Goal: Task Accomplishment & Management: Manage account settings

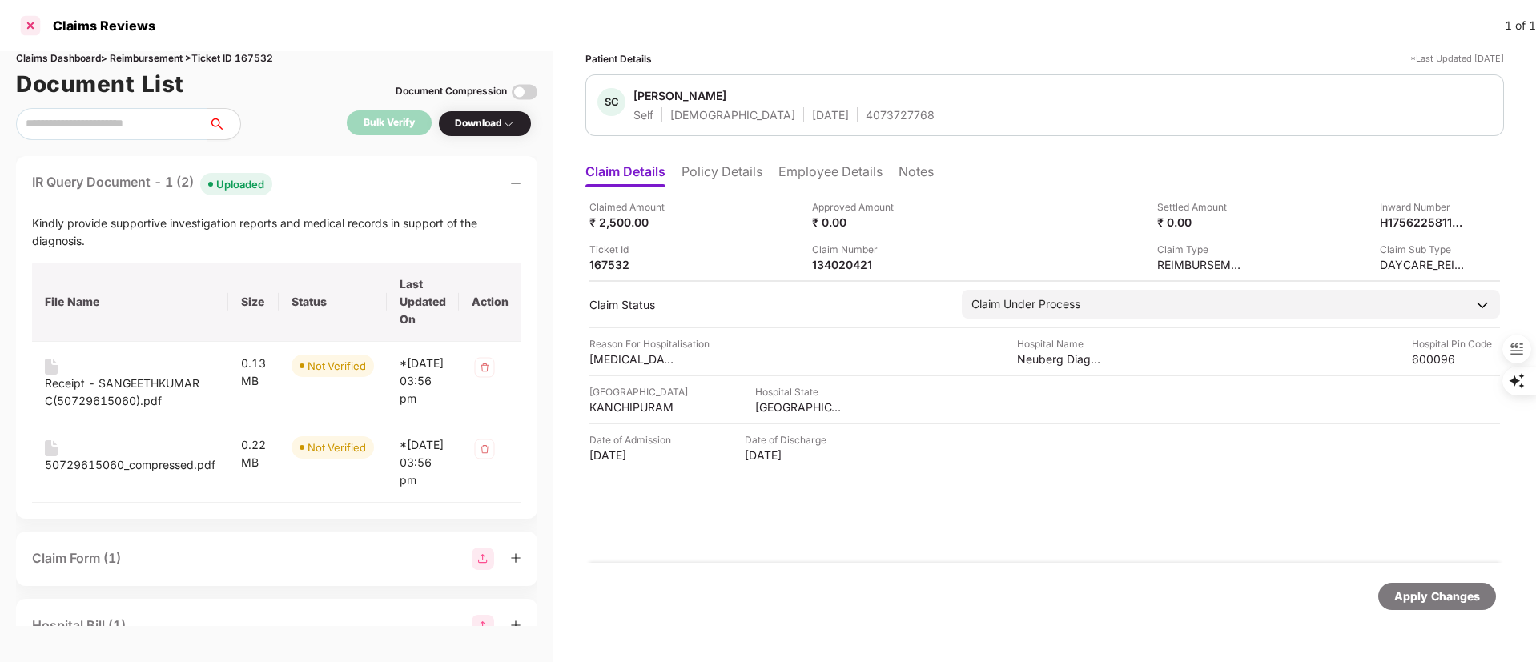
click at [28, 25] on div at bounding box center [31, 26] width 26 height 26
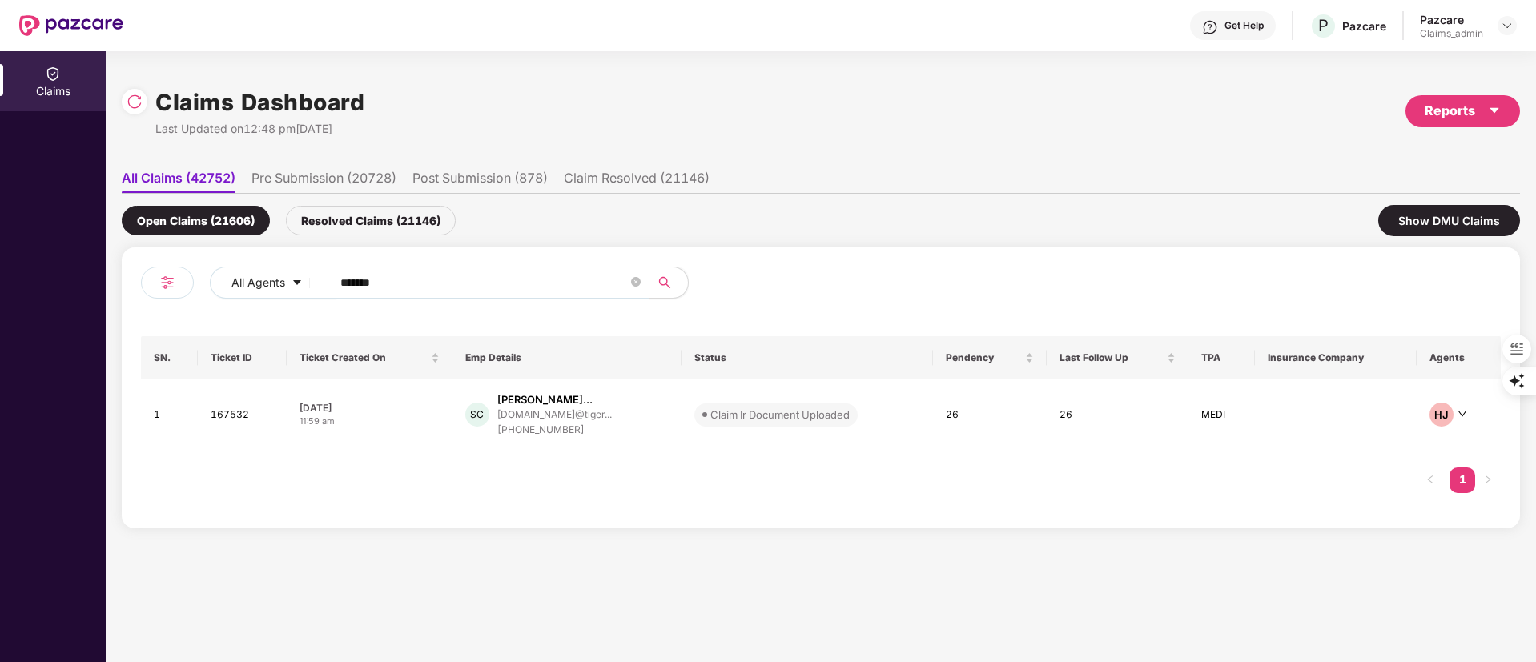
drag, startPoint x: 532, startPoint y: 298, endPoint x: 468, endPoint y: 276, distance: 66.9
click at [520, 292] on div "All Agents ******" at bounding box center [481, 289] width 680 height 45
drag, startPoint x: 455, startPoint y: 276, endPoint x: 620, endPoint y: 336, distance: 175.3
click at [227, 298] on div "All Agents ******" at bounding box center [618, 283] width 816 height 32
paste input "text"
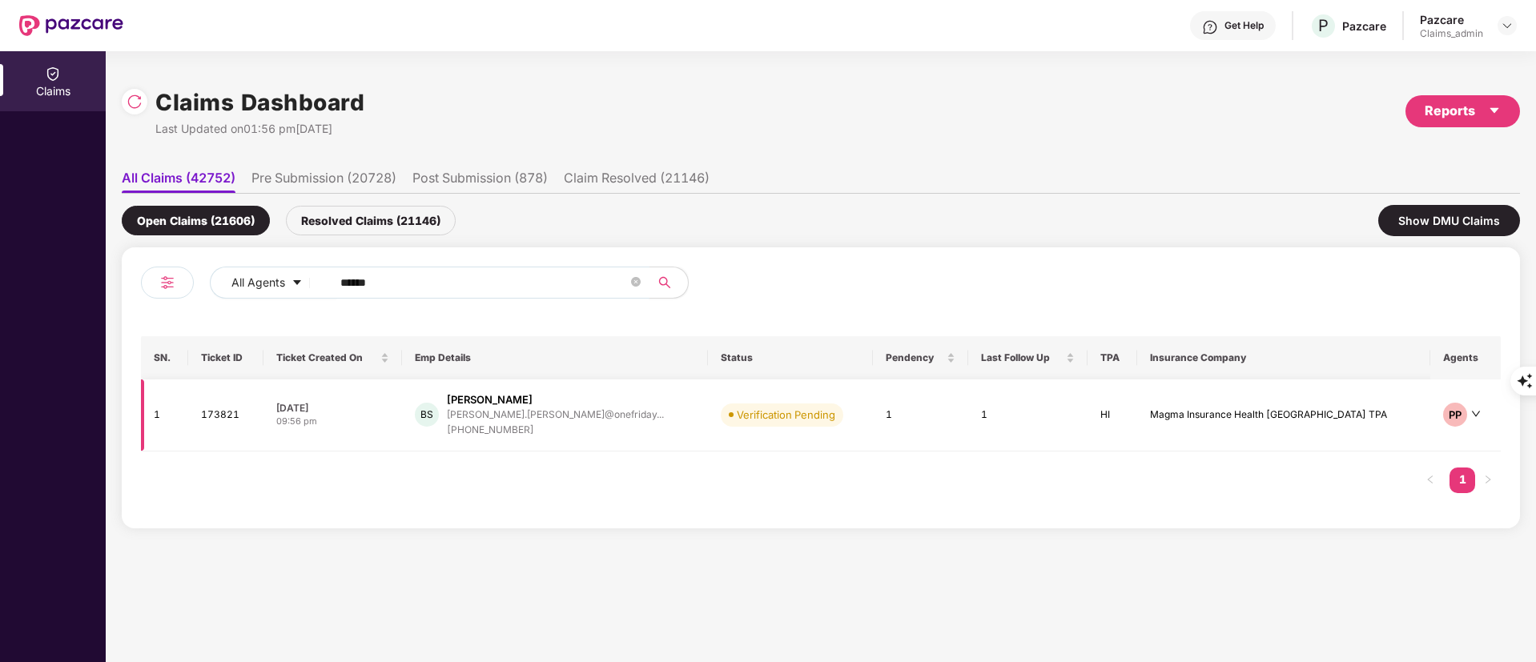
type input "******"
click at [569, 412] on div "braham.singh@onefriday..." at bounding box center [555, 414] width 217 height 10
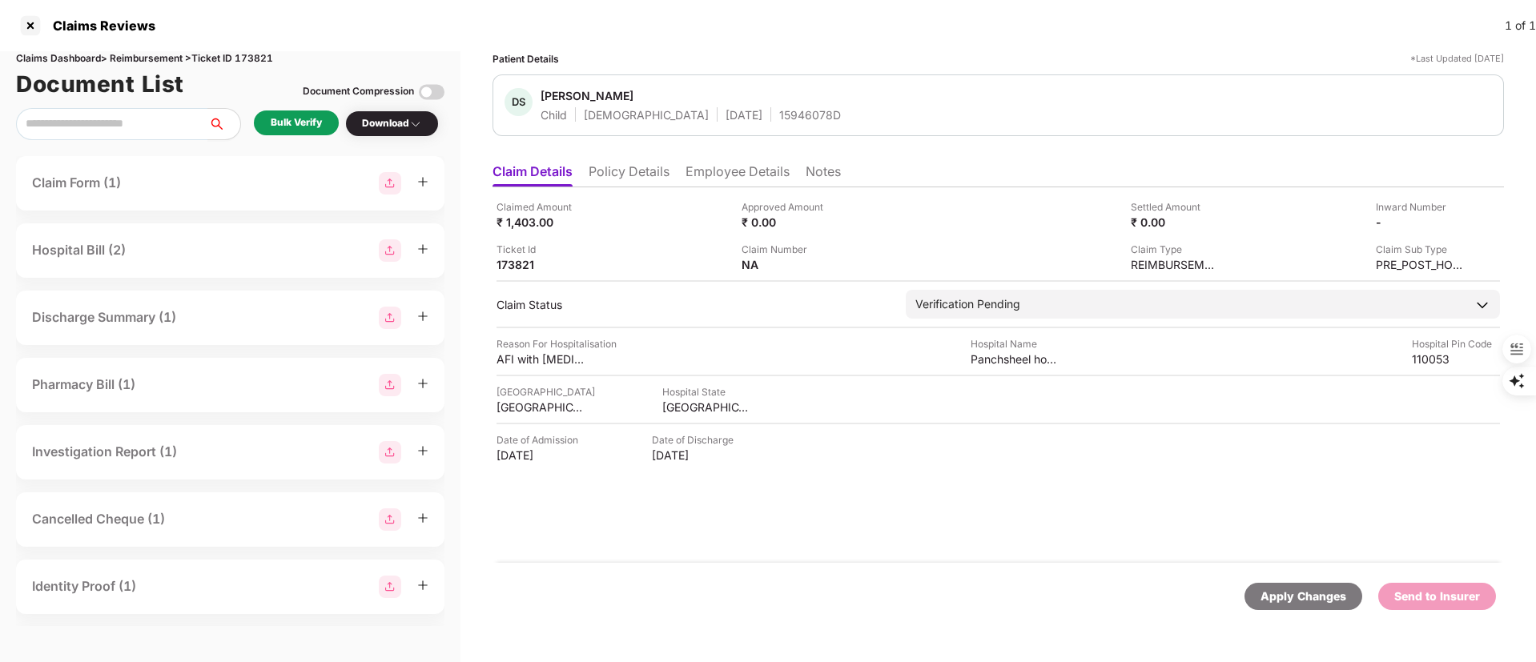
click at [616, 179] on li "Policy Details" at bounding box center [629, 174] width 81 height 23
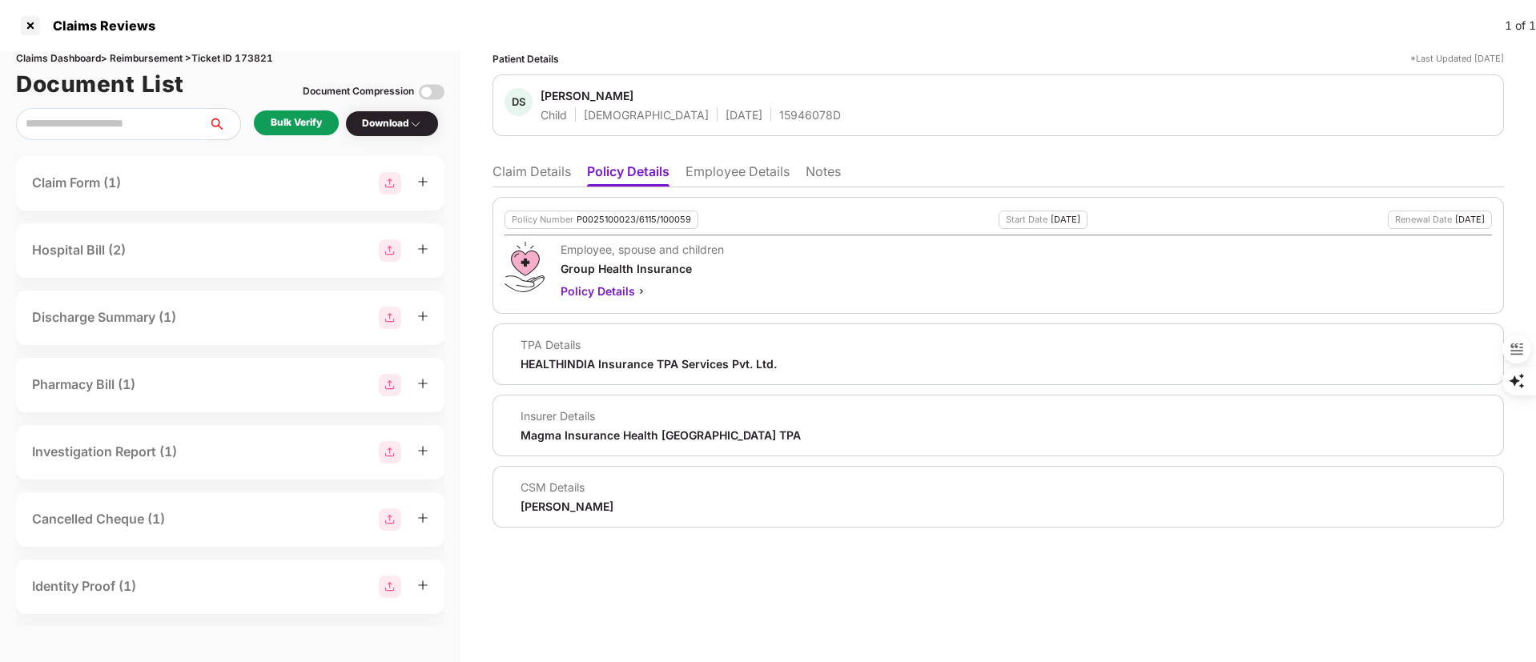
click at [307, 130] on div "Bulk Verify" at bounding box center [296, 122] width 51 height 15
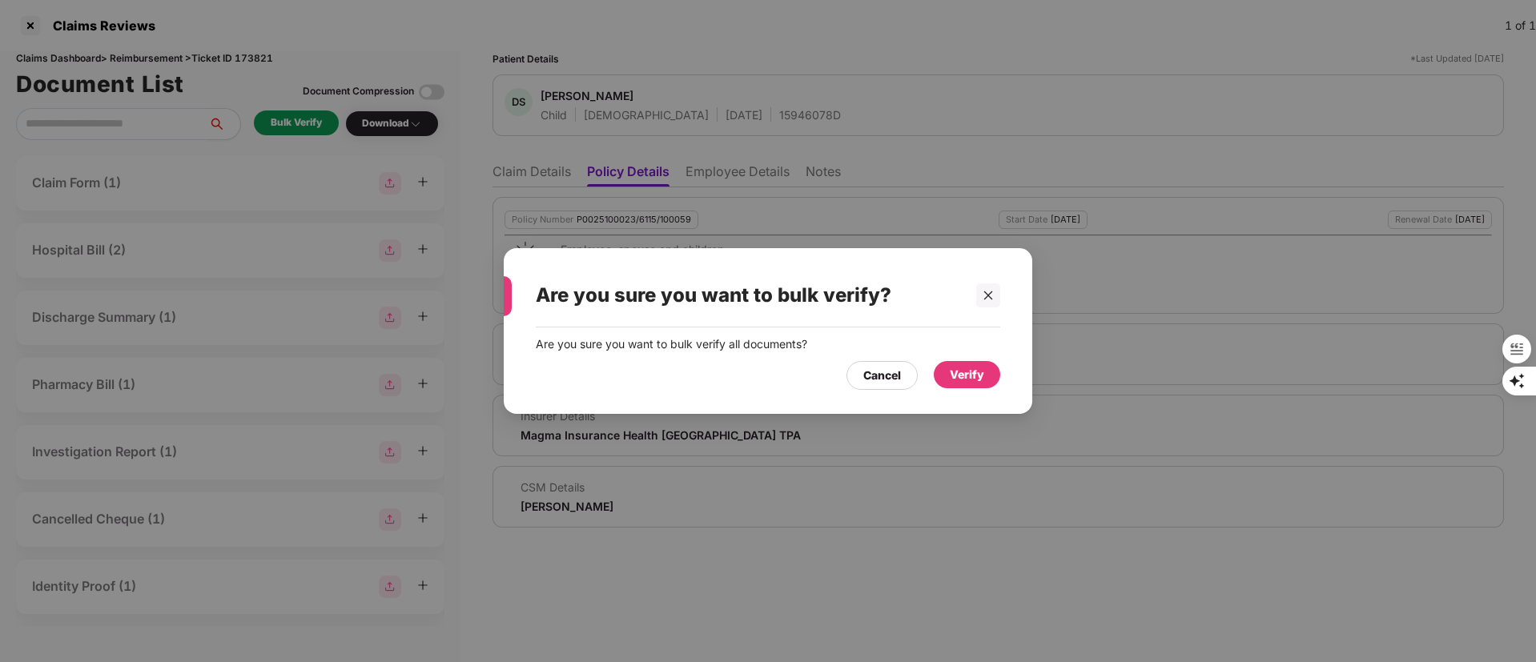
click at [966, 369] on div "Verify" at bounding box center [967, 375] width 34 height 18
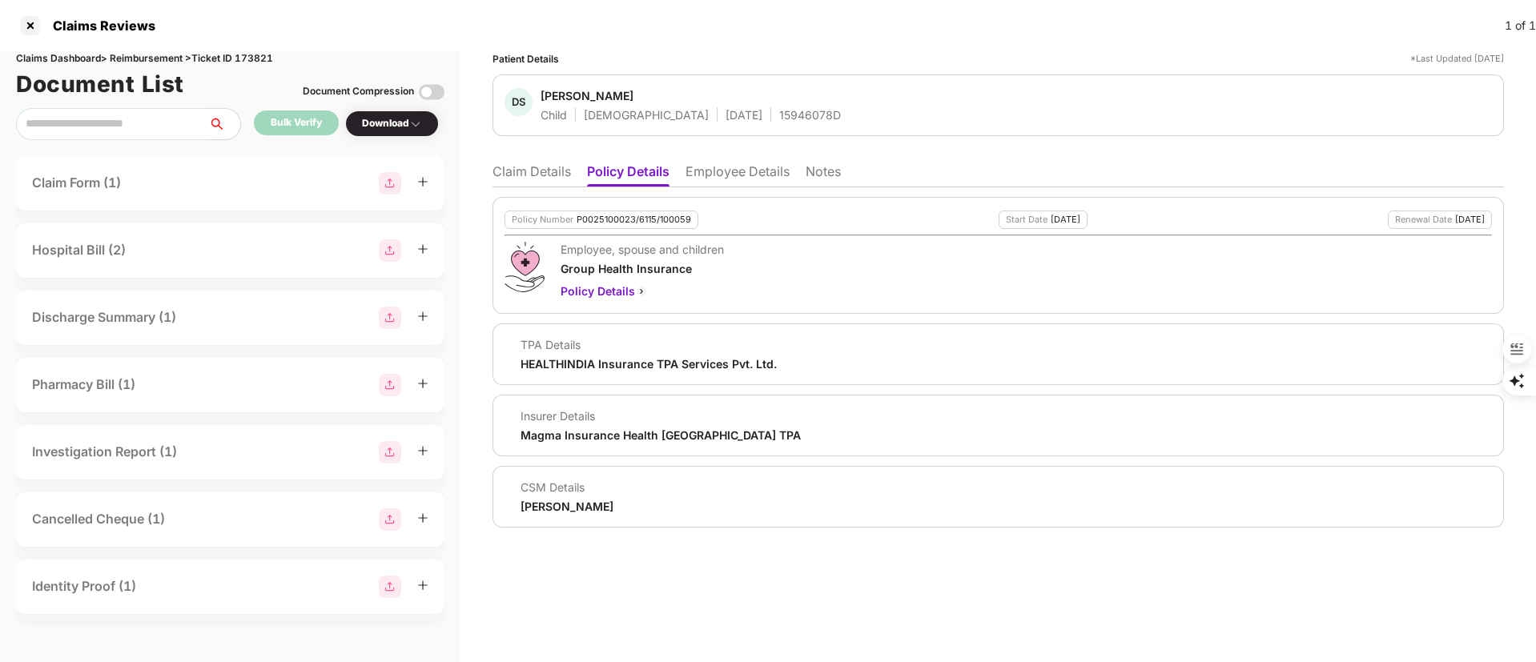
click at [527, 176] on li "Claim Details" at bounding box center [532, 174] width 78 height 23
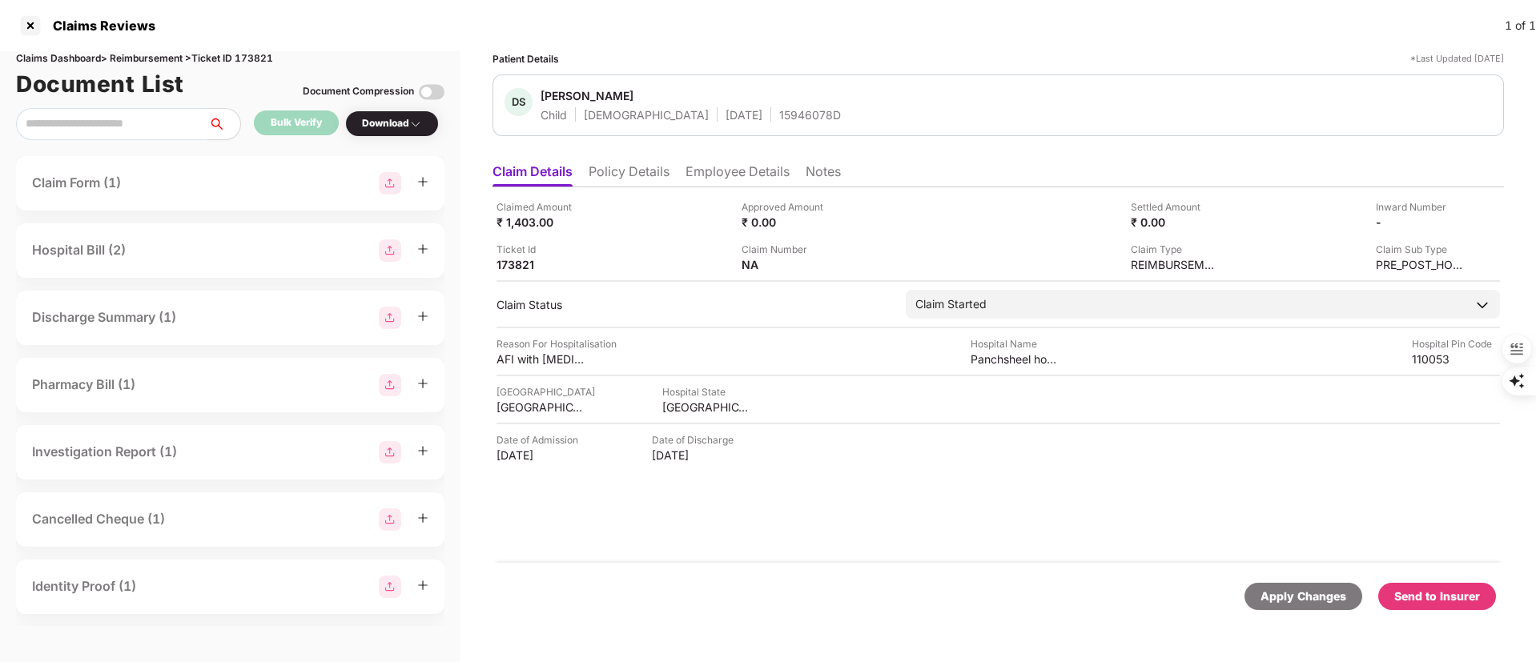
click at [412, 123] on img at bounding box center [415, 124] width 13 height 13
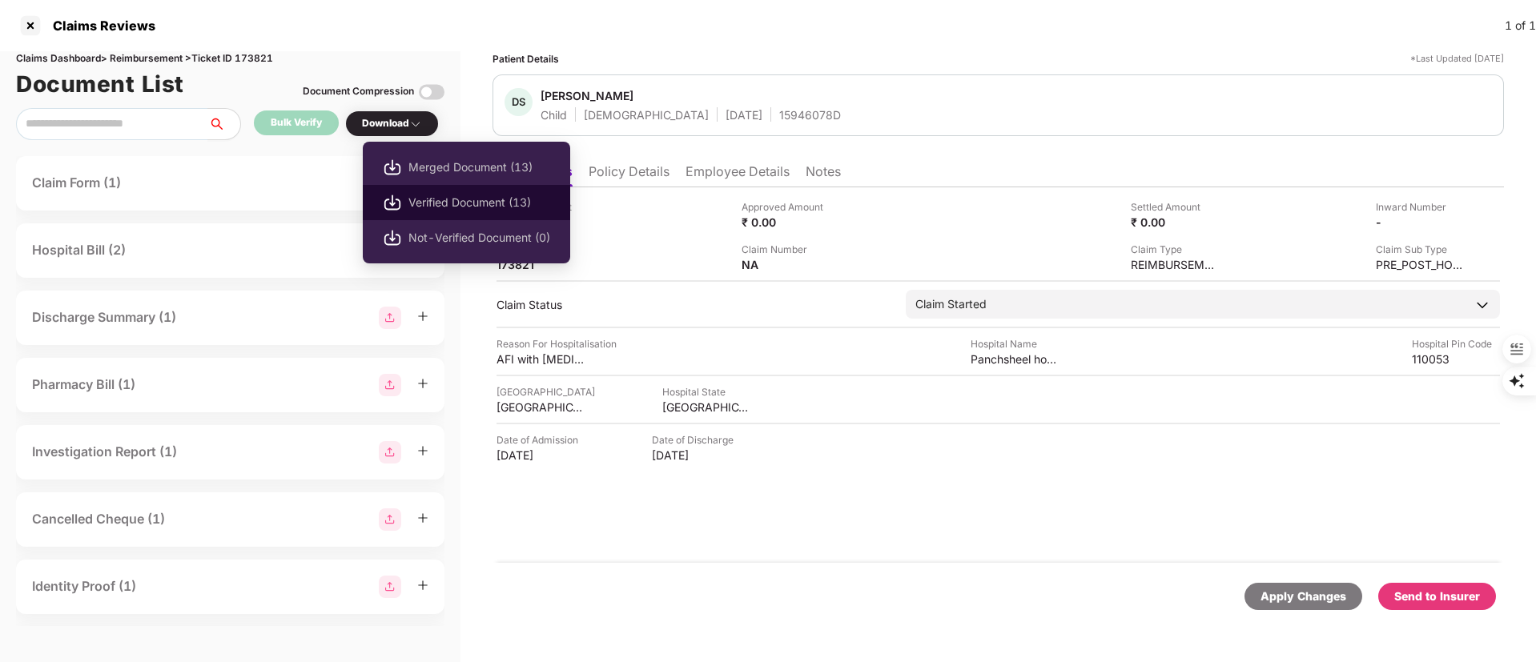
click at [407, 200] on li "Verified Document (13)" at bounding box center [466, 202] width 207 height 35
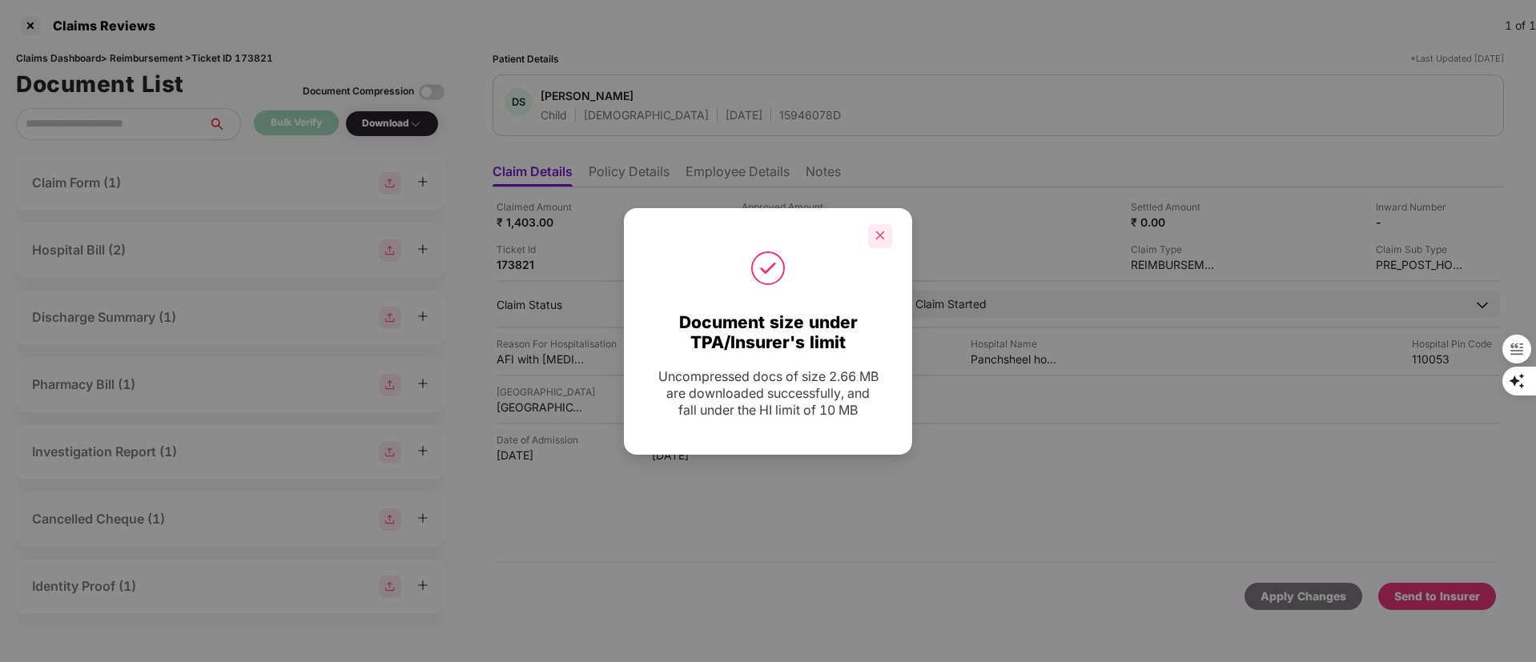
click at [883, 231] on icon "close" at bounding box center [880, 235] width 11 height 11
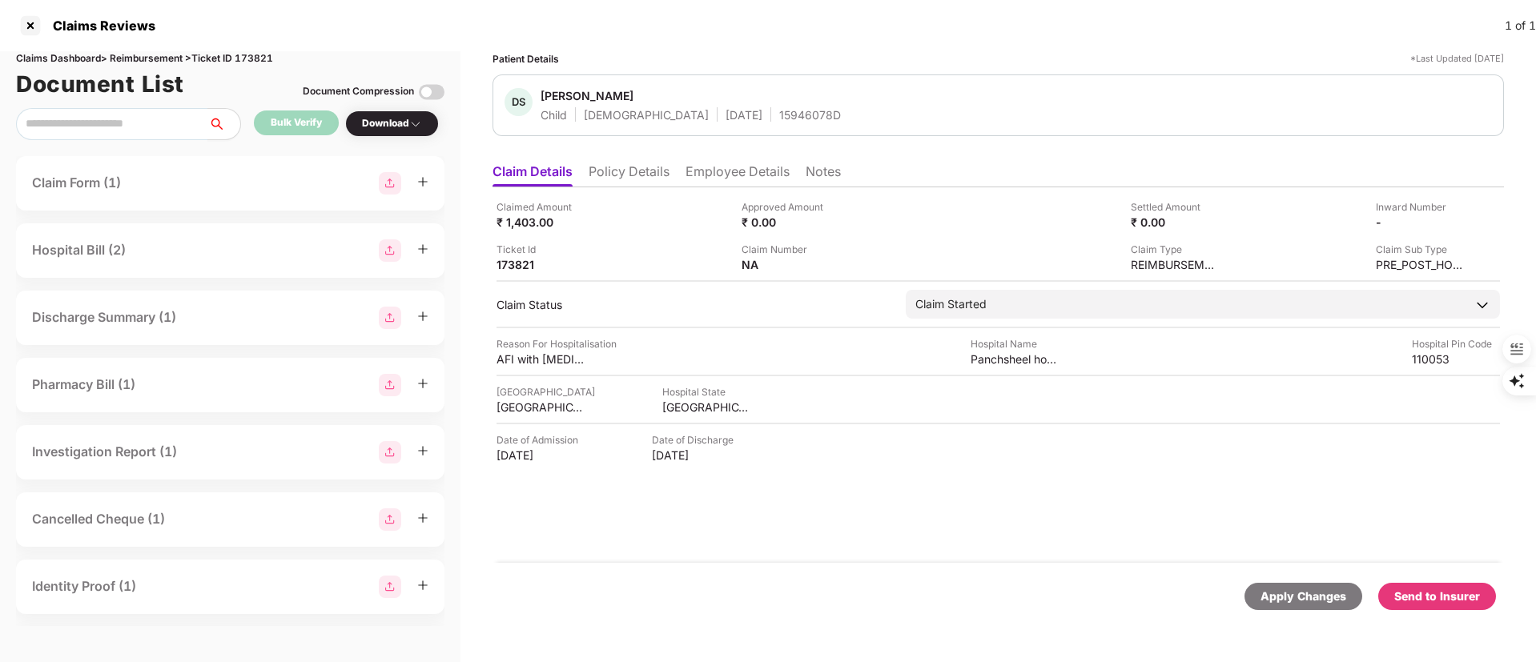
click at [1438, 604] on div "Send to Insurer" at bounding box center [1437, 597] width 86 height 18
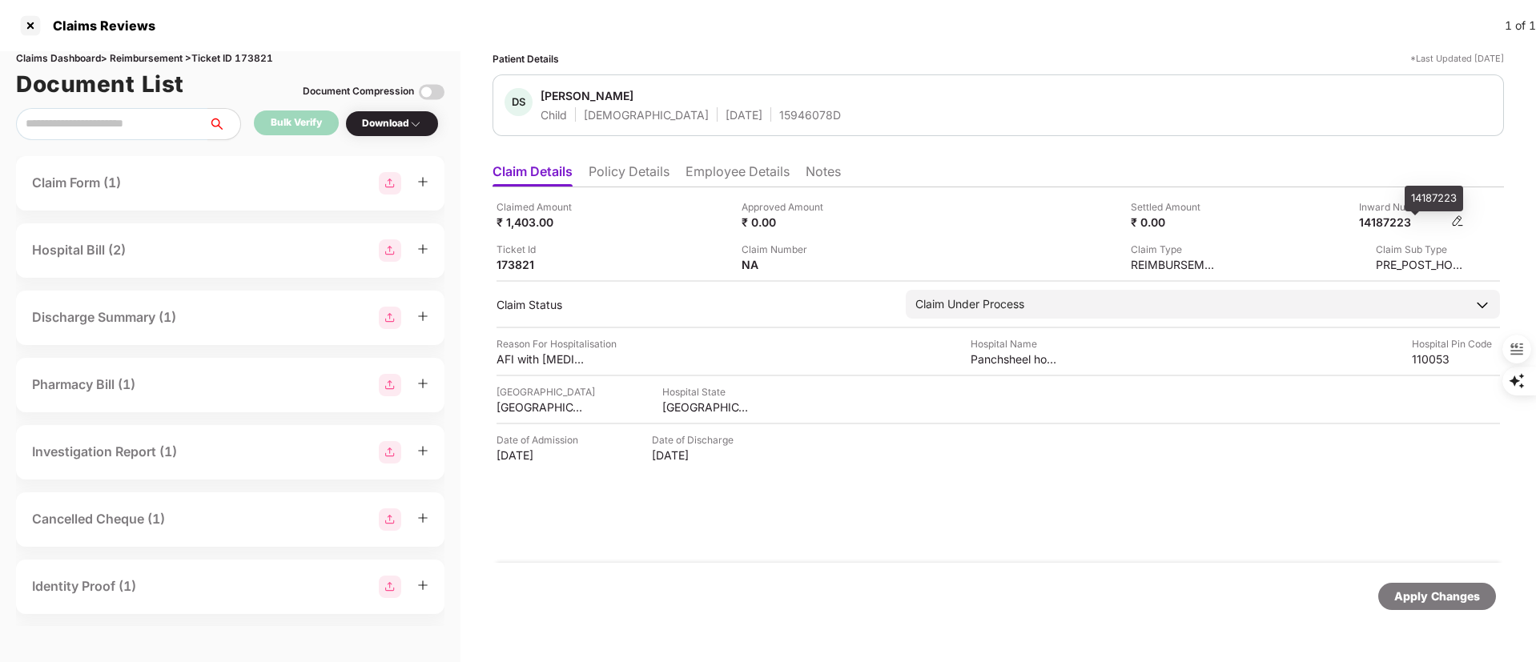
click at [1394, 223] on div "14187223" at bounding box center [1403, 222] width 88 height 15
copy div "14187223"
click at [1376, 223] on div "14187223" at bounding box center [1403, 222] width 88 height 15
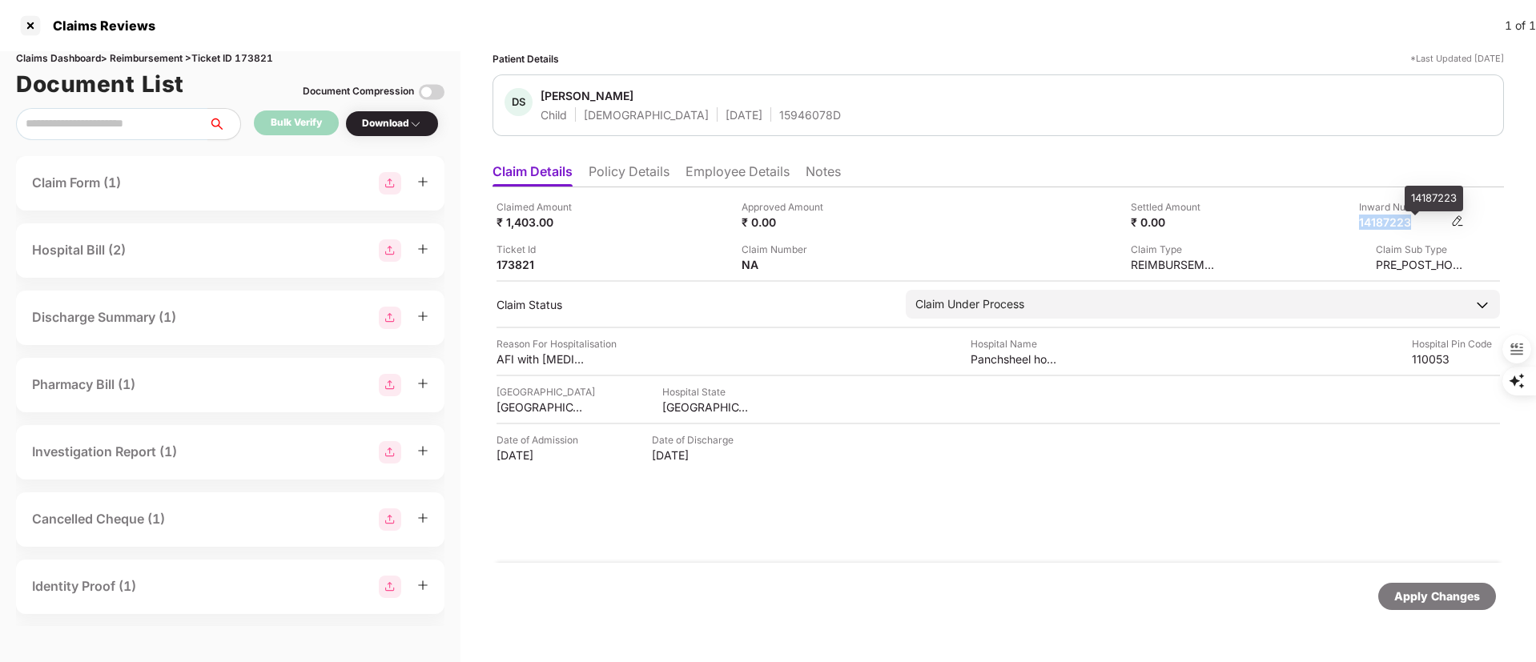
click at [1395, 223] on div "14187223" at bounding box center [1403, 222] width 88 height 15
click at [721, 161] on ul "Claim Details Policy Details Employee Details Notes" at bounding box center [998, 171] width 1011 height 32
click at [707, 174] on li "Employee Details" at bounding box center [738, 174] width 104 height 23
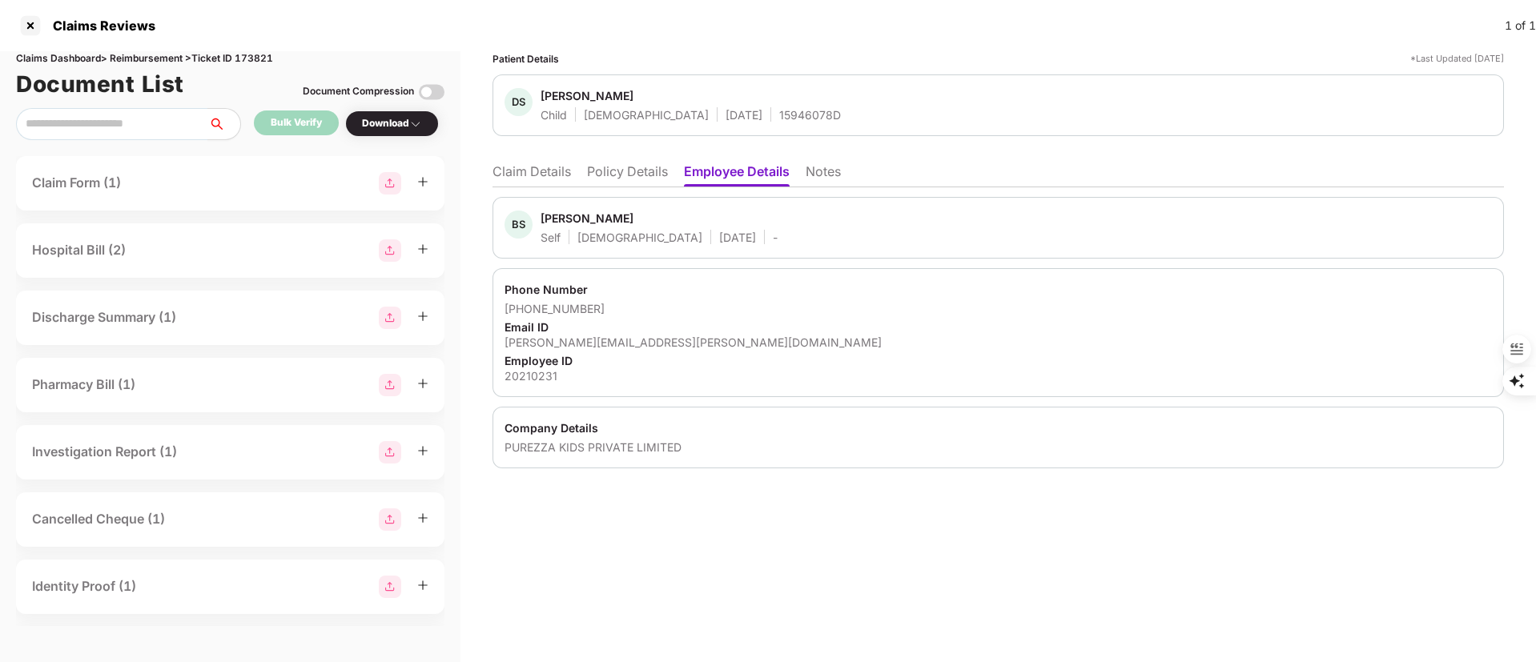
click at [561, 221] on div "Braham Singh" at bounding box center [587, 218] width 93 height 15
copy div "Braham"
click at [31, 26] on div at bounding box center [31, 26] width 26 height 26
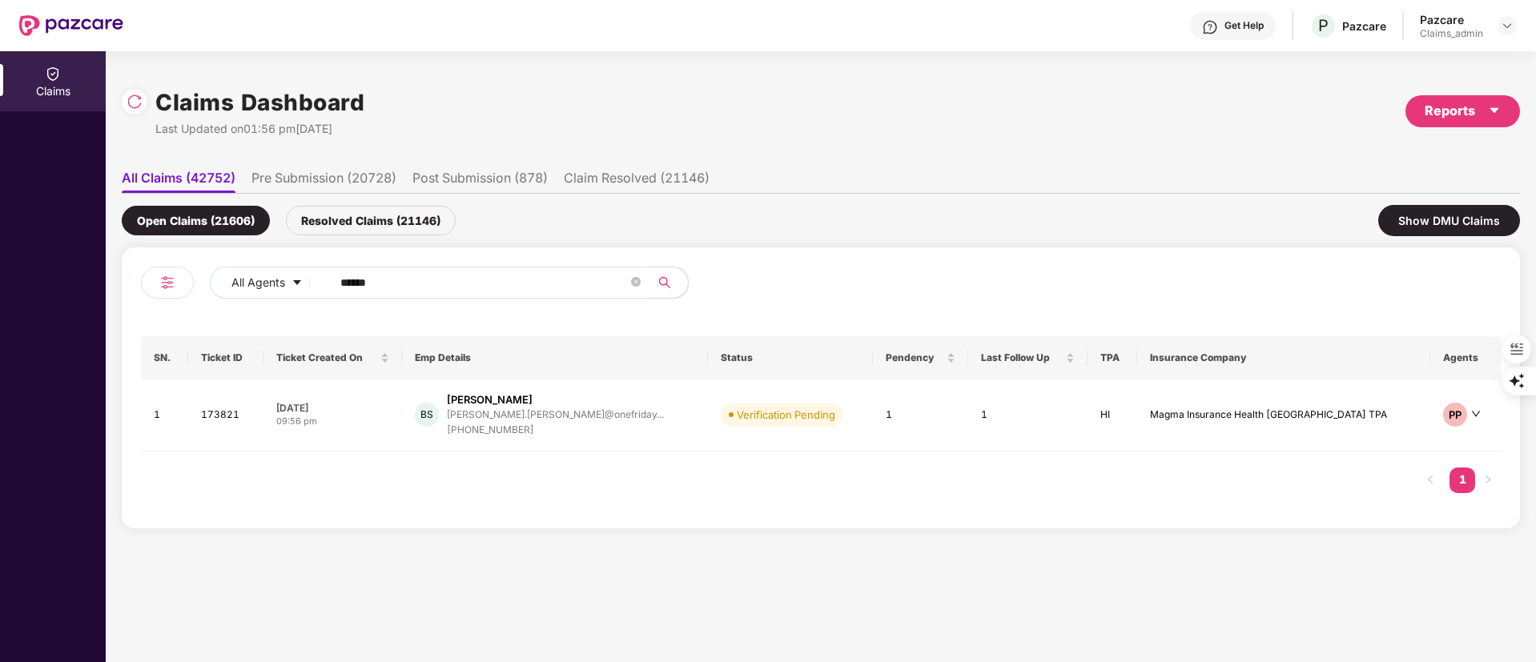
drag, startPoint x: 409, startPoint y: 279, endPoint x: 174, endPoint y: 290, distance: 235.7
click at [152, 292] on div "All Agents ******" at bounding box center [481, 289] width 680 height 45
paste input "text"
type input "******"
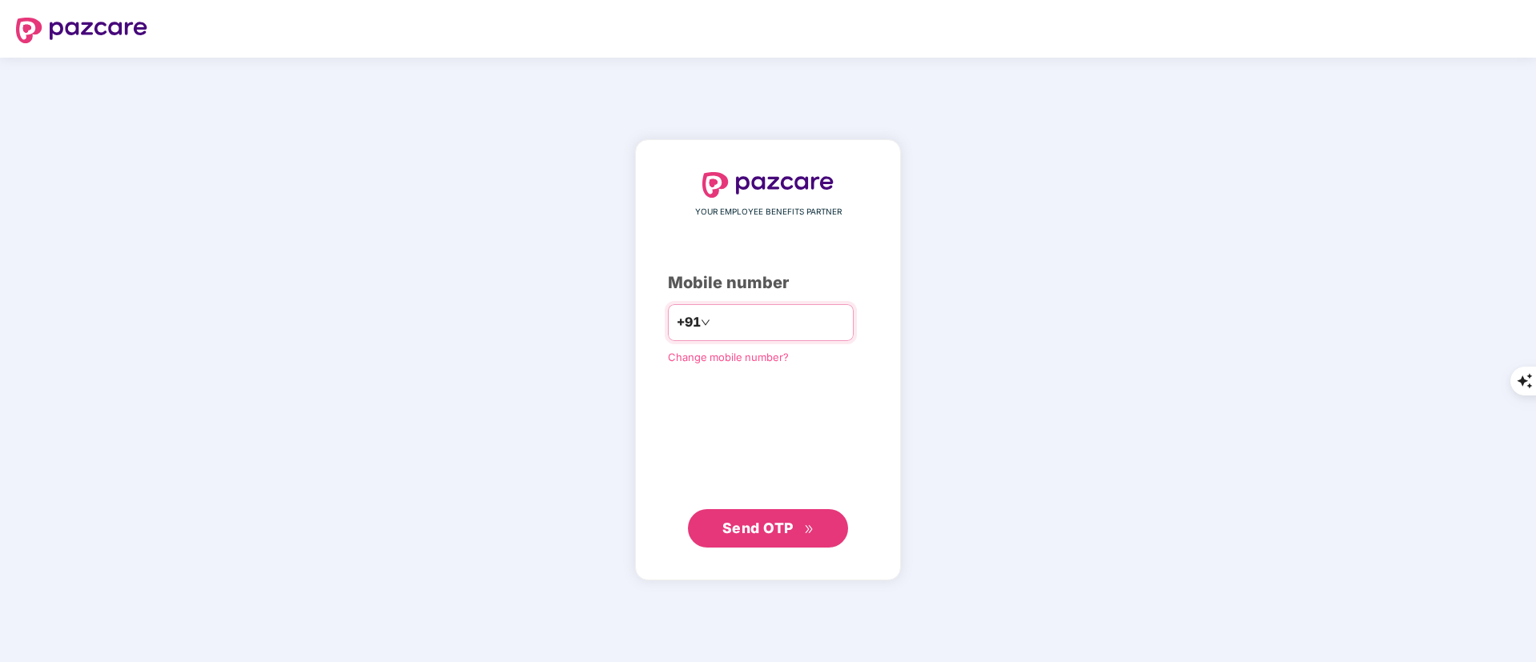
click at [730, 328] on input "number" at bounding box center [779, 323] width 131 height 26
type input "**********"
click at [773, 520] on span "Send OTP" at bounding box center [757, 527] width 71 height 17
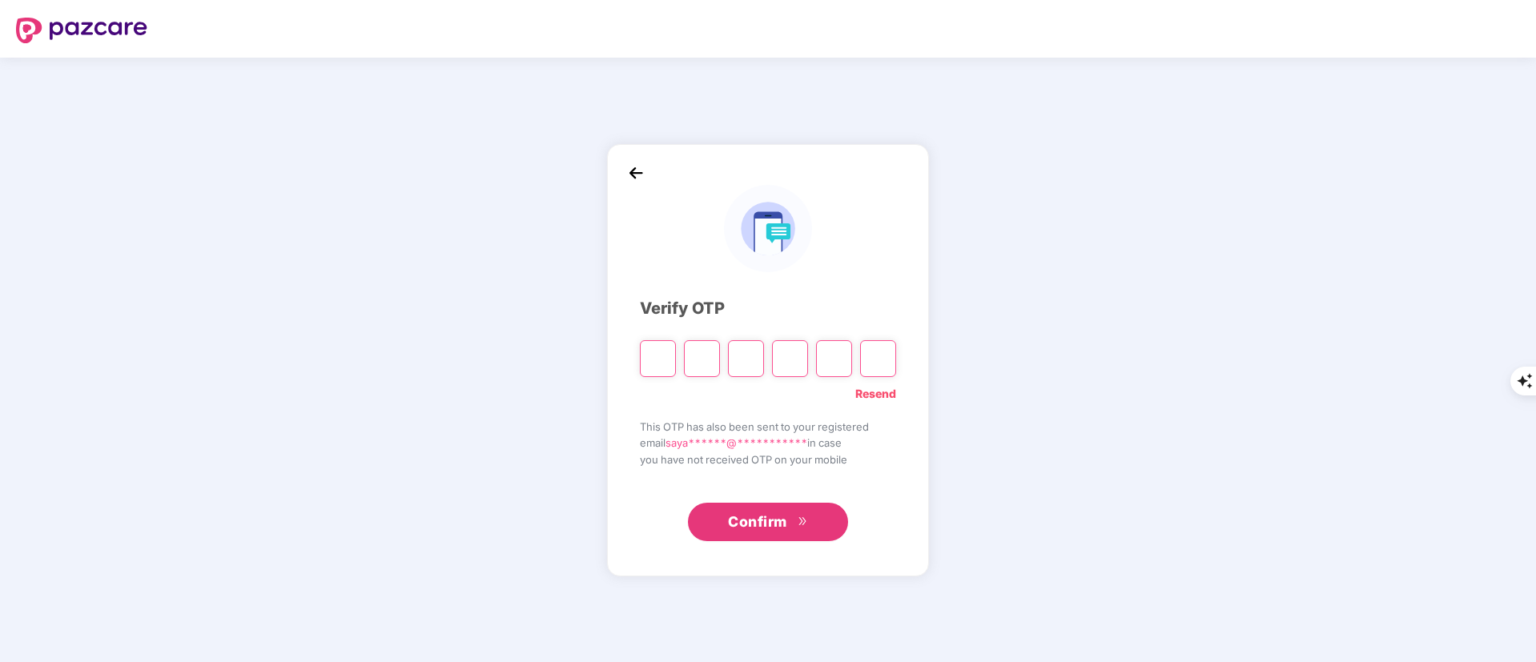
type input "*"
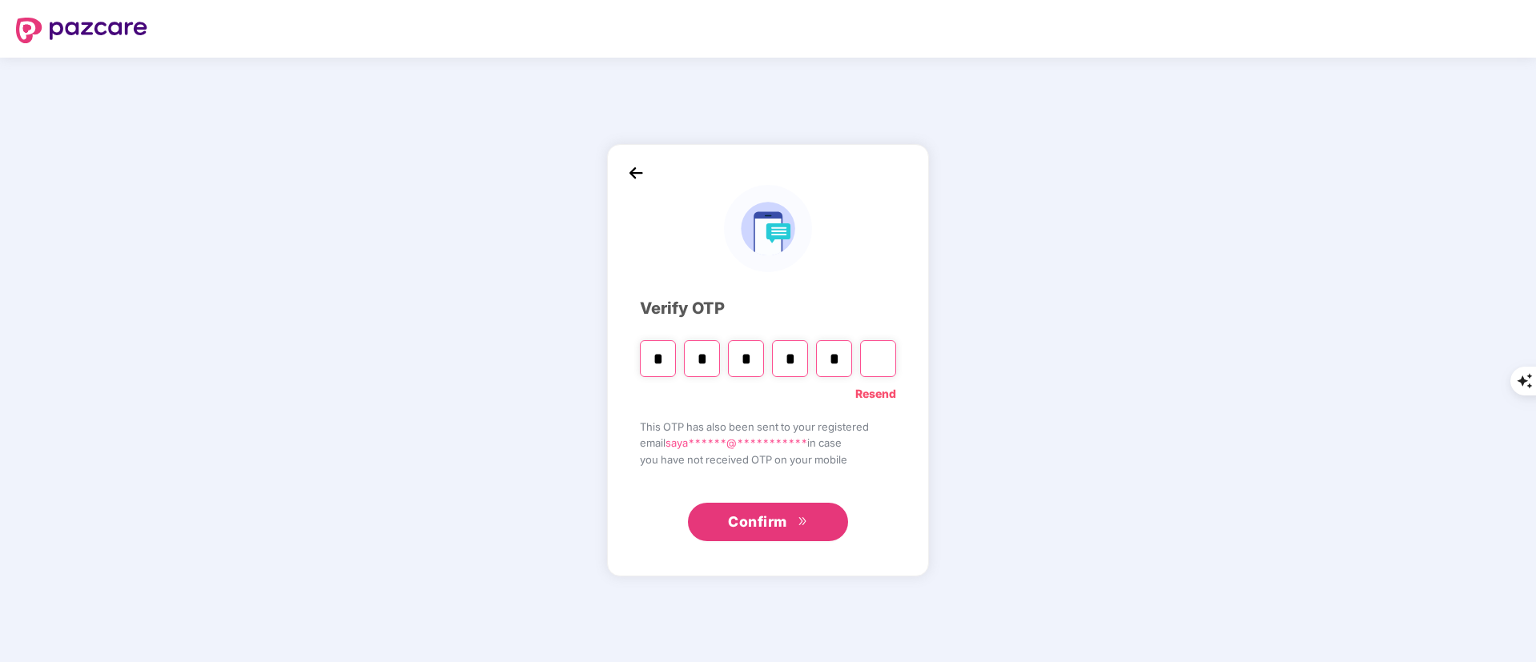
type input "*"
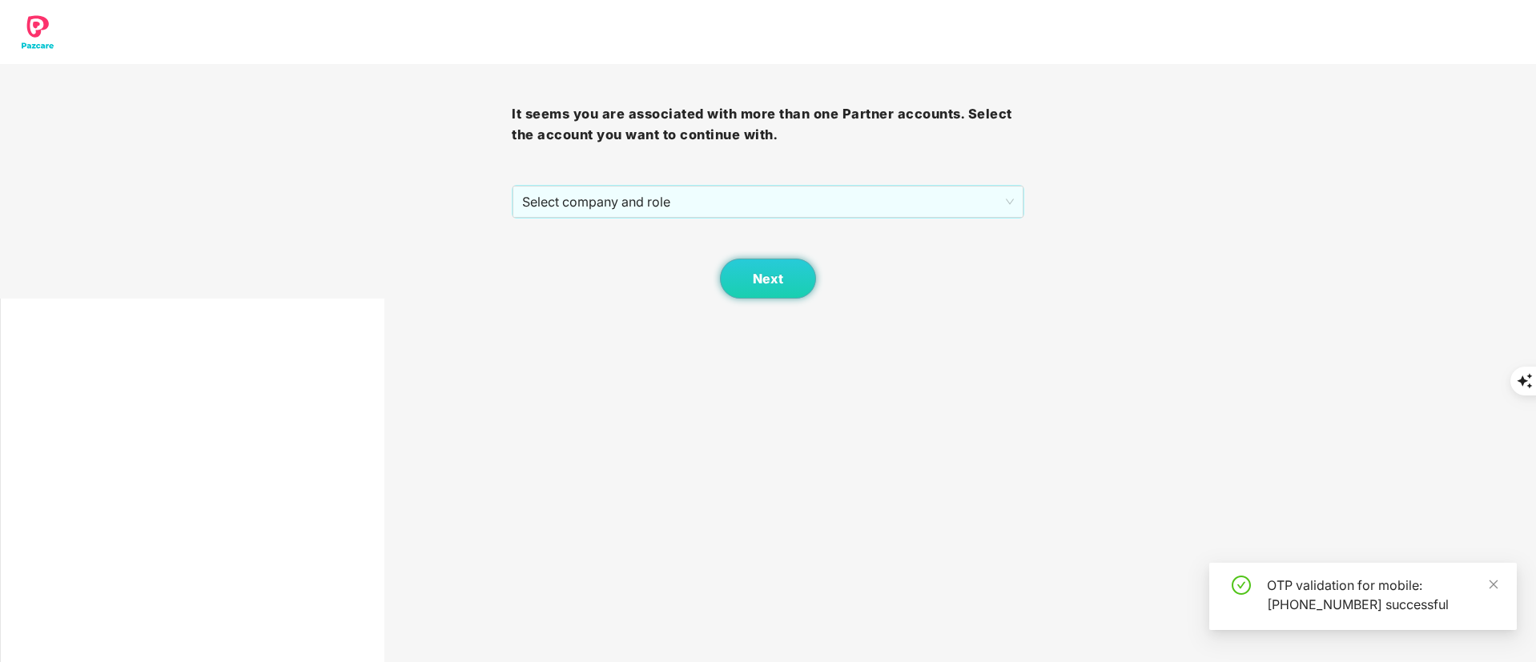
click at [322, 113] on div "It seems you are associated with more than one Partner accounts. Select the acc…" at bounding box center [768, 149] width 1536 height 299
click at [686, 203] on span "Select company and role" at bounding box center [767, 202] width 491 height 30
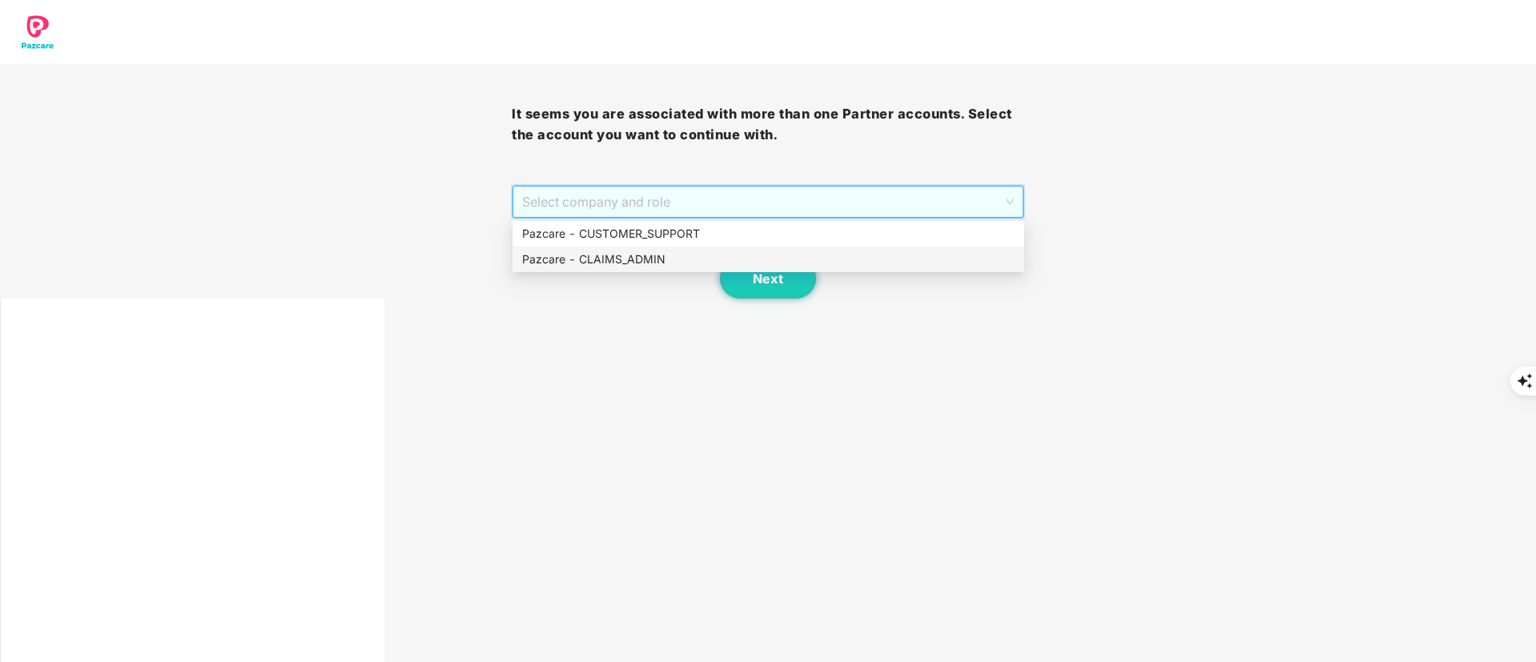
click at [658, 261] on div "Pazcare - CLAIMS_ADMIN" at bounding box center [768, 260] width 493 height 18
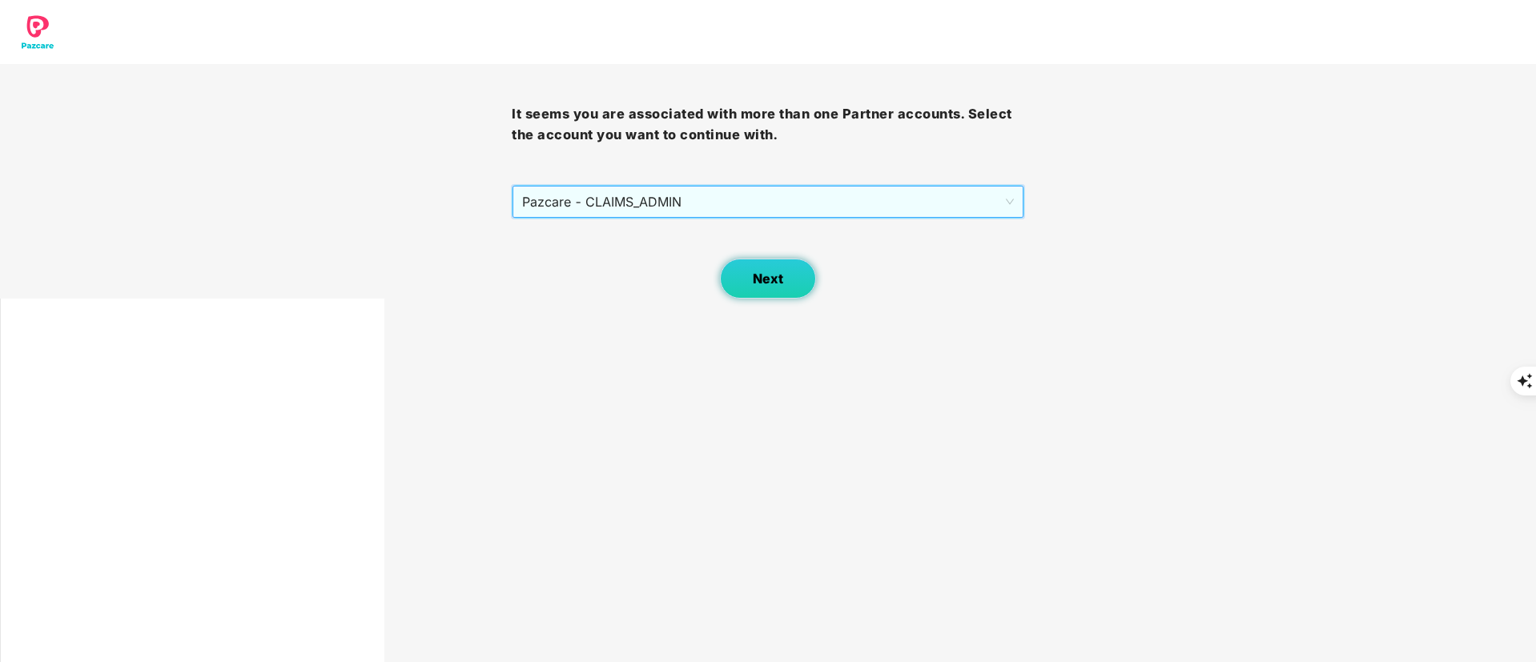
click at [766, 276] on span "Next" at bounding box center [768, 278] width 30 height 15
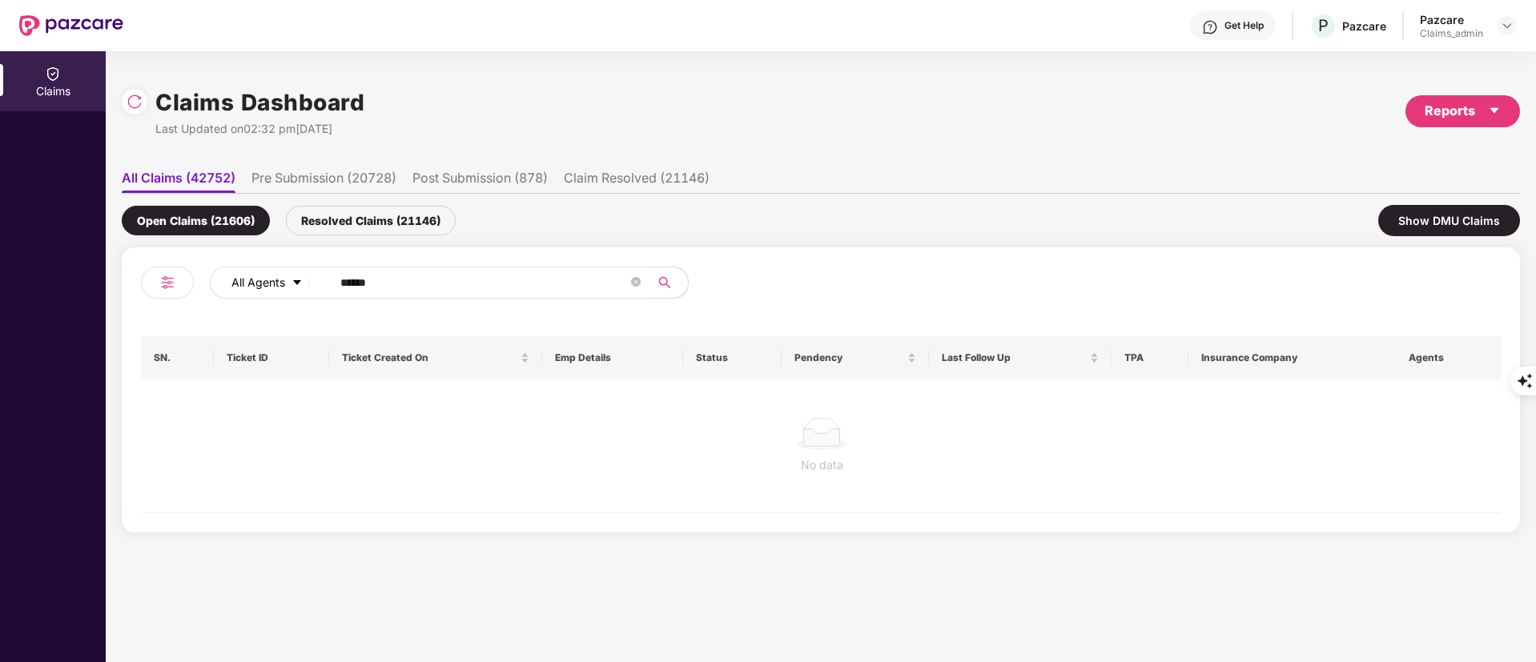
drag, startPoint x: 459, startPoint y: 286, endPoint x: 318, endPoint y: 284, distance: 141.0
click at [319, 285] on div "All Agents ******" at bounding box center [618, 283] width 816 height 32
click at [380, 213] on div "Resolved Claims (21146)" at bounding box center [371, 221] width 170 height 30
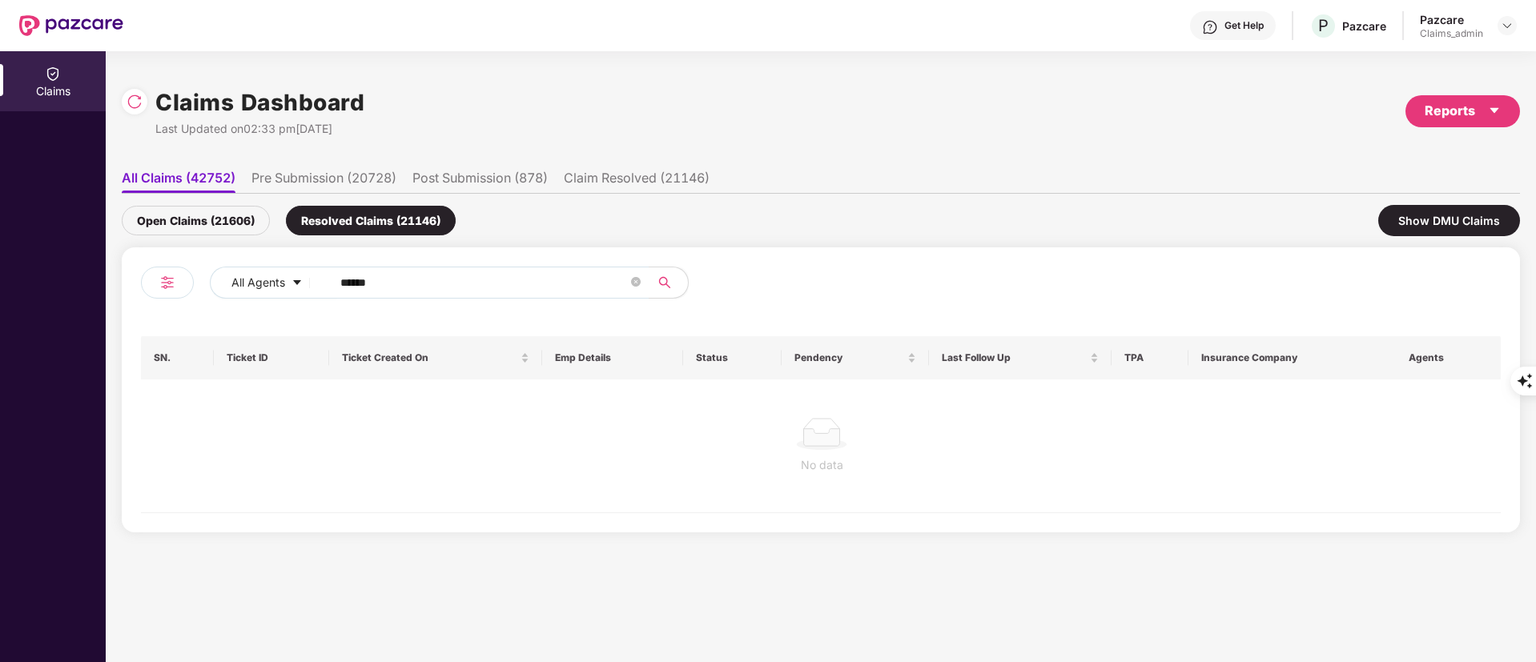
click at [211, 227] on div "Open Claims (21606)" at bounding box center [196, 221] width 148 height 30
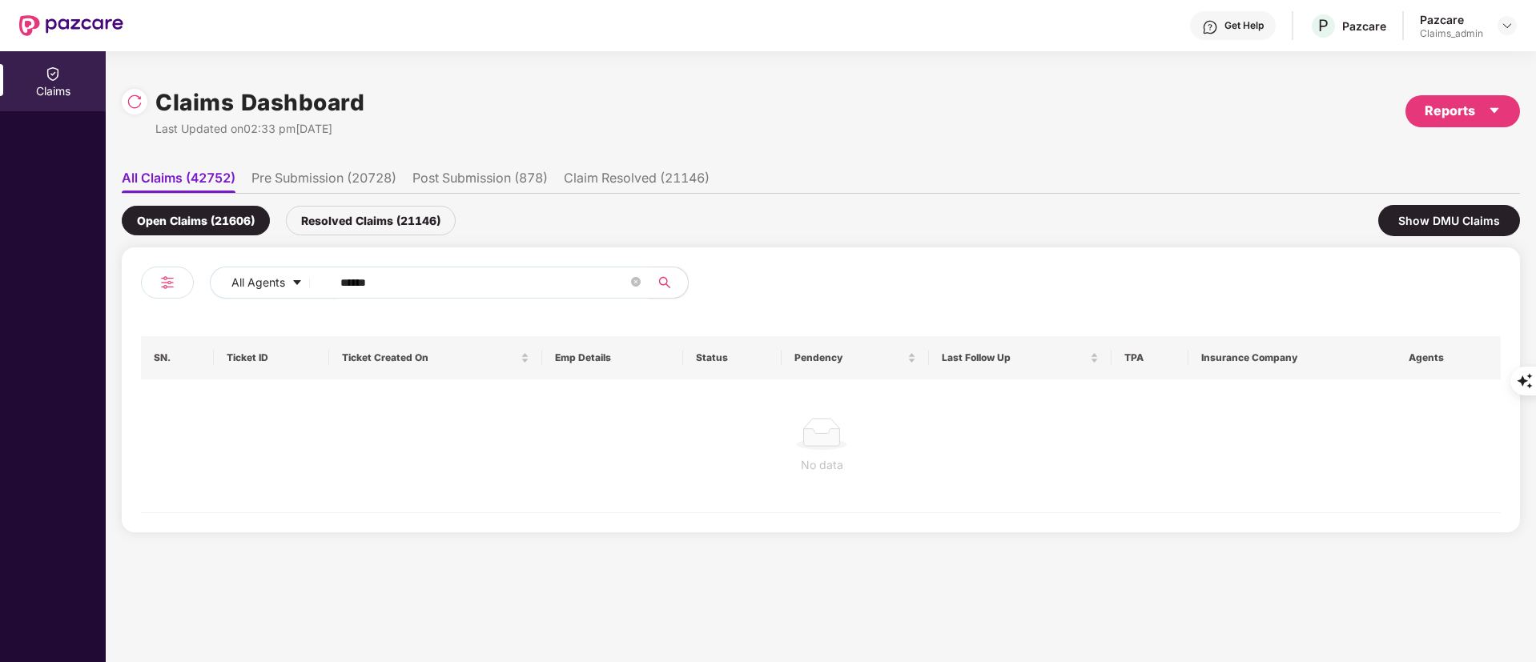
click at [355, 224] on div "Resolved Claims (21146)" at bounding box center [371, 221] width 170 height 30
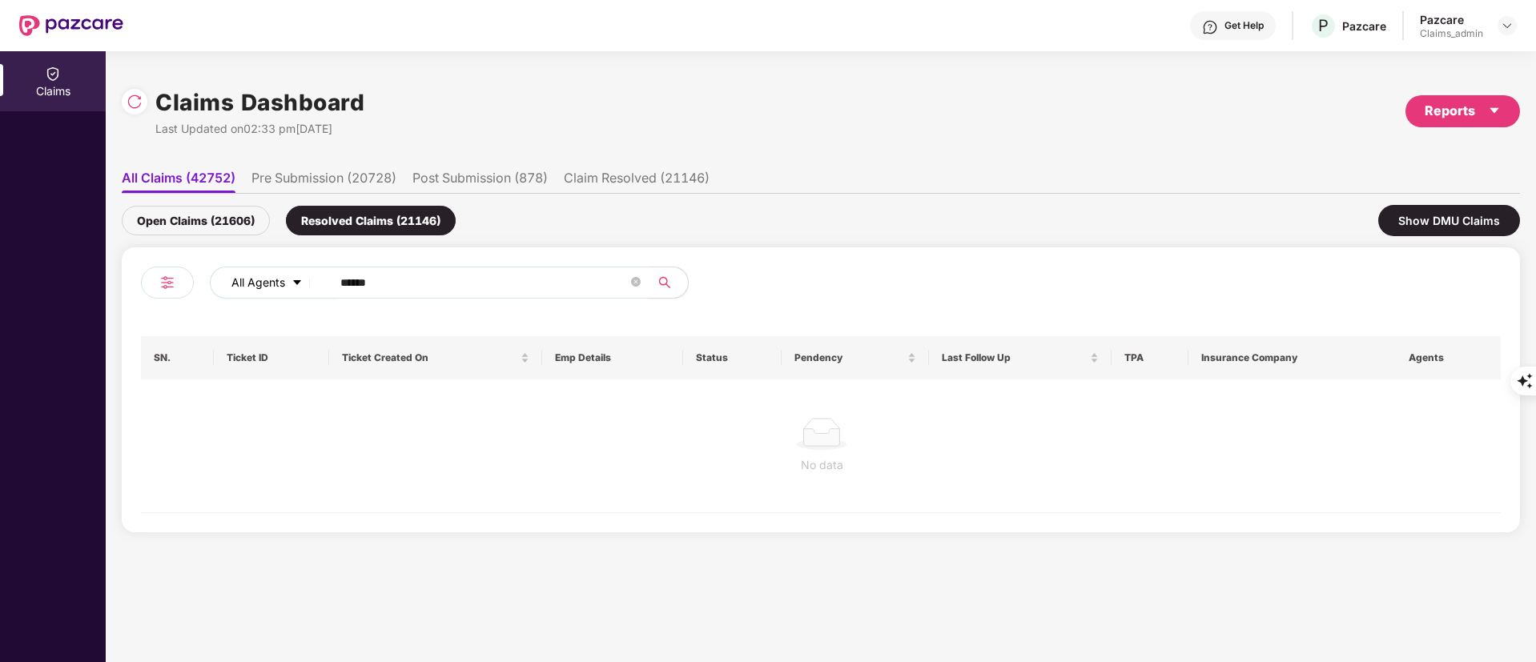
drag, startPoint x: 405, startPoint y: 279, endPoint x: 277, endPoint y: 291, distance: 128.6
click at [282, 291] on div "All Agents ******" at bounding box center [618, 283] width 816 height 32
paste input "*"
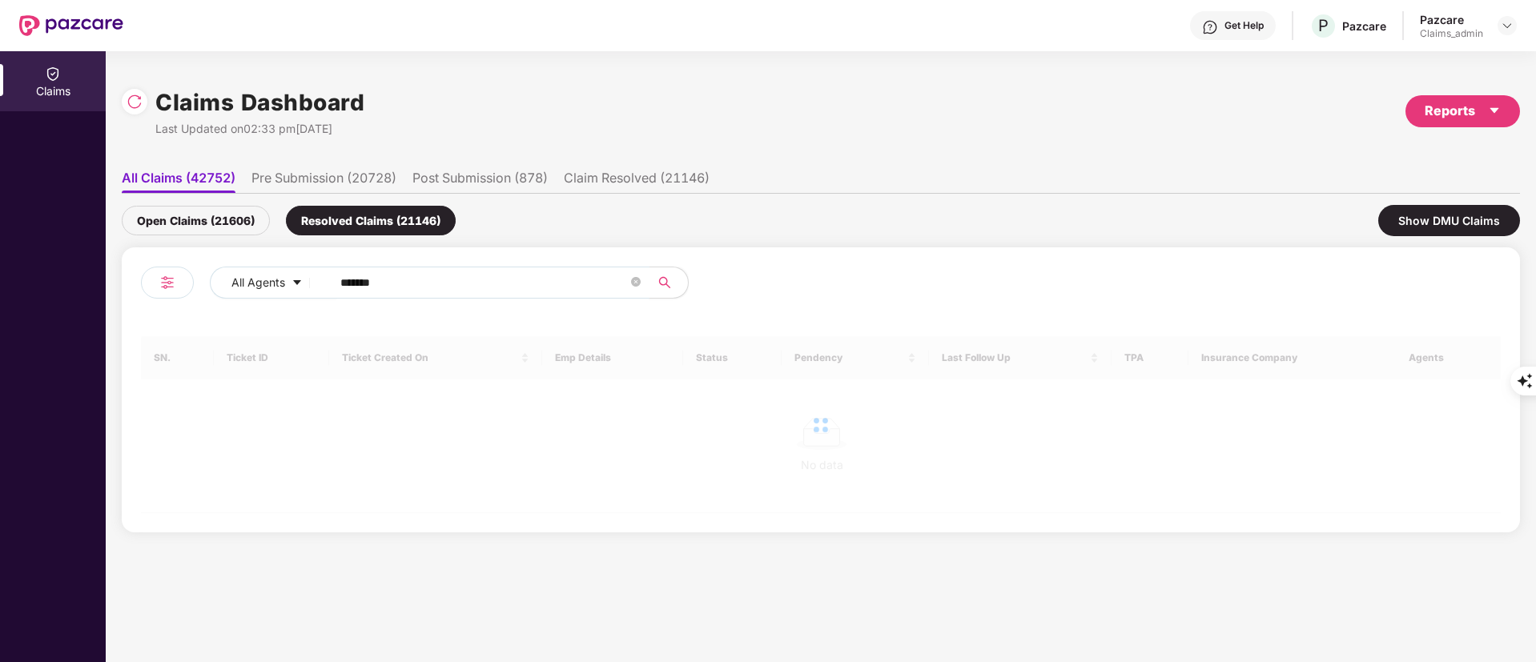
click at [349, 285] on input "*******" at bounding box center [484, 283] width 288 height 24
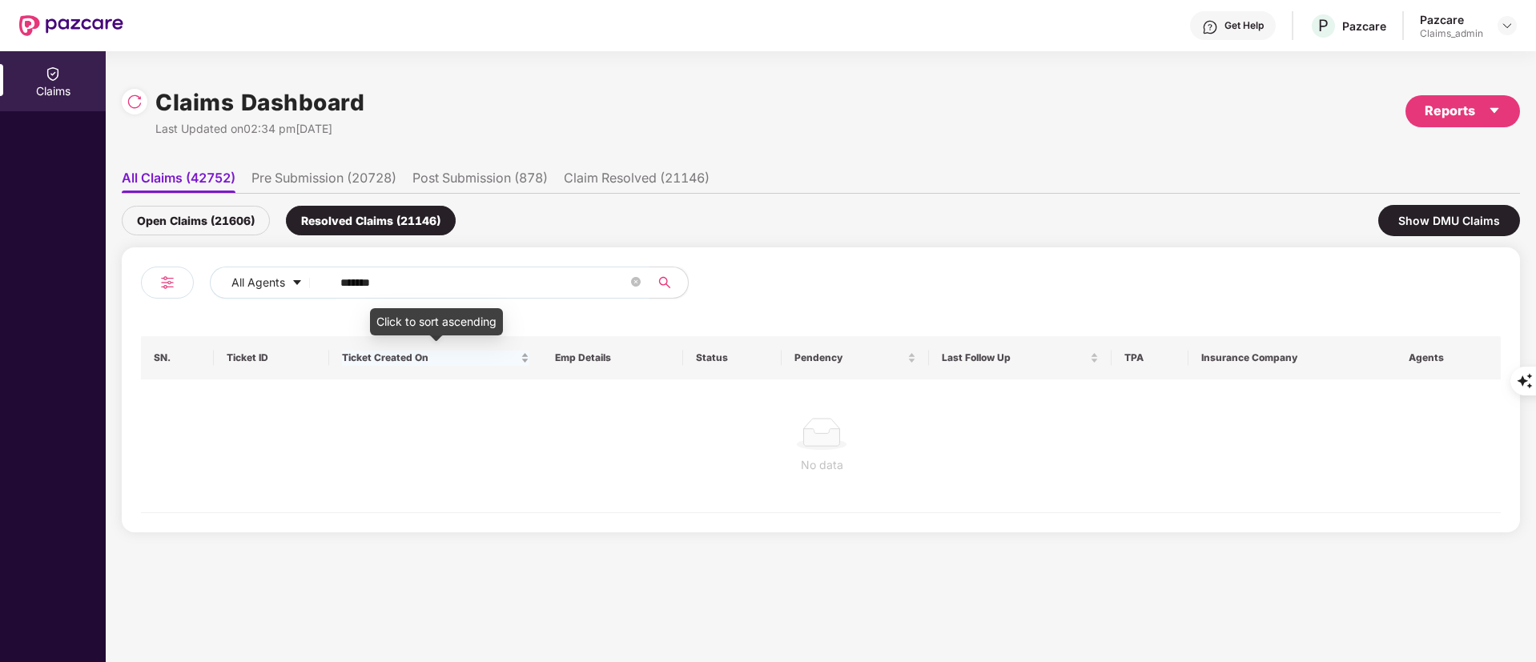
type input "******"
click at [223, 211] on div "Open Claims (21606)" at bounding box center [196, 221] width 148 height 30
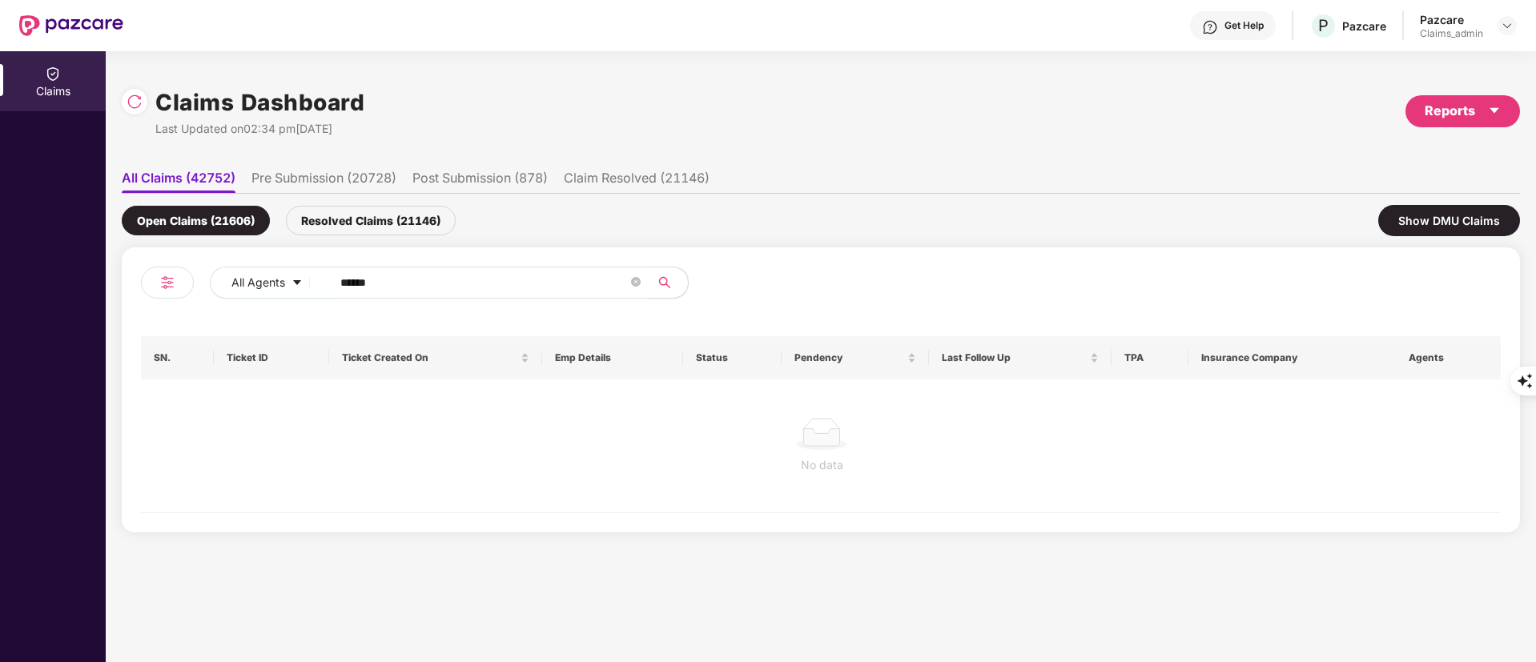
click at [452, 284] on input "******" at bounding box center [484, 283] width 288 height 24
click at [659, 286] on icon "search" at bounding box center [664, 282] width 13 height 13
click at [660, 279] on icon "search" at bounding box center [664, 282] width 13 height 13
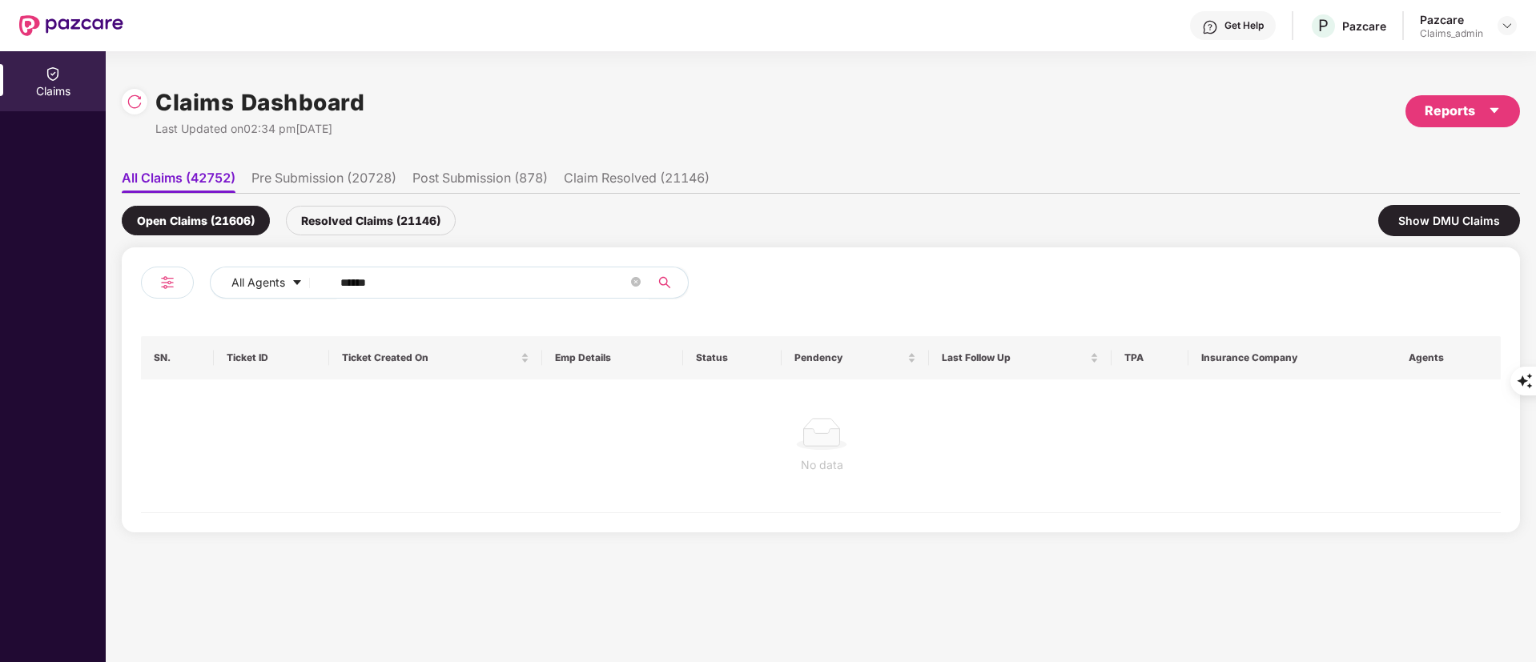
click at [660, 279] on icon "search" at bounding box center [664, 282] width 13 height 13
click at [136, 99] on img at bounding box center [135, 102] width 16 height 16
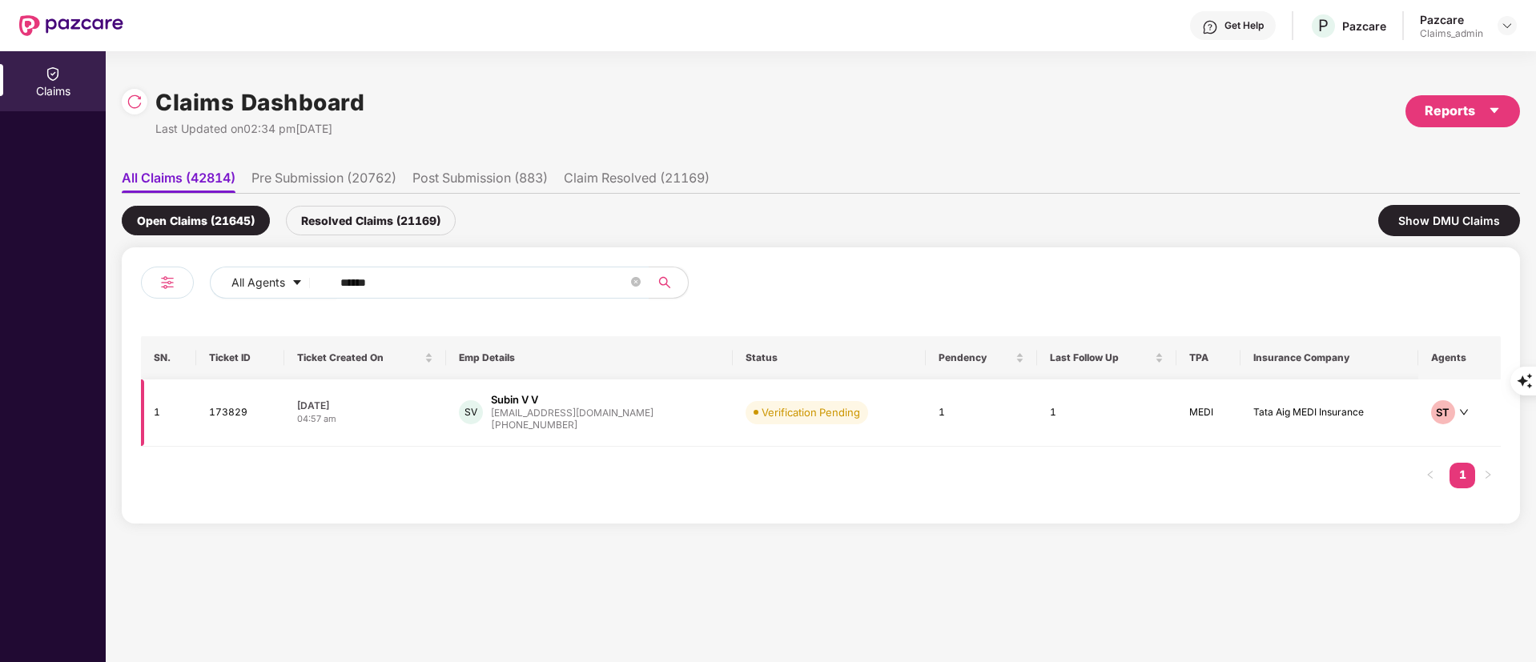
click at [620, 416] on div "SV Subin V V subin@valetez.com +917500944594" at bounding box center [589, 412] width 261 height 41
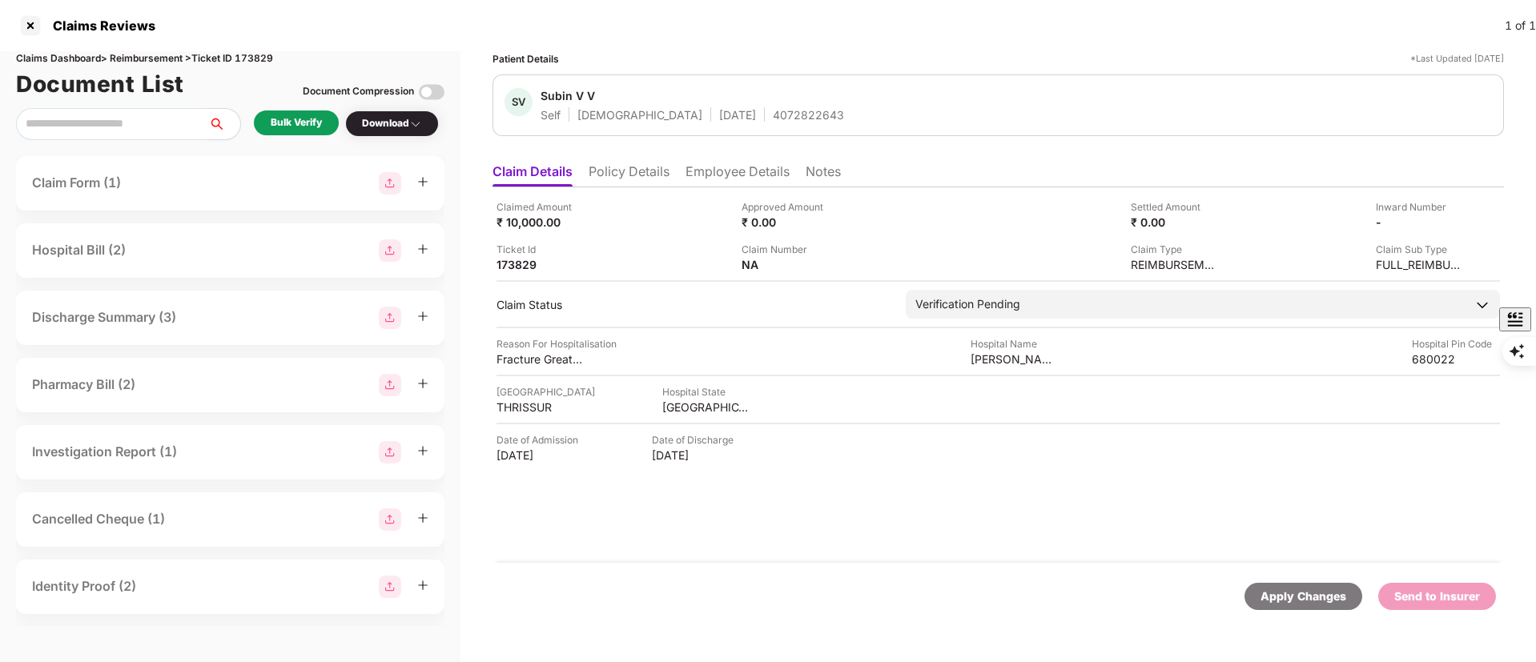
click at [623, 179] on li "Policy Details" at bounding box center [629, 174] width 81 height 23
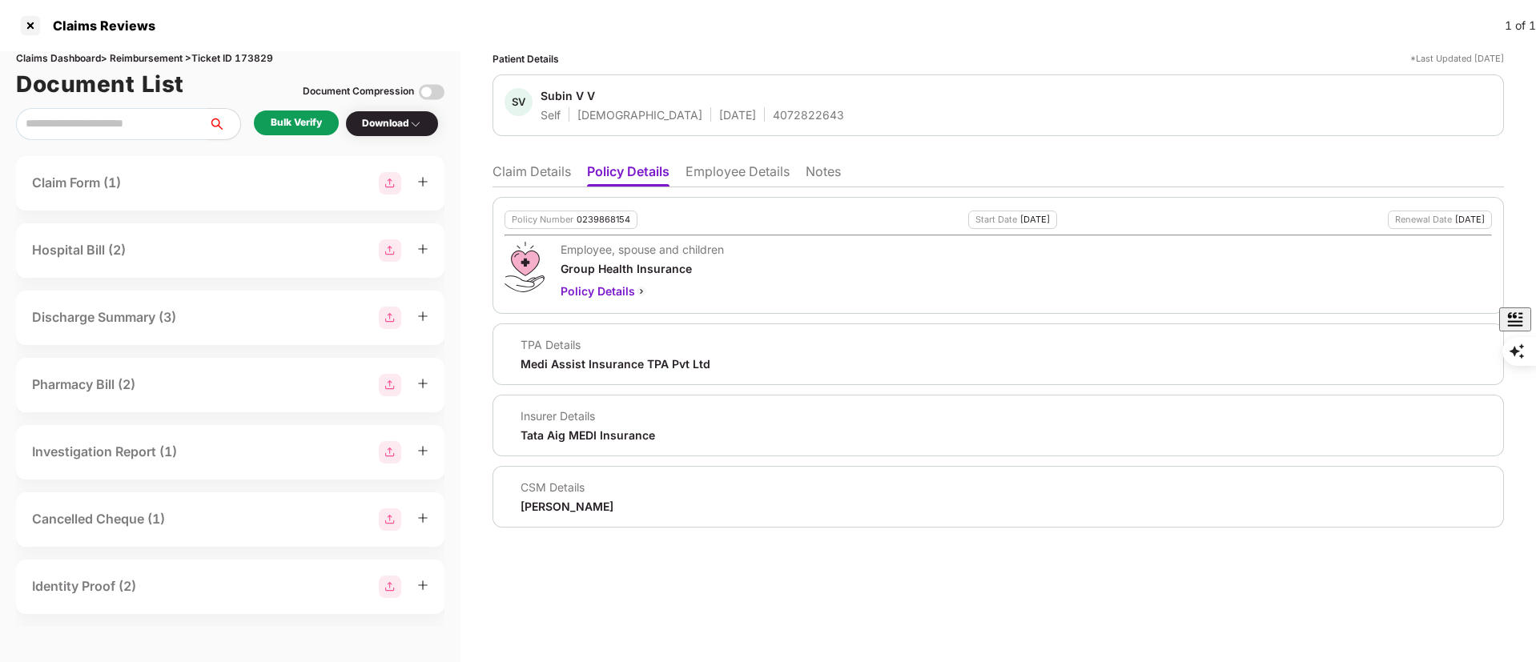
click at [306, 125] on div "Bulk Verify" at bounding box center [296, 122] width 51 height 15
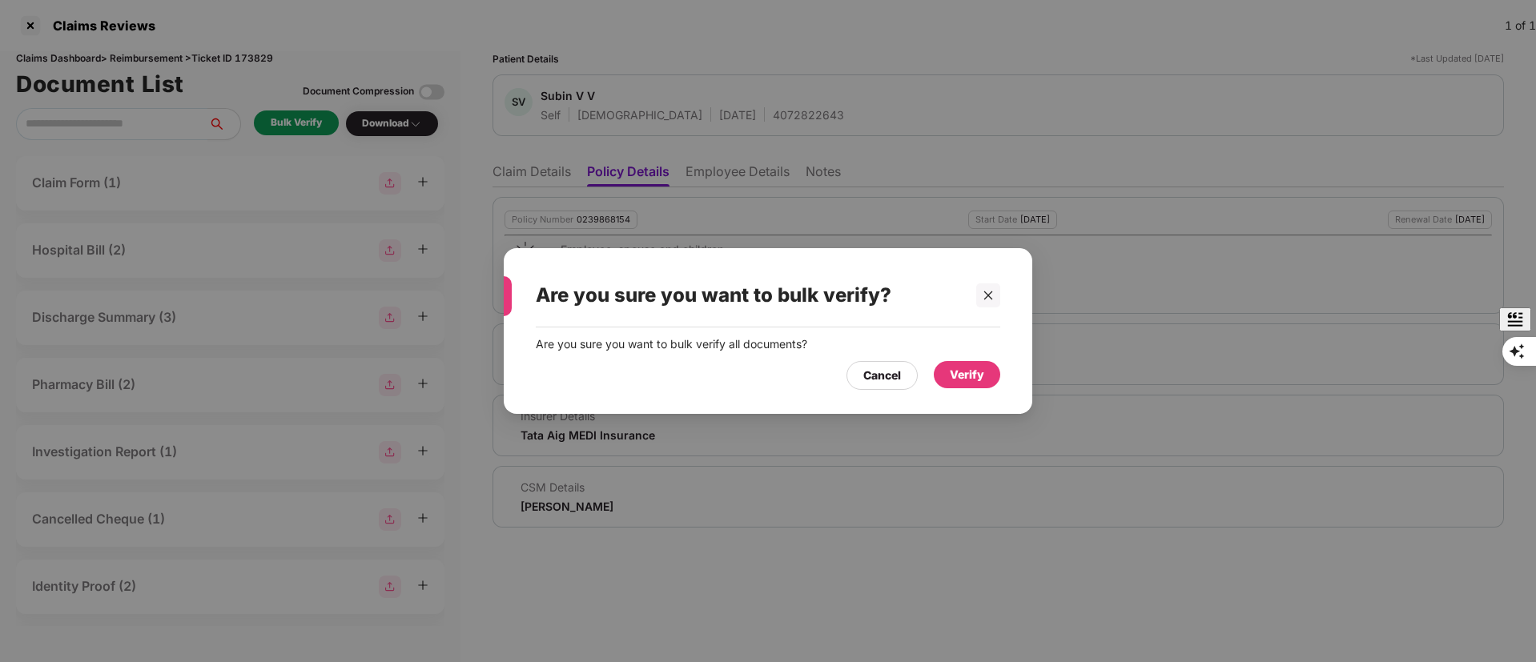
click at [971, 366] on div "Verify" at bounding box center [967, 375] width 34 height 18
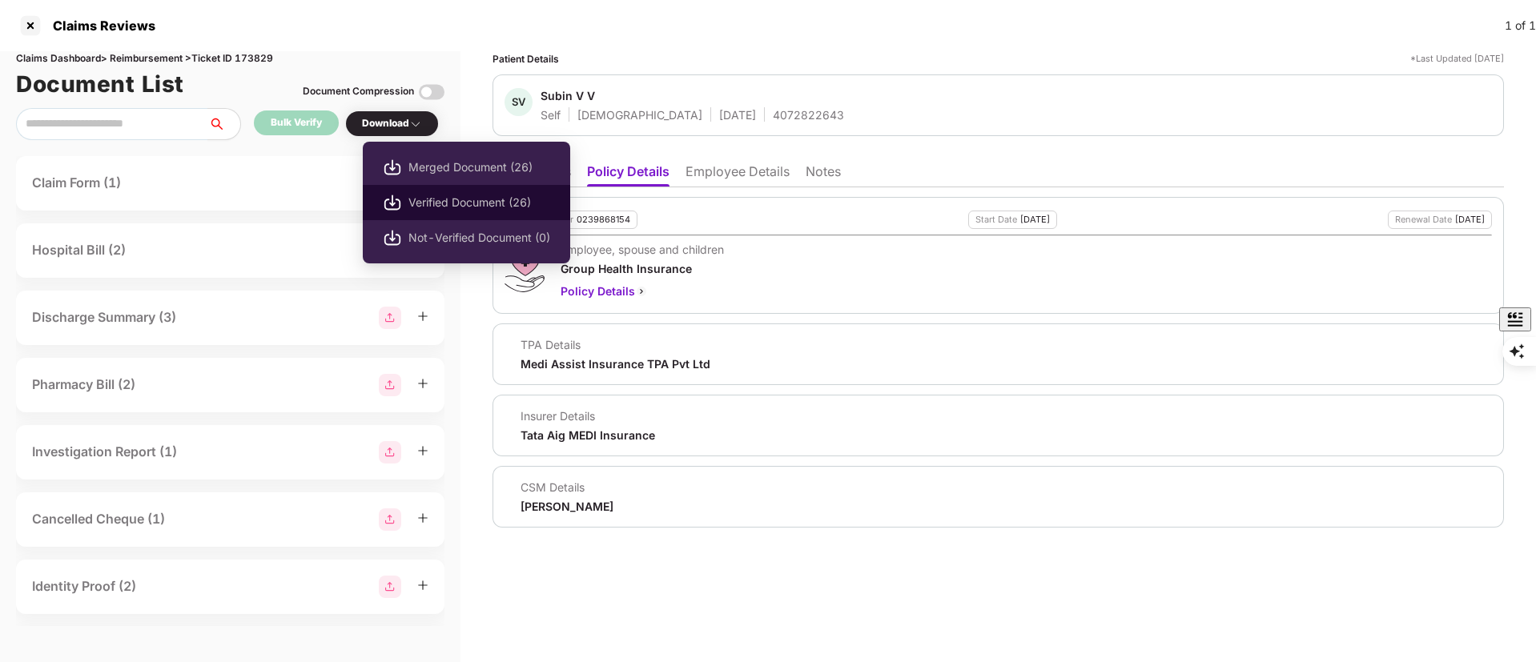
click at [455, 209] on span "Verified Document (26)" at bounding box center [479, 203] width 142 height 18
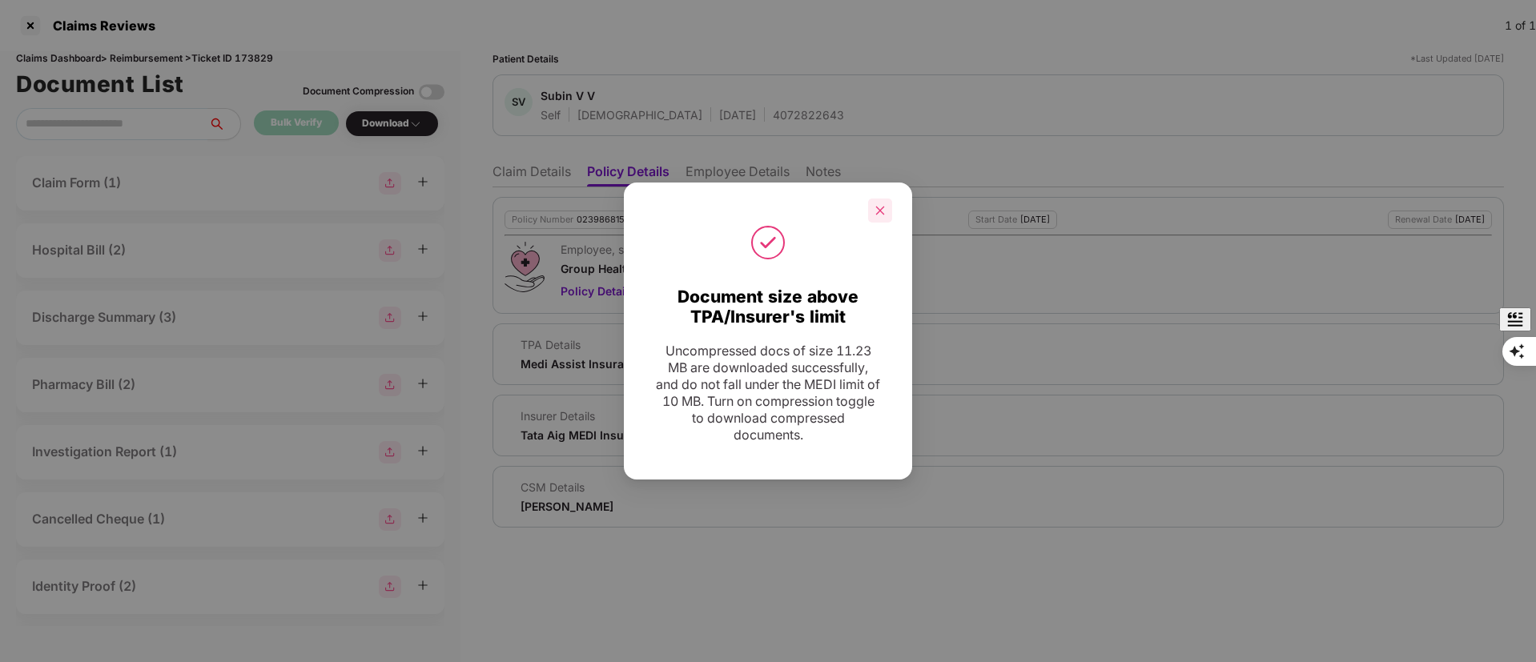
click at [878, 210] on icon "close" at bounding box center [880, 210] width 11 height 11
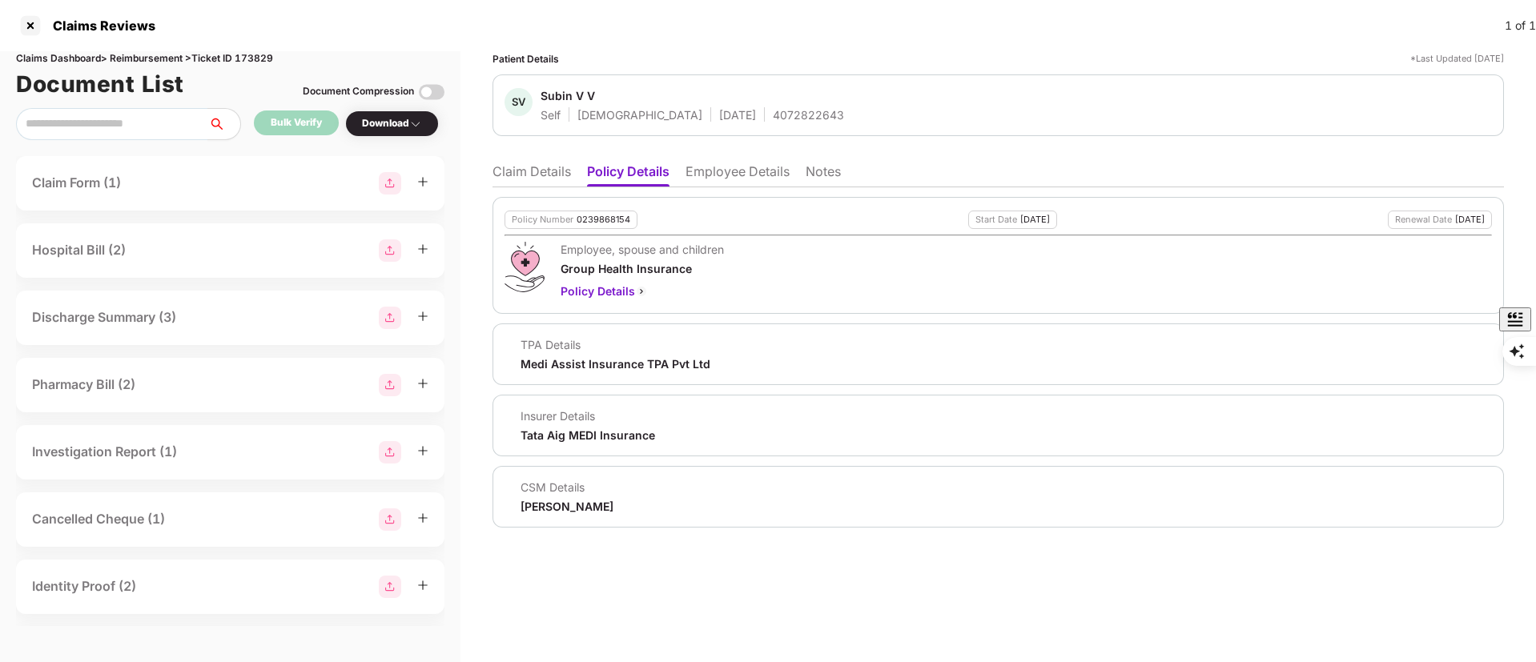
click at [523, 177] on li "Claim Details" at bounding box center [532, 174] width 78 height 23
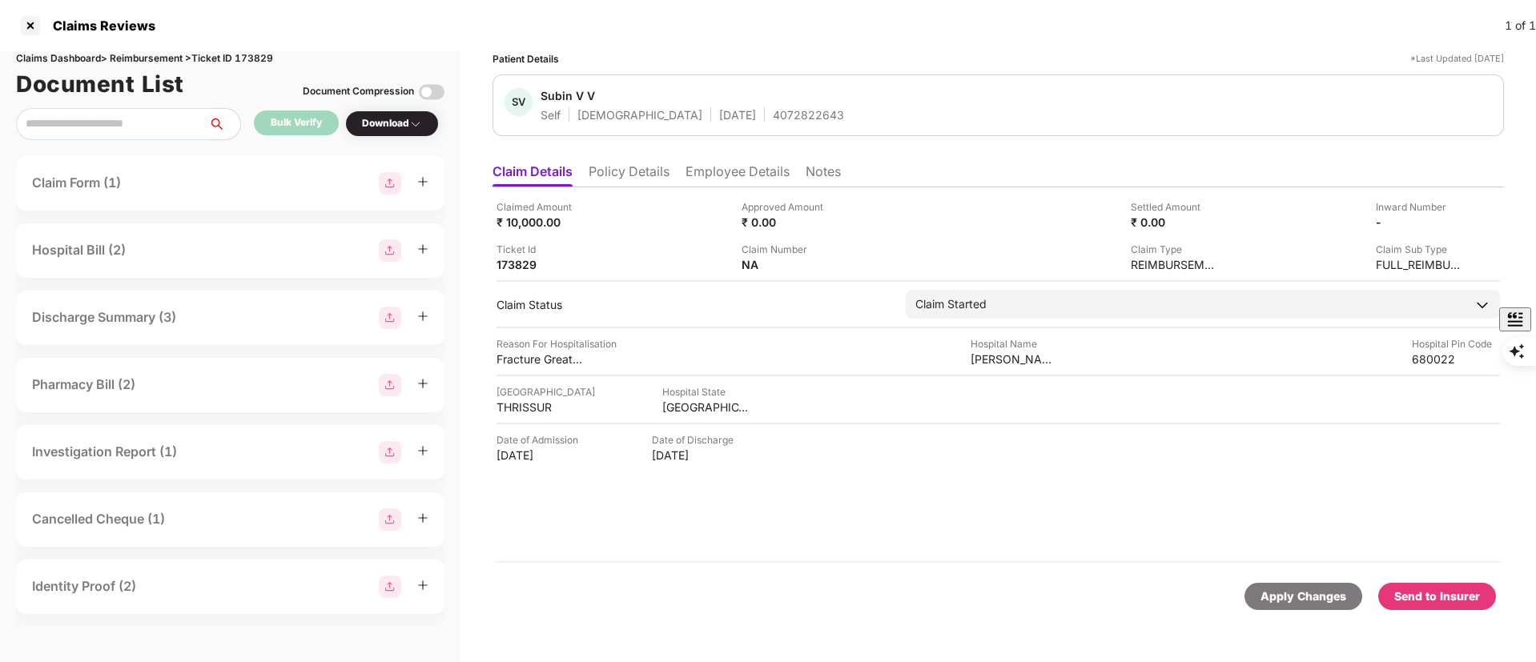
click at [1411, 590] on div "Send to Insurer" at bounding box center [1437, 597] width 86 height 18
click at [1131, 525] on div "Claimed Amount ₹ 10,000.00 Approved Amount ₹ 0.00 Settled Amount ₹ 0.00 Inward …" at bounding box center [998, 375] width 1011 height 376
click at [1035, 537] on div "Claimed Amount ₹ 10,000.00 Approved Amount ₹ 0.00 Settled Amount ₹ 0.00 Inward …" at bounding box center [998, 375] width 1011 height 376
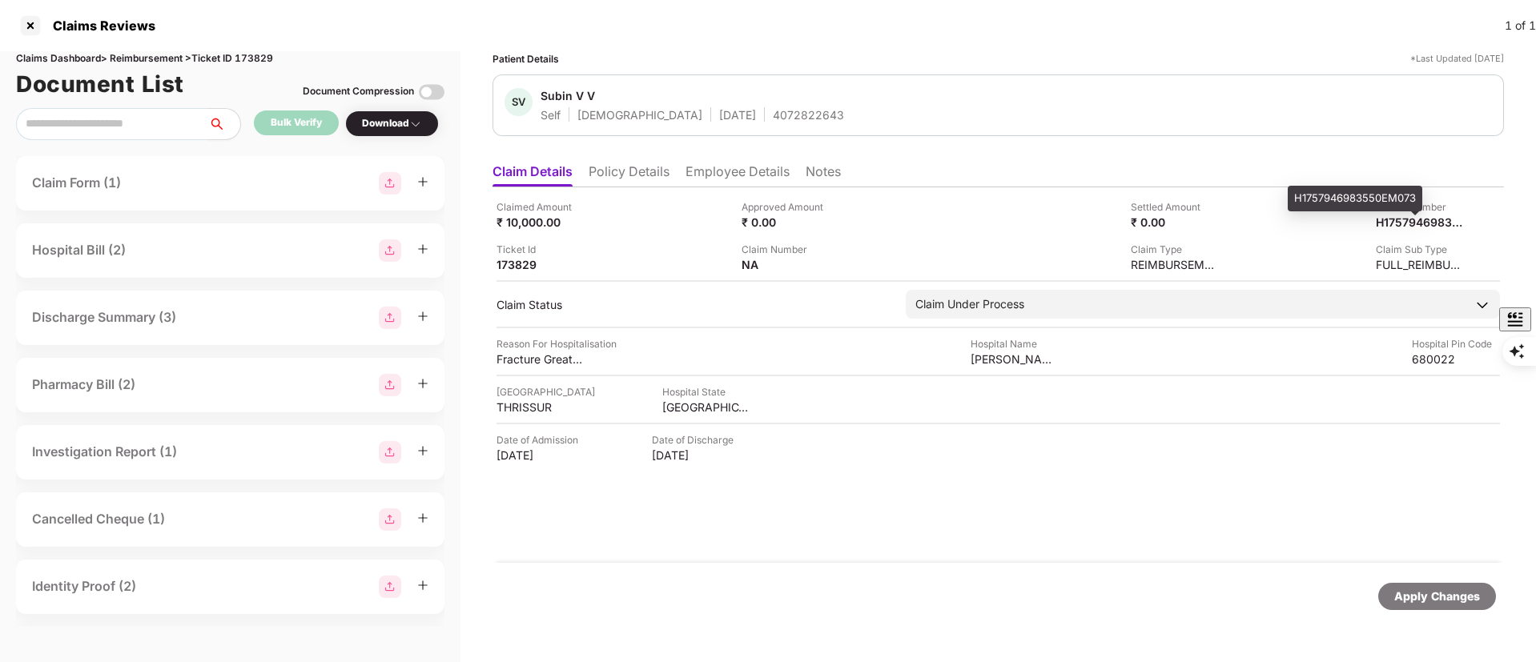
click at [1375, 192] on div "H1757946983550EM073" at bounding box center [1355, 199] width 135 height 26
copy div "H1757946983550EM073"
click at [750, 161] on ul "Claim Details Policy Details Employee Details Notes" at bounding box center [998, 171] width 1011 height 32
click at [750, 166] on li "Employee Details" at bounding box center [738, 174] width 104 height 23
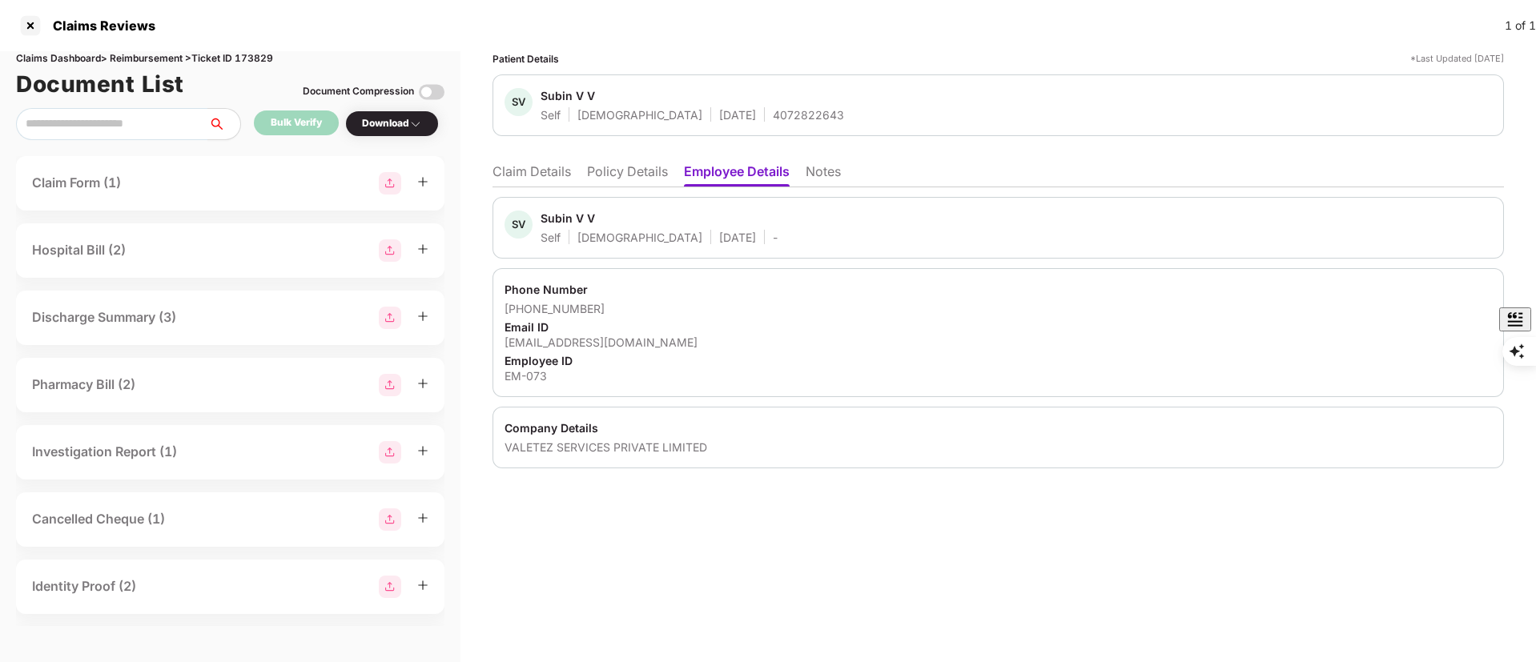
click at [553, 228] on span "Subin V V" at bounding box center [659, 220] width 237 height 19
click at [554, 222] on div "Subin V V" at bounding box center [568, 218] width 54 height 15
copy div "Subin"
click at [27, 15] on div at bounding box center [31, 26] width 26 height 26
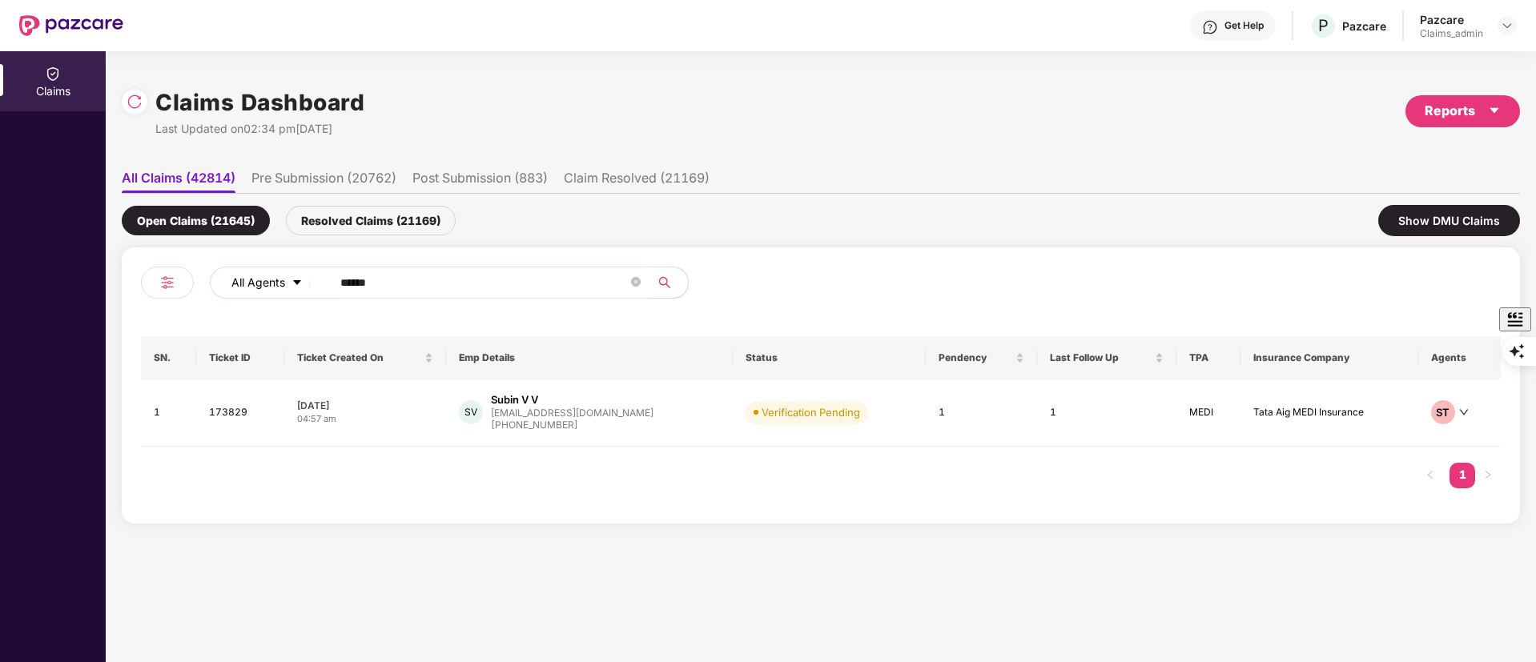
drag, startPoint x: 397, startPoint y: 288, endPoint x: 265, endPoint y: 287, distance: 132.1
click at [265, 287] on div "All Agents ******" at bounding box center [618, 283] width 816 height 32
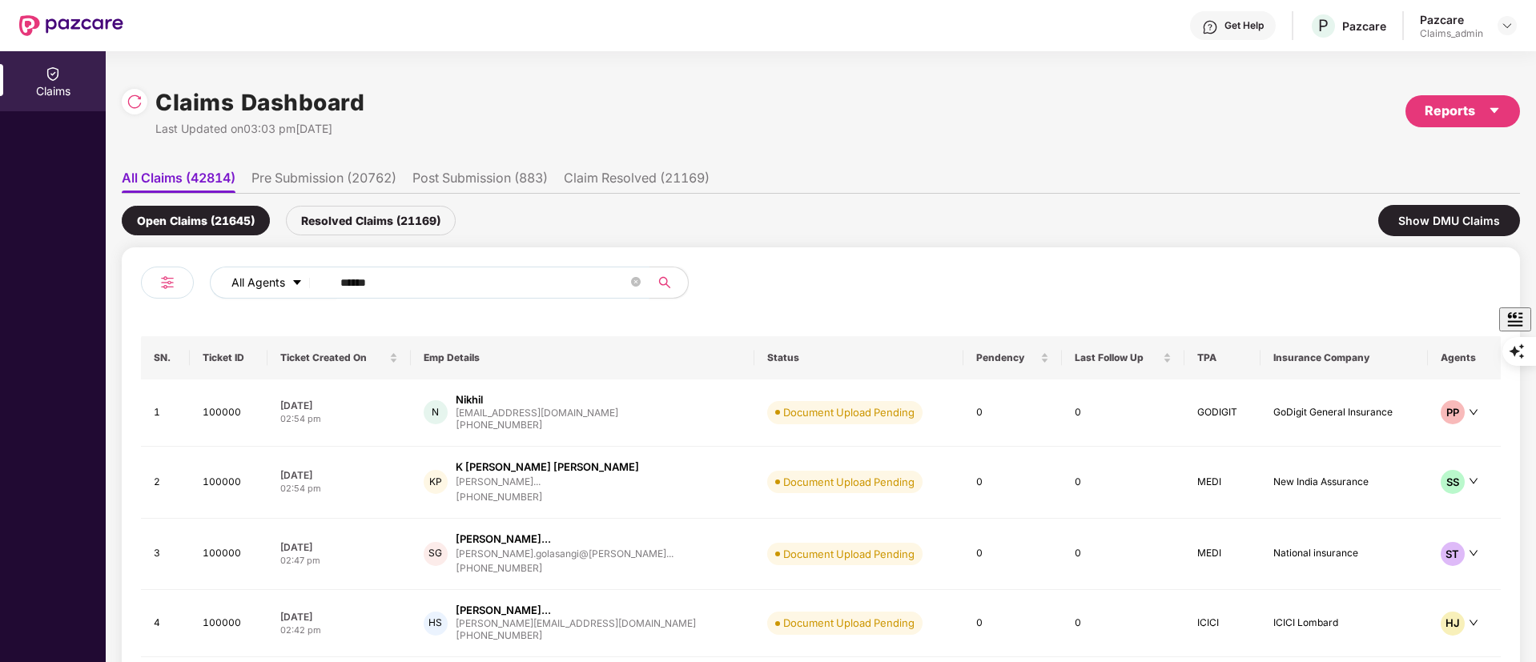
paste input "text"
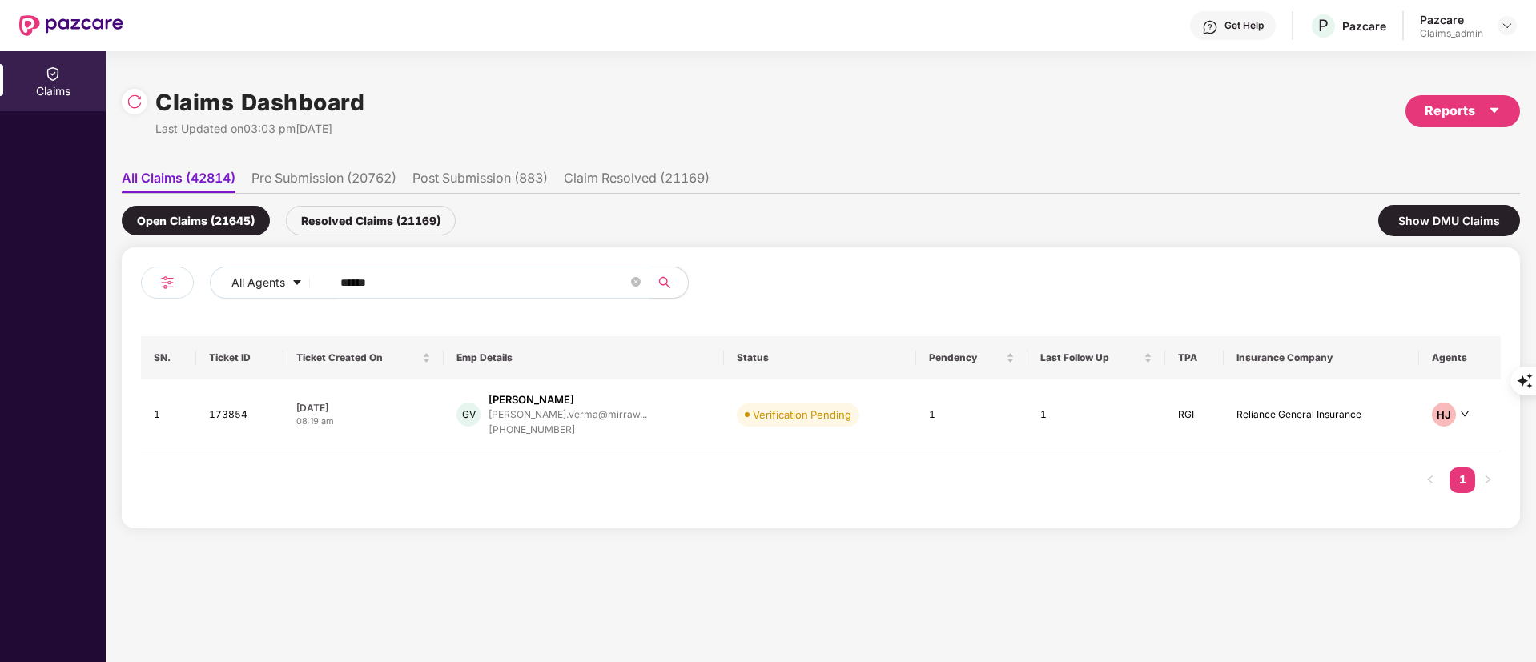
type input "******"
click at [533, 408] on div "ghanshyam.verma@mirraw..." at bounding box center [568, 415] width 159 height 15
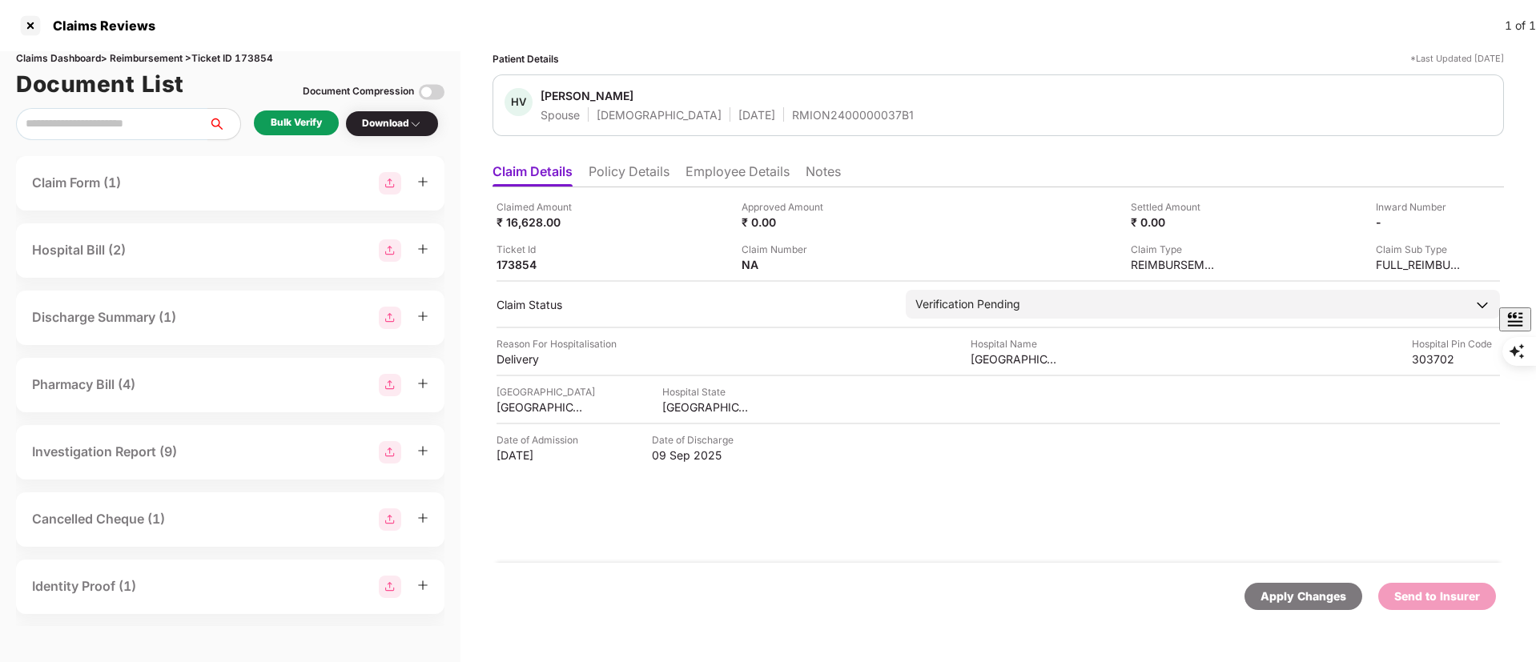
click at [282, 123] on div "Bulk Verify" at bounding box center [296, 122] width 51 height 15
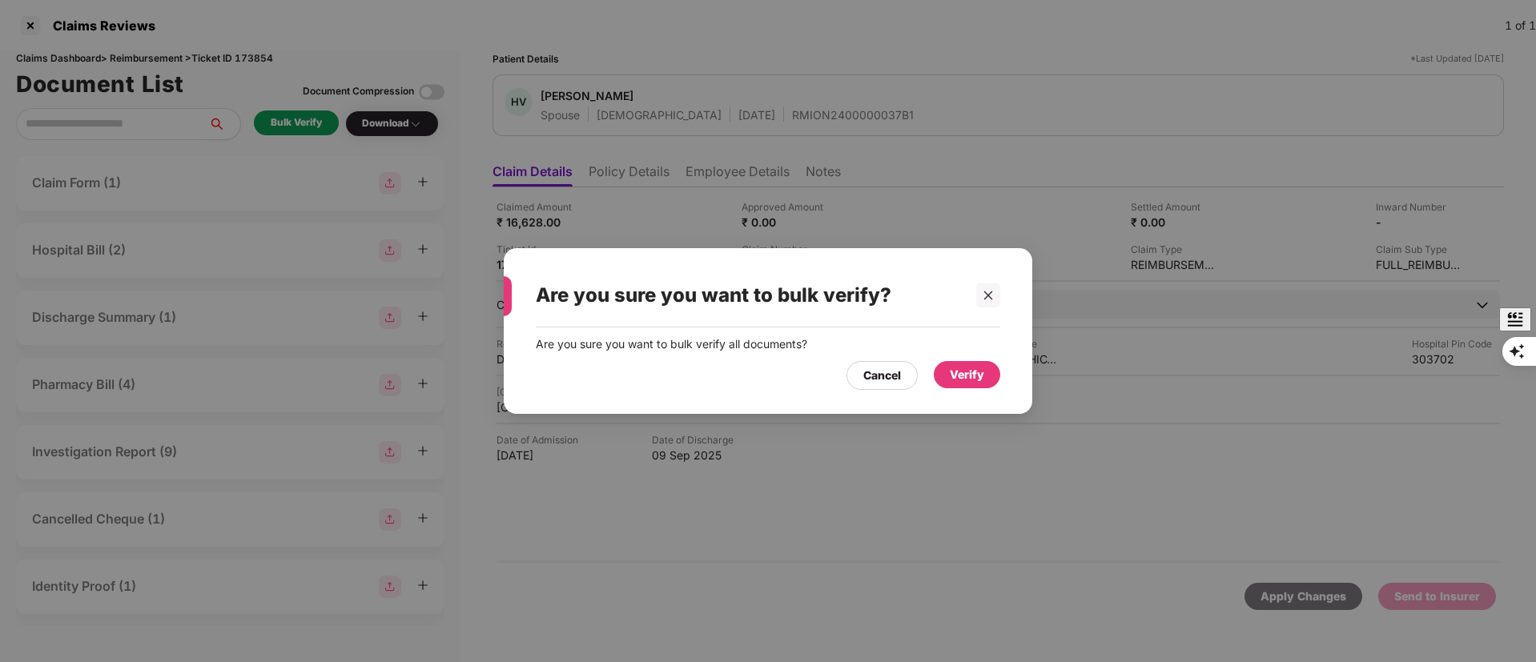
click at [949, 376] on div "Verify" at bounding box center [967, 374] width 66 height 27
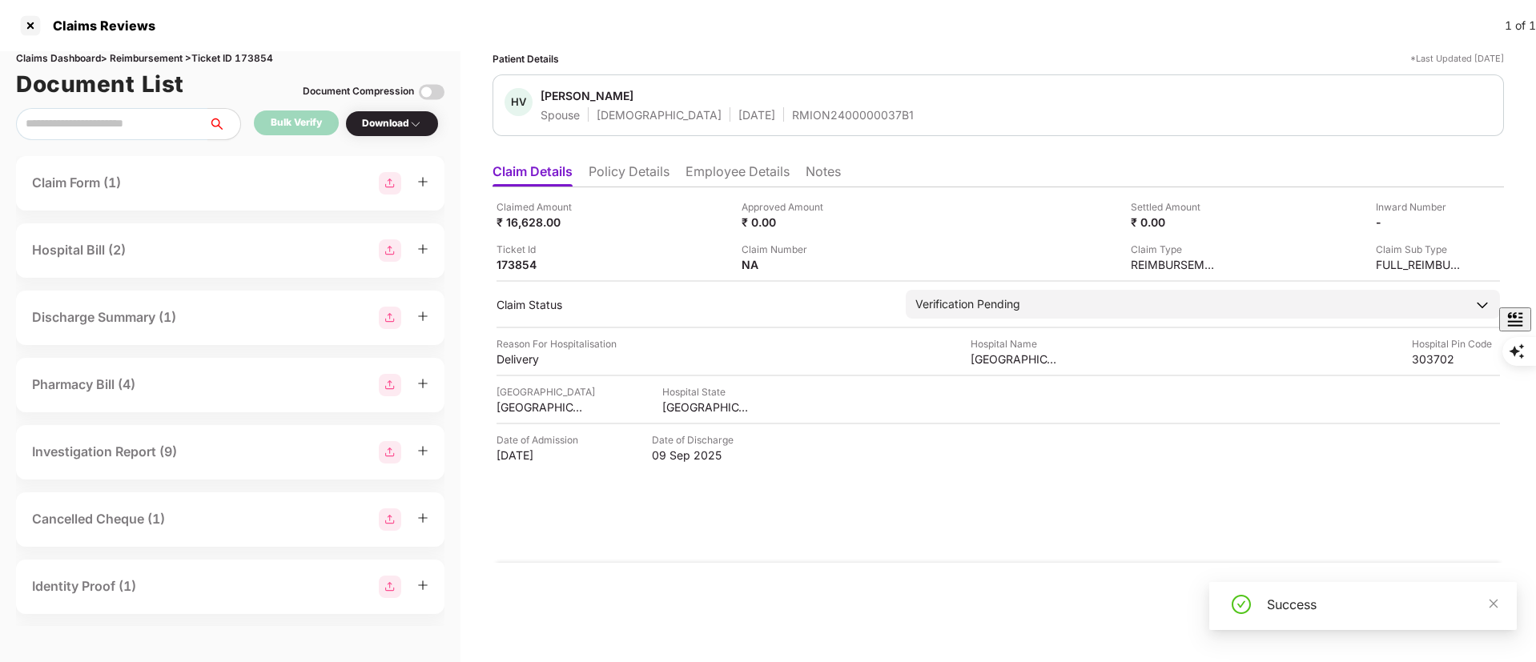
click at [616, 181] on li "Policy Details" at bounding box center [629, 174] width 81 height 23
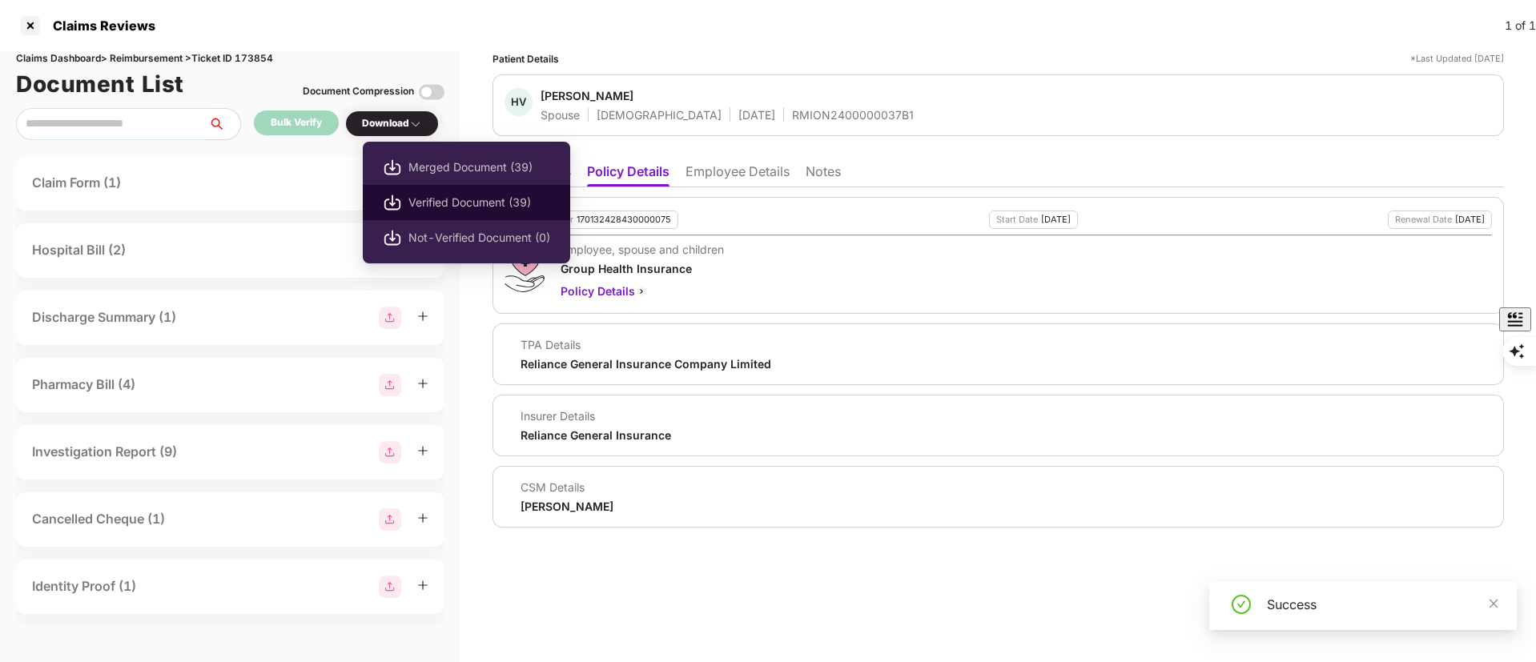
click at [428, 197] on span "Verified Document (39)" at bounding box center [479, 203] width 142 height 18
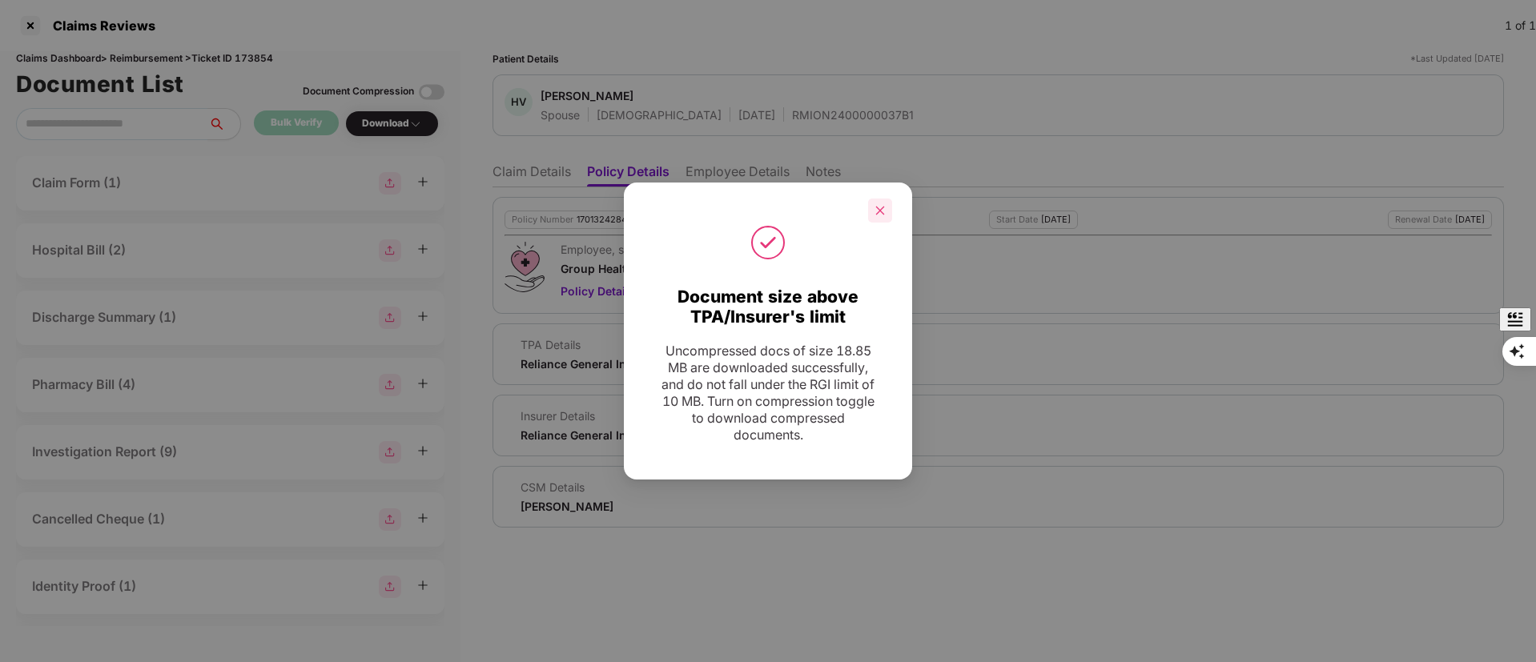
click at [875, 209] on icon "close" at bounding box center [880, 210] width 11 height 11
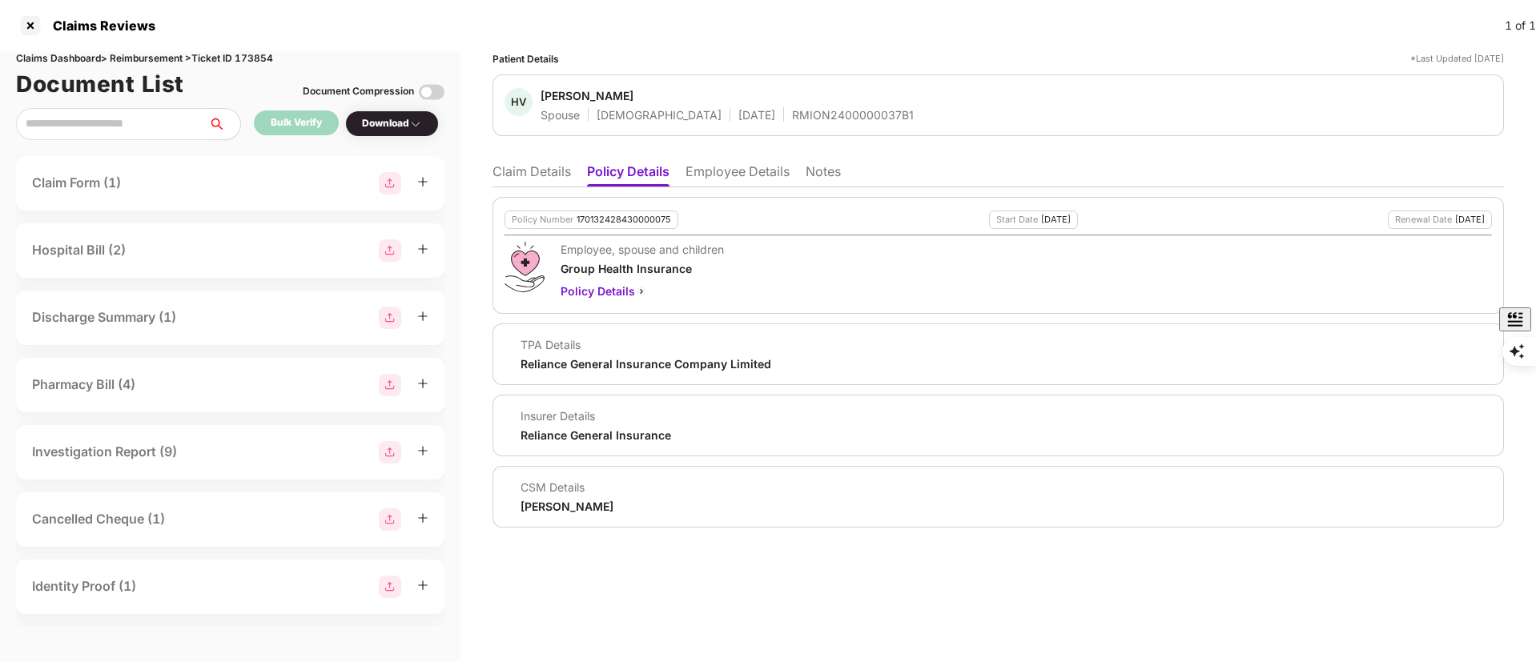
click at [530, 163] on li "Claim Details" at bounding box center [532, 174] width 78 height 23
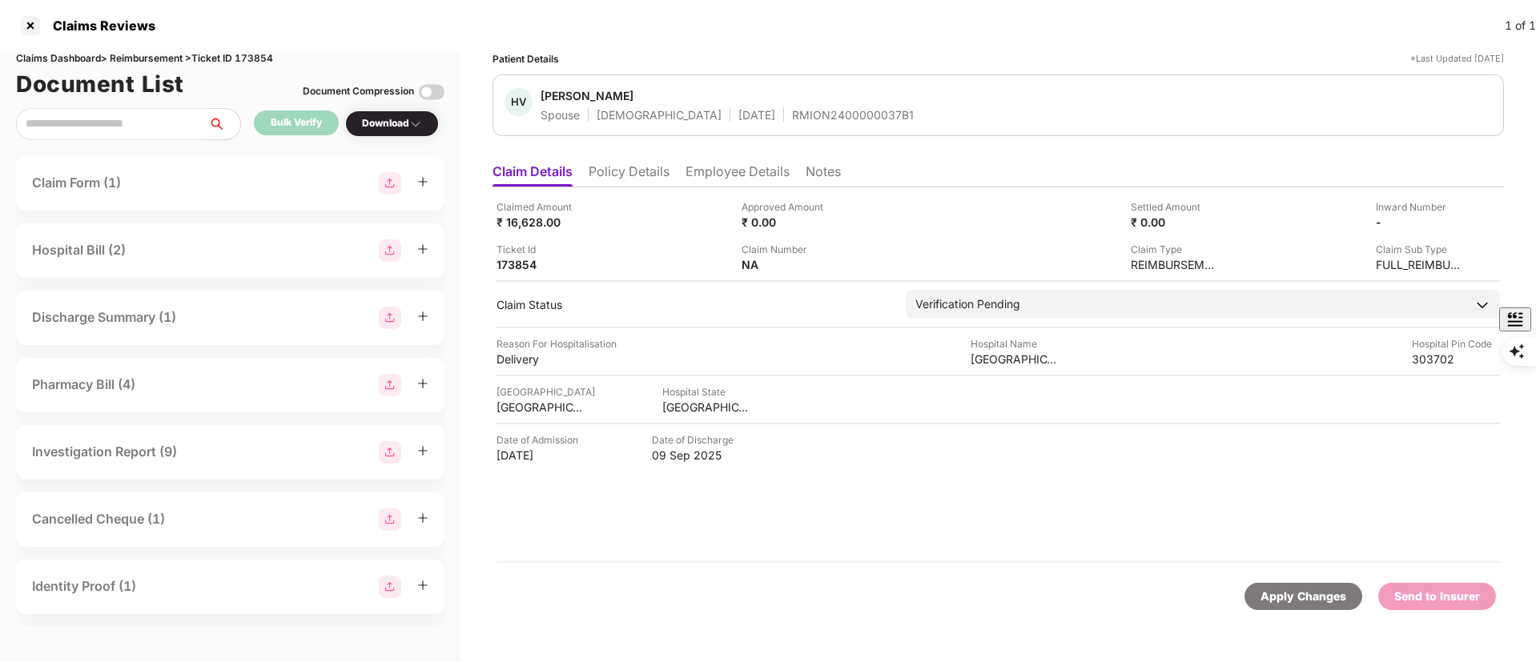
click at [627, 182] on li "Policy Details" at bounding box center [629, 174] width 81 height 23
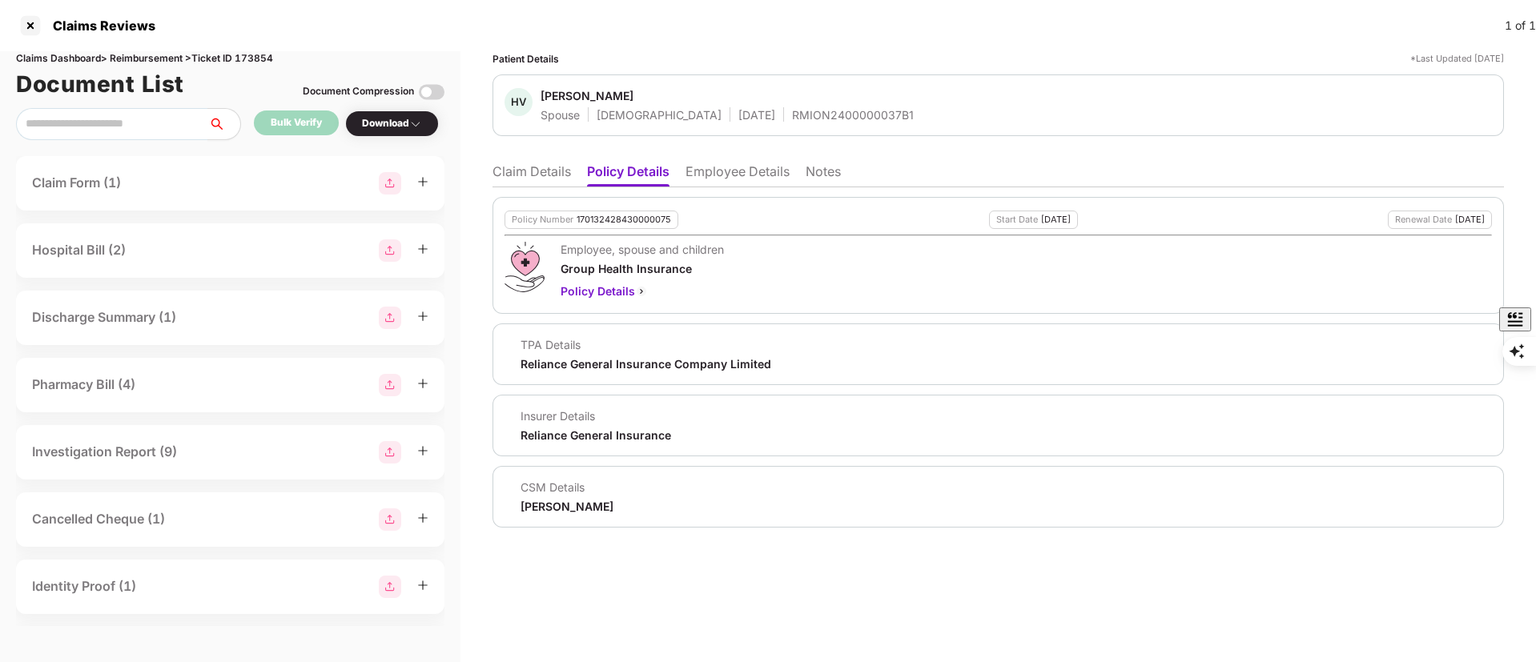
click at [608, 212] on div "Policy Number 170132428430000075" at bounding box center [592, 220] width 174 height 18
copy div "170132428430000075"
click at [762, 163] on li "Employee Details" at bounding box center [738, 174] width 104 height 23
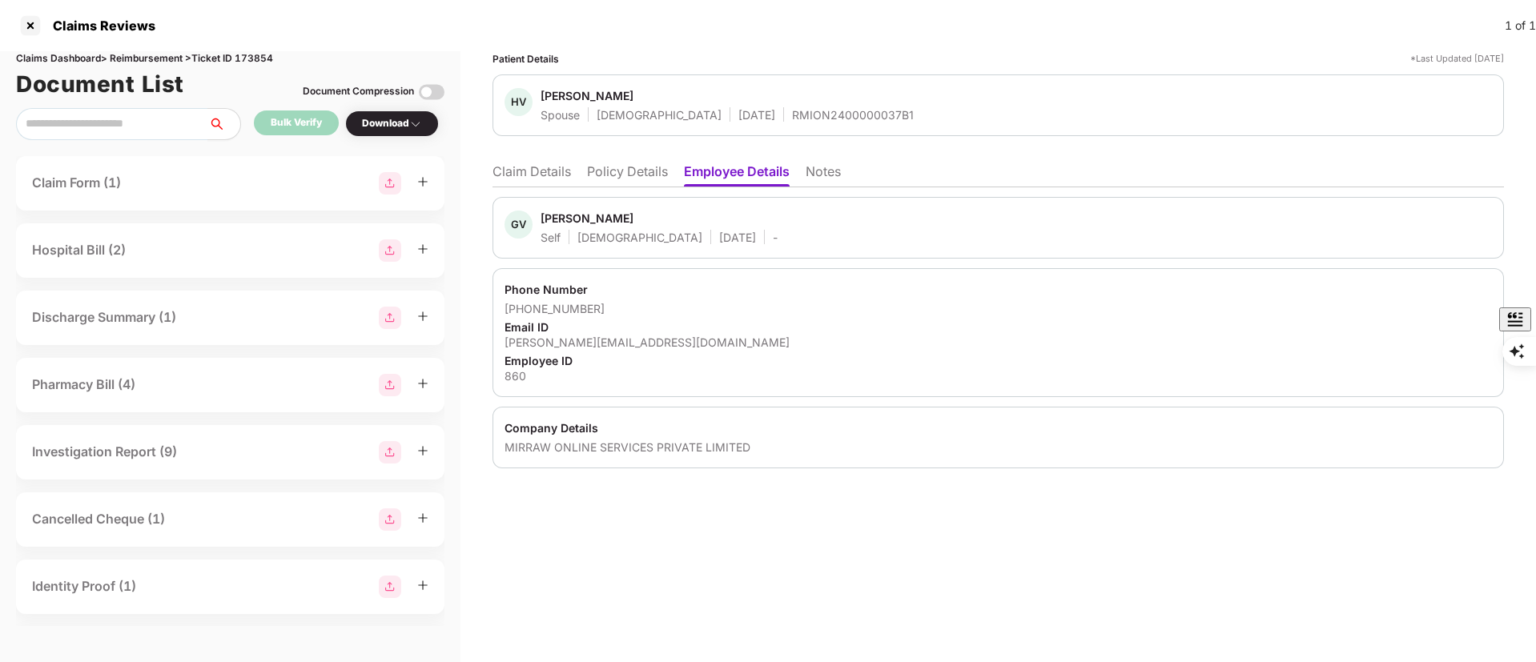
click at [512, 380] on div "860" at bounding box center [998, 375] width 987 height 15
copy div "860"
click at [542, 170] on li "Claim Details" at bounding box center [532, 174] width 78 height 23
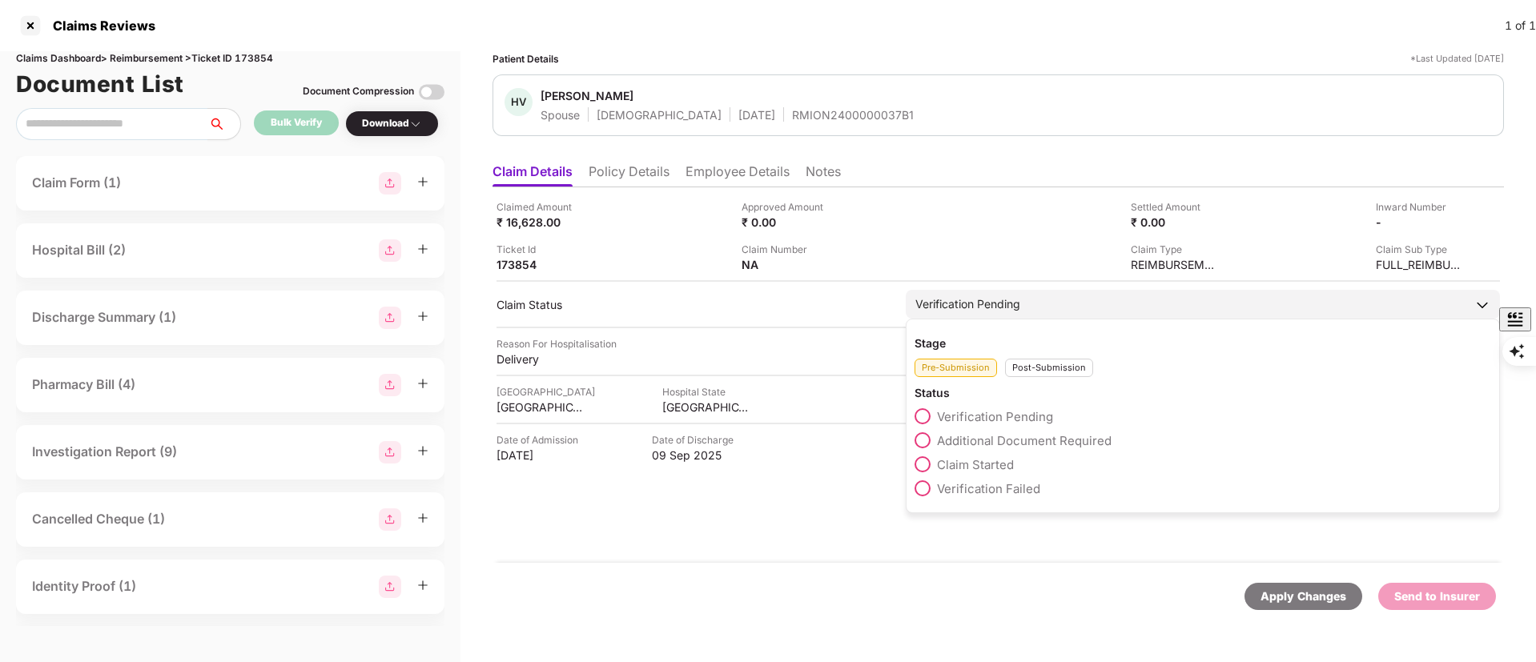
click at [963, 468] on span "Claim Started" at bounding box center [975, 464] width 77 height 15
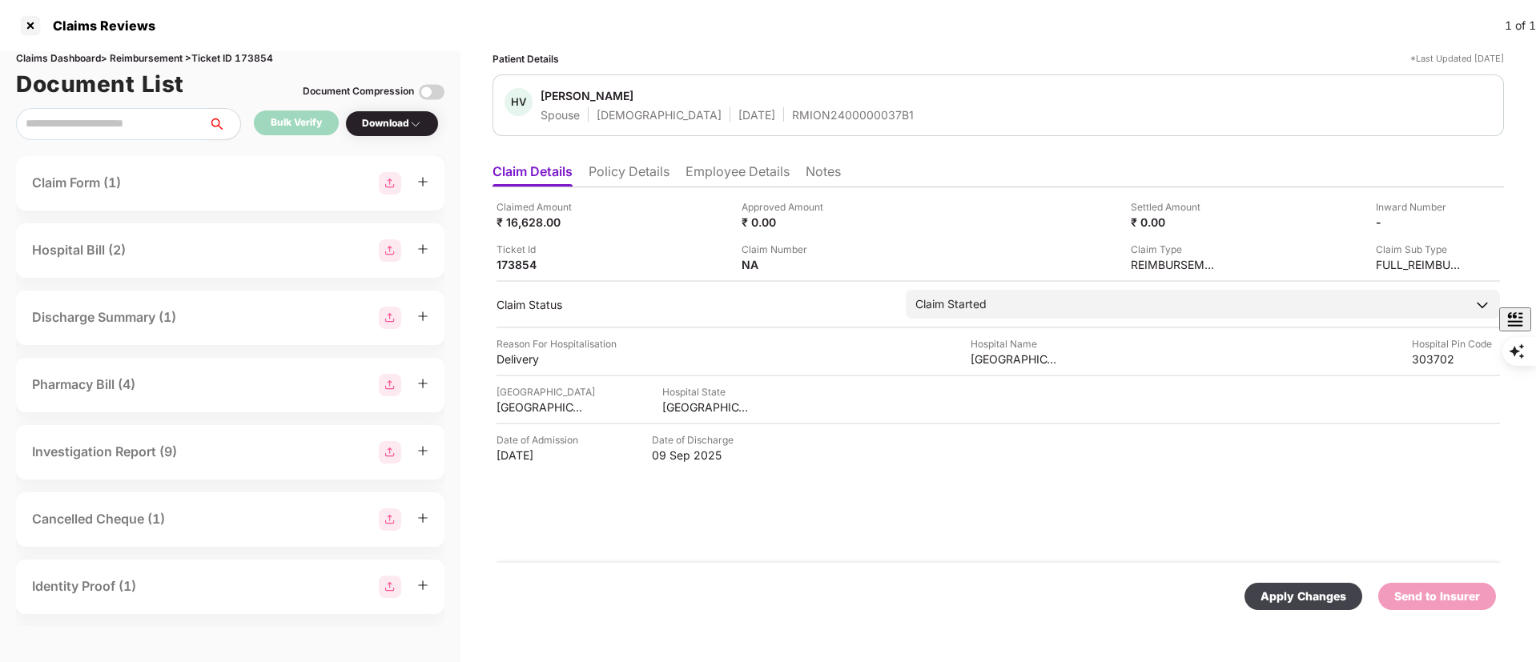
click at [1321, 589] on div "Apply Changes" at bounding box center [1304, 597] width 86 height 18
drag, startPoint x: 902, startPoint y: 661, endPoint x: 966, endPoint y: 571, distance: 110.2
click at [966, 571] on div "Apply Changes Send to Insurer" at bounding box center [998, 596] width 1011 height 67
click at [730, 163] on li "Employee Details" at bounding box center [738, 174] width 104 height 23
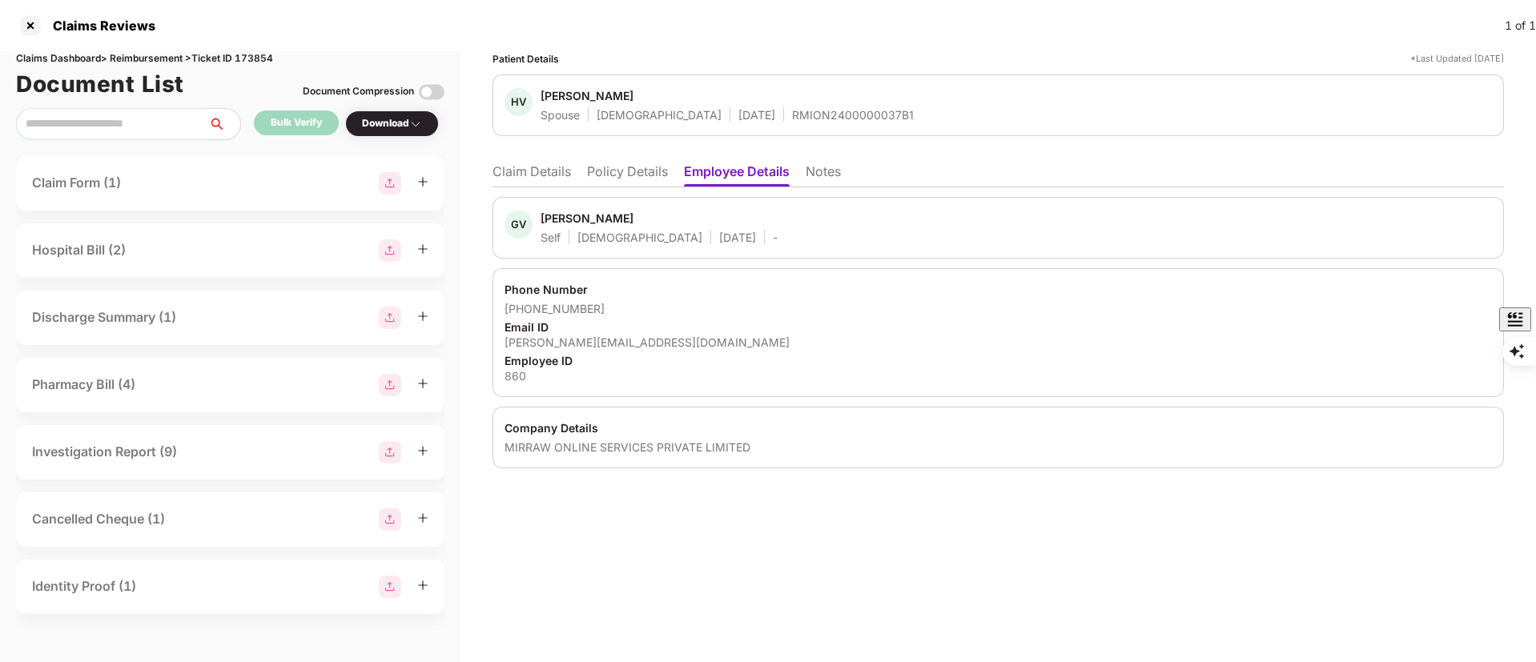
click at [581, 214] on div "Ghanshyam Verma" at bounding box center [587, 218] width 93 height 15
copy div "Ghanshyam"
click at [513, 171] on li "Claim Details" at bounding box center [532, 174] width 78 height 23
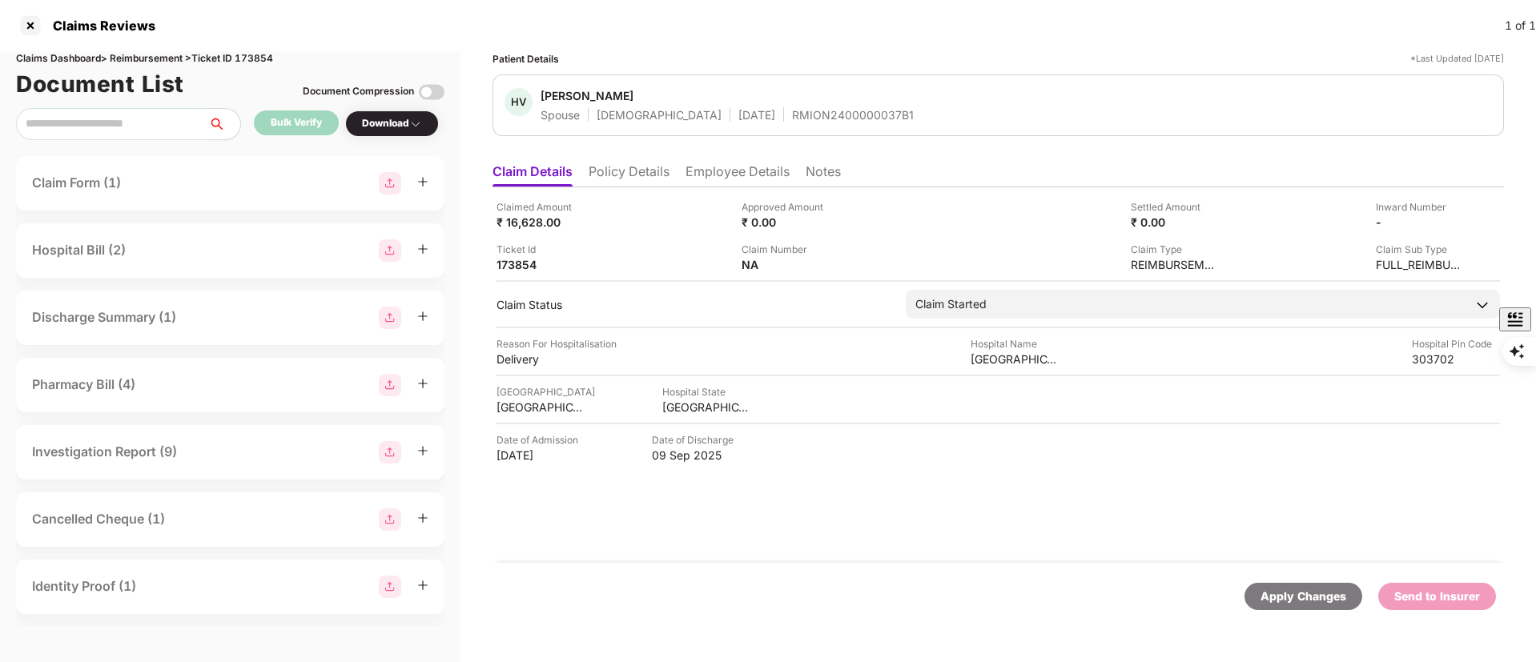
click at [634, 171] on li "Policy Details" at bounding box center [629, 174] width 81 height 23
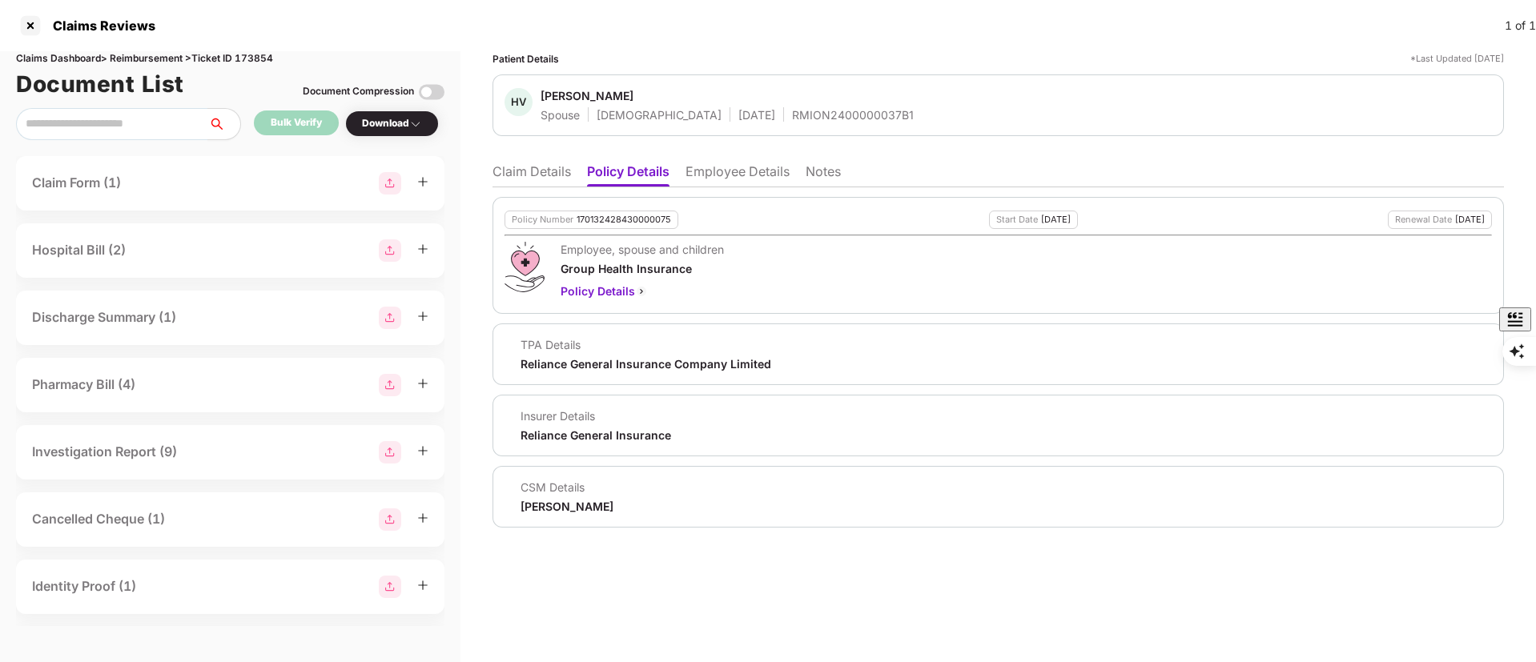
click at [792, 121] on div "RMION2400000037B1" at bounding box center [853, 114] width 122 height 15
click at [792, 117] on div "RMION2400000037B1" at bounding box center [853, 114] width 122 height 15
copy div "RMION2400000037B1"
click at [33, 26] on div at bounding box center [31, 26] width 26 height 26
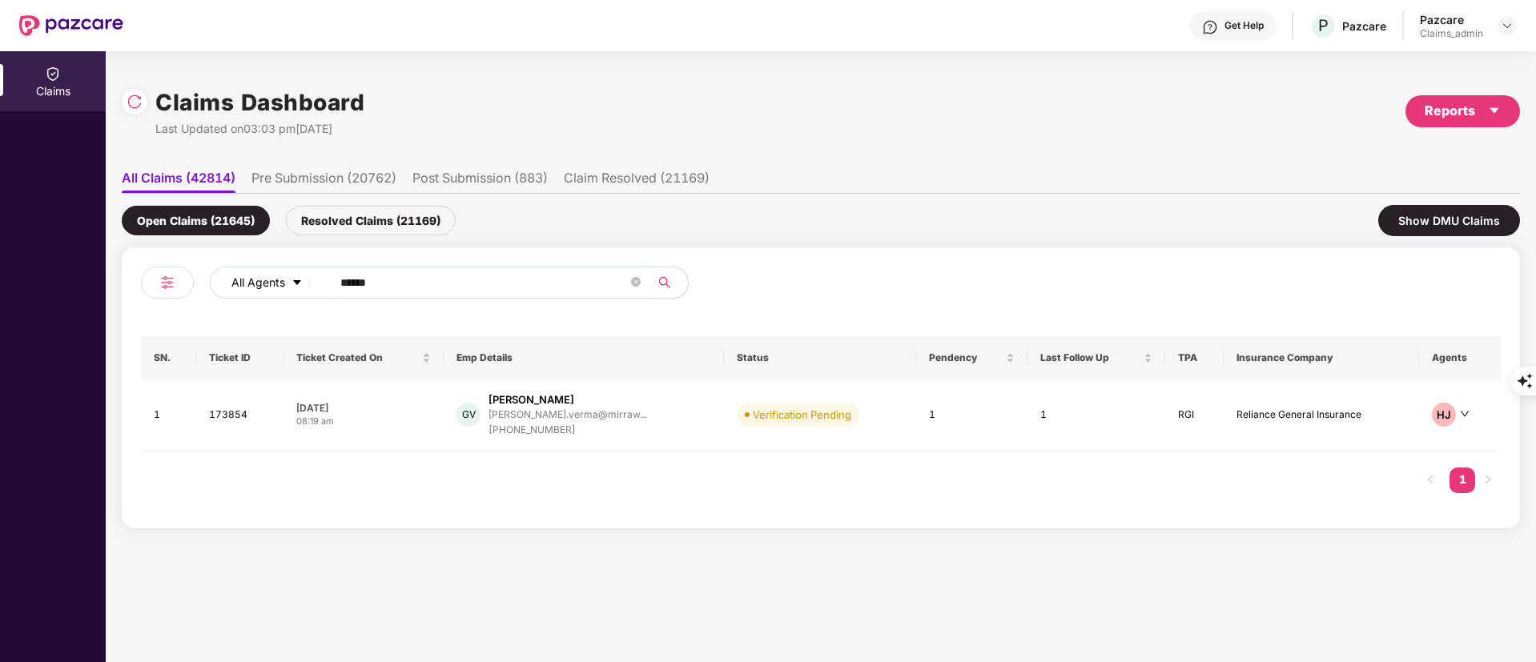
drag, startPoint x: 399, startPoint y: 289, endPoint x: 259, endPoint y: 272, distance: 141.2
click at [252, 275] on div "All Agents ******" at bounding box center [618, 283] width 816 height 32
paste input "text"
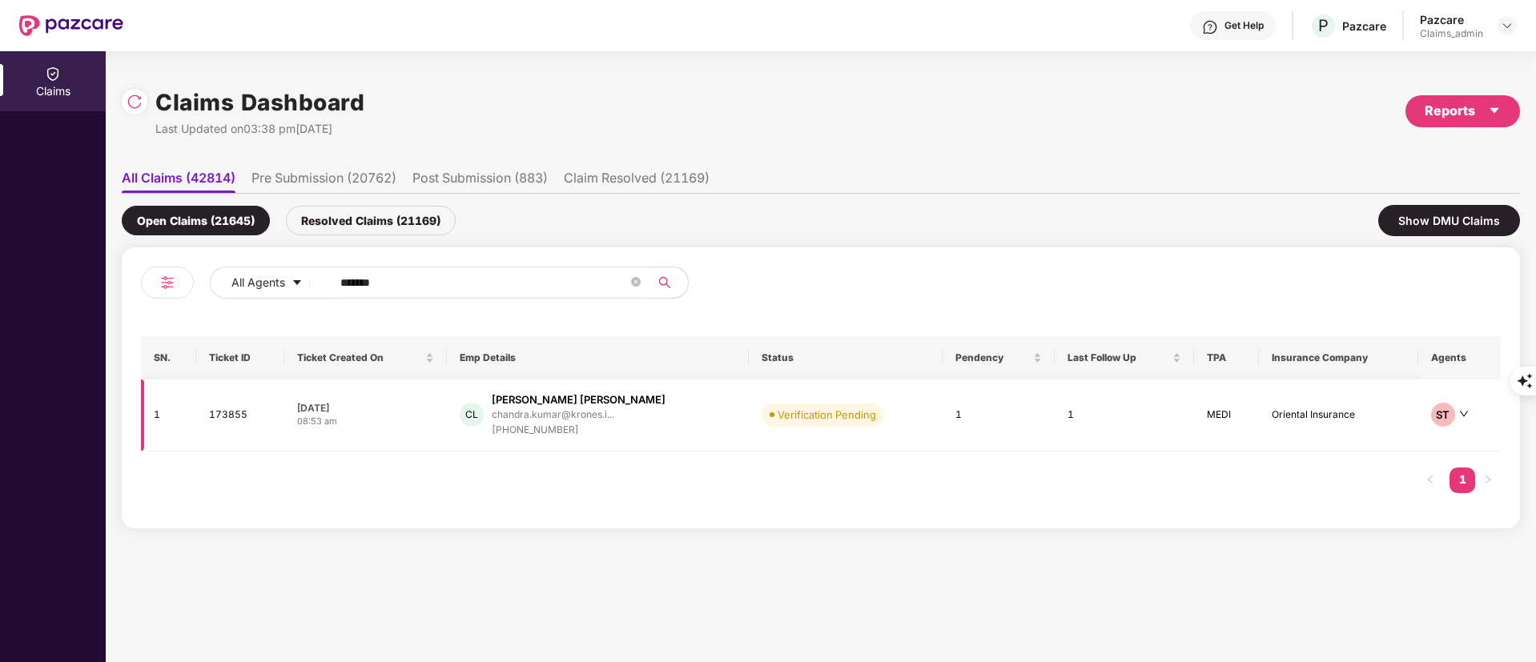
type input "******"
click at [576, 416] on div "chandra.kumar@krones.i..." at bounding box center [553, 414] width 123 height 10
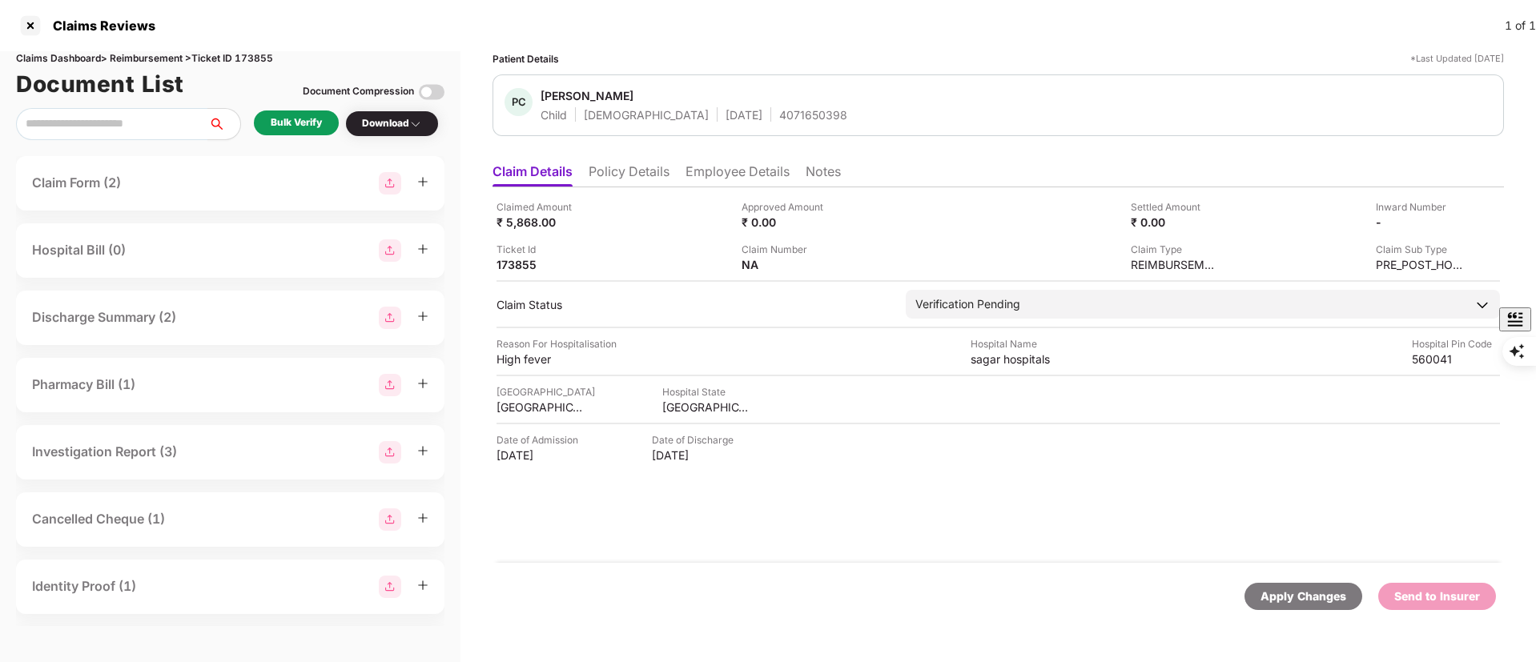
click at [622, 173] on li "Policy Details" at bounding box center [629, 174] width 81 height 23
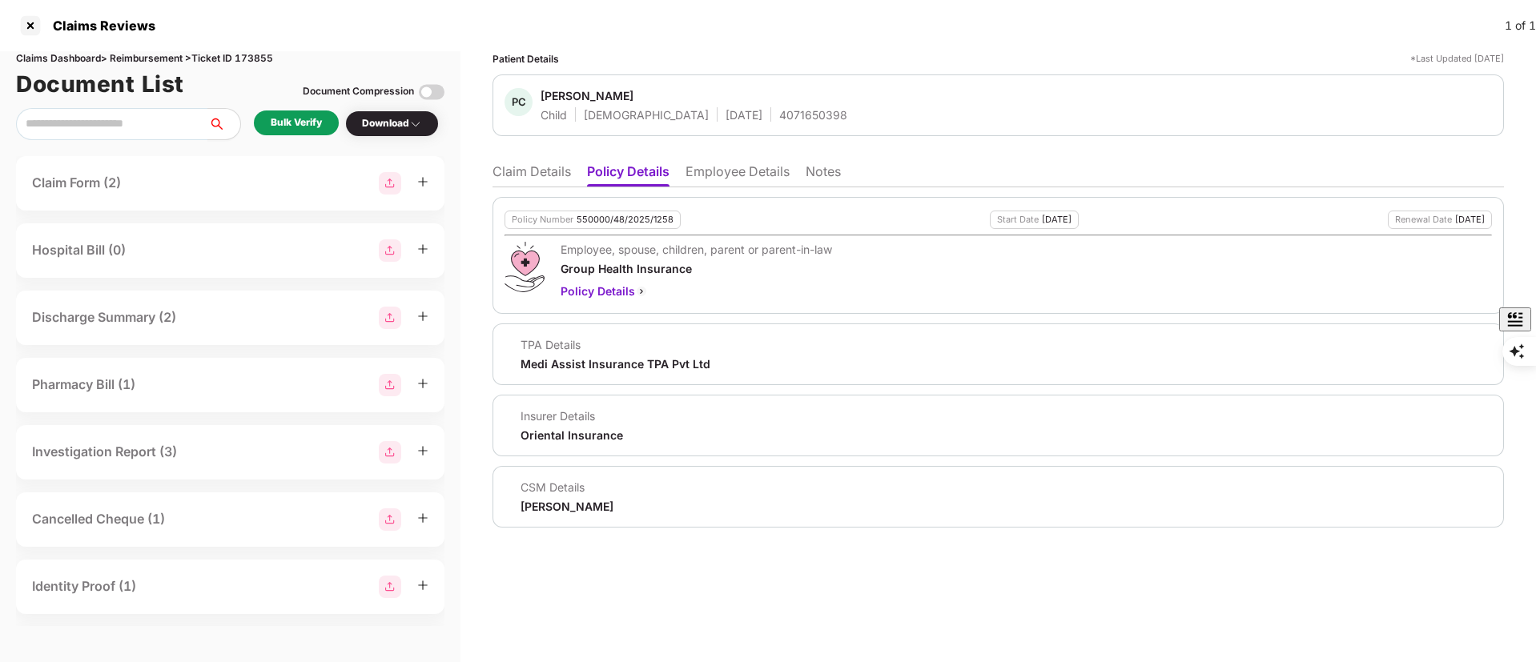
click at [503, 175] on li "Claim Details" at bounding box center [532, 174] width 78 height 23
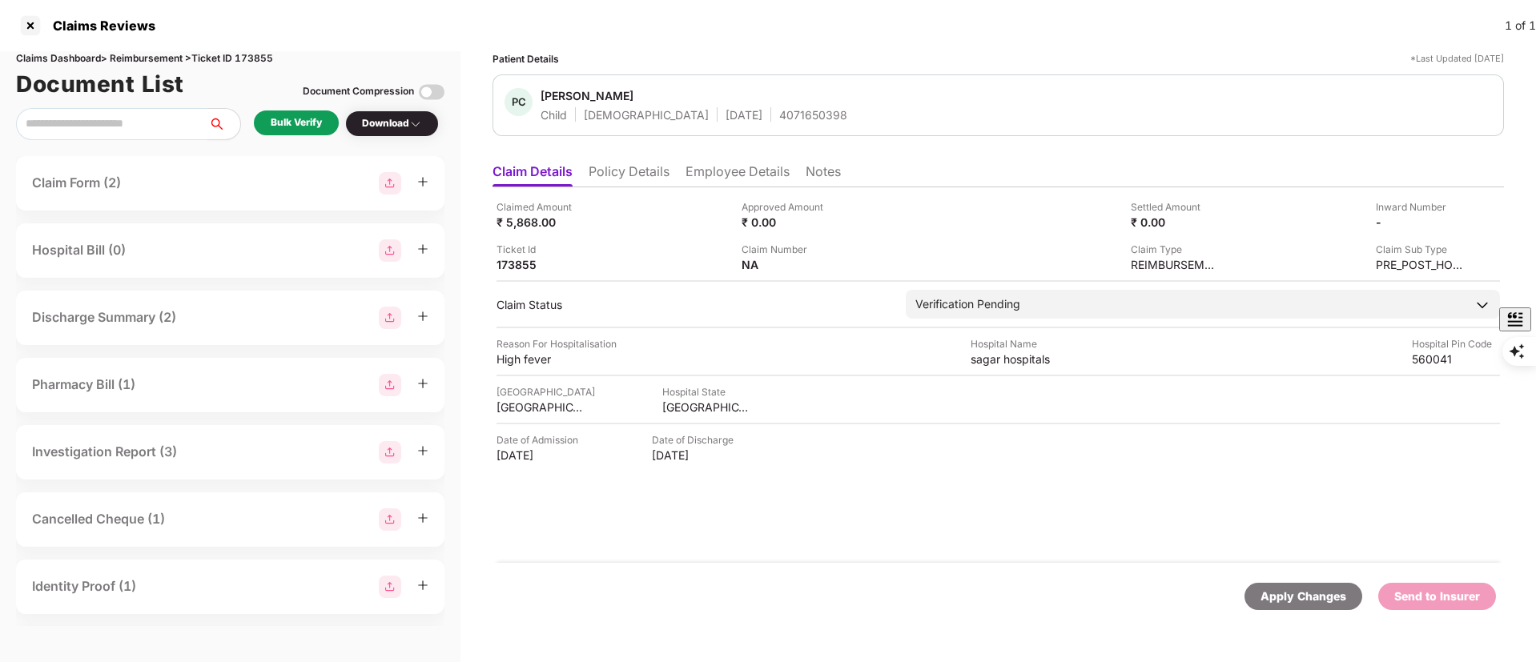
click at [300, 118] on div "Bulk Verify" at bounding box center [296, 122] width 51 height 15
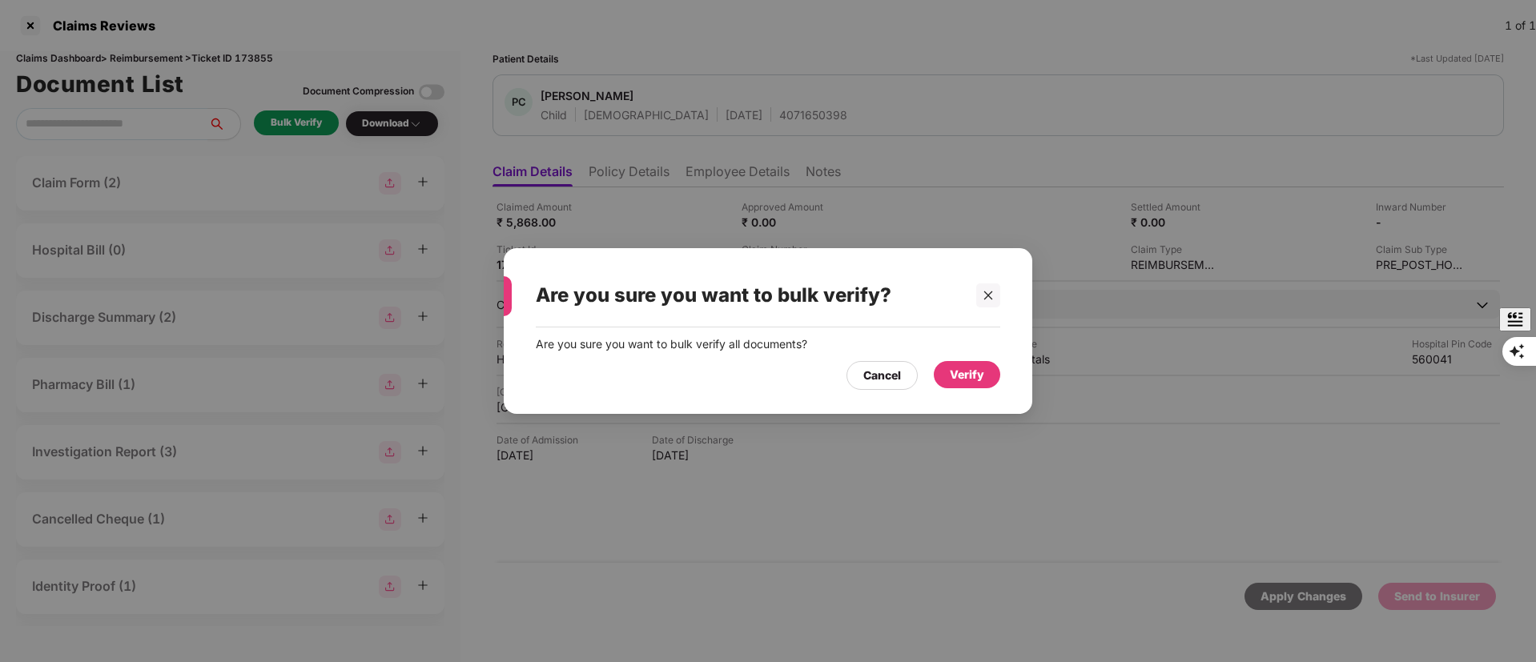
click at [967, 385] on div "Verify" at bounding box center [967, 374] width 66 height 27
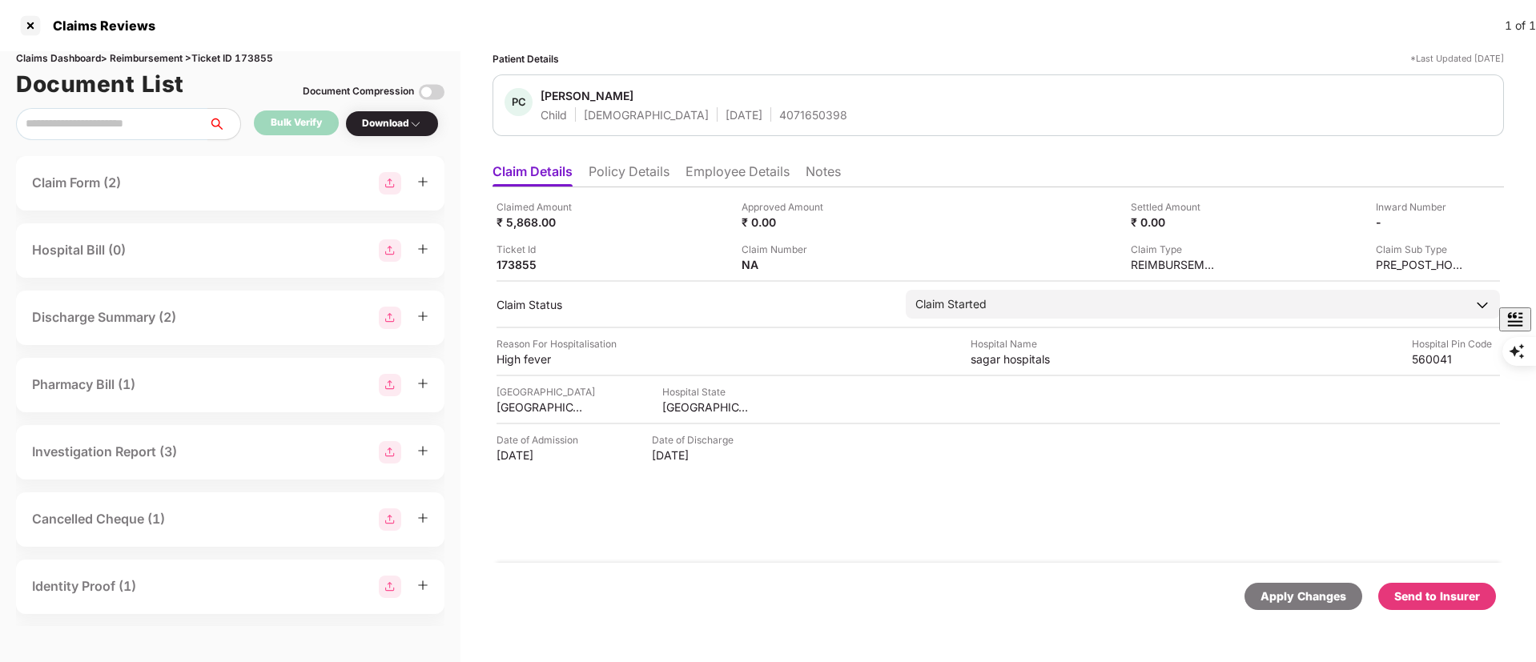
click at [1396, 604] on div "Send to Insurer" at bounding box center [1437, 596] width 118 height 27
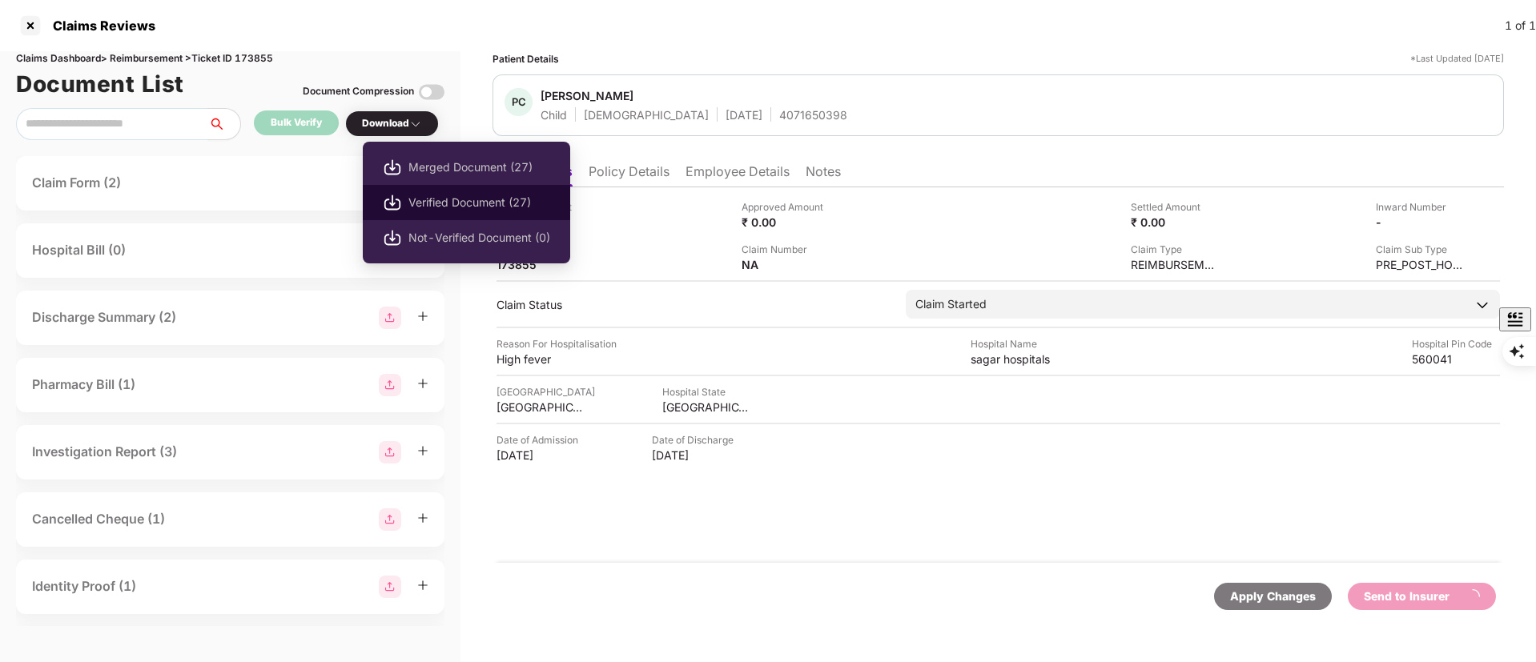
click at [405, 194] on li "Verified Document (27)" at bounding box center [466, 202] width 207 height 35
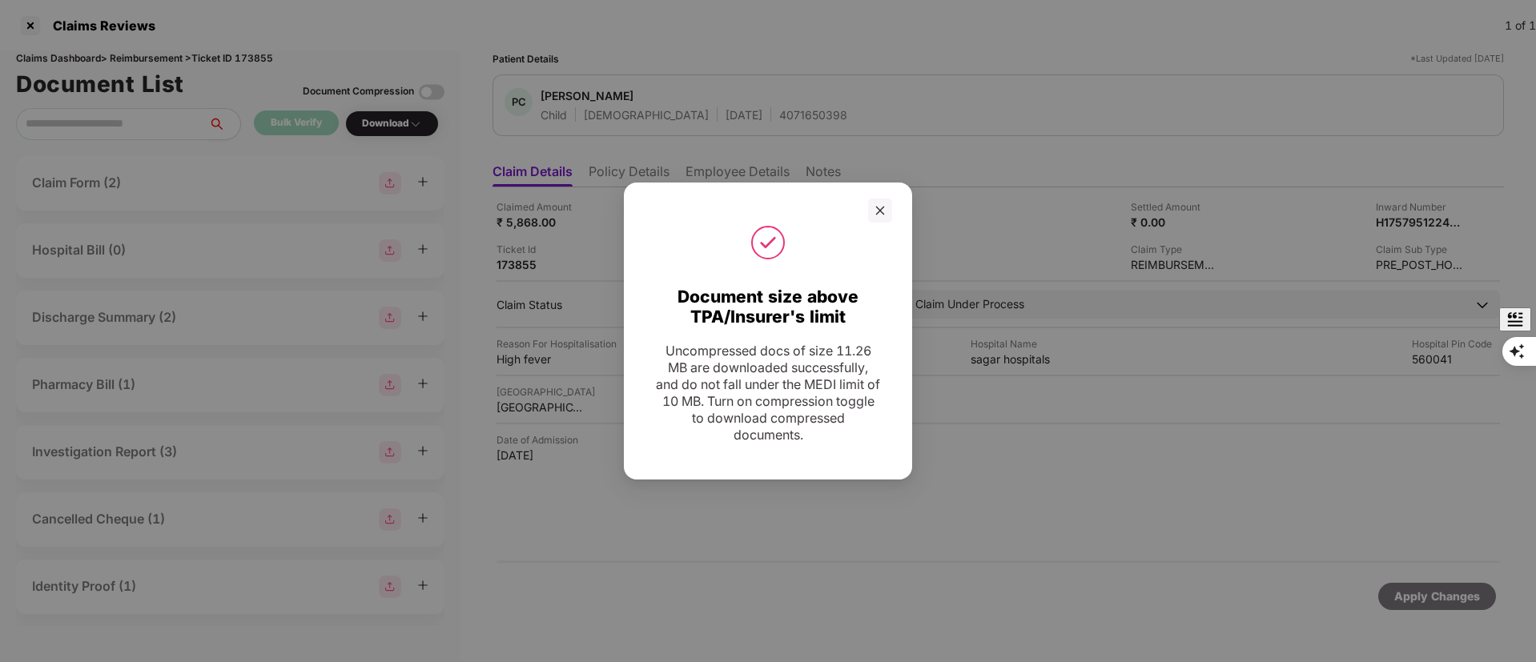
click at [1157, 474] on div "Document size above TPA/Insurer's limit Uncompressed docs of size 11.26 MB are …" at bounding box center [768, 331] width 1536 height 662
click at [884, 207] on icon "close" at bounding box center [880, 210] width 9 height 9
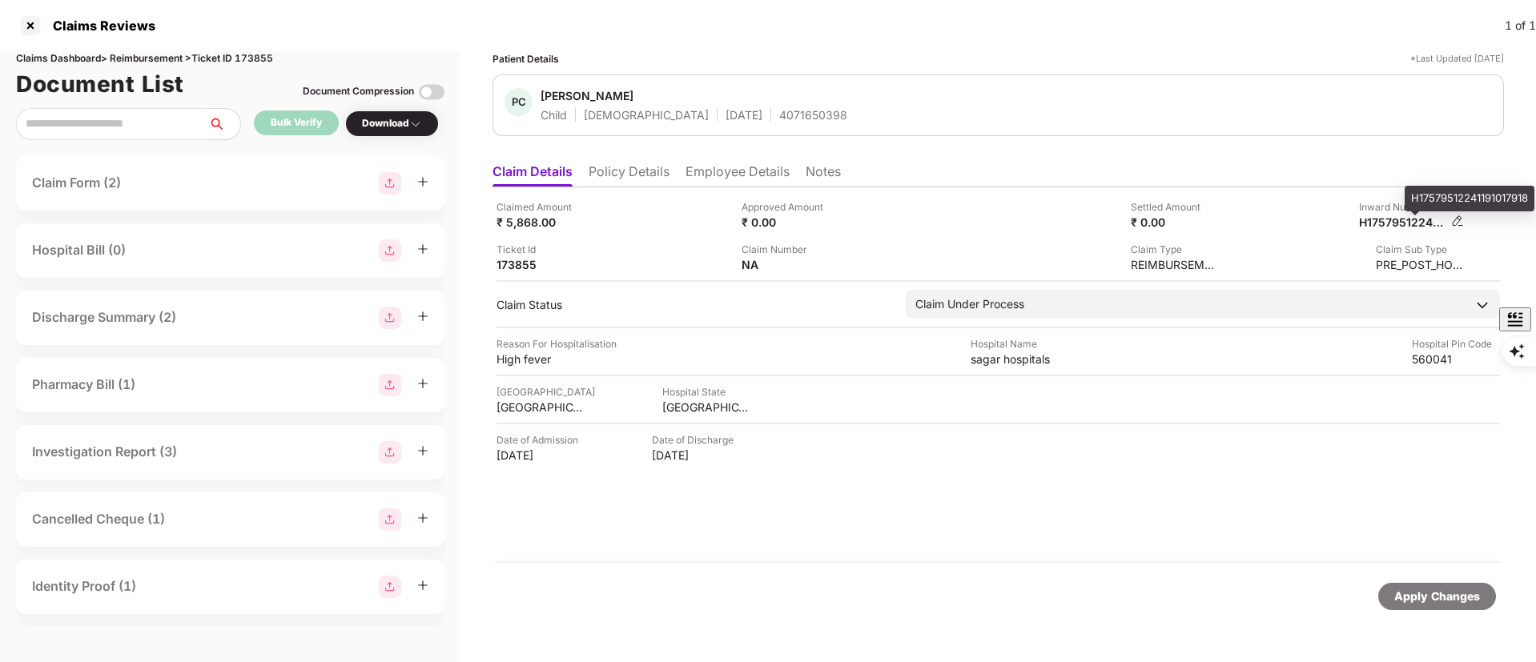
click at [1422, 225] on div "H17579512241191017918" at bounding box center [1403, 222] width 88 height 15
copy div "H17579512241191017918"
click at [702, 175] on li "Employee Details" at bounding box center [738, 174] width 104 height 23
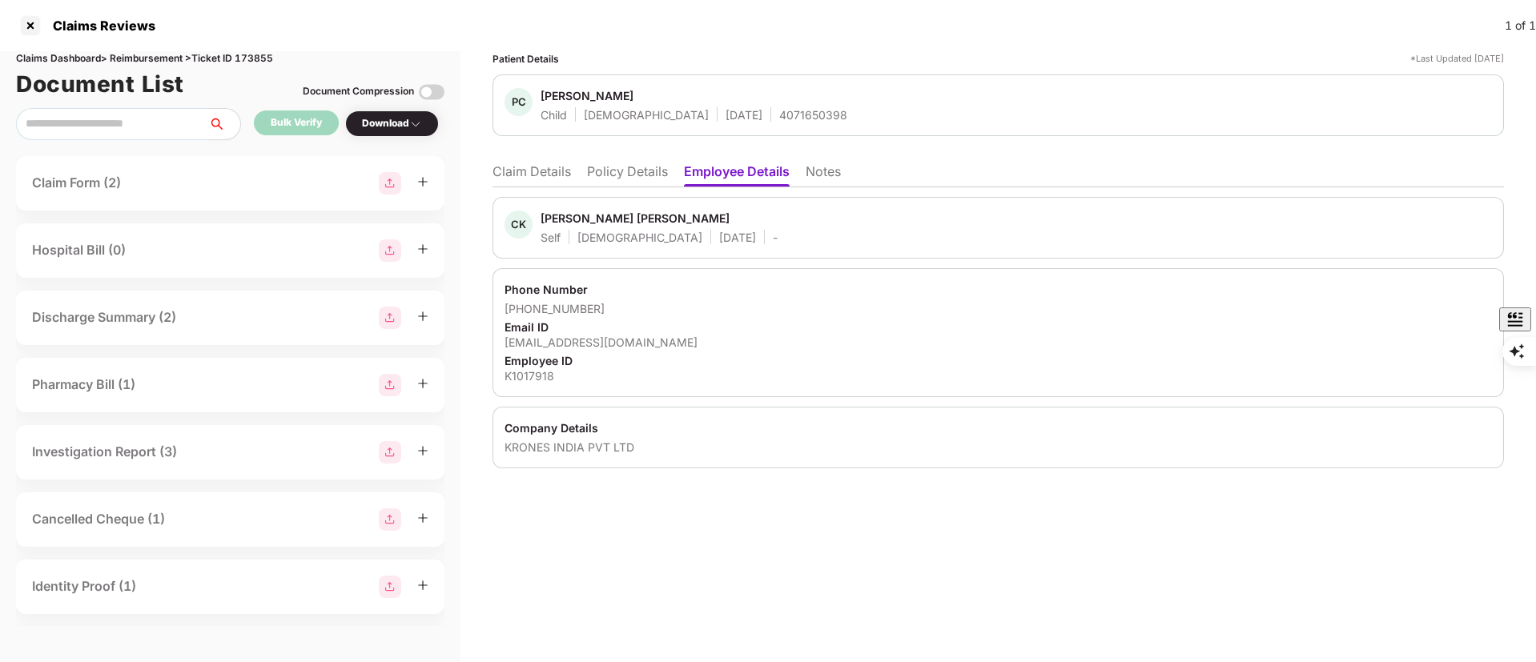
click at [565, 213] on div "Chandra Kumar G L" at bounding box center [635, 218] width 189 height 15
copy div "Chandra"
click at [29, 24] on div at bounding box center [31, 26] width 26 height 26
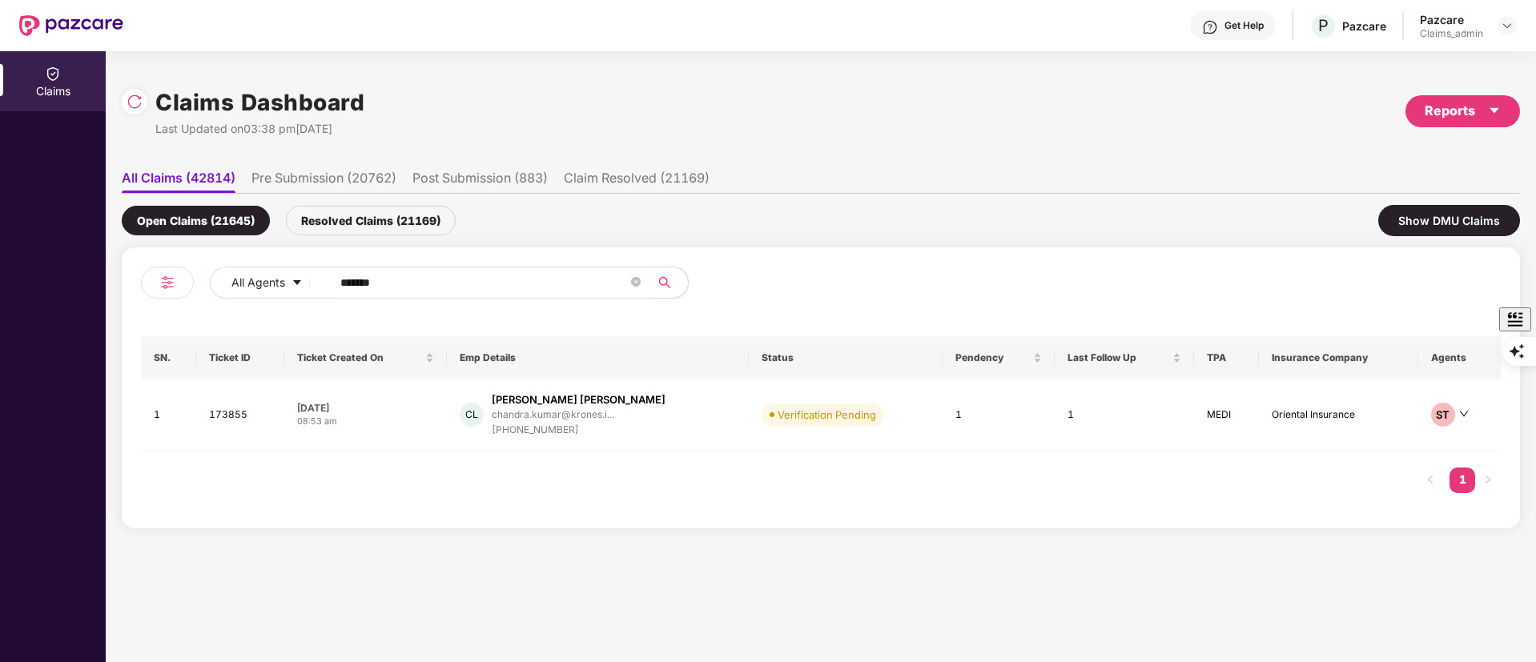
drag, startPoint x: 420, startPoint y: 284, endPoint x: 194, endPoint y: 285, distance: 225.8
click at [194, 285] on div "All Agents ******" at bounding box center [481, 289] width 680 height 45
paste input "text"
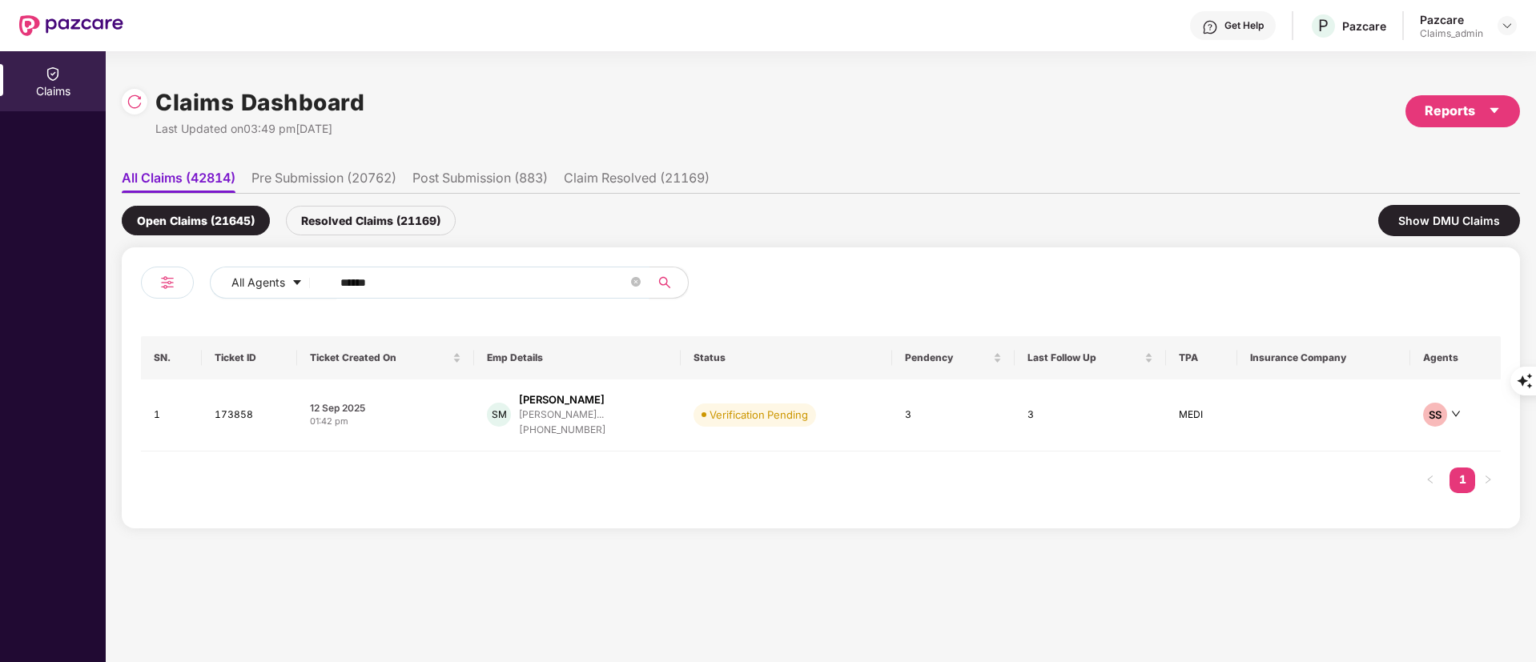
type input "******"
click at [552, 418] on div "sethu.m@tigeranalytics..." at bounding box center [561, 414] width 85 height 10
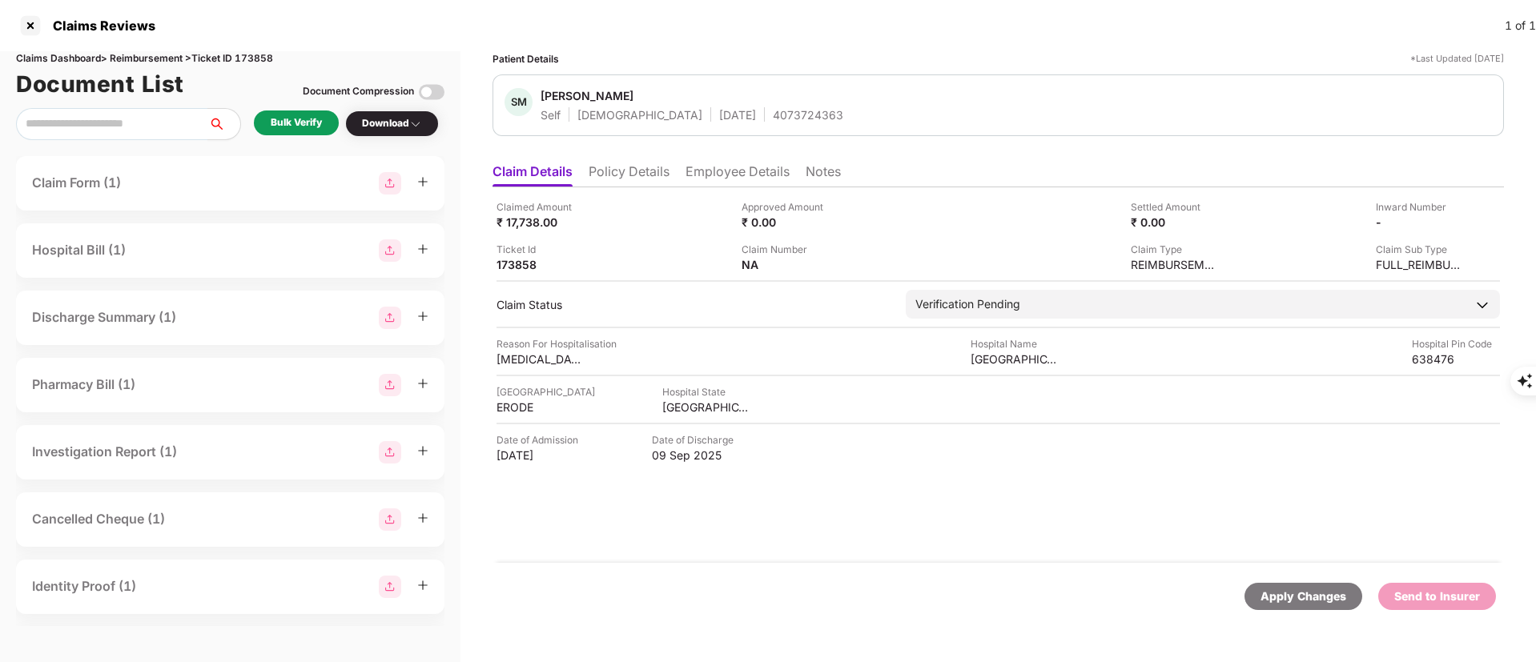
click at [629, 170] on li "Policy Details" at bounding box center [629, 174] width 81 height 23
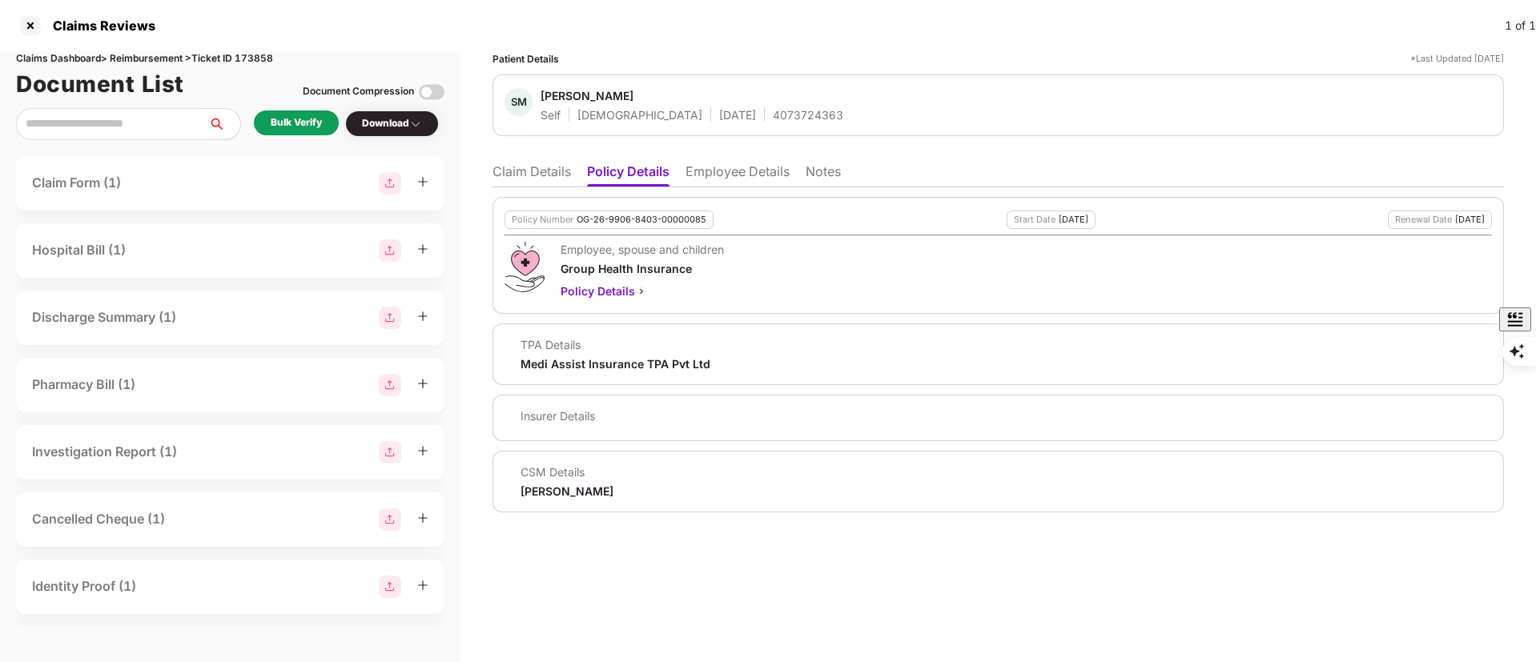
click at [294, 120] on div "Bulk Verify" at bounding box center [296, 122] width 51 height 15
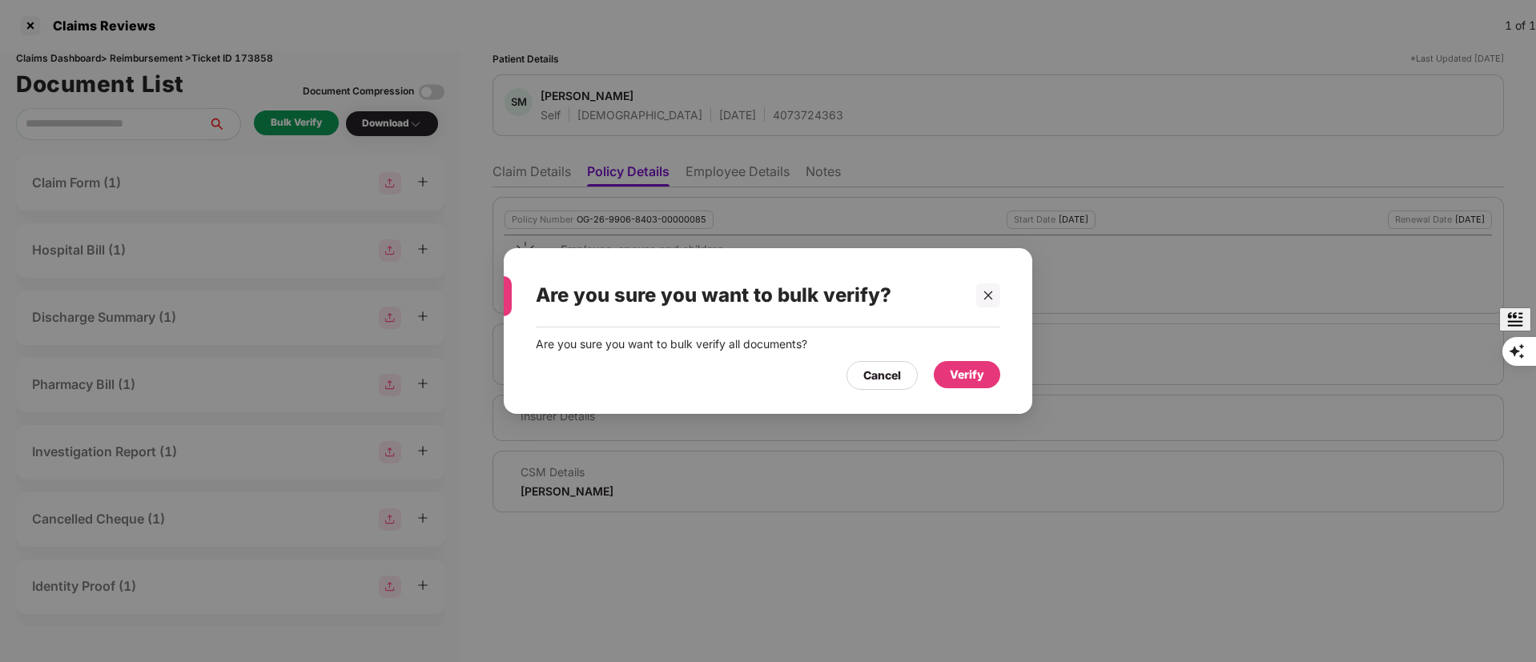
click at [978, 386] on div "Verify" at bounding box center [967, 374] width 66 height 27
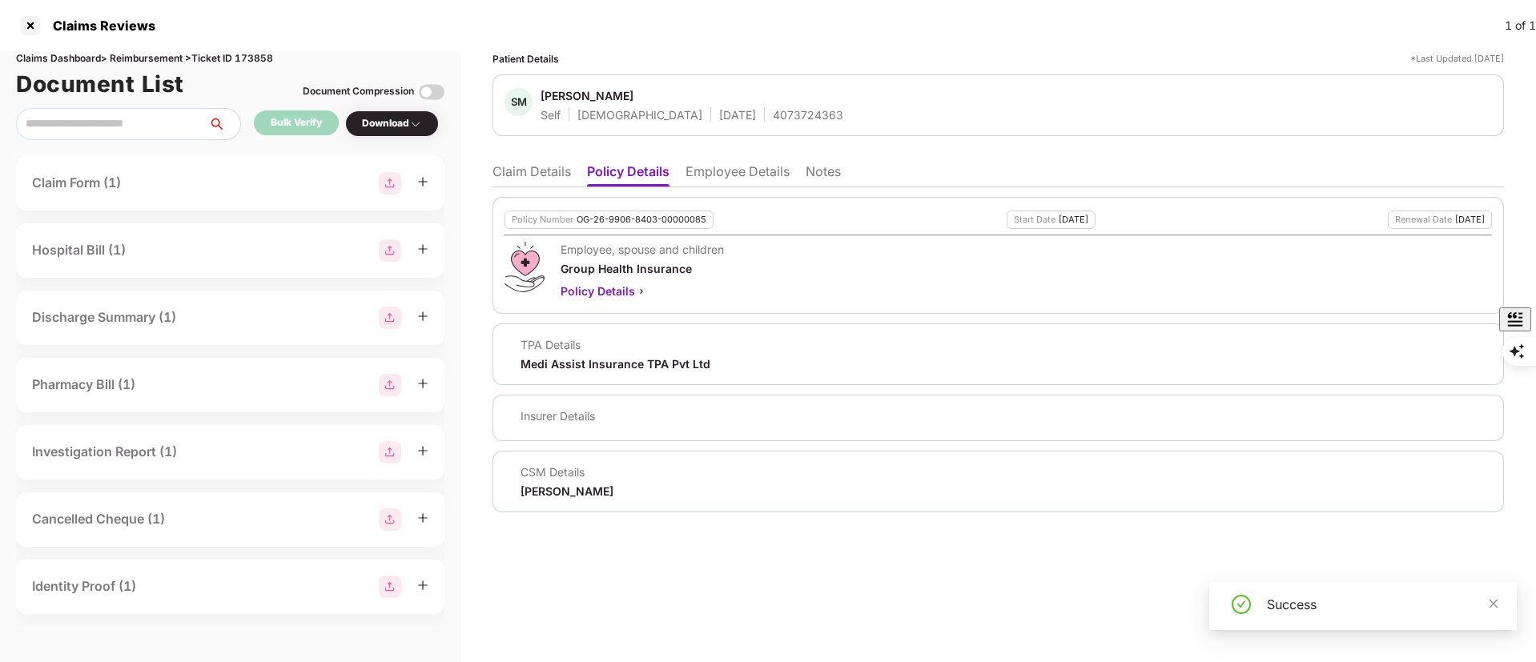
click at [538, 172] on li "Claim Details" at bounding box center [532, 174] width 78 height 23
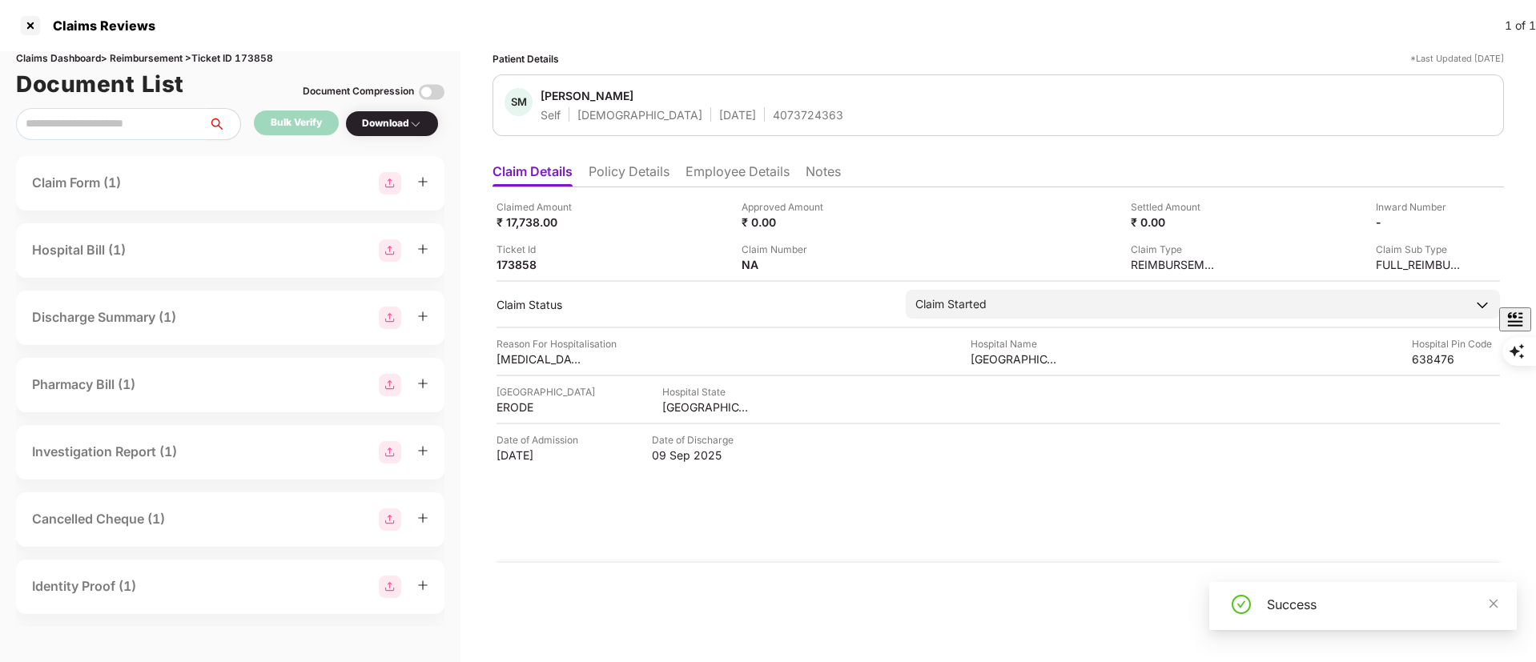
click at [719, 172] on li "Employee Details" at bounding box center [738, 174] width 104 height 23
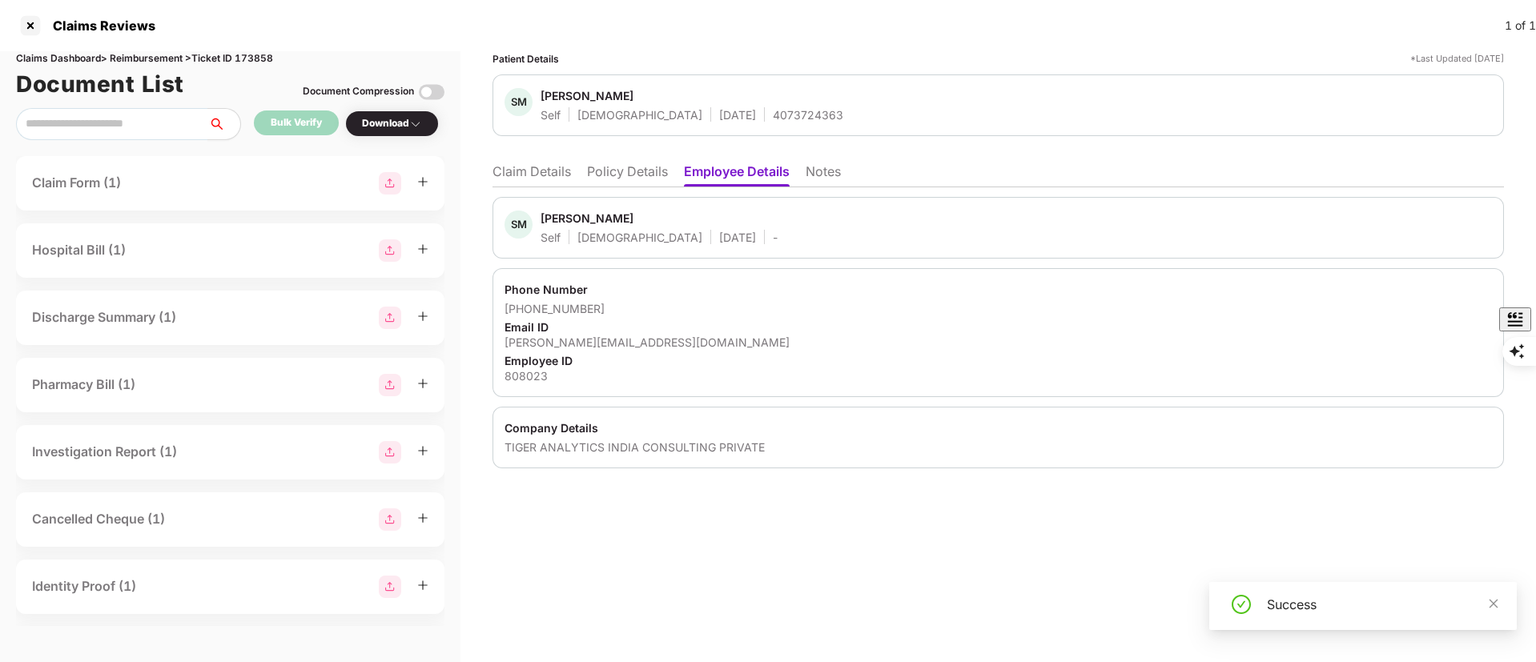
click at [511, 173] on li "Claim Details" at bounding box center [532, 174] width 78 height 23
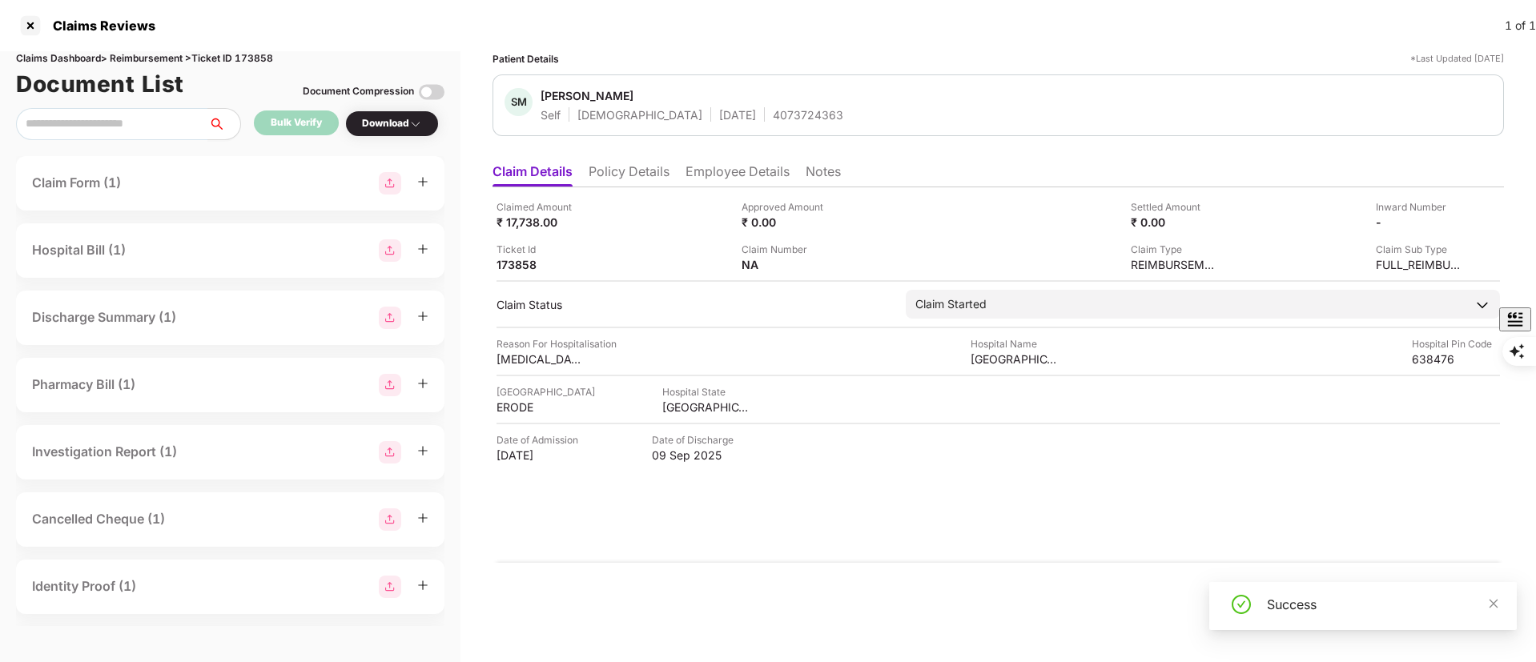
click at [613, 167] on li "Policy Details" at bounding box center [629, 174] width 81 height 23
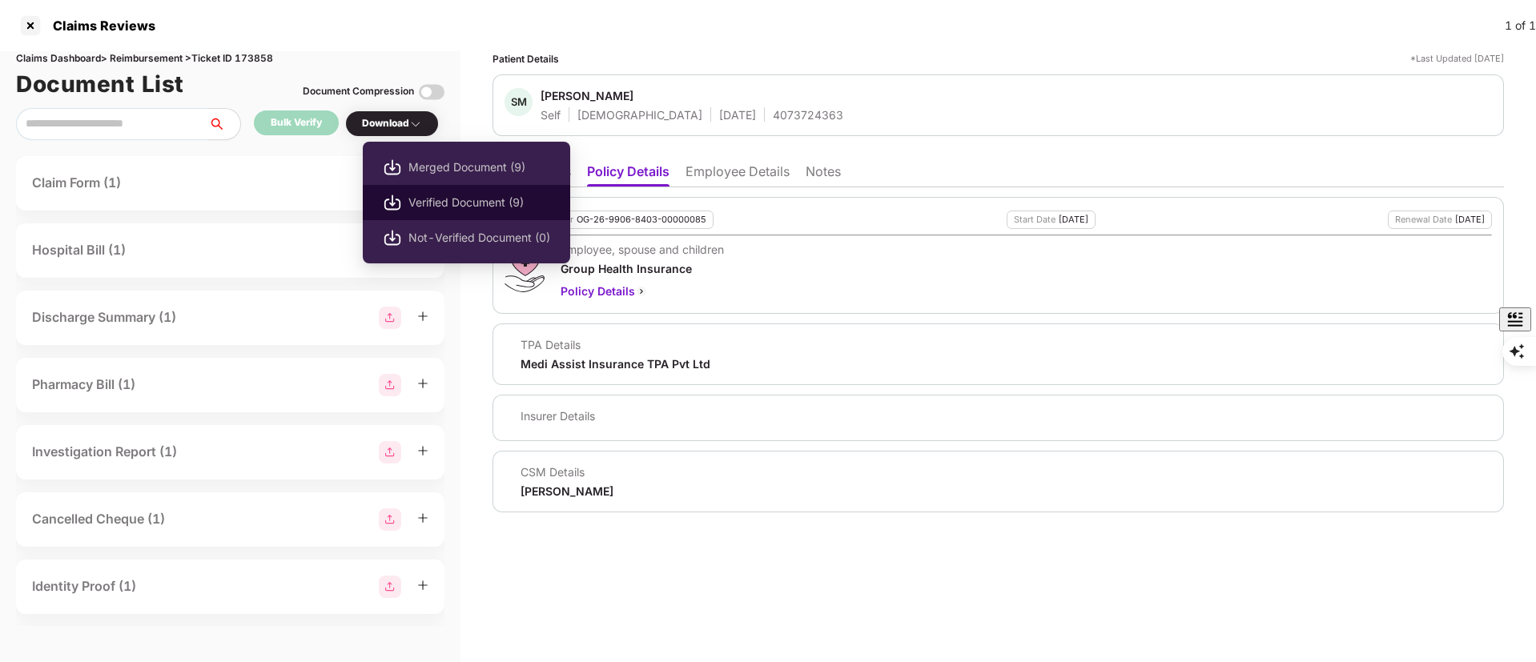
click at [441, 198] on span "Verified Document (9)" at bounding box center [479, 203] width 142 height 18
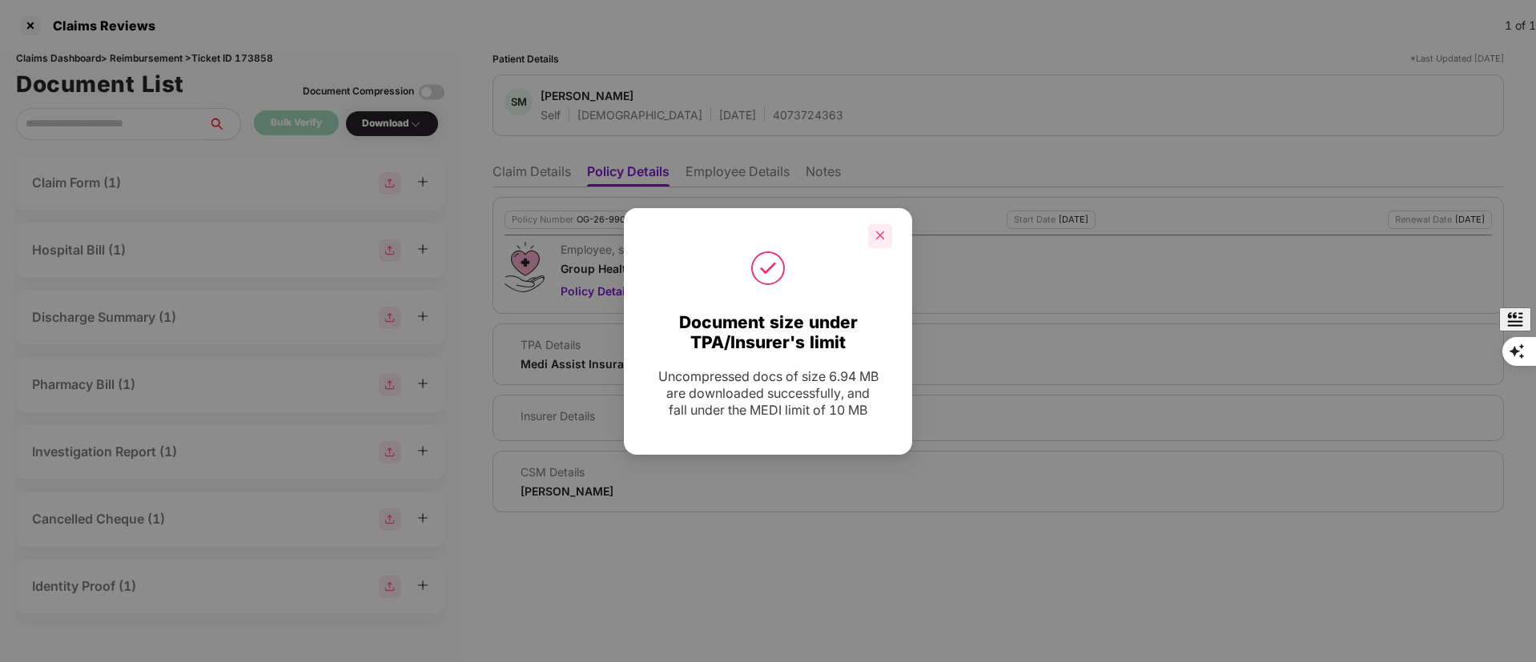
click at [880, 235] on div at bounding box center [880, 236] width 24 height 24
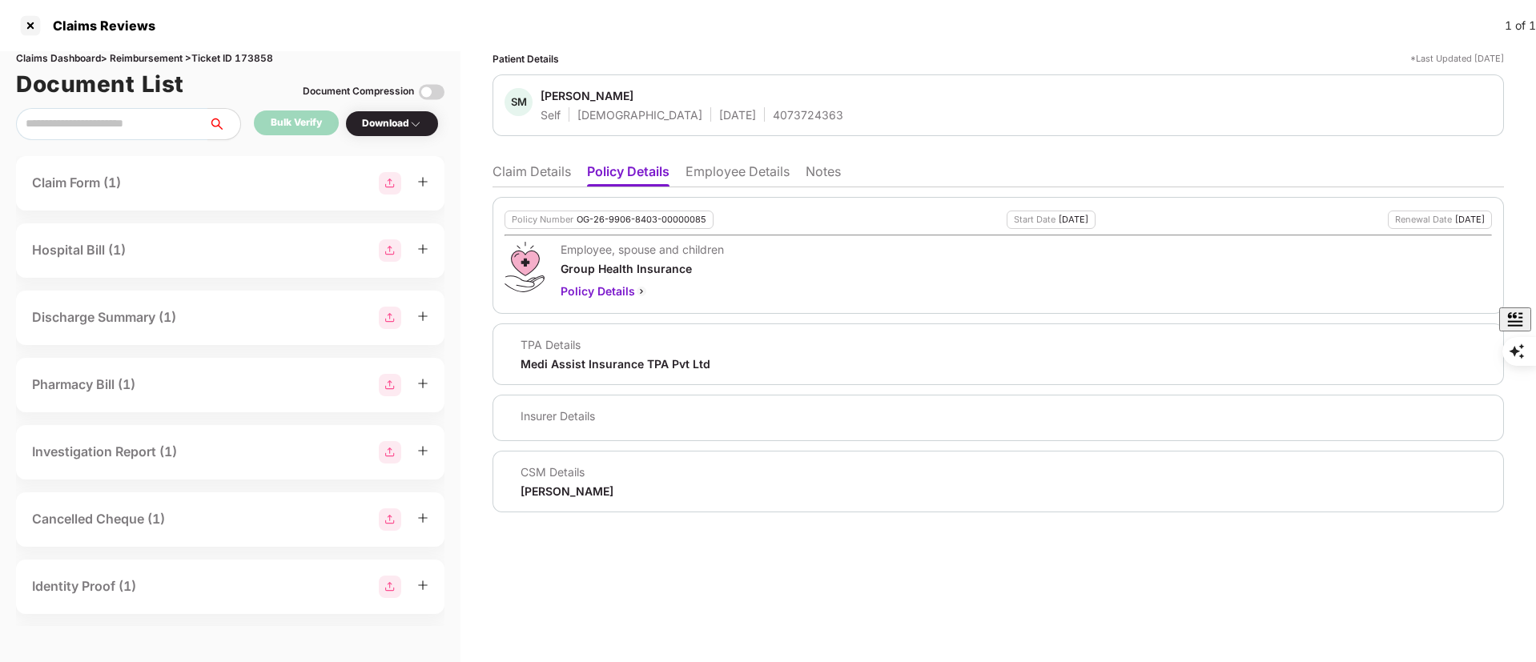
click at [548, 168] on li "Claim Details" at bounding box center [532, 174] width 78 height 23
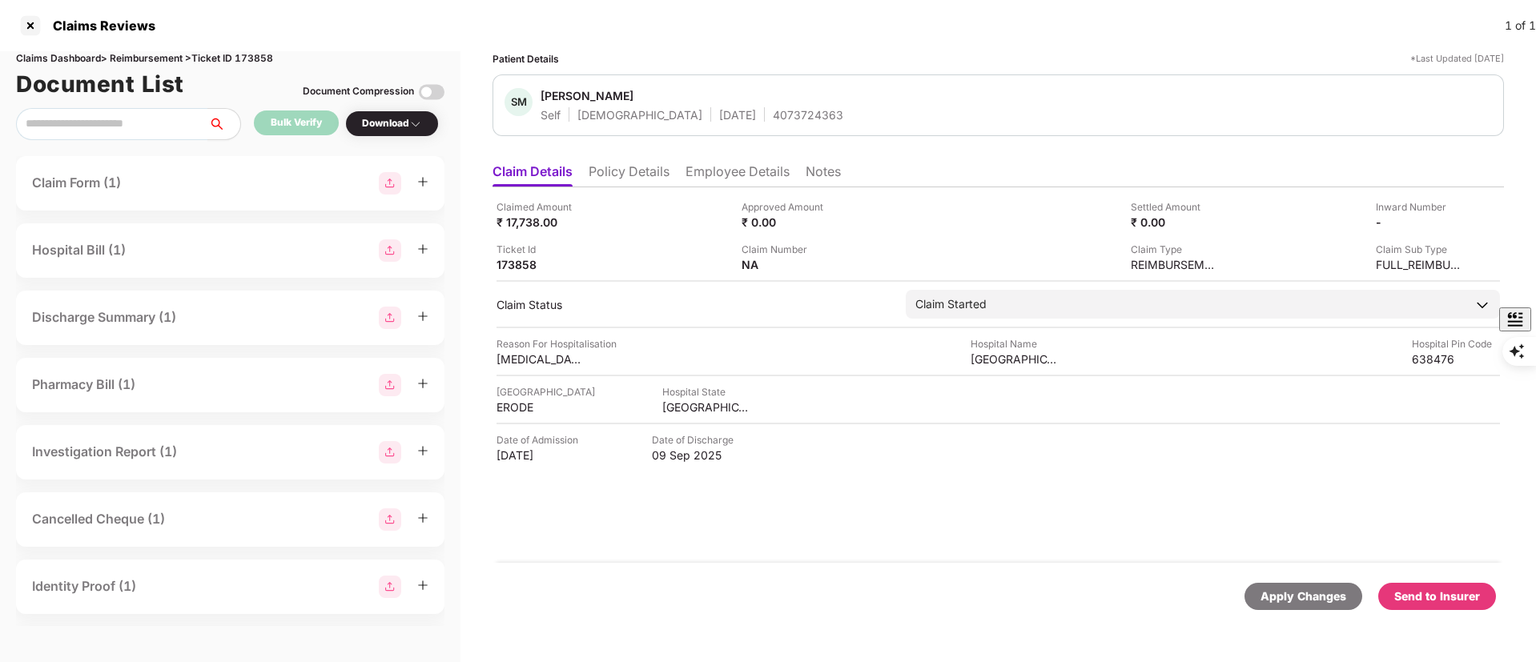
click at [1428, 598] on div "Send to Insurer" at bounding box center [1437, 597] width 86 height 18
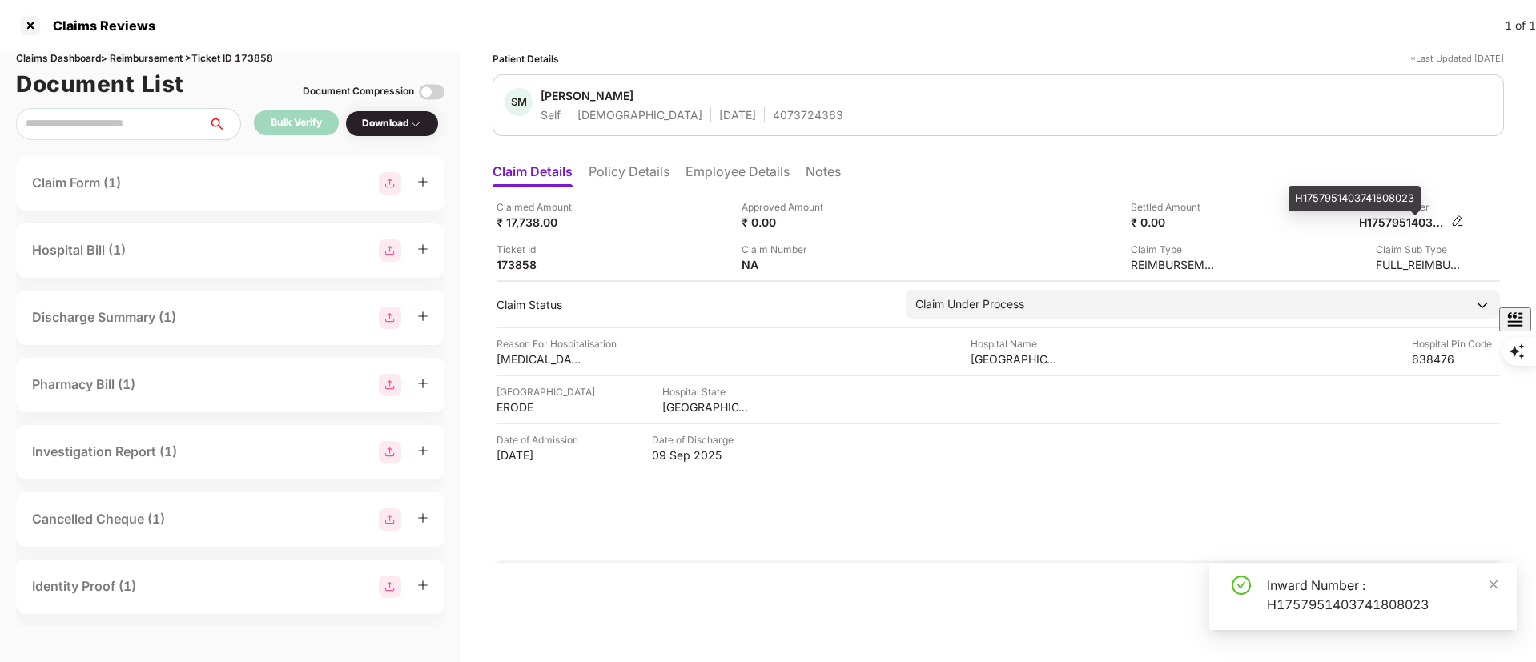
click at [1377, 223] on div "H1757951403741808023" at bounding box center [1403, 222] width 88 height 15
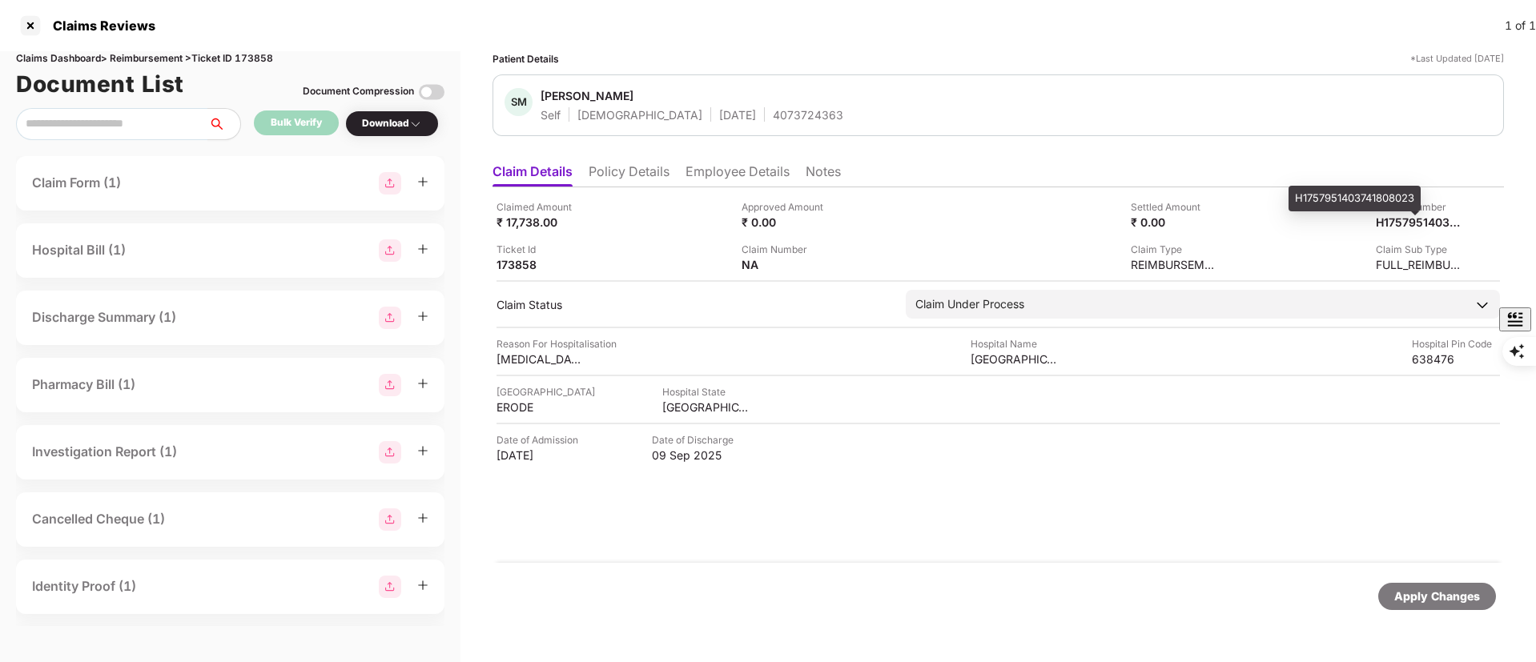
click at [1393, 199] on div "H1757951403741808023" at bounding box center [1355, 199] width 132 height 26
copy div "H1757951403741808023"
click at [29, 20] on div at bounding box center [31, 26] width 26 height 26
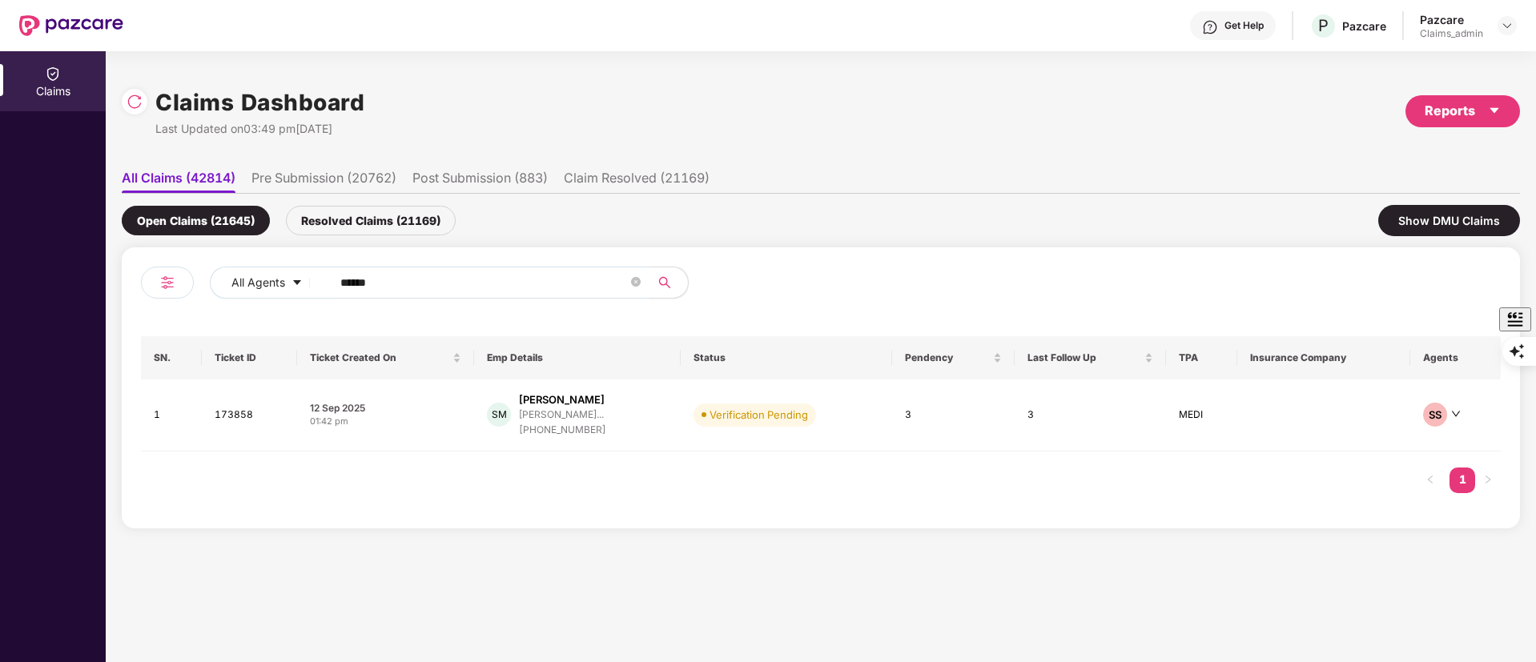
drag, startPoint x: 420, startPoint y: 291, endPoint x: 164, endPoint y: 308, distance: 256.1
click at [164, 308] on div "All Agents ******" at bounding box center [481, 289] width 680 height 45
paste input "text"
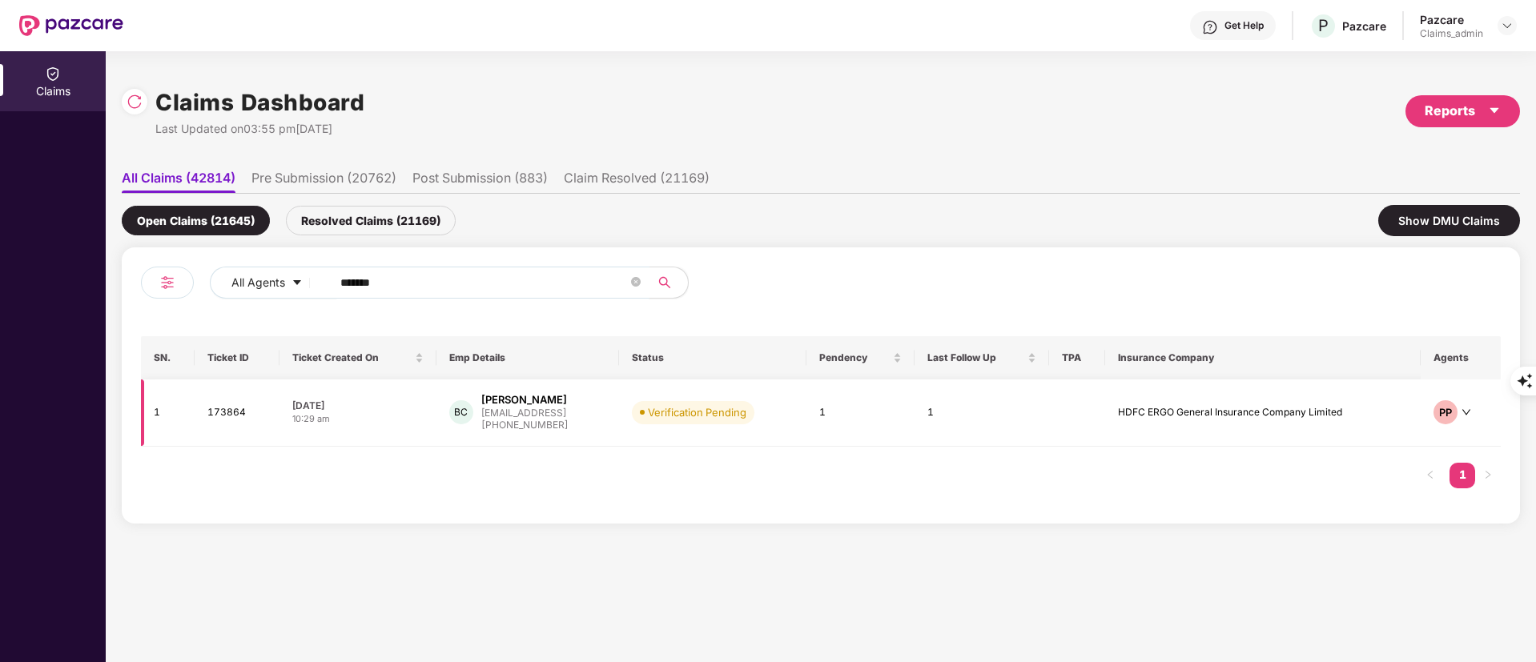
type input "******"
click at [557, 420] on div "+918527910190" at bounding box center [524, 425] width 87 height 15
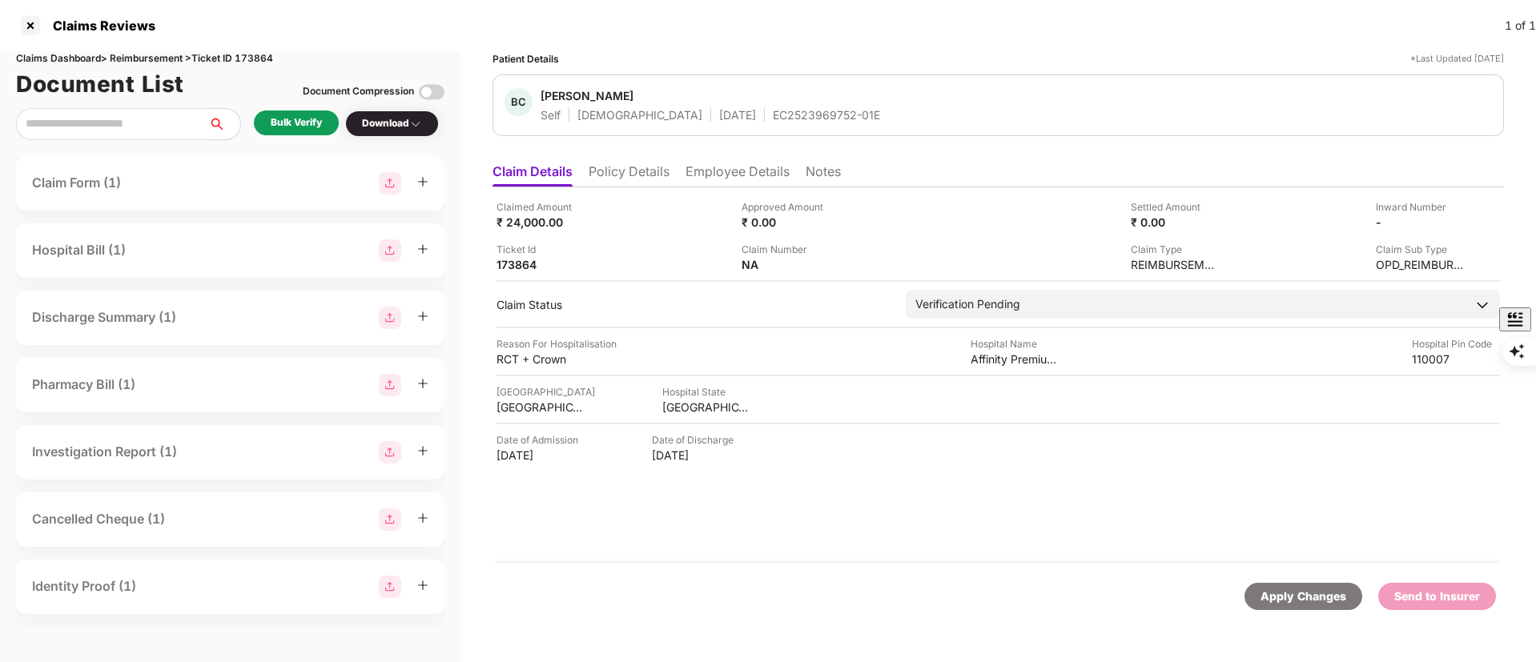
click at [613, 166] on li "Policy Details" at bounding box center [629, 174] width 81 height 23
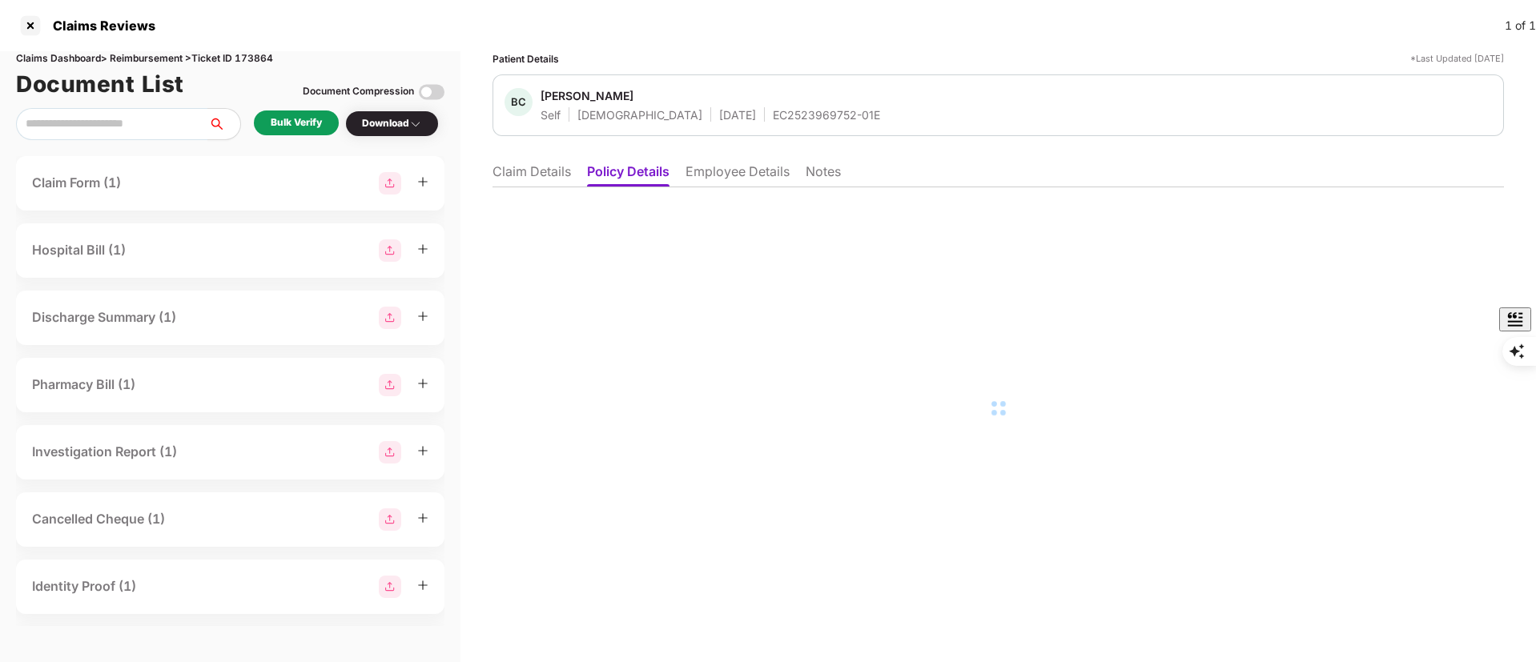
click at [530, 169] on li "Claim Details" at bounding box center [532, 174] width 78 height 23
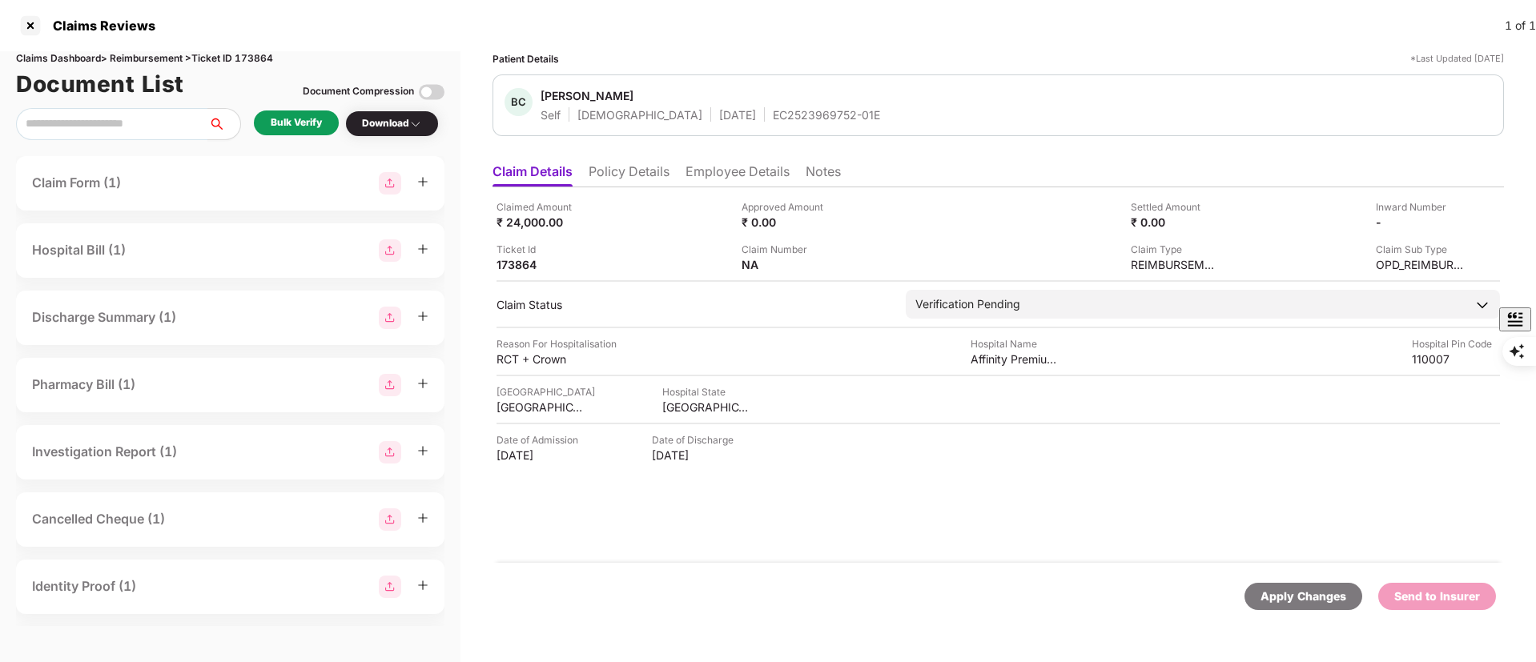
click at [773, 117] on div "EC2523969752-01E" at bounding box center [826, 114] width 107 height 15
drag, startPoint x: 734, startPoint y: 117, endPoint x: 725, endPoint y: 118, distance: 8.8
click at [773, 118] on div "EC2523969752-01E" at bounding box center [826, 114] width 107 height 15
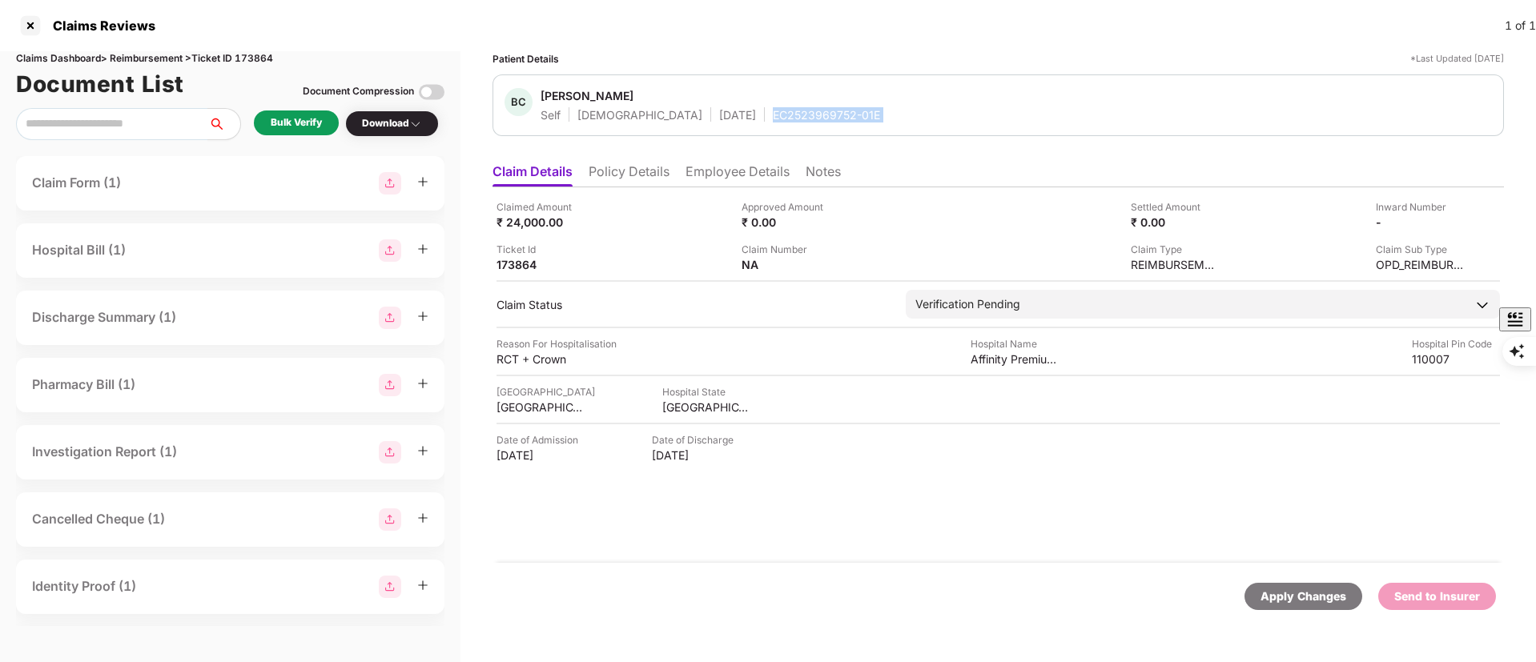
copy div "EC2523969752-01E"
click at [710, 165] on li "Employee Details" at bounding box center [738, 174] width 104 height 23
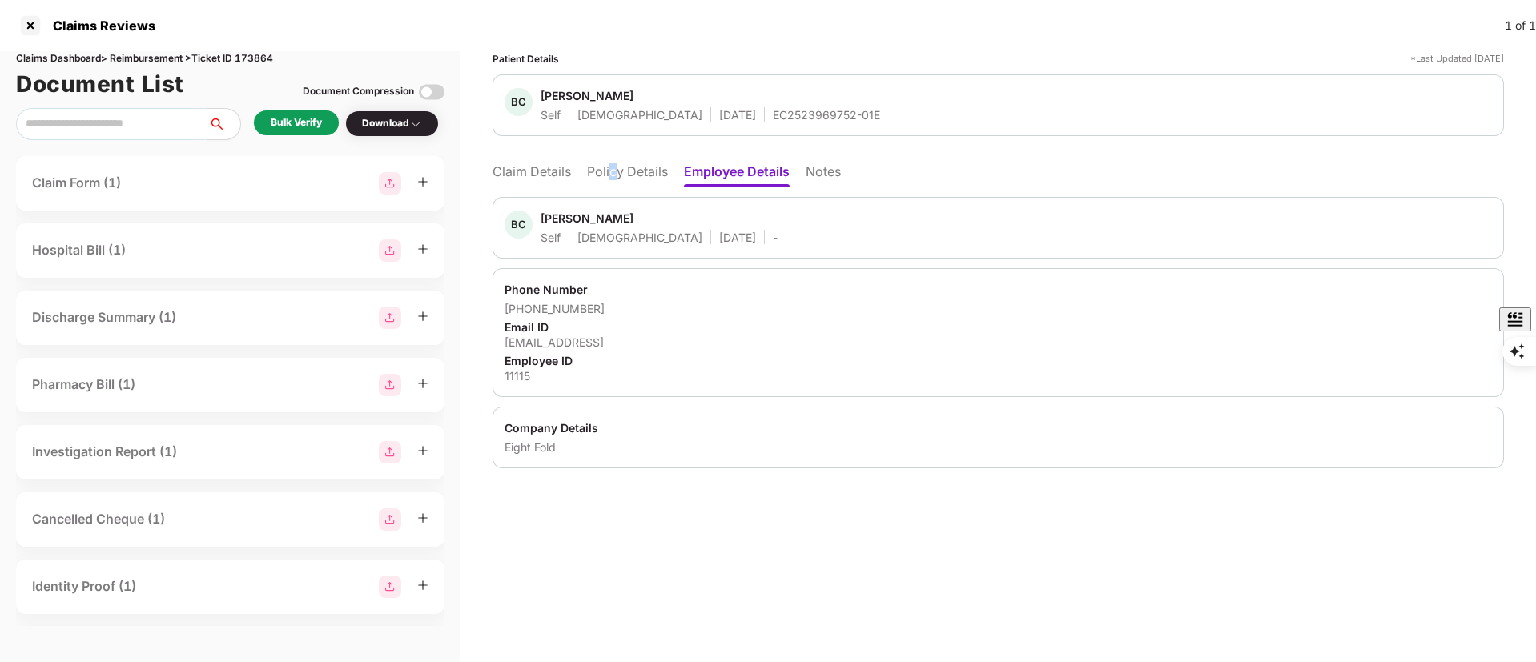
drag, startPoint x: 710, startPoint y: 165, endPoint x: 609, endPoint y: 168, distance: 101.0
click at [614, 168] on li "Policy Details" at bounding box center [627, 174] width 81 height 23
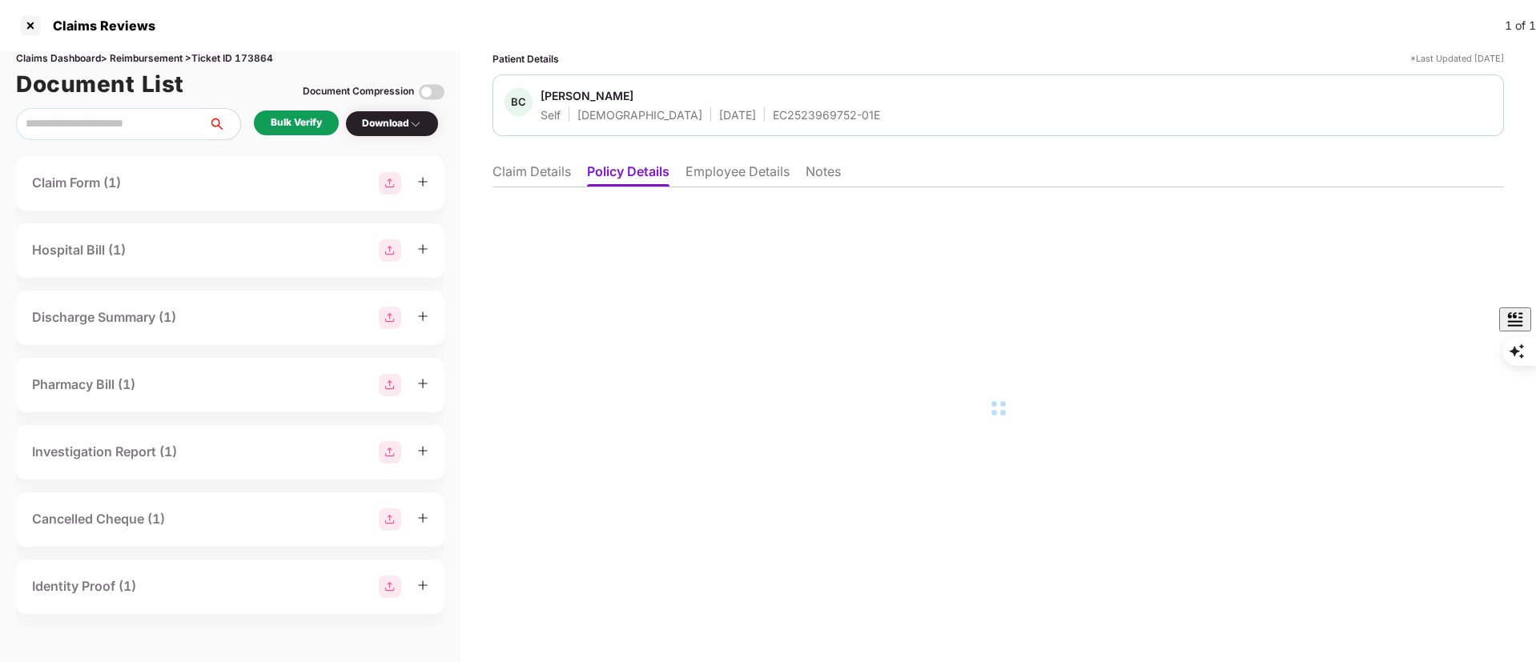
click at [538, 171] on li "Claim Details" at bounding box center [532, 174] width 78 height 23
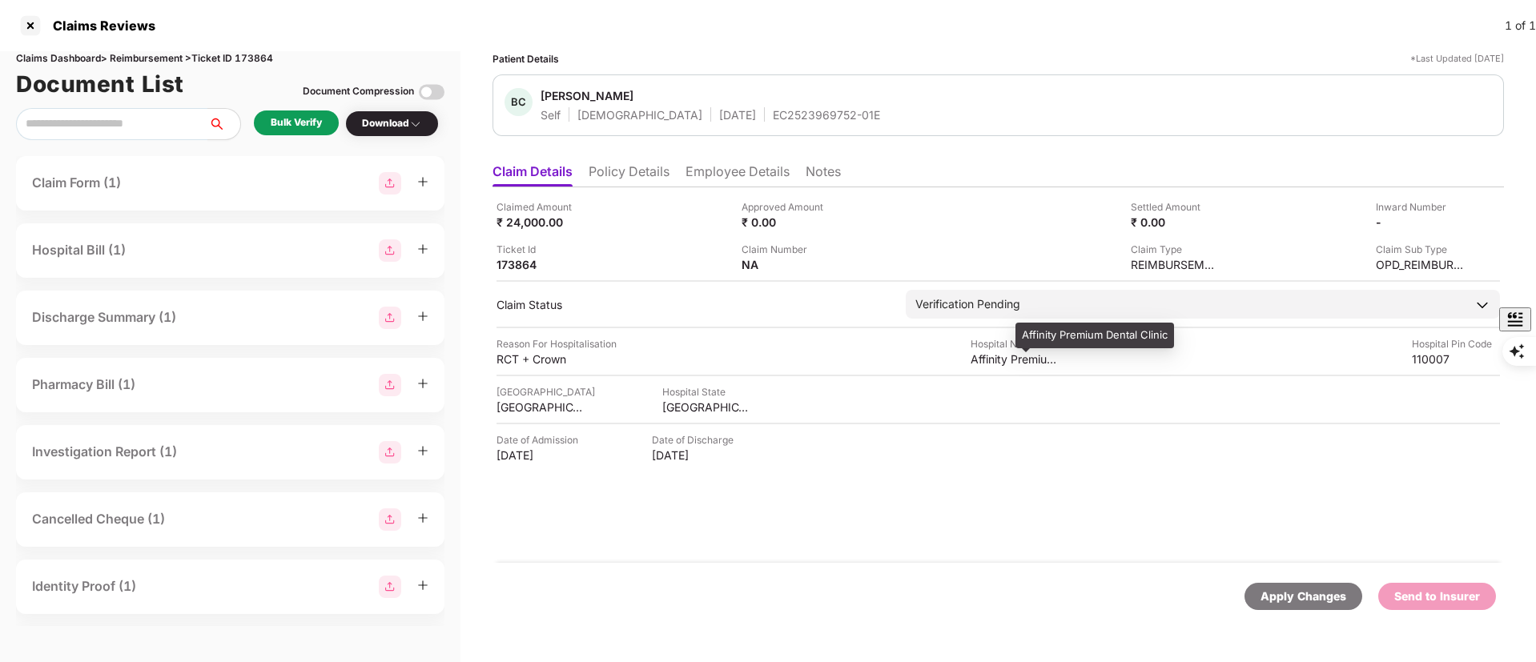
click at [1056, 339] on div "Affinity Premium Dental Clinic" at bounding box center [1094, 336] width 159 height 26
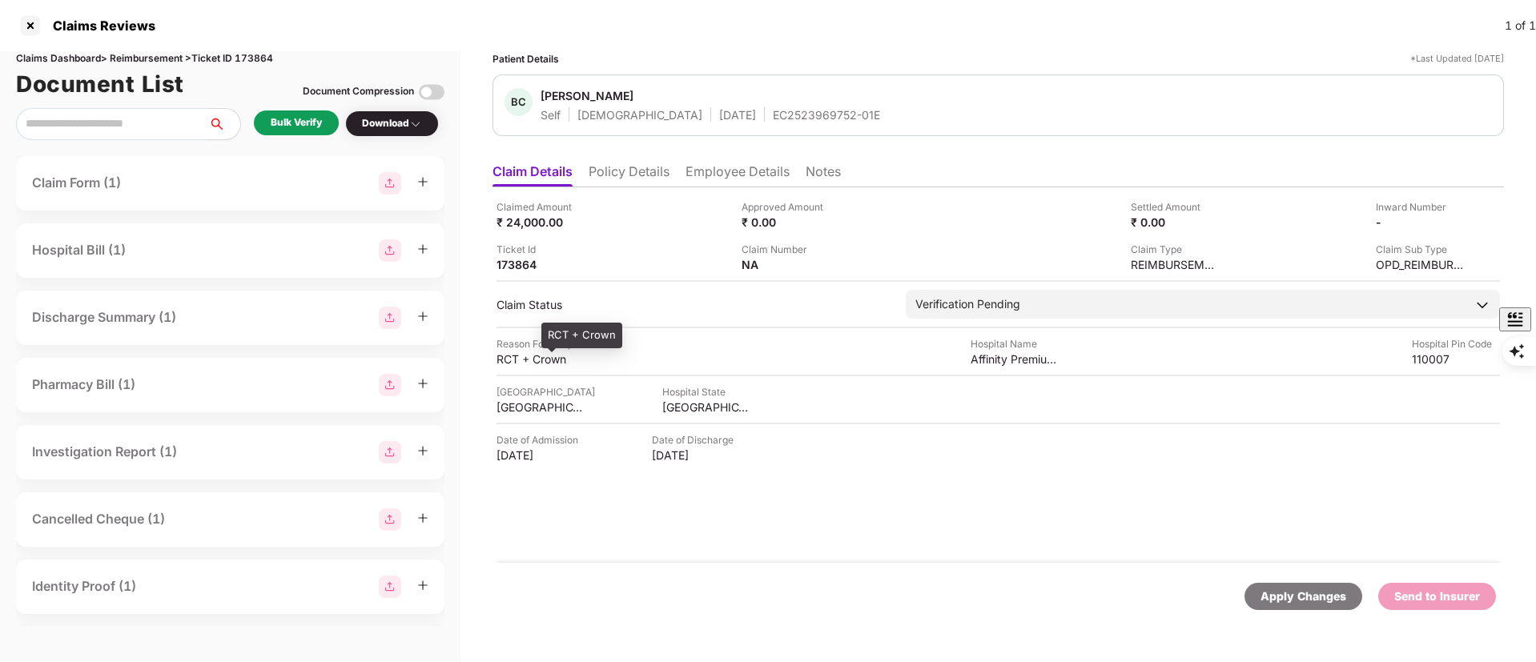
click at [525, 363] on div "RCT + Crown" at bounding box center [541, 359] width 88 height 15
click at [1001, 361] on div "Affinity Premium Dental Clinic" at bounding box center [1015, 359] width 88 height 15
click at [999, 361] on div "Affinity Premium Dental Clinic" at bounding box center [1015, 359] width 88 height 15
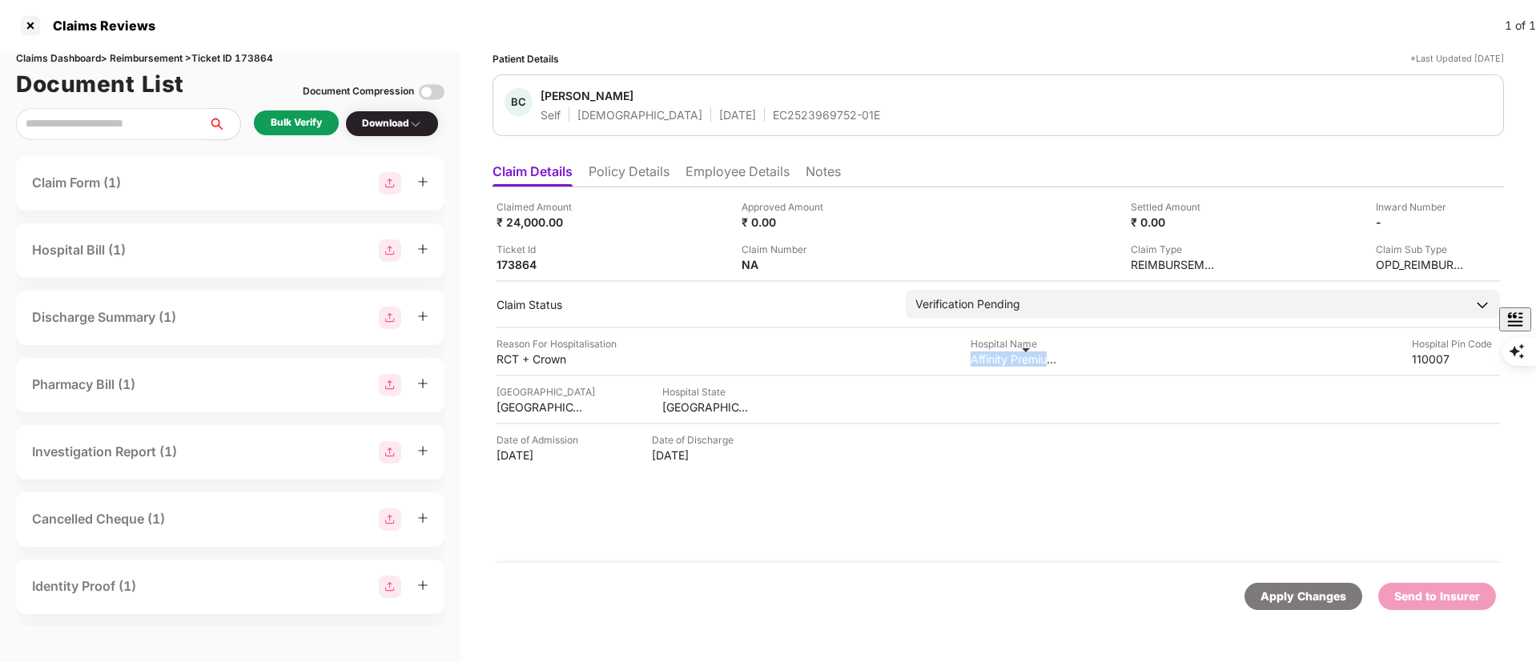
click at [999, 361] on div "Affinity Premium Dental Clinic" at bounding box center [1015, 359] width 88 height 15
click at [639, 178] on li "Policy Details" at bounding box center [629, 174] width 81 height 23
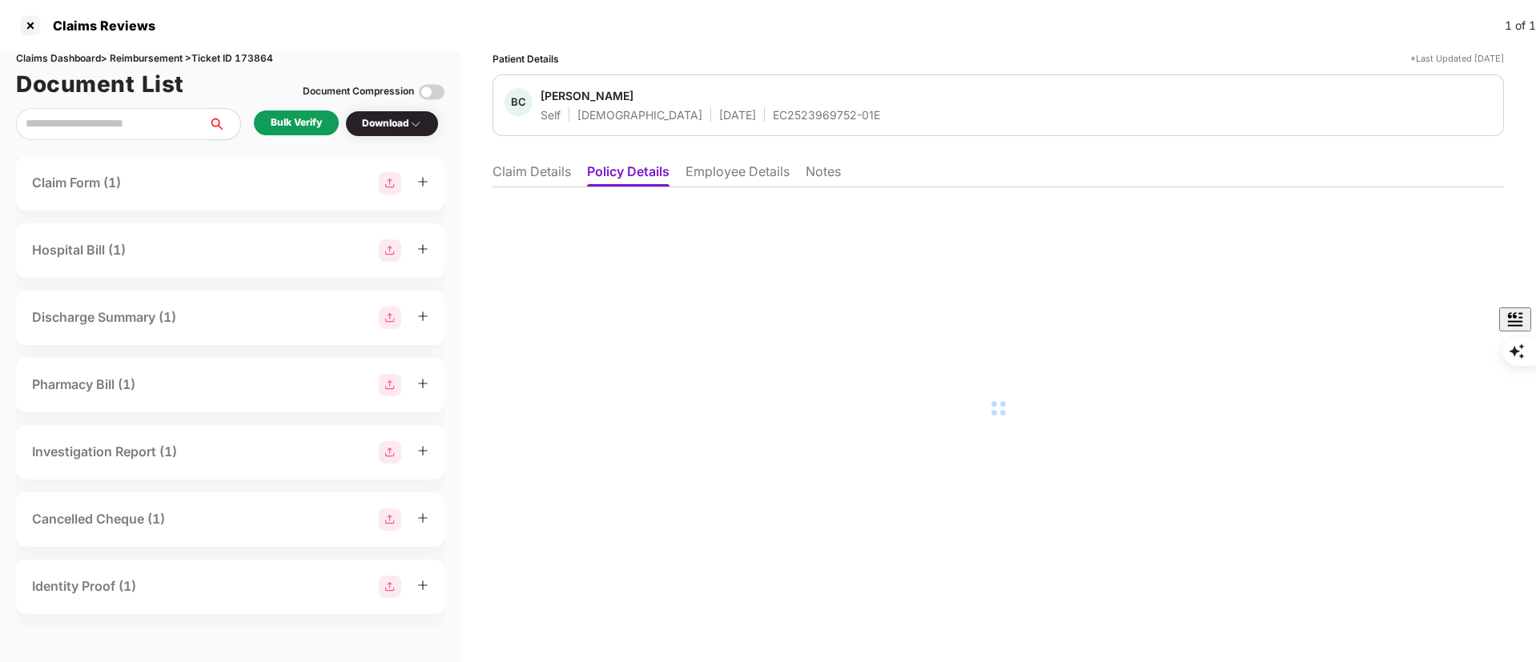
click at [545, 170] on li "Claim Details" at bounding box center [532, 174] width 78 height 23
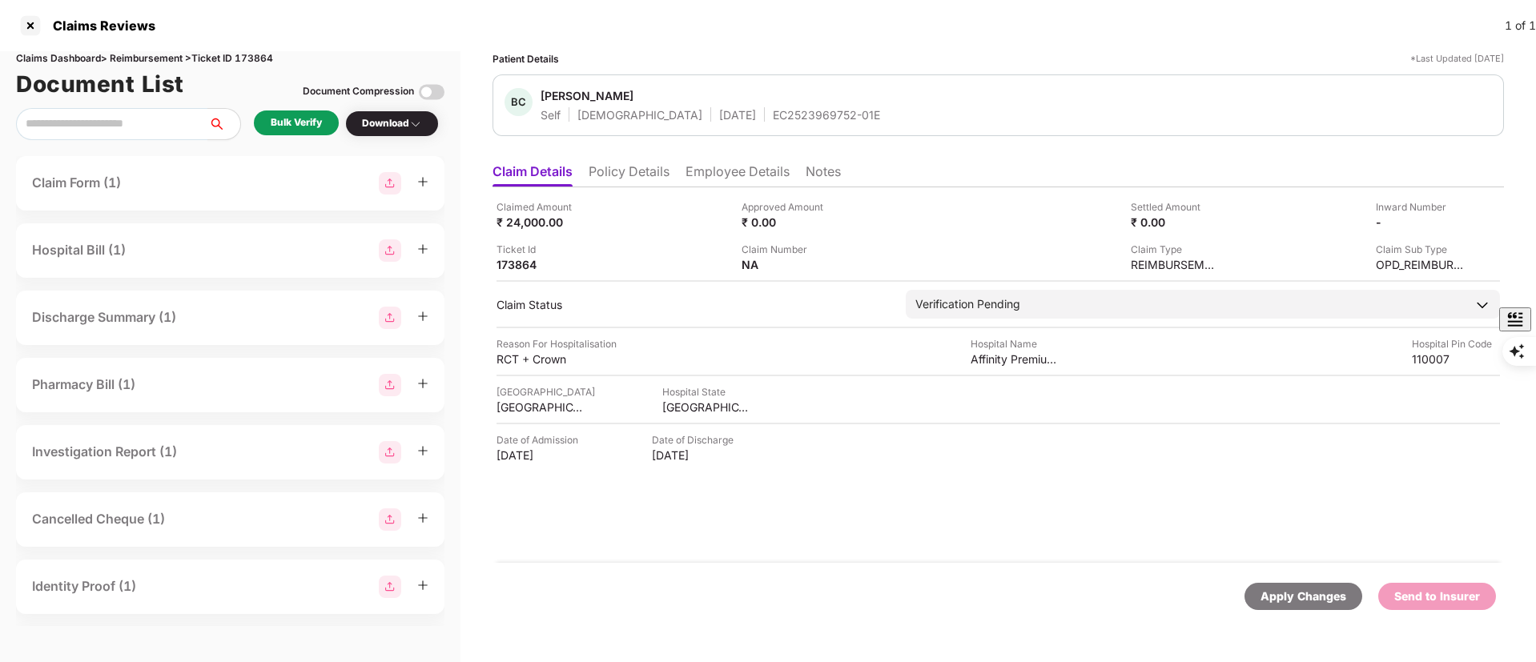
click at [773, 109] on div "EC2523969752-01E" at bounding box center [826, 114] width 107 height 15
click at [319, 117] on div "Bulk Verify" at bounding box center [296, 122] width 51 height 15
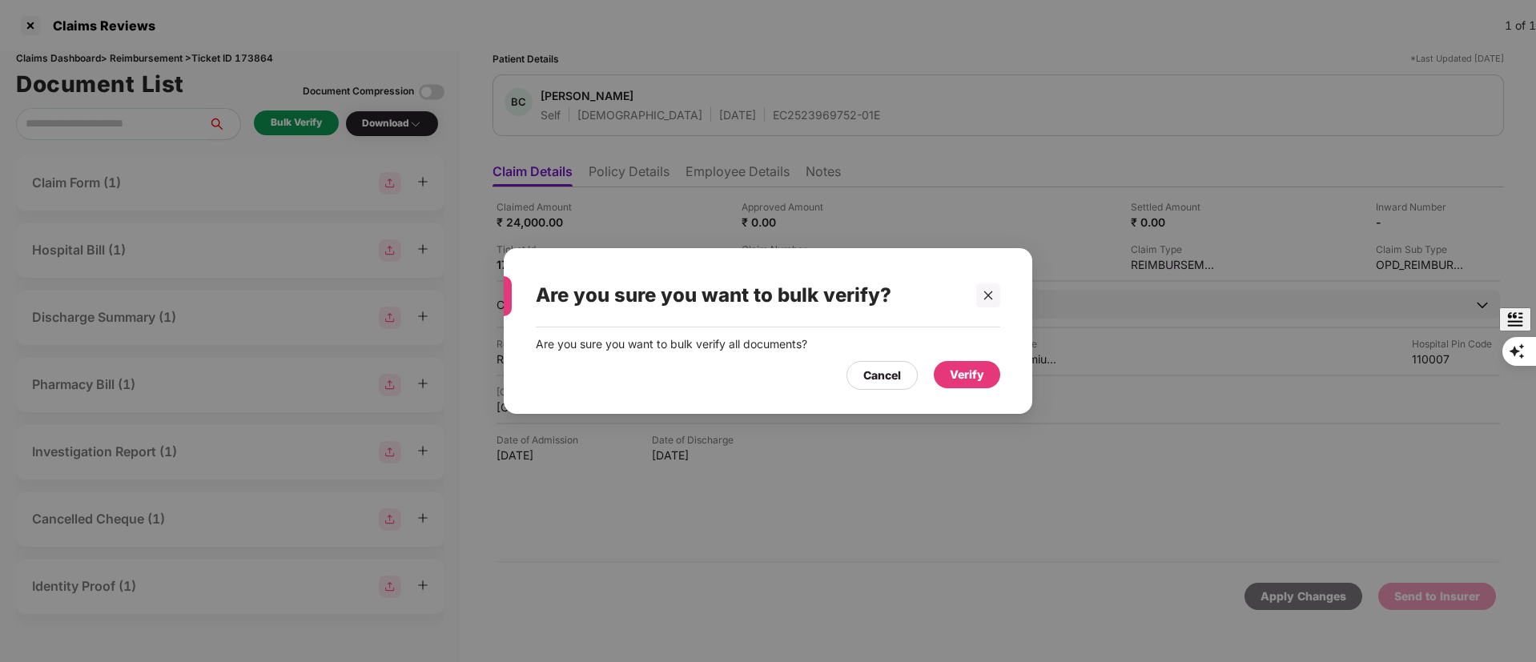
click at [959, 363] on div "Verify" at bounding box center [967, 374] width 66 height 27
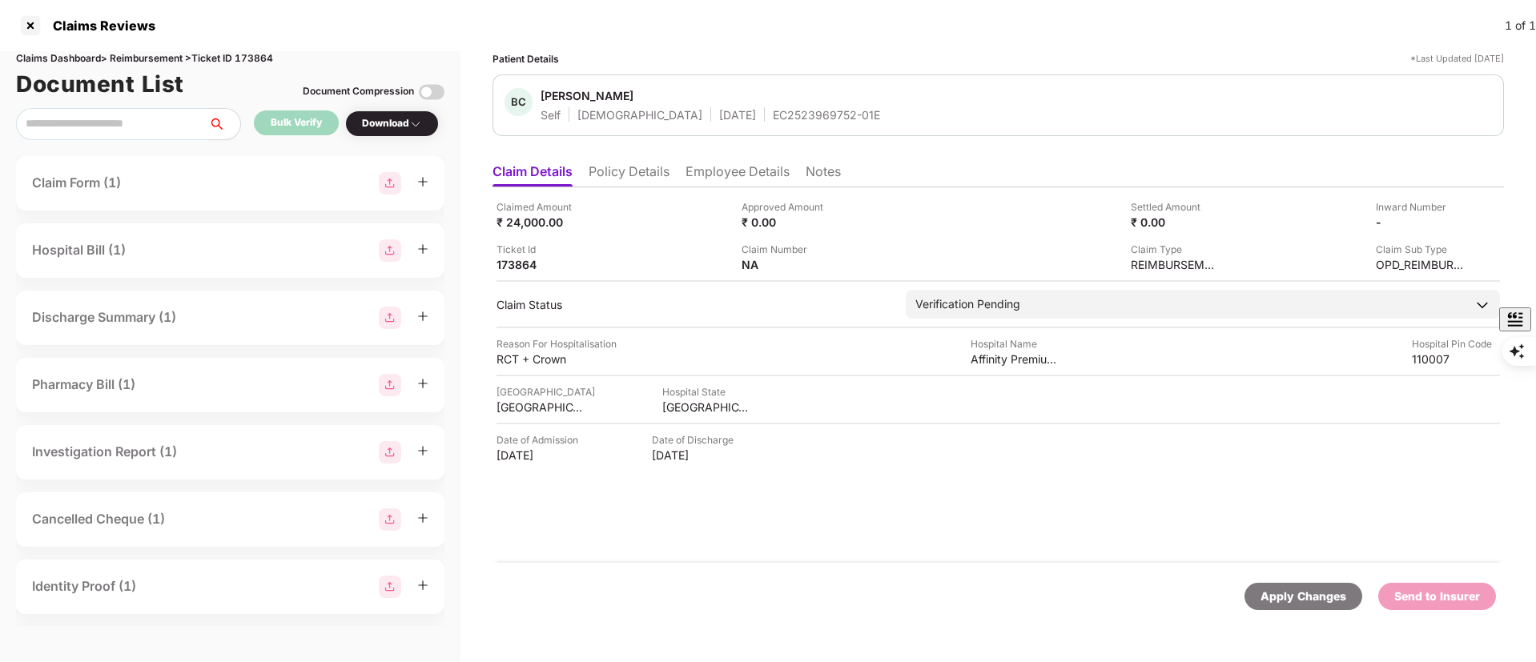
click at [412, 123] on img at bounding box center [415, 124] width 13 height 13
click at [415, 127] on img at bounding box center [415, 124] width 13 height 13
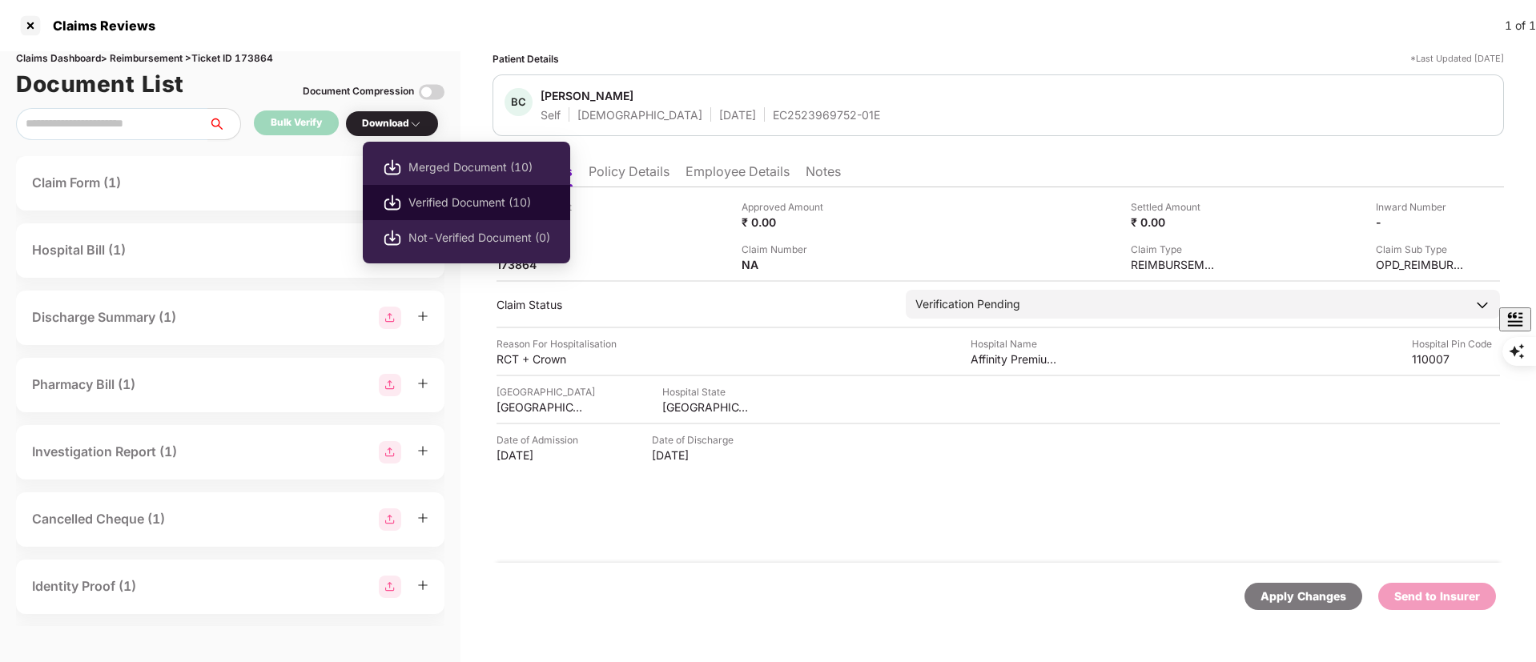
drag, startPoint x: 415, startPoint y: 127, endPoint x: 396, endPoint y: 198, distance: 73.0
click at [396, 198] on img at bounding box center [392, 202] width 19 height 19
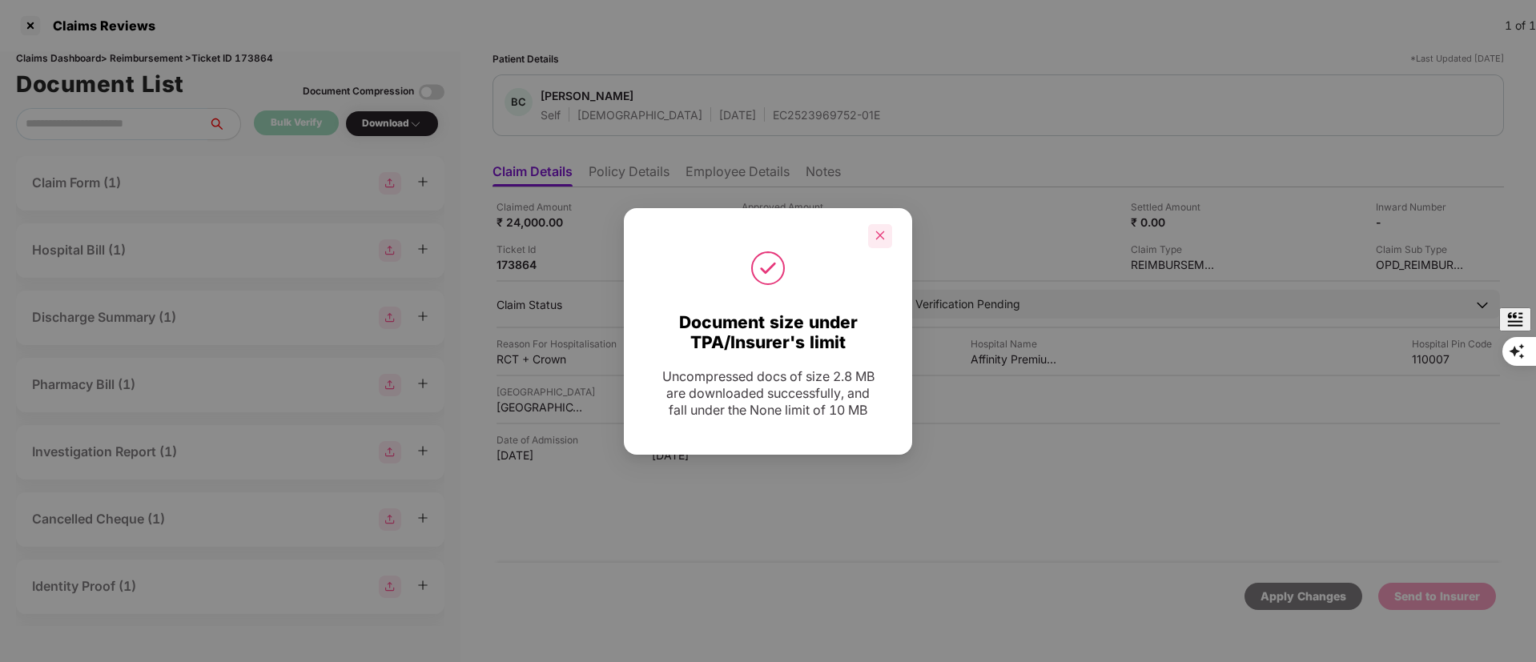
click at [883, 230] on icon "close" at bounding box center [880, 235] width 11 height 11
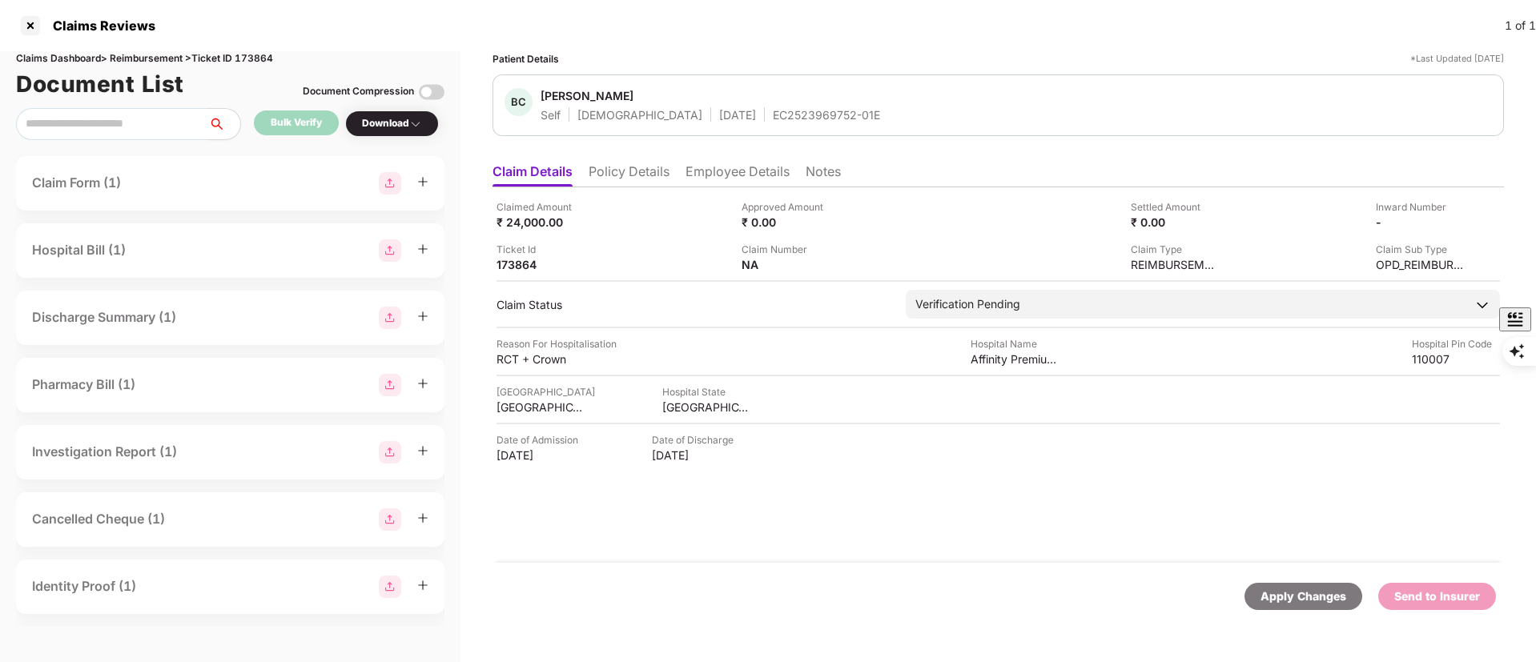
click at [649, 162] on ul "Claim Details Policy Details Employee Details Notes" at bounding box center [998, 171] width 1011 height 32
drag, startPoint x: 678, startPoint y: 175, endPoint x: 645, endPoint y: 179, distance: 33.0
click at [676, 175] on ul "Claim Details Policy Details Employee Details Notes" at bounding box center [998, 171] width 1011 height 32
click at [645, 179] on li "Policy Details" at bounding box center [629, 174] width 81 height 23
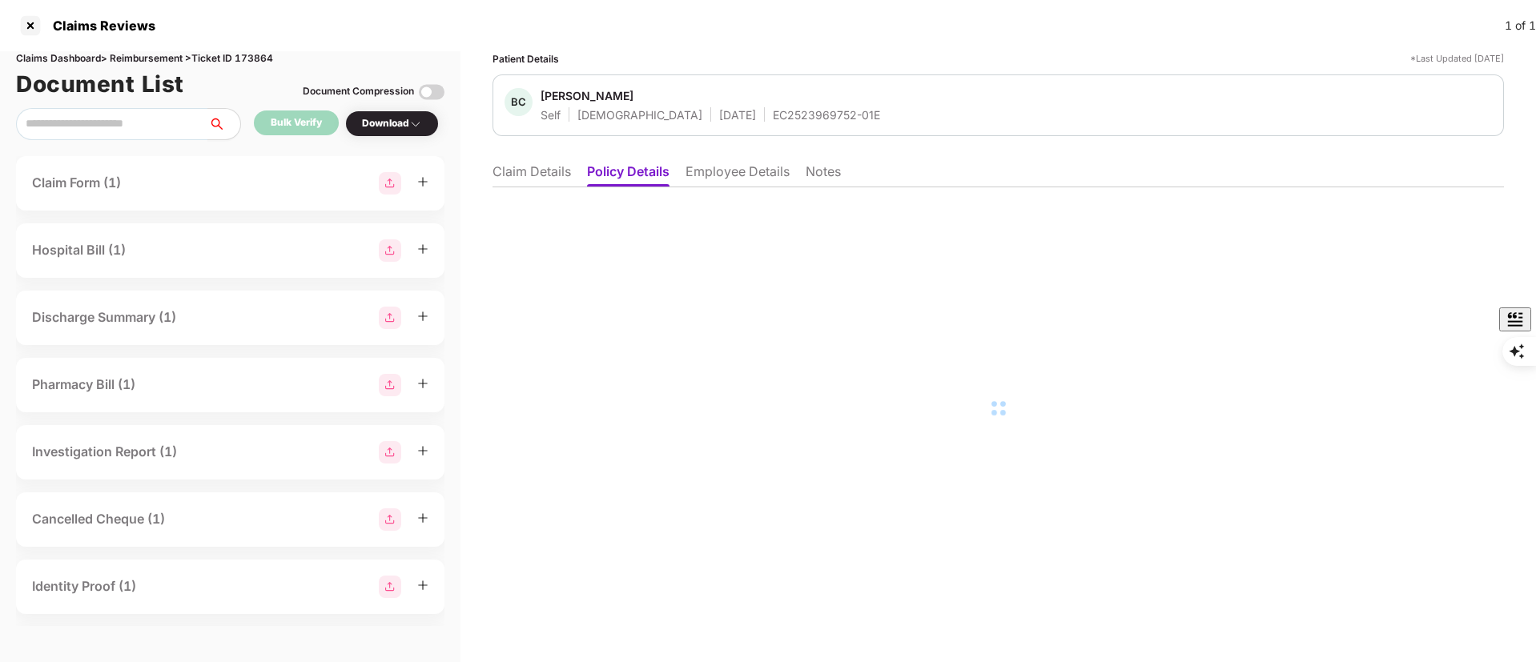
click at [746, 173] on li "Employee Details" at bounding box center [738, 174] width 104 height 23
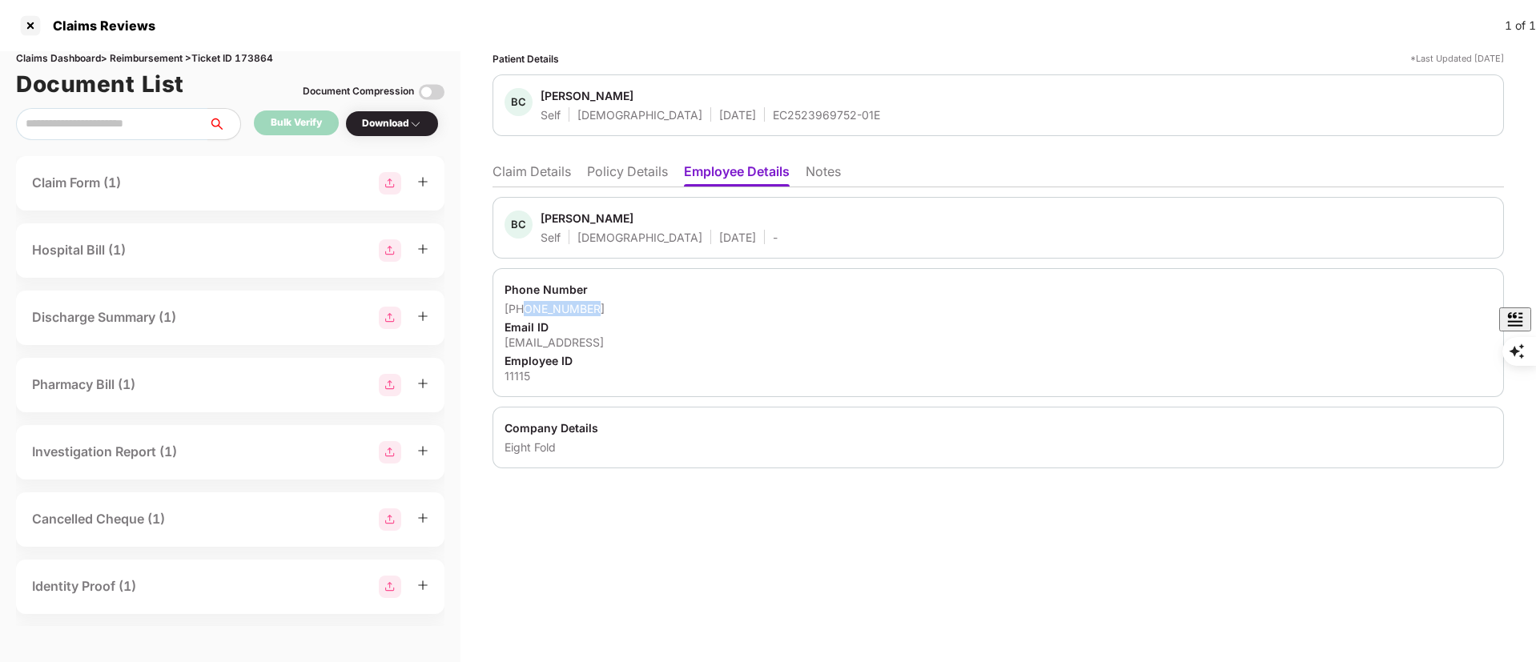
drag, startPoint x: 589, startPoint y: 308, endPoint x: 523, endPoint y: 312, distance: 65.7
click at [523, 312] on div "+918527910190" at bounding box center [998, 308] width 987 height 15
click at [529, 171] on li "Claim Details" at bounding box center [532, 174] width 78 height 23
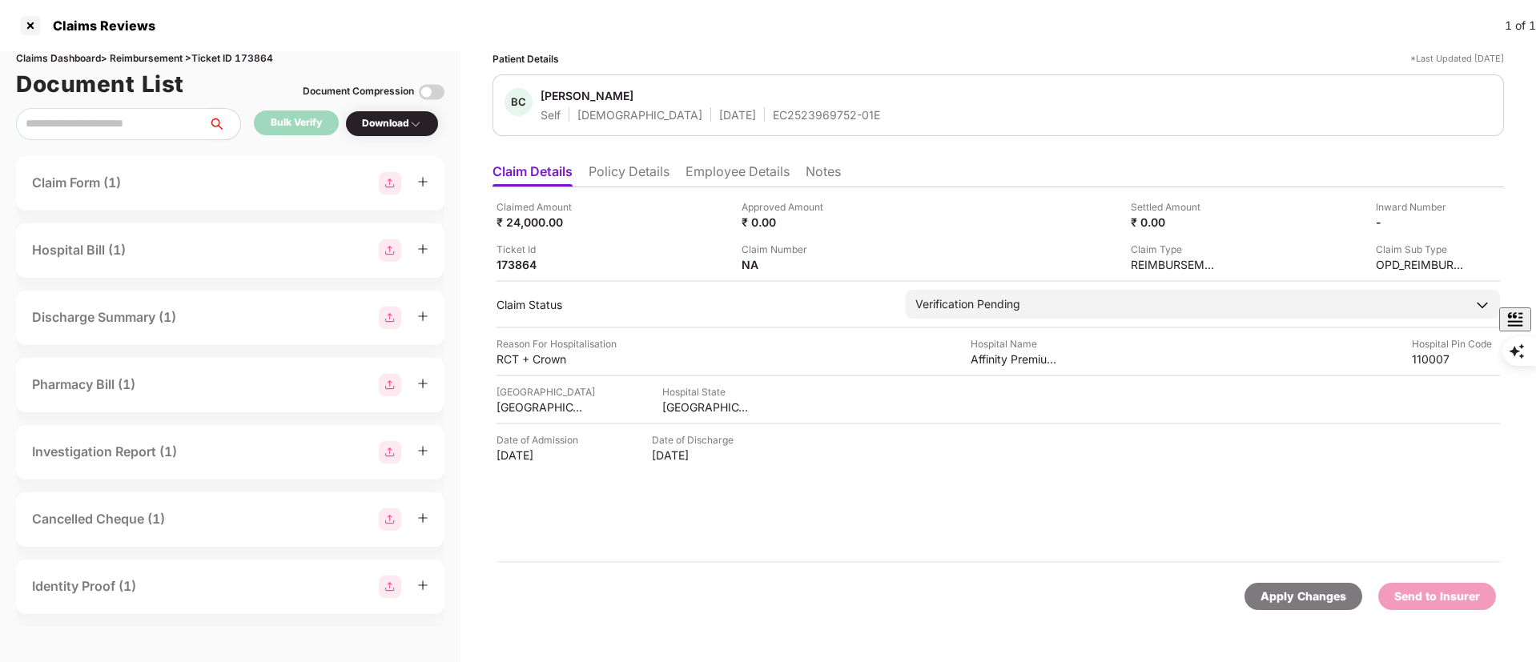
click at [130, 191] on div "Claim Form (1)" at bounding box center [230, 183] width 396 height 22
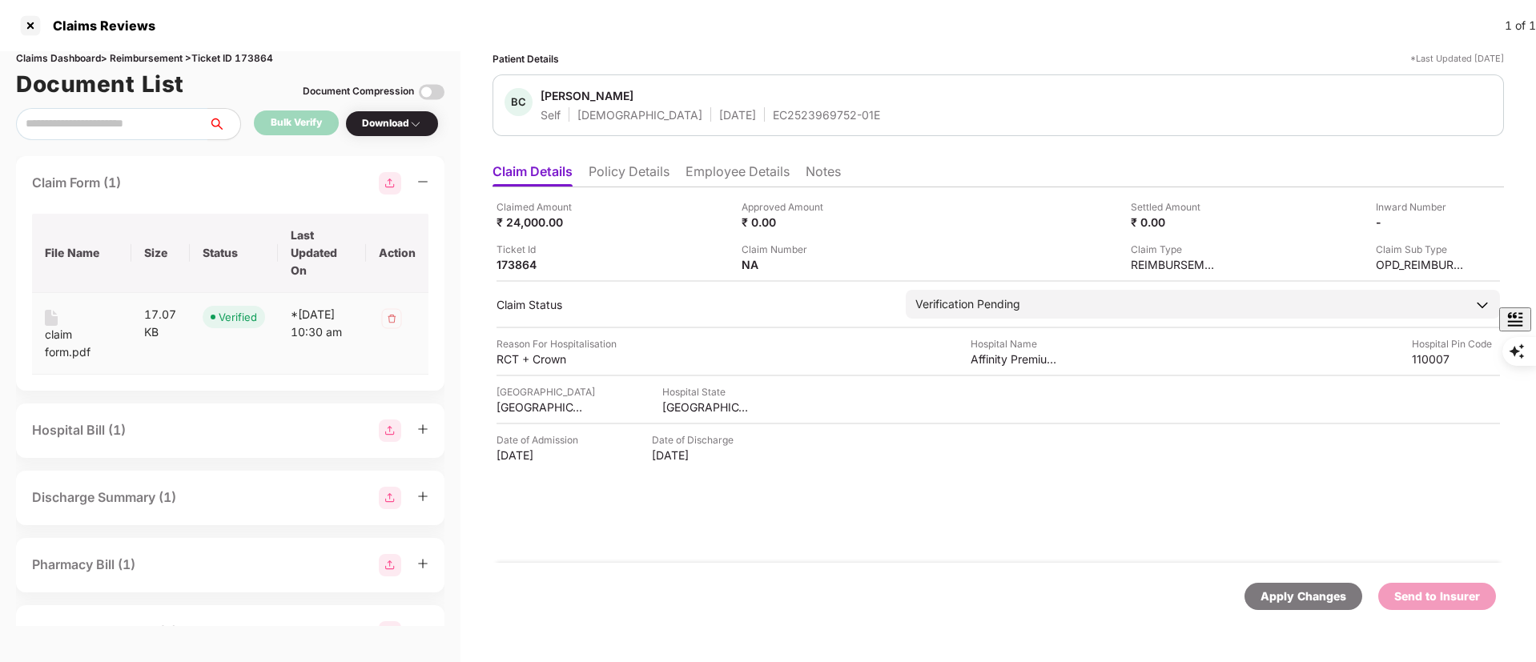
click at [107, 337] on div "claim form.pdf" at bounding box center [82, 343] width 74 height 35
click at [80, 350] on div "claim form.pdf" at bounding box center [82, 343] width 74 height 35
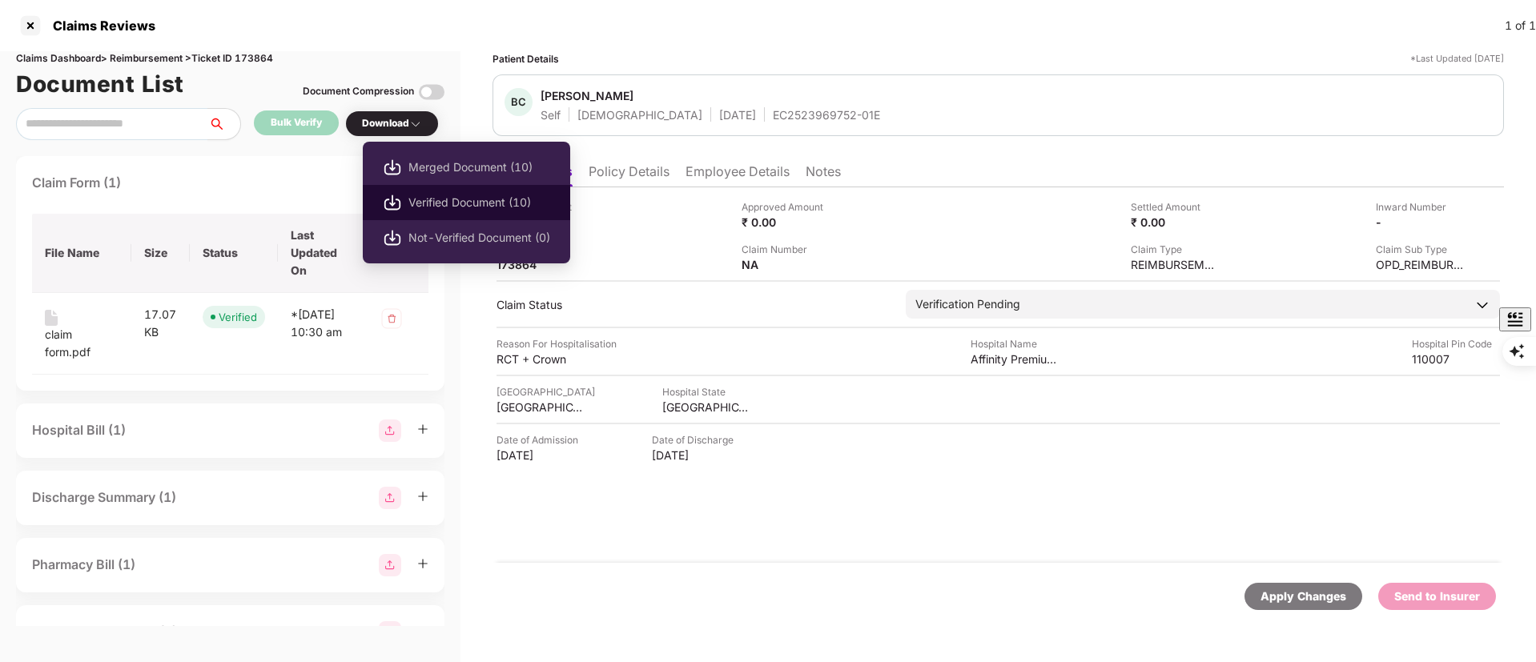
click at [446, 200] on span "Verified Document (10)" at bounding box center [479, 203] width 142 height 18
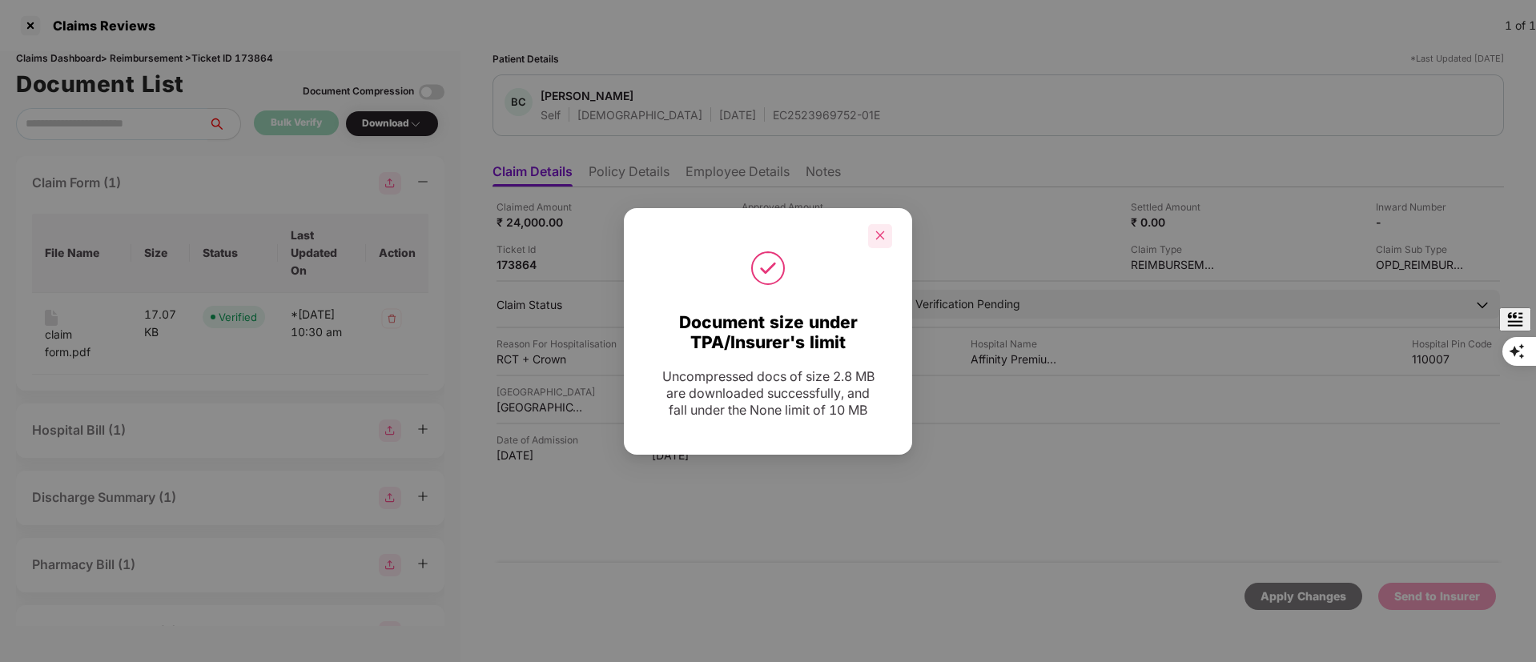
click at [879, 239] on icon "close" at bounding box center [880, 235] width 11 height 11
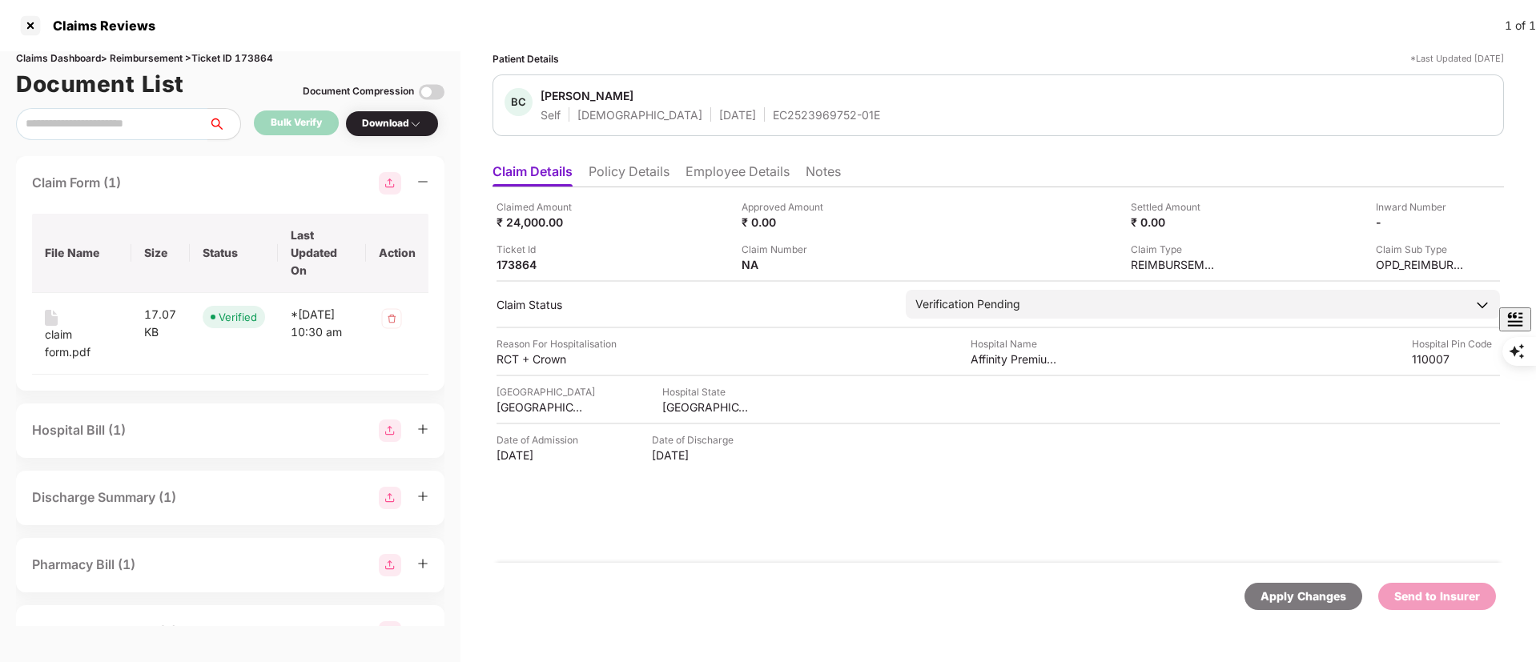
drag, startPoint x: 742, startPoint y: 503, endPoint x: 754, endPoint y: 553, distance: 51.7
click at [742, 503] on div "Claimed Amount ₹ 24,000.00 Approved Amount ₹ 0.00 Settled Amount ₹ 0.00 Inward …" at bounding box center [998, 375] width 1011 height 376
click at [773, 118] on div "EC2523969752-01E" at bounding box center [826, 114] width 107 height 15
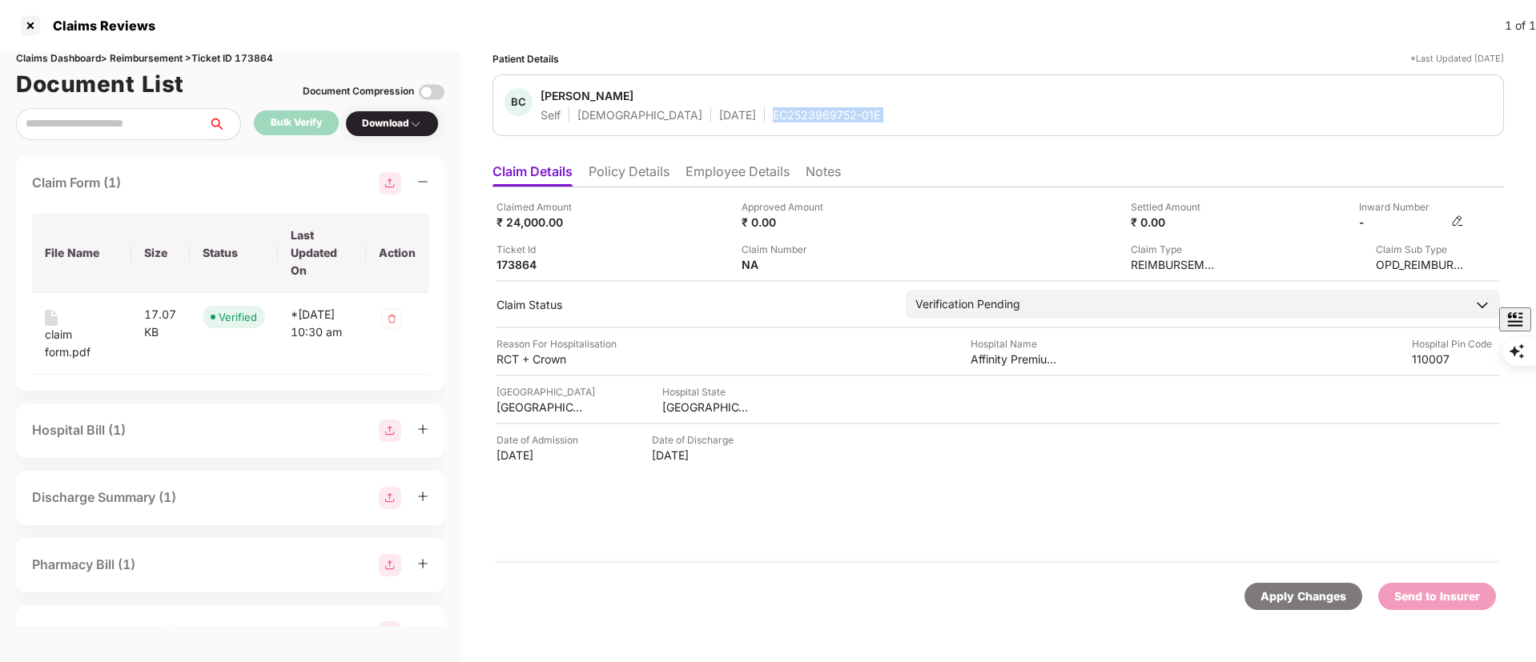
click at [1453, 223] on img at bounding box center [1457, 221] width 13 height 13
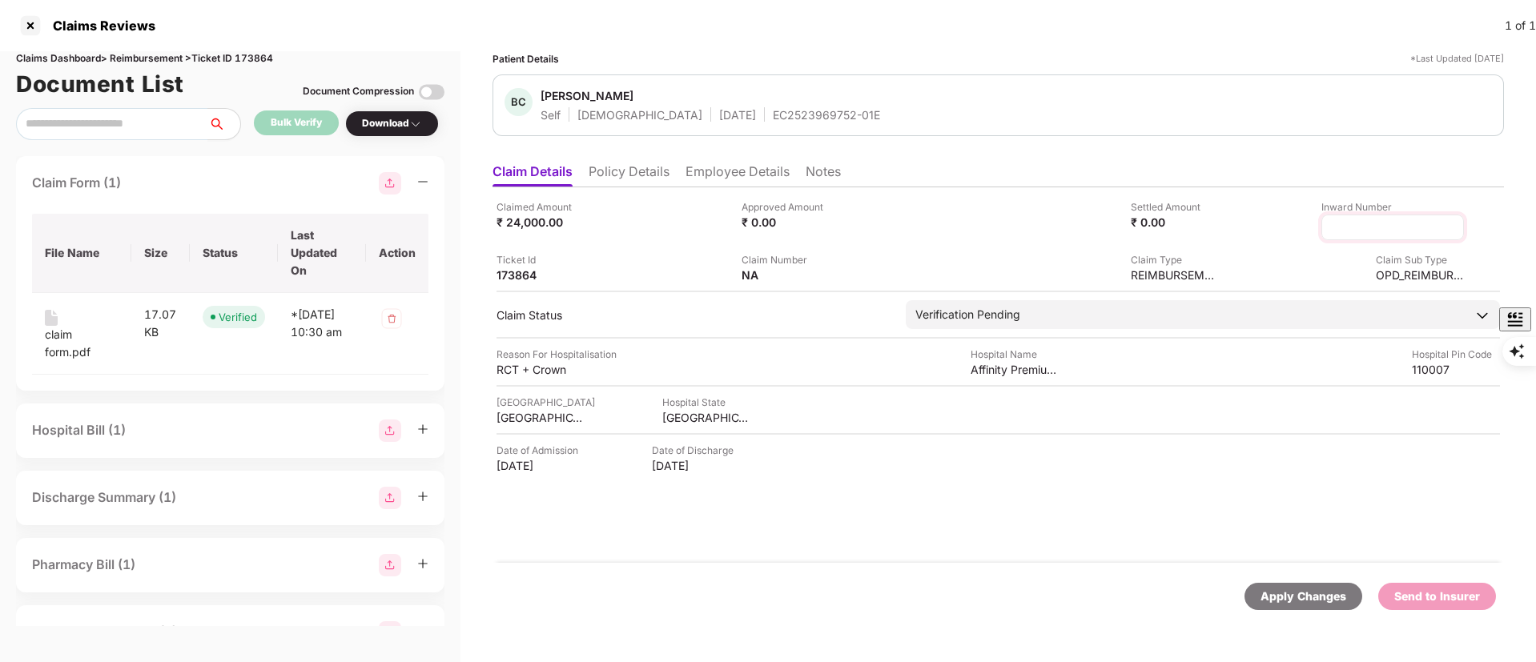
type input "**********"
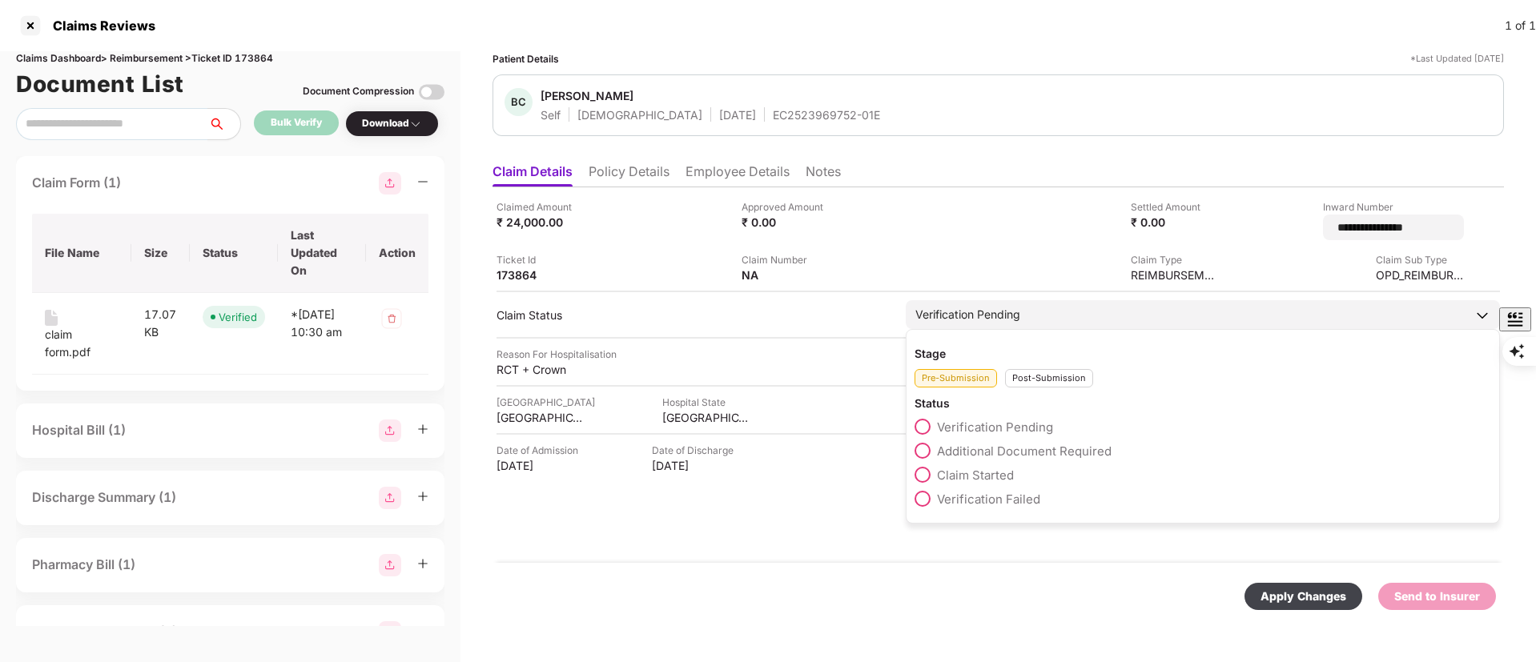
click at [1035, 388] on div "Stage Pre-Submission Post-Submission Status Verification Pending Additional Doc…" at bounding box center [1203, 426] width 594 height 195
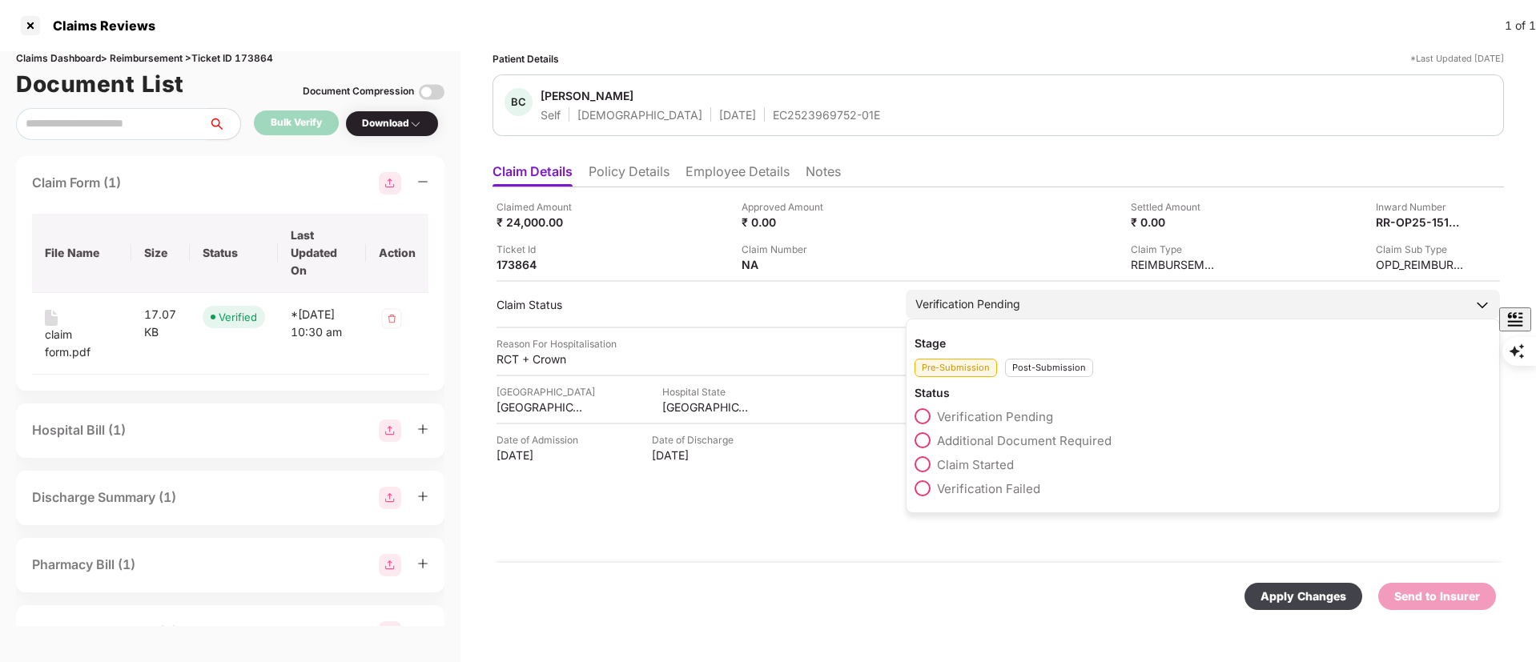
click at [1035, 378] on div "Stage Pre-Submission Post-Submission Status Verification Pending Additional Doc…" at bounding box center [1203, 416] width 594 height 195
drag, startPoint x: 1035, startPoint y: 379, endPoint x: 1031, endPoint y: 361, distance: 18.1
click at [1031, 361] on div "Post-Submission" at bounding box center [1049, 368] width 88 height 18
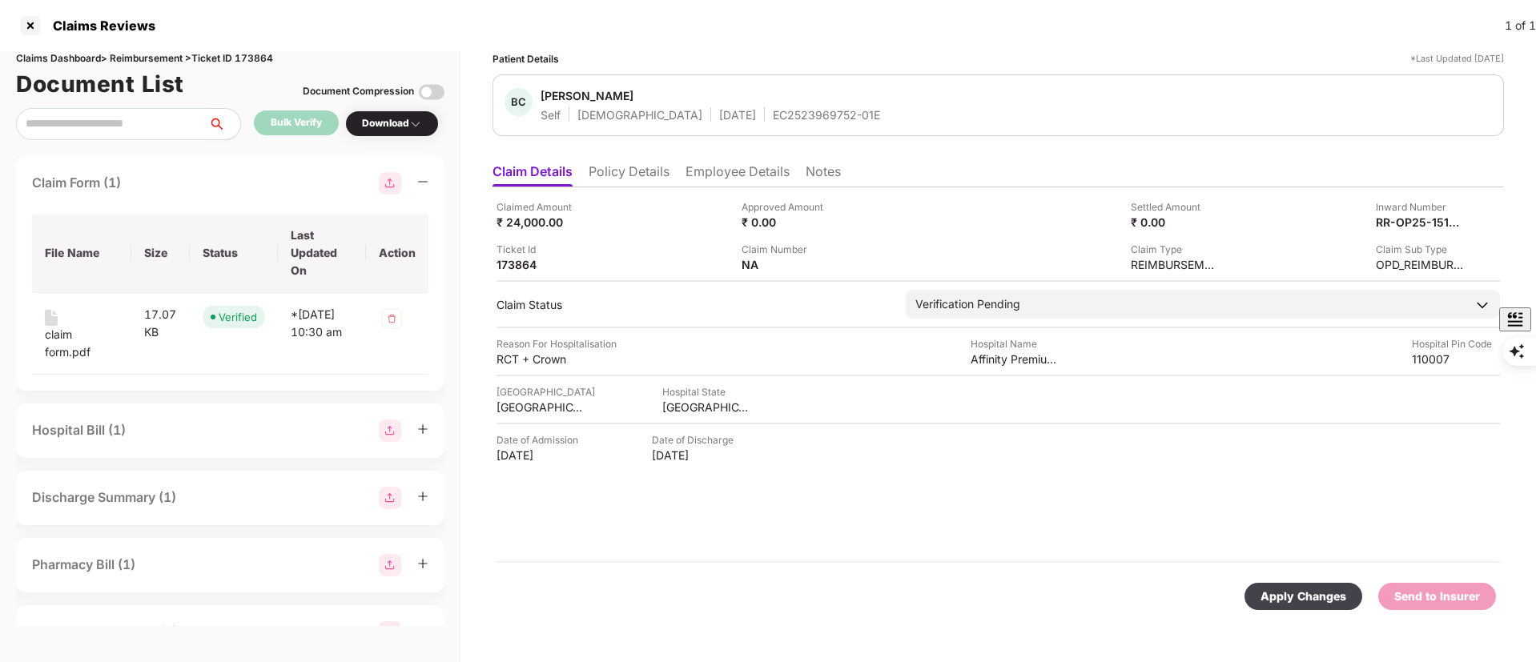
click at [938, 388] on div "Hospital City NORTH DELHI Hospital State DELHI" at bounding box center [998, 399] width 1003 height 30
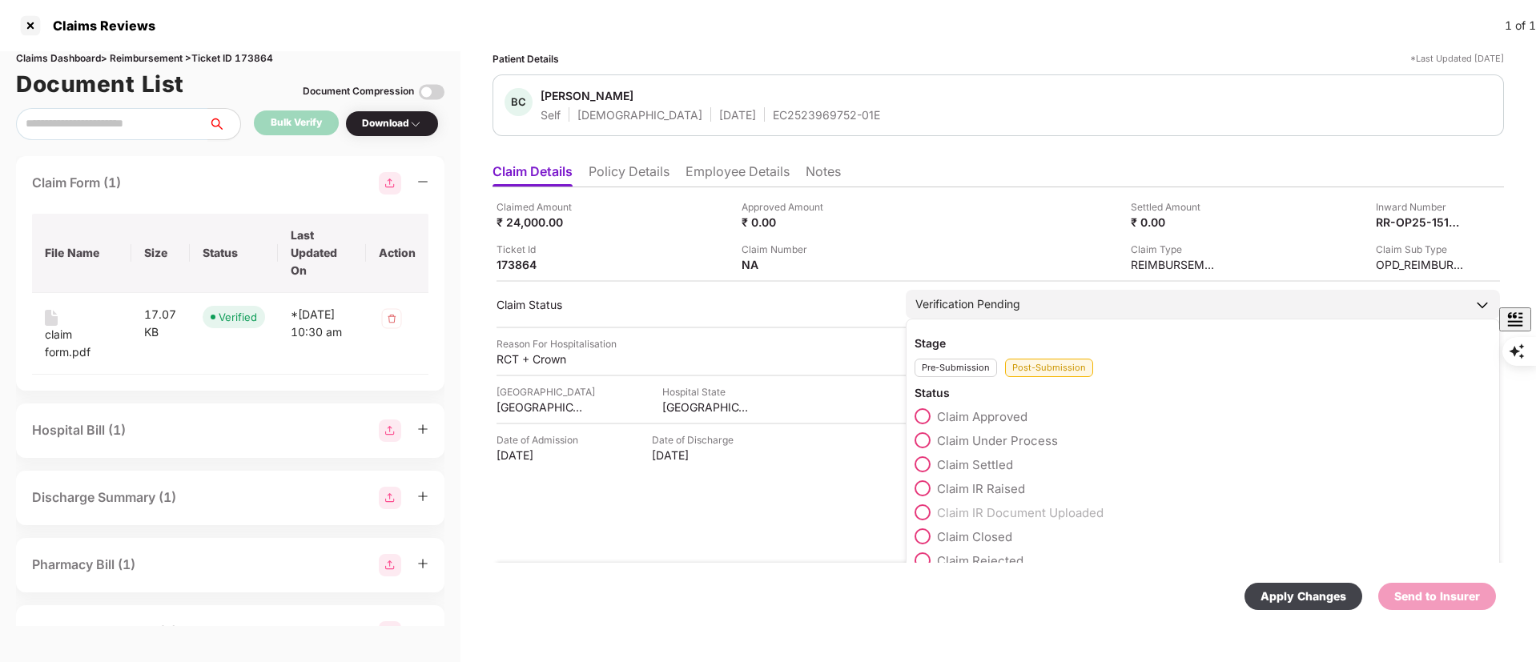
click at [995, 442] on span "Claim Under Process" at bounding box center [997, 440] width 121 height 15
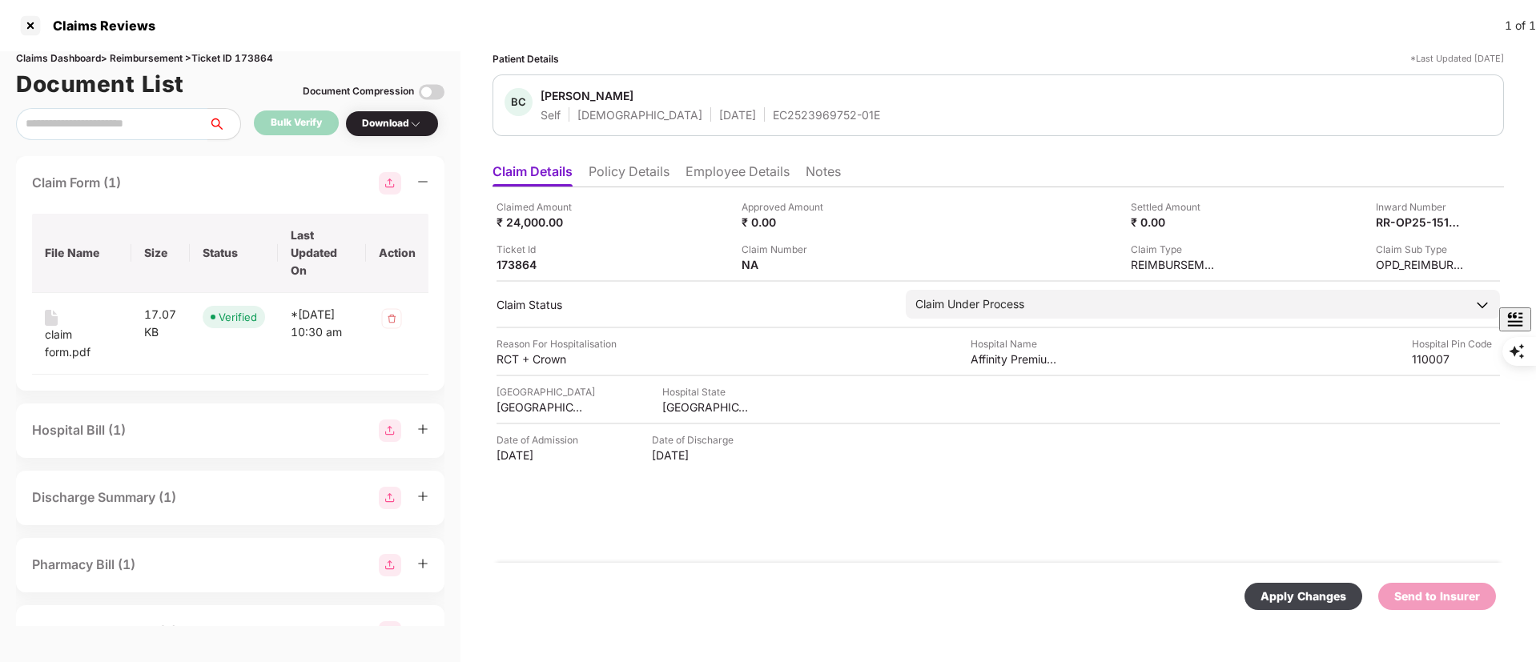
drag, startPoint x: 1325, startPoint y: 606, endPoint x: 1317, endPoint y: 603, distance: 8.6
click at [1323, 606] on div "Apply Changes" at bounding box center [1304, 596] width 118 height 27
click at [744, 173] on li "Employee Details" at bounding box center [738, 174] width 104 height 23
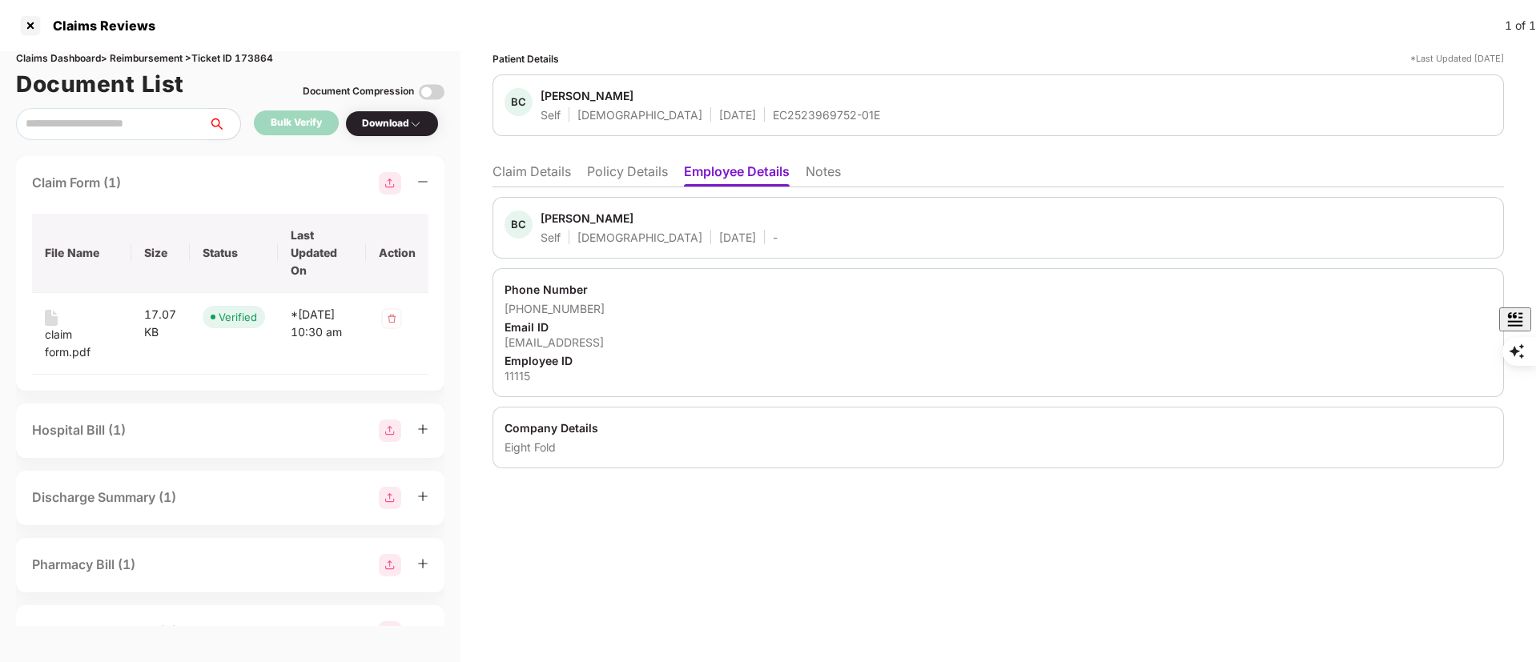
click at [558, 207] on div "BC Brijesh Chander Self Male 01 Nov 1991 -" at bounding box center [998, 228] width 1011 height 62
click at [561, 215] on div "Brijesh Chander" at bounding box center [587, 218] width 93 height 15
click at [33, 28] on div at bounding box center [31, 26] width 26 height 26
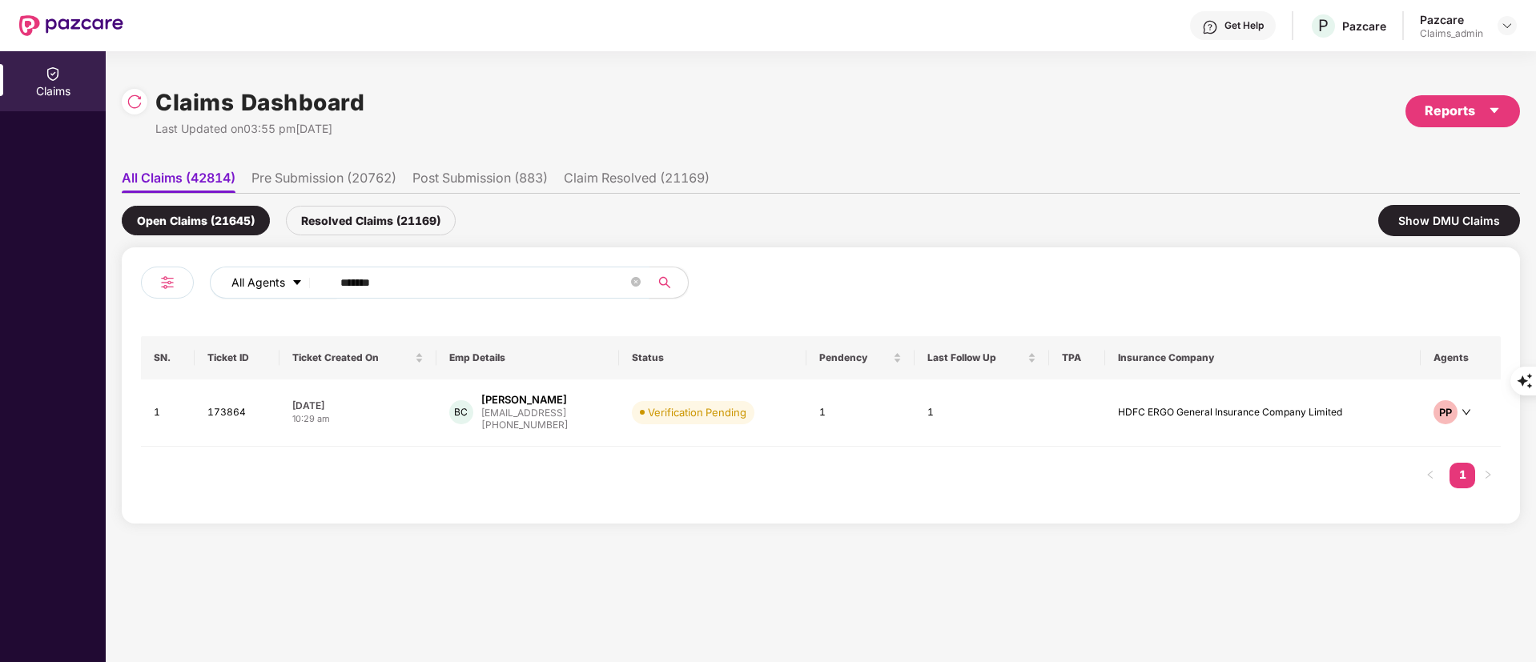
drag, startPoint x: 411, startPoint y: 280, endPoint x: 227, endPoint y: 295, distance: 184.8
click at [227, 295] on div "All Agents ******" at bounding box center [618, 283] width 816 height 32
paste input "text"
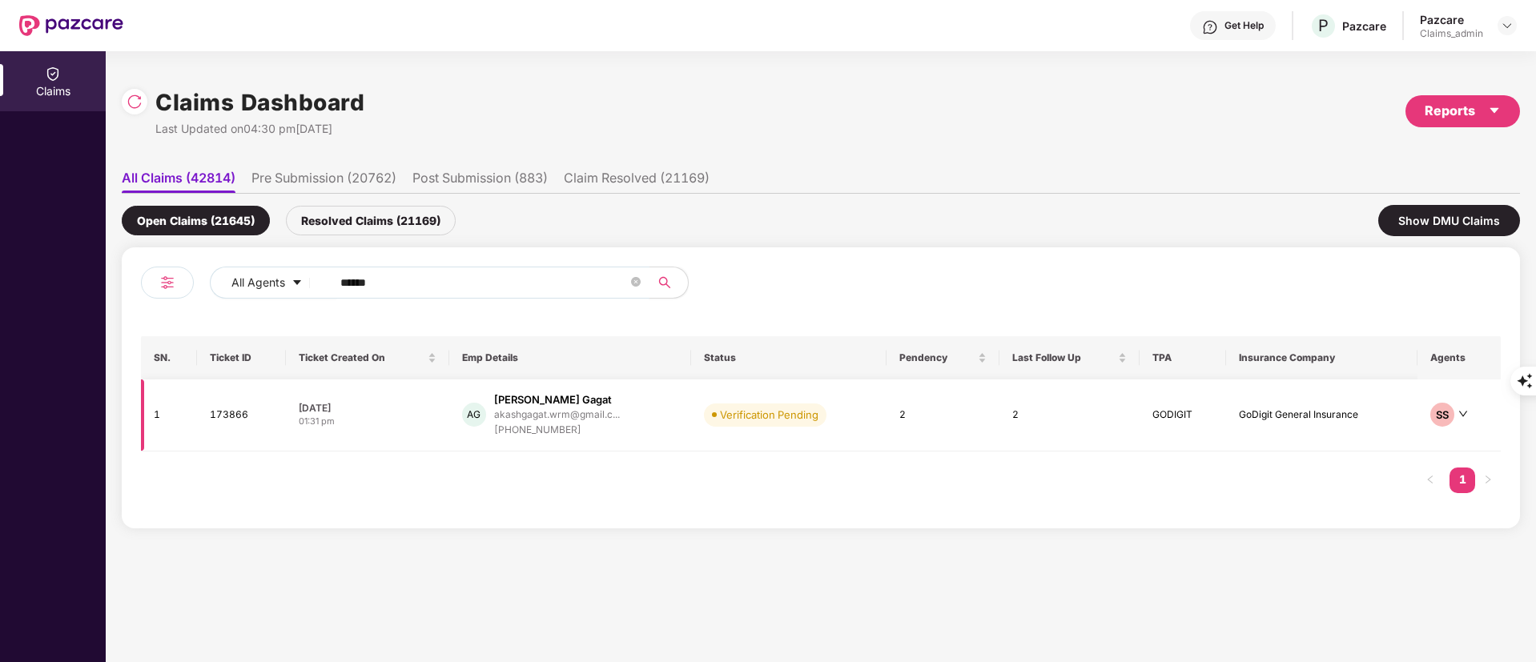
type input "******"
click at [548, 405] on div "Akash Ratanvir Gagat" at bounding box center [553, 399] width 118 height 15
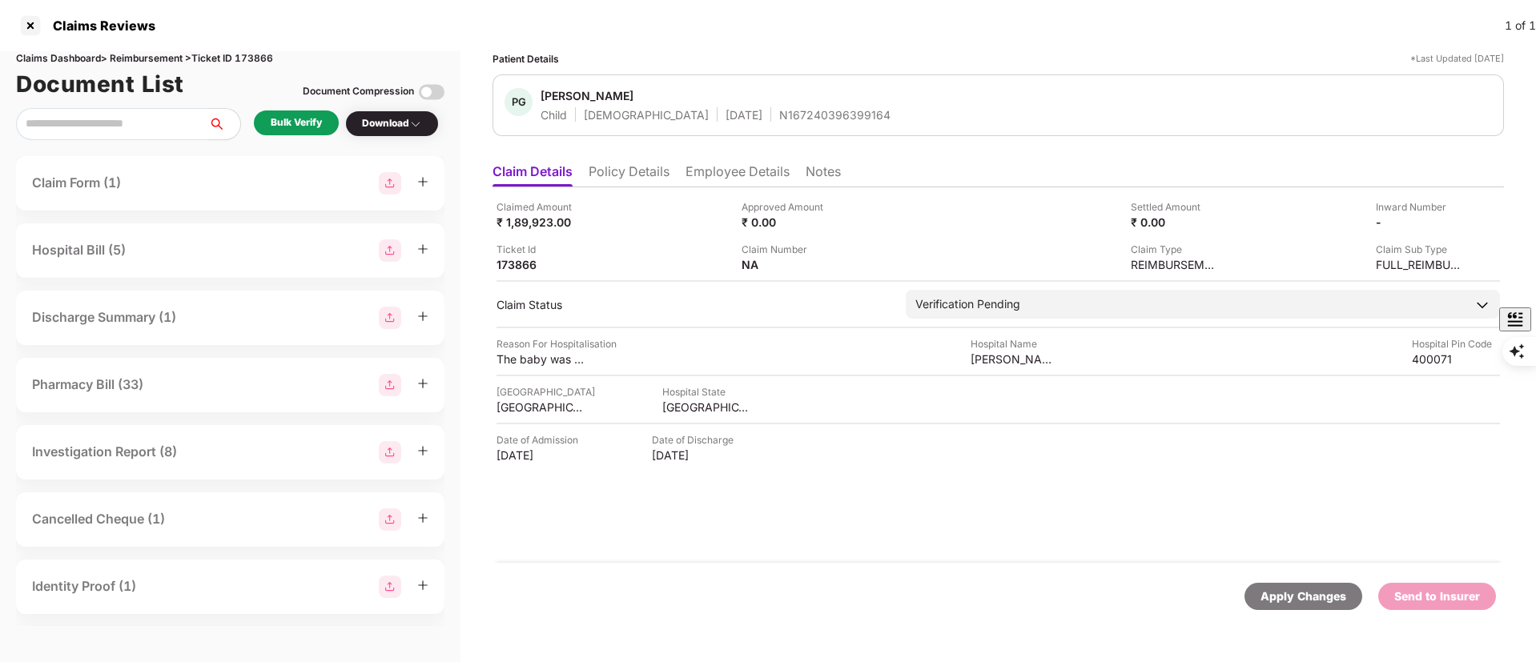
click at [653, 173] on li "Policy Details" at bounding box center [629, 174] width 81 height 23
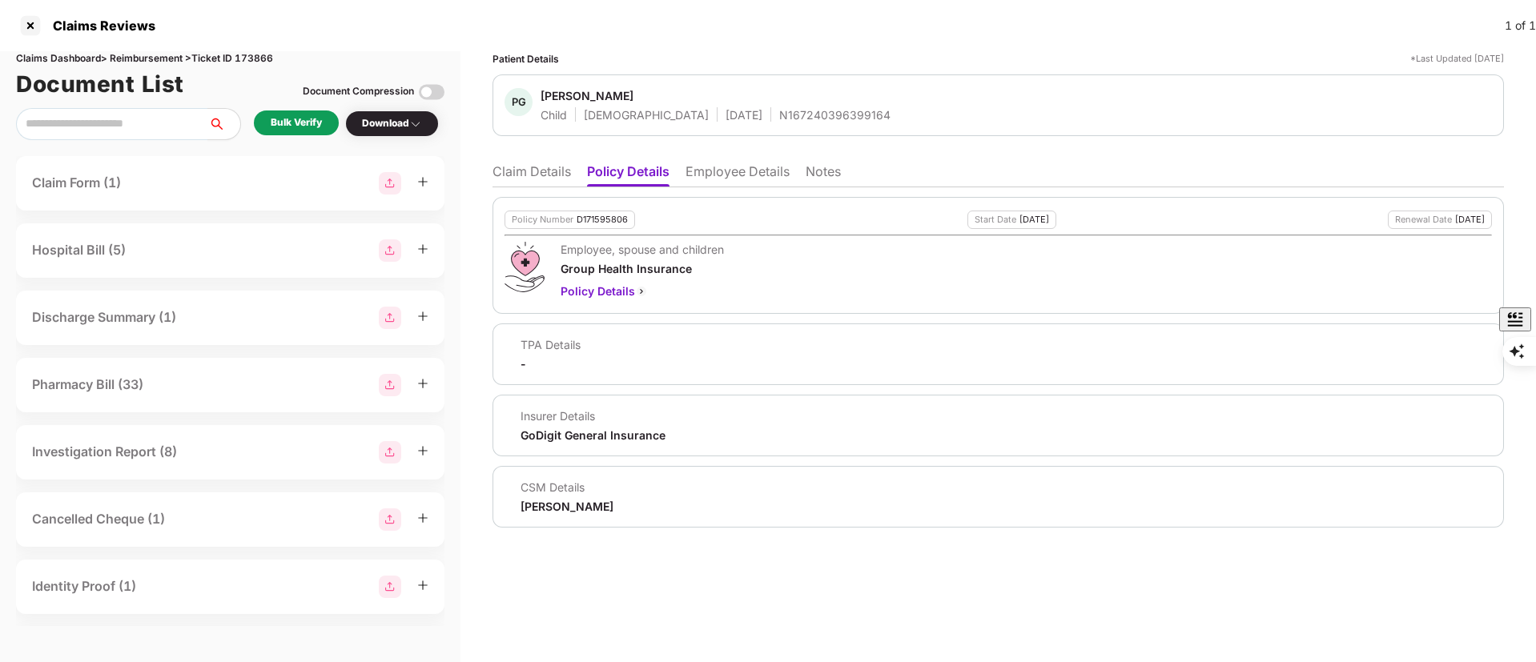
click at [522, 176] on li "Claim Details" at bounding box center [532, 174] width 78 height 23
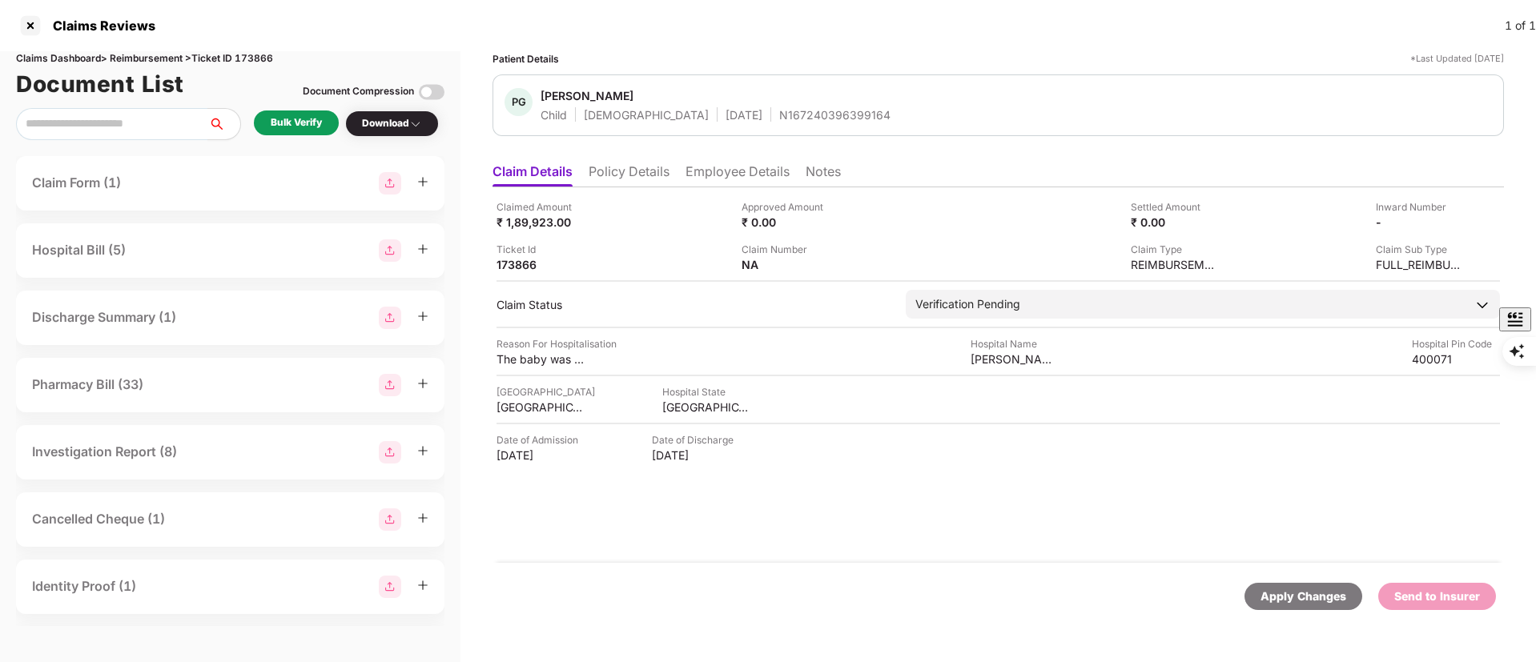
click at [283, 115] on div "Bulk Verify" at bounding box center [296, 122] width 51 height 15
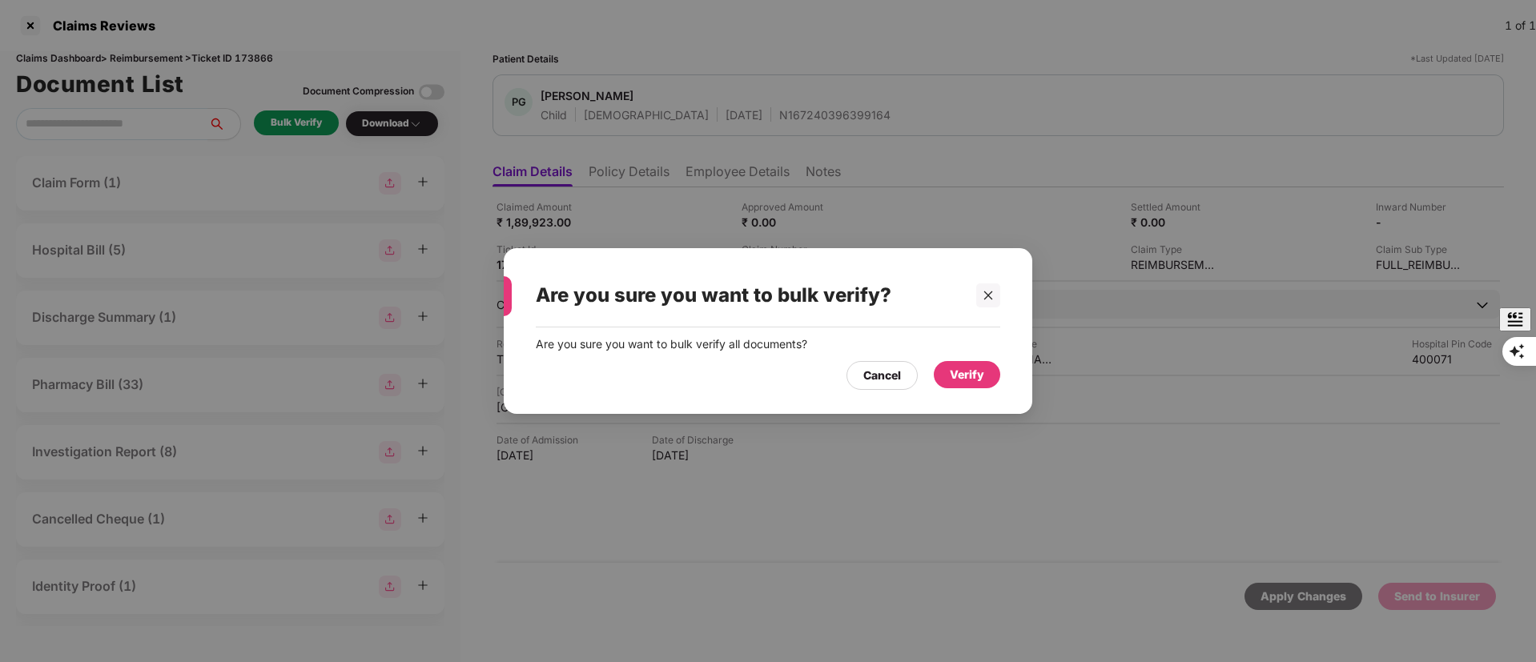
click at [961, 389] on div "Verify" at bounding box center [967, 375] width 66 height 29
drag, startPoint x: 975, startPoint y: 379, endPoint x: 674, endPoint y: 41, distance: 452.6
click at [975, 380] on div "Verify" at bounding box center [967, 375] width 34 height 18
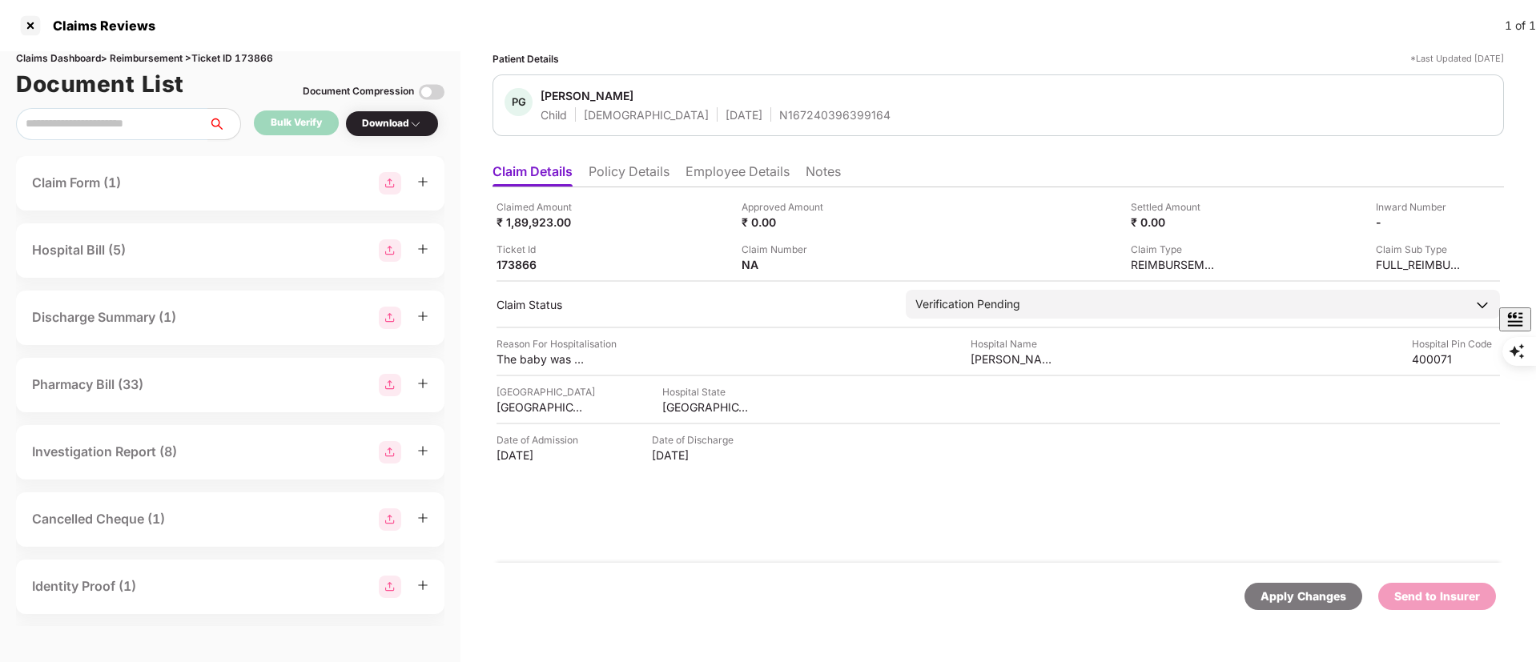
click at [718, 172] on li "Employee Details" at bounding box center [738, 174] width 104 height 23
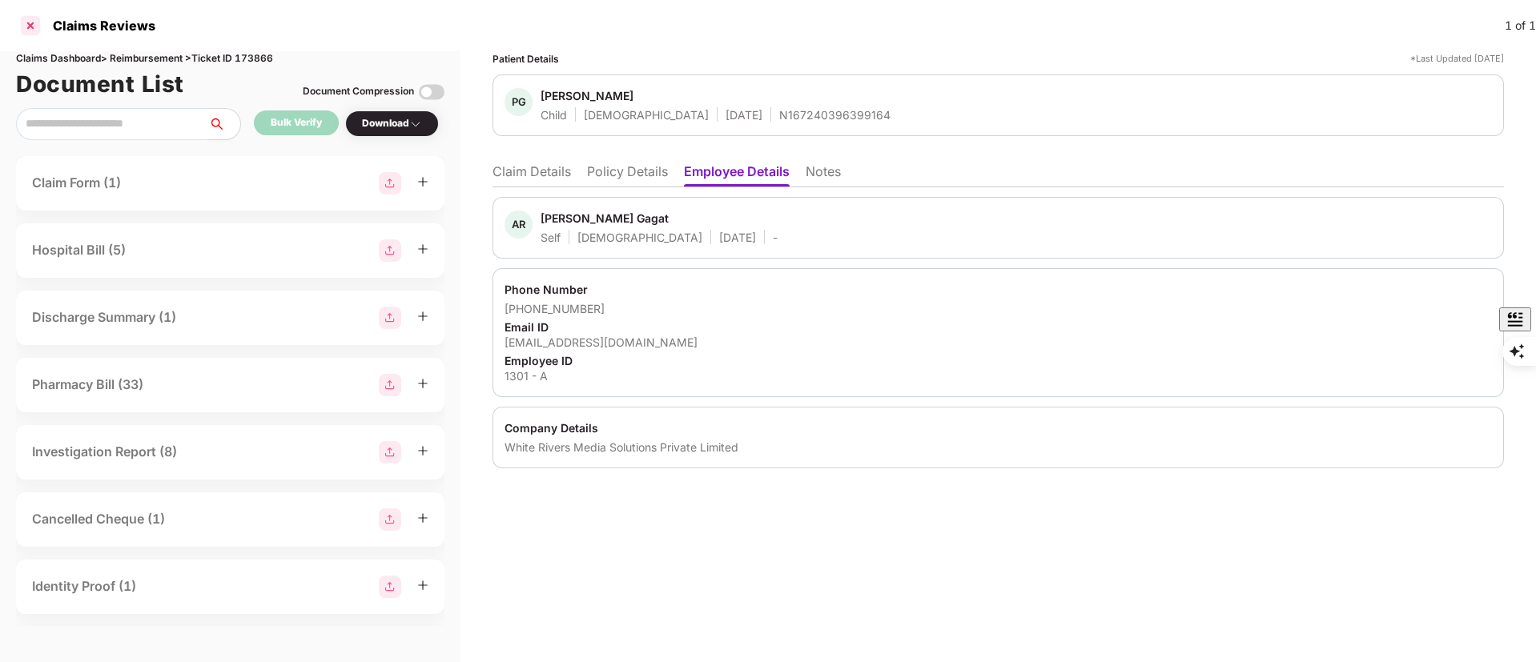
click at [20, 18] on div at bounding box center [31, 26] width 26 height 26
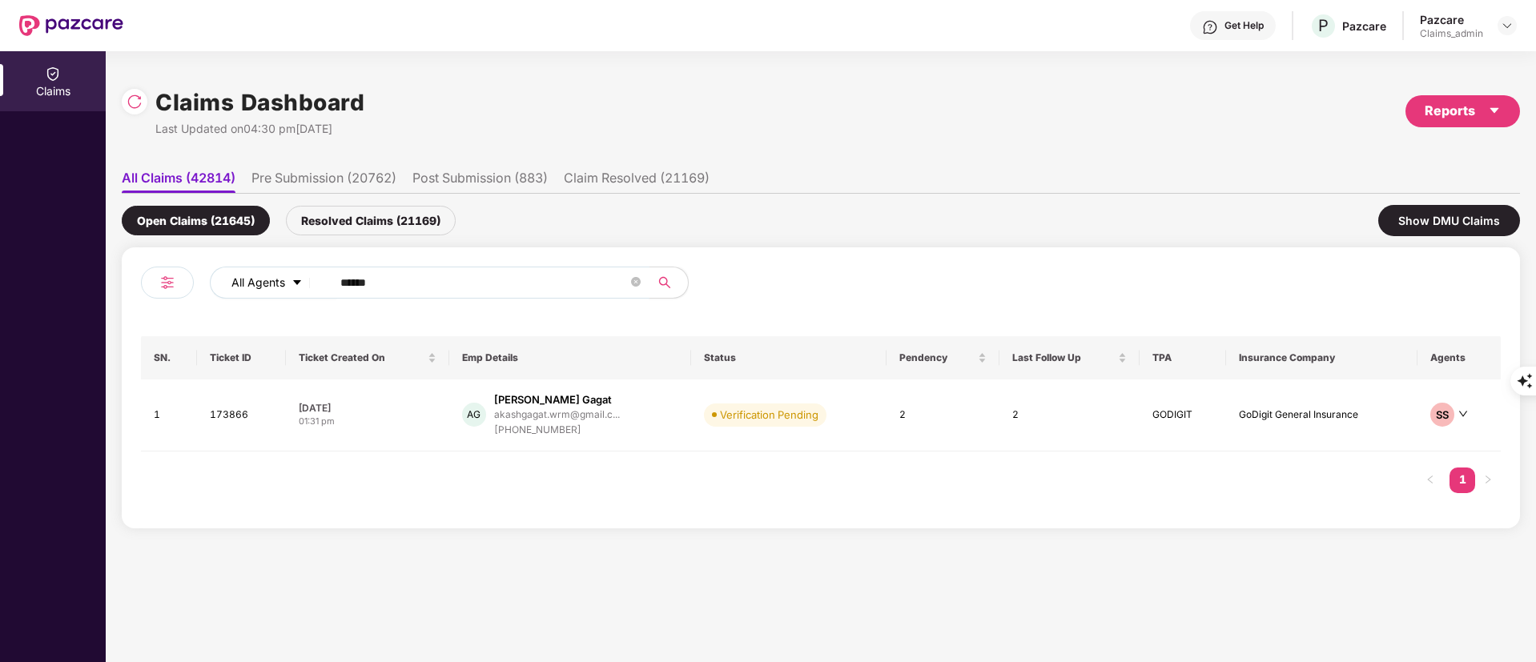
drag, startPoint x: 391, startPoint y: 277, endPoint x: 237, endPoint y: 271, distance: 153.9
click at [237, 271] on div "All Agents ******" at bounding box center [618, 283] width 816 height 32
paste input "text"
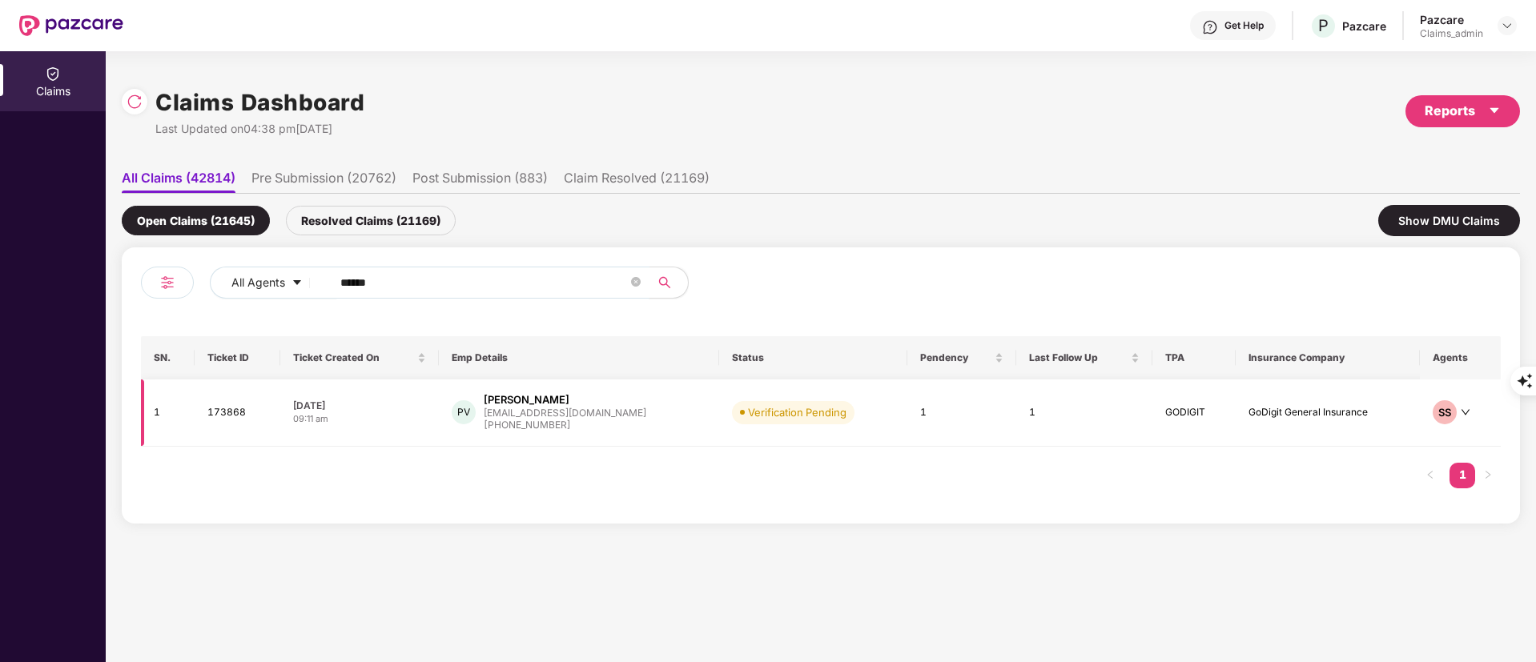
type input "******"
click at [570, 429] on div "+919004822388" at bounding box center [565, 425] width 163 height 15
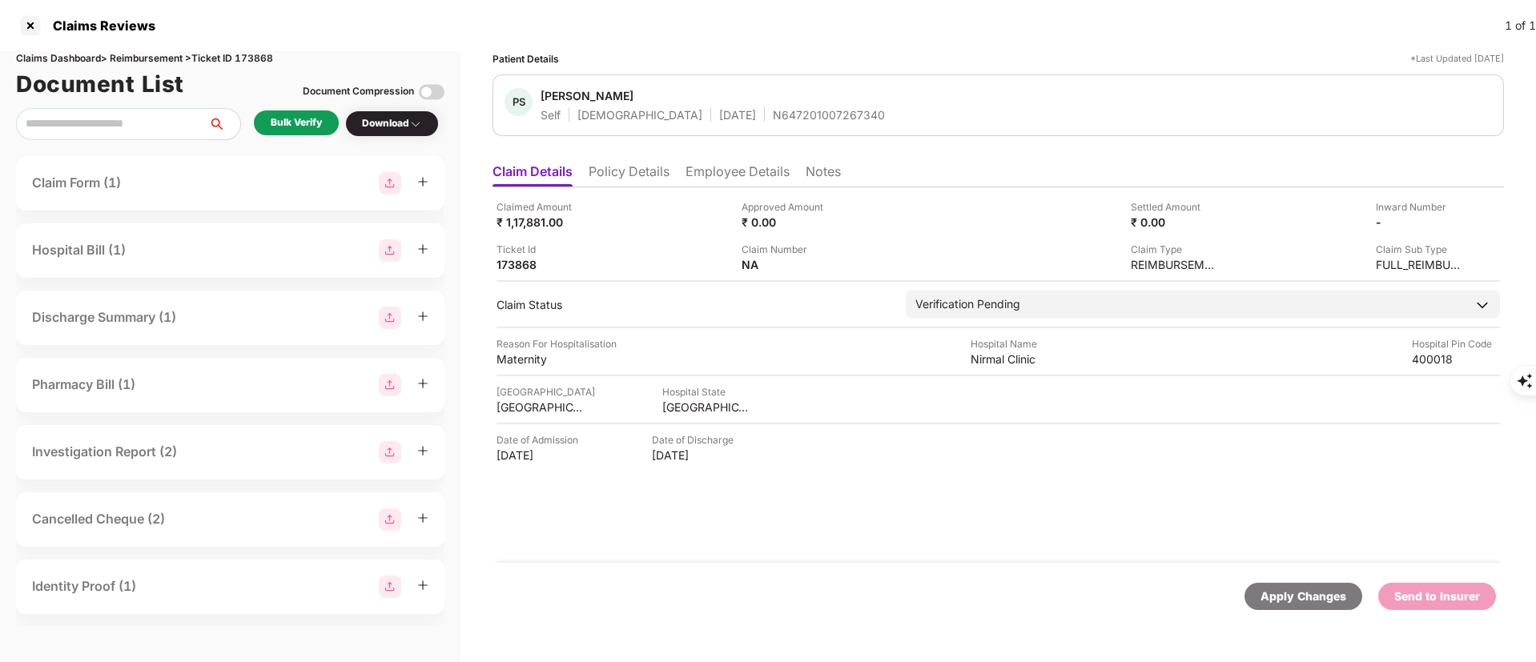
click at [649, 169] on li "Policy Details" at bounding box center [629, 174] width 81 height 23
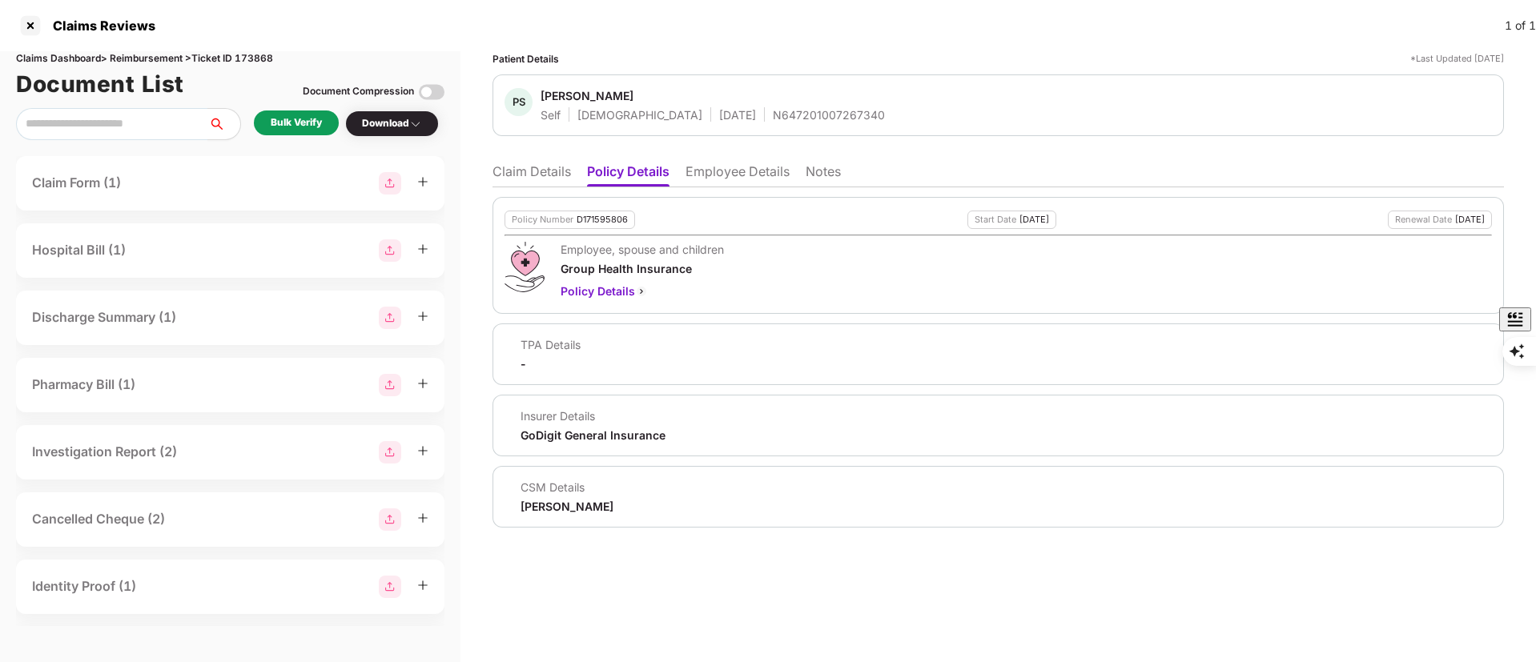
click at [746, 167] on li "Employee Details" at bounding box center [738, 174] width 104 height 23
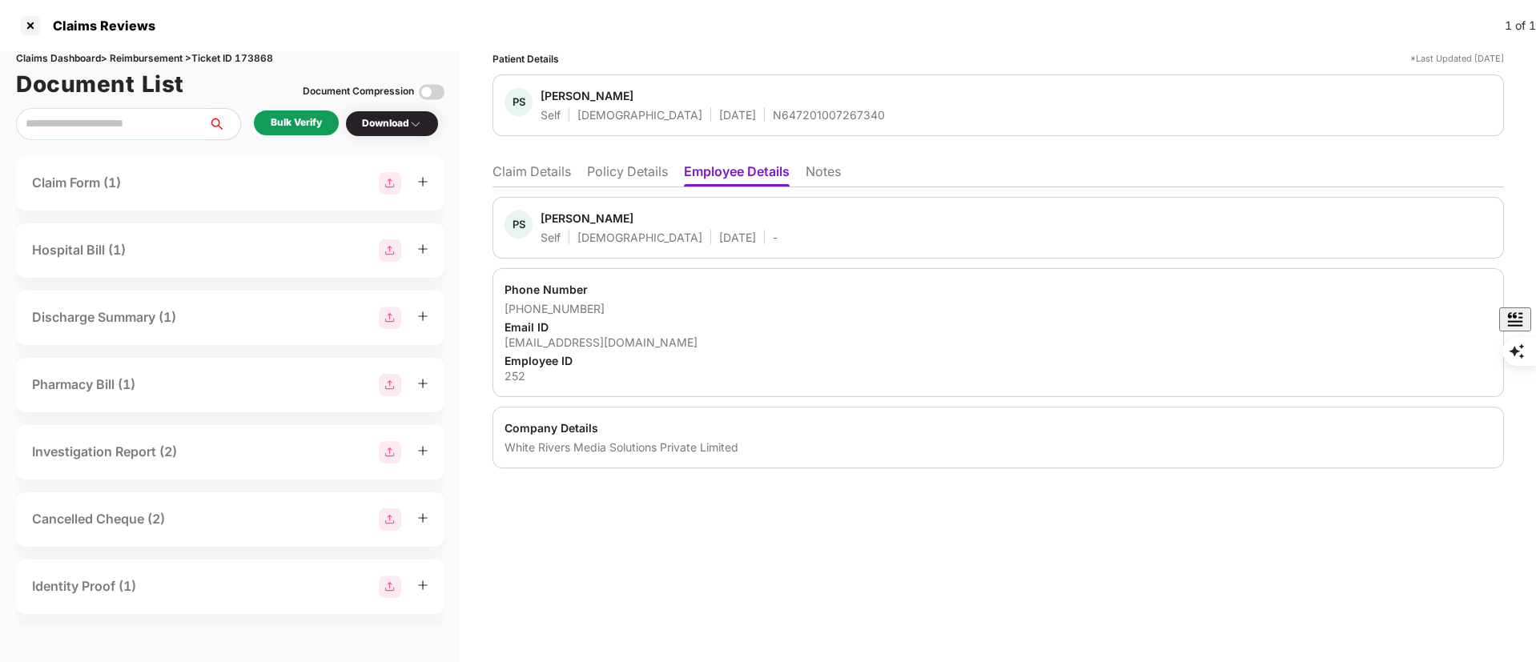
click at [547, 169] on li "Claim Details" at bounding box center [532, 174] width 78 height 23
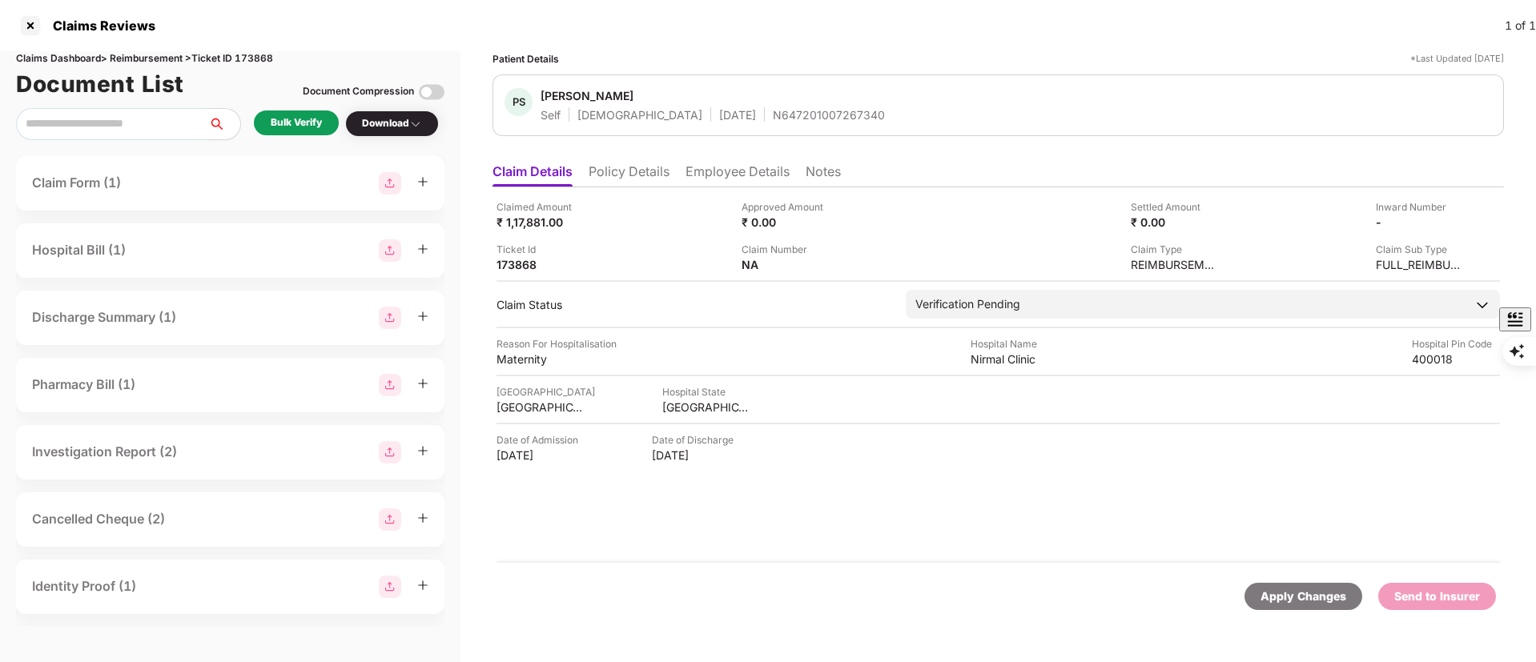
drag, startPoint x: 706, startPoint y: 159, endPoint x: 715, endPoint y: 183, distance: 26.6
click at [706, 163] on ul "Claim Details Policy Details Employee Details Notes" at bounding box center [998, 171] width 1011 height 32
click at [715, 183] on li "Employee Details" at bounding box center [738, 174] width 104 height 23
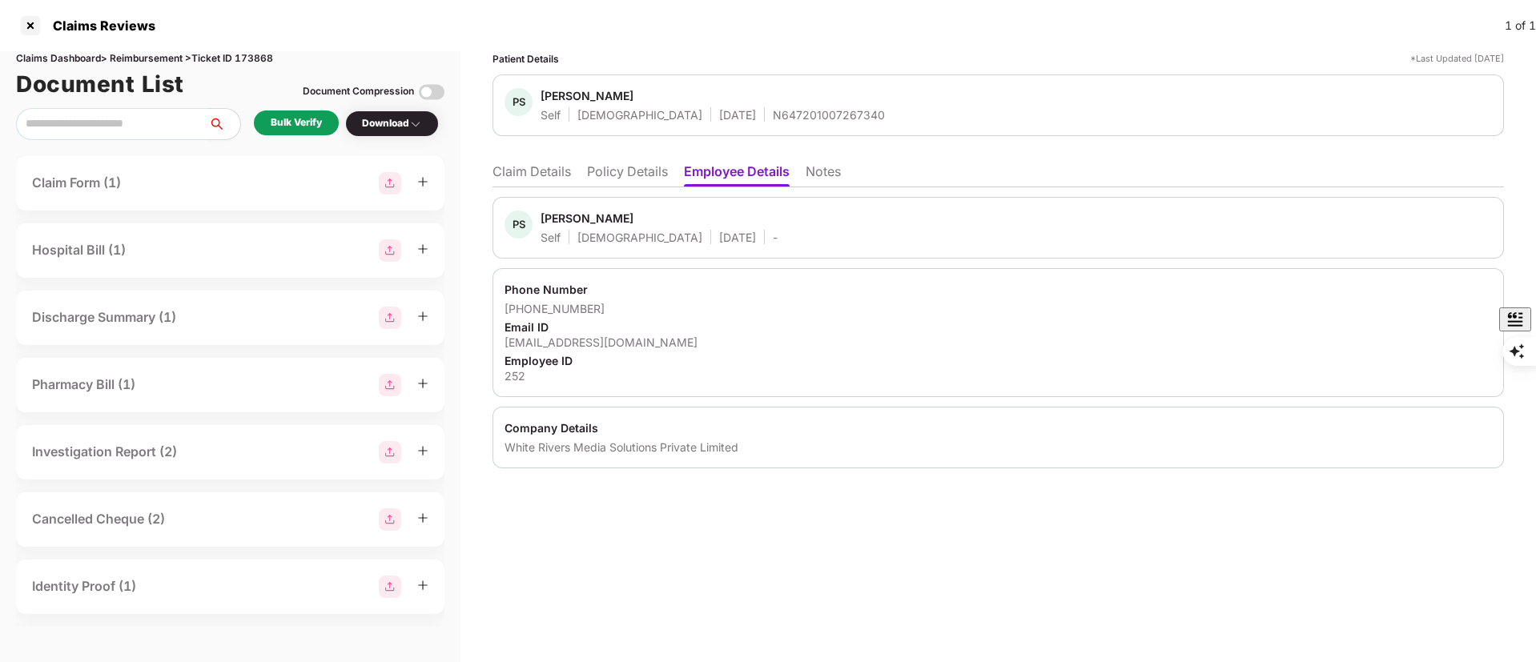
click at [605, 179] on li "Policy Details" at bounding box center [627, 174] width 81 height 23
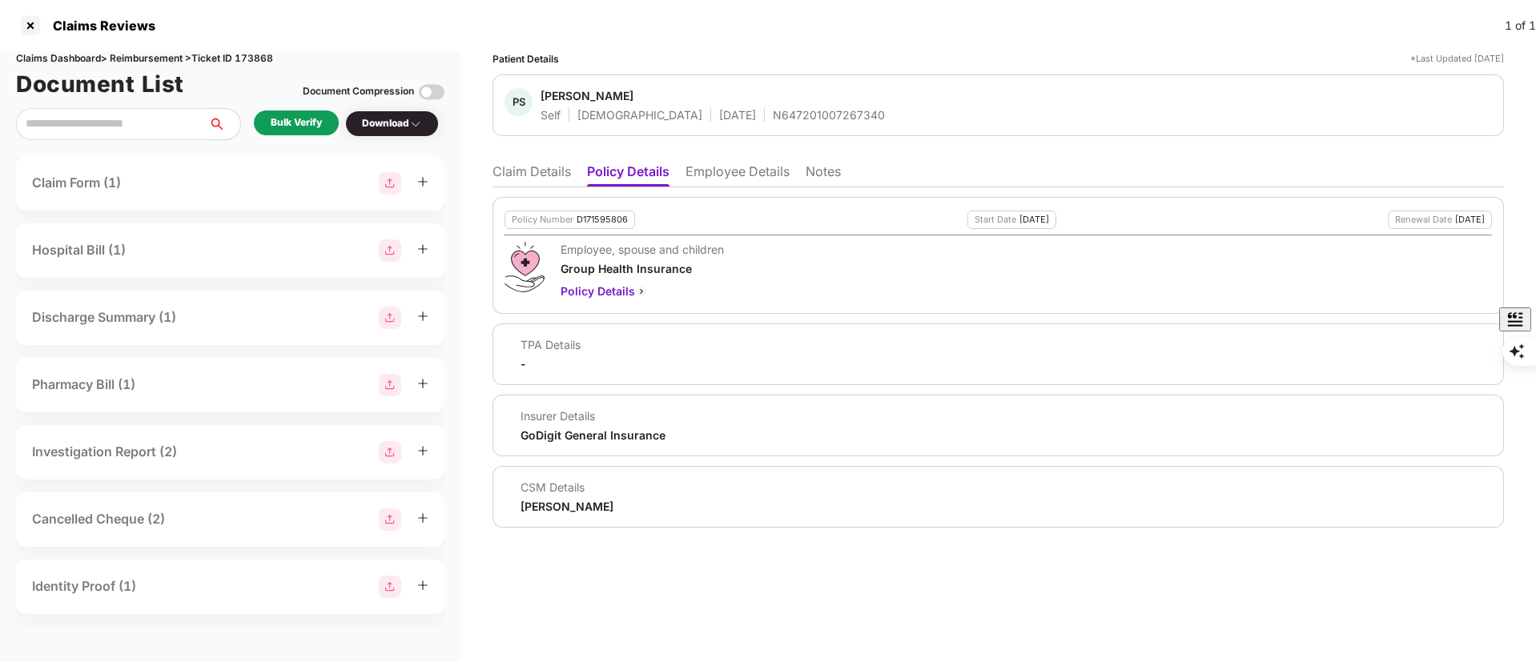
click at [595, 221] on div "D171595806" at bounding box center [602, 220] width 51 height 10
click at [774, 114] on div "N647201007267340" at bounding box center [829, 114] width 112 height 15
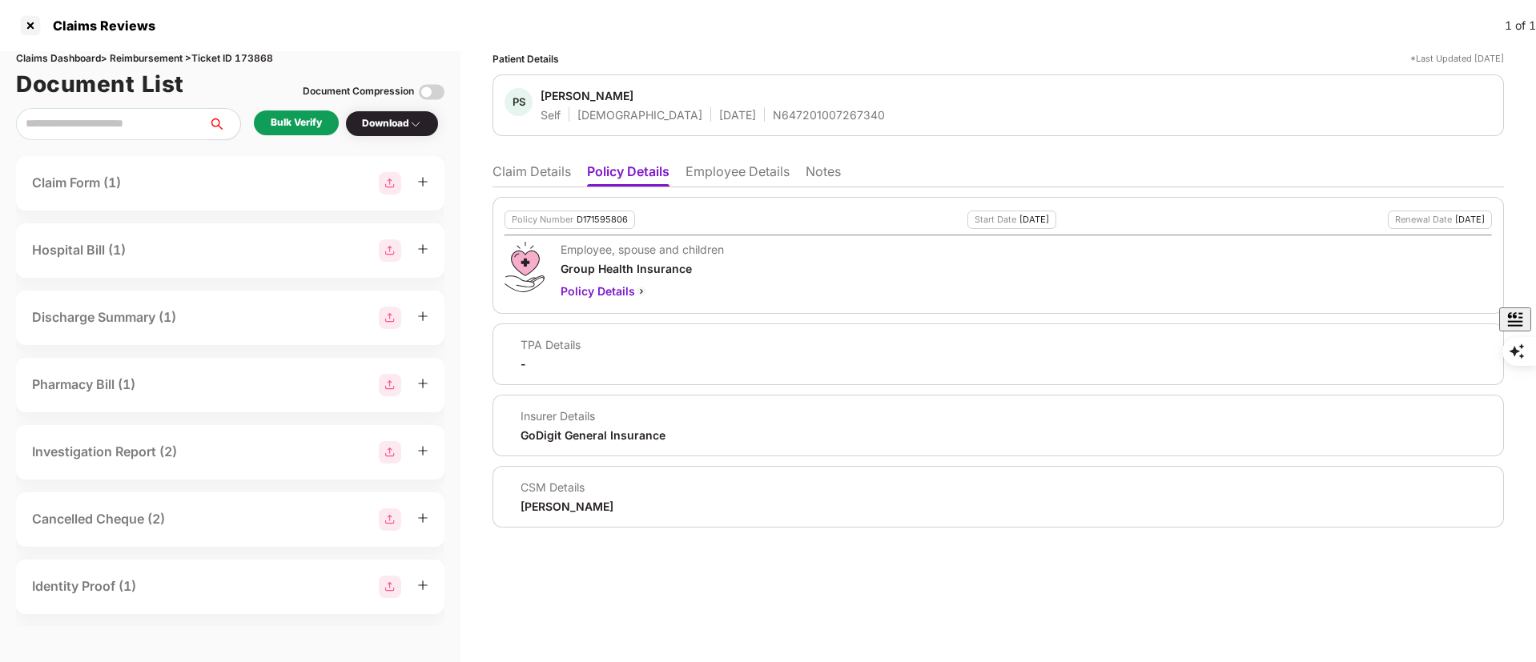
click at [774, 114] on div "N647201007267340" at bounding box center [829, 114] width 112 height 15
click at [285, 119] on div "Bulk Verify" at bounding box center [296, 122] width 51 height 15
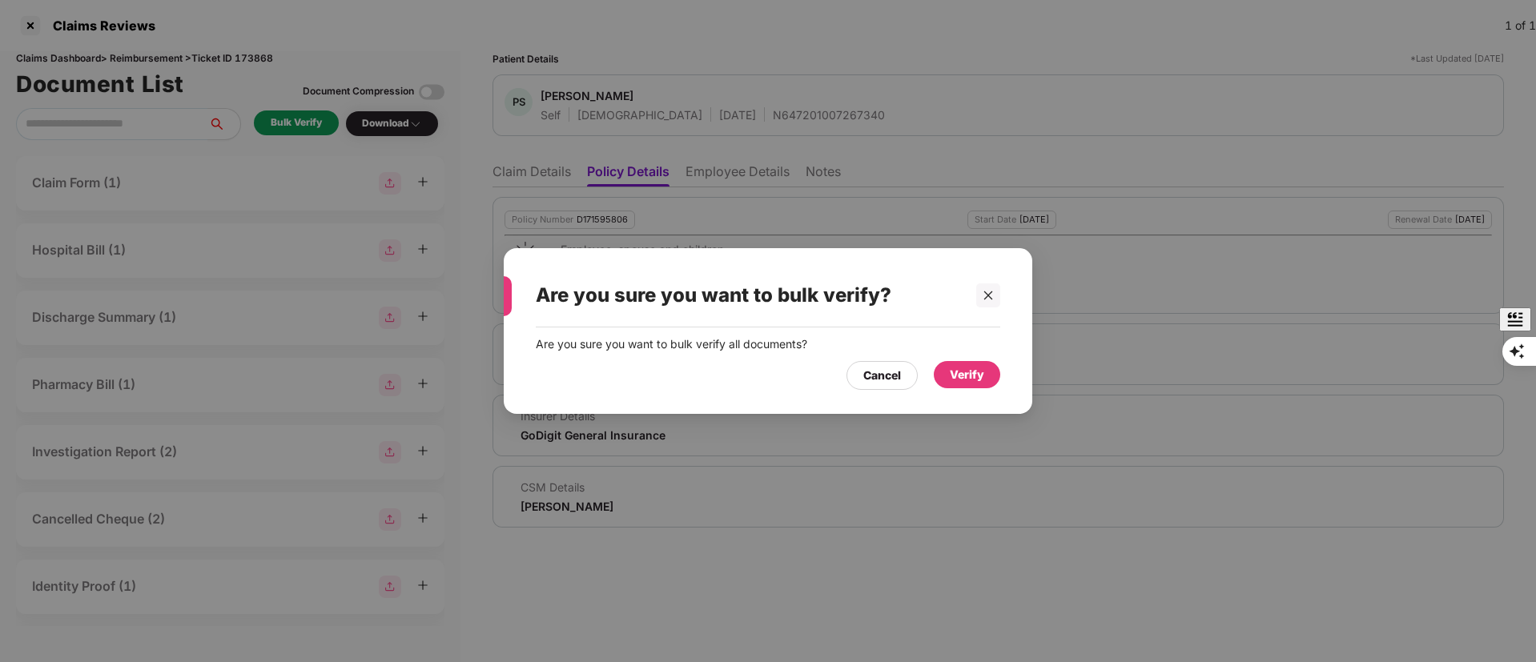
click at [989, 363] on div "Verify" at bounding box center [967, 374] width 66 height 27
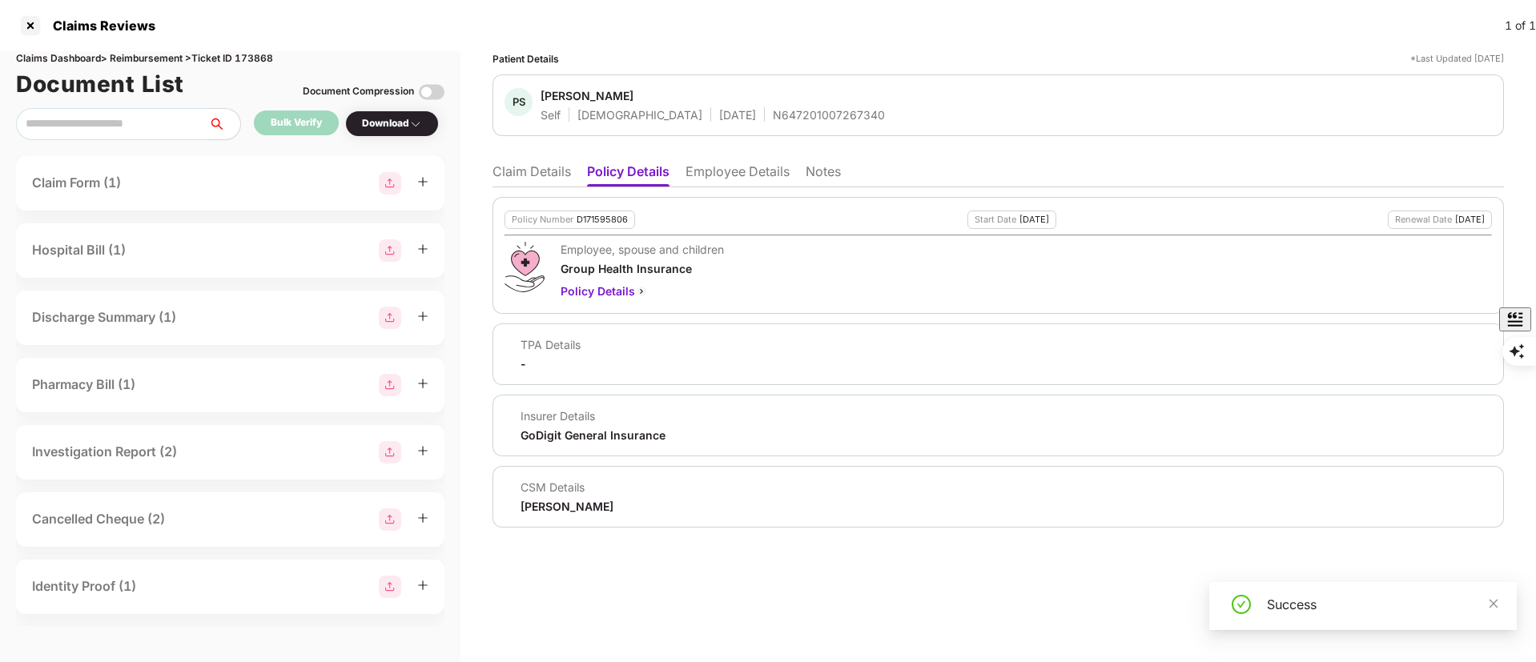
click at [374, 131] on div "Download" at bounding box center [392, 123] width 60 height 15
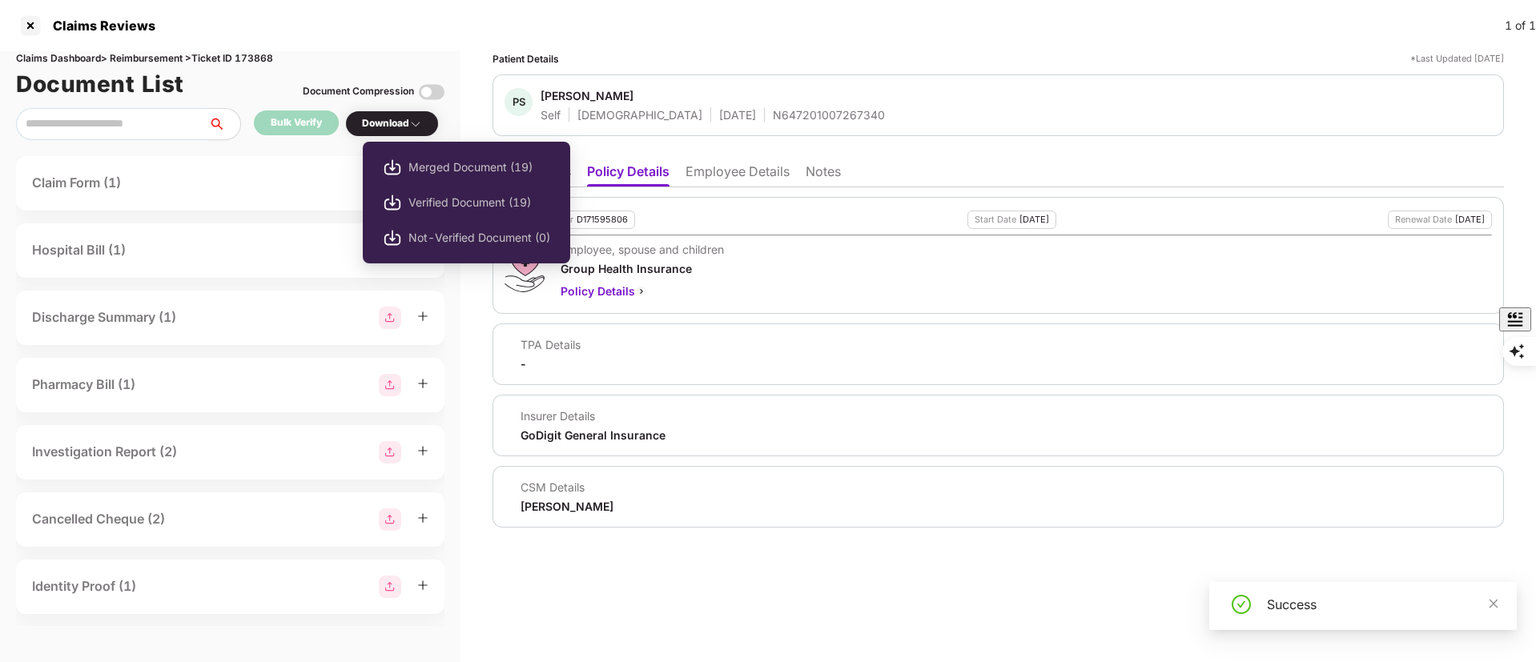
click at [437, 199] on span "Verified Document (19)" at bounding box center [479, 203] width 142 height 18
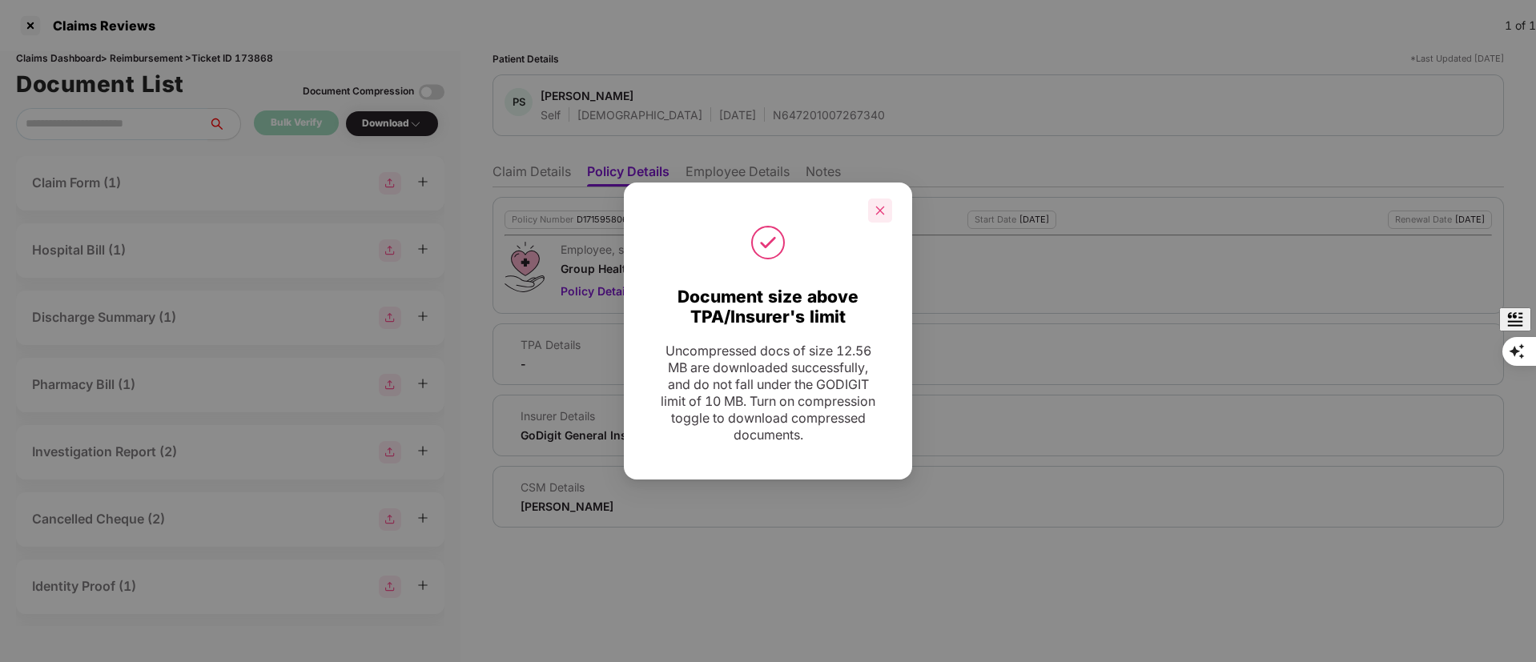
click at [873, 207] on div at bounding box center [880, 211] width 24 height 24
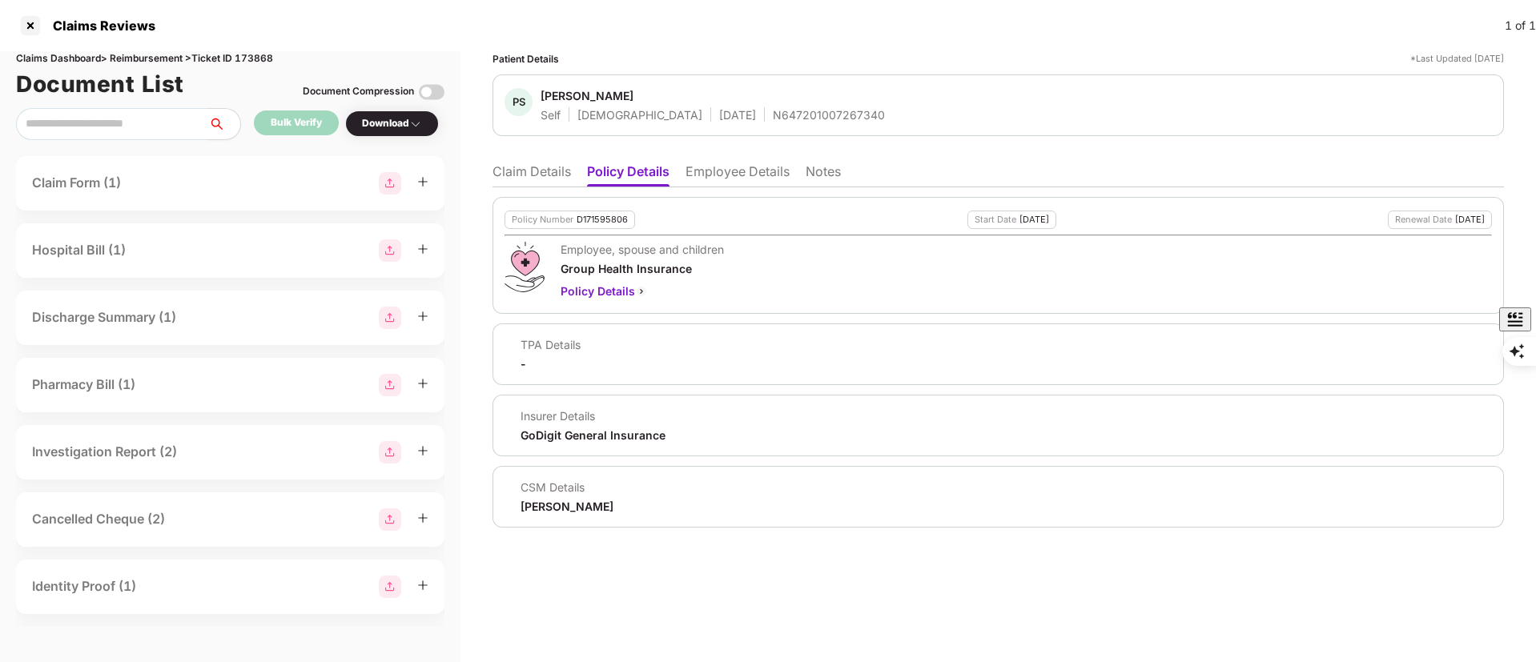
click at [742, 169] on li "Employee Details" at bounding box center [738, 174] width 104 height 23
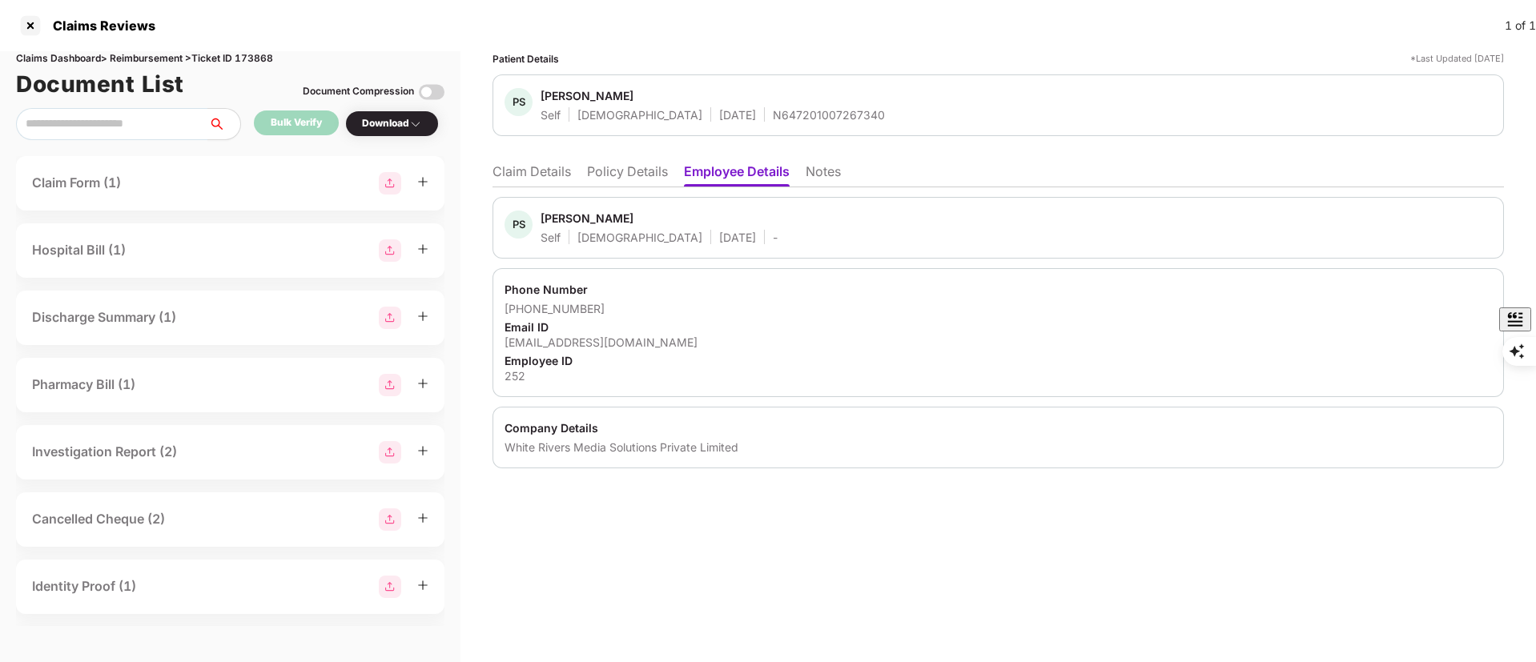
click at [577, 344] on div "pooja@wrd.co.in" at bounding box center [998, 342] width 987 height 15
drag, startPoint x: 616, startPoint y: 307, endPoint x: 525, endPoint y: 308, distance: 90.5
click at [525, 308] on div "+919004822388" at bounding box center [998, 308] width 987 height 15
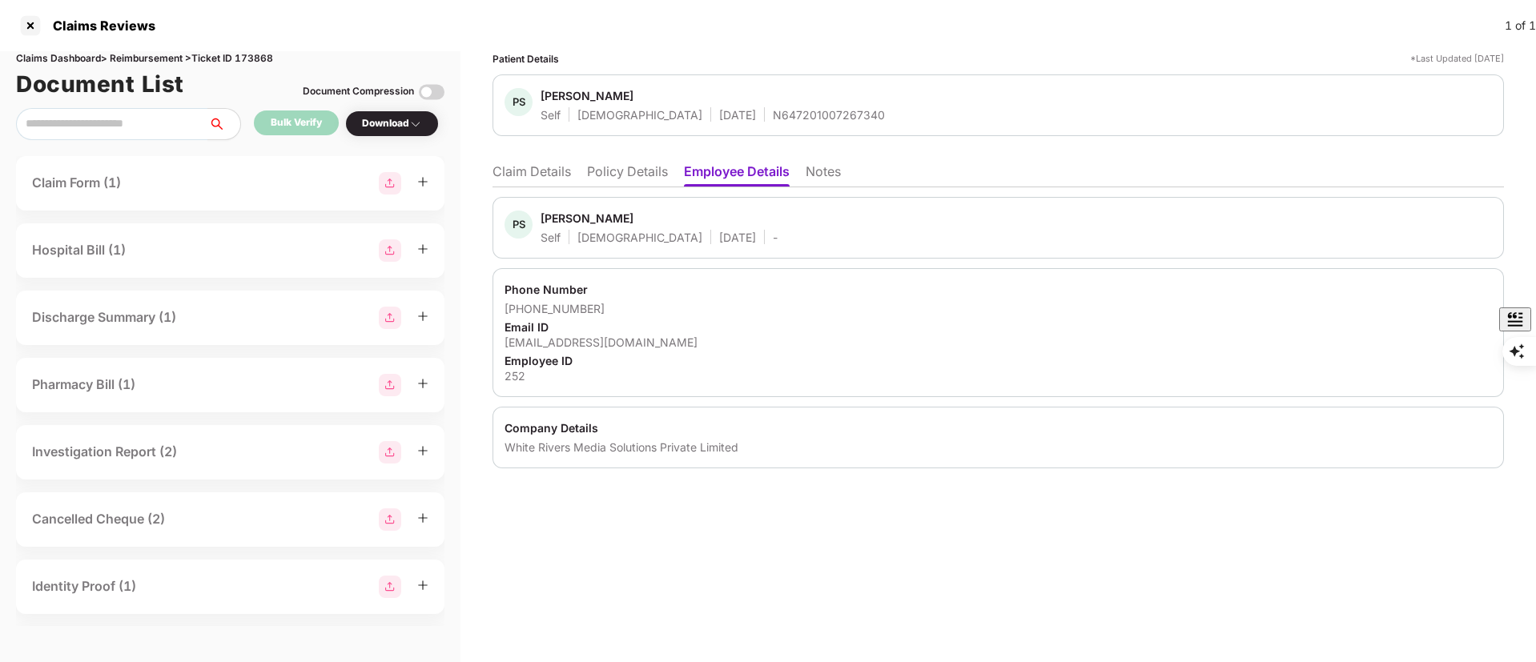
click at [522, 177] on li "Claim Details" at bounding box center [532, 174] width 78 height 23
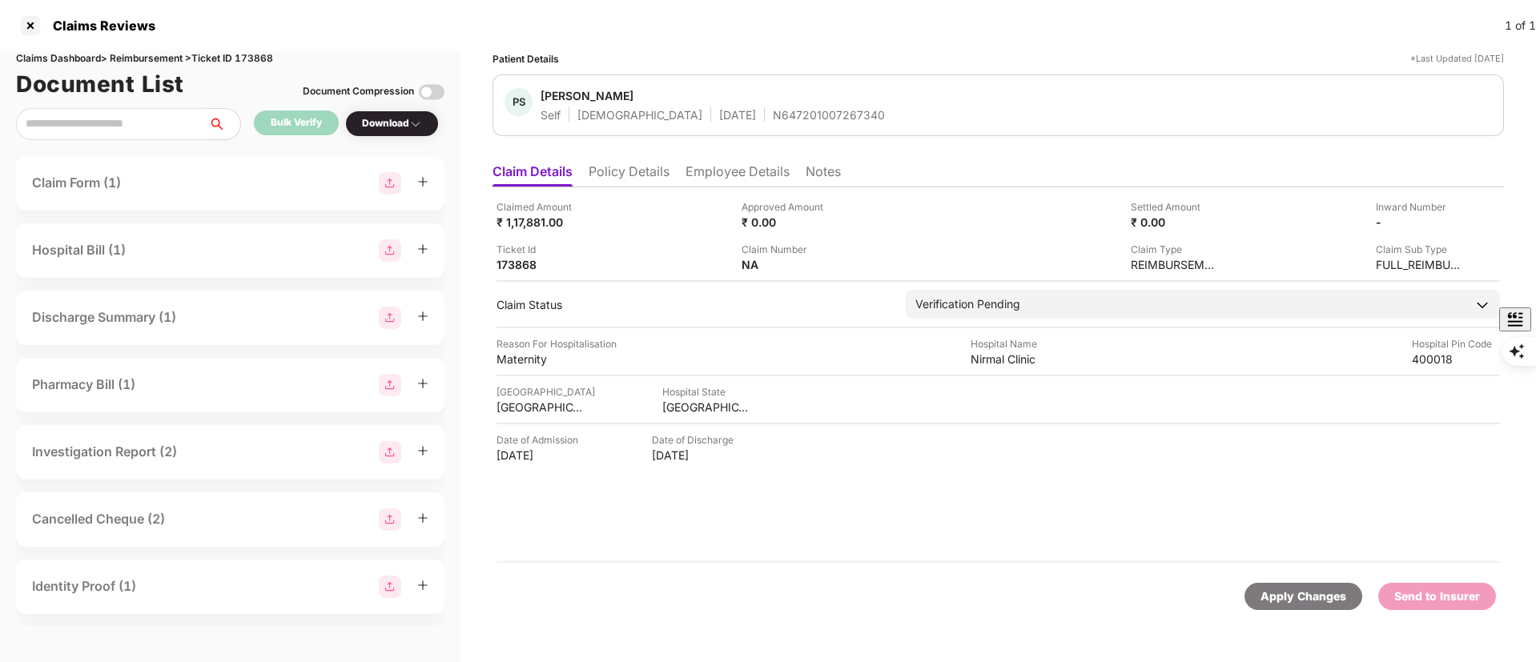
click at [620, 167] on li "Policy Details" at bounding box center [629, 174] width 81 height 23
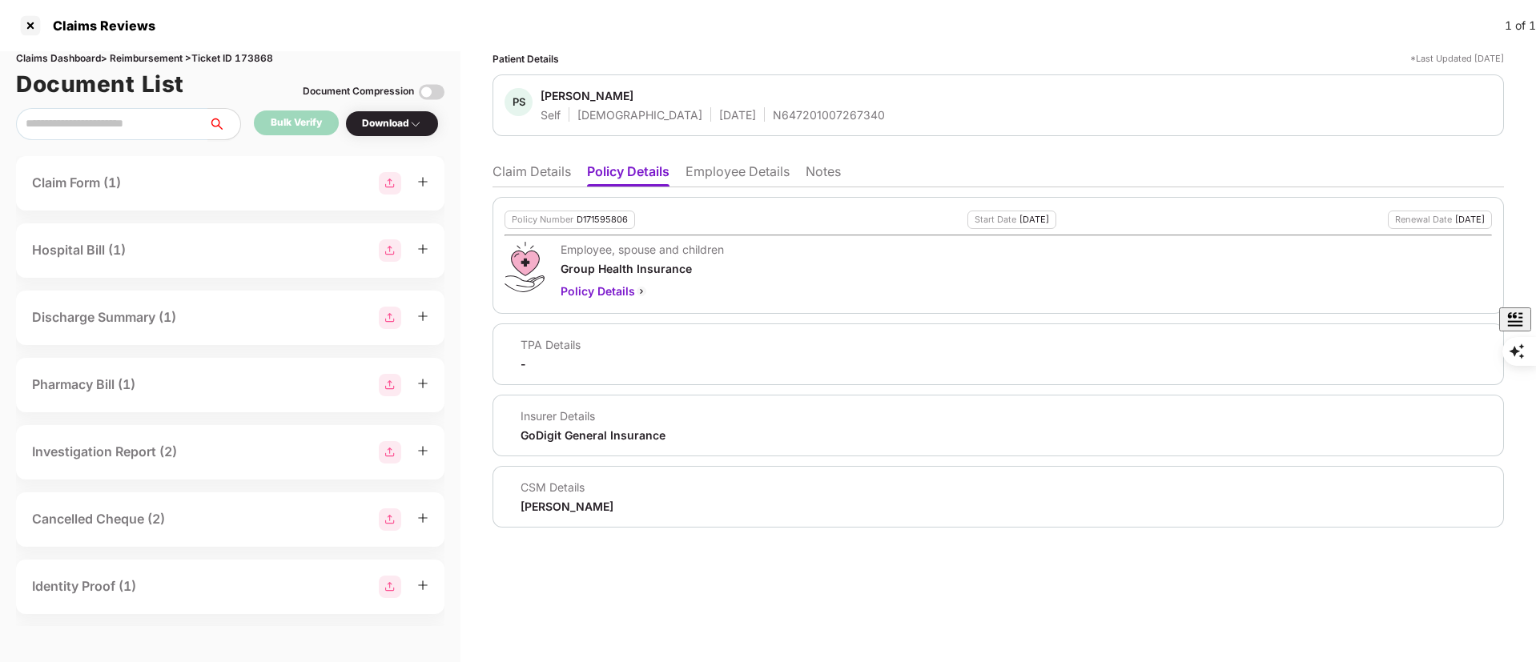
click at [814, 182] on li "Notes" at bounding box center [823, 174] width 35 height 23
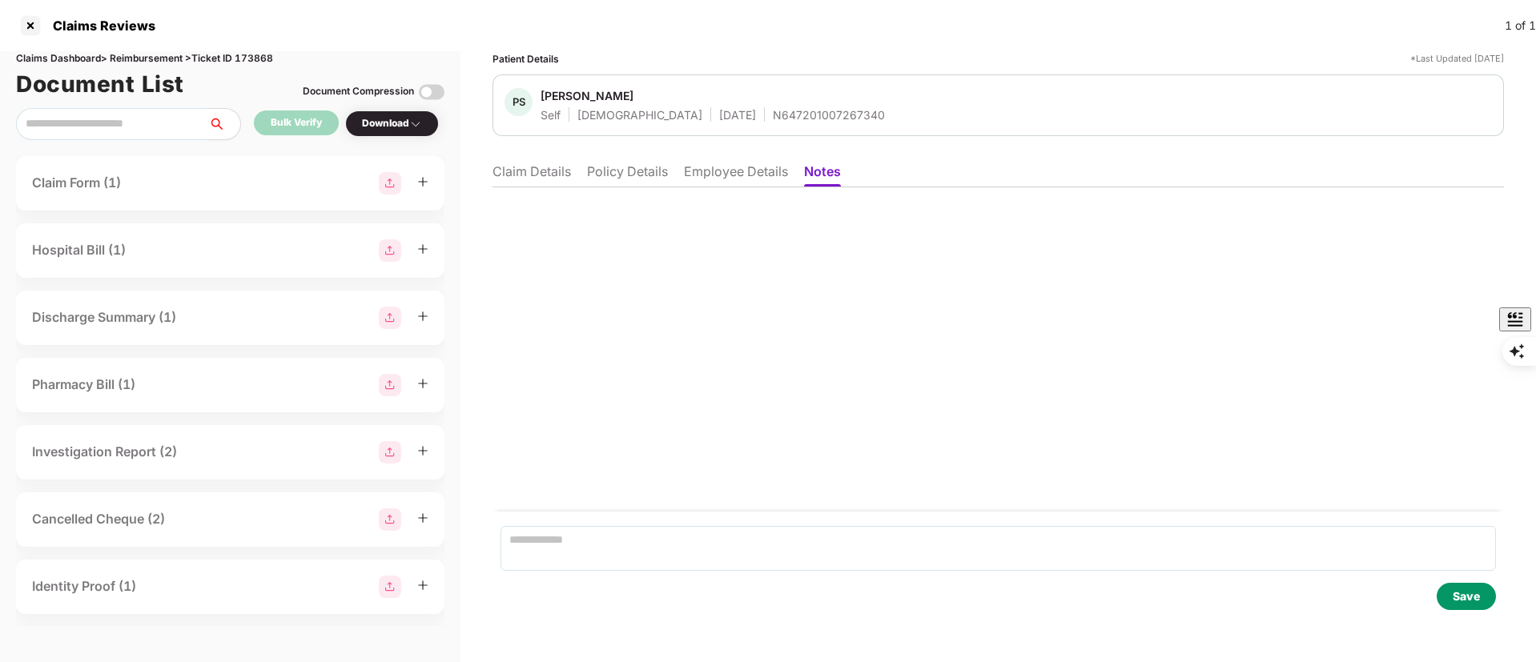
click at [575, 172] on ul "Claim Details Policy Details Employee Details Notes" at bounding box center [998, 171] width 1011 height 32
click at [545, 169] on li "Claim Details" at bounding box center [532, 174] width 78 height 23
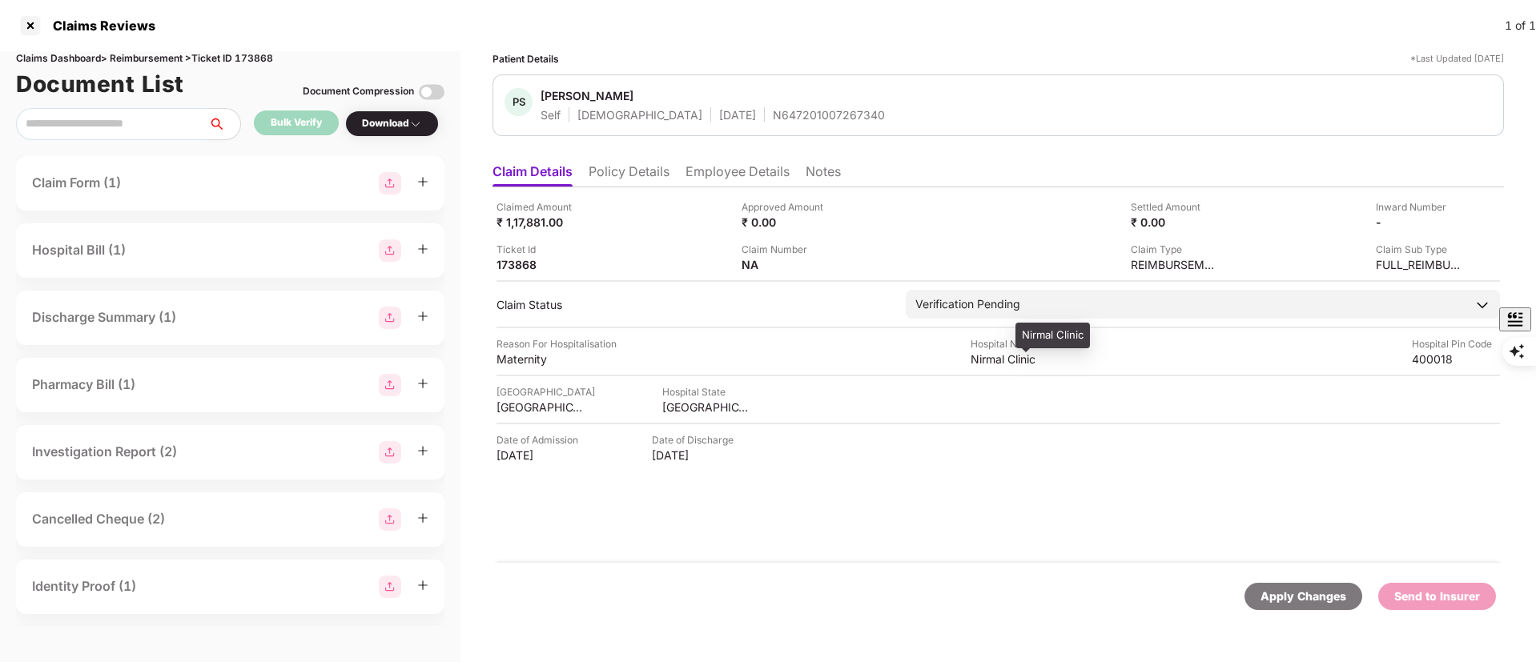
click at [1010, 356] on div "Nirmal Clinic" at bounding box center [1015, 359] width 88 height 15
click at [533, 221] on div "₹ 1,17,881.00" at bounding box center [541, 222] width 88 height 15
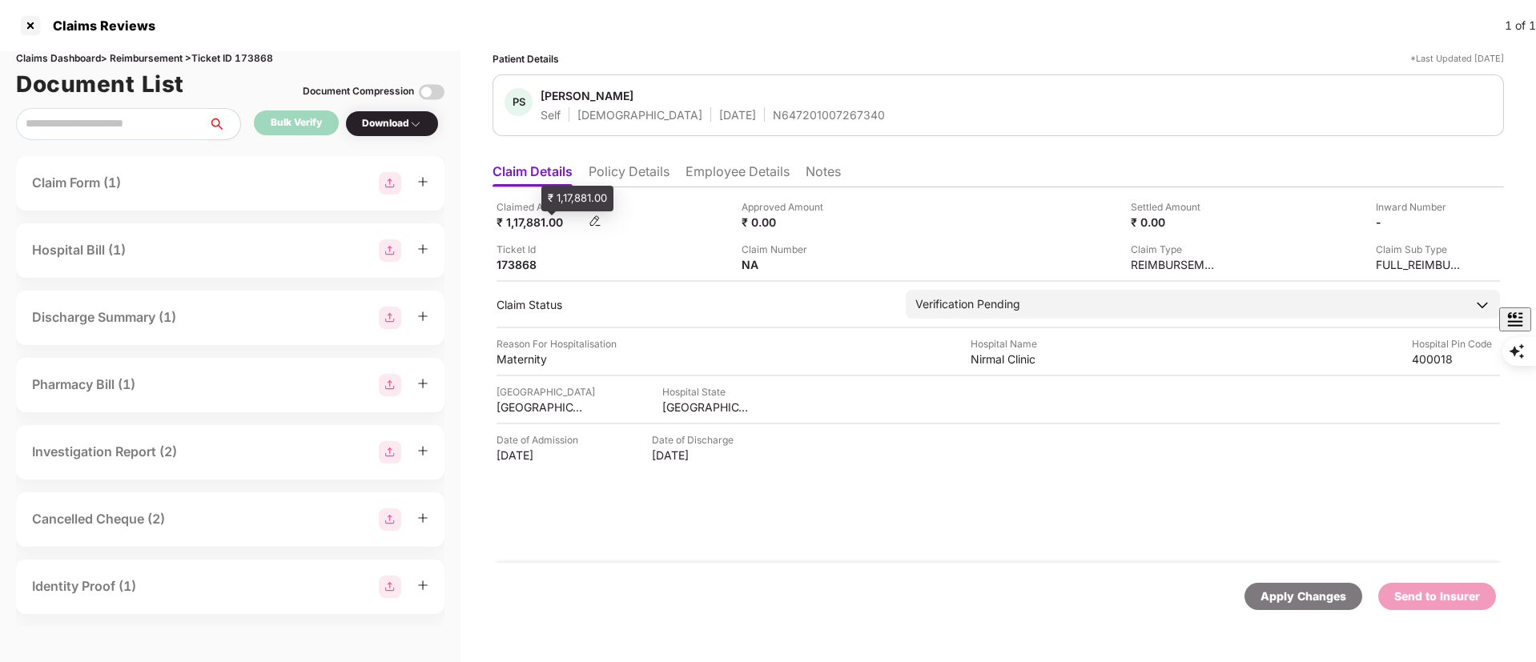
click at [533, 221] on div "₹ 1,17,881.00" at bounding box center [541, 222] width 88 height 15
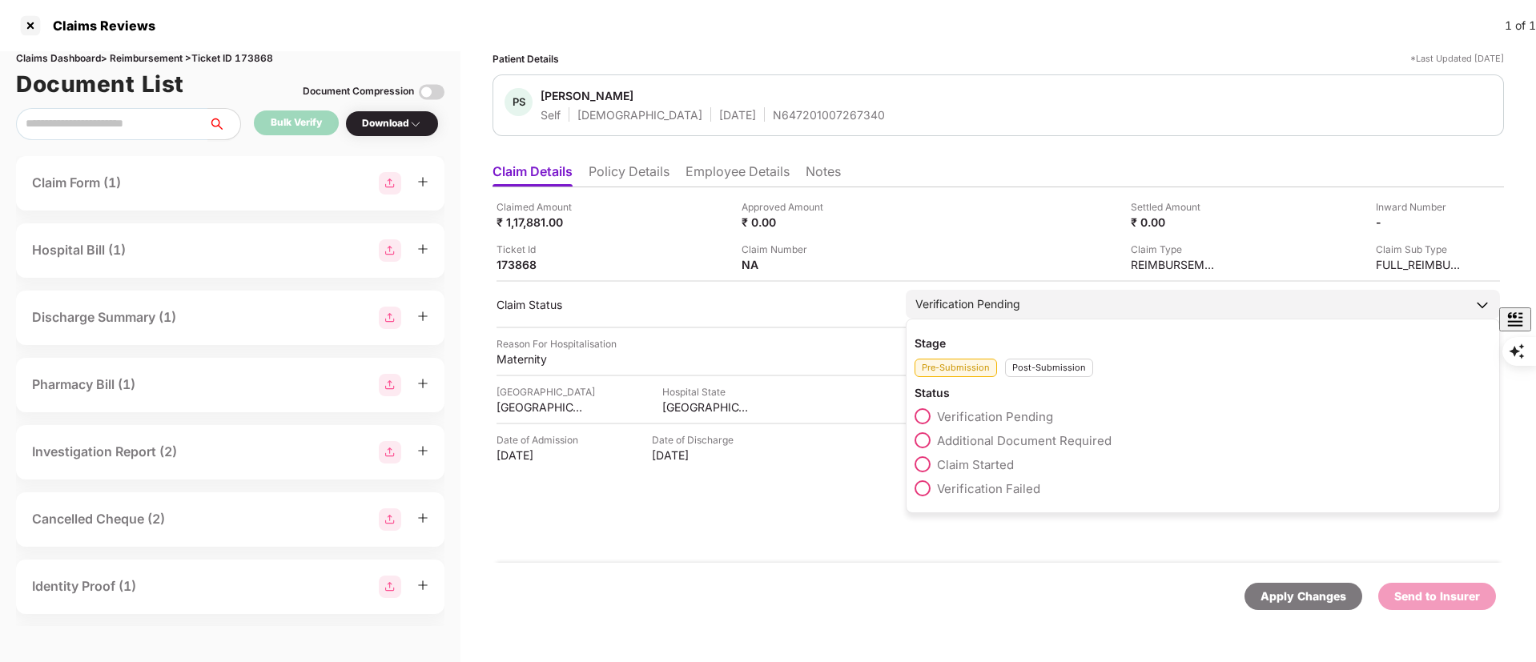
click at [983, 458] on span "Claim Started" at bounding box center [975, 464] width 77 height 15
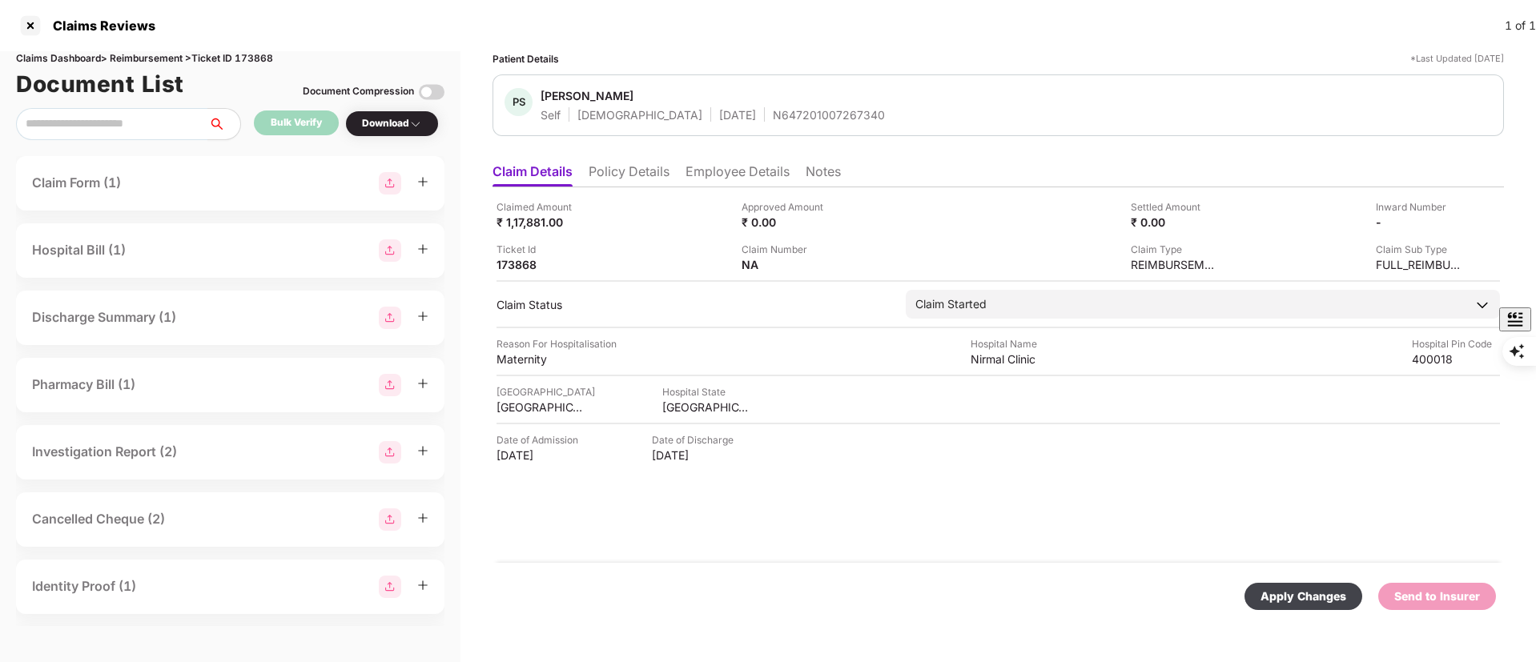
click at [1284, 601] on div "Apply Changes" at bounding box center [1304, 597] width 86 height 18
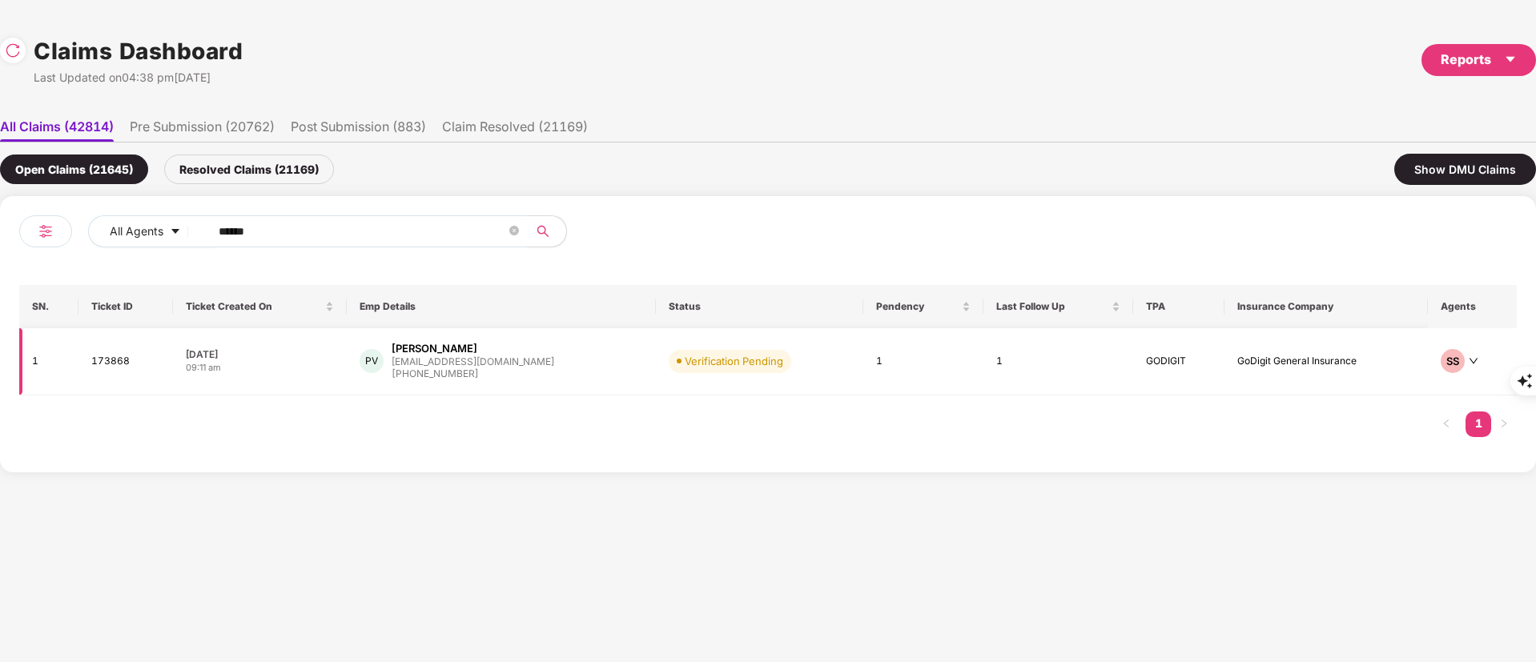
click at [477, 354] on div "Pooja Shivkumar Verma" at bounding box center [435, 348] width 86 height 15
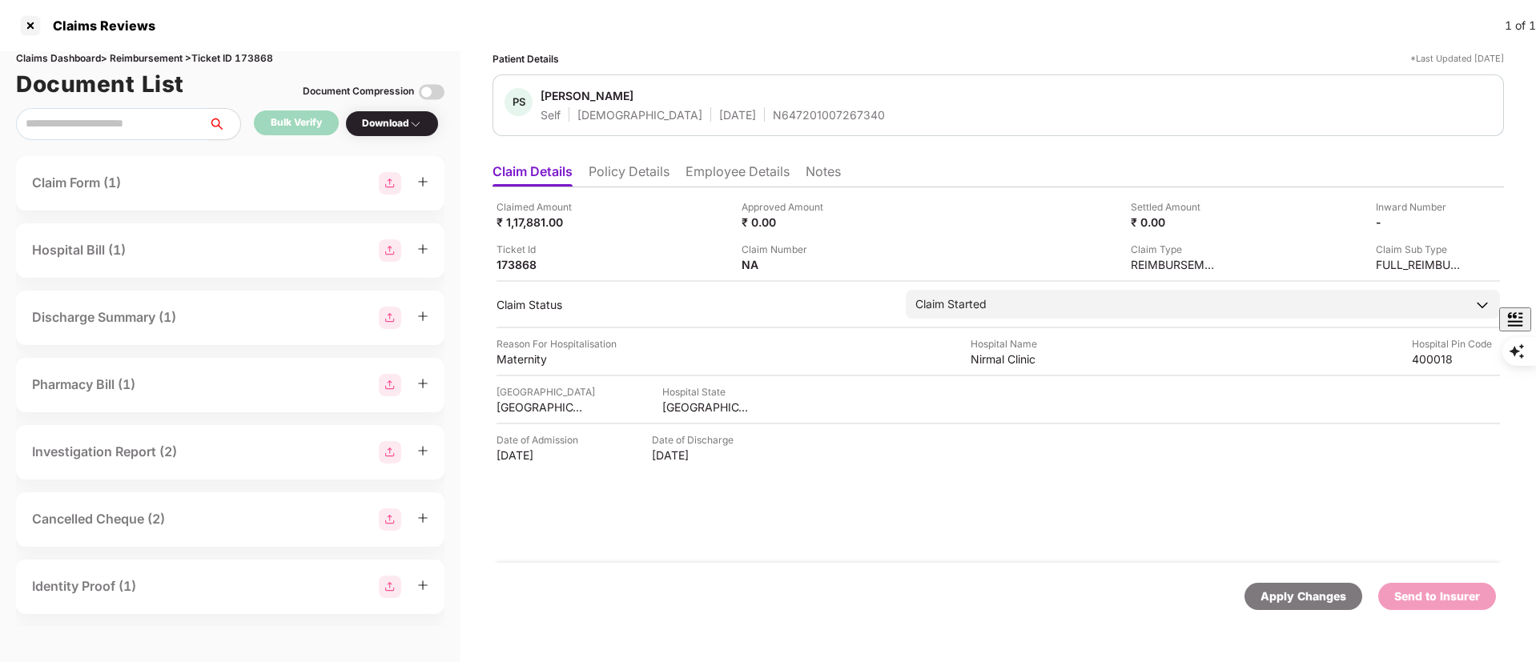
click at [707, 161] on ul "Claim Details Policy Details Employee Details Notes" at bounding box center [998, 171] width 1011 height 32
click at [708, 167] on li "Employee Details" at bounding box center [738, 174] width 104 height 23
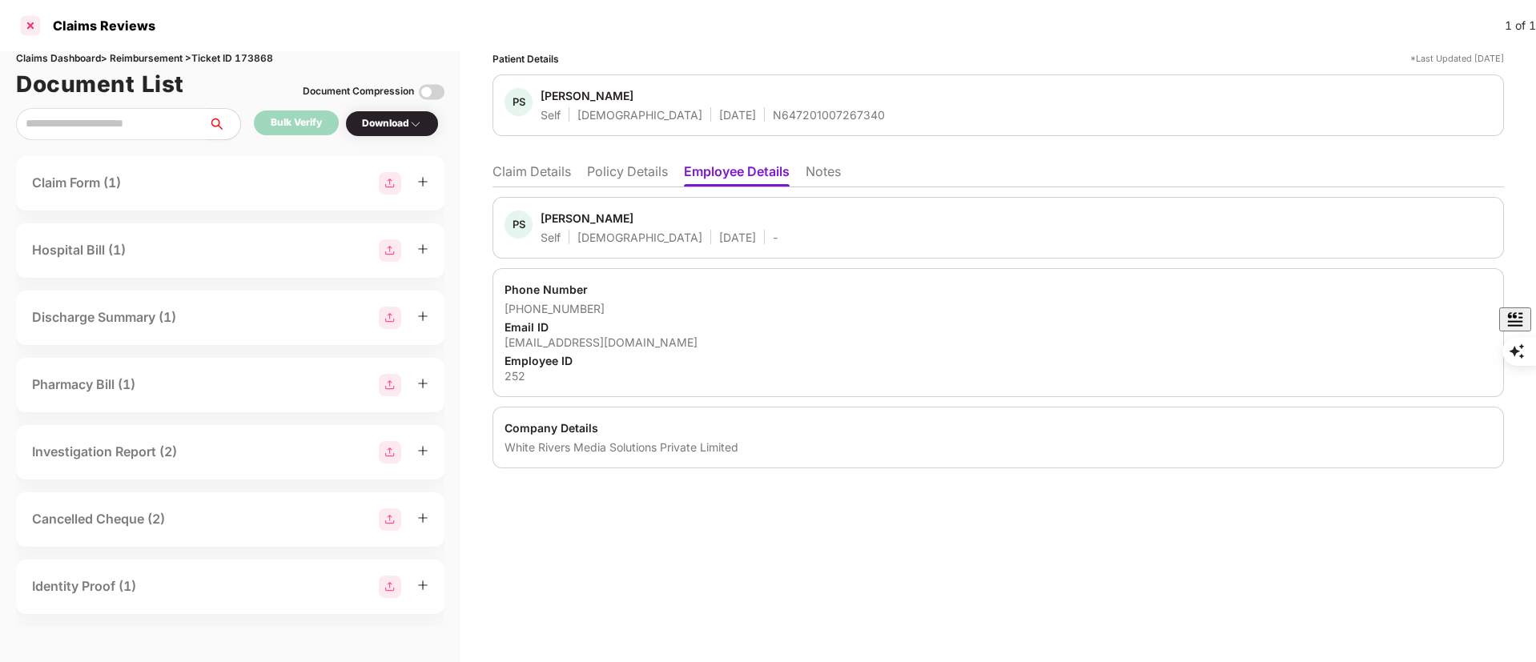
click at [31, 30] on div at bounding box center [31, 26] width 26 height 26
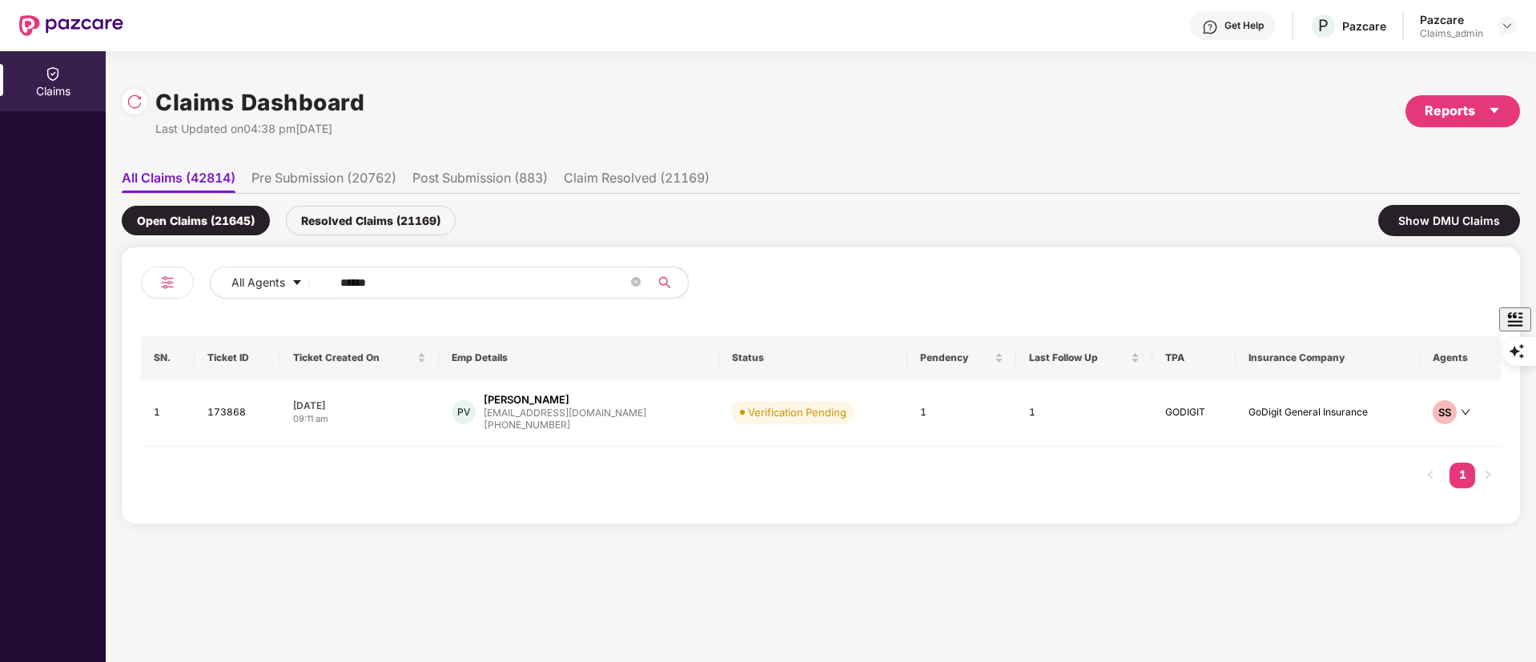
drag, startPoint x: 405, startPoint y: 291, endPoint x: 263, endPoint y: 312, distance: 144.1
click at [233, 312] on div "All Agents ****** SN. Ticket ID Ticket Created On Emp Details Status Pendency L…" at bounding box center [821, 386] width 1360 height 238
paste input "text"
type input "******"
drag, startPoint x: 649, startPoint y: 368, endPoint x: 609, endPoint y: 362, distance: 40.6
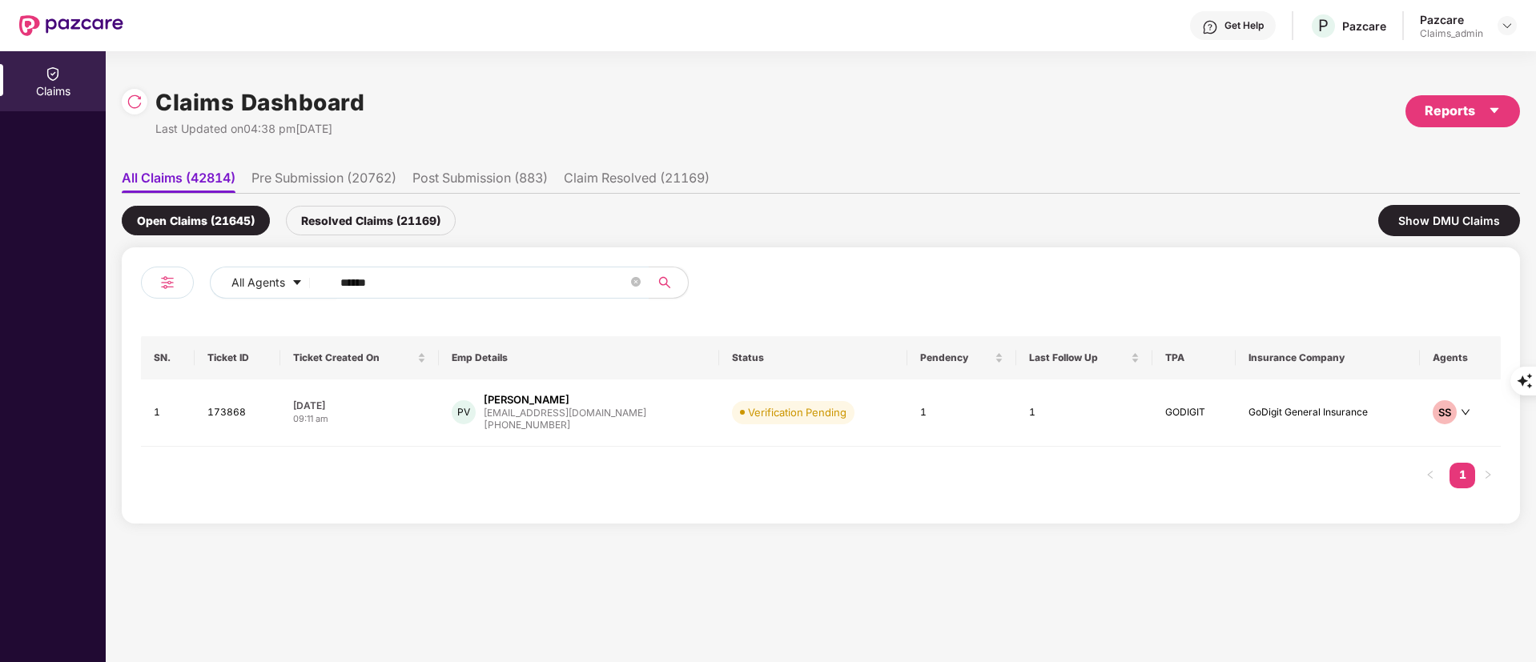
click at [609, 362] on th "Emp Details" at bounding box center [579, 357] width 280 height 43
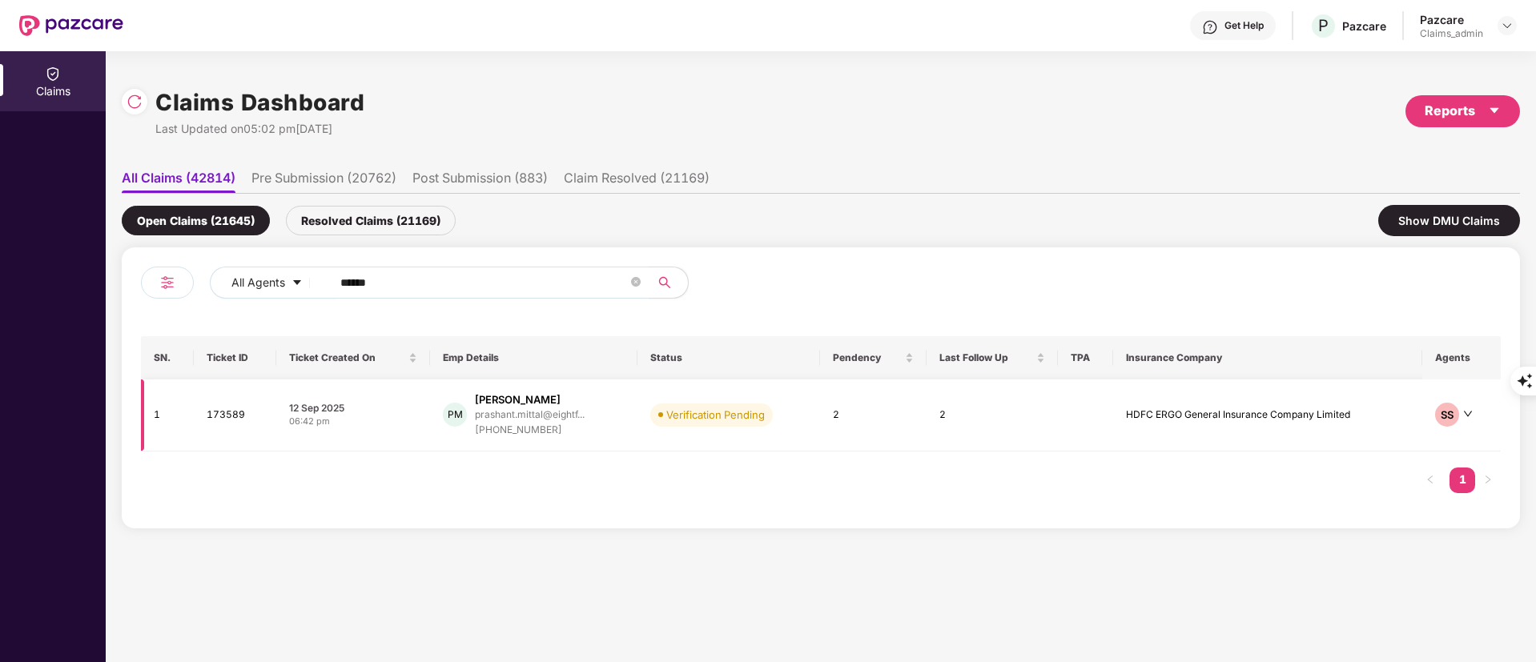
click at [594, 426] on div "PM Prashant Mittal prashant.mittal@eightf... +919654486894" at bounding box center [533, 415] width 181 height 46
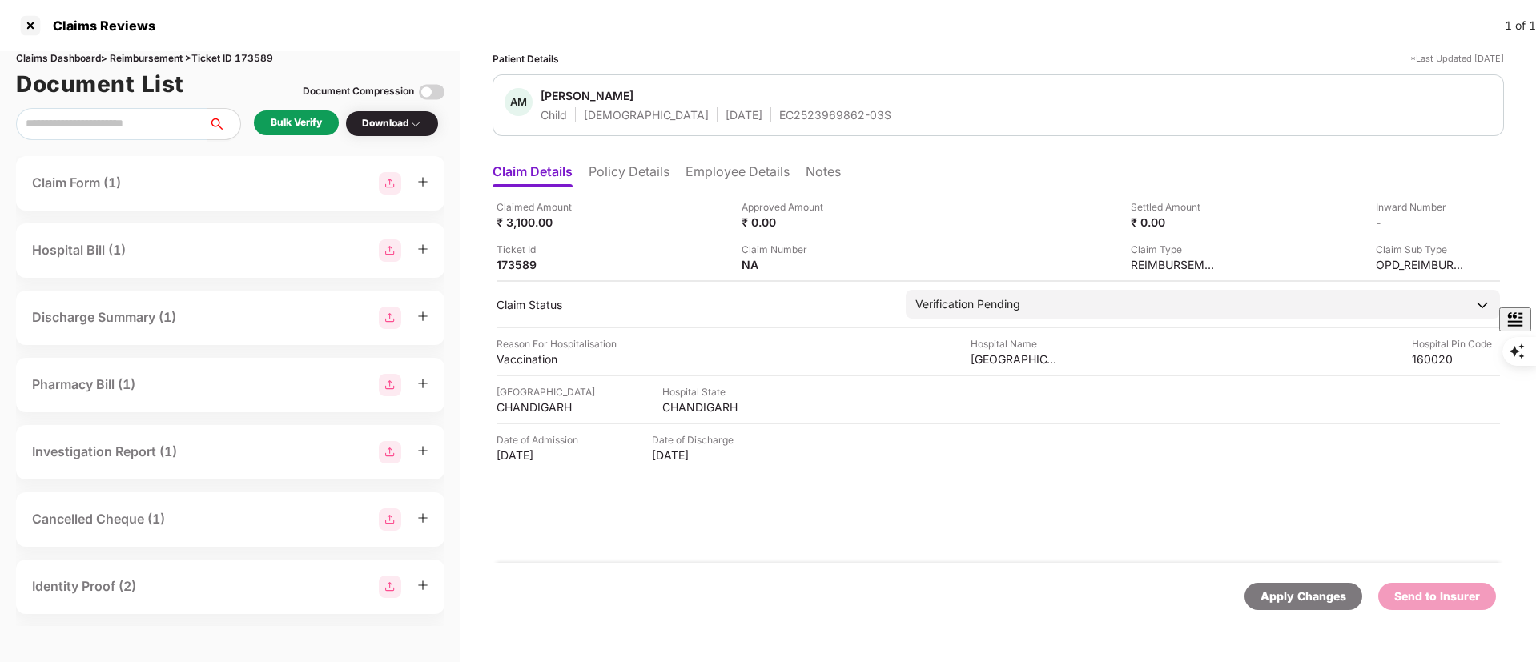
click at [634, 167] on li "Policy Details" at bounding box center [629, 174] width 81 height 23
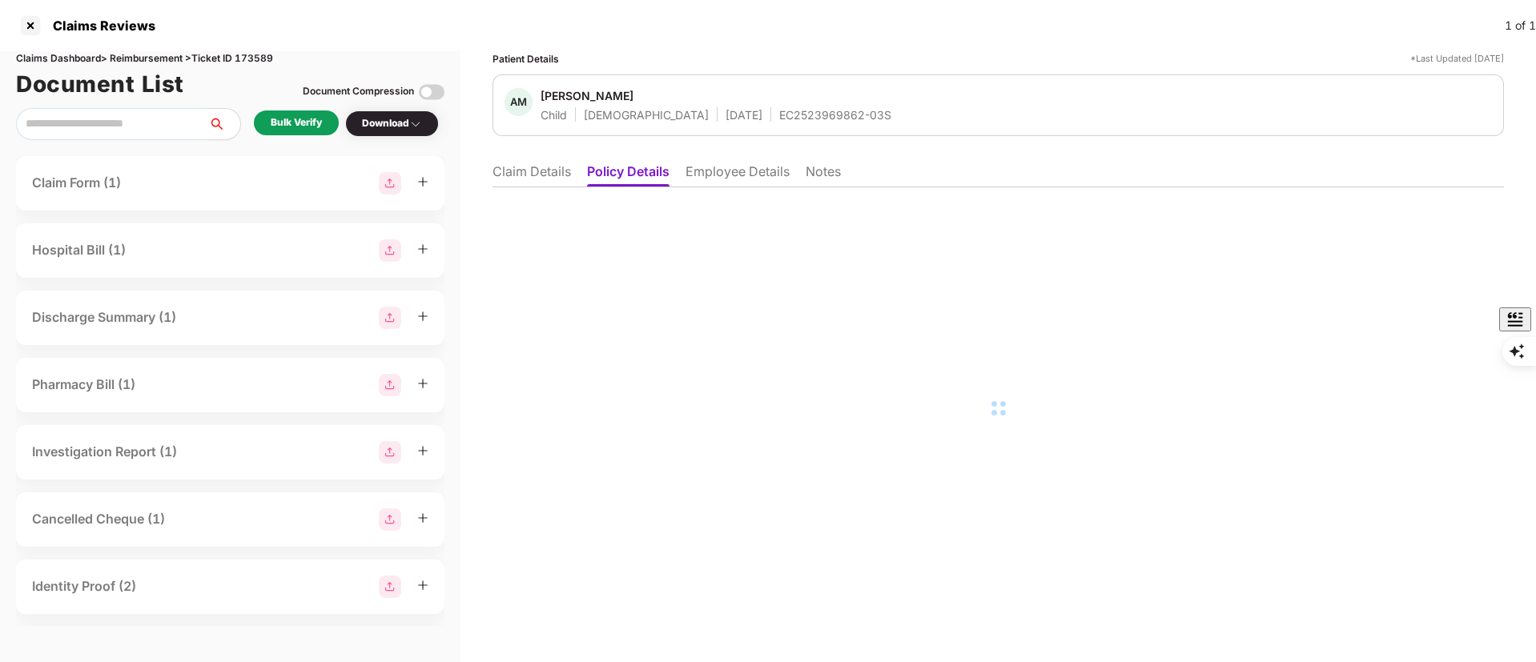
click at [754, 175] on li "Employee Details" at bounding box center [738, 174] width 104 height 23
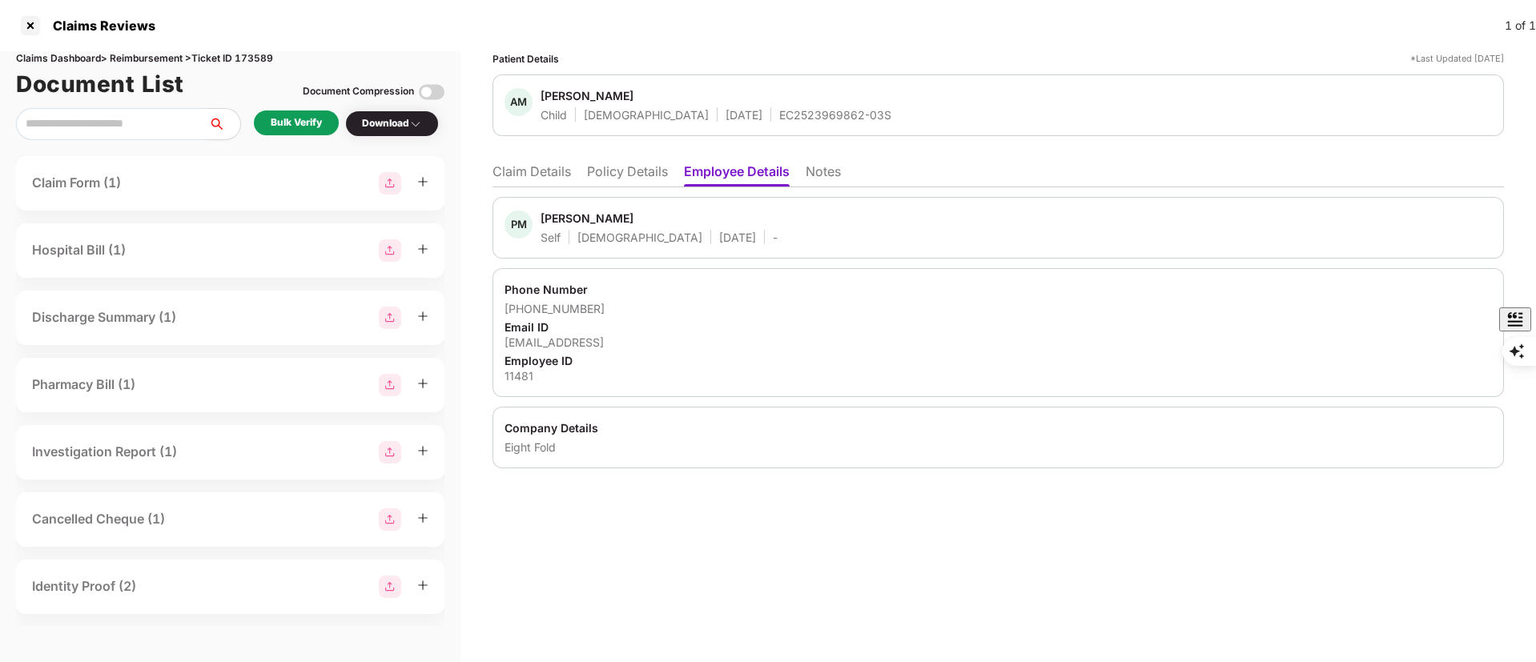
click at [529, 174] on li "Claim Details" at bounding box center [532, 174] width 78 height 23
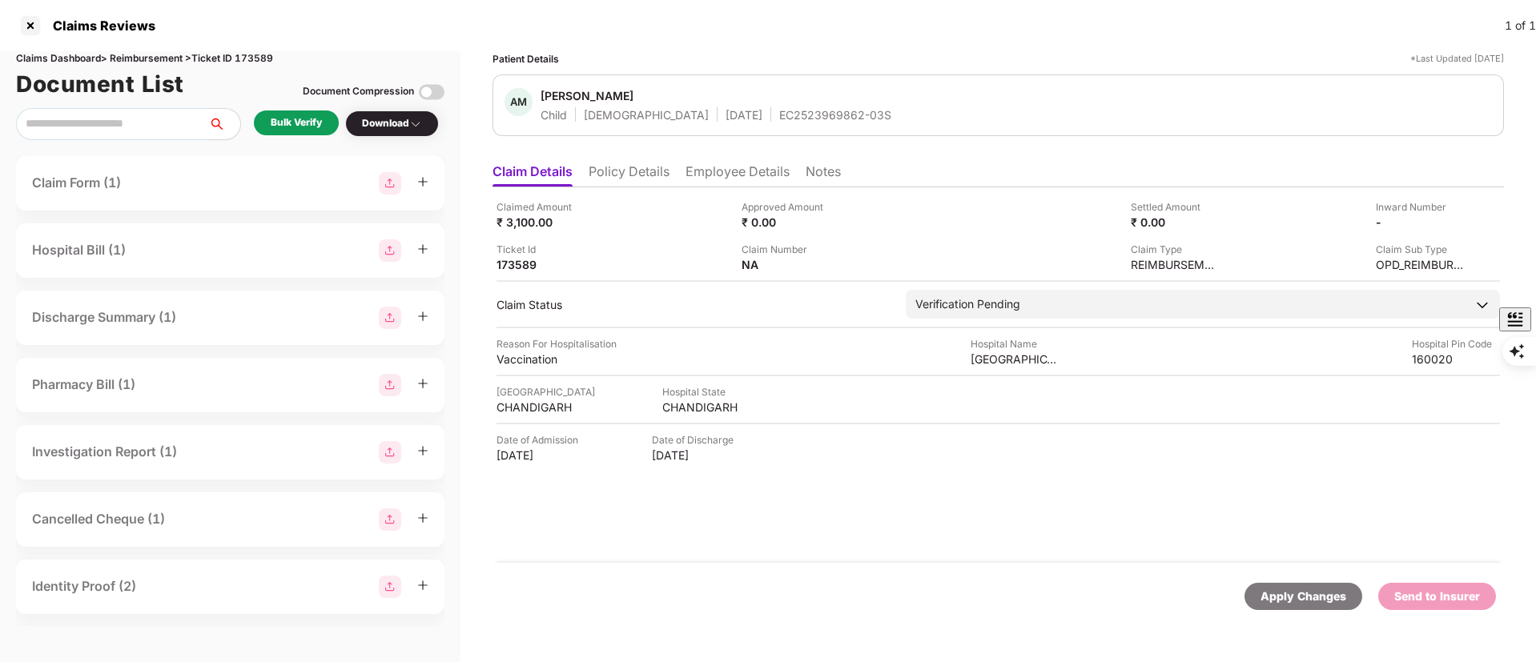
click at [642, 171] on li "Policy Details" at bounding box center [629, 174] width 81 height 23
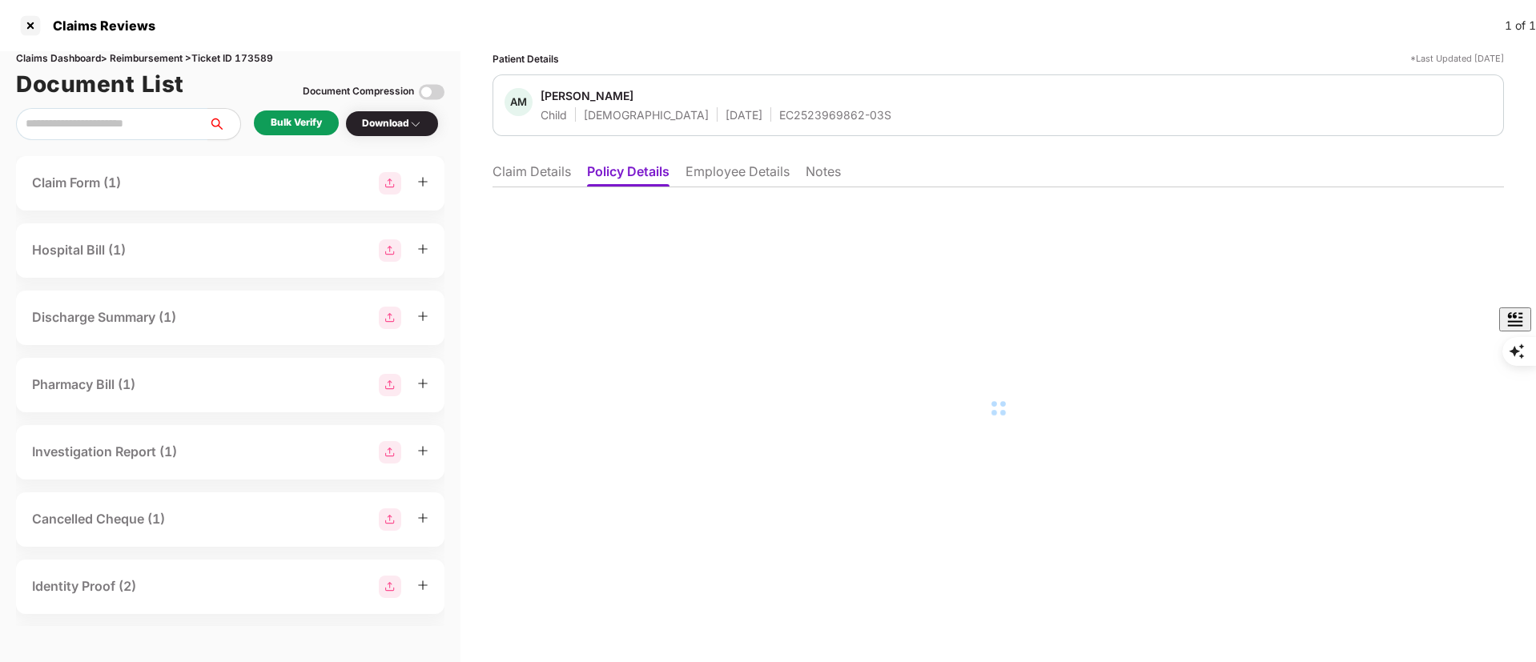
click at [740, 166] on li "Employee Details" at bounding box center [738, 174] width 104 height 23
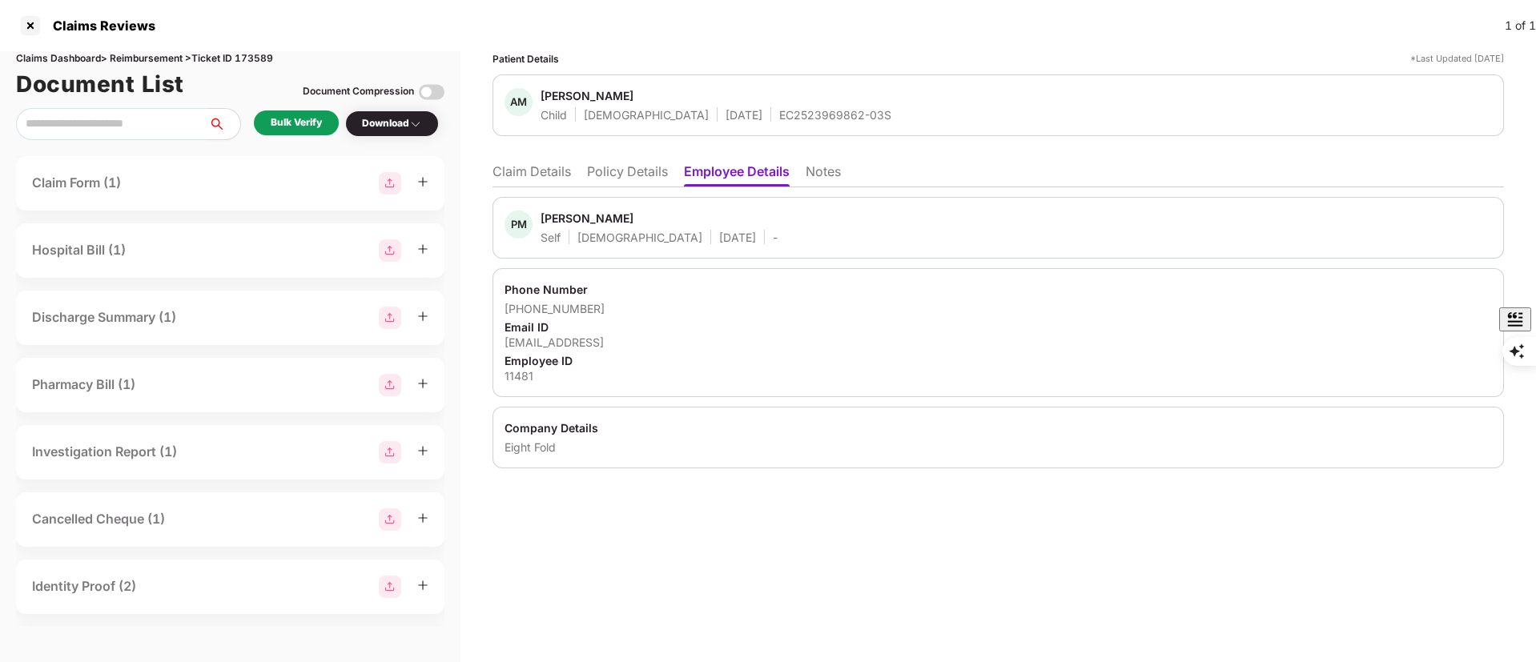
click at [533, 170] on li "Claim Details" at bounding box center [532, 174] width 78 height 23
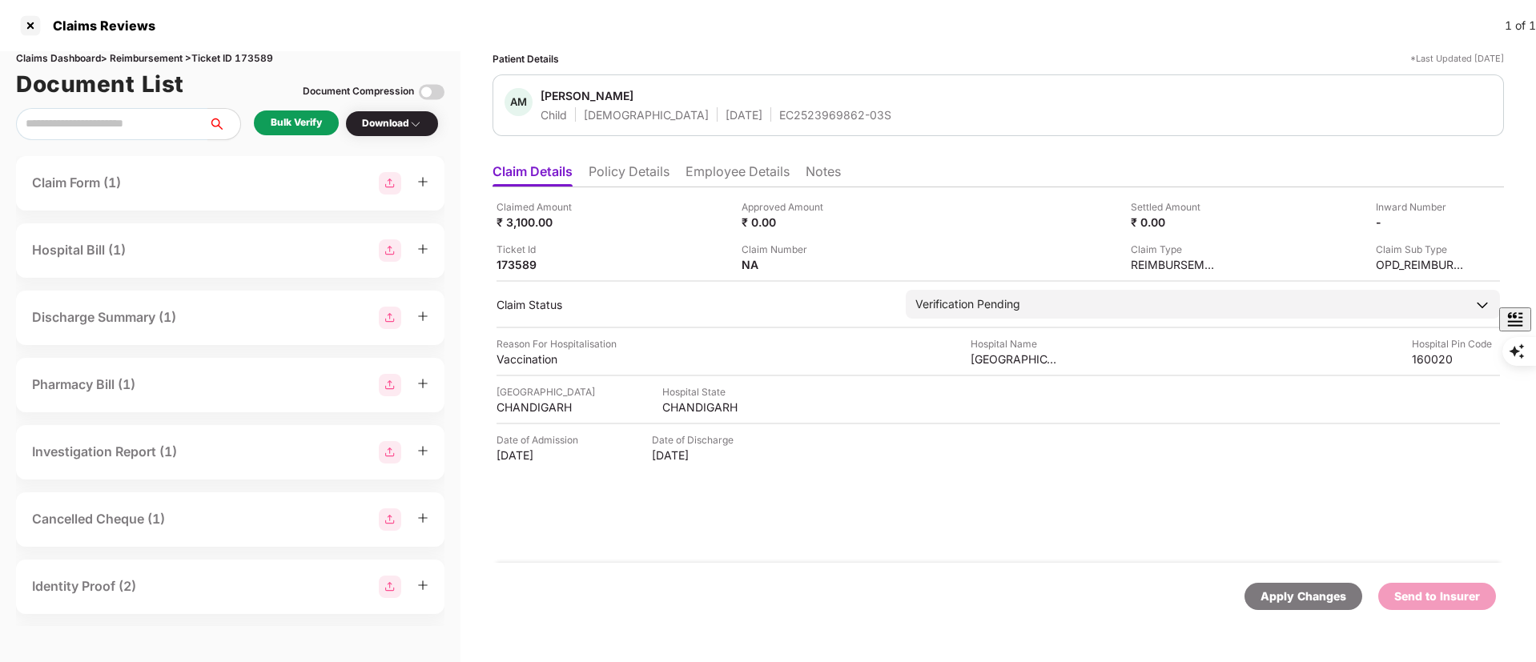
click at [636, 171] on li "Policy Details" at bounding box center [629, 174] width 81 height 23
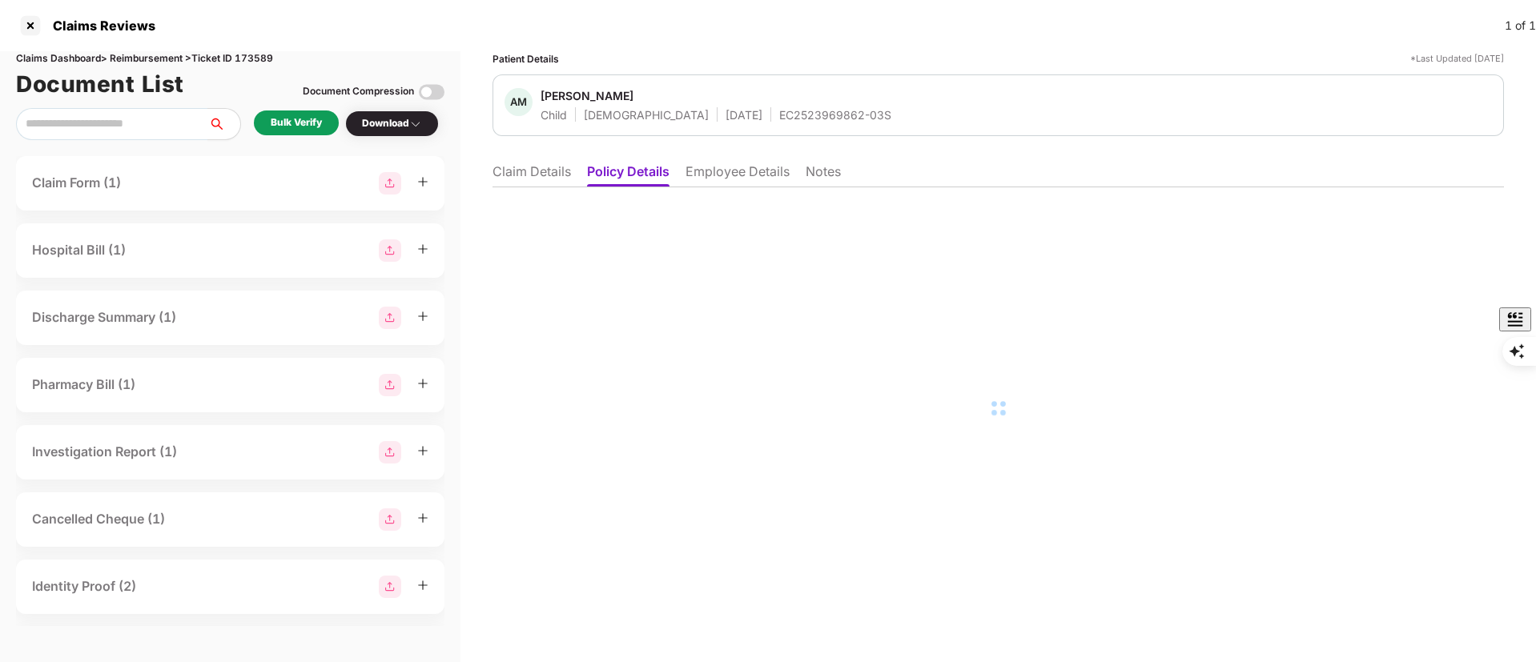
click at [754, 169] on li "Employee Details" at bounding box center [738, 174] width 104 height 23
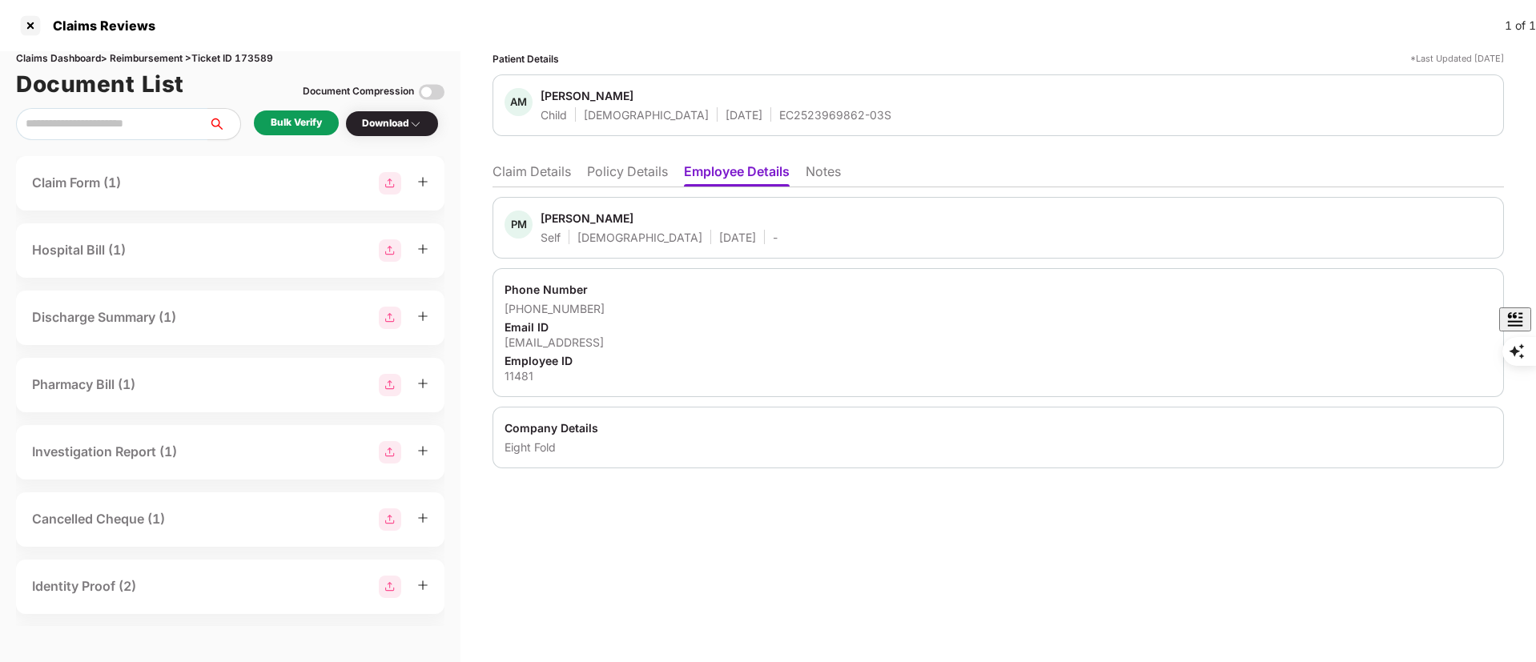
click at [554, 347] on div "prashant.mittal@eightfold.ai" at bounding box center [998, 342] width 987 height 15
click at [554, 346] on div "prashant.mittal@eightfold.ai" at bounding box center [998, 342] width 987 height 15
click at [314, 123] on div "Bulk Verify" at bounding box center [296, 122] width 51 height 15
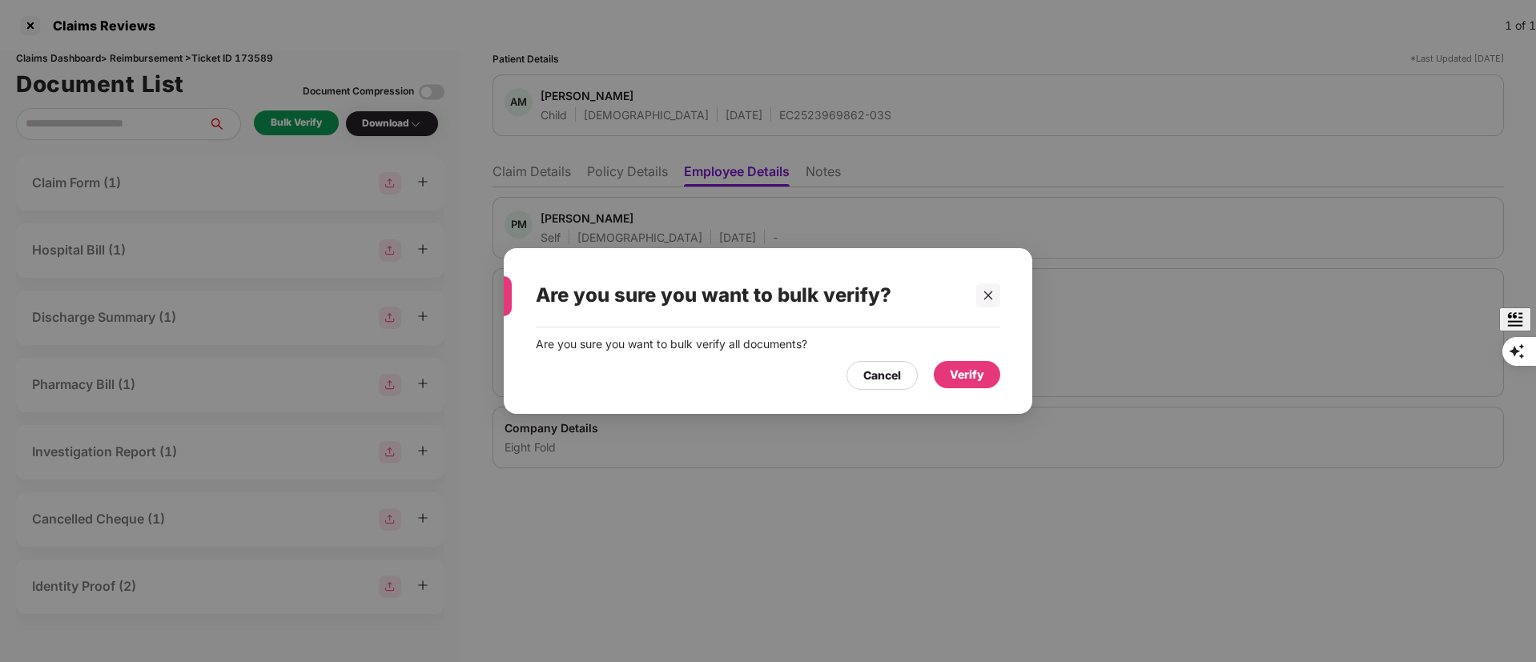
click at [992, 376] on div "Verify" at bounding box center [967, 374] width 66 height 27
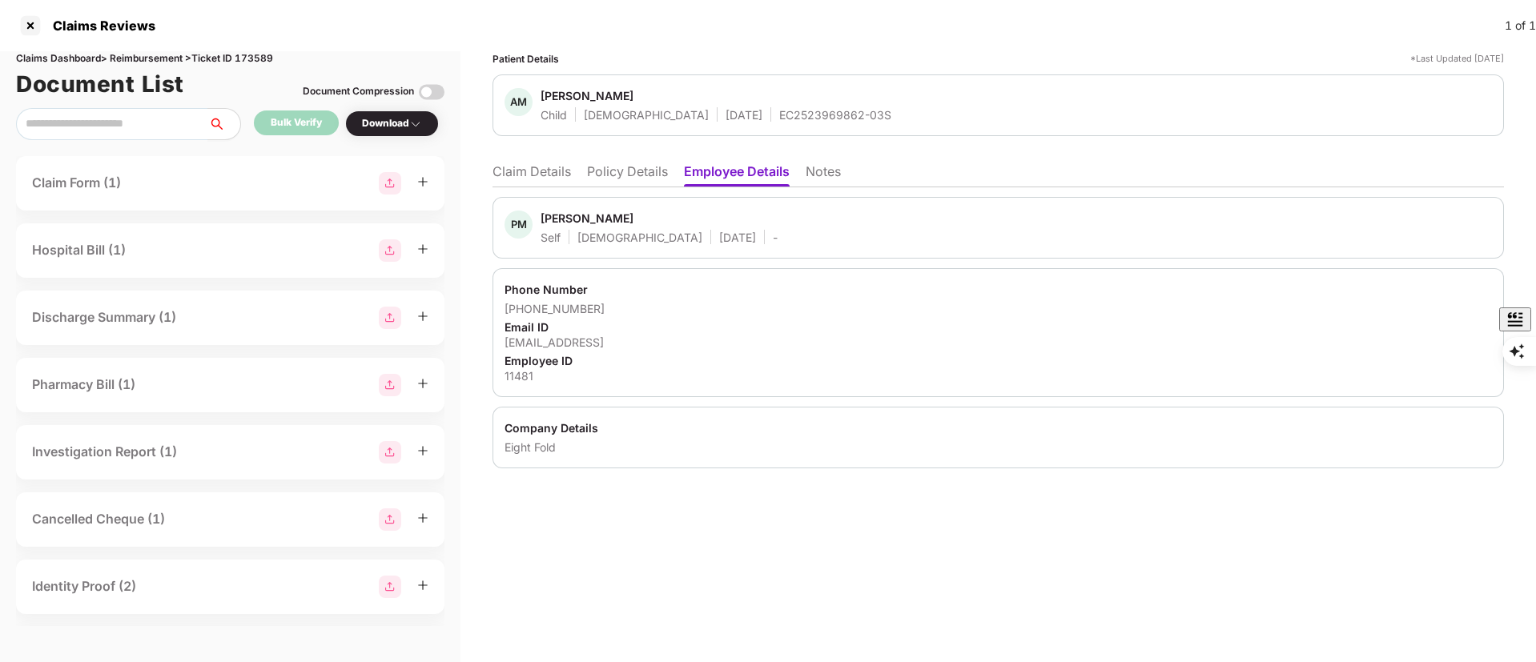
click at [779, 119] on div "EC2523969862-03S" at bounding box center [835, 114] width 112 height 15
click at [779, 118] on div "EC2523969862-03S" at bounding box center [835, 114] width 112 height 15
click at [799, 312] on div "+919654486894" at bounding box center [998, 308] width 987 height 15
click at [519, 177] on li "Claim Details" at bounding box center [532, 174] width 78 height 23
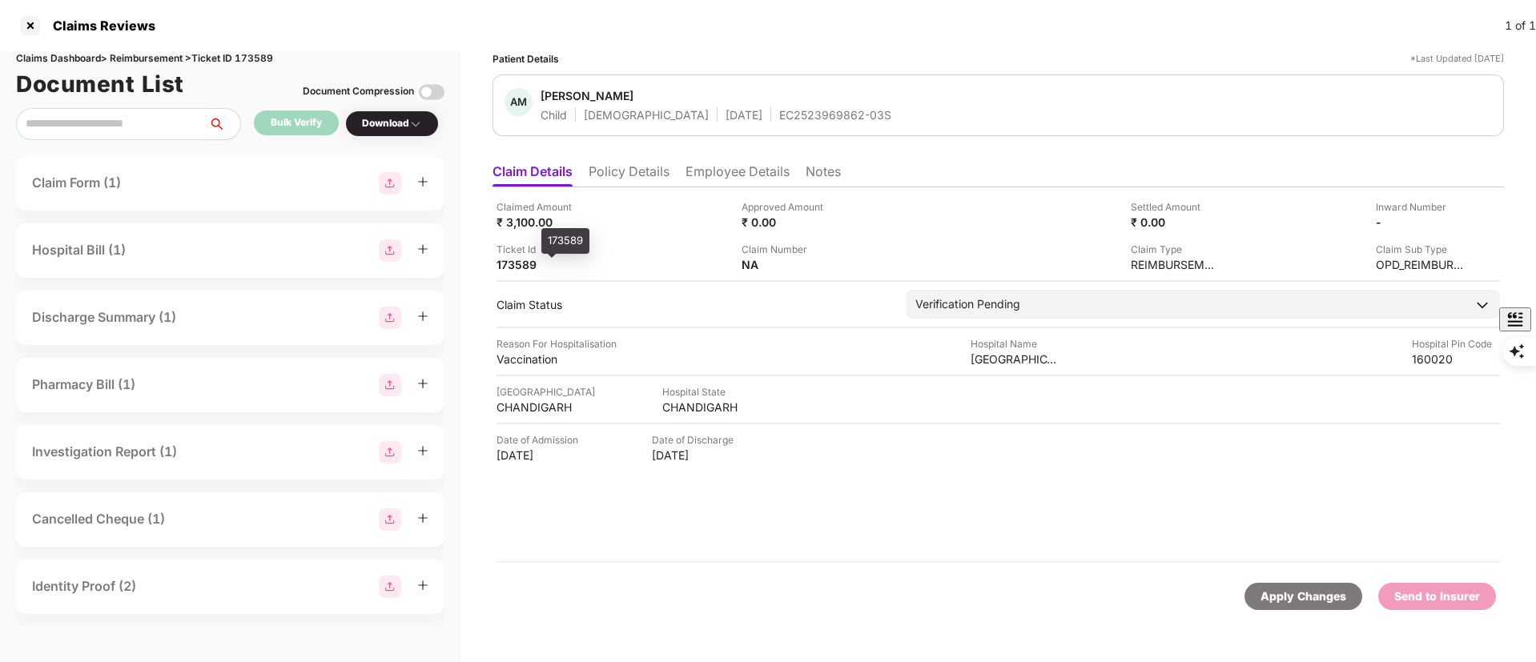
click at [518, 263] on div "173589" at bounding box center [541, 264] width 88 height 15
click at [862, 527] on div "Claimed Amount ₹ 3,100.00 Approved Amount ₹ 0.00 Settled Amount ₹ 0.00 Inward N…" at bounding box center [998, 375] width 1011 height 376
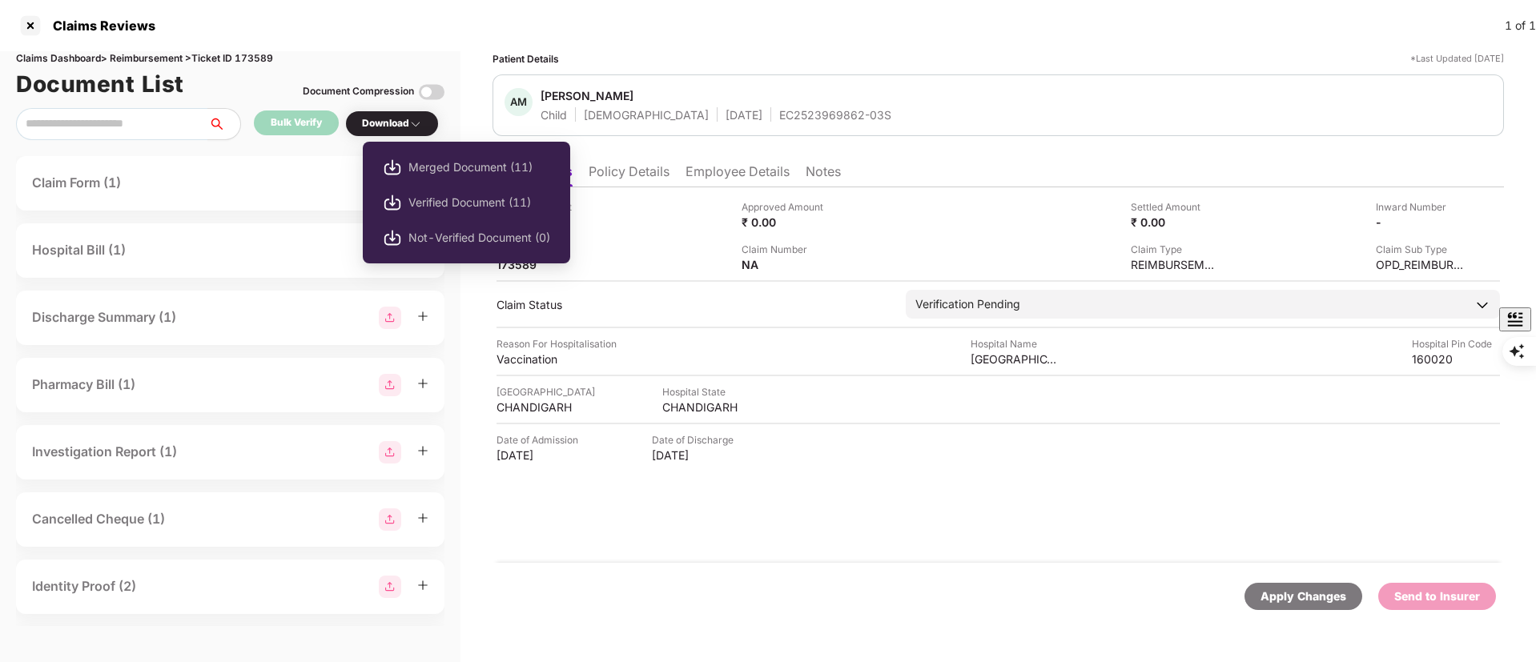
click at [364, 120] on div "Download" at bounding box center [392, 123] width 60 height 15
click at [433, 207] on span "Verified Document (11)" at bounding box center [479, 203] width 142 height 18
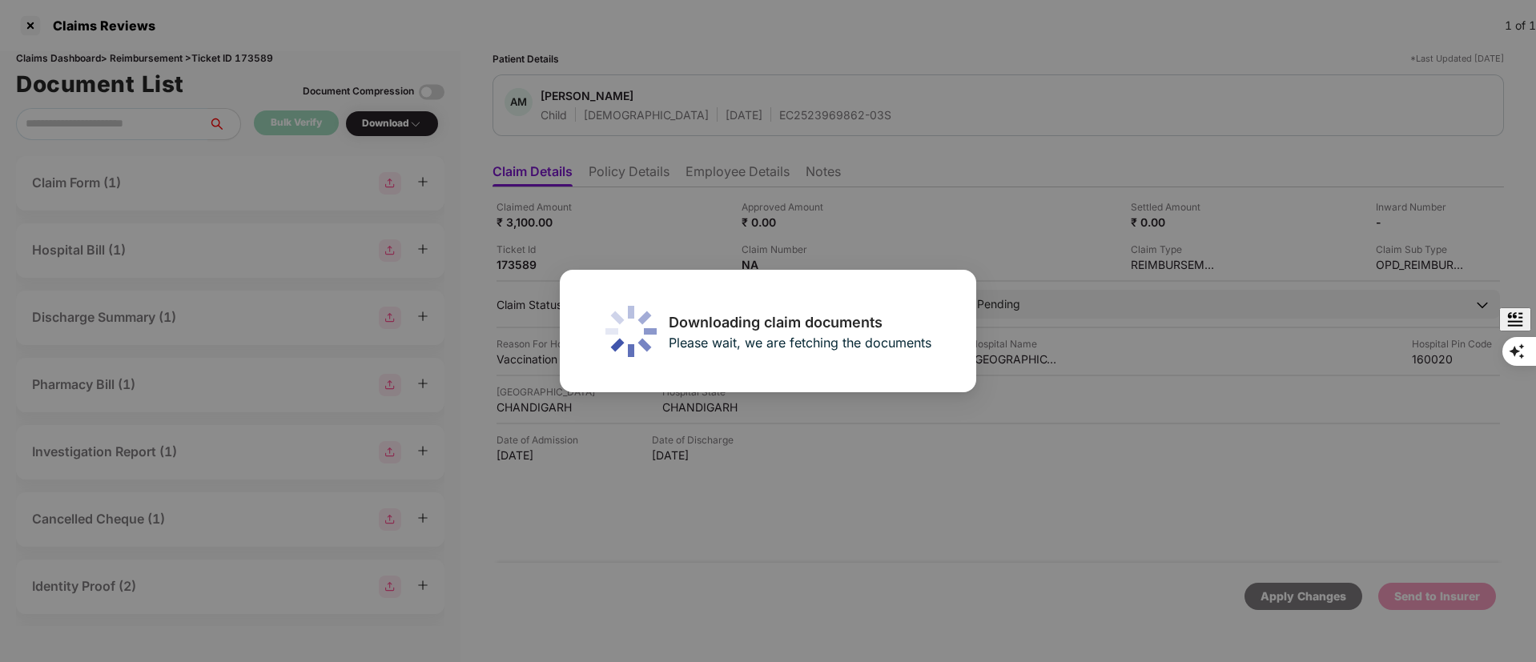
click at [753, 110] on div "Downloading claim documents Please wait, we are fetching the documents" at bounding box center [768, 331] width 1536 height 662
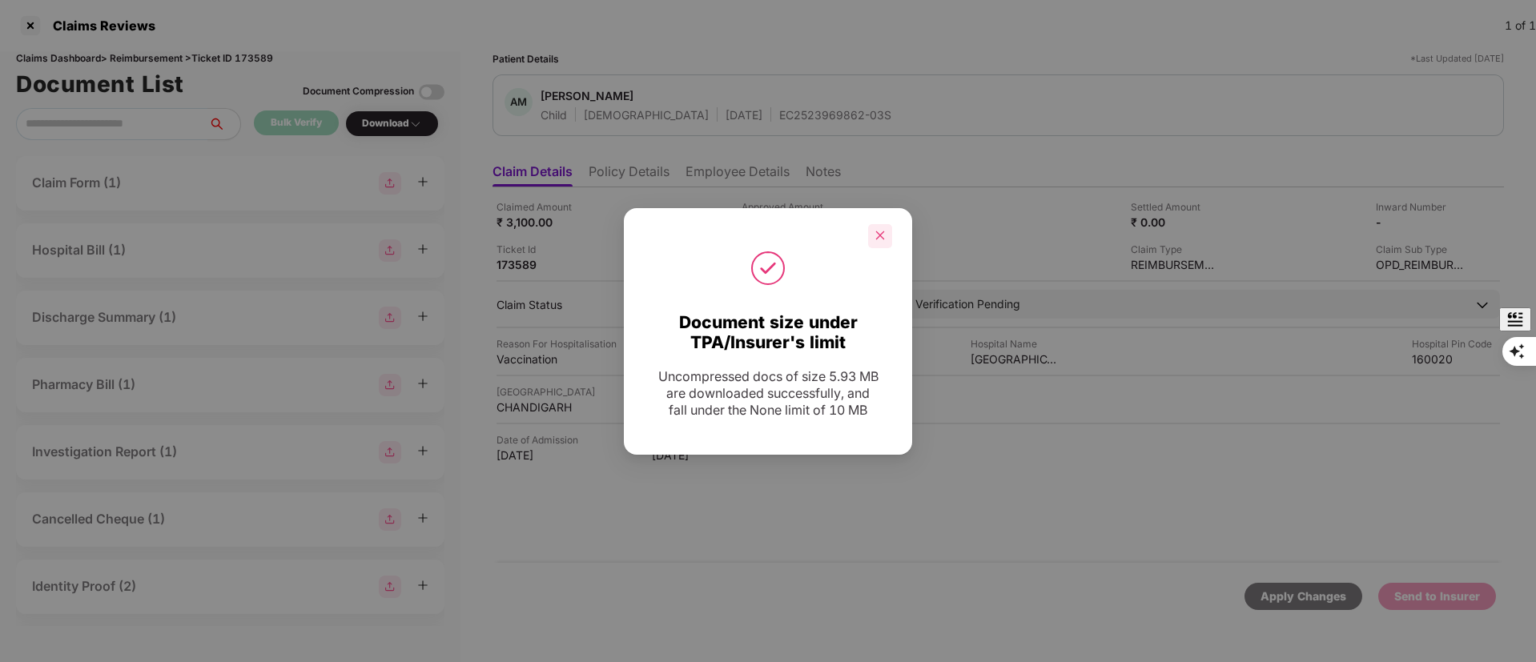
click at [885, 224] on div at bounding box center [880, 236] width 24 height 24
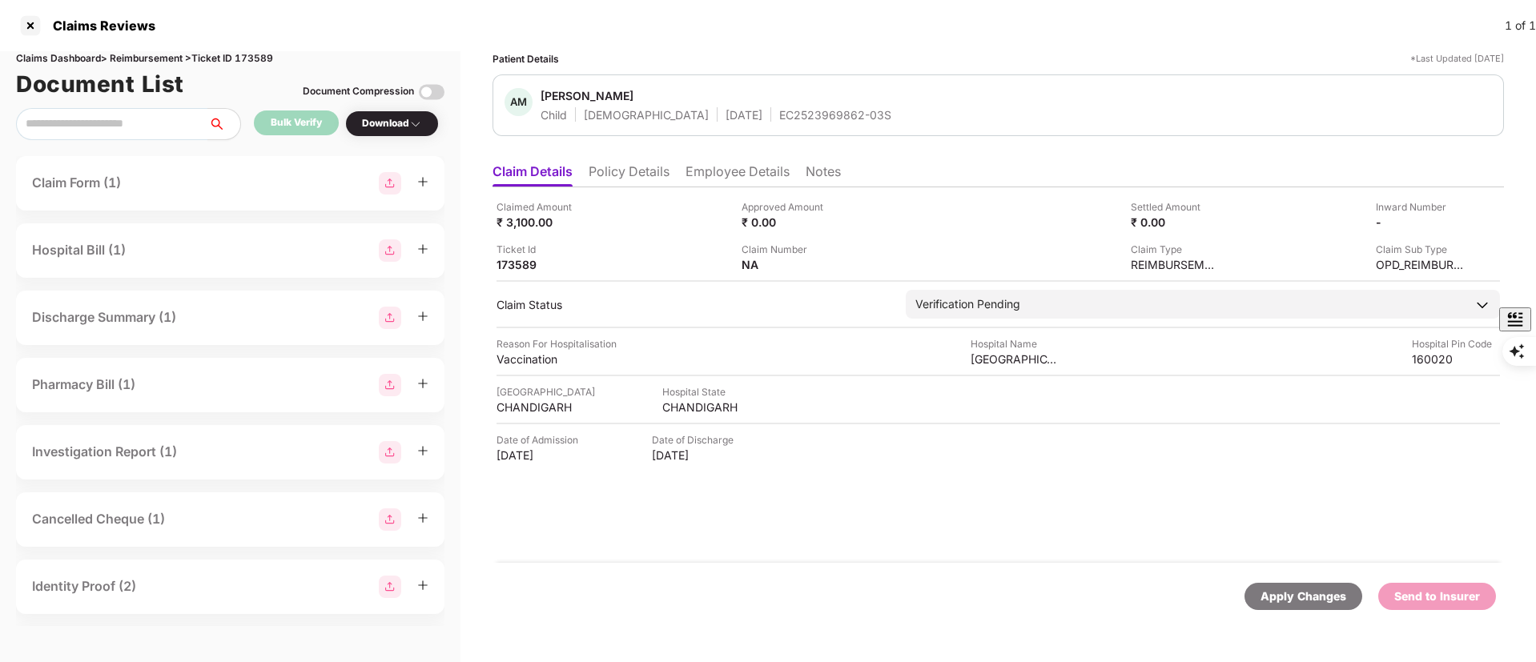
click at [779, 110] on div "EC2523969862-03S" at bounding box center [835, 114] width 112 height 15
click at [779, 111] on div "EC2523969862-03S" at bounding box center [835, 114] width 112 height 15
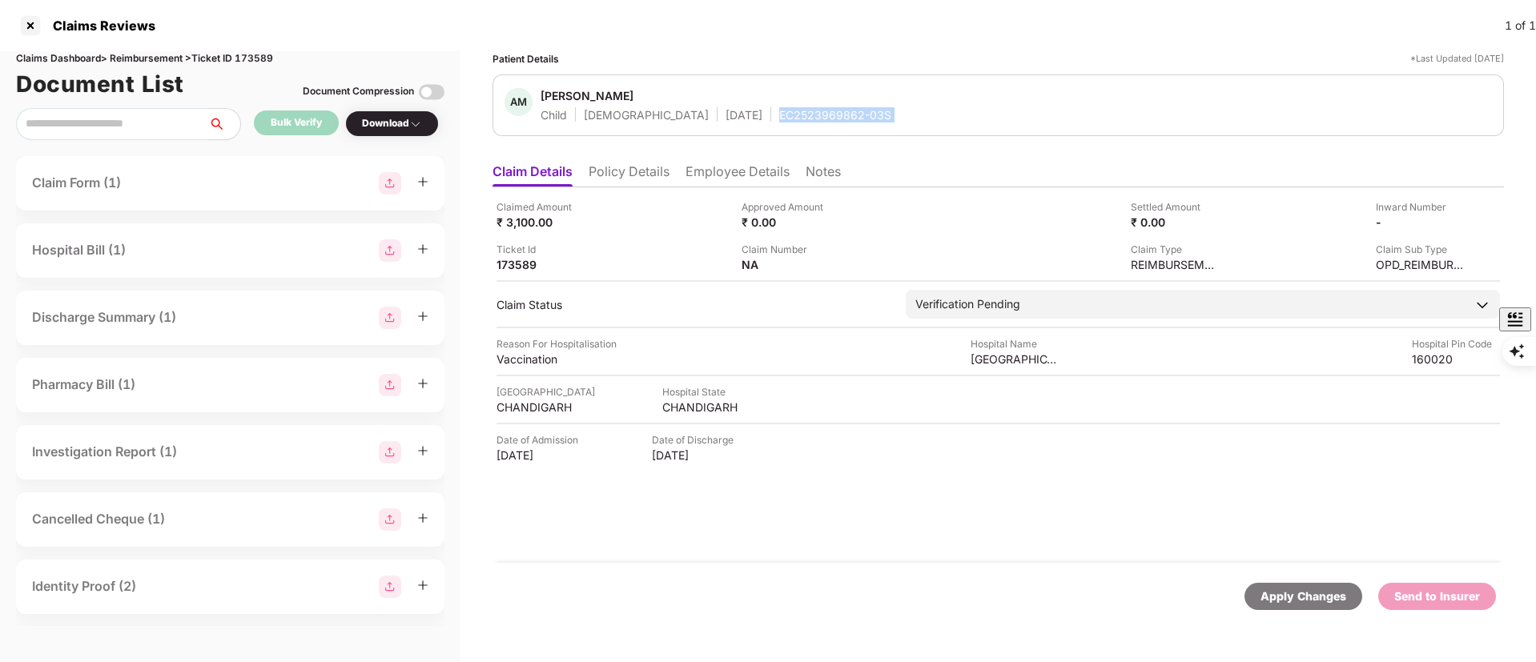
click at [779, 110] on div "EC2523969862-03S" at bounding box center [835, 114] width 112 height 15
click at [655, 175] on li "Policy Details" at bounding box center [629, 174] width 81 height 23
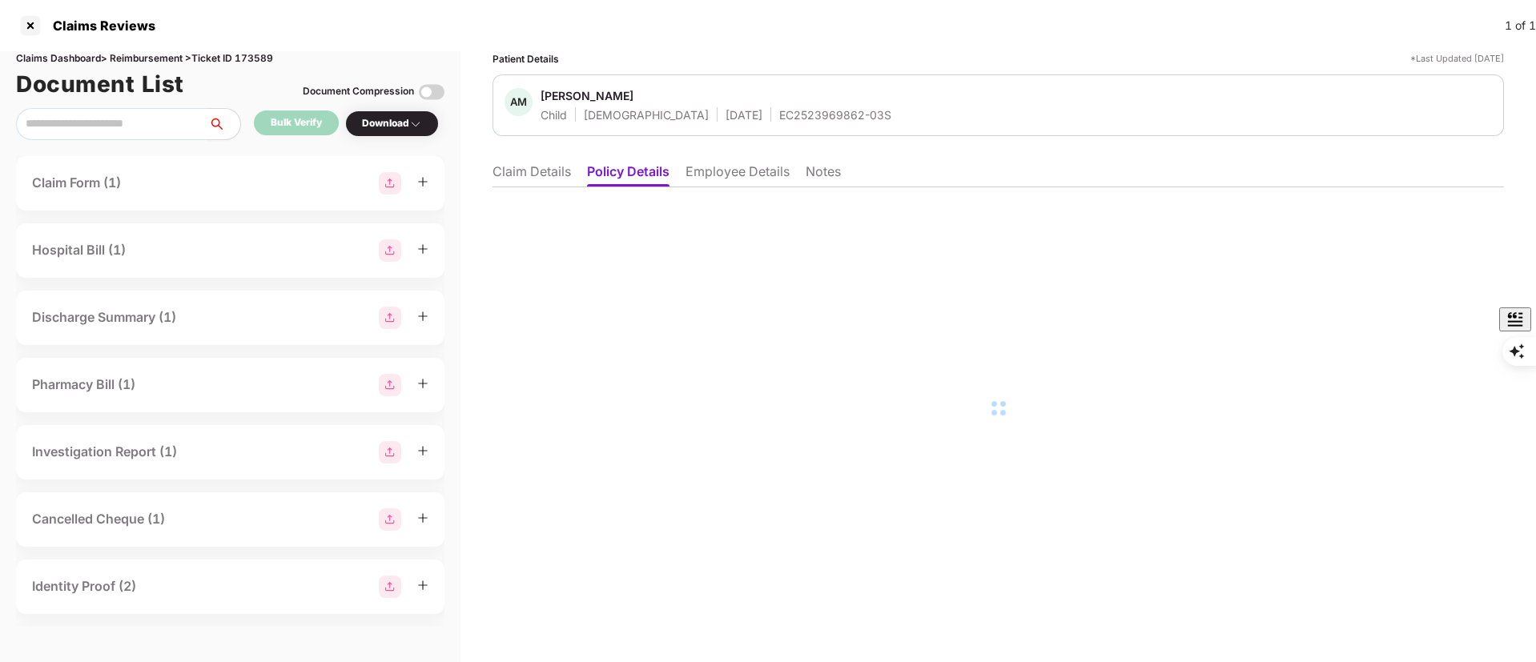
click at [741, 178] on li "Employee Details" at bounding box center [738, 174] width 104 height 23
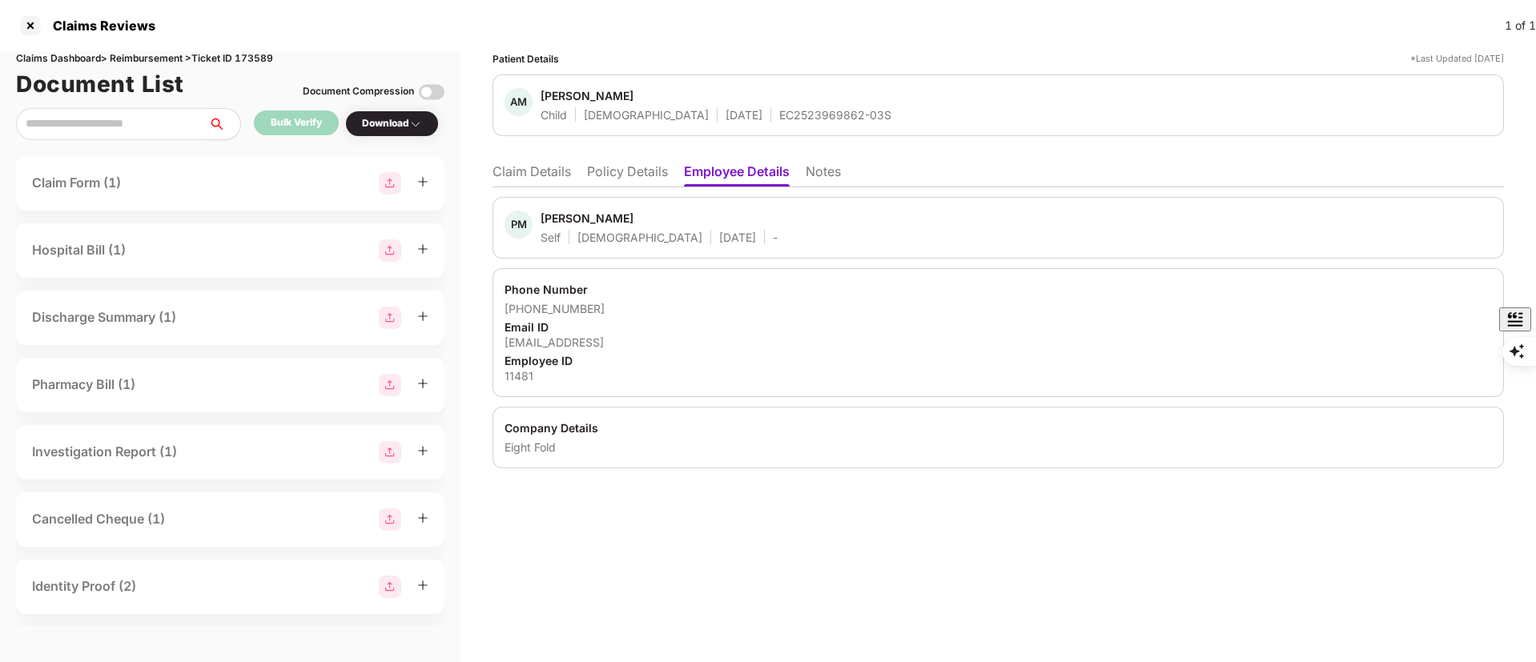
click at [553, 180] on li "Claim Details" at bounding box center [532, 174] width 78 height 23
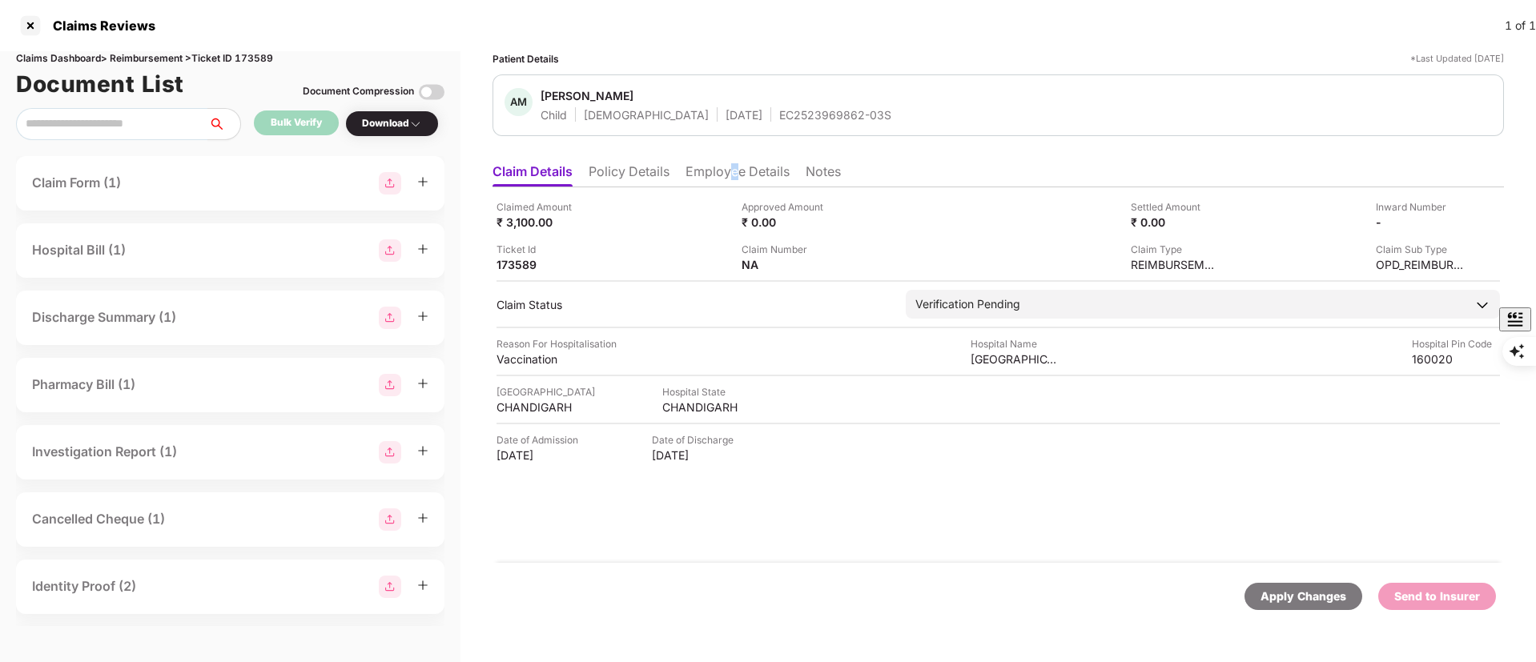
click at [737, 171] on li "Employee Details" at bounding box center [738, 174] width 104 height 23
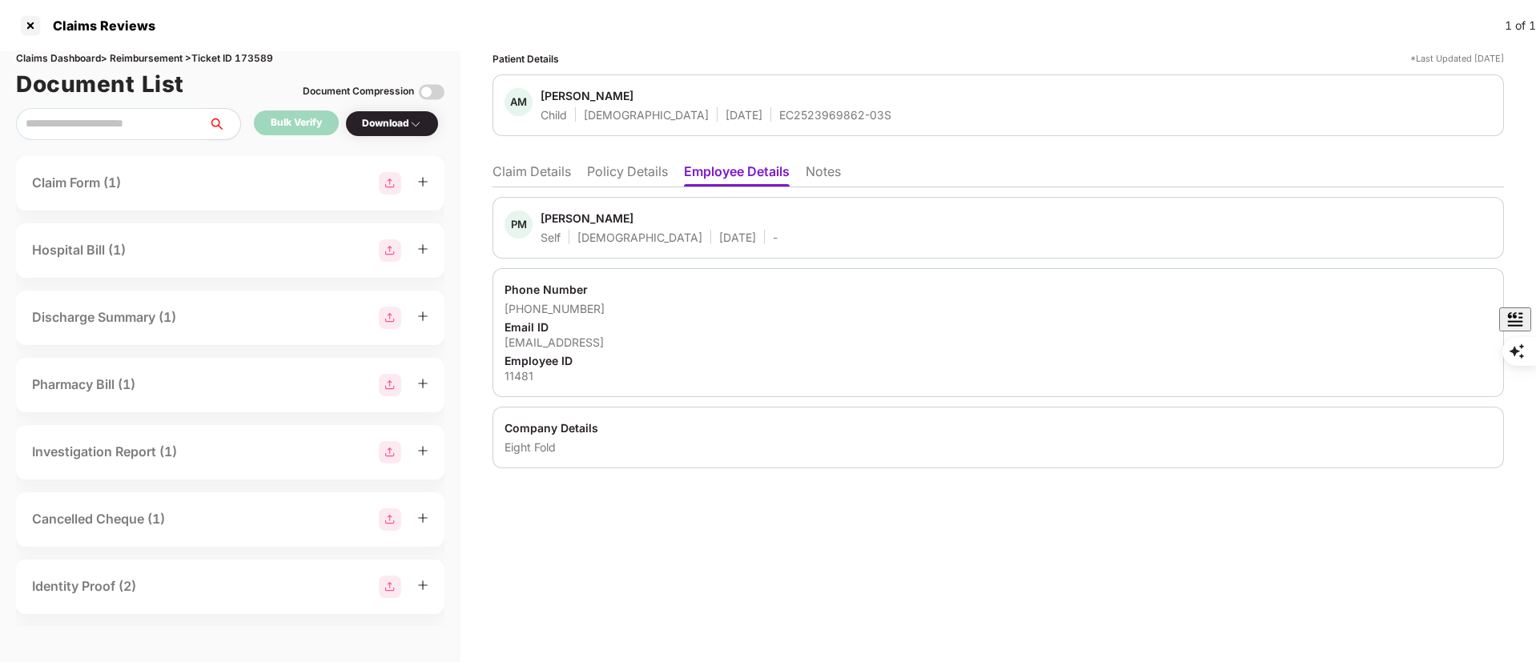
click at [533, 374] on div "11481" at bounding box center [998, 375] width 987 height 15
click at [527, 379] on div "11481" at bounding box center [998, 375] width 987 height 15
click at [527, 170] on li "Claim Details" at bounding box center [532, 174] width 78 height 23
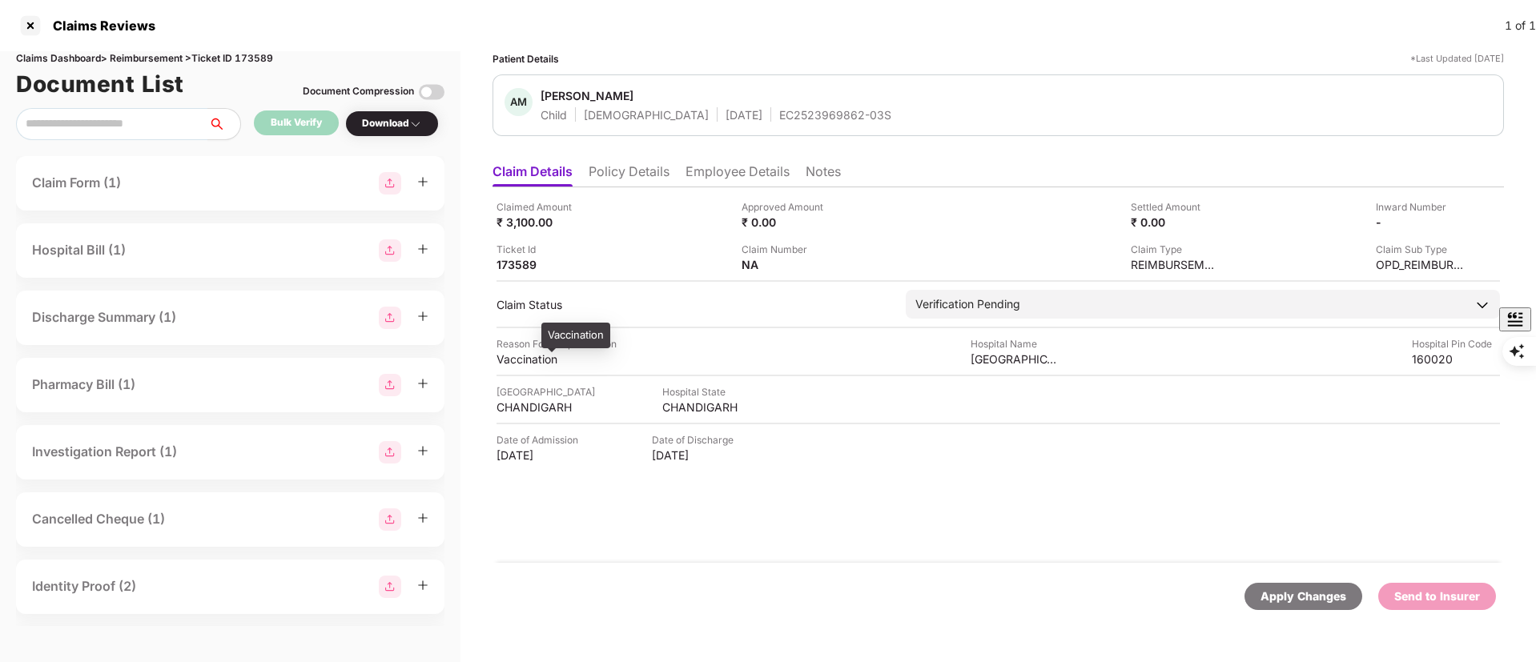
click at [527, 360] on div "Vaccination" at bounding box center [541, 359] width 88 height 15
click at [997, 358] on div "Bedi Hospital" at bounding box center [1015, 359] width 88 height 15
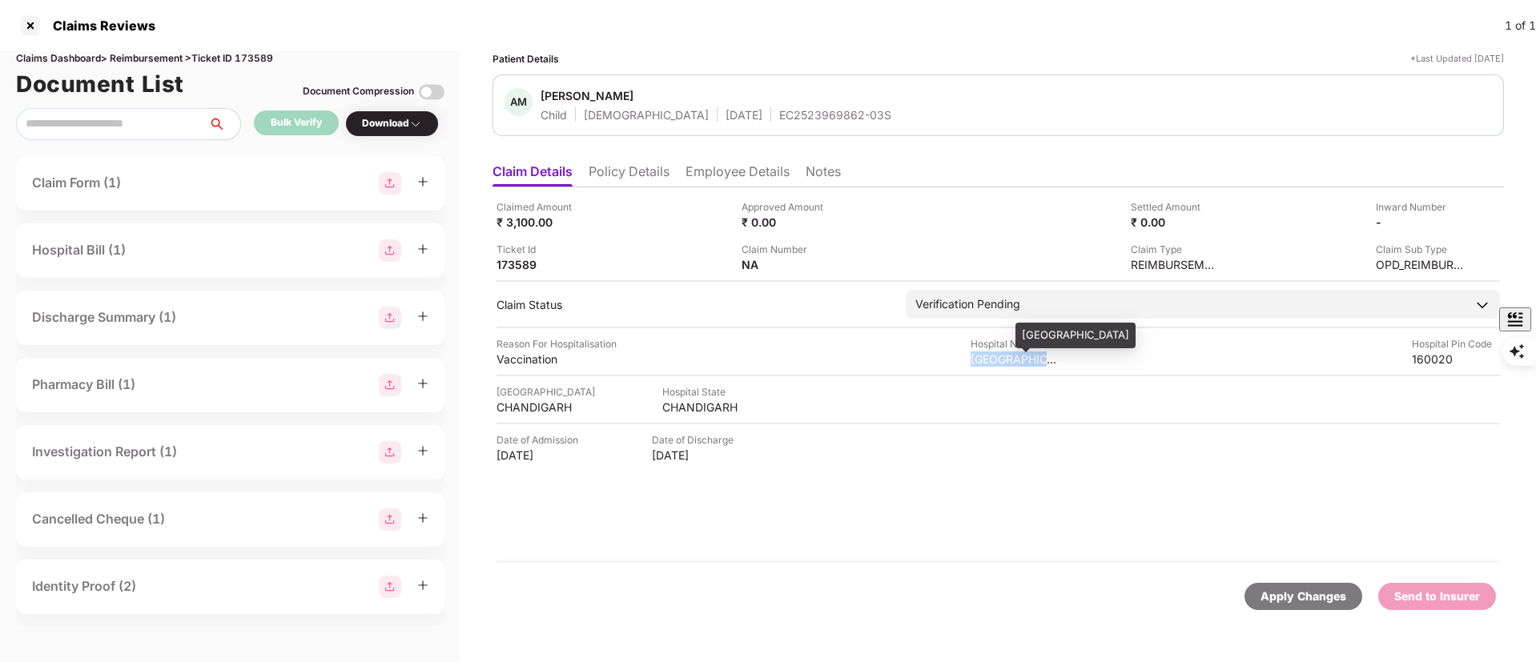
click at [997, 358] on div "Bedi Hospital" at bounding box center [1015, 359] width 88 height 15
click at [559, 412] on div "CHANDIGARH" at bounding box center [541, 407] width 88 height 15
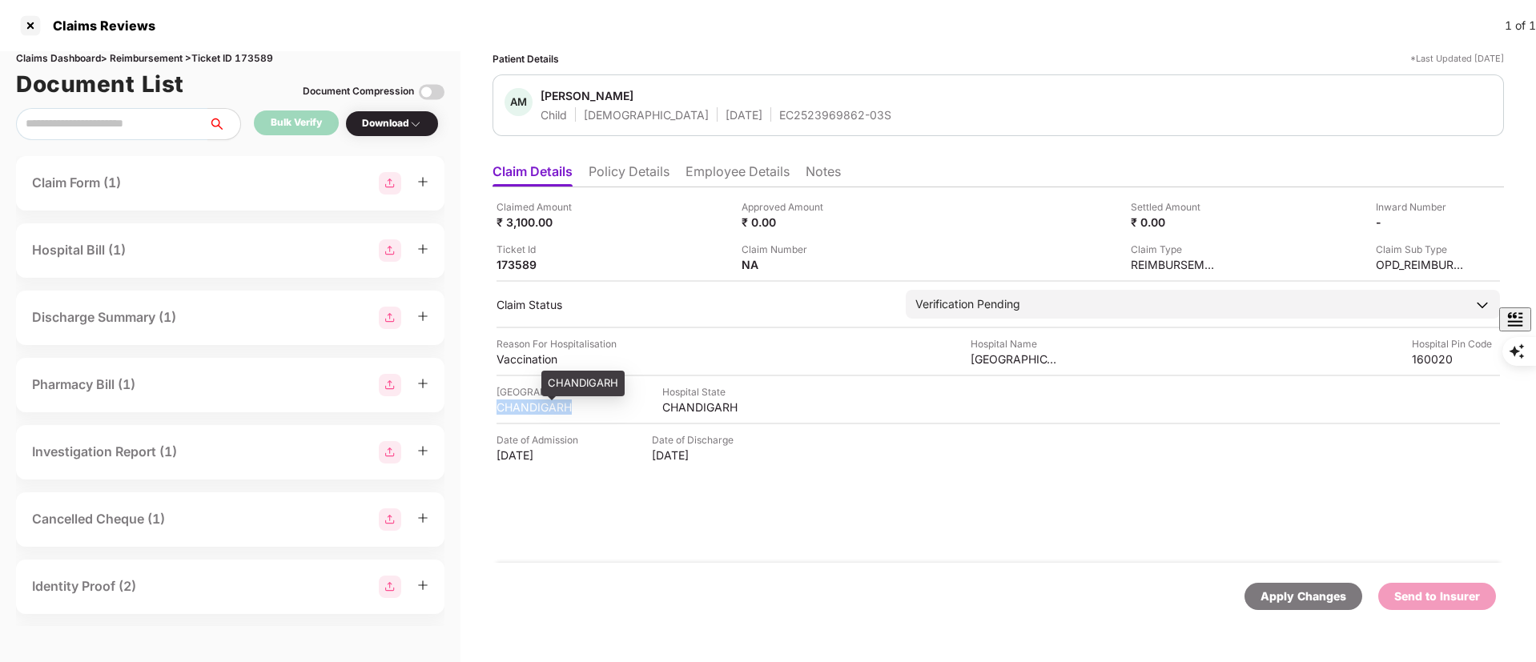
click at [559, 412] on div "CHANDIGARH" at bounding box center [541, 407] width 88 height 15
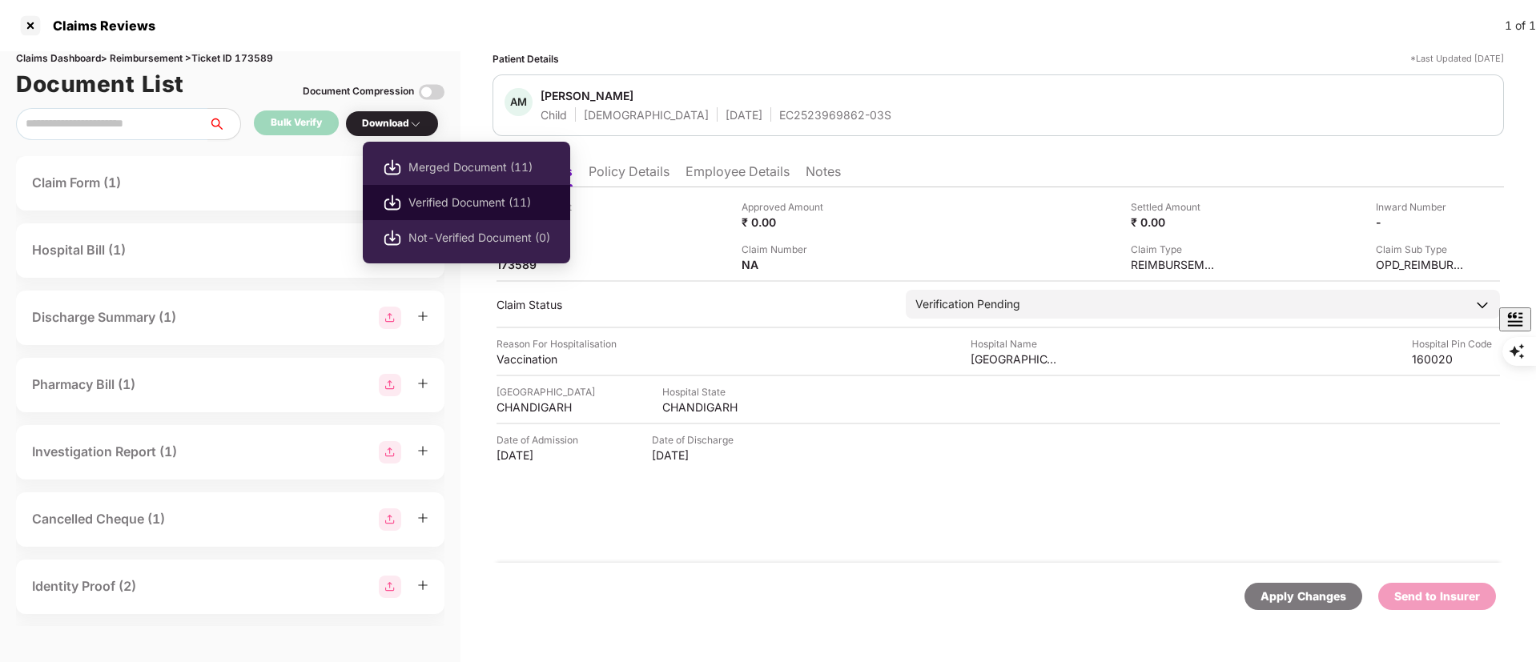
click at [418, 199] on span "Verified Document (11)" at bounding box center [479, 203] width 142 height 18
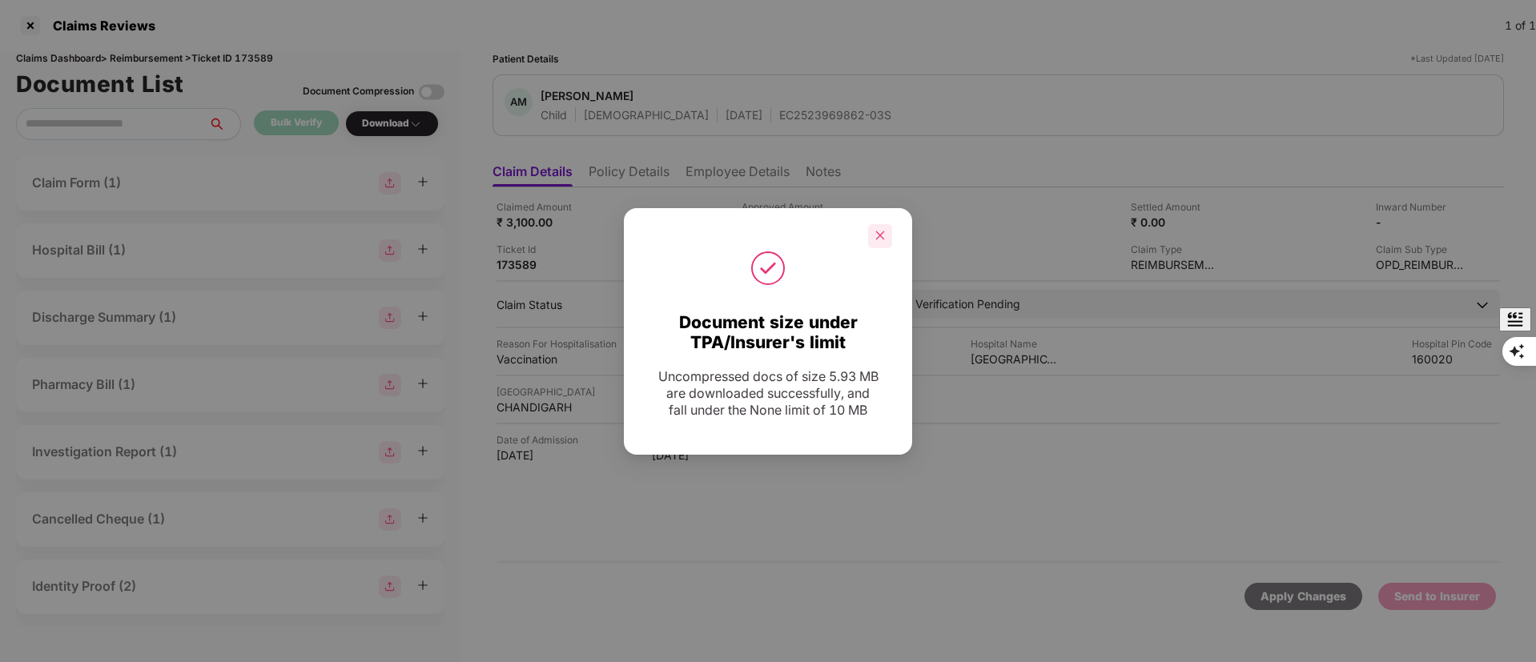
click at [881, 230] on icon "close" at bounding box center [880, 235] width 11 height 11
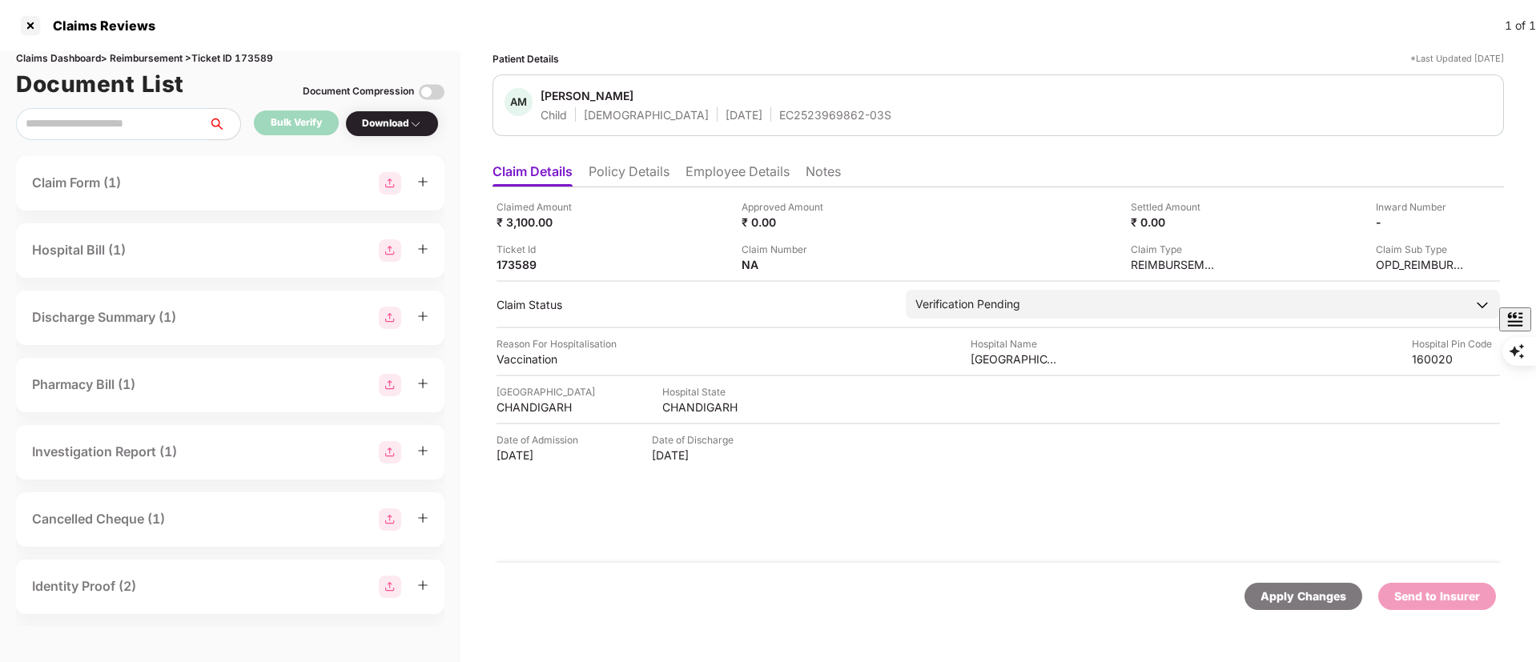
click at [757, 104] on span "Avyaan Mittal" at bounding box center [716, 97] width 351 height 19
click at [779, 122] on div "EC2523969862-03S" at bounding box center [835, 114] width 112 height 15
click at [779, 119] on div "EC2523969862-03S" at bounding box center [835, 114] width 112 height 15
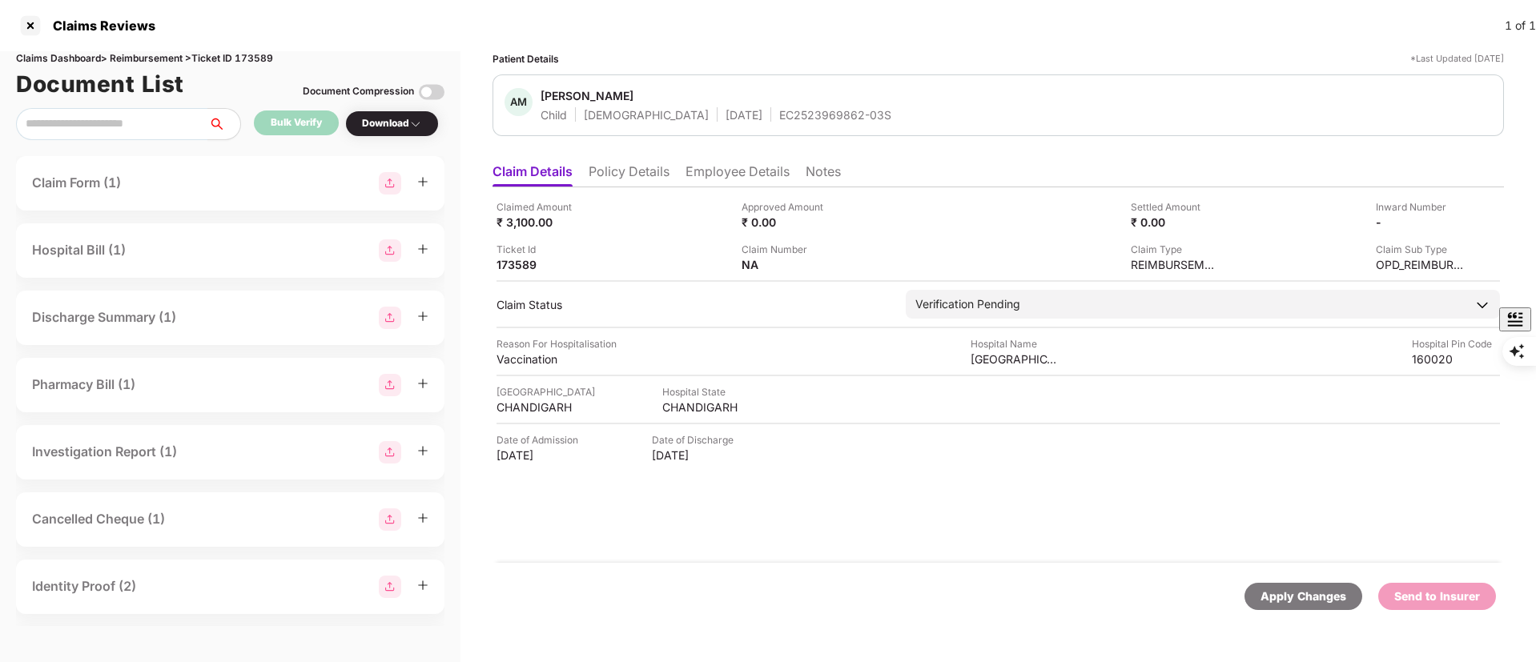
click at [779, 119] on div "EC2523969862-03S" at bounding box center [835, 114] width 112 height 15
click at [779, 116] on div "EC2523969862-03S" at bounding box center [835, 114] width 112 height 15
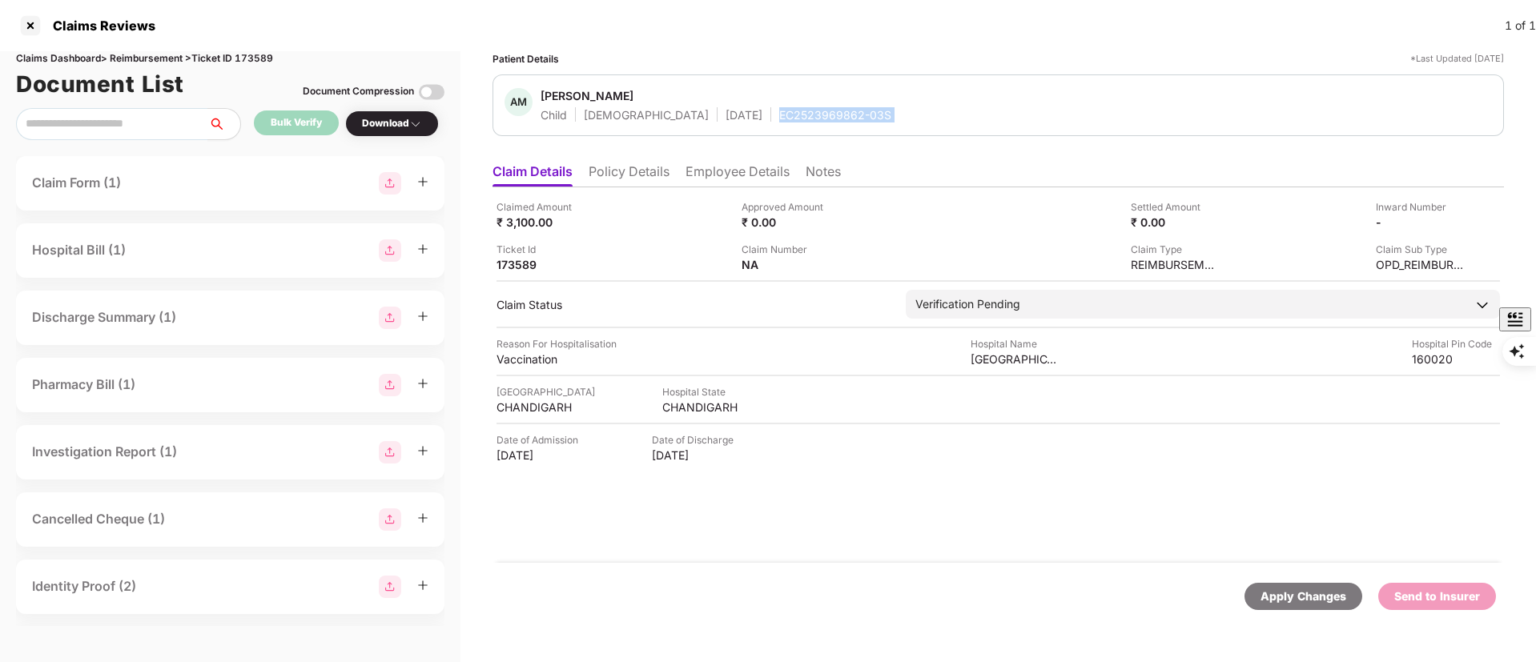
click at [779, 116] on div "EC2523969862-03S" at bounding box center [835, 114] width 112 height 15
click at [706, 174] on li "Employee Details" at bounding box center [738, 174] width 104 height 23
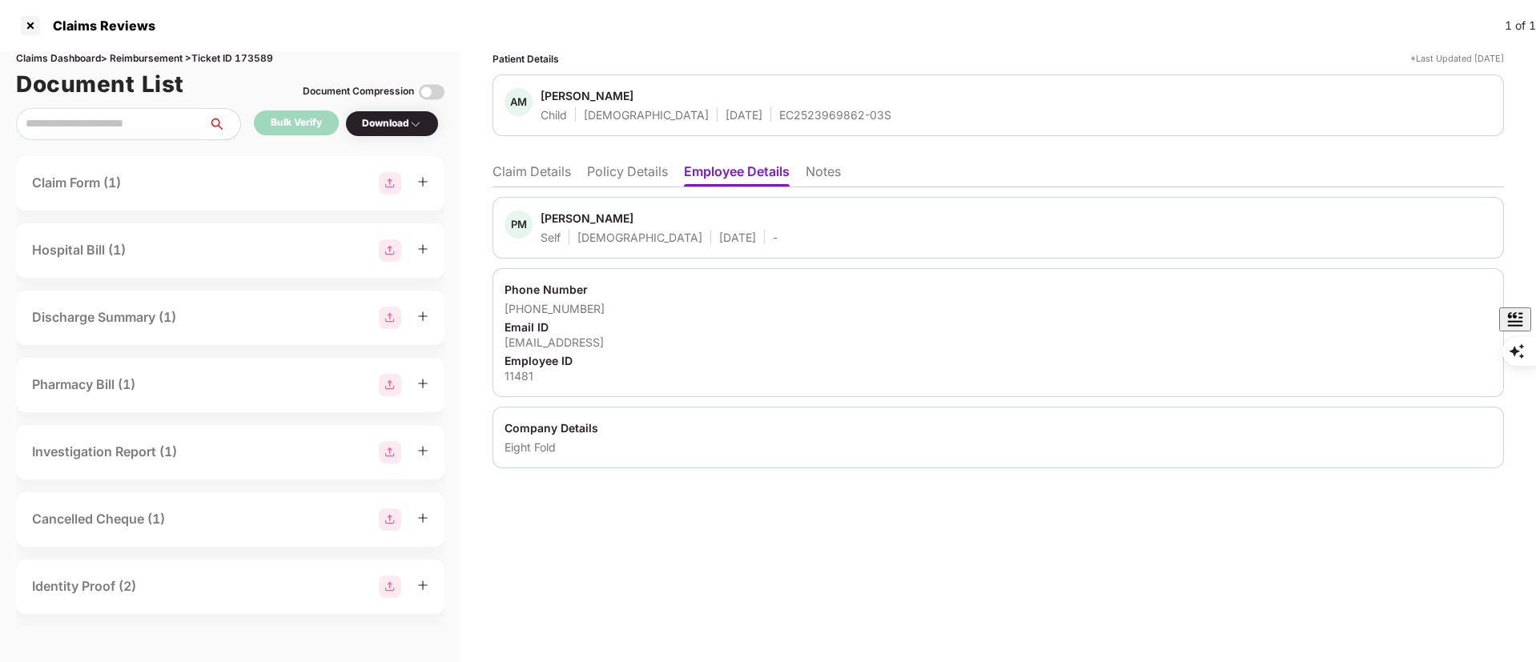
click at [507, 376] on div "11481" at bounding box center [998, 375] width 987 height 15
click at [511, 380] on div "11481" at bounding box center [998, 375] width 987 height 15
click at [554, 163] on li "Claim Details" at bounding box center [532, 174] width 78 height 23
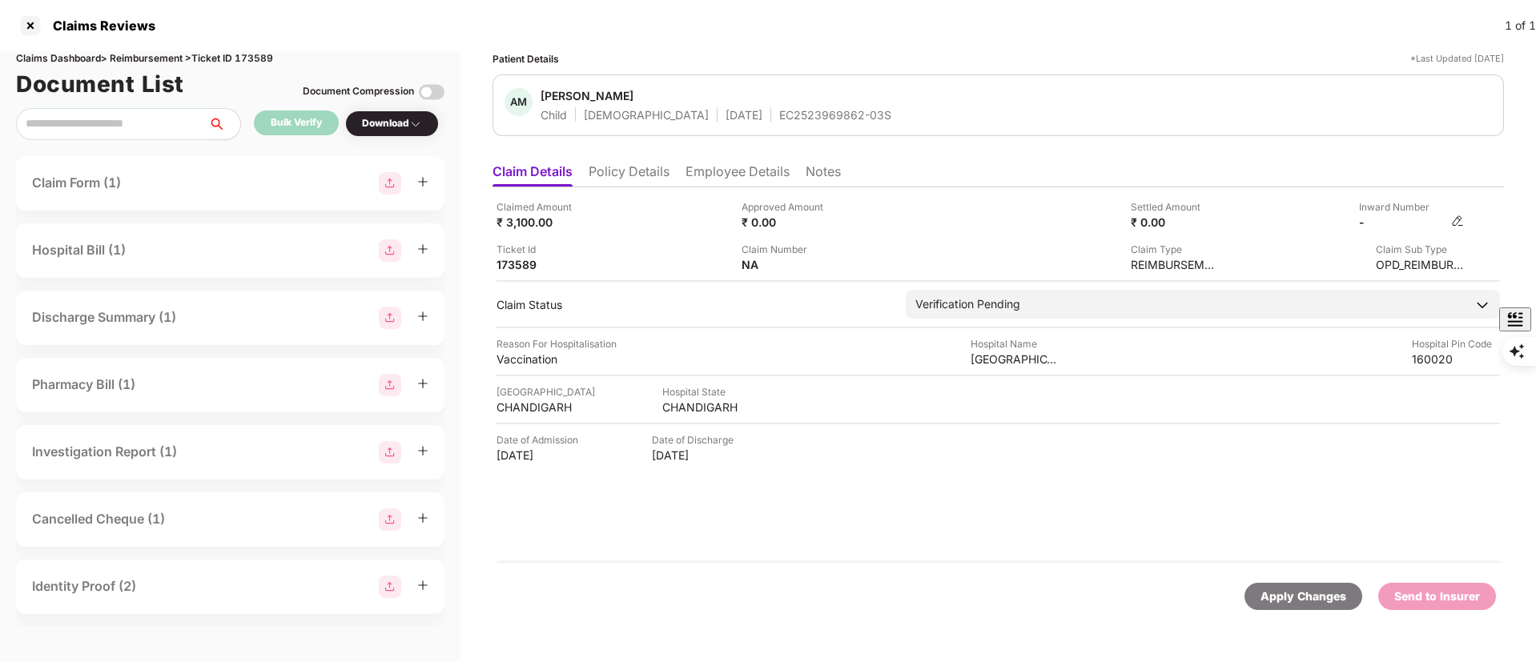
click at [1458, 217] on img at bounding box center [1457, 221] width 13 height 13
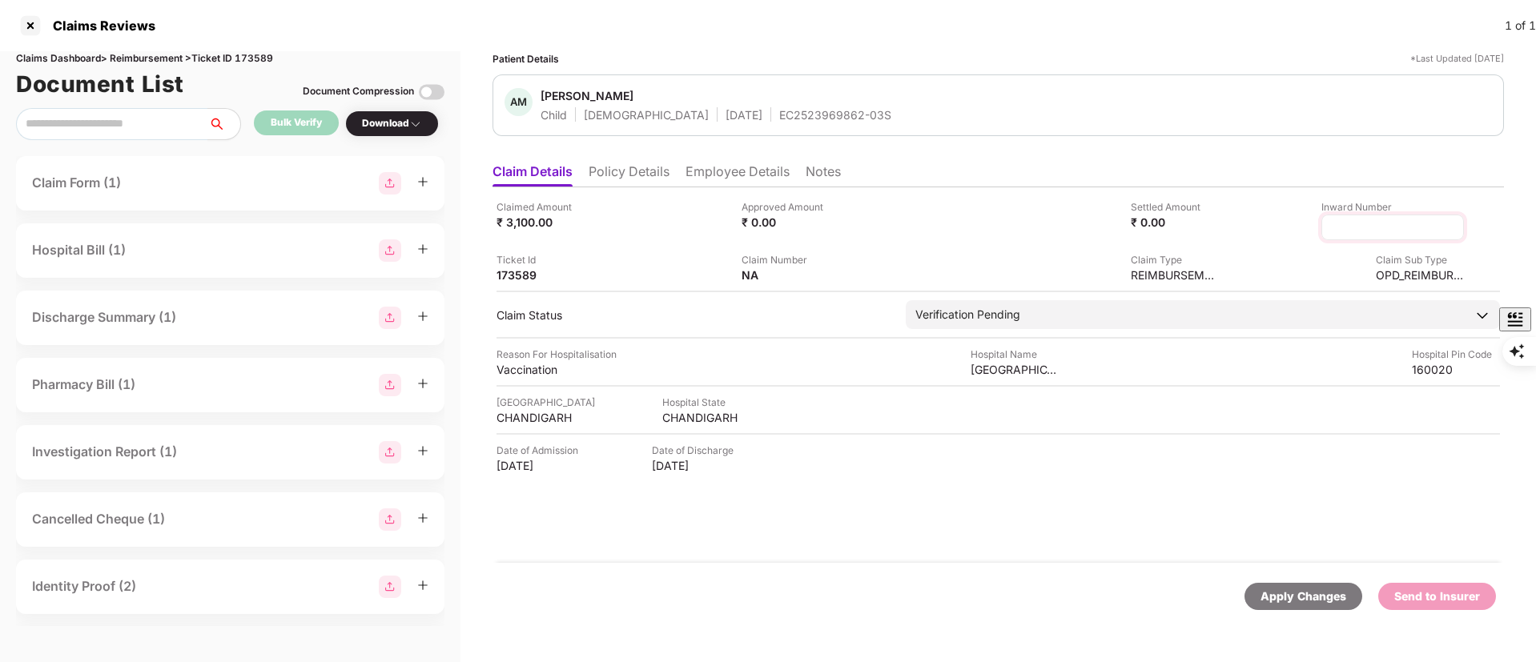
type input "**********"
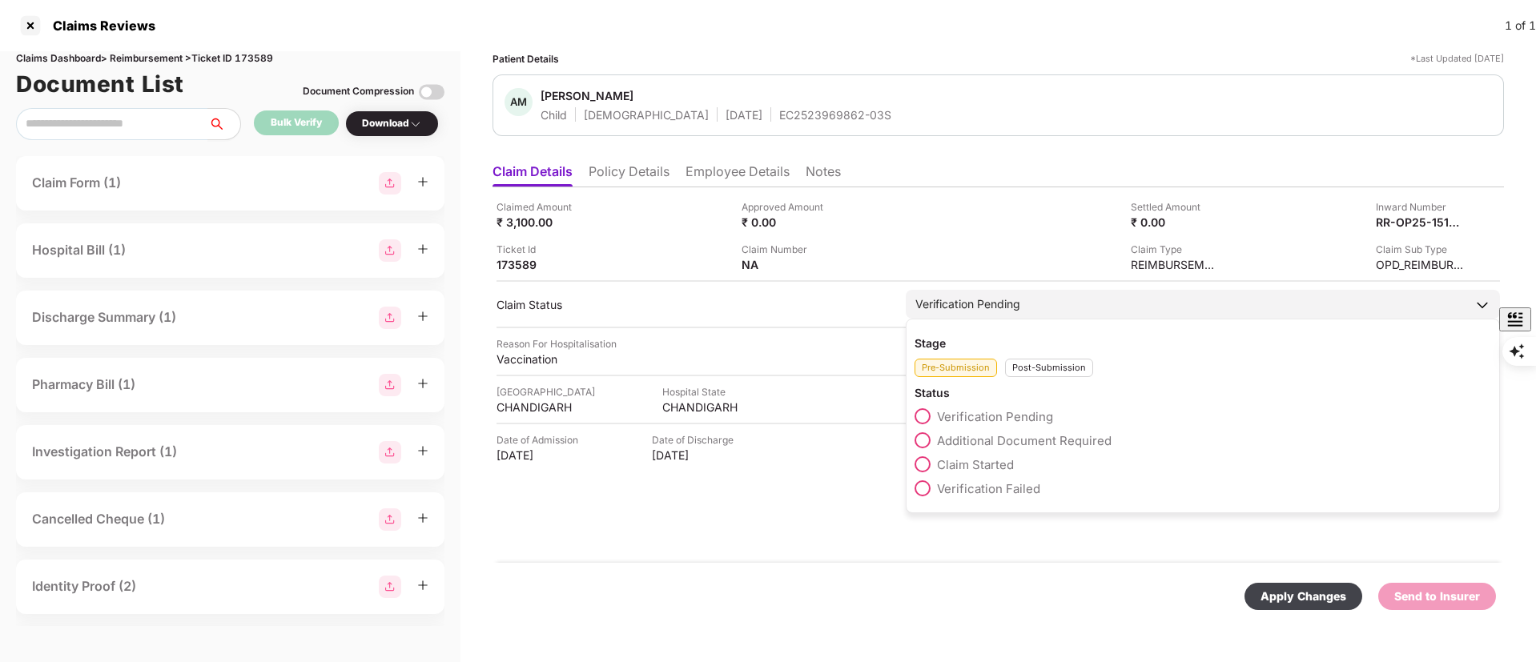
click at [1033, 384] on div "Stage Pre-Submission Post-Submission Status Verification Pending Additional Doc…" at bounding box center [1203, 416] width 594 height 195
click at [1004, 441] on span "Additional Document Required" at bounding box center [1024, 440] width 175 height 15
click at [1048, 369] on div "Post-Submission" at bounding box center [1049, 368] width 88 height 18
click at [986, 436] on span "Claim Under Process" at bounding box center [997, 440] width 121 height 15
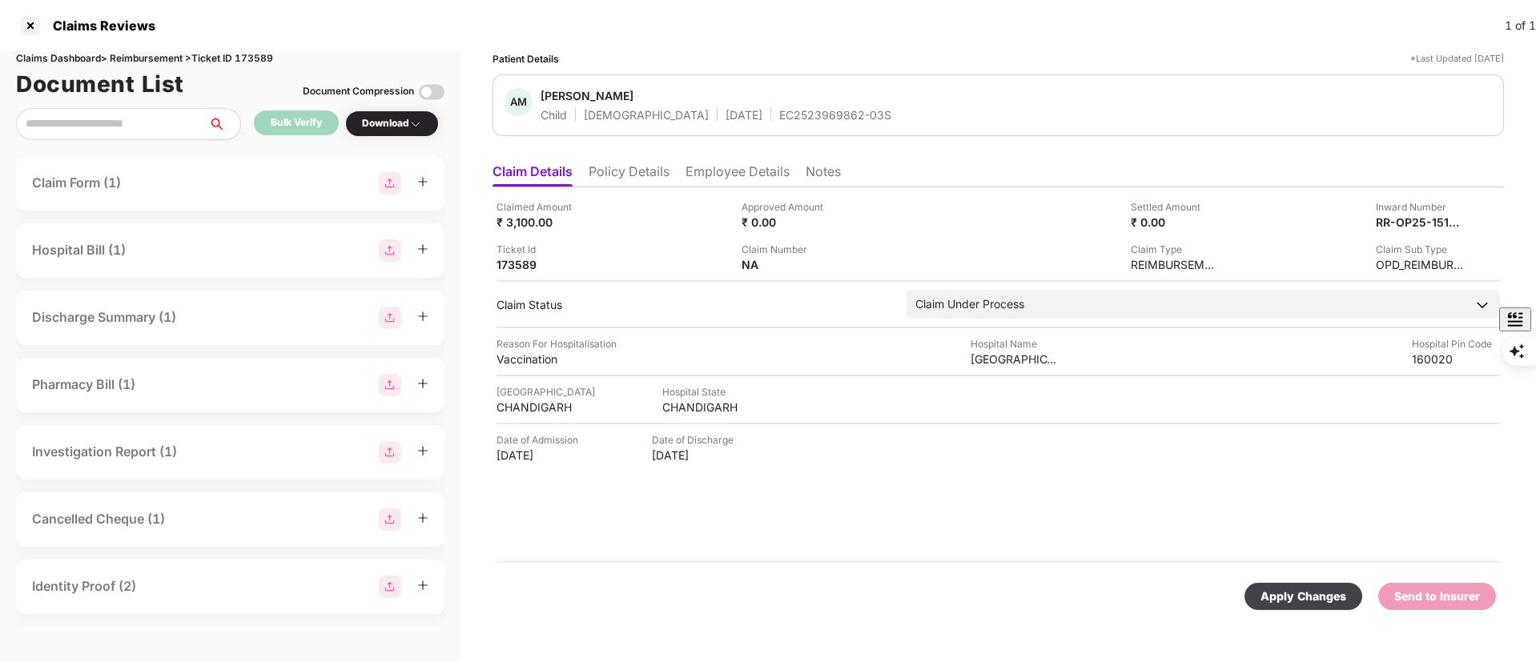
click at [1288, 588] on div "Apply Changes" at bounding box center [1304, 597] width 86 height 18
click at [725, 165] on li "Employee Details" at bounding box center [738, 174] width 104 height 23
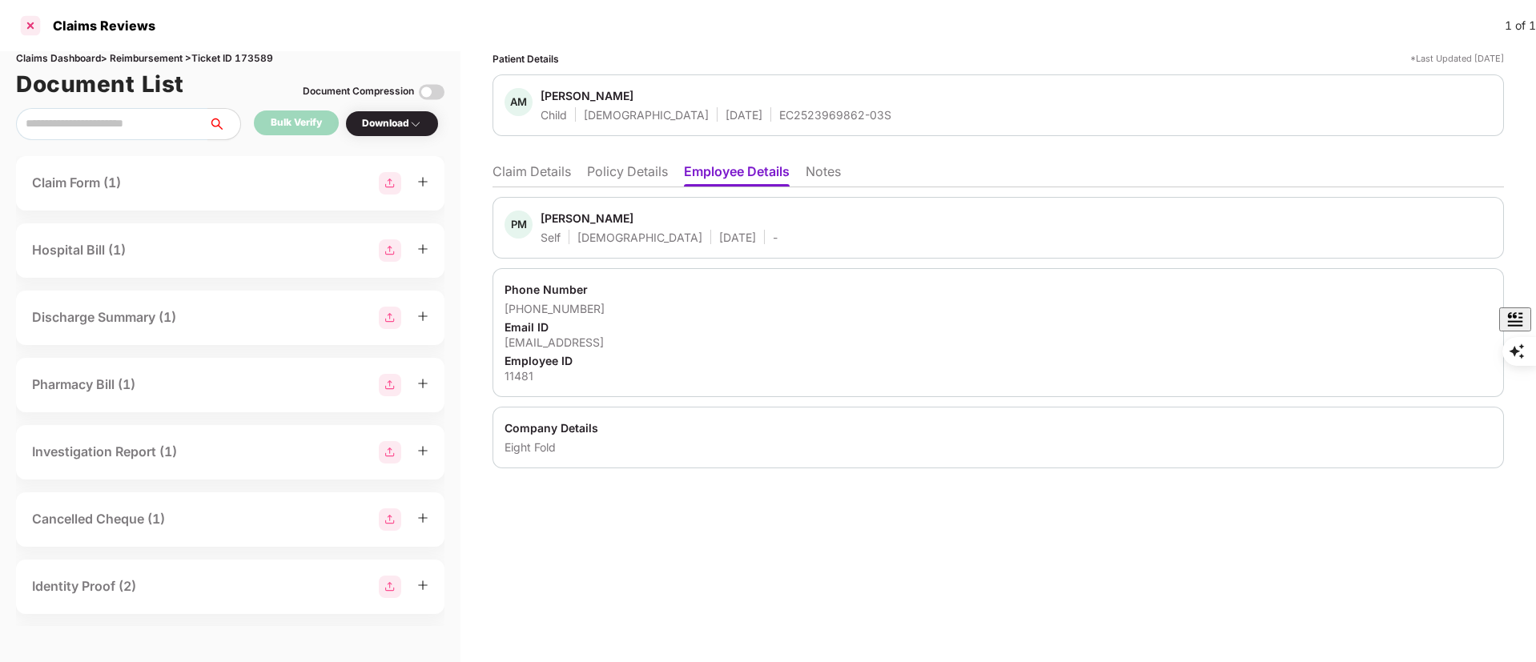
click at [30, 22] on div at bounding box center [31, 26] width 26 height 26
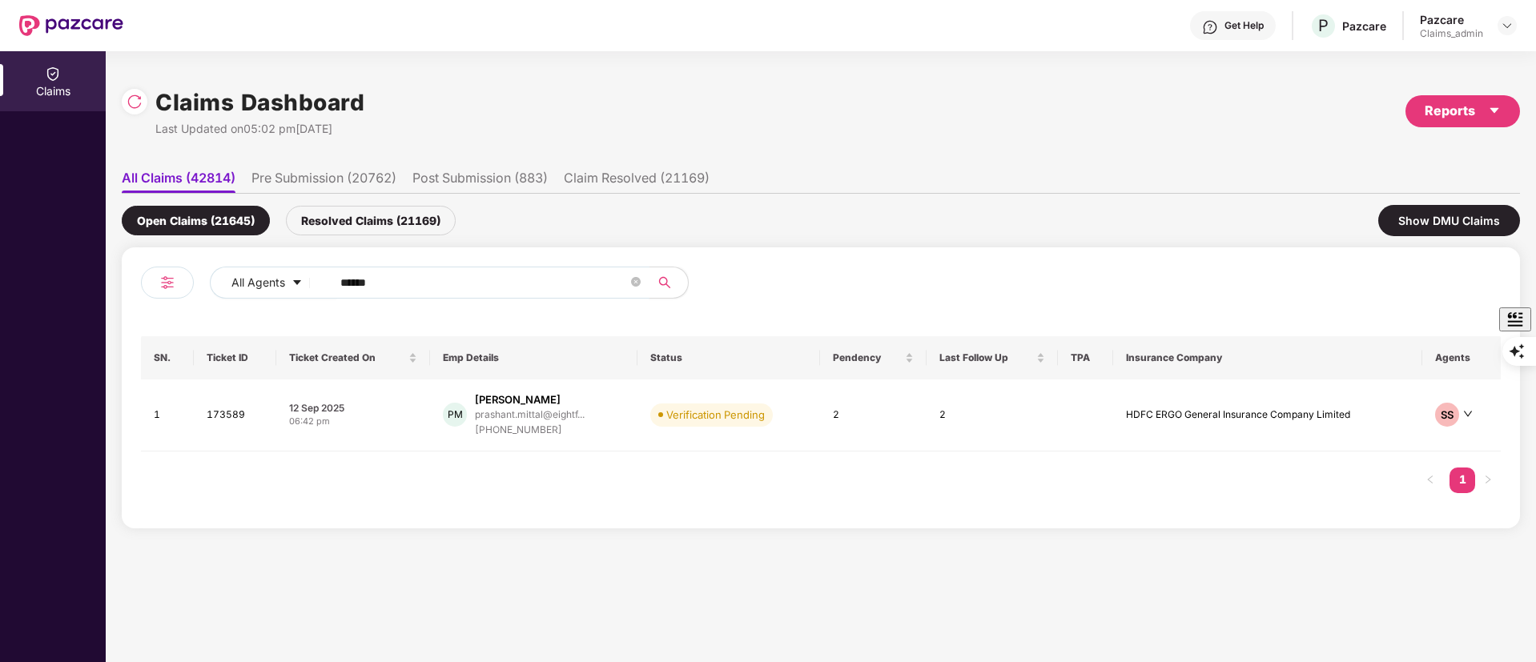
drag, startPoint x: 396, startPoint y: 284, endPoint x: 208, endPoint y: 285, distance: 187.4
click at [208, 285] on div "All Agents ******" at bounding box center [481, 289] width 680 height 45
paste input "text"
type input "******"
click at [560, 411] on div "prashant.mittal@eightf..." at bounding box center [530, 414] width 110 height 10
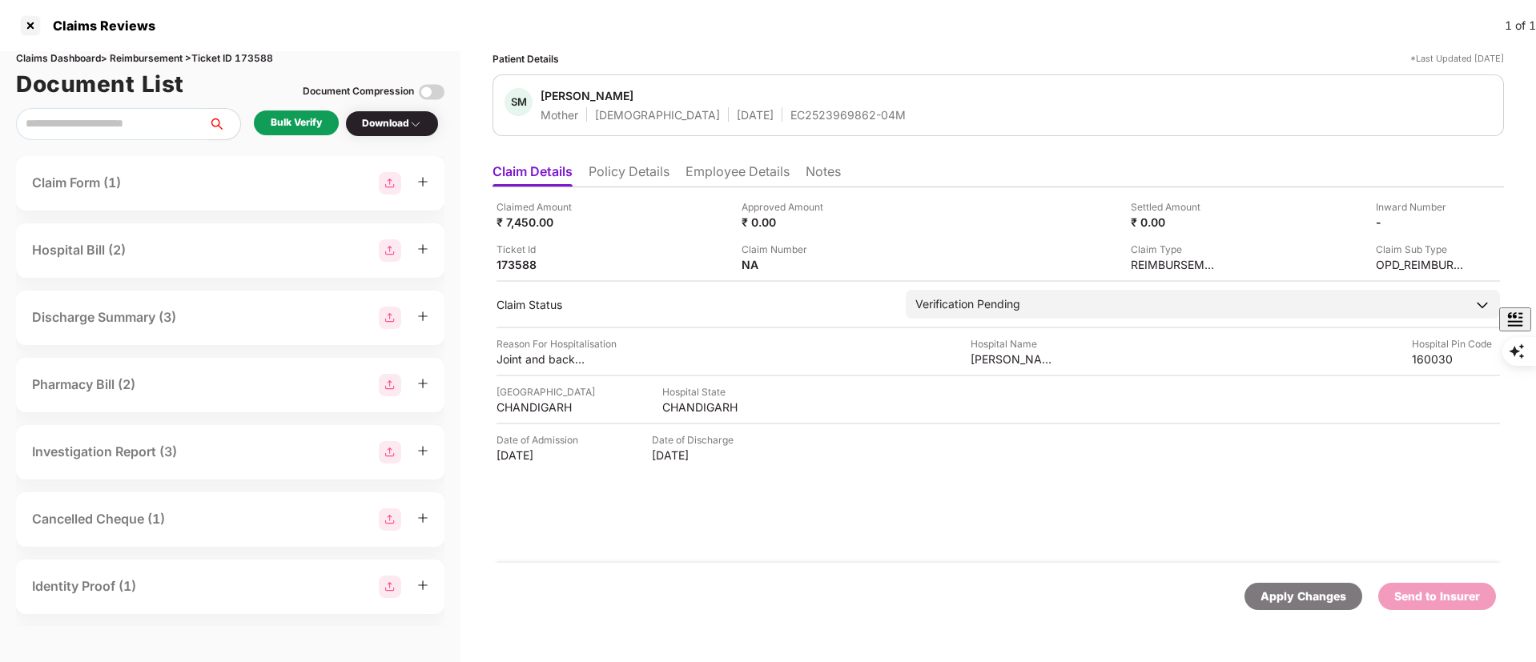
click at [790, 120] on div "EC2523969862-04M" at bounding box center [847, 114] width 115 height 15
click at [740, 176] on li "Employee Details" at bounding box center [738, 174] width 104 height 23
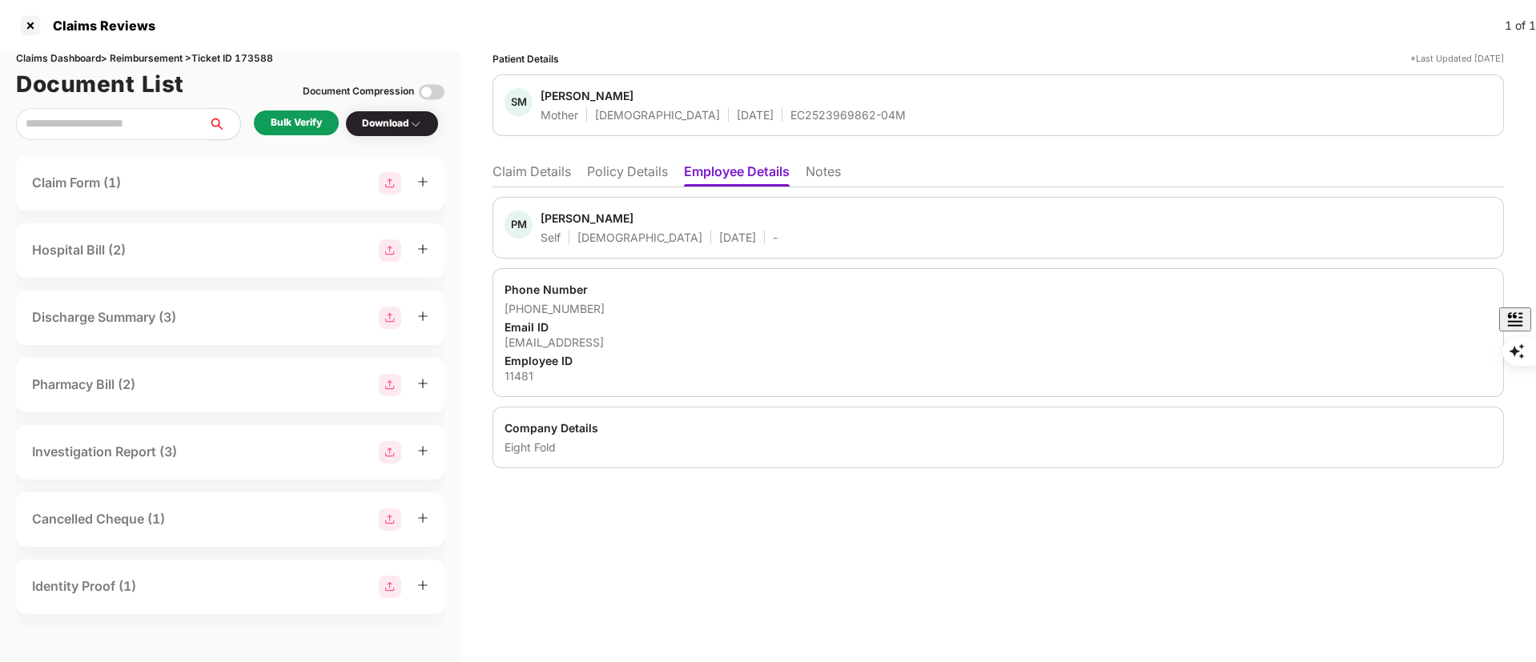
click at [521, 374] on div "11481" at bounding box center [998, 375] width 987 height 15
click at [519, 379] on div "11481" at bounding box center [998, 375] width 987 height 15
click at [513, 379] on div "11481" at bounding box center [998, 375] width 987 height 15
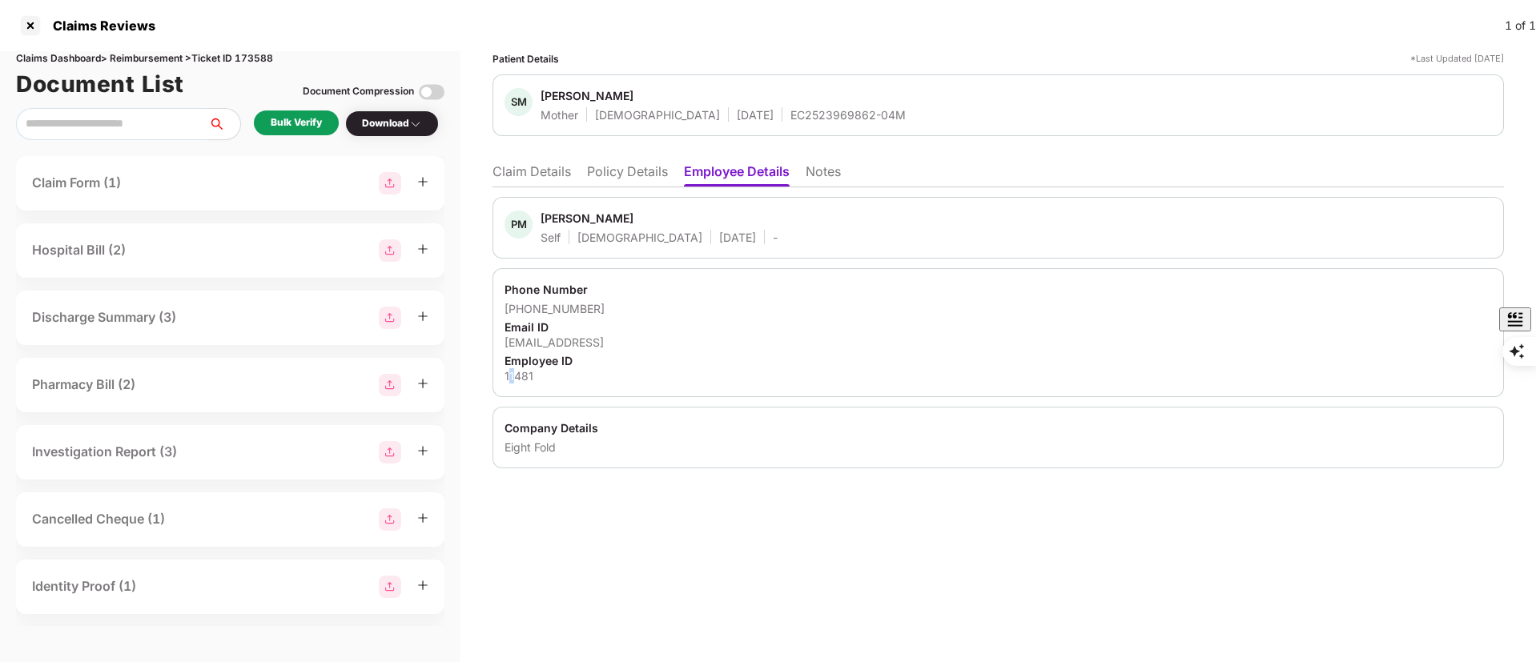
click at [513, 379] on div "11481" at bounding box center [998, 375] width 987 height 15
click at [505, 378] on div "11481" at bounding box center [998, 375] width 987 height 15
click at [527, 175] on li "Claim Details" at bounding box center [532, 174] width 78 height 23
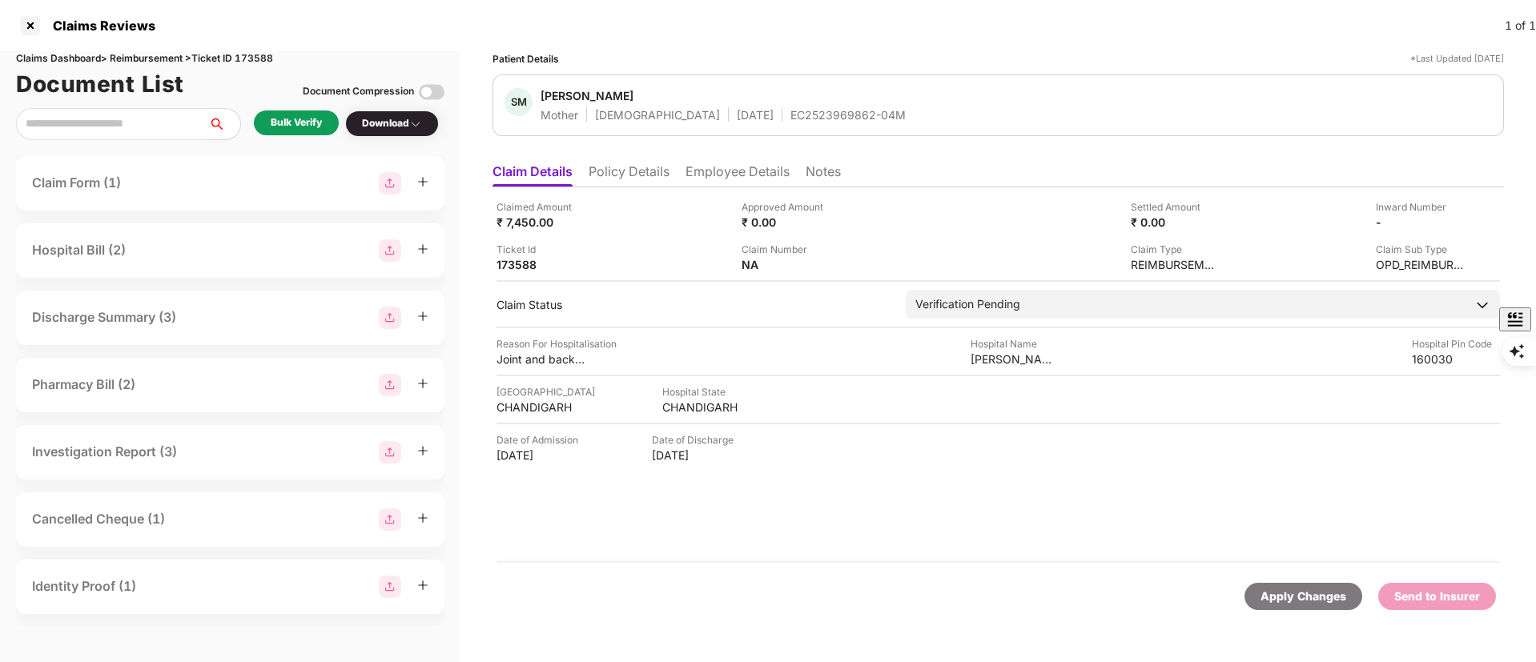
click at [308, 111] on div "Bulk Verify" at bounding box center [296, 123] width 85 height 25
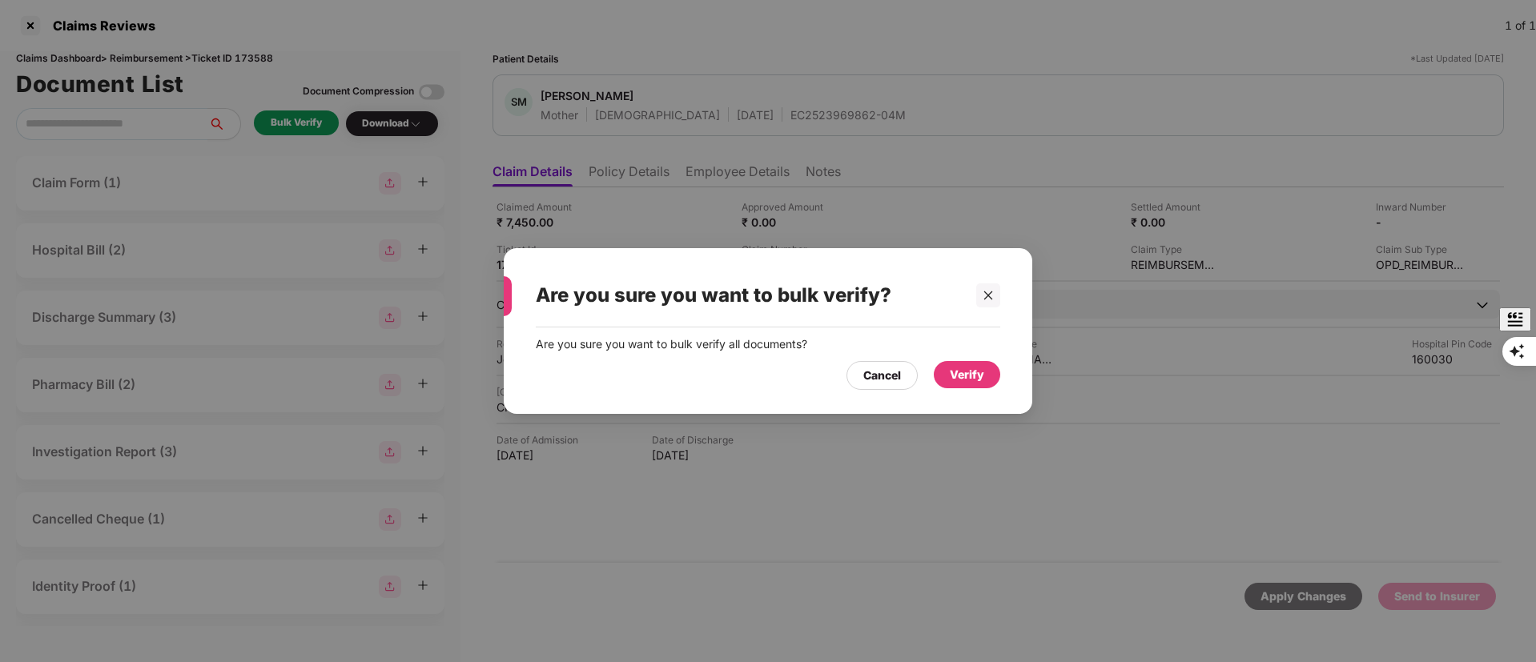
click at [974, 370] on div "Verify" at bounding box center [967, 375] width 34 height 18
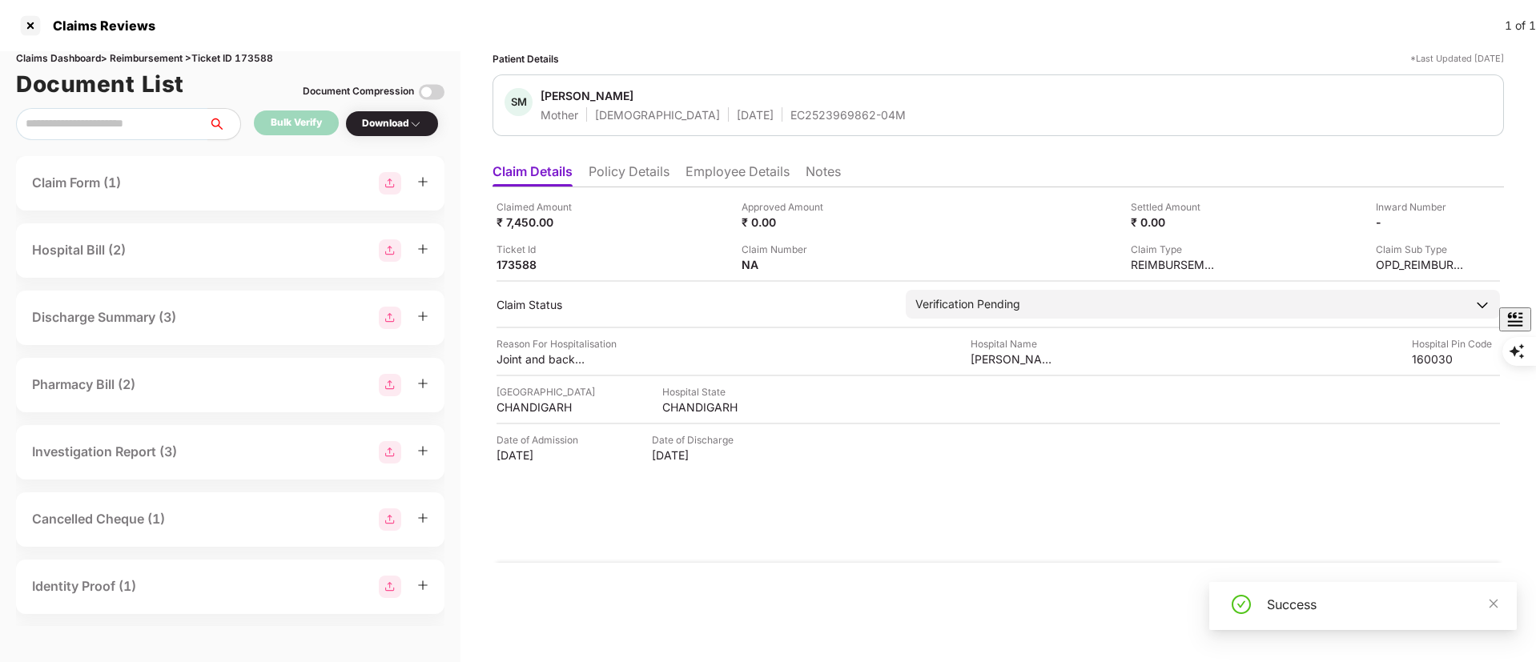
click at [401, 116] on div "Download" at bounding box center [392, 123] width 60 height 15
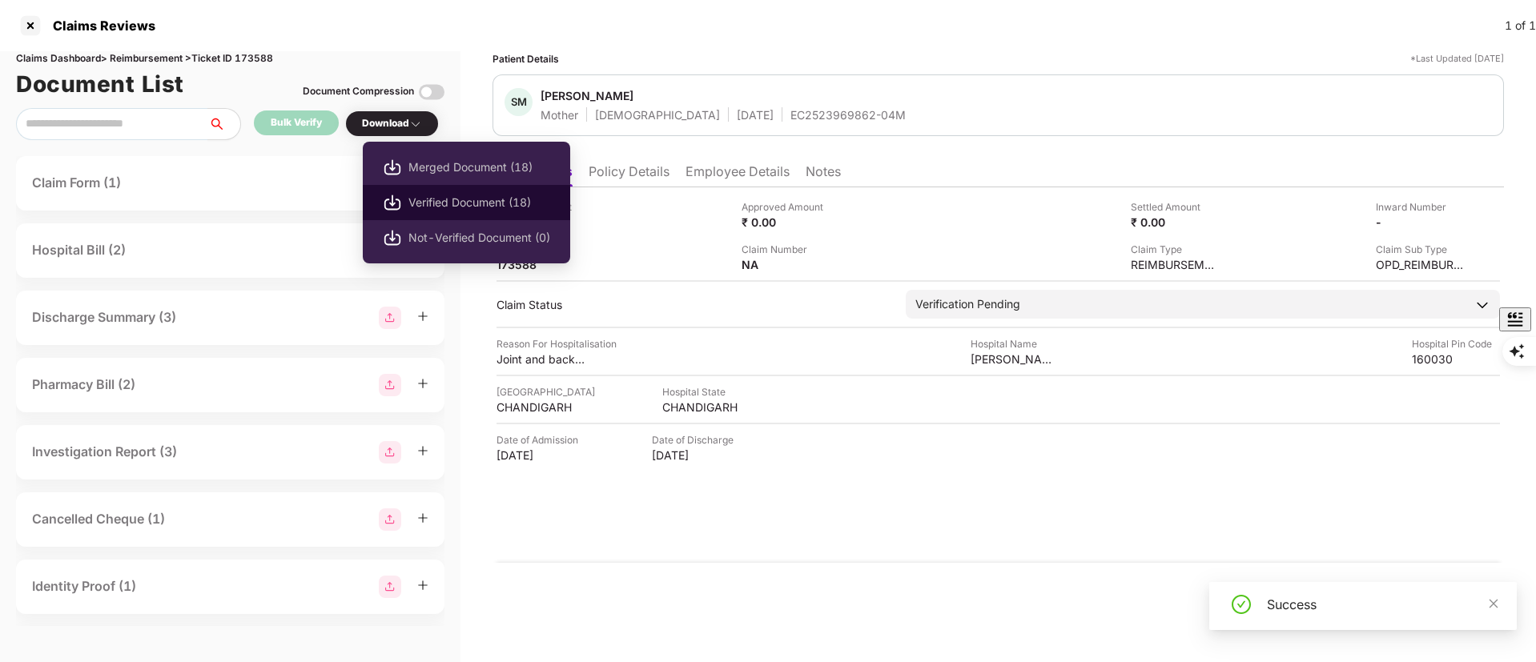
click at [464, 208] on span "Verified Document (18)" at bounding box center [479, 203] width 142 height 18
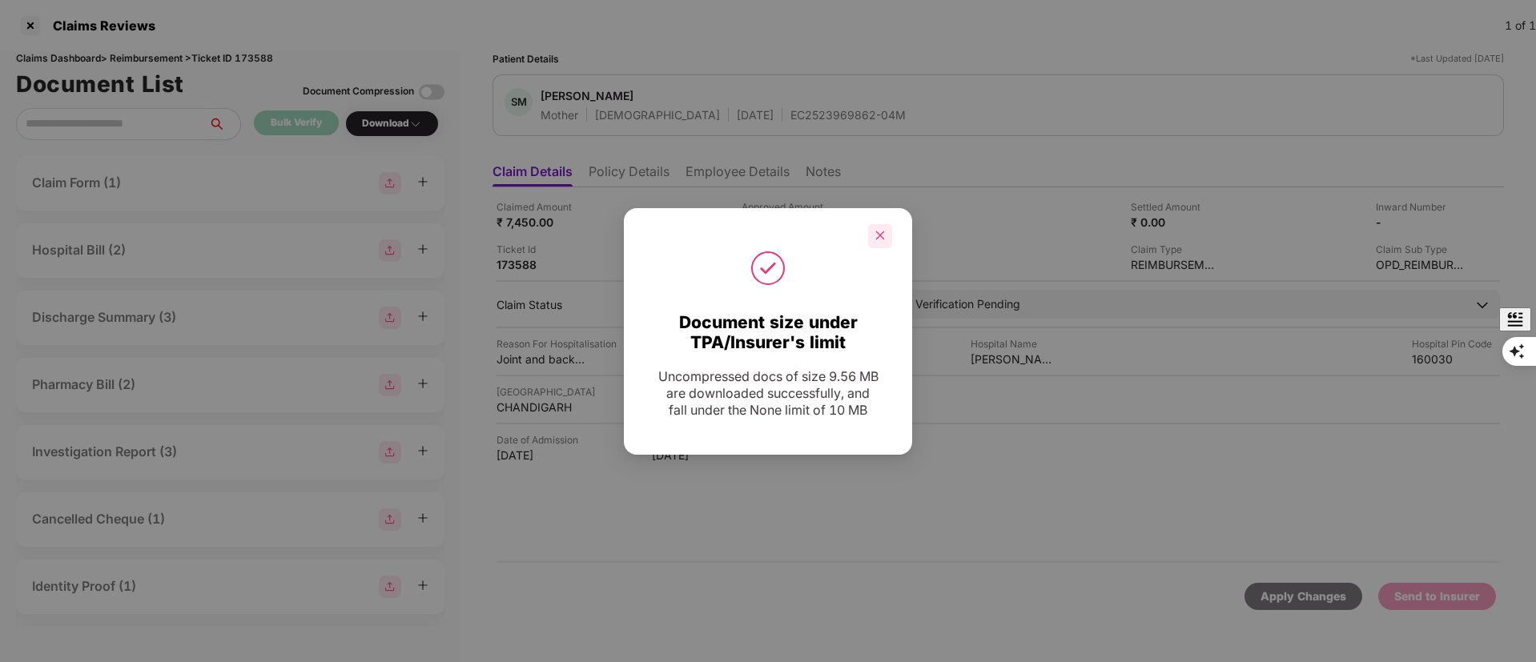
click at [879, 230] on icon "close" at bounding box center [880, 235] width 11 height 11
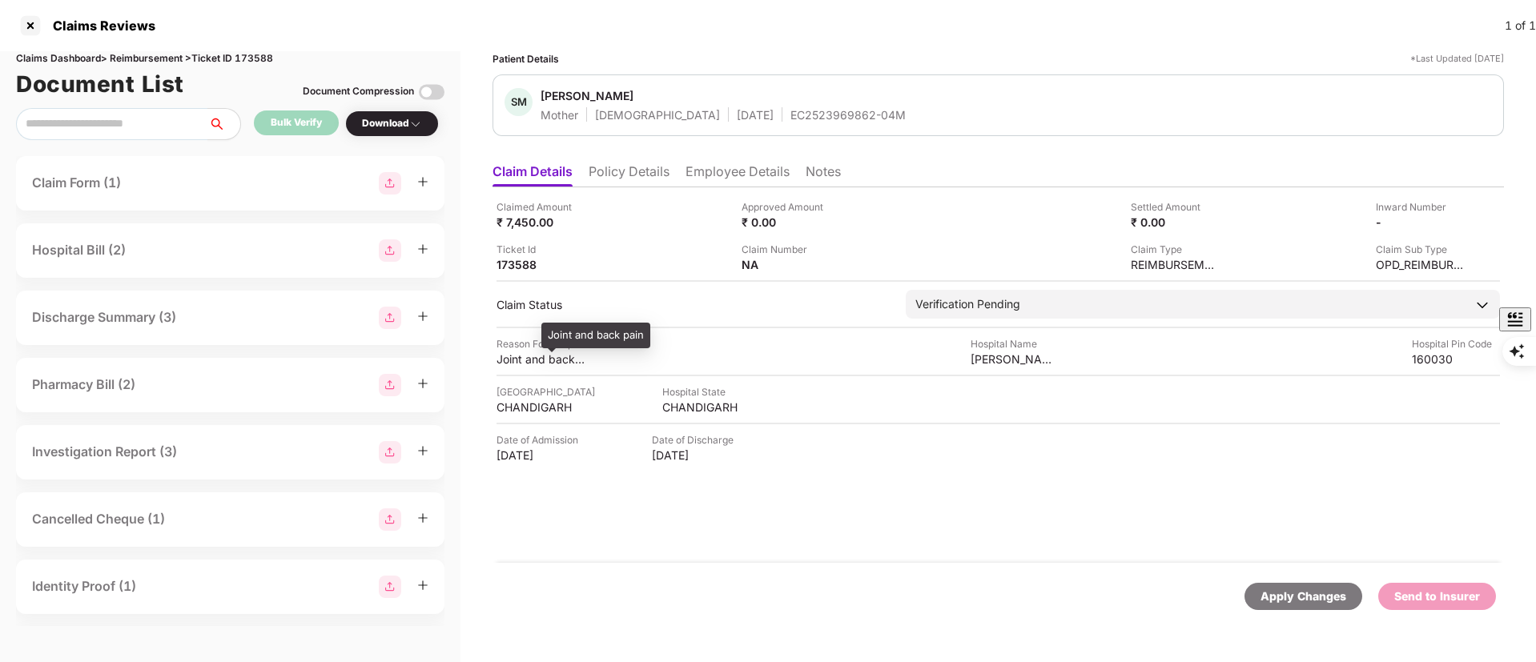
click at [520, 361] on div "Joint and back pain" at bounding box center [541, 359] width 88 height 15
click at [1084, 337] on div "Dr NK AGGARWAL" at bounding box center [1064, 336] width 99 height 26
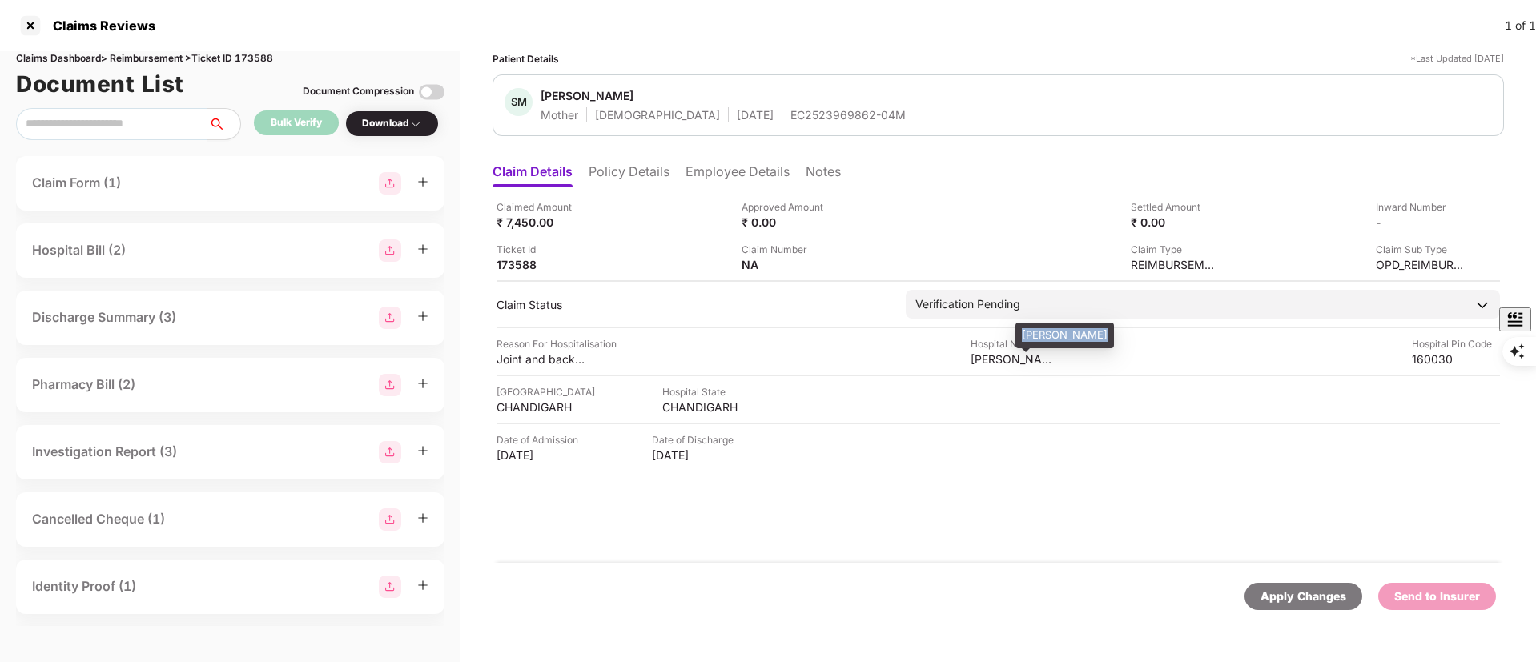
click at [1084, 337] on div "Dr NK AGGARWAL" at bounding box center [1064, 336] width 99 height 26
click at [1016, 360] on div "Dr NK AGGARWAL" at bounding box center [1015, 359] width 88 height 15
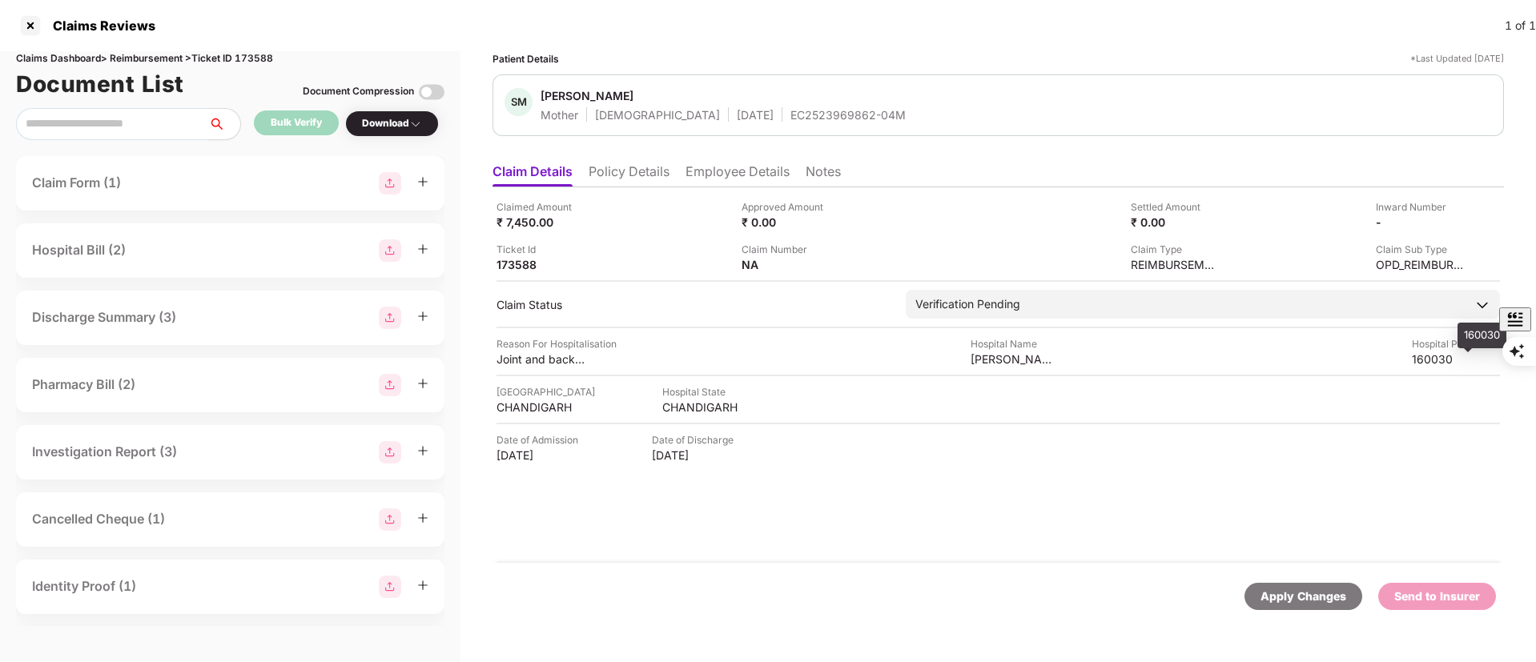
click at [1438, 361] on div "160030" at bounding box center [1456, 359] width 88 height 15
click at [702, 173] on li "Employee Details" at bounding box center [738, 174] width 104 height 23
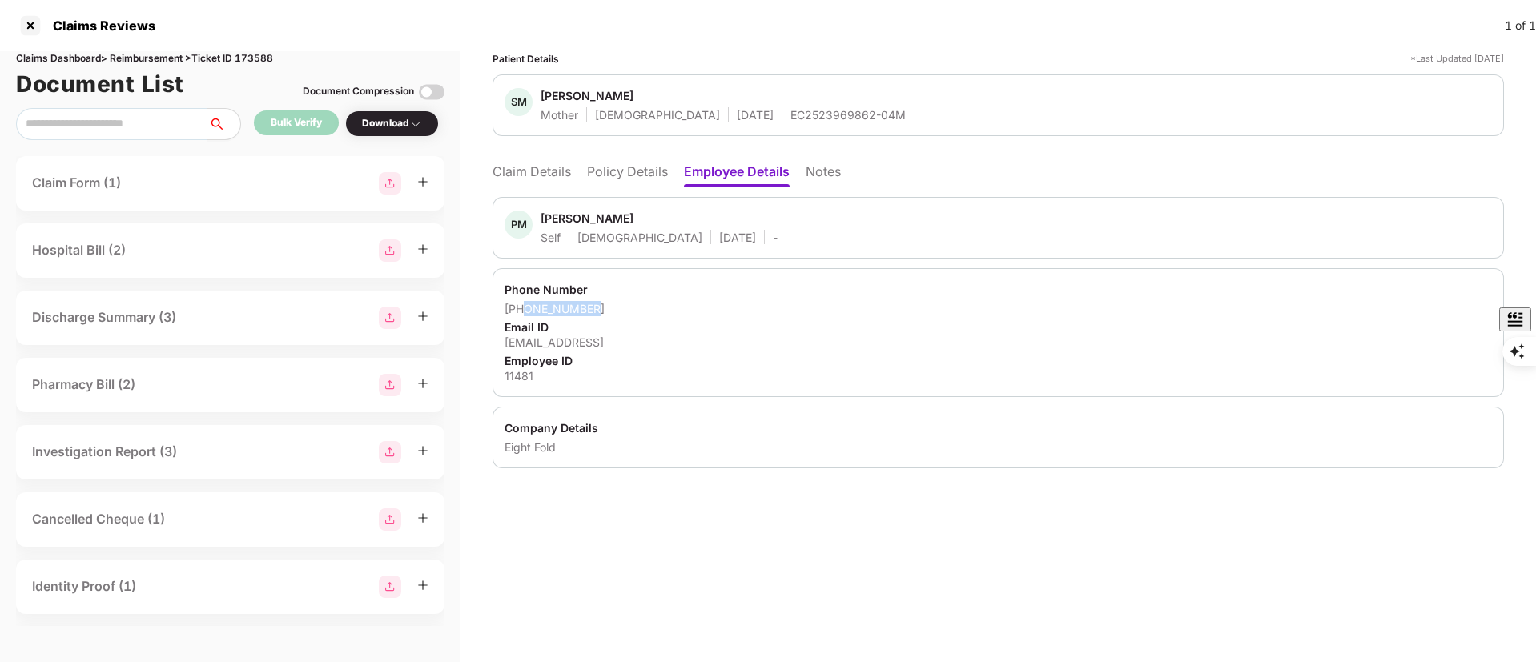
drag, startPoint x: 595, startPoint y: 303, endPoint x: 526, endPoint y: 307, distance: 69.0
click at [526, 307] on div "+919654486894" at bounding box center [998, 308] width 987 height 15
click at [694, 463] on div "Company Details Eight Fold" at bounding box center [998, 438] width 1011 height 62
click at [514, 376] on div "11481" at bounding box center [998, 375] width 987 height 15
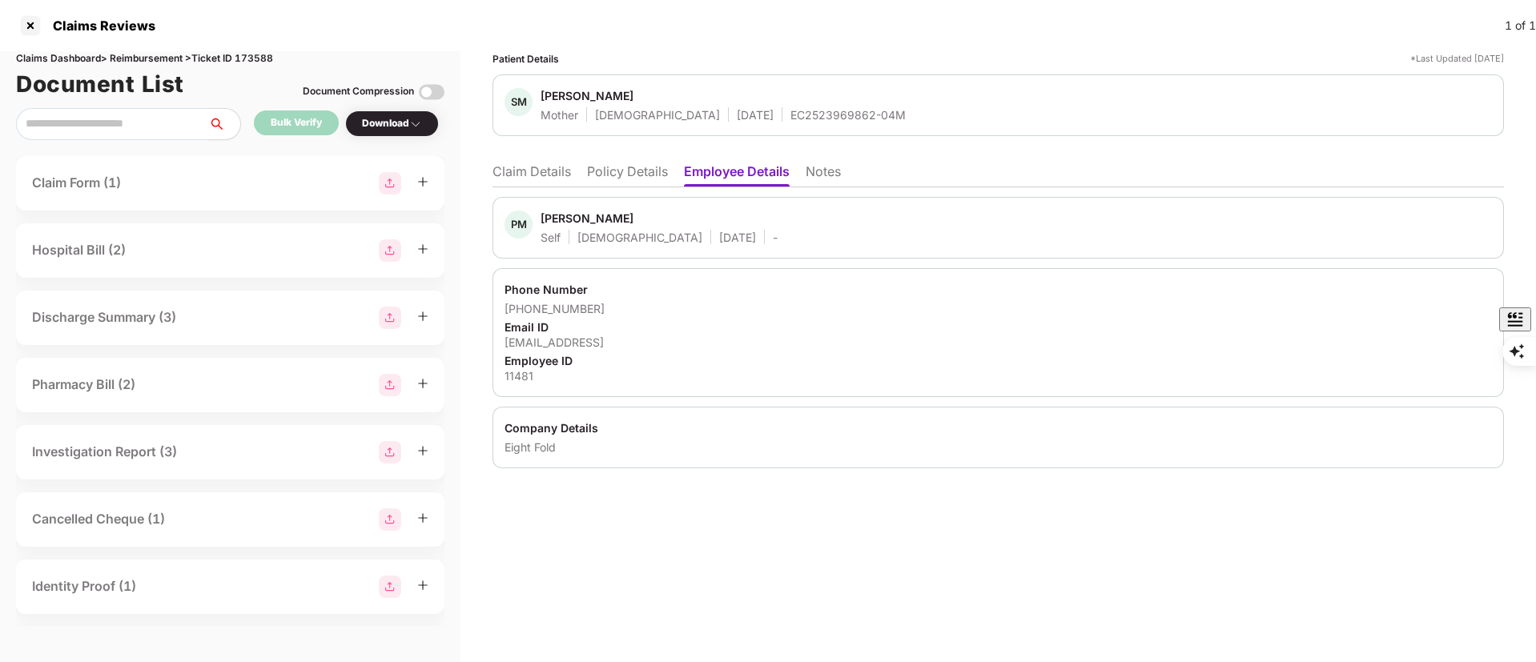
click at [541, 179] on li "Claim Details" at bounding box center [532, 174] width 78 height 23
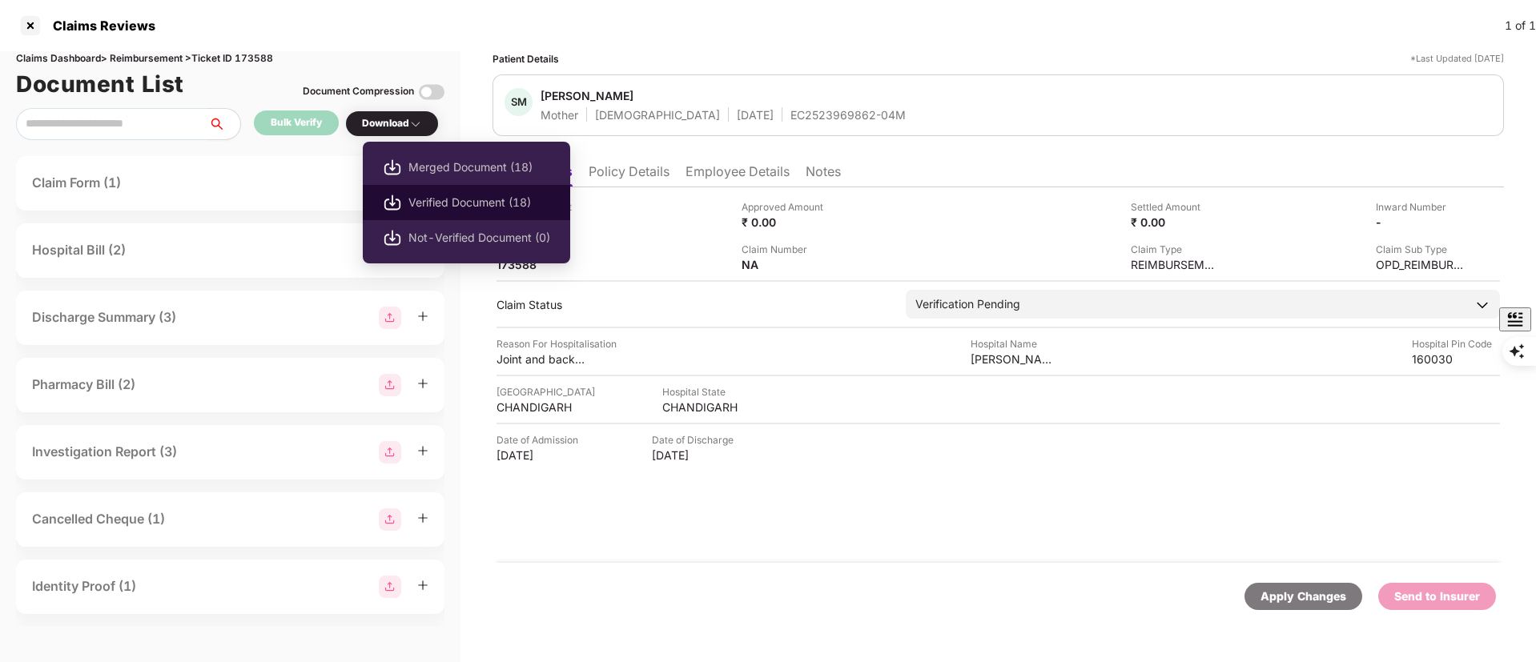
click at [424, 197] on span "Verified Document (18)" at bounding box center [479, 203] width 142 height 18
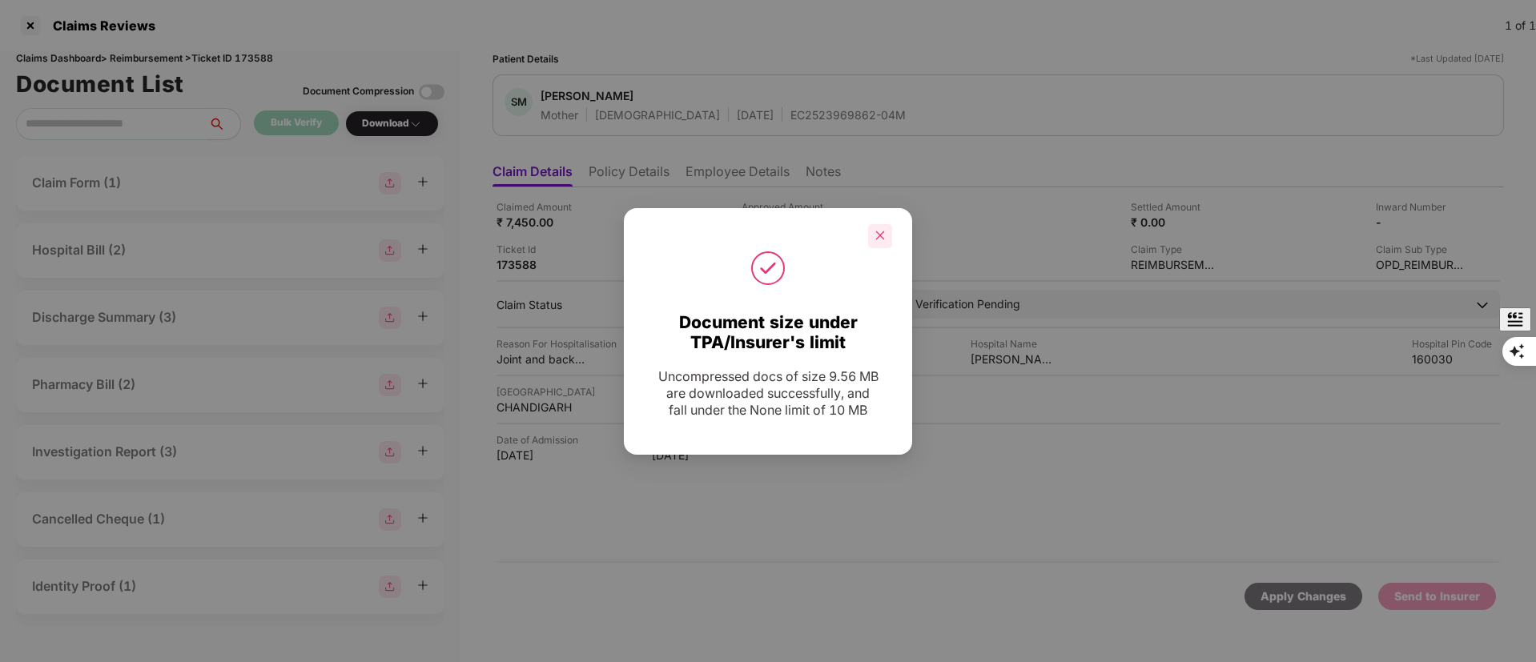
click at [878, 231] on icon "close" at bounding box center [880, 235] width 11 height 11
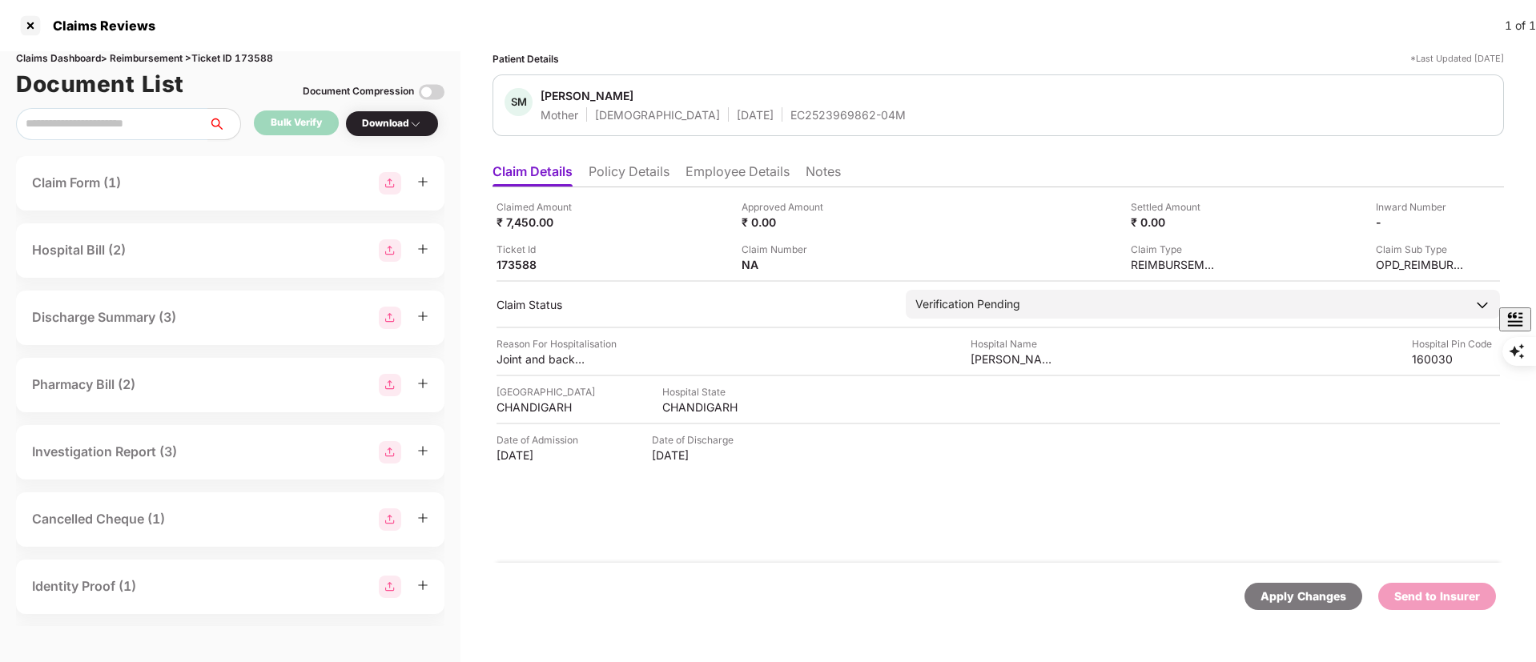
click at [766, 105] on span "Sarla Mittal" at bounding box center [723, 97] width 365 height 19
click at [768, 105] on span "Sarla Mittal" at bounding box center [723, 97] width 365 height 19
click at [790, 113] on div "EC2523969862-04M" at bounding box center [847, 114] width 115 height 15
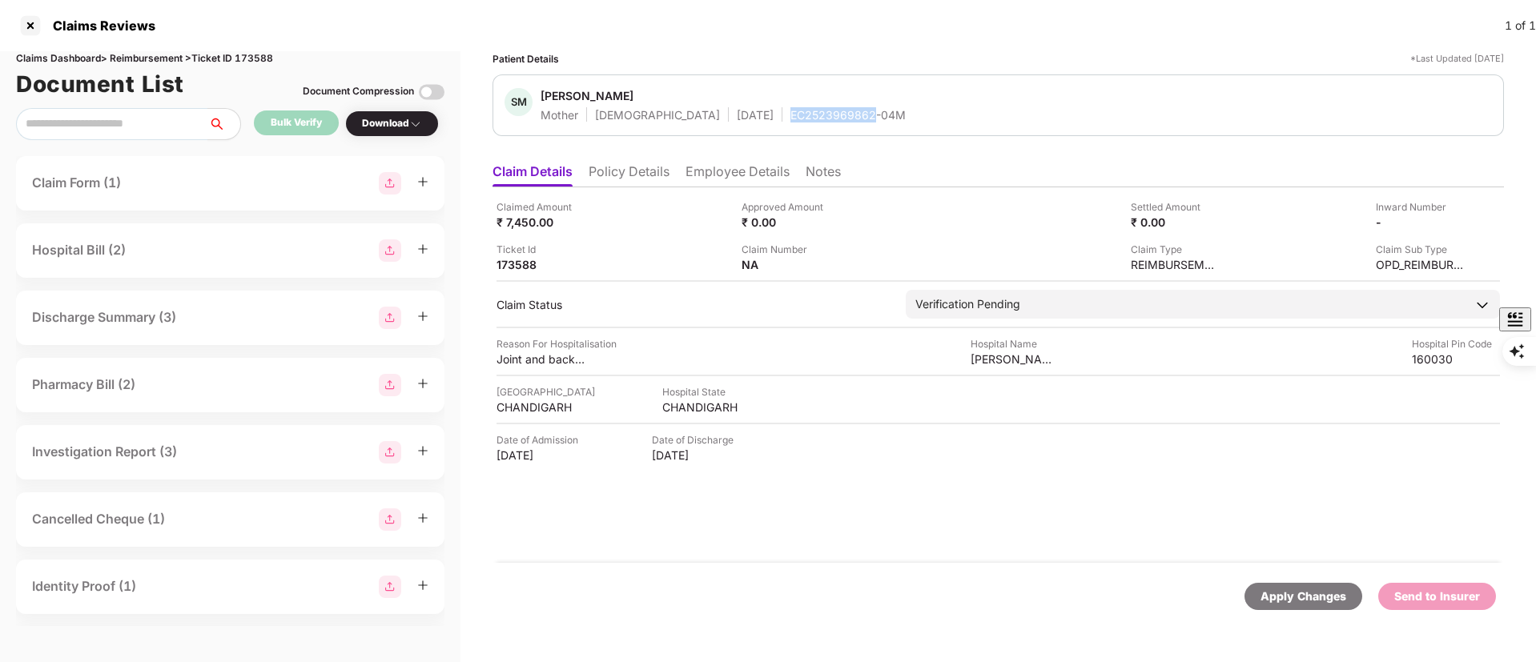
click at [790, 113] on div "EC2523969862-04M" at bounding box center [847, 114] width 115 height 15
click at [1460, 215] on img at bounding box center [1457, 221] width 13 height 13
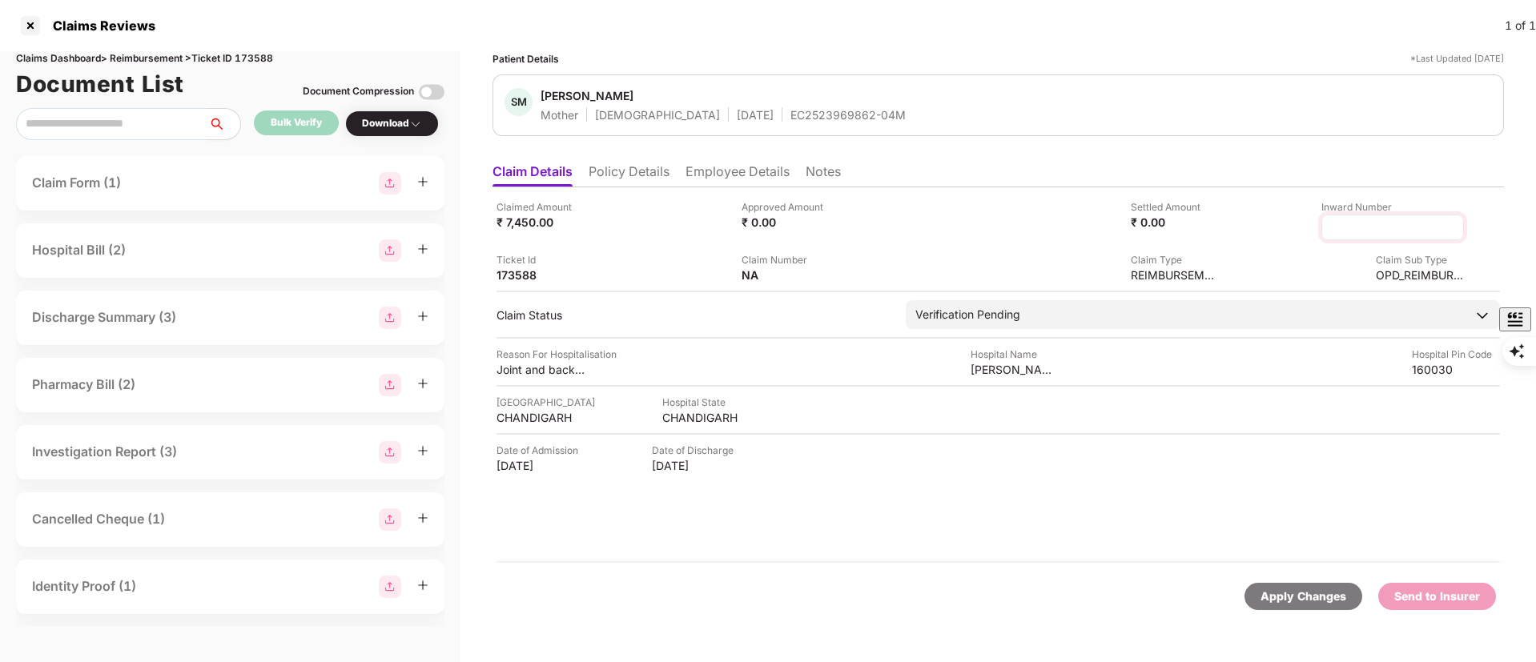
type input "**********"
click at [1335, 224] on input "**********" at bounding box center [1392, 227] width 115 height 17
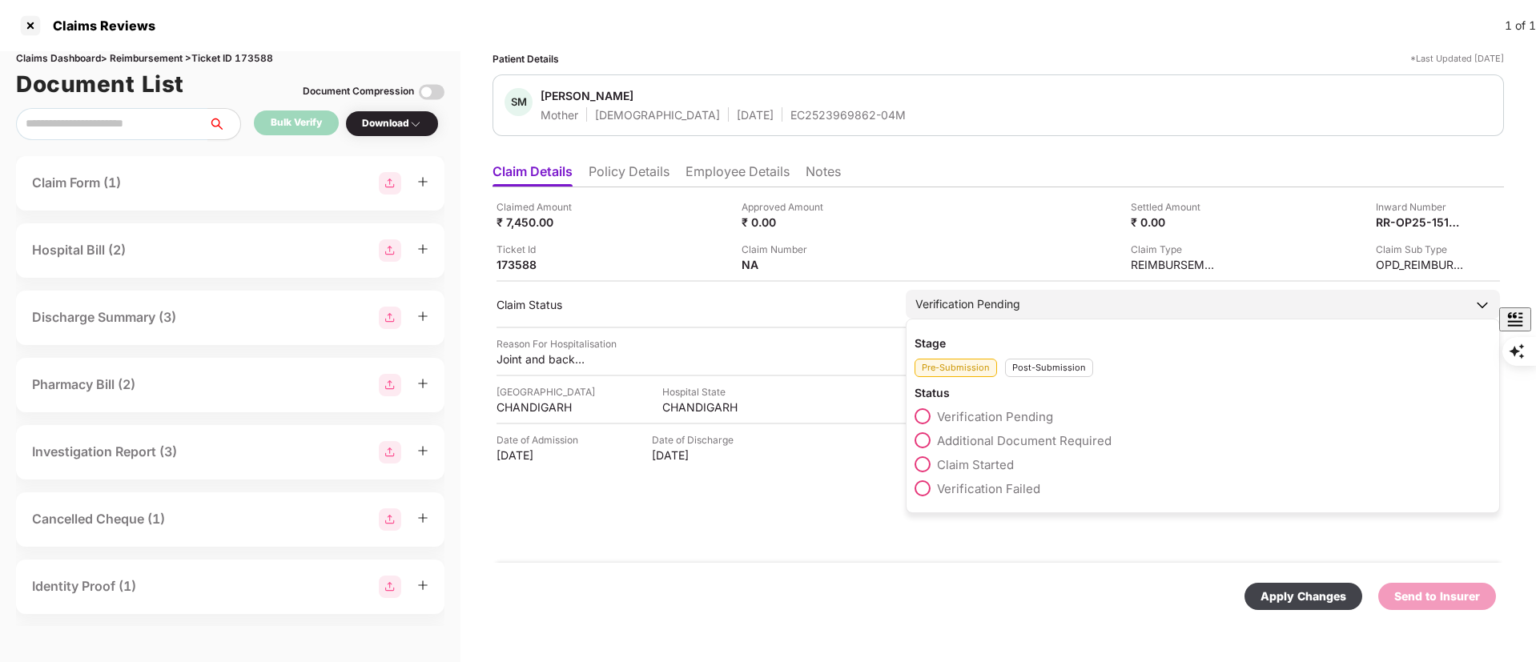
click at [1035, 384] on div "Stage Pre-Submission Post-Submission Status Verification Pending Additional Doc…" at bounding box center [1203, 416] width 594 height 195
click at [1035, 368] on div "Post-Submission" at bounding box center [1049, 368] width 88 height 18
click at [999, 437] on span "Claim Under Process" at bounding box center [997, 440] width 121 height 15
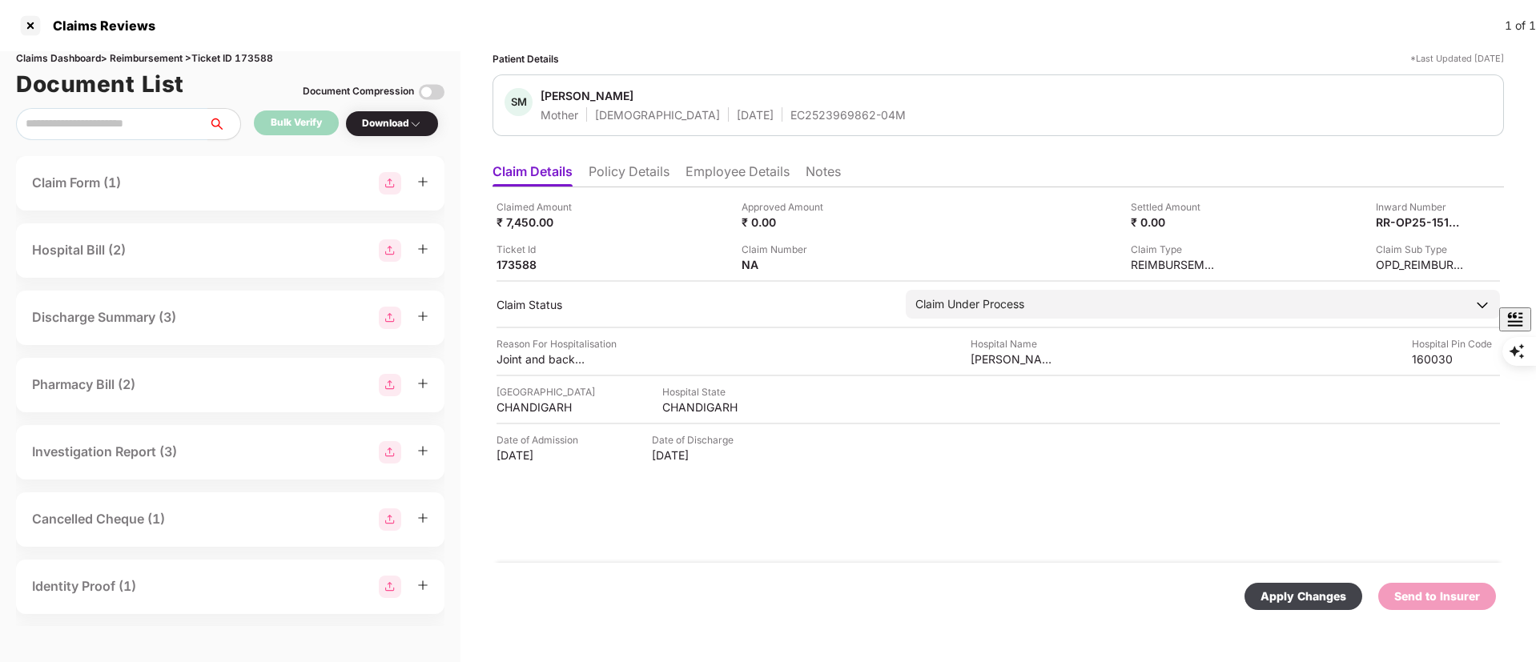
click at [1298, 601] on div "Apply Changes" at bounding box center [1304, 597] width 86 height 18
click at [26, 30] on div at bounding box center [31, 26] width 26 height 26
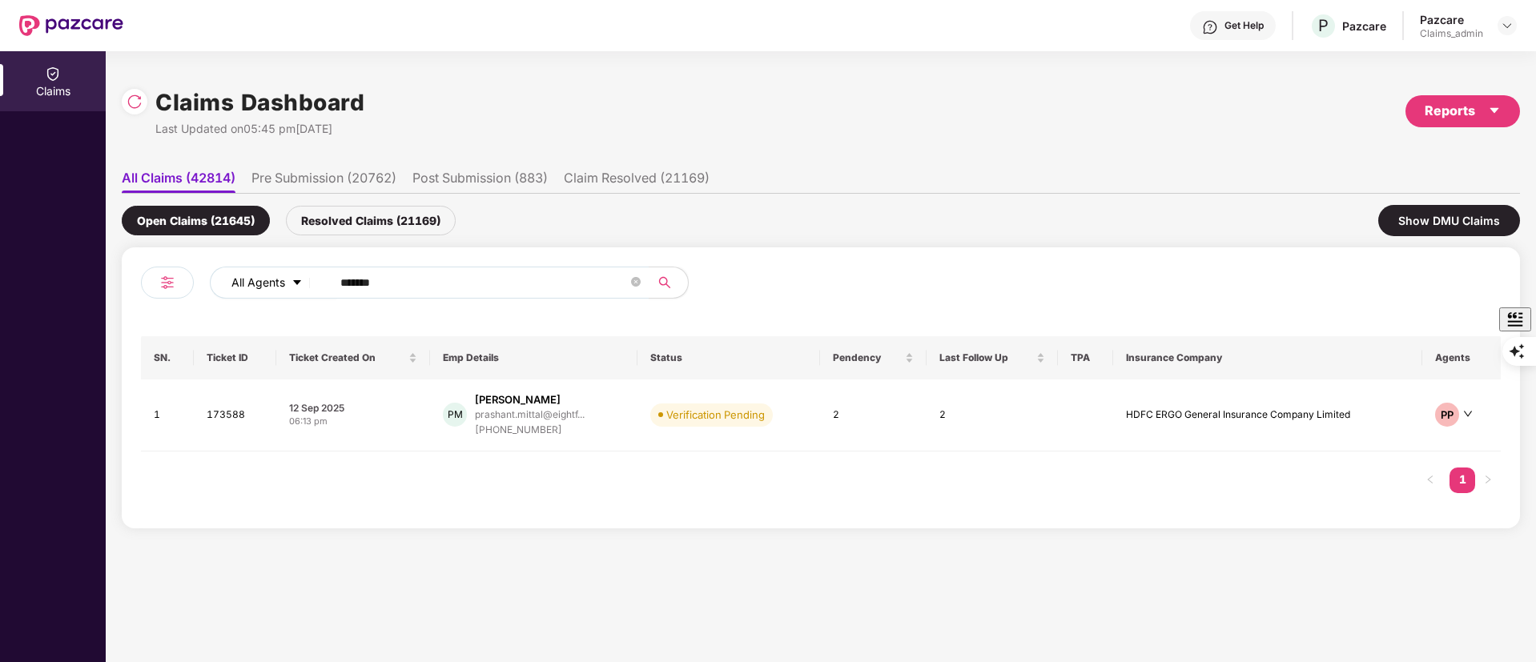
drag, startPoint x: 430, startPoint y: 297, endPoint x: 305, endPoint y: 280, distance: 126.1
click at [265, 290] on div "All Agents ******" at bounding box center [618, 283] width 816 height 32
click at [376, 278] on input "******" at bounding box center [484, 283] width 288 height 24
click at [383, 278] on input "******" at bounding box center [484, 283] width 288 height 24
drag, startPoint x: 388, startPoint y: 279, endPoint x: 309, endPoint y: 285, distance: 79.5
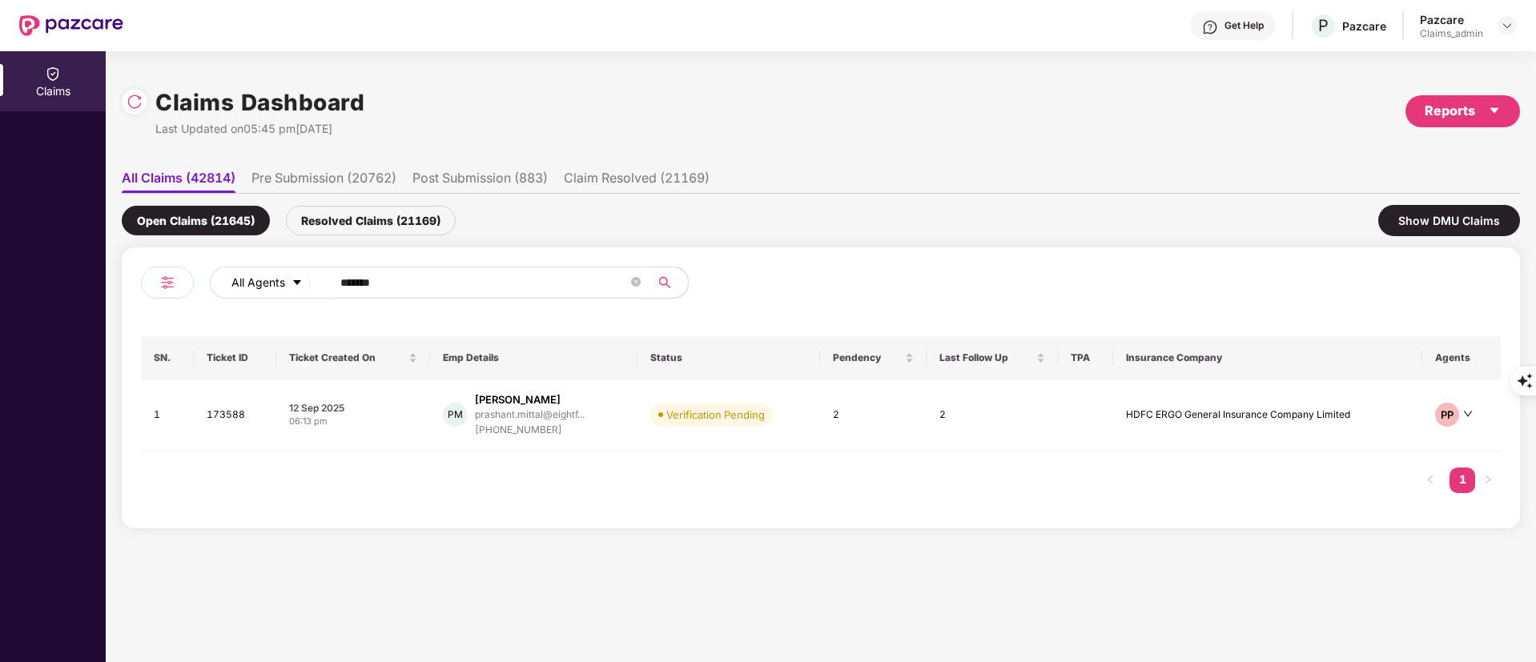
click at [309, 285] on div "All Agents ******" at bounding box center [618, 283] width 816 height 32
paste input "text"
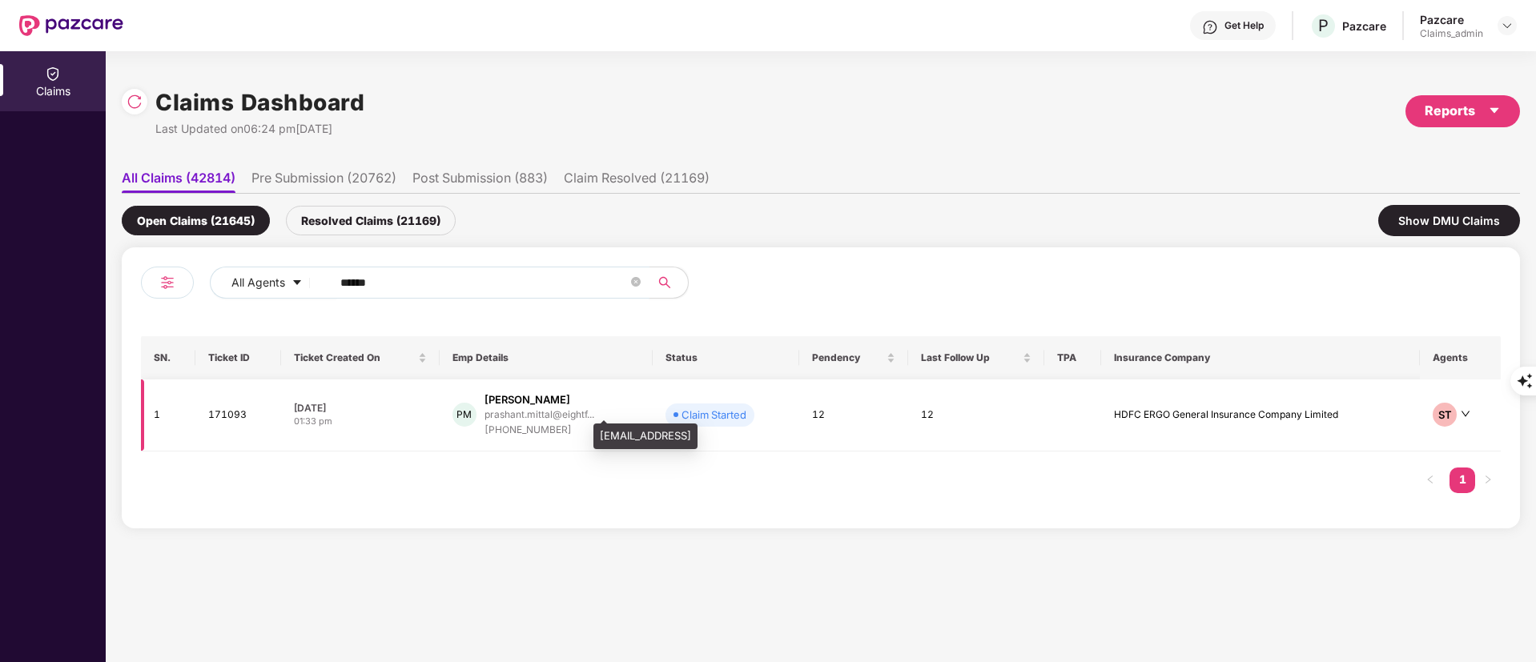
type input "******"
click at [514, 419] on div "prashant.mittal@eightf..." at bounding box center [540, 414] width 110 height 10
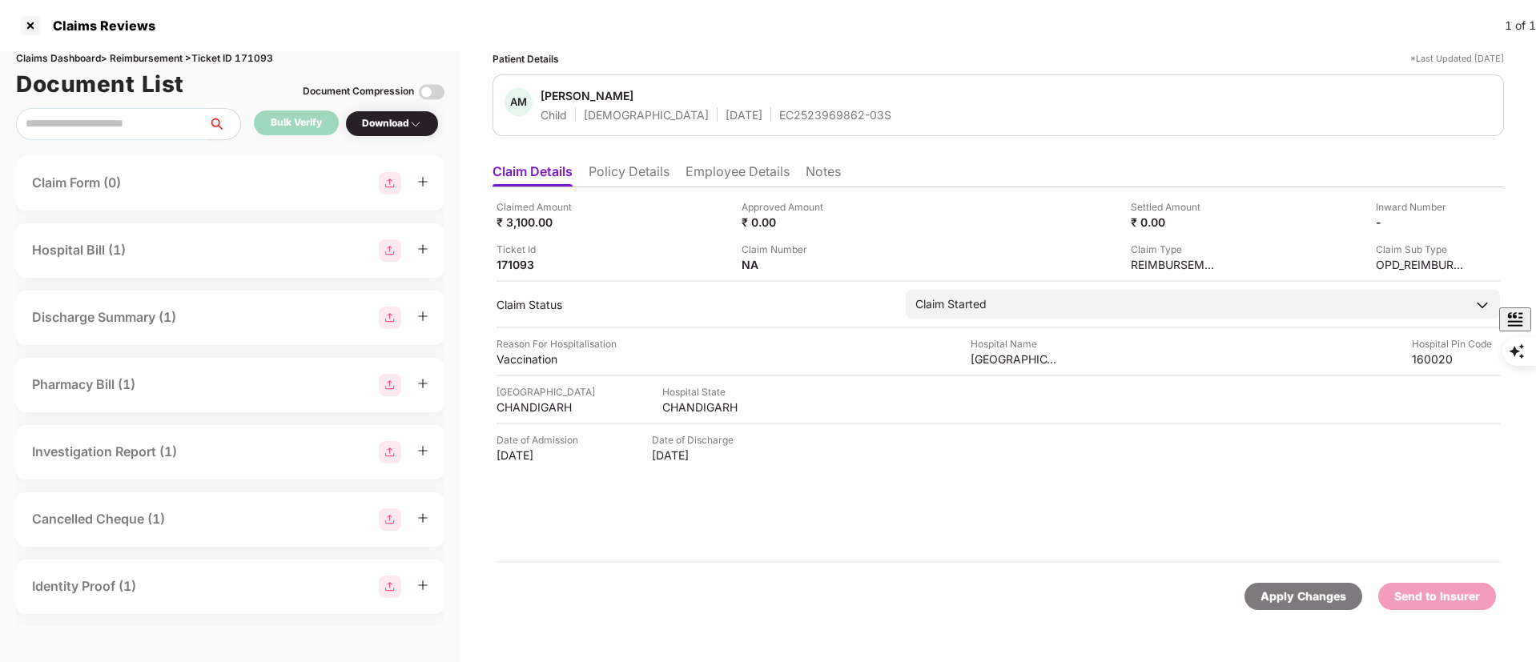
click at [636, 172] on li "Policy Details" at bounding box center [629, 174] width 81 height 23
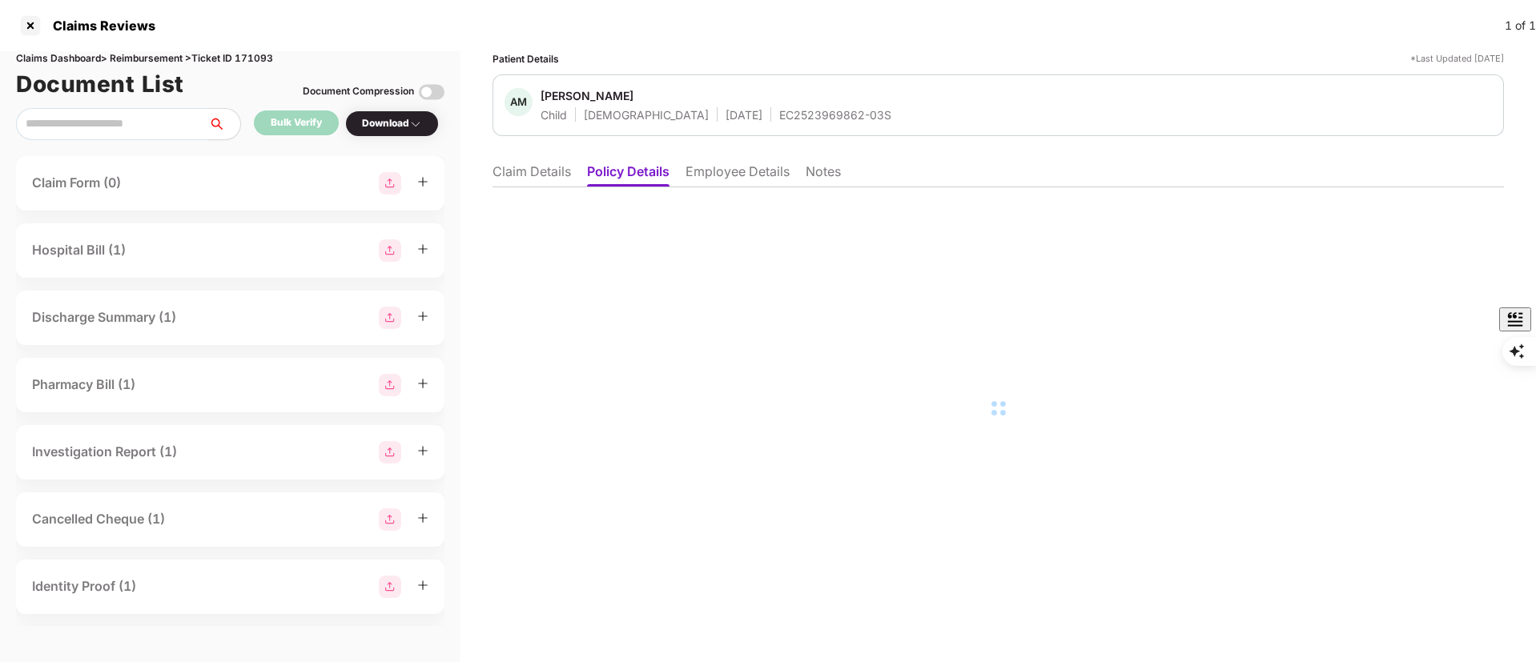
click at [731, 169] on li "Employee Details" at bounding box center [738, 174] width 104 height 23
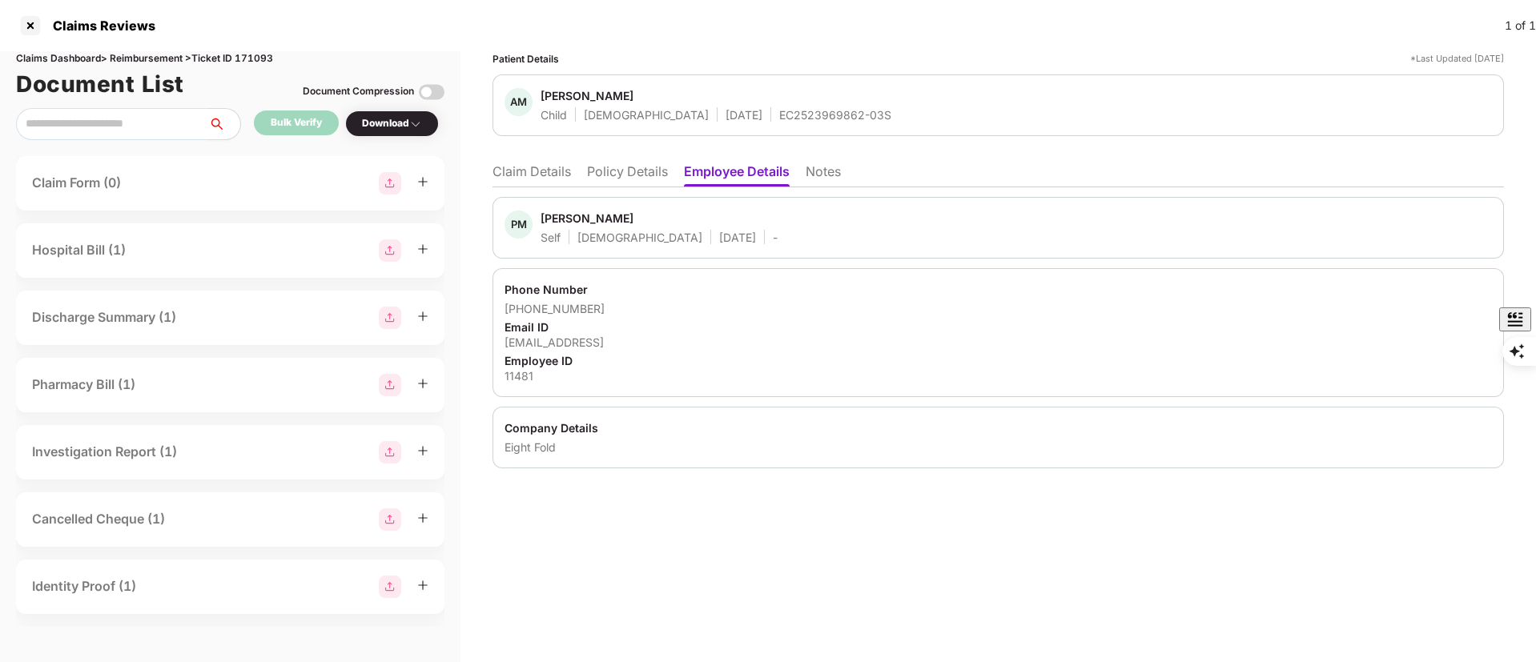
click at [544, 169] on li "Claim Details" at bounding box center [532, 174] width 78 height 23
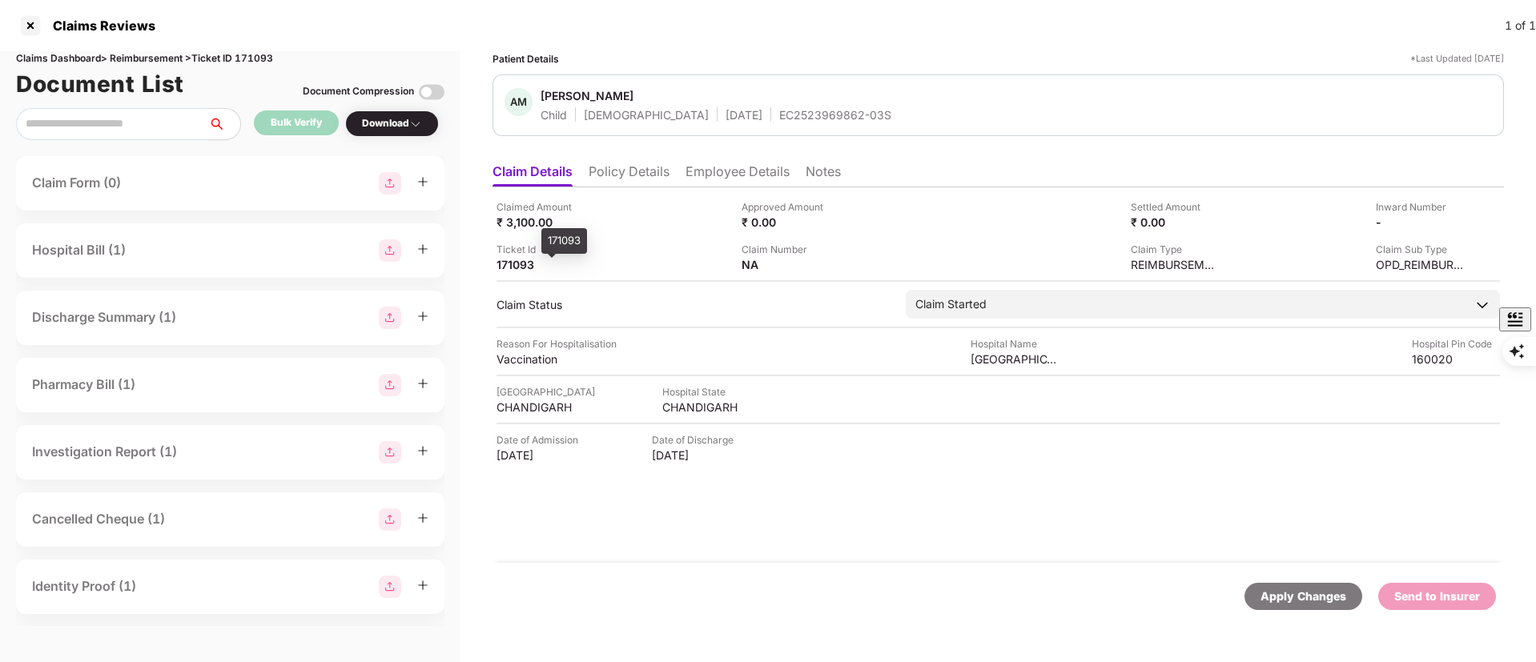
click at [521, 257] on div "171093" at bounding box center [541, 264] width 88 height 15
drag, startPoint x: 766, startPoint y: 166, endPoint x: 734, endPoint y: 191, distance: 41.0
click at [767, 166] on li "Employee Details" at bounding box center [738, 174] width 104 height 23
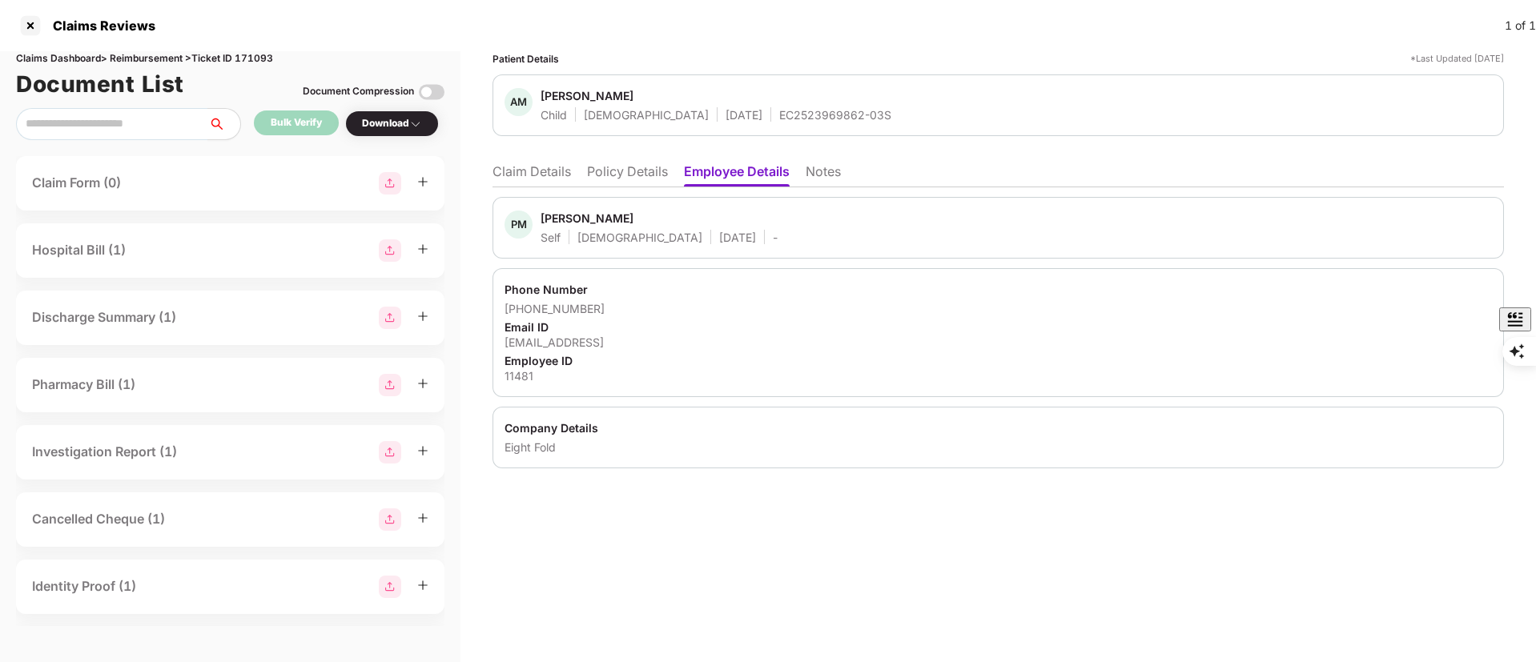
click at [517, 374] on div "11481" at bounding box center [998, 375] width 987 height 15
click at [537, 167] on li "Claim Details" at bounding box center [532, 174] width 78 height 23
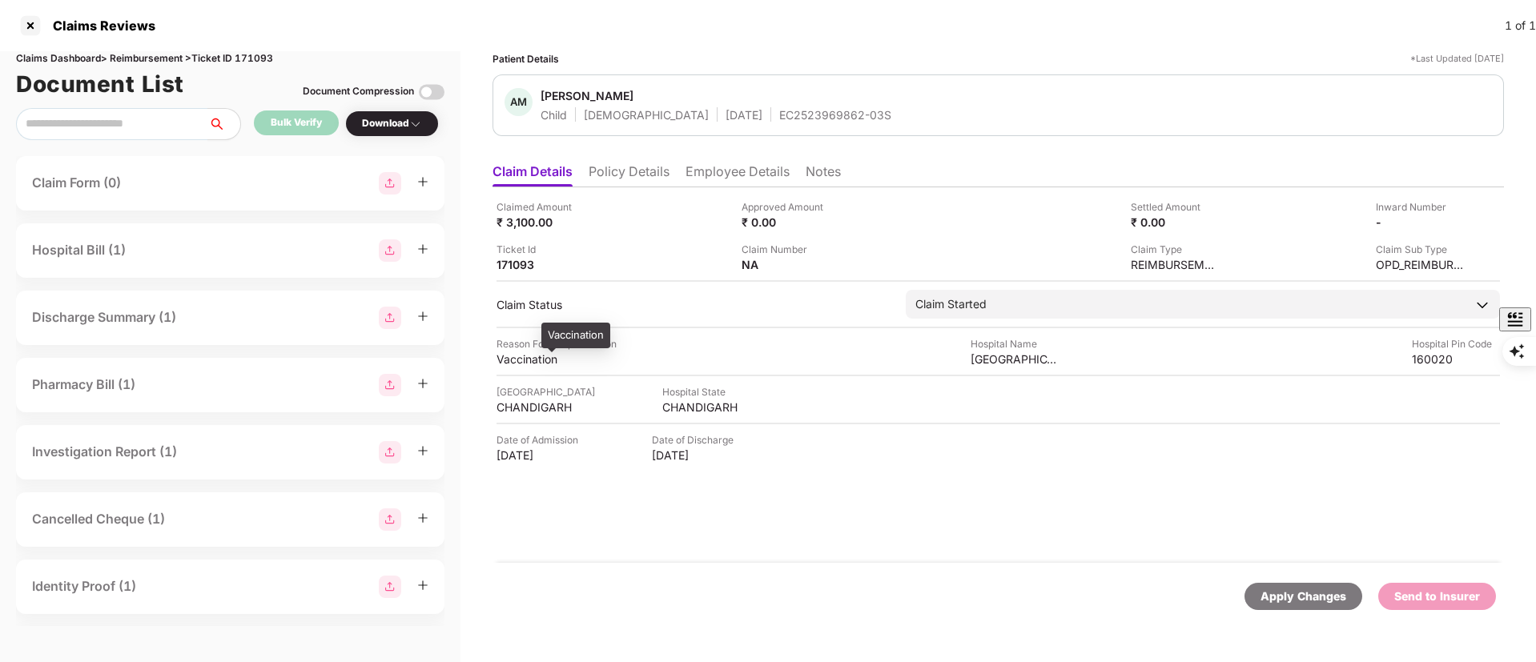
click at [525, 358] on div "Vaccination" at bounding box center [541, 359] width 88 height 15
click at [751, 180] on li "Employee Details" at bounding box center [738, 174] width 104 height 23
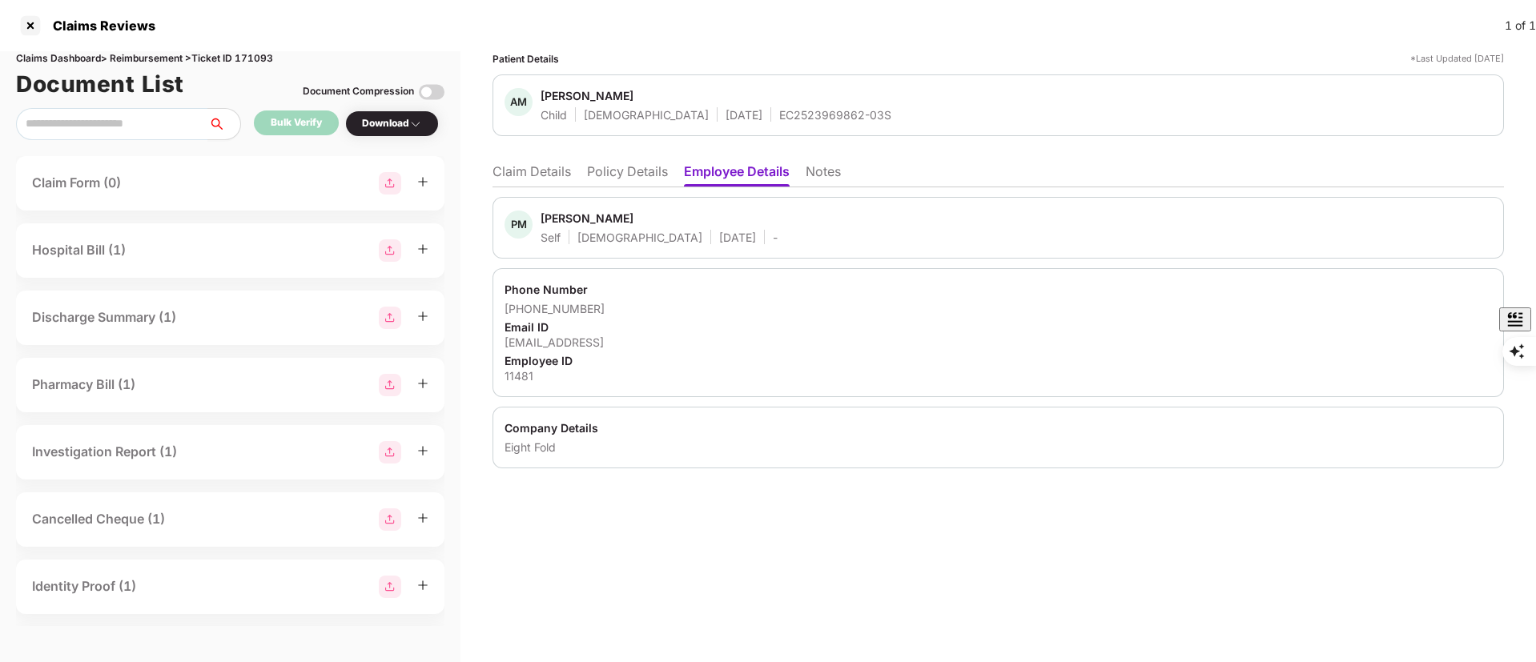
click at [654, 168] on li "Policy Details" at bounding box center [627, 174] width 81 height 23
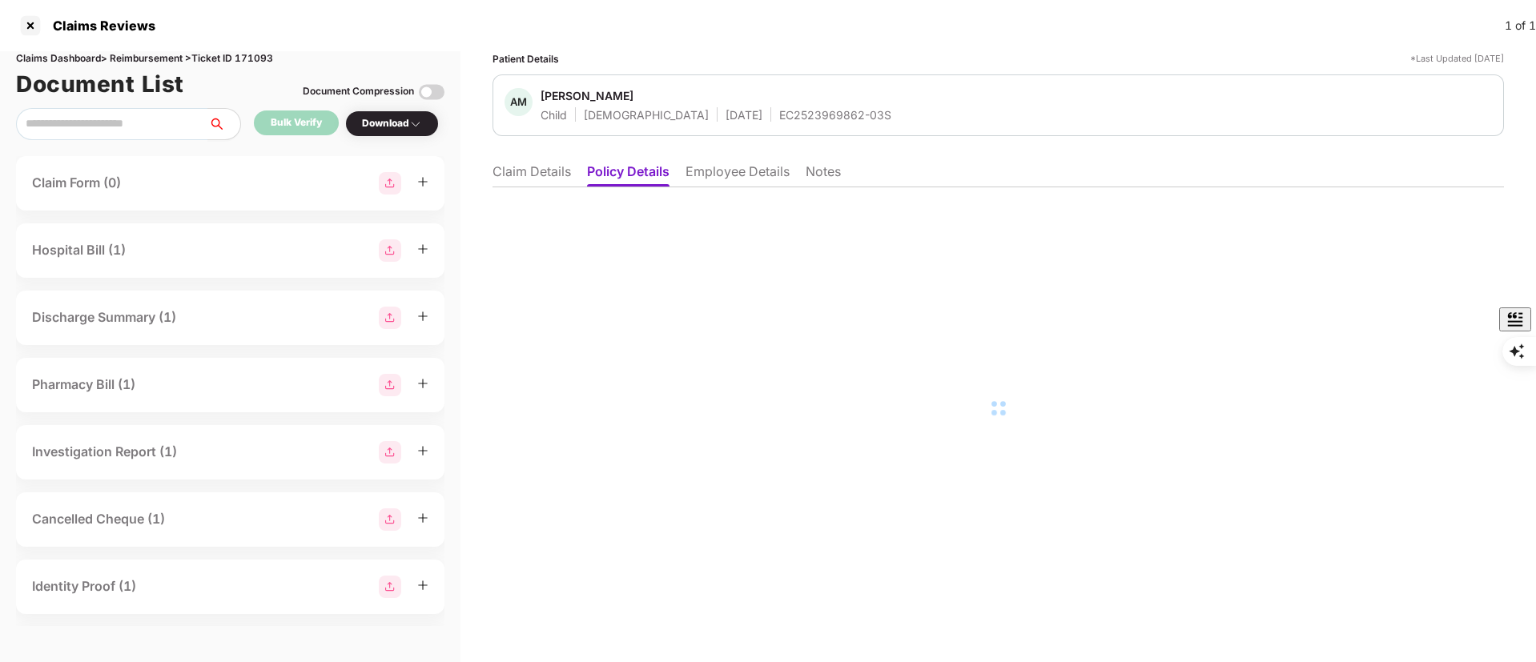
click at [513, 175] on li "Claim Details" at bounding box center [532, 174] width 78 height 23
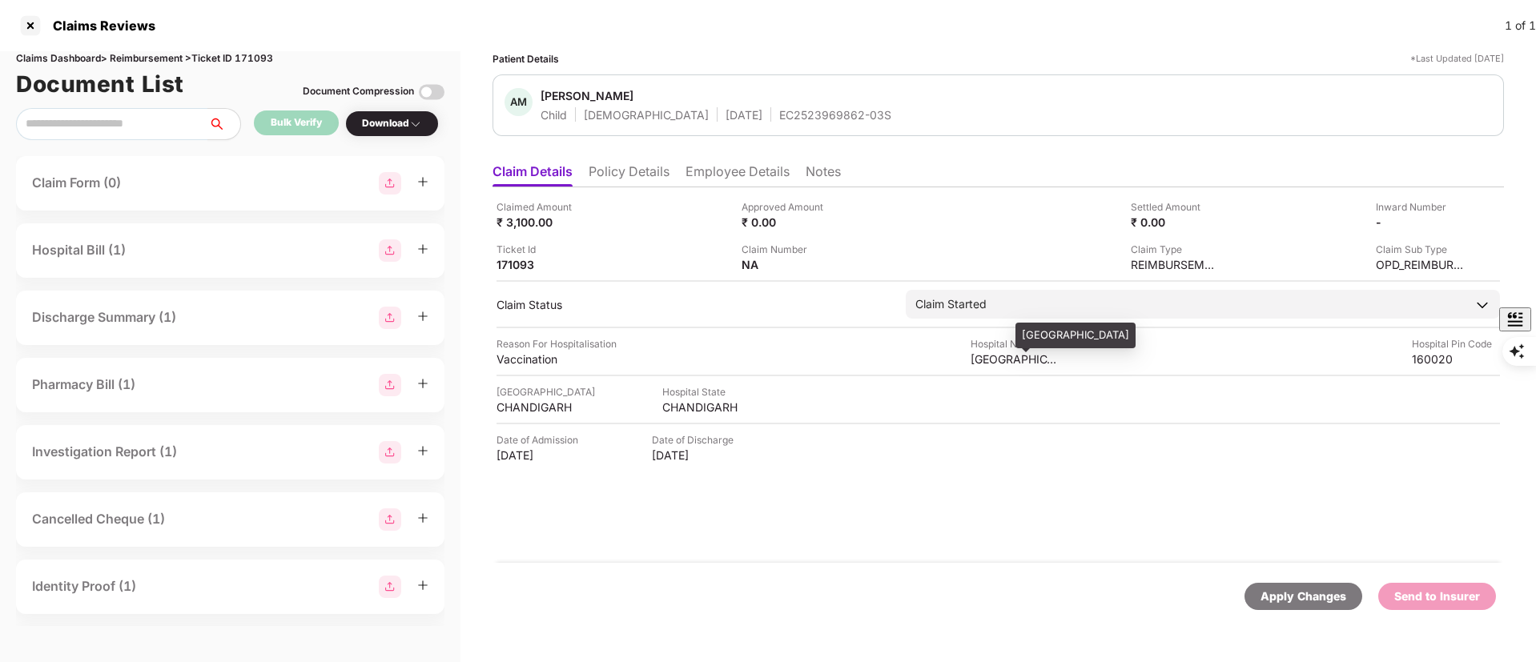
click at [996, 362] on div "Bedi Hospital" at bounding box center [1015, 359] width 88 height 15
click at [781, 115] on div "EC2523969862-03S" at bounding box center [835, 114] width 112 height 15
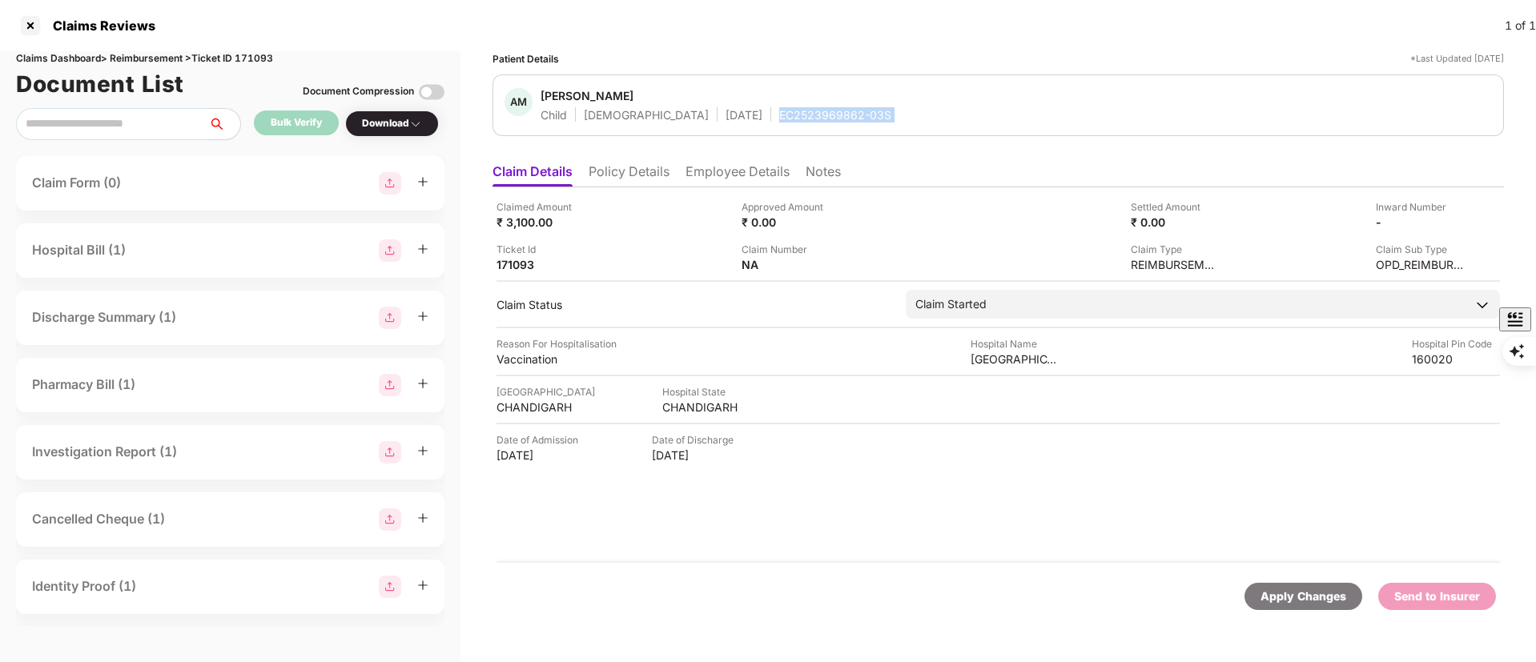
click at [781, 115] on div "EC2523969862-03S" at bounding box center [835, 114] width 112 height 15
click at [809, 170] on li "Notes" at bounding box center [823, 174] width 35 height 23
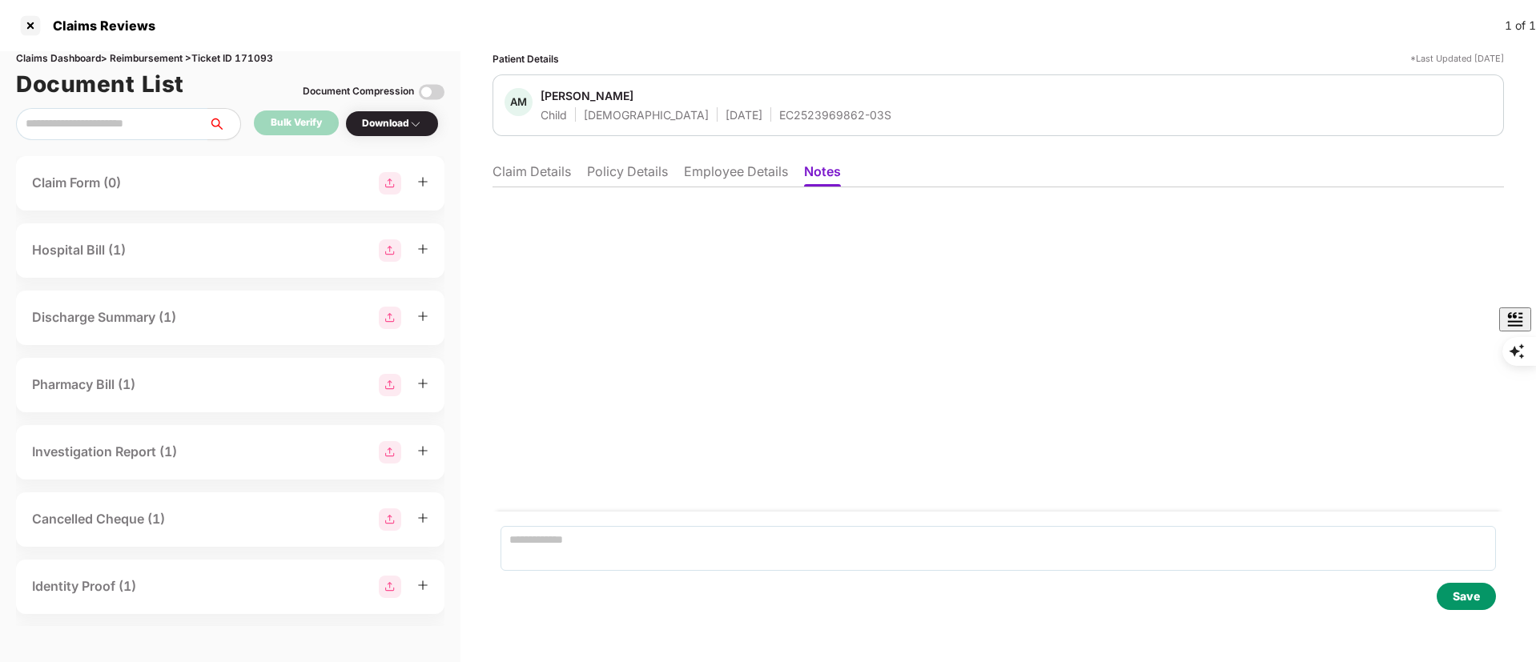
click at [549, 161] on ul "Claim Details Policy Details Employee Details Notes" at bounding box center [998, 171] width 1011 height 32
click at [541, 177] on li "Claim Details" at bounding box center [532, 174] width 78 height 23
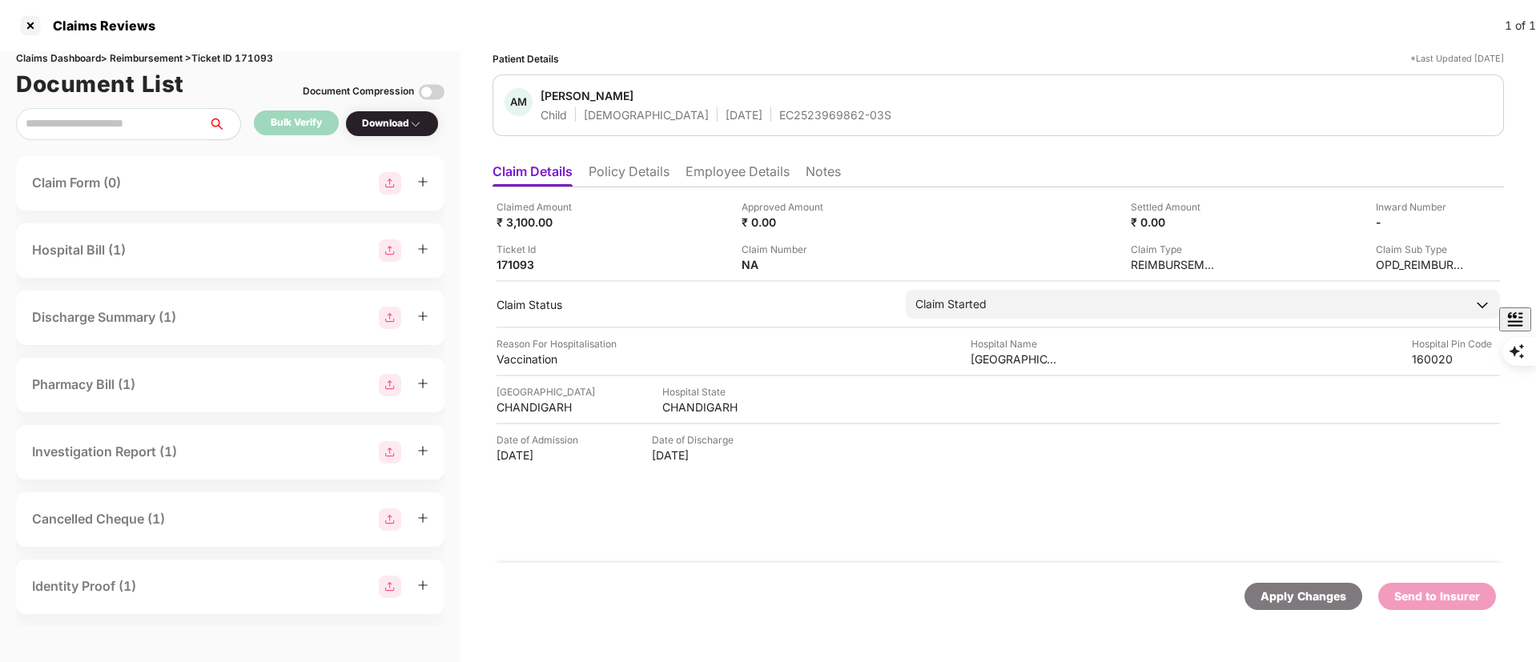
click at [380, 119] on div "Download" at bounding box center [392, 123] width 60 height 15
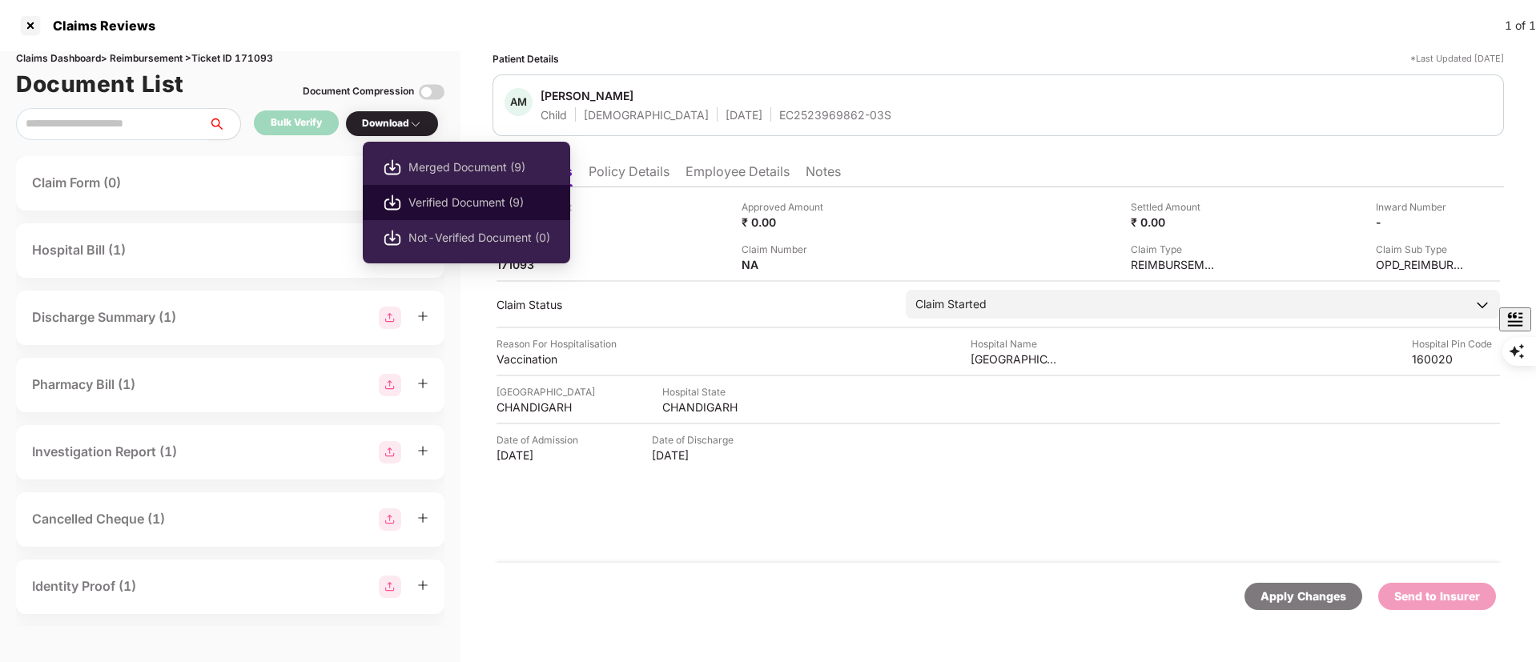
click at [451, 194] on span "Verified Document (9)" at bounding box center [479, 203] width 142 height 18
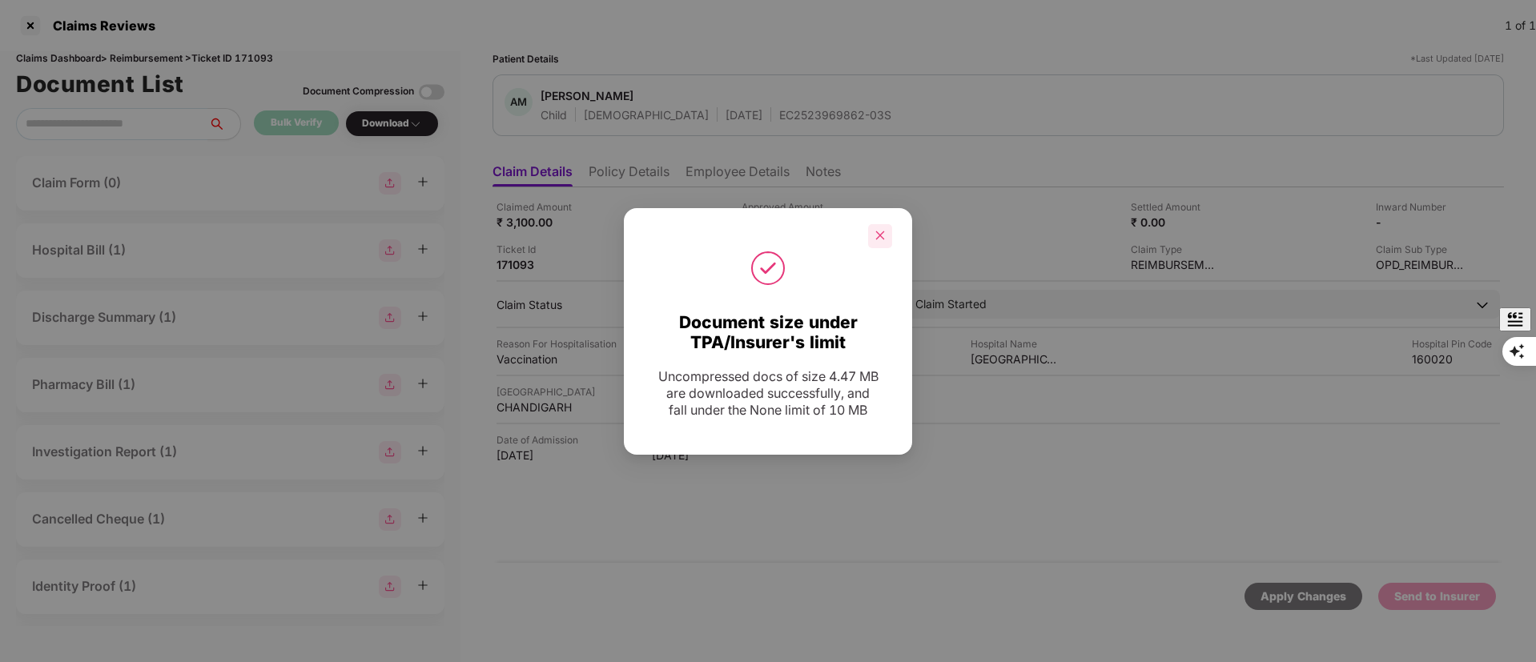
click at [877, 231] on icon "close" at bounding box center [880, 235] width 9 height 9
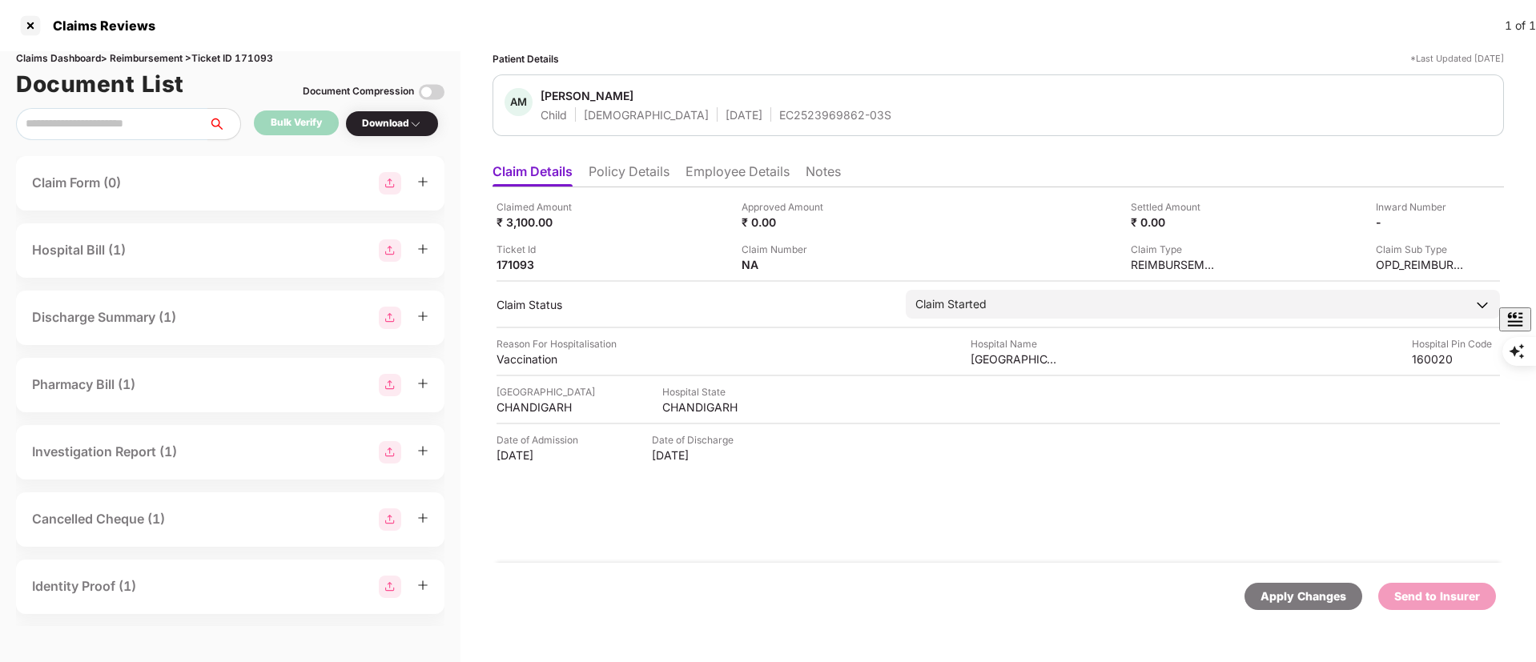
click at [649, 163] on li "Policy Details" at bounding box center [629, 174] width 81 height 23
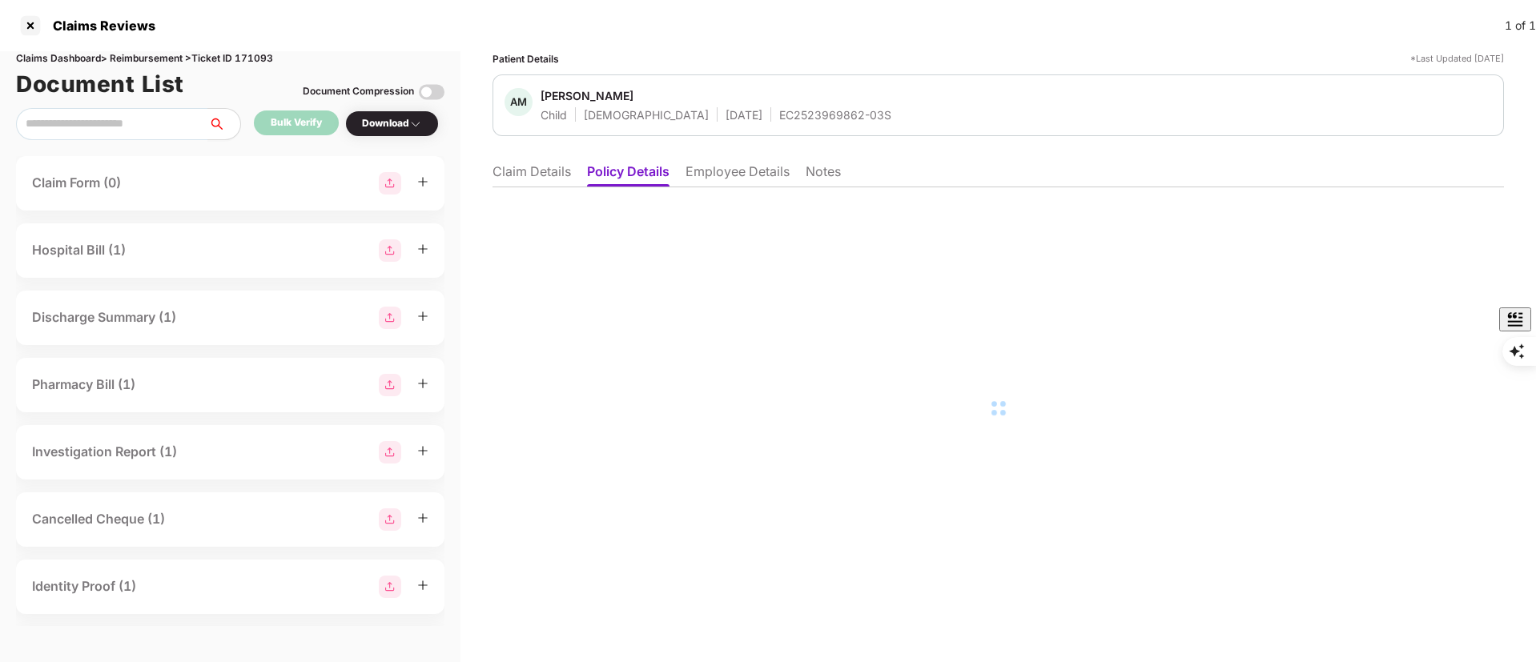
drag, startPoint x: 649, startPoint y: 163, endPoint x: 553, endPoint y: 168, distance: 96.3
click at [553, 168] on li "Claim Details" at bounding box center [532, 174] width 78 height 23
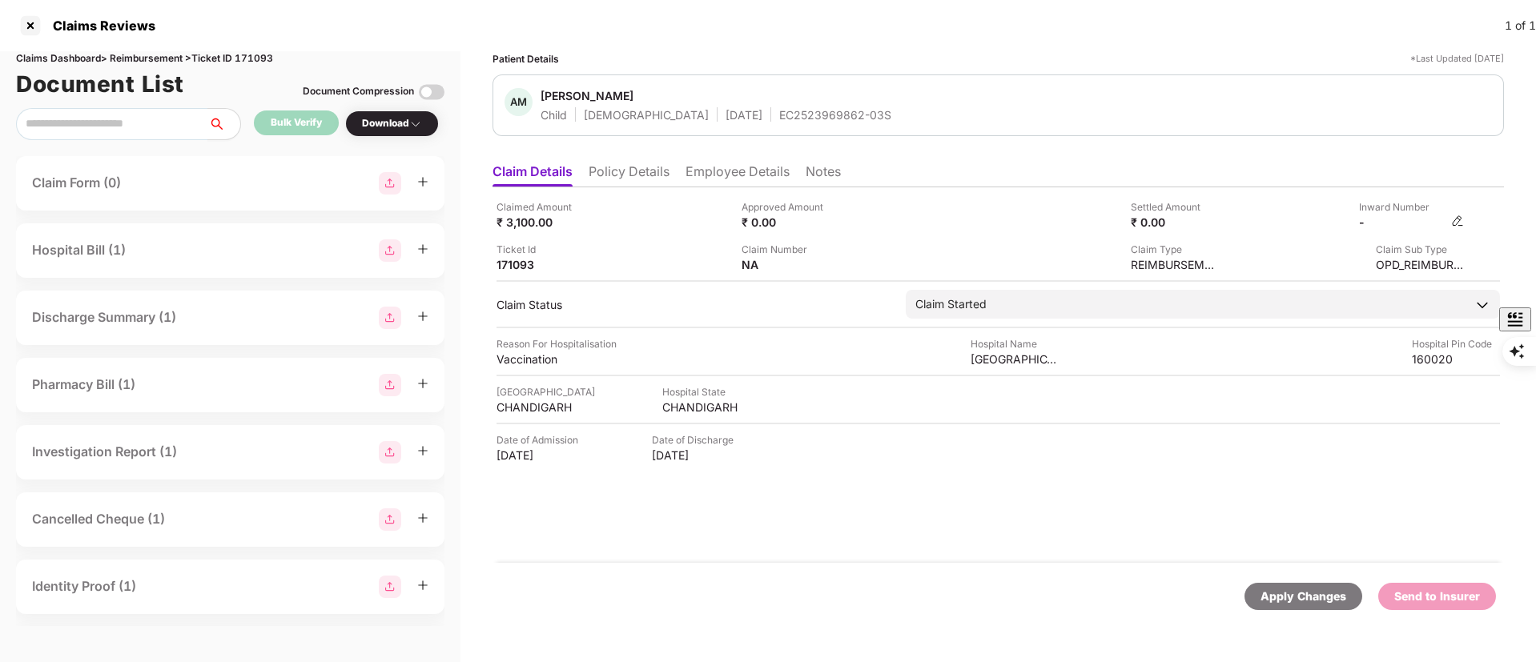
click at [1461, 227] on img at bounding box center [1457, 221] width 13 height 13
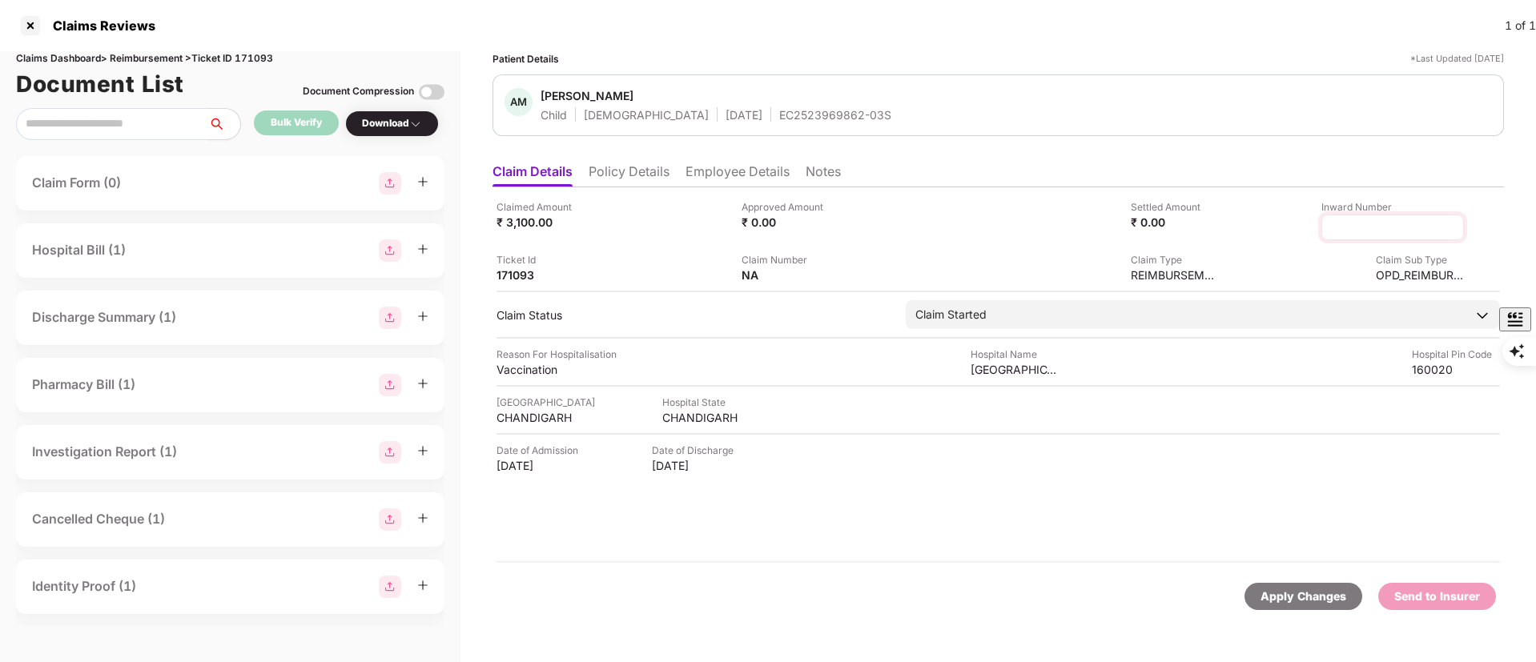
type input "**********"
click at [1335, 227] on input "**********" at bounding box center [1392, 227] width 115 height 17
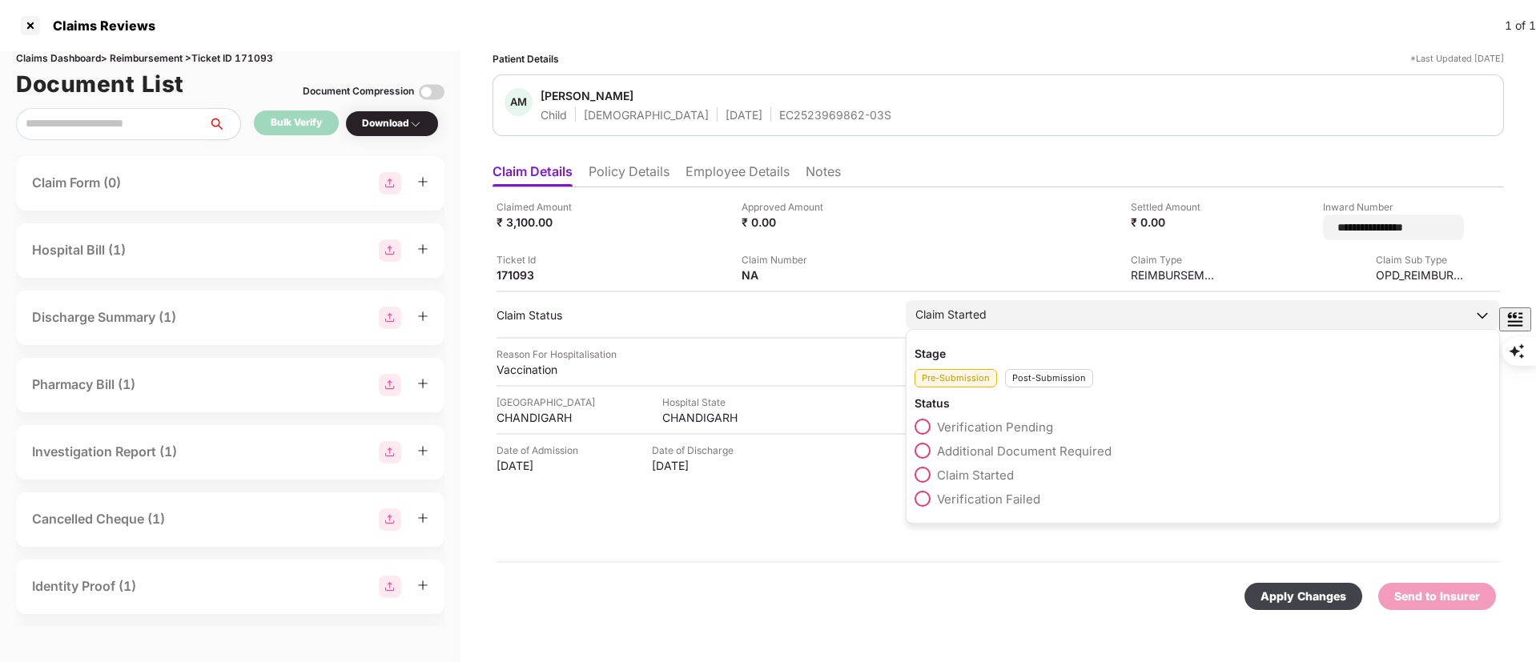
click at [1041, 369] on div "Post-Submission" at bounding box center [1049, 378] width 88 height 18
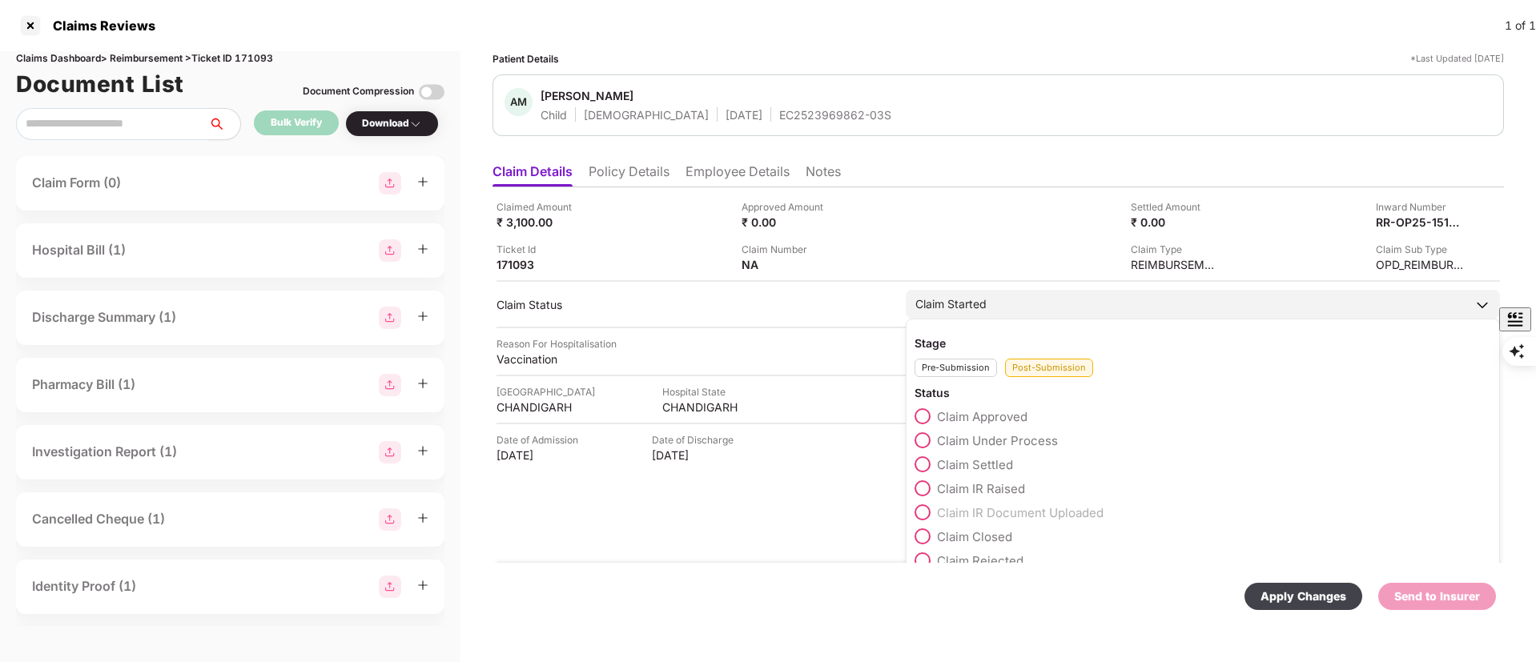
click at [1021, 436] on span "Claim Under Process" at bounding box center [997, 440] width 121 height 15
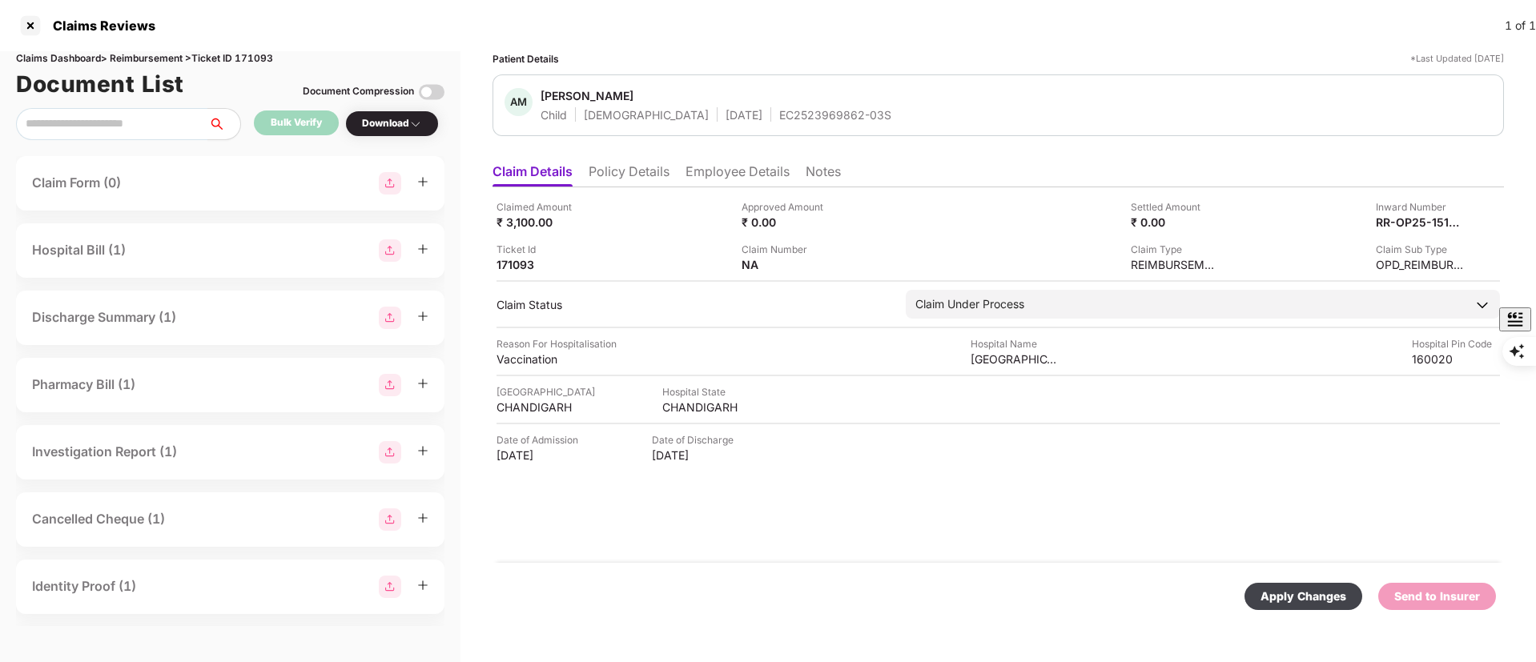
click at [1295, 593] on div "Apply Changes" at bounding box center [1304, 597] width 86 height 18
click at [29, 24] on div at bounding box center [31, 26] width 26 height 26
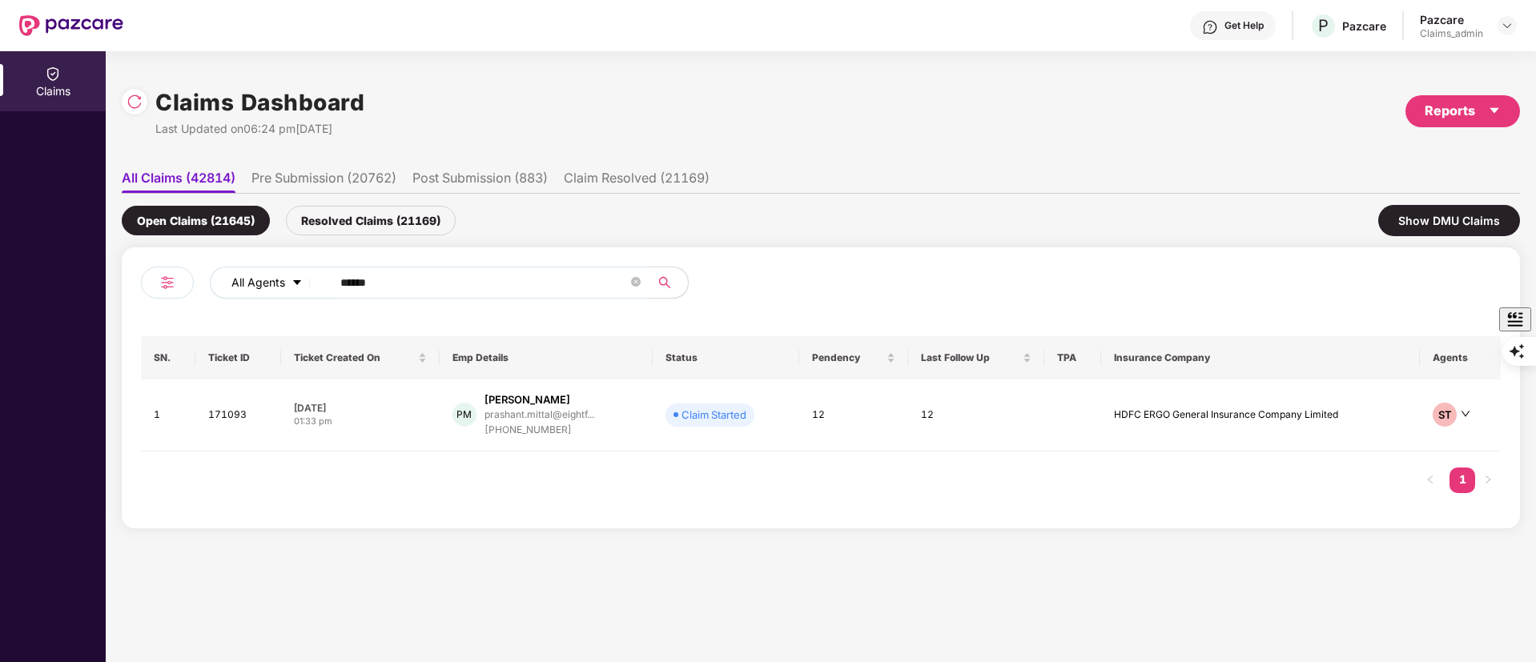
drag, startPoint x: 401, startPoint y: 275, endPoint x: 262, endPoint y: 291, distance: 140.3
click at [262, 291] on div "All Agents ******" at bounding box center [618, 283] width 816 height 32
paste input "text"
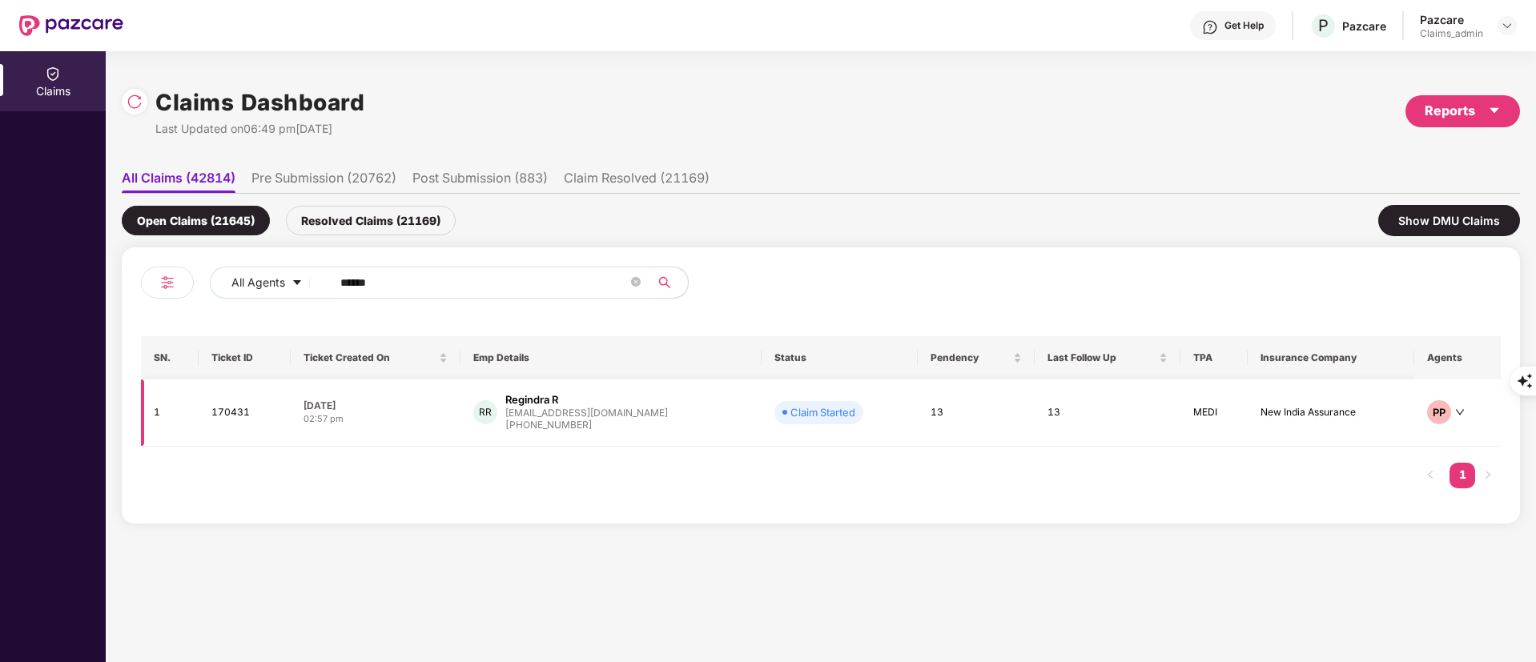
type input "******"
click at [537, 421] on div "+919150969043" at bounding box center [586, 425] width 163 height 15
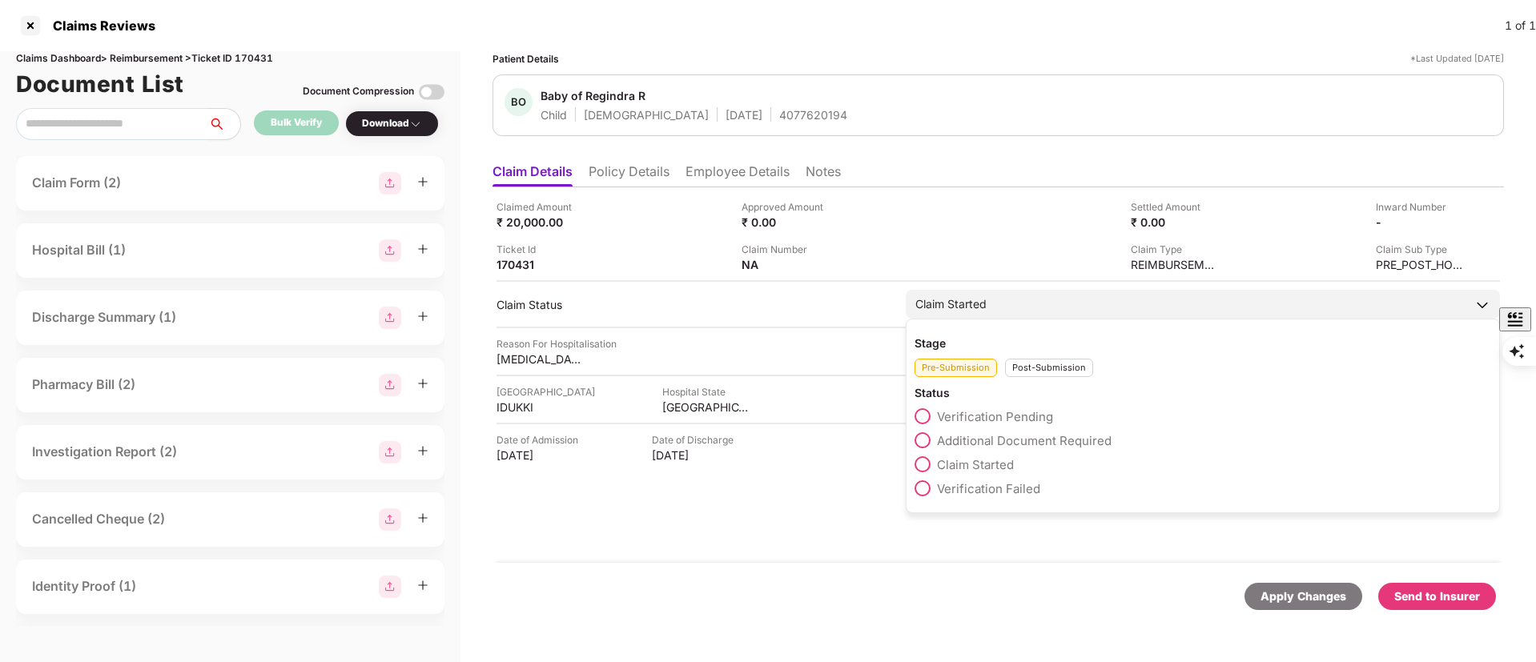
click at [1044, 372] on div "Post-Submission" at bounding box center [1049, 368] width 88 height 18
click at [987, 542] on span "Claim Closed" at bounding box center [974, 536] width 75 height 15
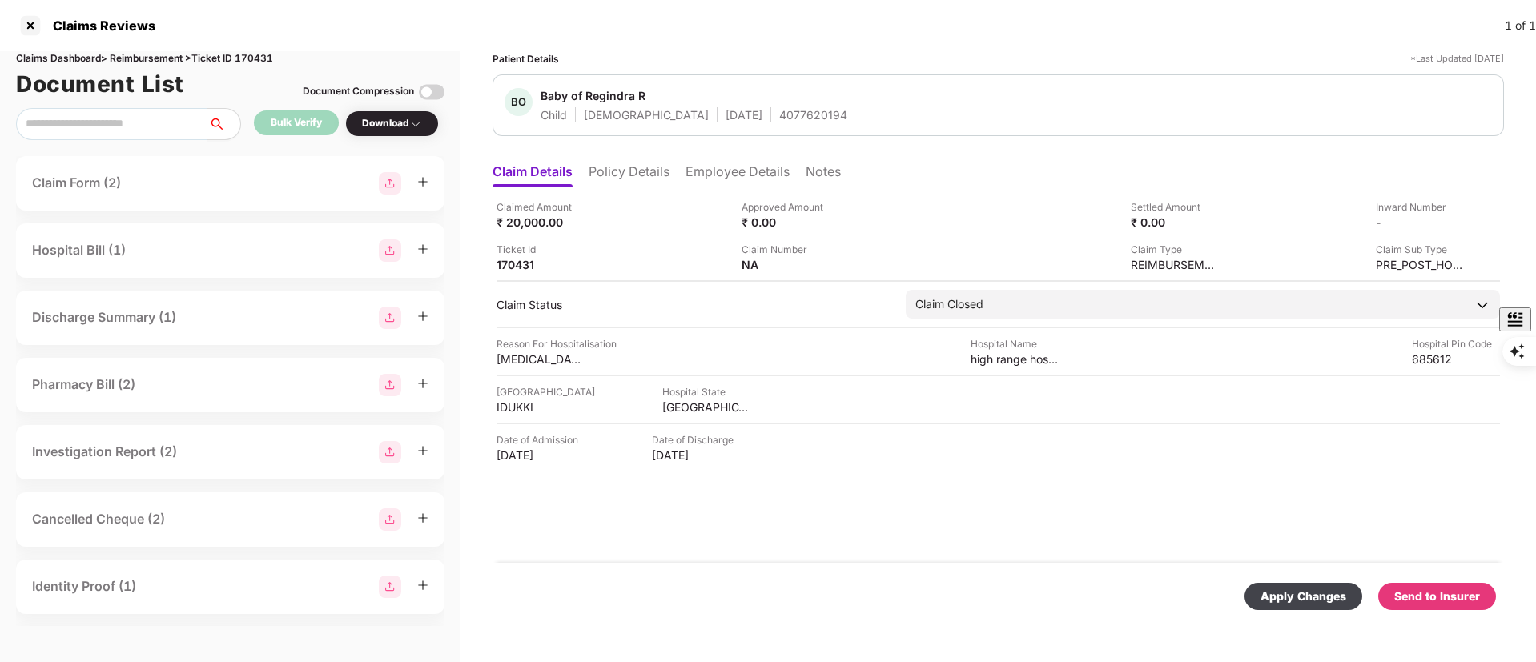
click at [1300, 591] on div "Apply Changes" at bounding box center [1304, 597] width 86 height 18
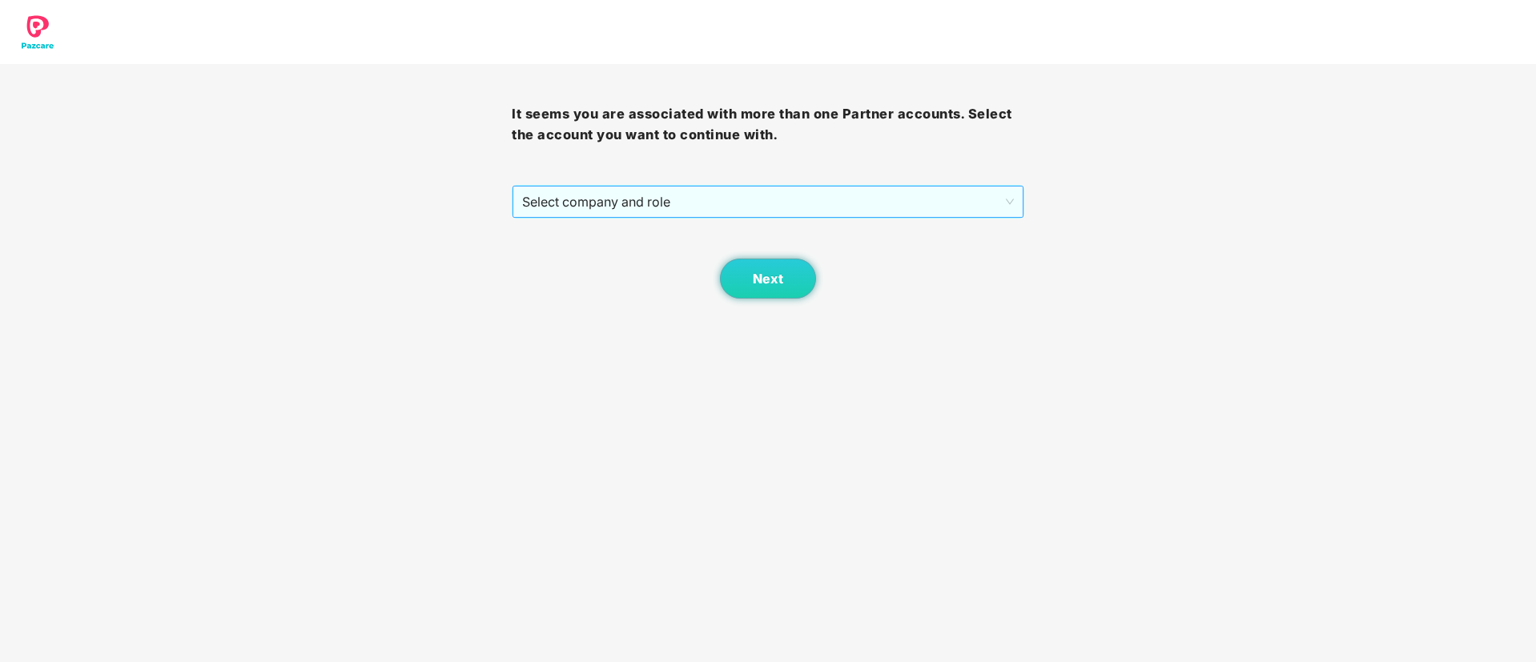
click at [600, 203] on span "Select company and role" at bounding box center [767, 202] width 491 height 30
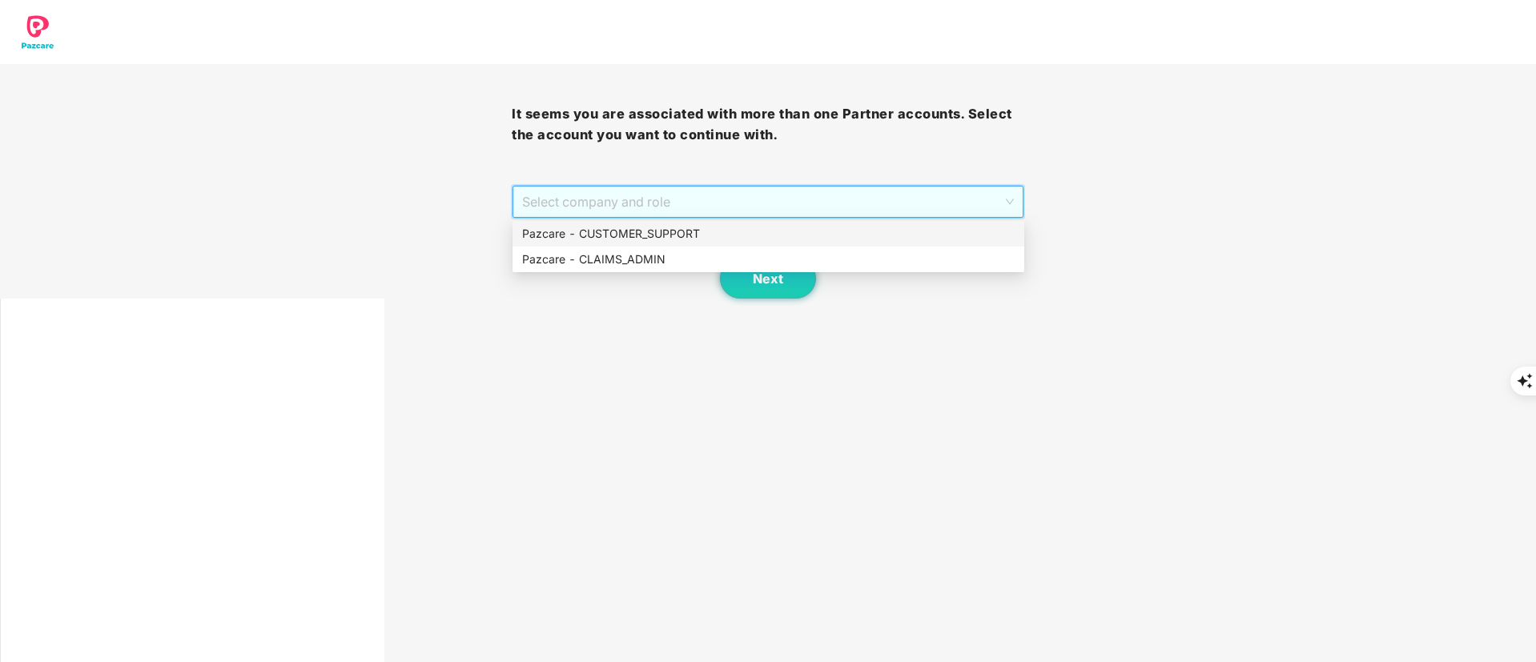
click at [671, 217] on div "Select company and role" at bounding box center [768, 202] width 510 height 32
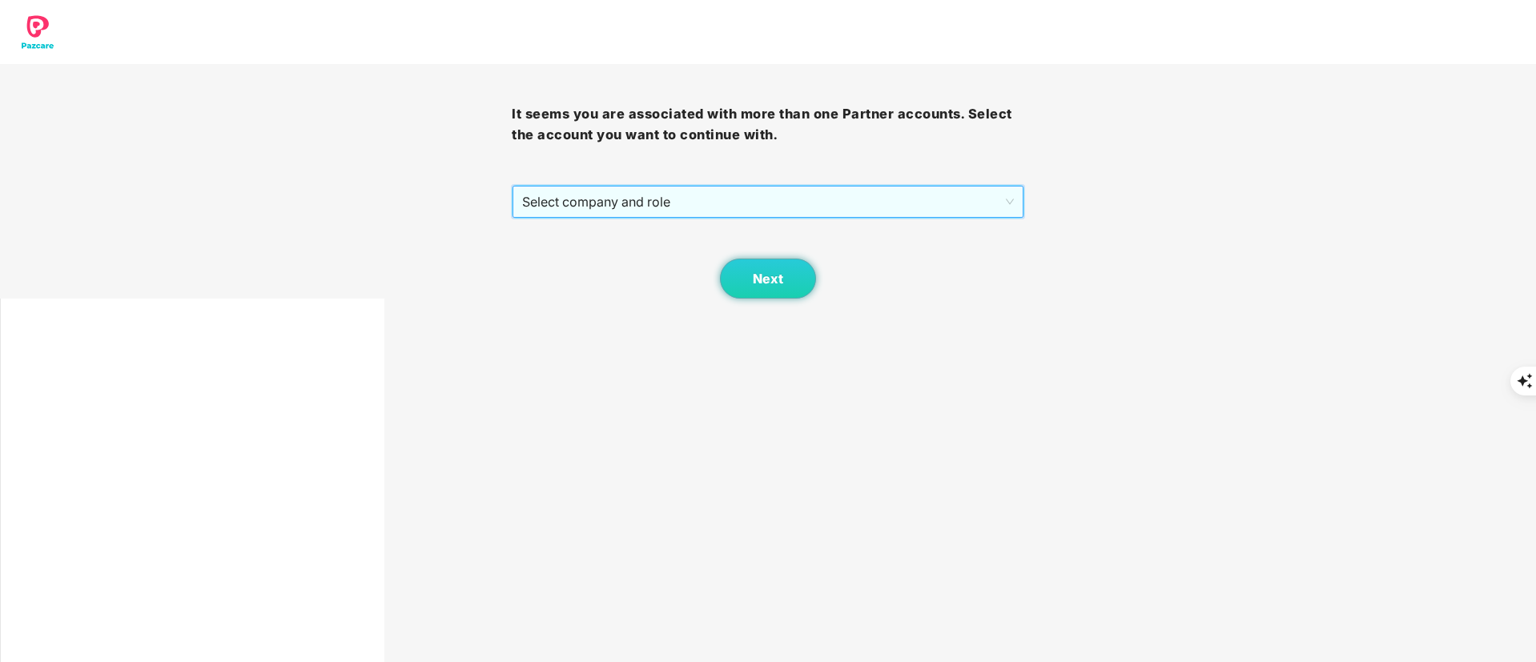
click at [676, 199] on span "Select company and role" at bounding box center [767, 202] width 491 height 30
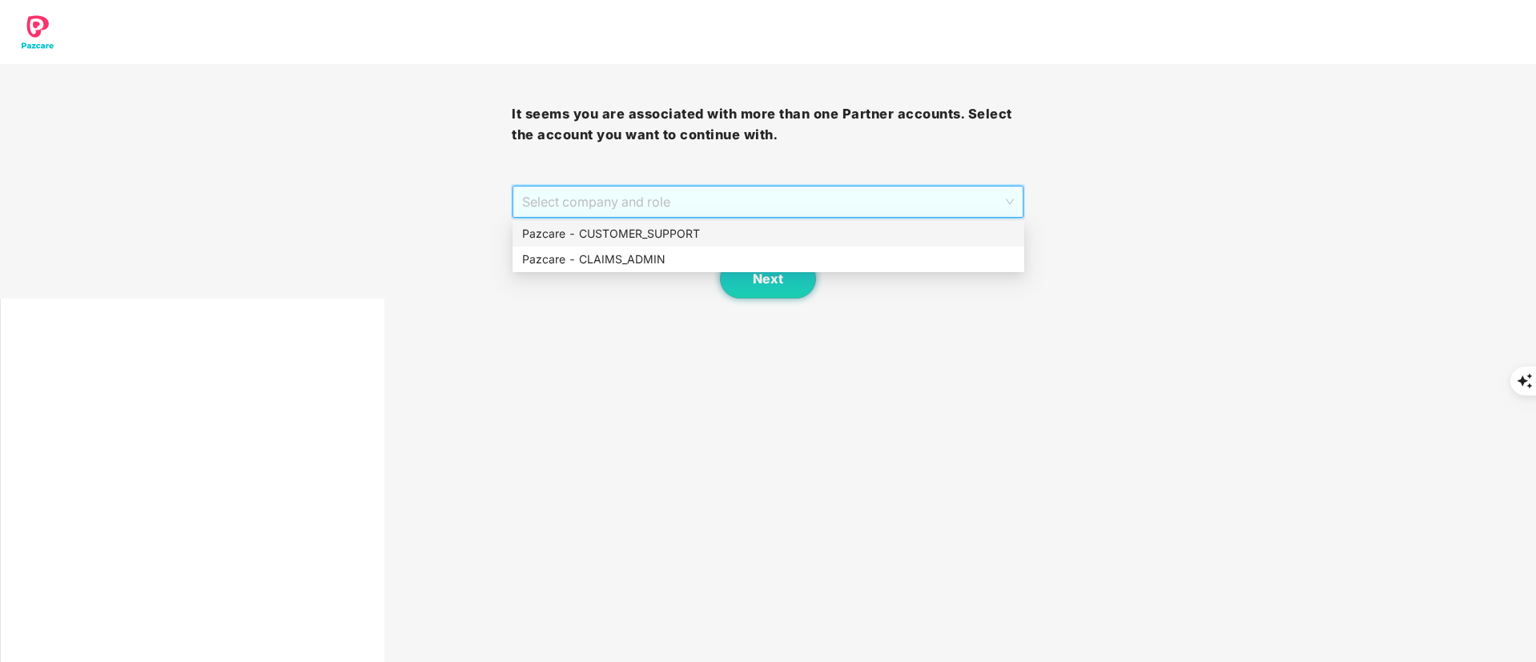
click at [661, 235] on div "Pazcare - CUSTOMER_SUPPORT" at bounding box center [768, 234] width 493 height 18
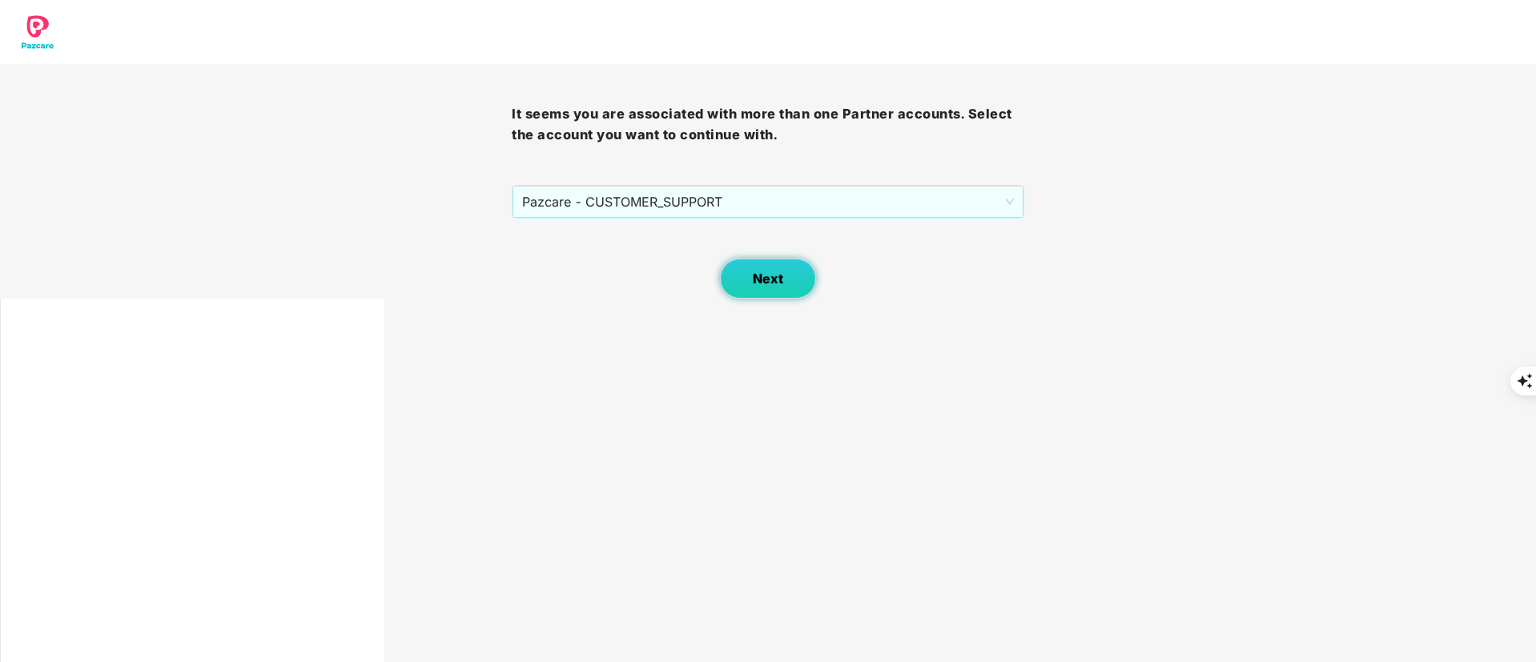
click at [749, 275] on button "Next" at bounding box center [768, 279] width 96 height 40
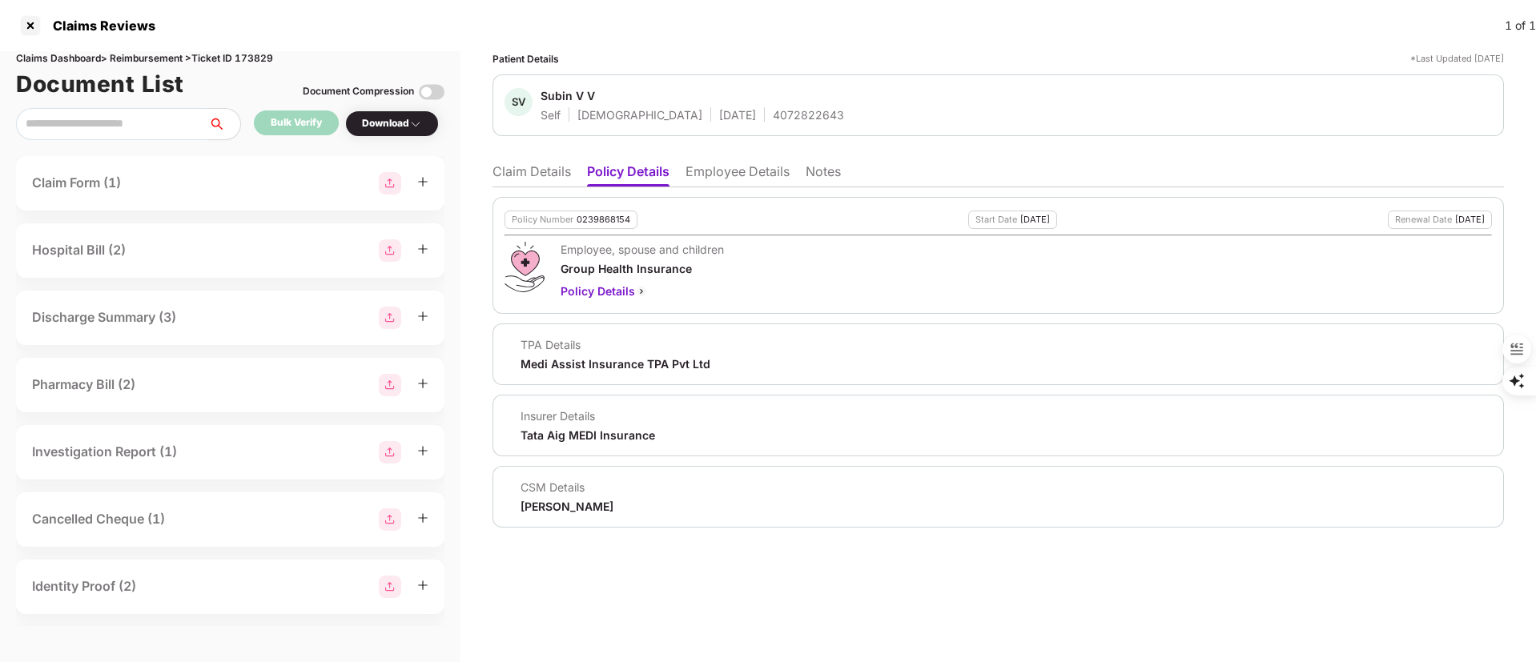
click at [530, 169] on li "Claim Details" at bounding box center [532, 174] width 78 height 23
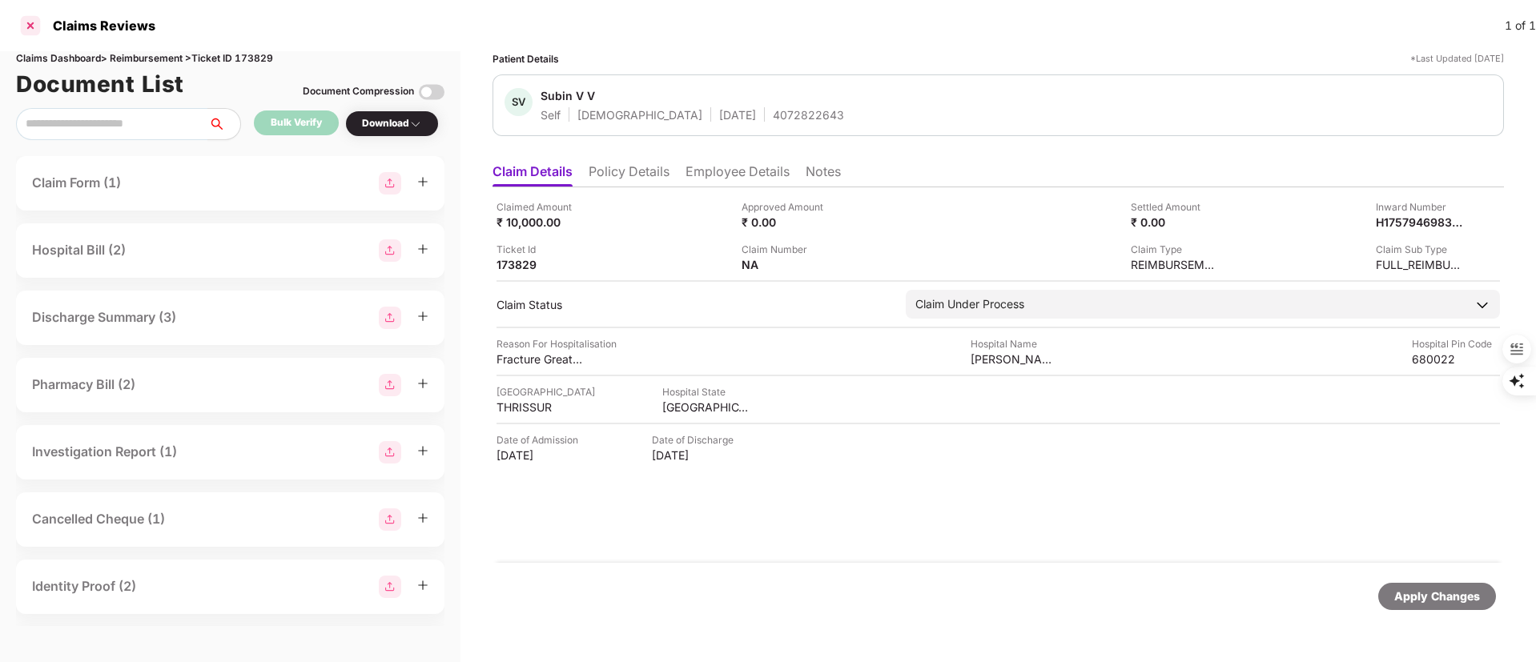
click at [34, 30] on div at bounding box center [31, 26] width 26 height 26
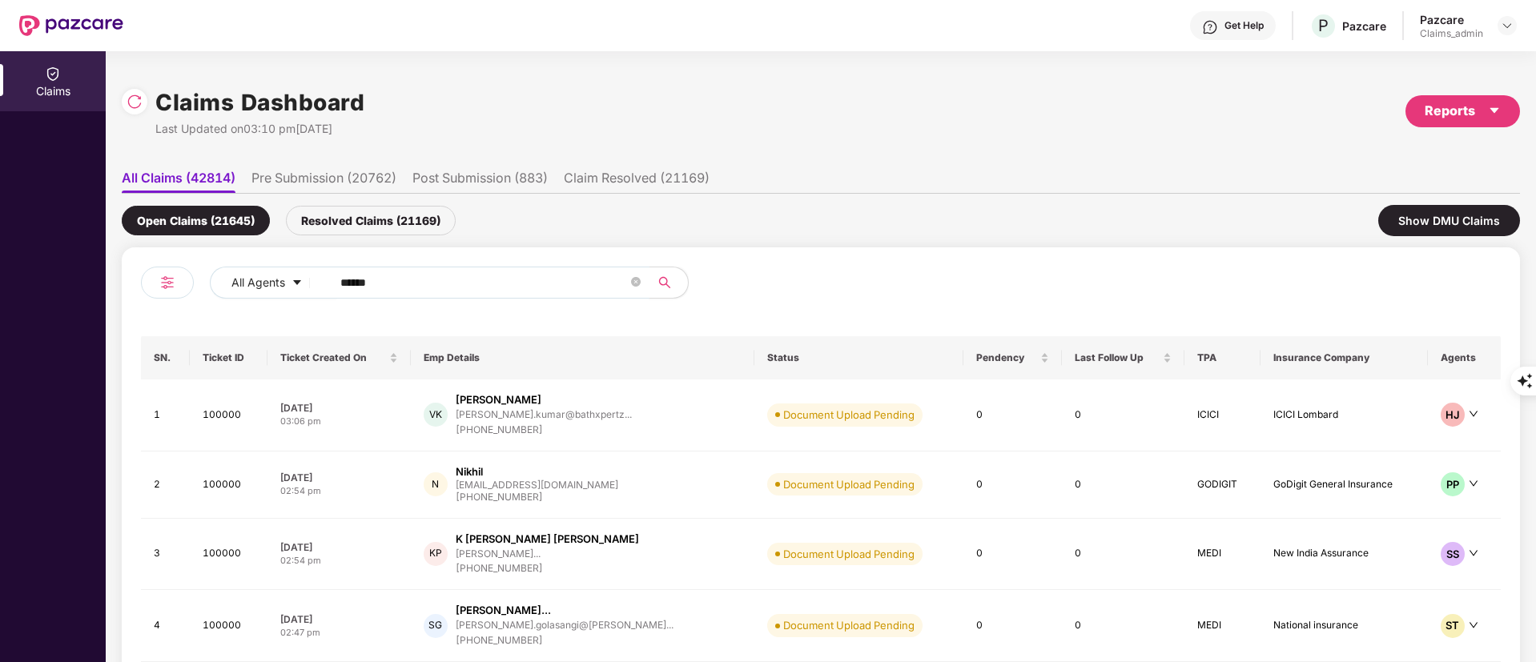
click at [354, 269] on span "******" at bounding box center [485, 283] width 328 height 32
click at [354, 273] on input "******" at bounding box center [484, 283] width 288 height 24
paste input "text"
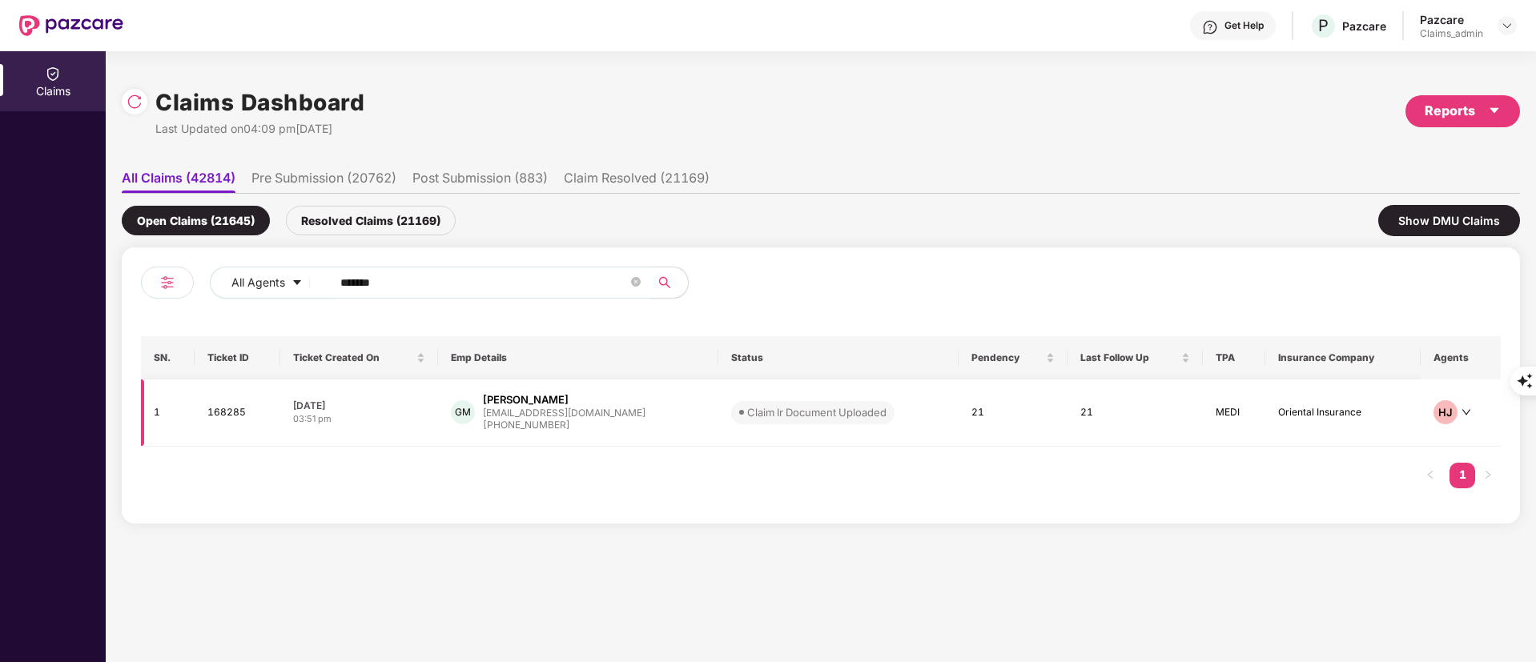
type input "******"
click at [533, 421] on div "+919845691994" at bounding box center [564, 425] width 163 height 15
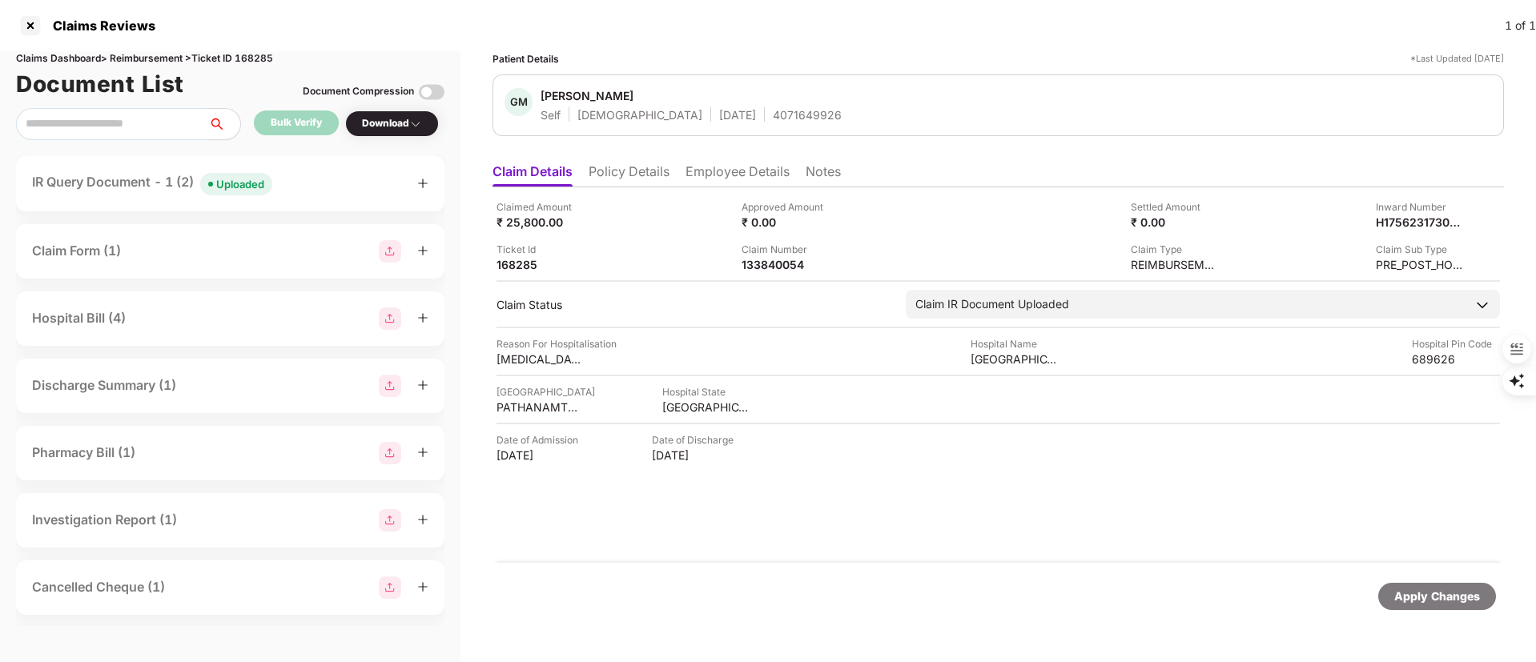
click at [324, 174] on div "IR Query Document - 1 (2) Uploaded" at bounding box center [230, 183] width 396 height 23
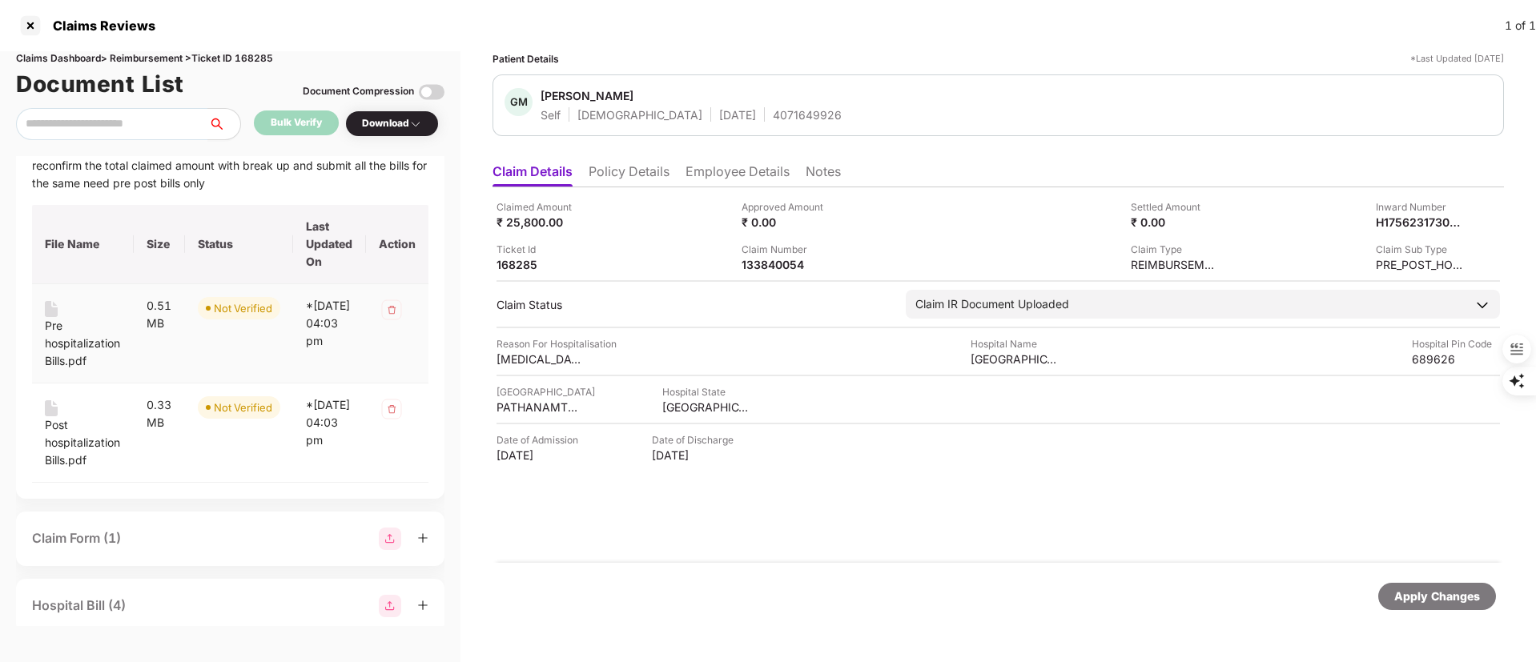
scroll to position [31, 0]
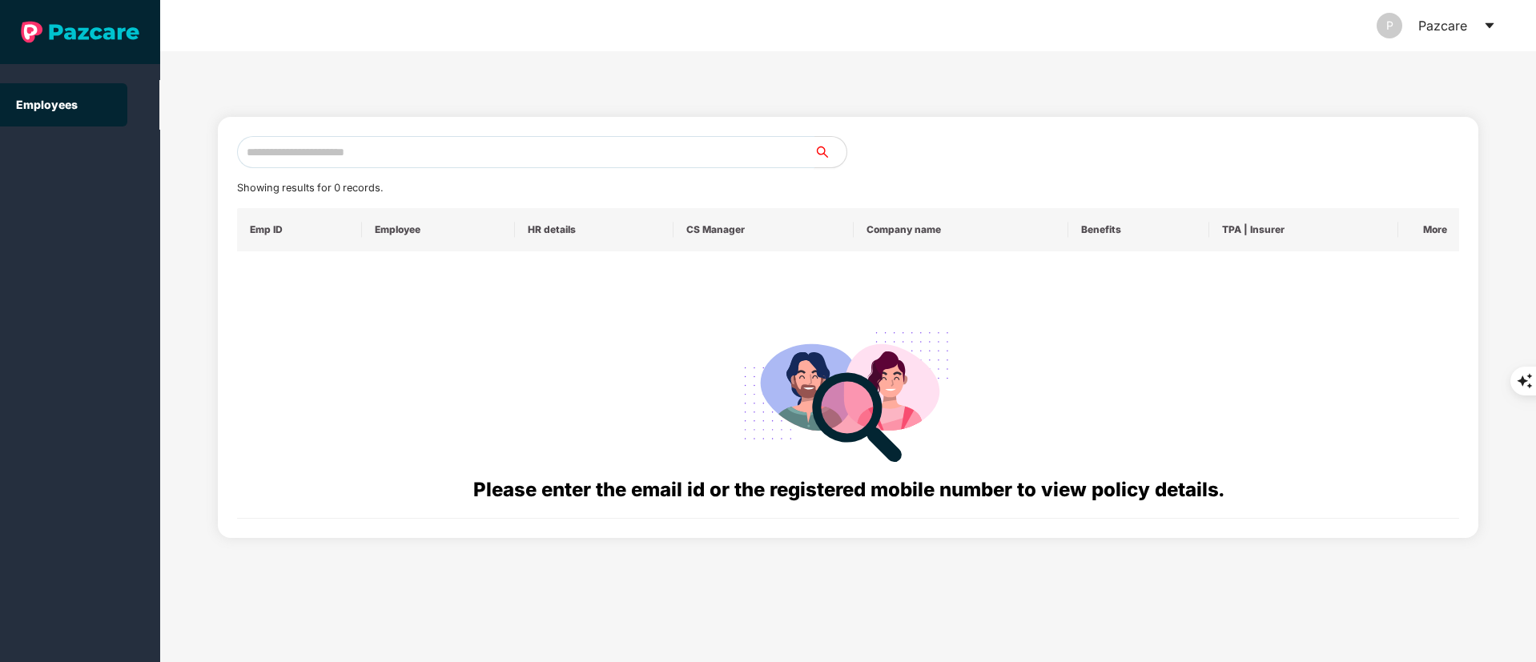
click at [357, 147] on input "text" at bounding box center [525, 152] width 577 height 32
paste input "**********"
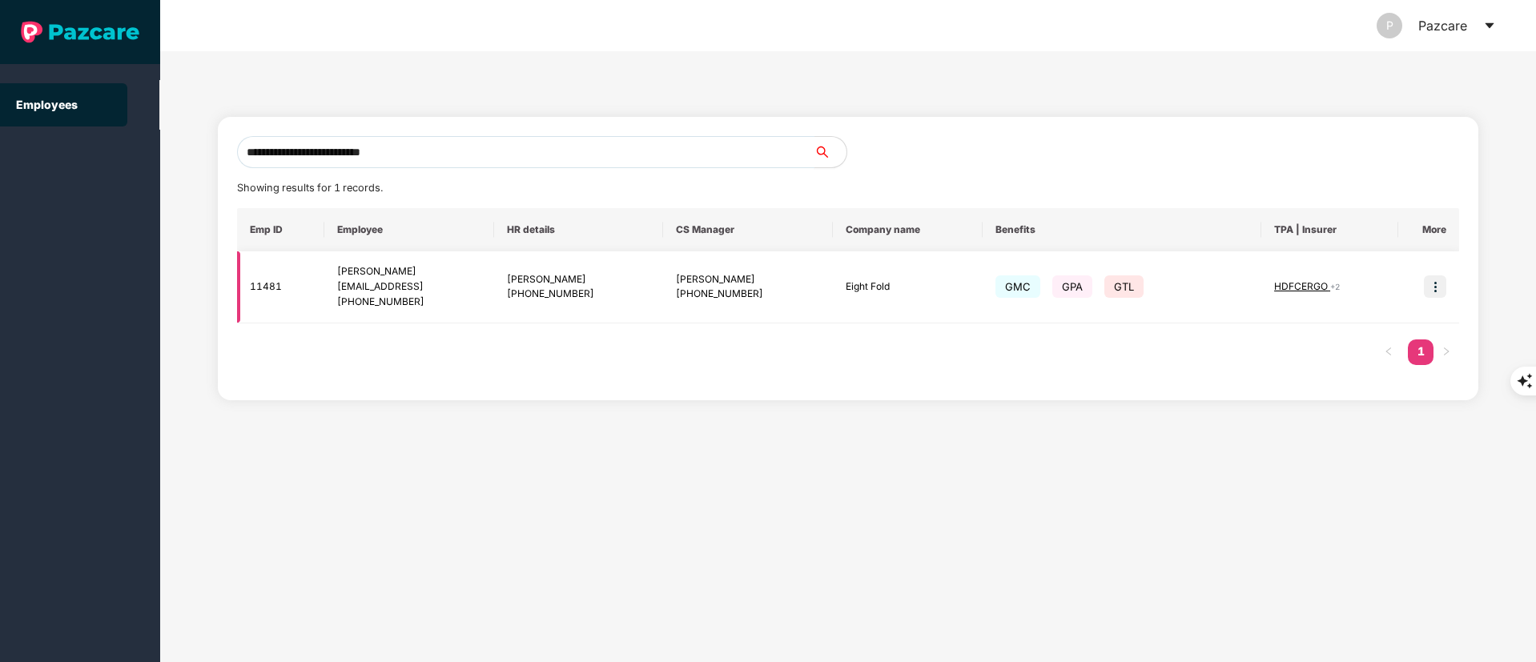
type input "**********"
click at [1435, 286] on img at bounding box center [1435, 286] width 22 height 22
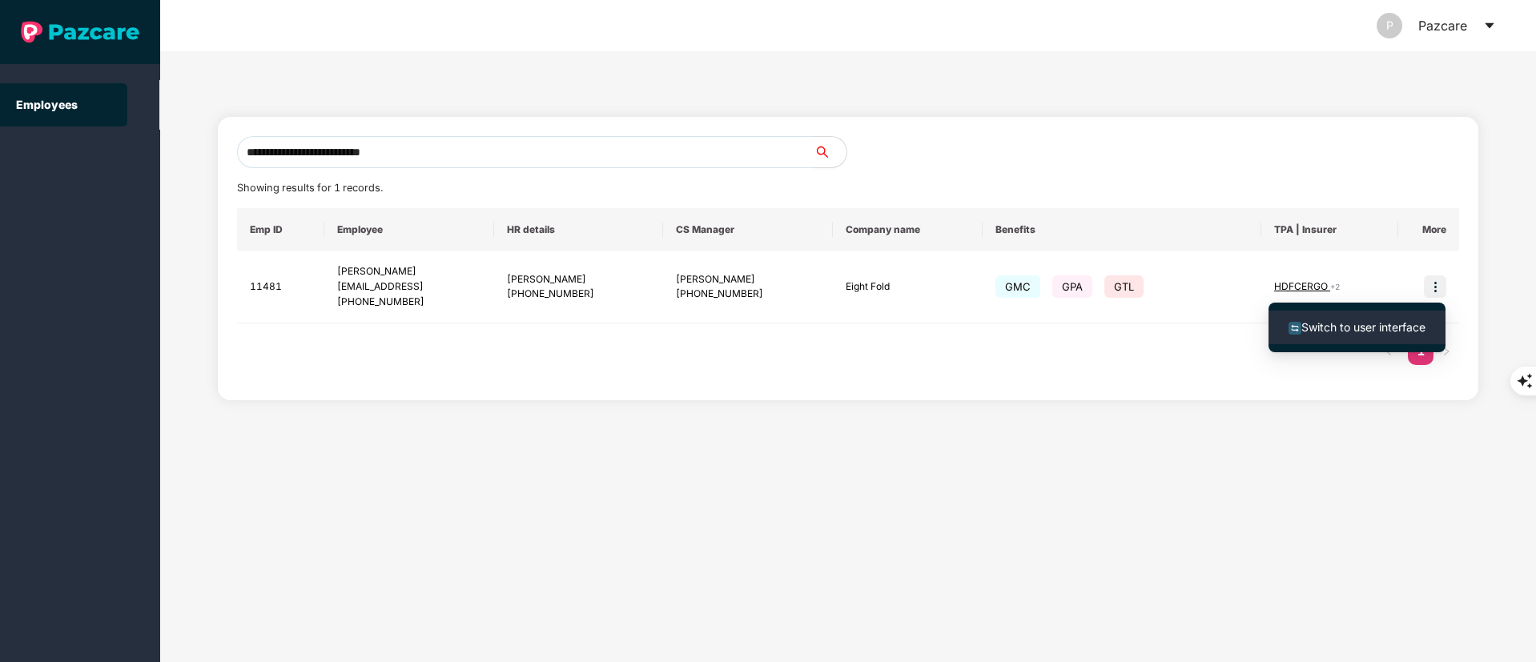
click at [1347, 326] on span "Switch to user interface" at bounding box center [1363, 327] width 124 height 14
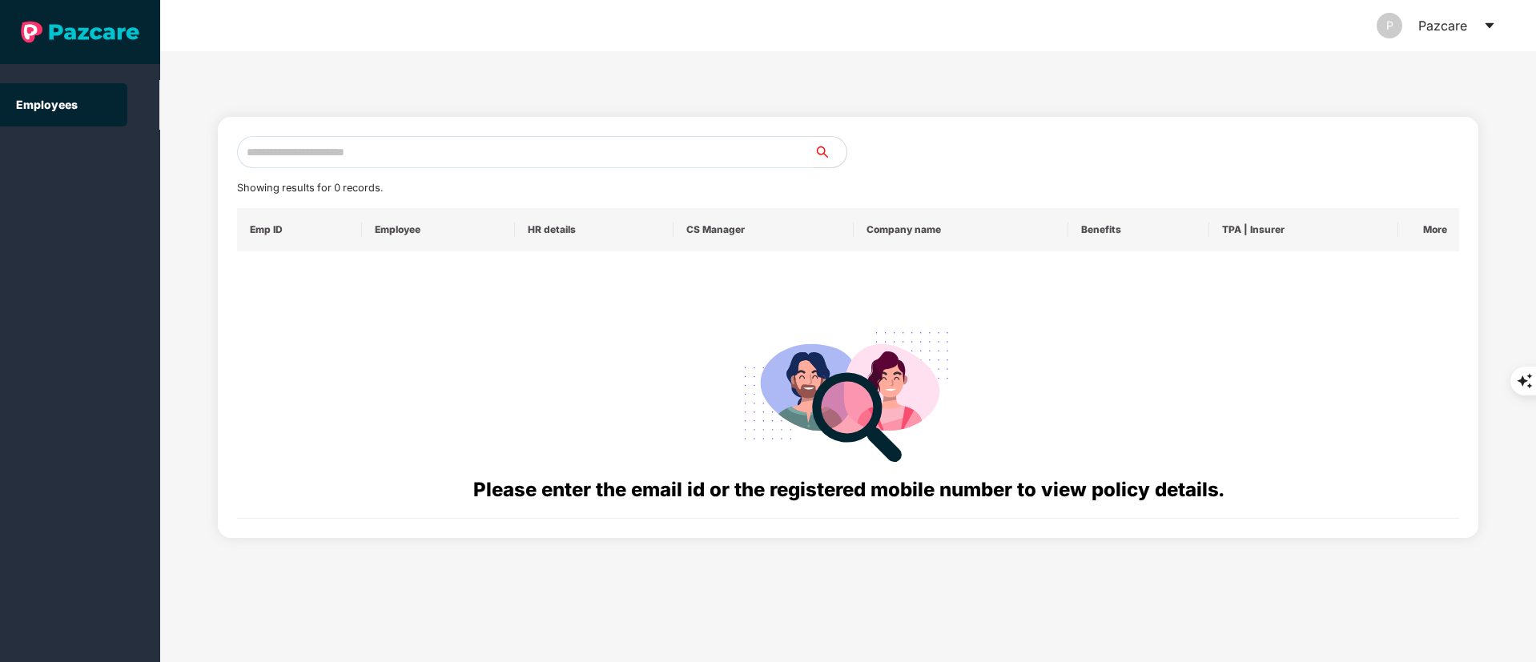
click at [323, 154] on input "text" at bounding box center [525, 152] width 577 height 32
paste input "**********"
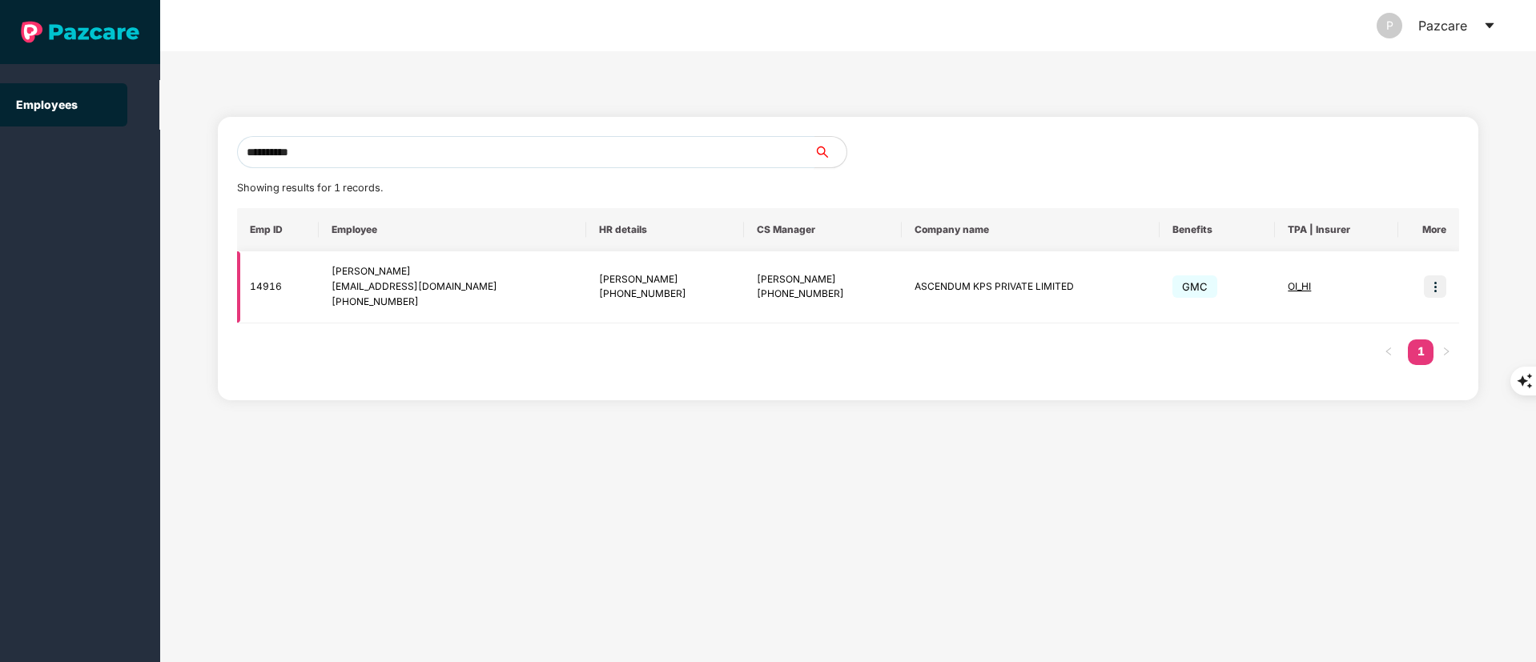
type input "**********"
click at [500, 295] on div "+919731784821" at bounding box center [453, 302] width 242 height 15
click at [1451, 289] on td at bounding box center [1428, 287] width 61 height 72
click at [1440, 289] on img at bounding box center [1435, 286] width 22 height 22
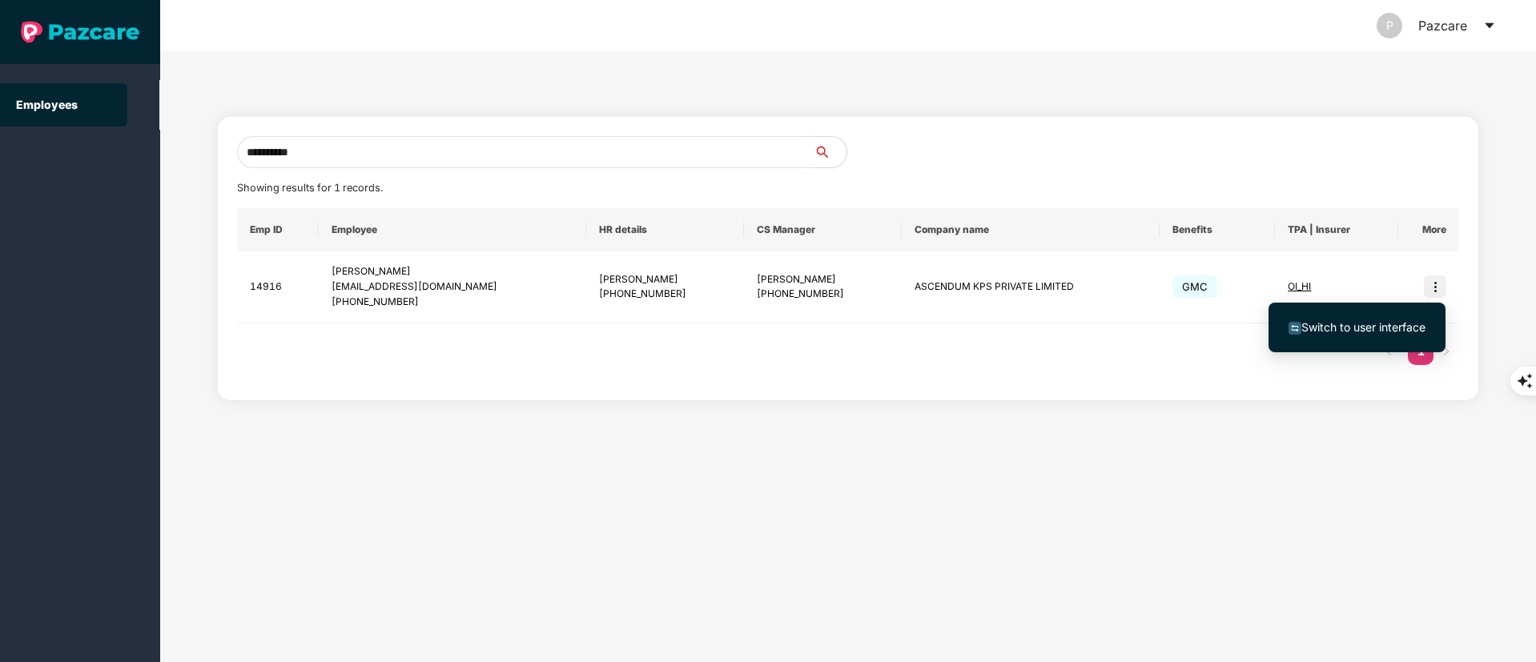
click at [1322, 354] on div "Switch to user interface" at bounding box center [1357, 328] width 177 height 66
click at [1313, 333] on span "Switch to user interface" at bounding box center [1363, 327] width 124 height 14
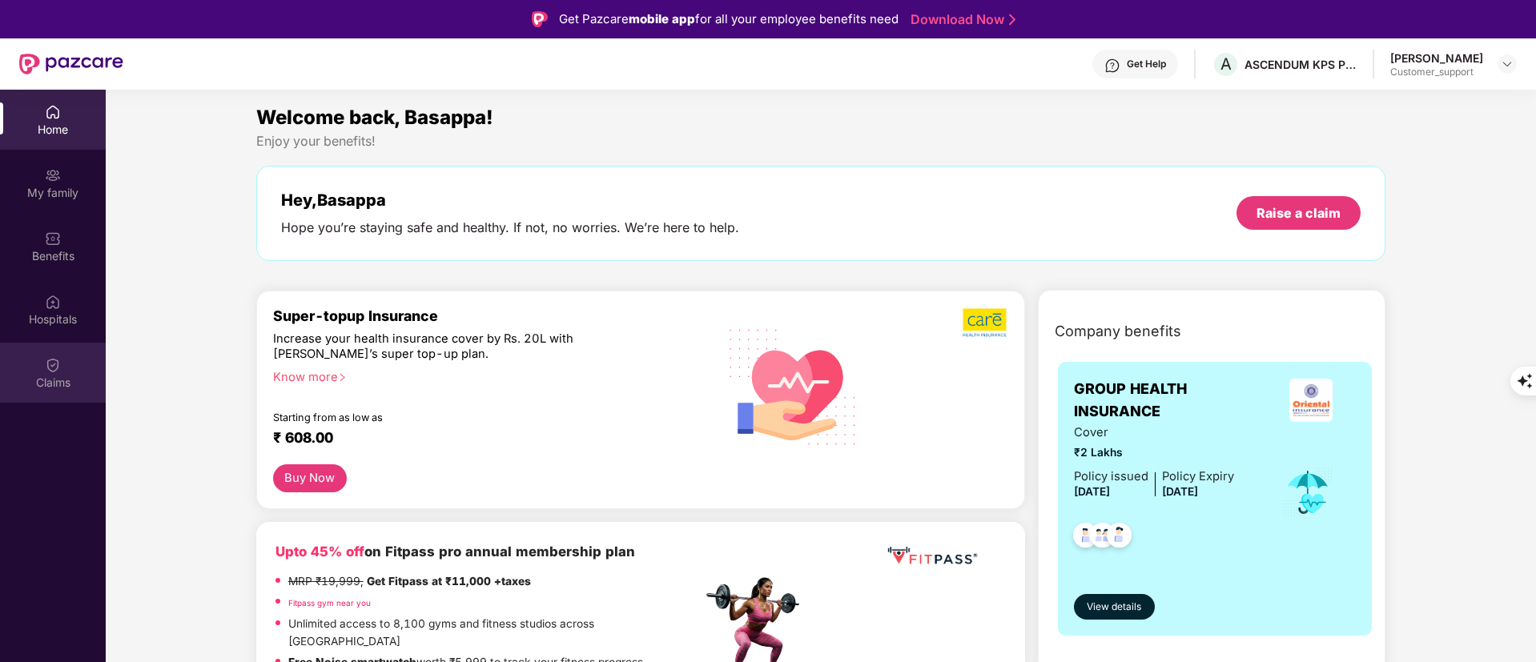
click at [46, 375] on div "Claims" at bounding box center [53, 383] width 106 height 16
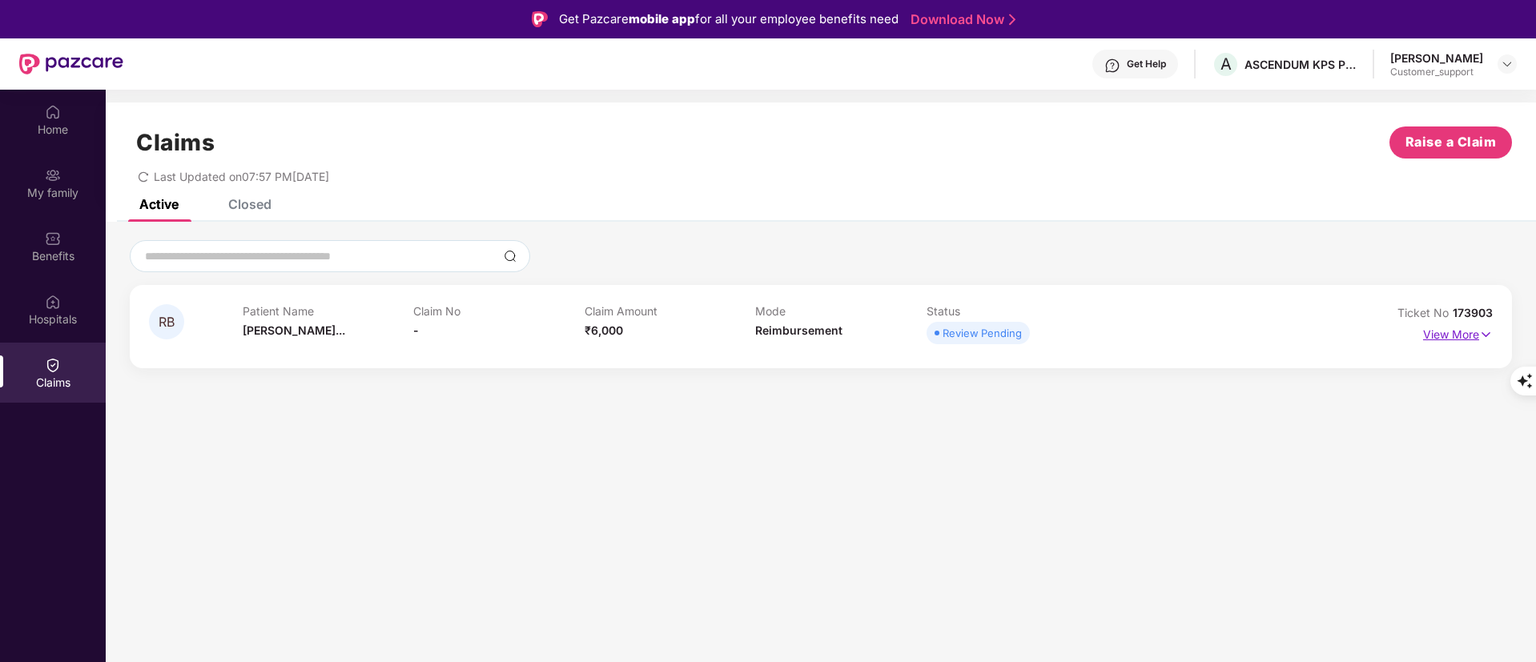
click at [1426, 328] on p "View More" at bounding box center [1458, 333] width 70 height 22
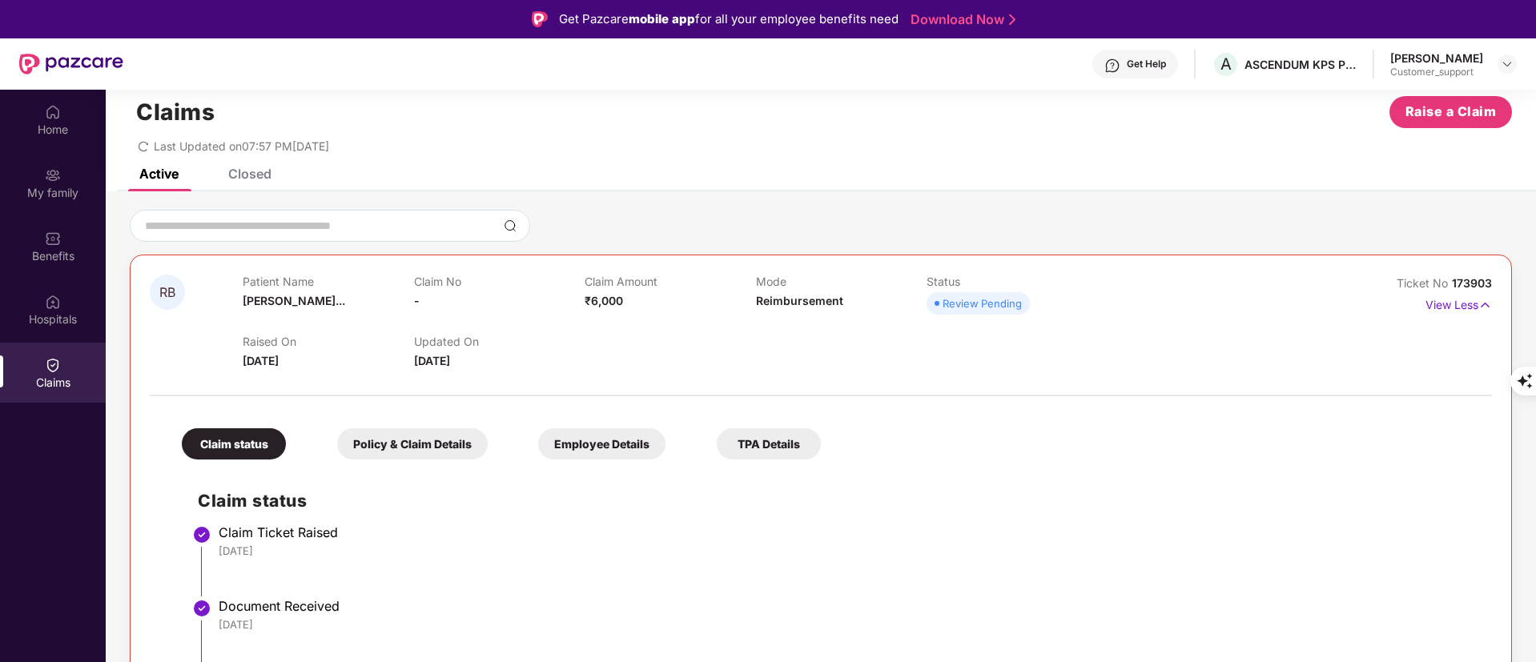
scroll to position [90, 0]
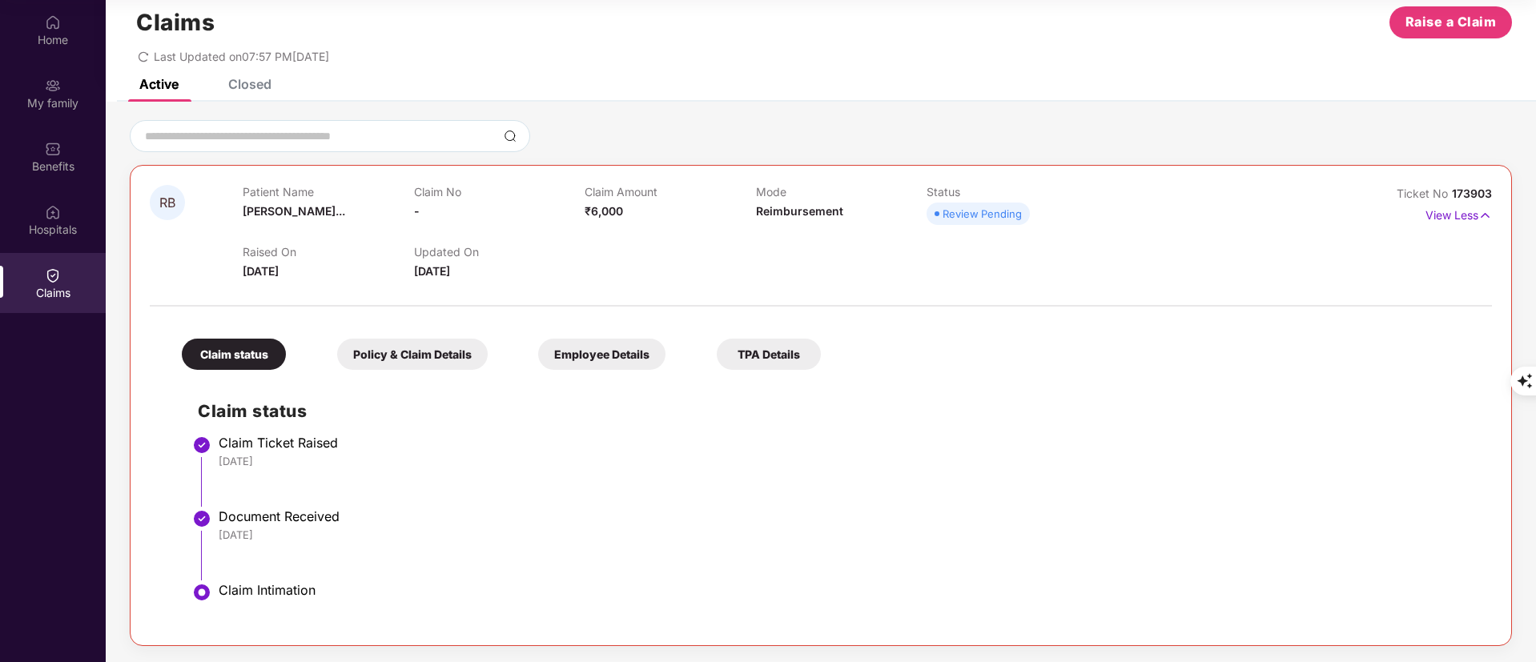
click at [253, 95] on div "Closed" at bounding box center [237, 83] width 67 height 35
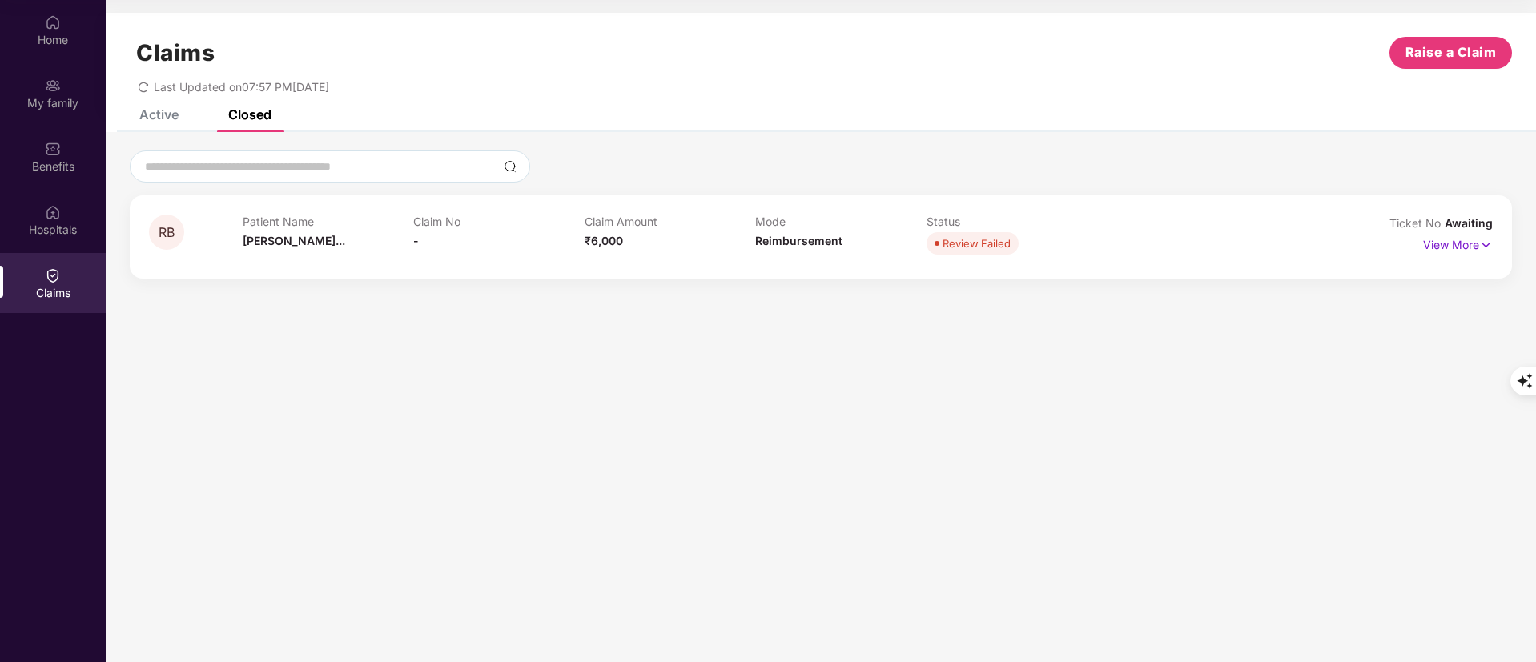
drag, startPoint x: 253, startPoint y: 95, endPoint x: 834, endPoint y: 421, distance: 665.8
click at [832, 422] on section "Claims Raise a Claim Last Updated on 07:57 PM, 14 Sep 2025 Active Closed RB Pat…" at bounding box center [821, 331] width 1430 height 662
click at [168, 103] on div "Claims Raise a Claim Last Updated on 07:57 PM, 14 Sep 2025" at bounding box center [821, 61] width 1430 height 97
click at [166, 115] on div "Active" at bounding box center [158, 115] width 39 height 16
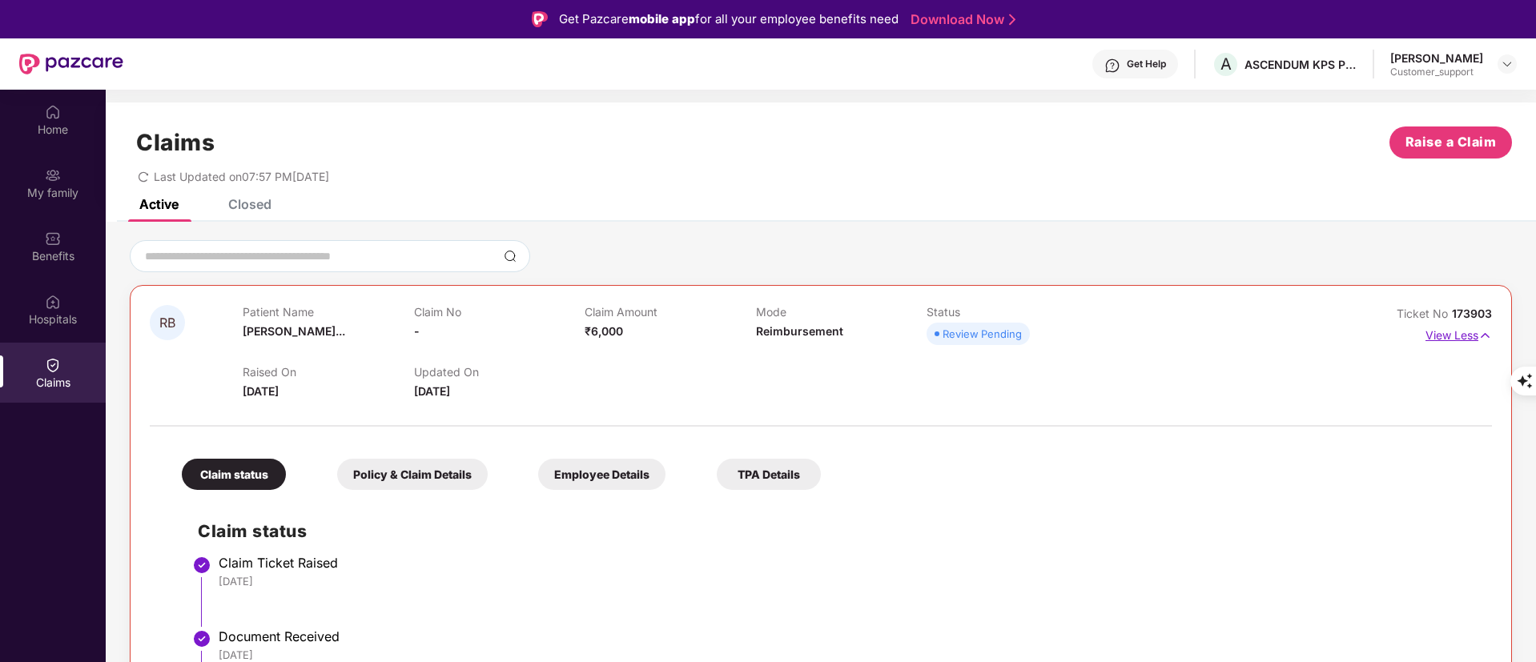
click at [1448, 333] on p "View Less" at bounding box center [1459, 334] width 66 height 22
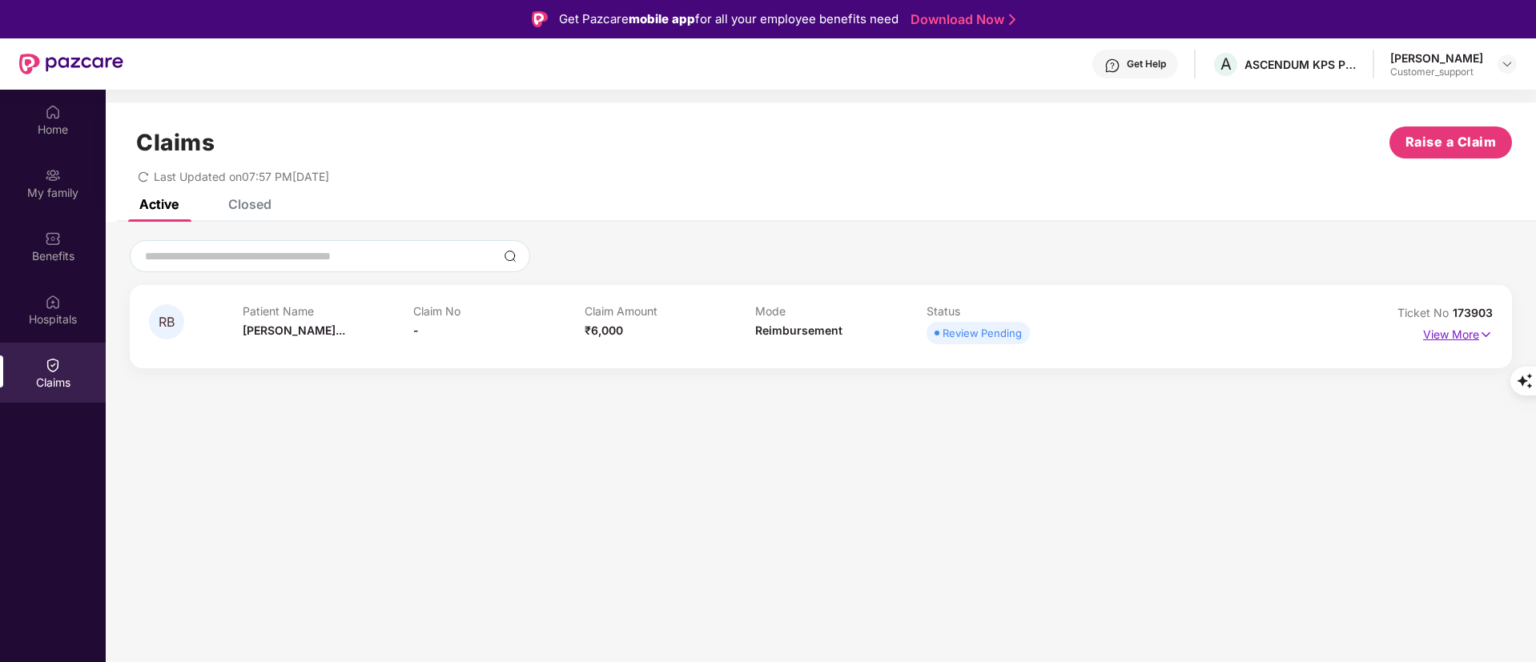
click at [1448, 333] on p "View More" at bounding box center [1458, 333] width 70 height 22
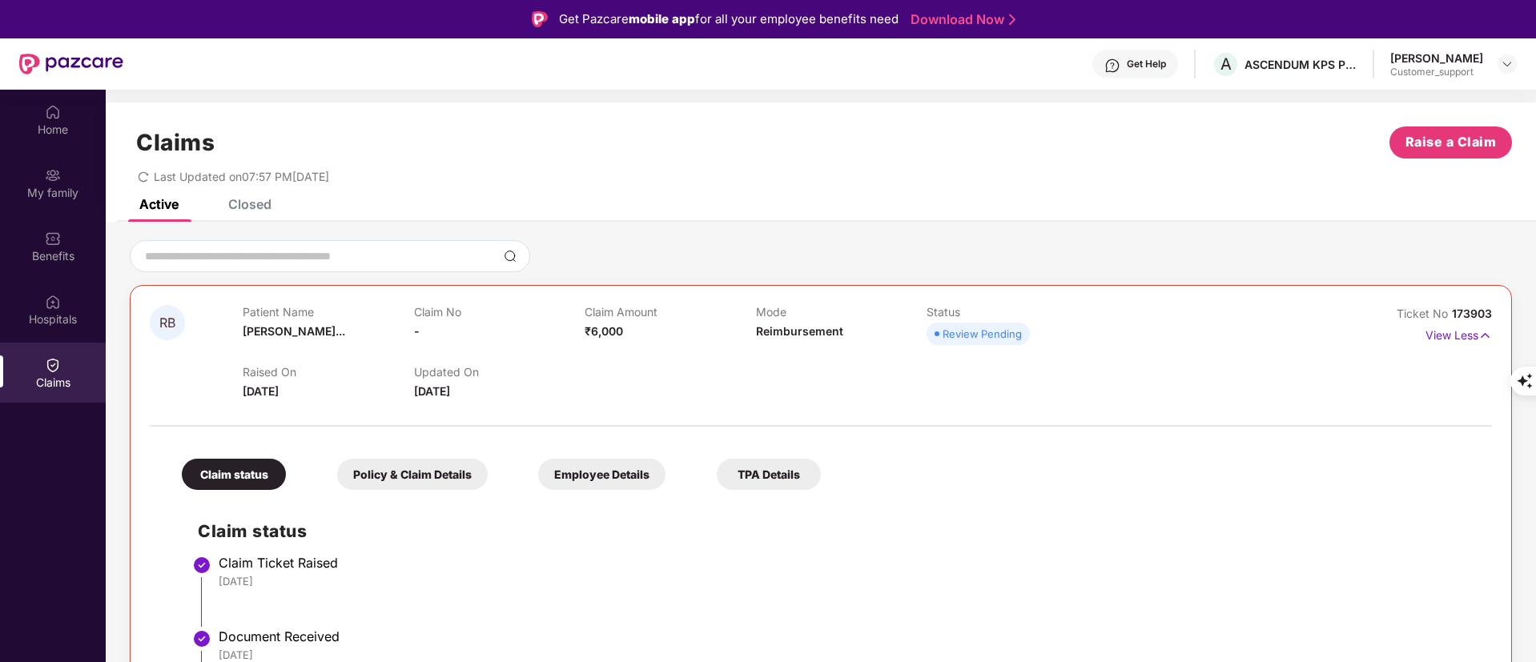
click at [257, 207] on div "Closed" at bounding box center [249, 204] width 43 height 16
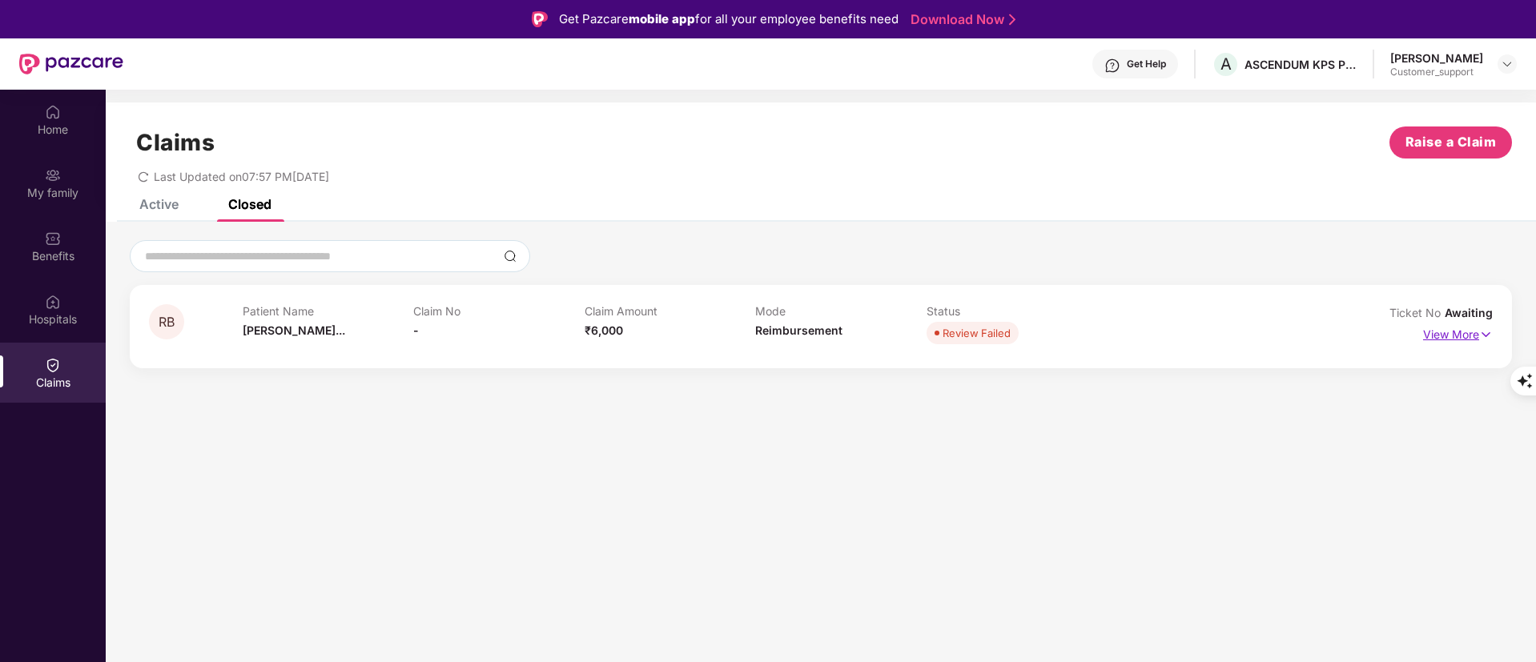
click at [1440, 334] on p "View More" at bounding box center [1458, 333] width 70 height 22
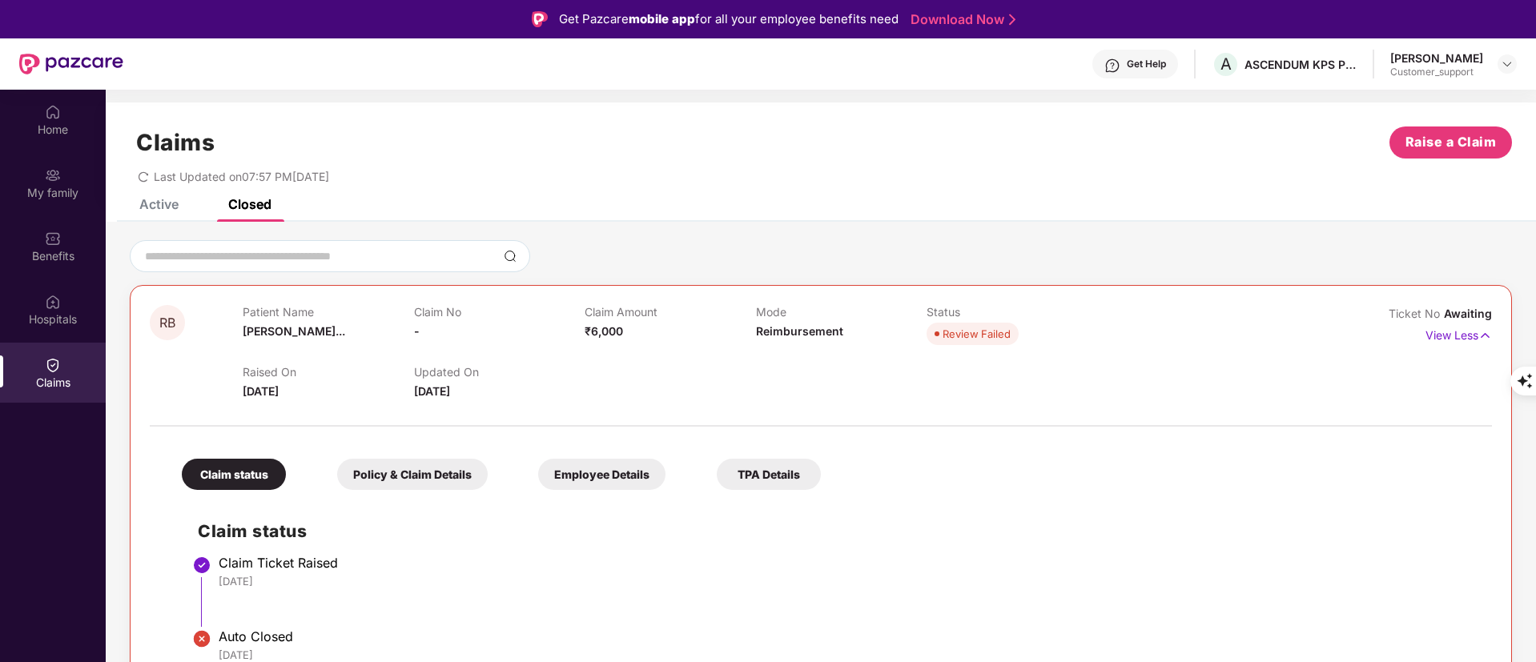
click at [150, 199] on div "Active" at bounding box center [158, 204] width 39 height 16
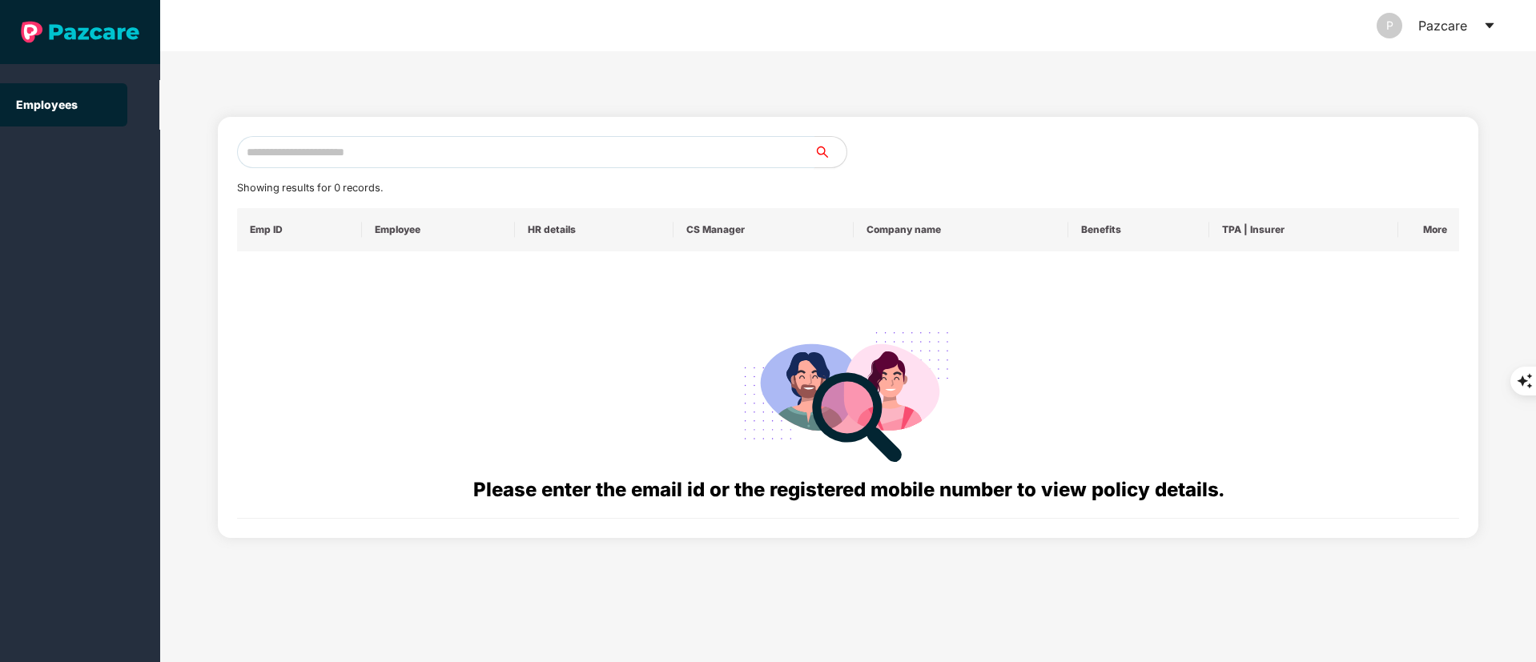
click at [321, 137] on input "text" at bounding box center [525, 152] width 577 height 32
paste input "**********"
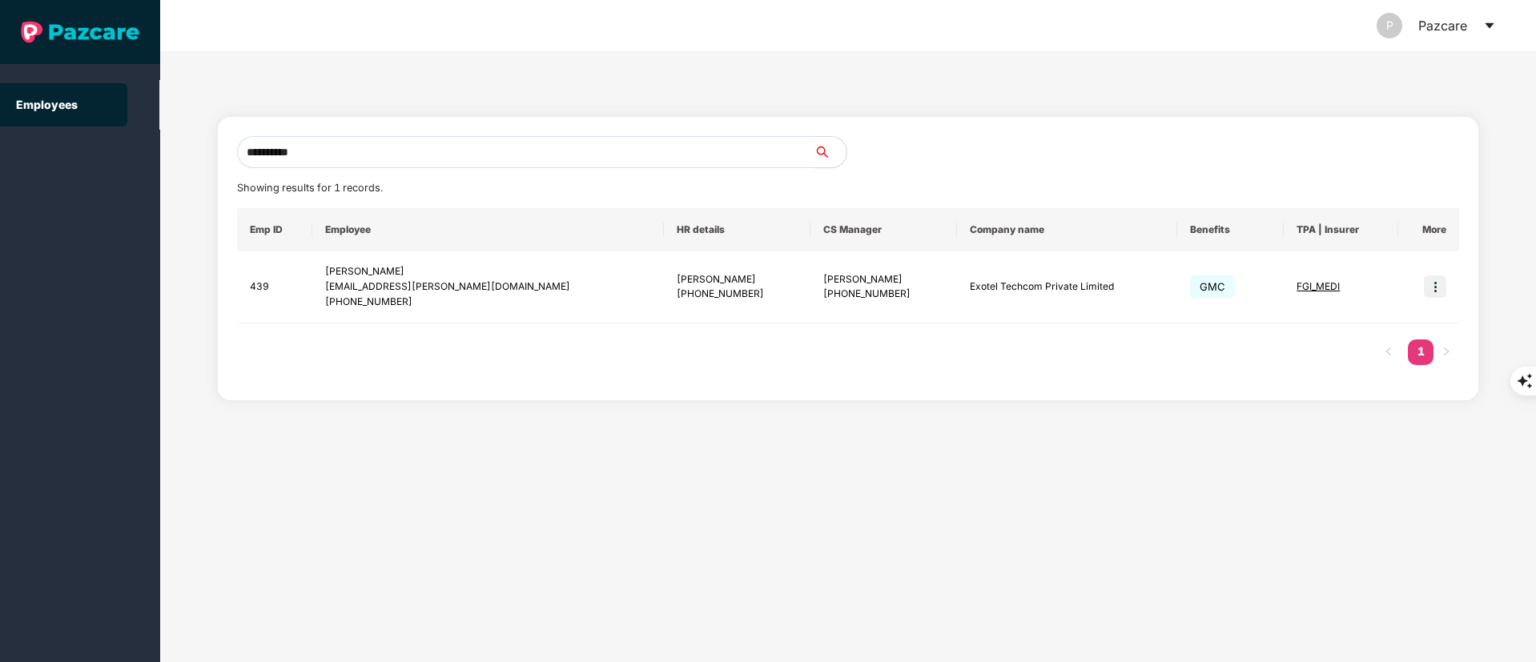
drag, startPoint x: 343, startPoint y: 157, endPoint x: 100, endPoint y: 160, distance: 242.7
click at [99, 159] on section "**********" at bounding box center [768, 331] width 1536 height 662
paste input "text"
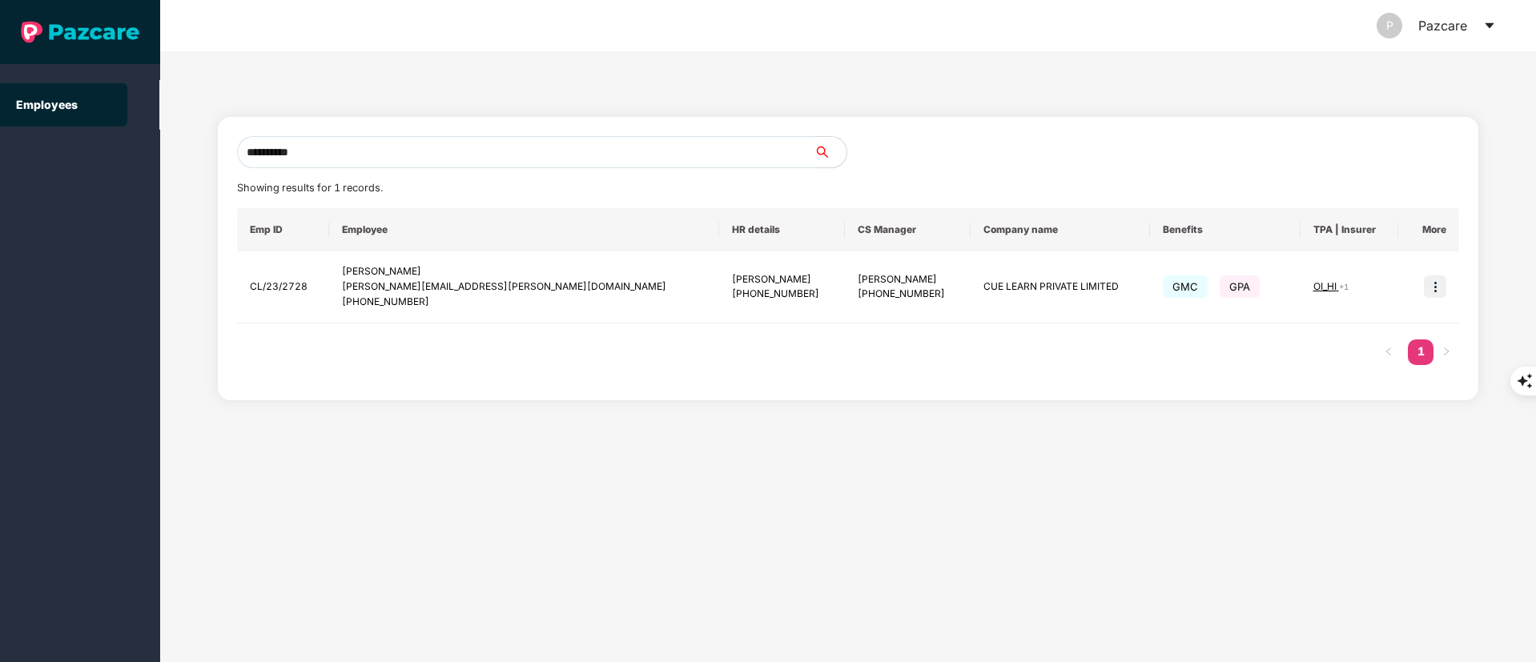
drag, startPoint x: 359, startPoint y: 142, endPoint x: 90, endPoint y: 160, distance: 268.9
click at [90, 160] on section "**********" at bounding box center [768, 331] width 1536 height 662
paste input "text"
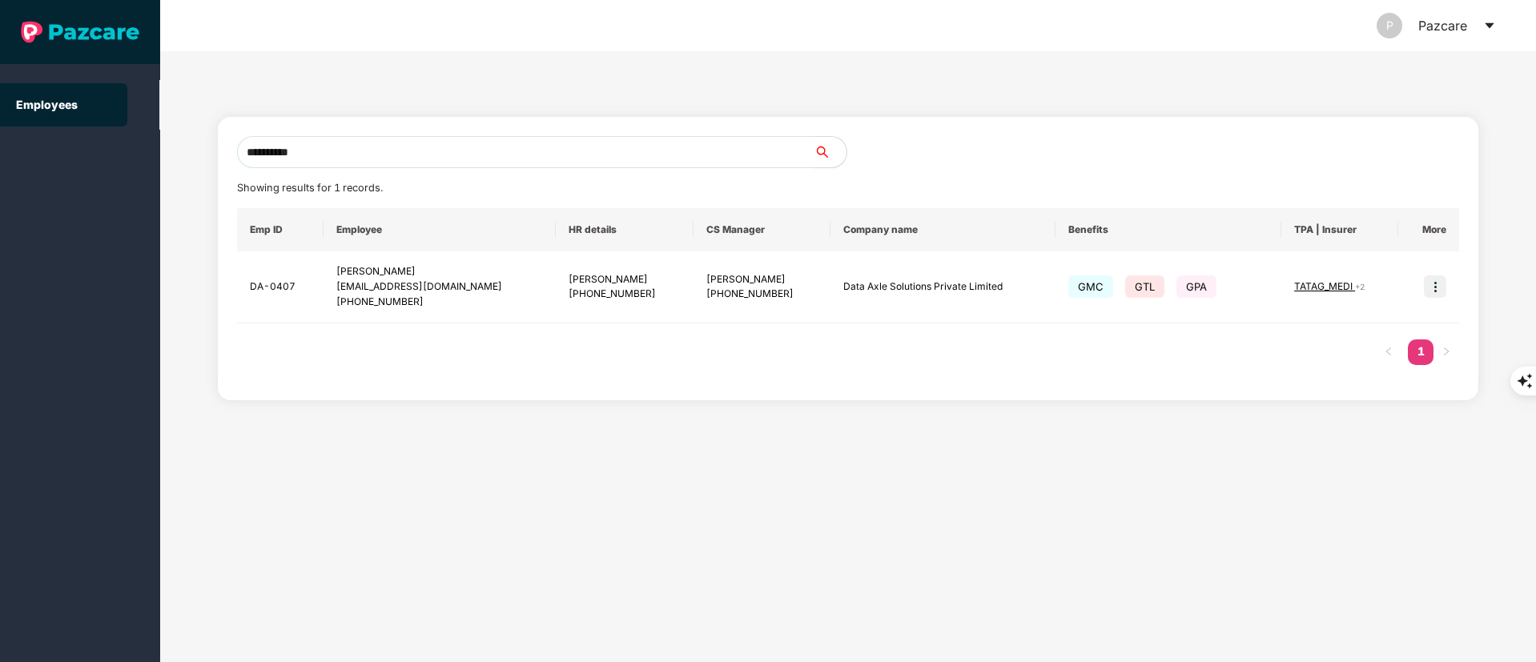
type input "**********"
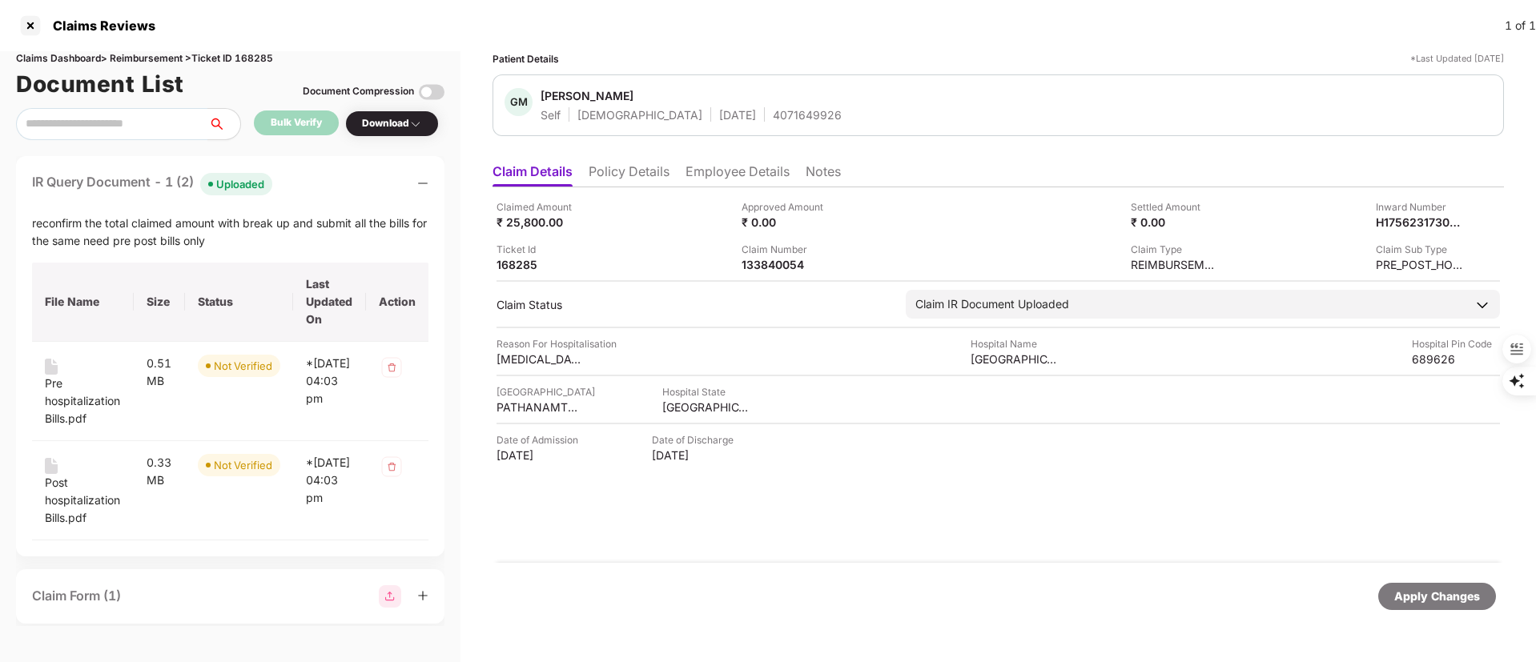
scroll to position [31, 0]
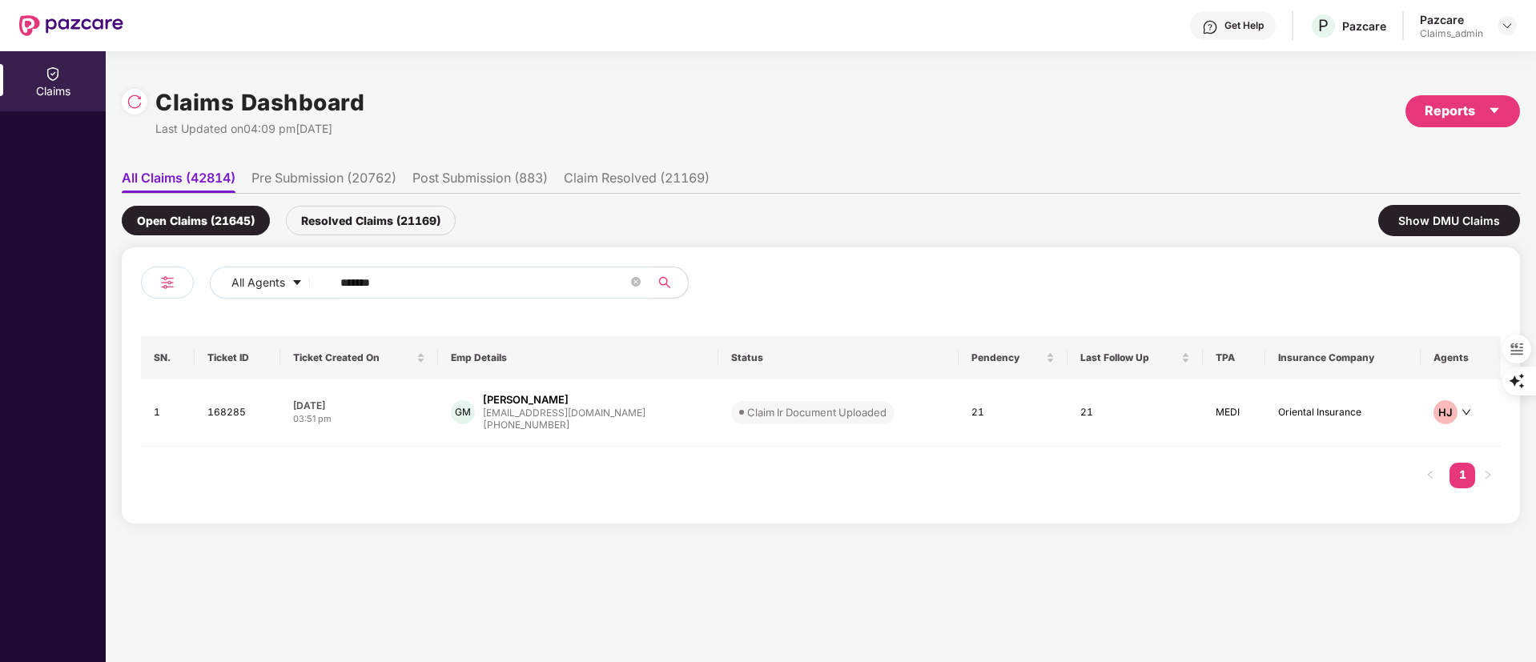
drag, startPoint x: 432, startPoint y: 281, endPoint x: 151, endPoint y: 320, distance: 283.7
click at [151, 320] on div "All Agents ****** SN. Ticket ID Ticket Created On Emp Details Status Pendency L…" at bounding box center [821, 386] width 1360 height 238
paste input "****"
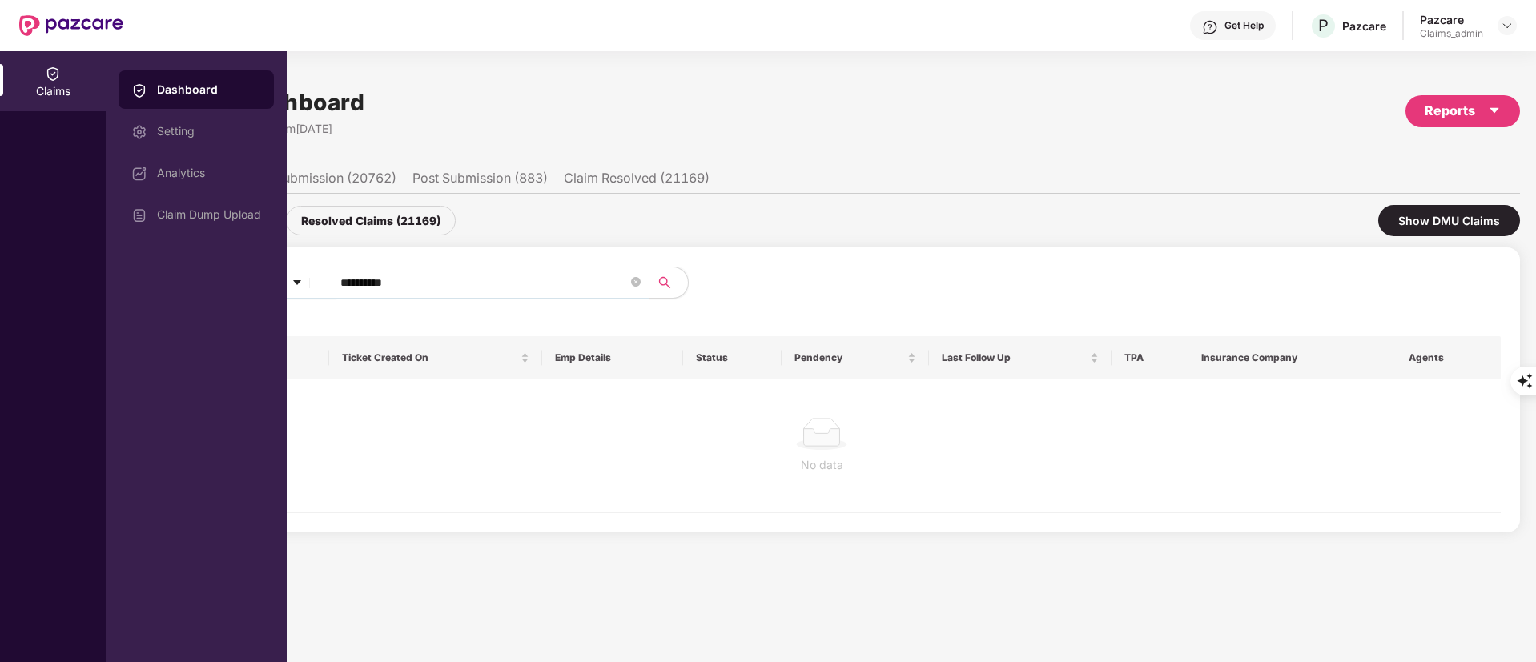
drag, startPoint x: 443, startPoint y: 278, endPoint x: 270, endPoint y: 281, distance: 173.0
click at [270, 281] on div "**********" at bounding box center [768, 356] width 1536 height 611
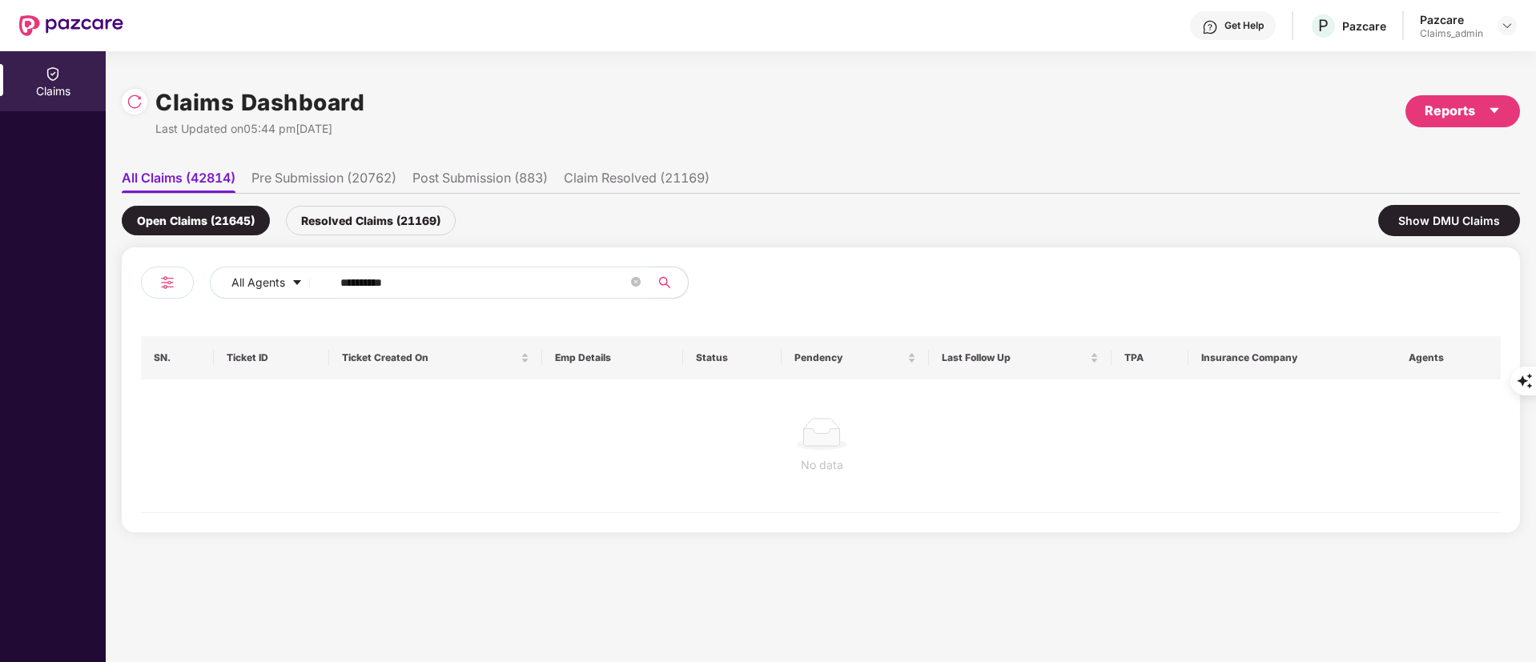
paste input "text"
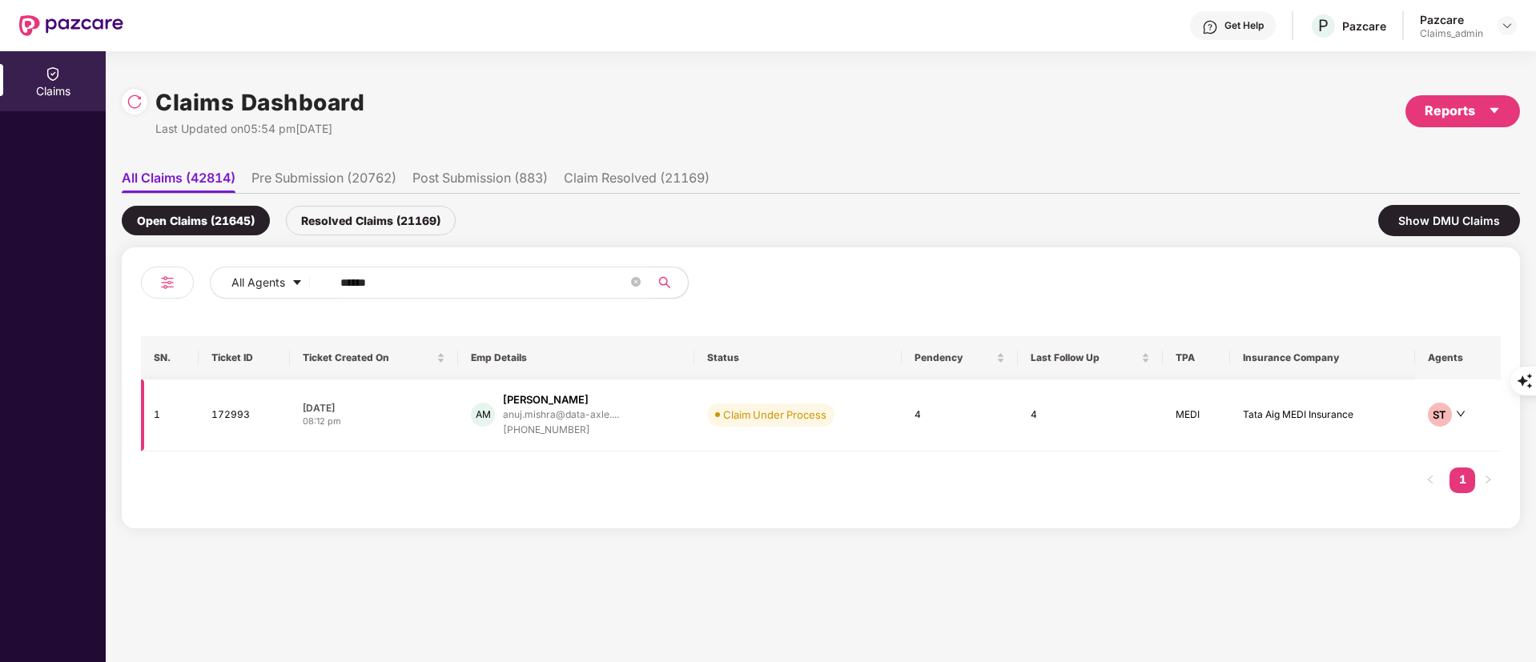
type input "******"
click at [556, 423] on div "[PHONE_NUMBER]" at bounding box center [561, 430] width 116 height 15
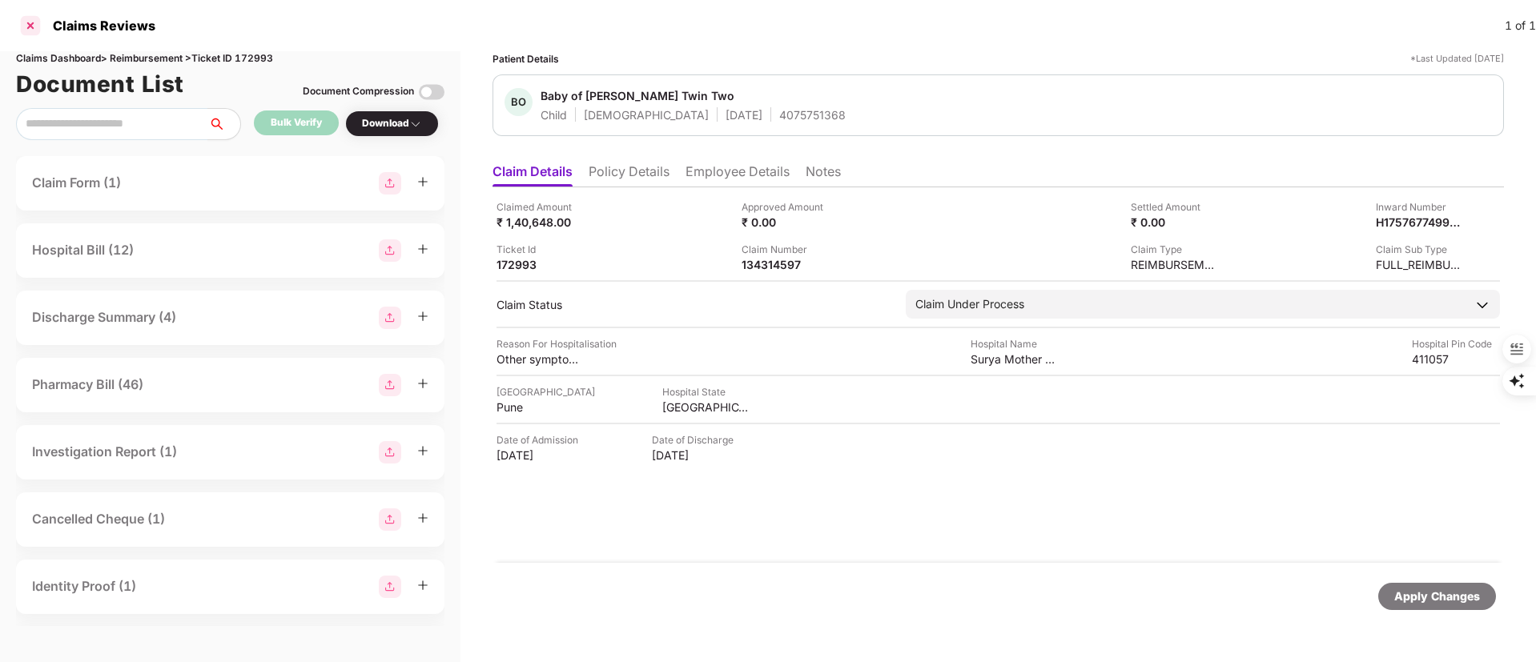
click at [31, 22] on div at bounding box center [31, 26] width 26 height 26
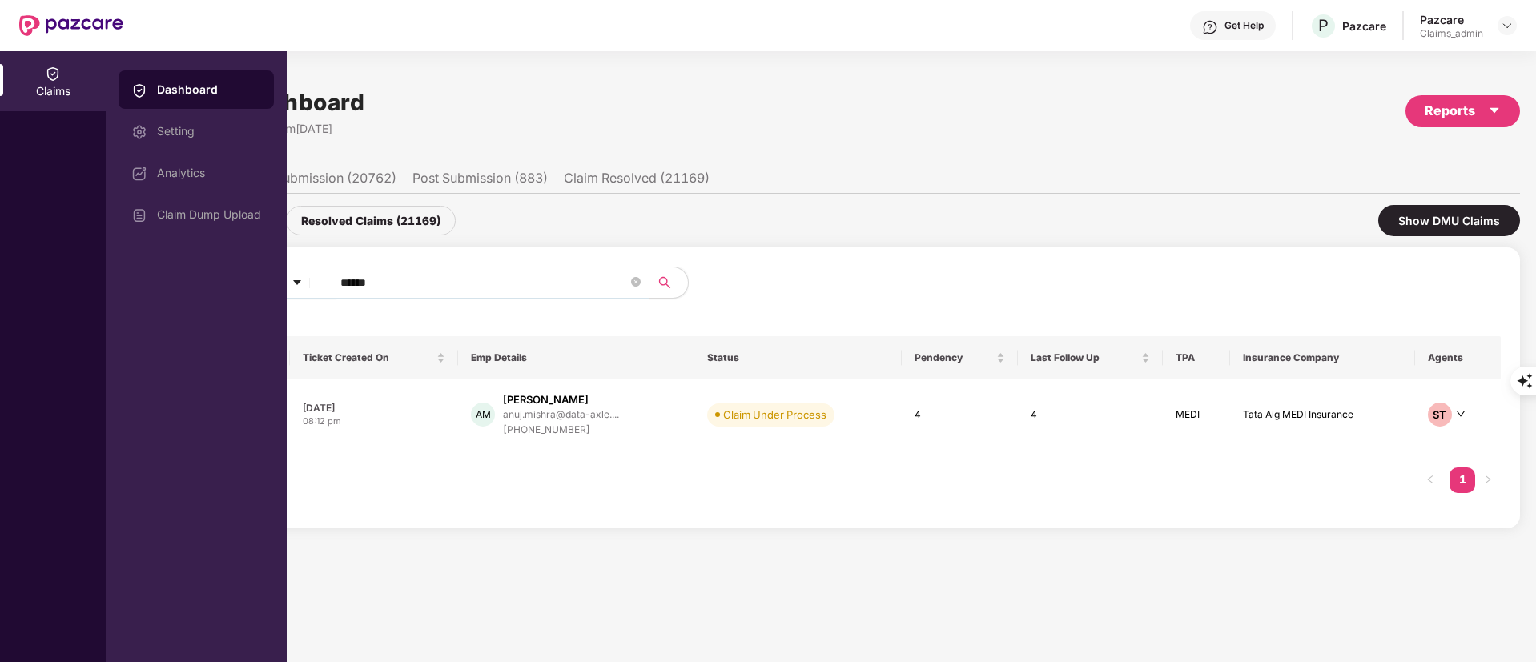
click at [455, 279] on input "******" at bounding box center [484, 283] width 288 height 24
drag, startPoint x: 455, startPoint y: 279, endPoint x: 312, endPoint y: 279, distance: 143.4
click at [312, 279] on div "All Agents ******" at bounding box center [618, 283] width 816 height 32
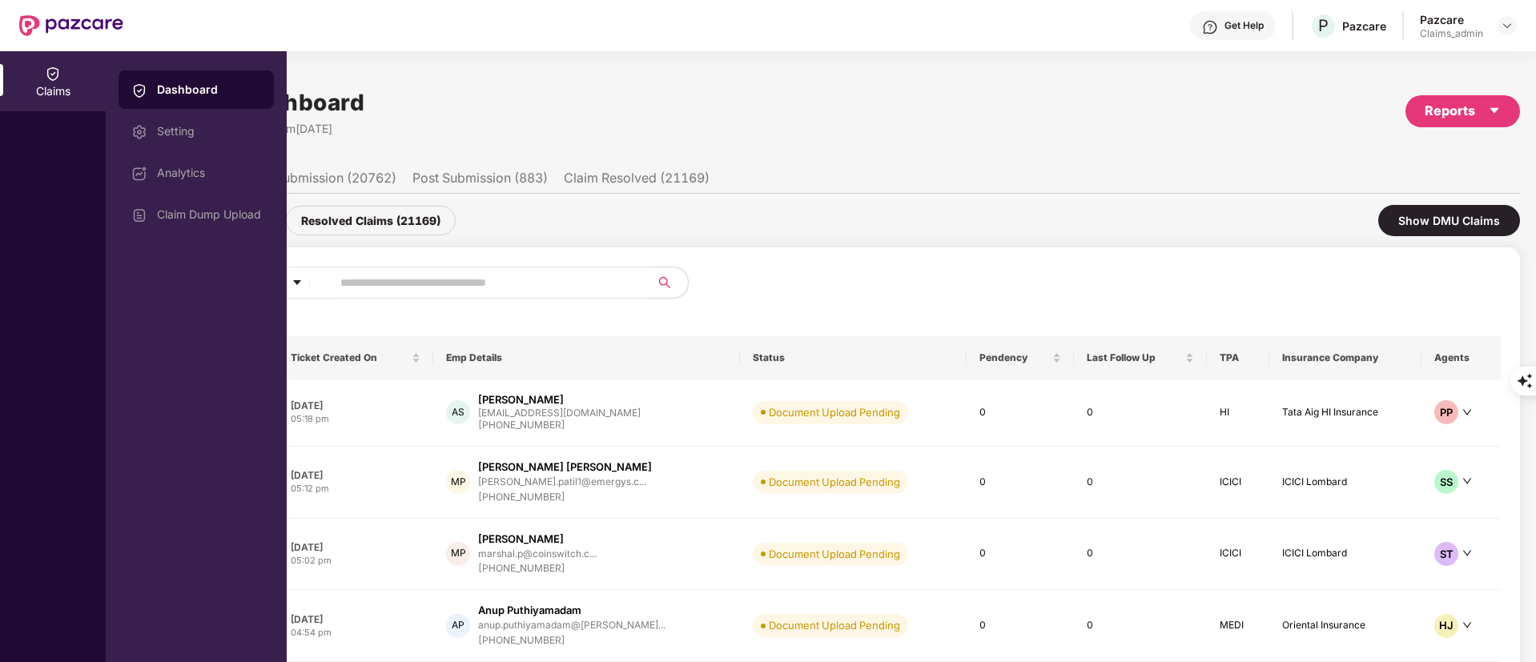
click at [472, 276] on input "text" at bounding box center [484, 283] width 288 height 24
paste input "******"
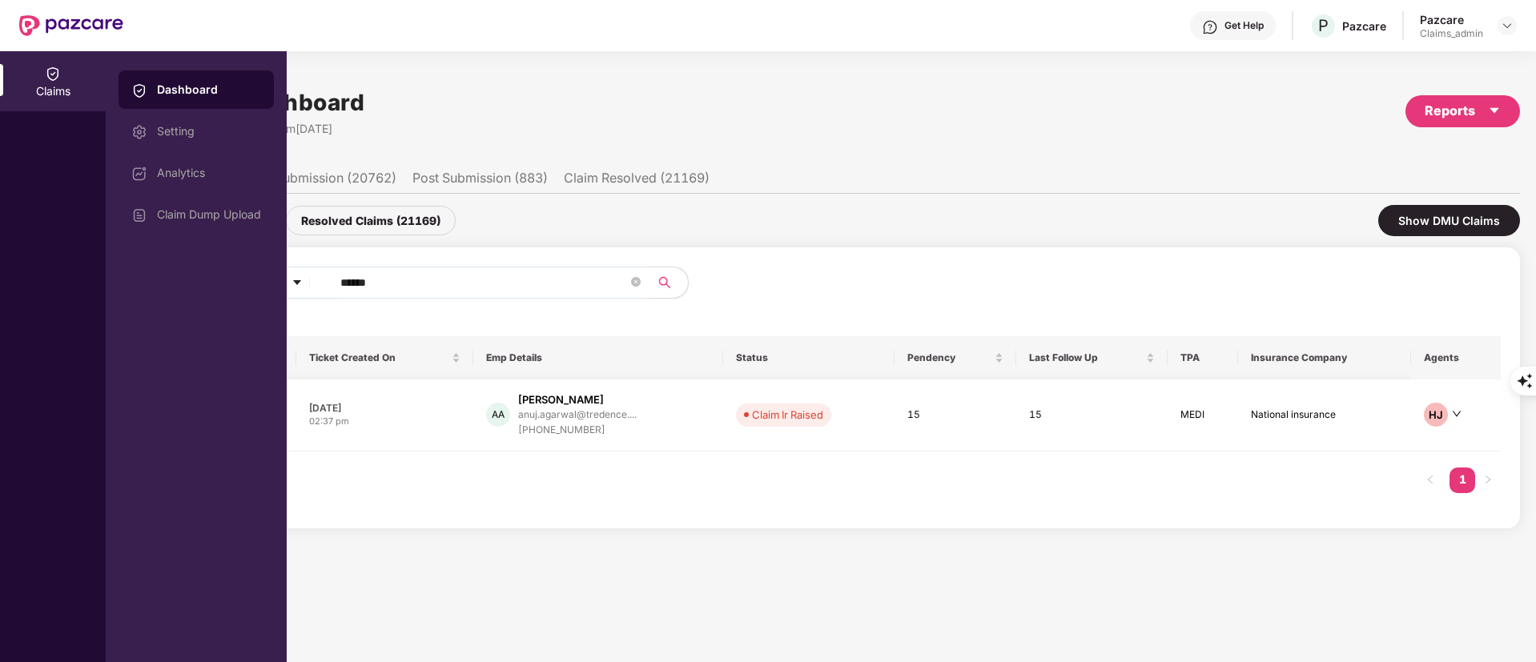
type input "******"
click at [571, 425] on div "[PHONE_NUMBER]" at bounding box center [577, 430] width 119 height 15
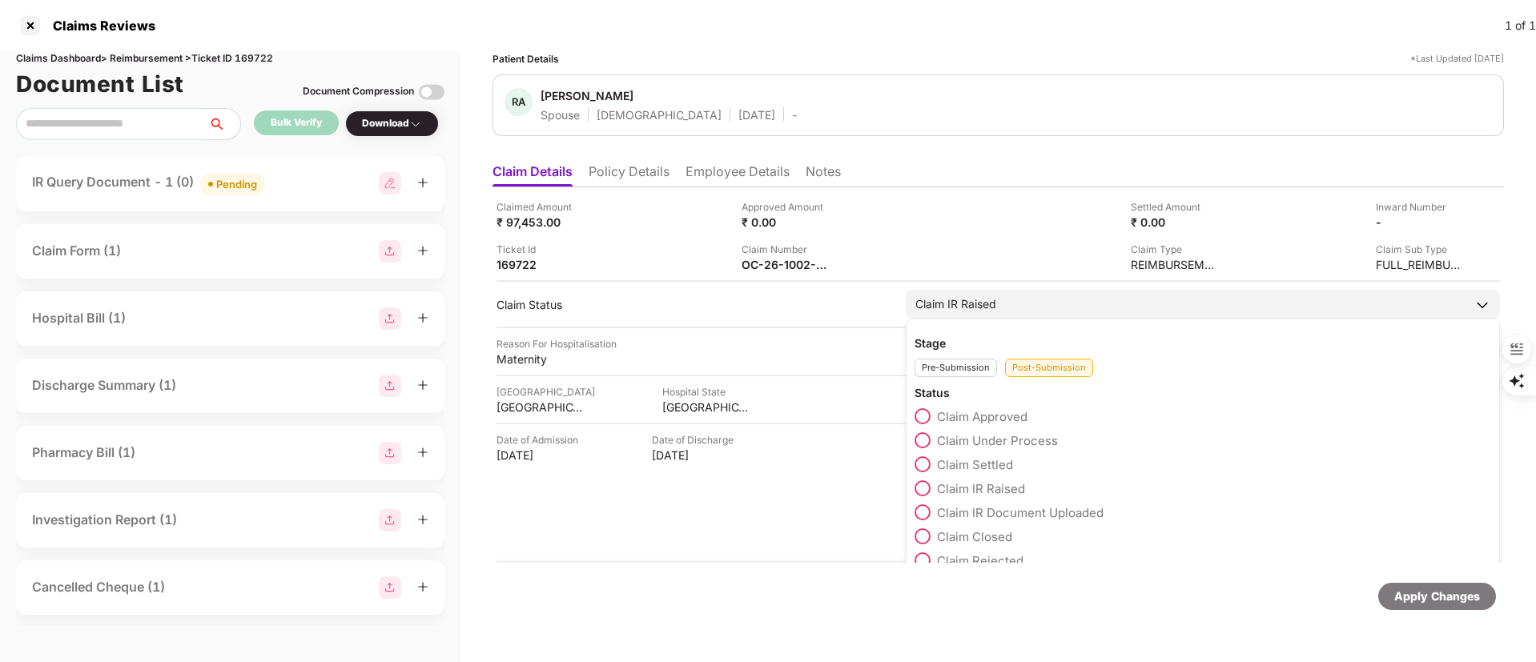
click at [949, 436] on span "Claim Under Process" at bounding box center [997, 440] width 121 height 15
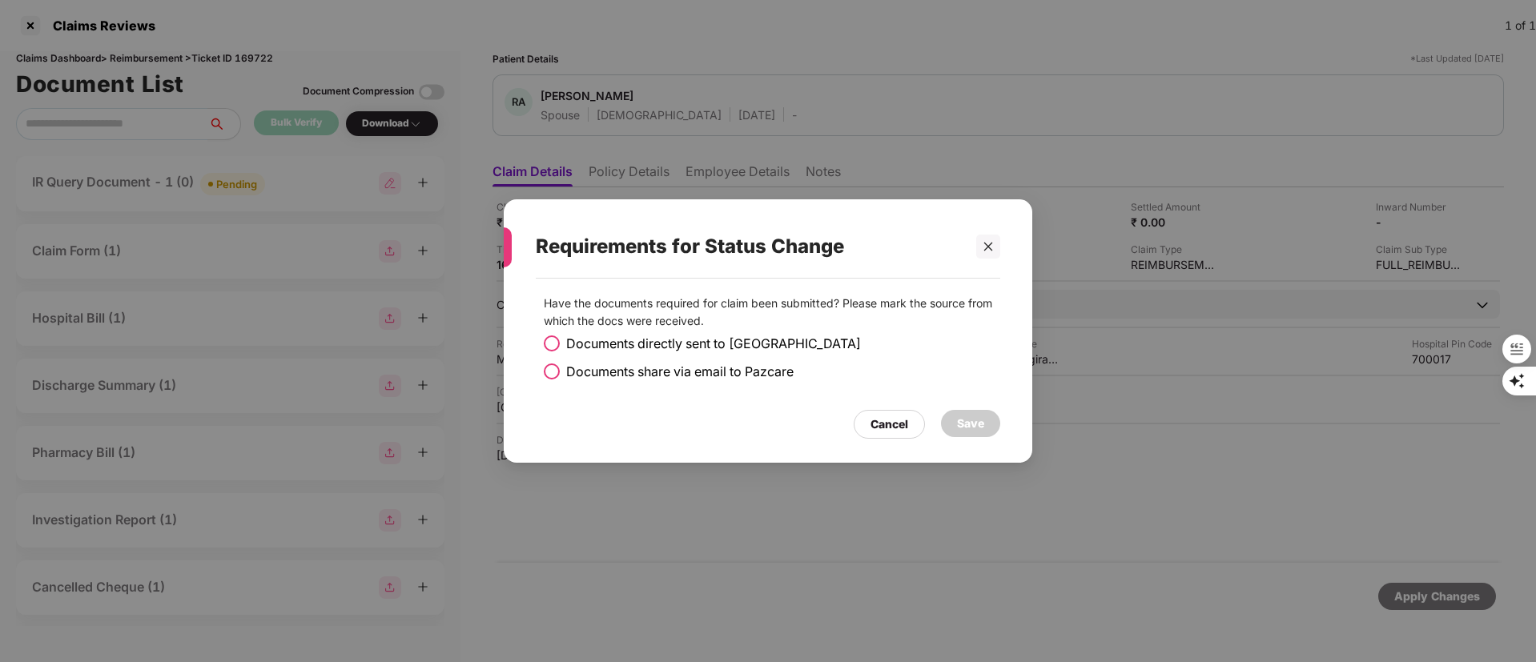
click at [683, 370] on span "Documents share via email to Pazcare" at bounding box center [679, 372] width 227 height 20
click at [966, 428] on div "Save" at bounding box center [970, 424] width 27 height 18
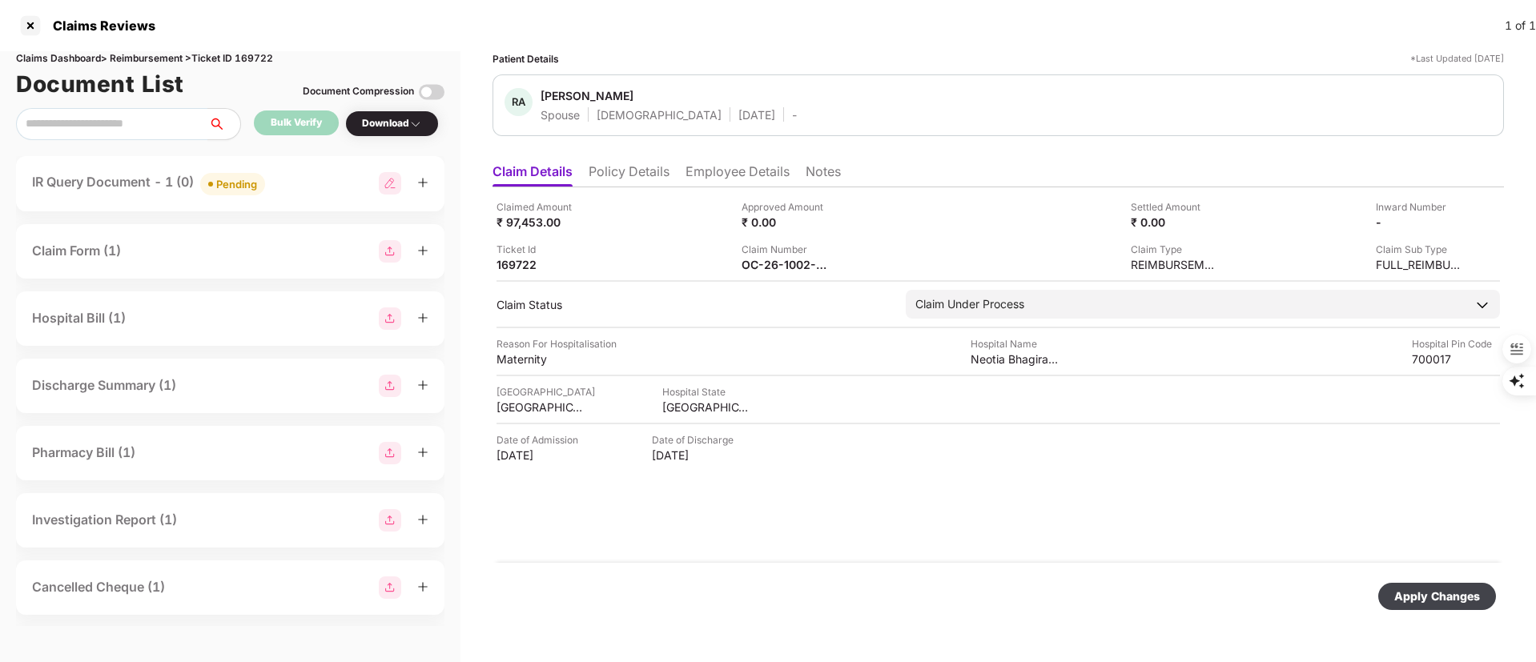
click at [1396, 595] on div "Apply Changes" at bounding box center [1437, 596] width 118 height 27
click at [309, 201] on div "IR Query Document - 1 (0) Pending" at bounding box center [230, 183] width 428 height 55
click at [289, 187] on div "IR Query Document - 1 (0) Pending" at bounding box center [230, 183] width 396 height 23
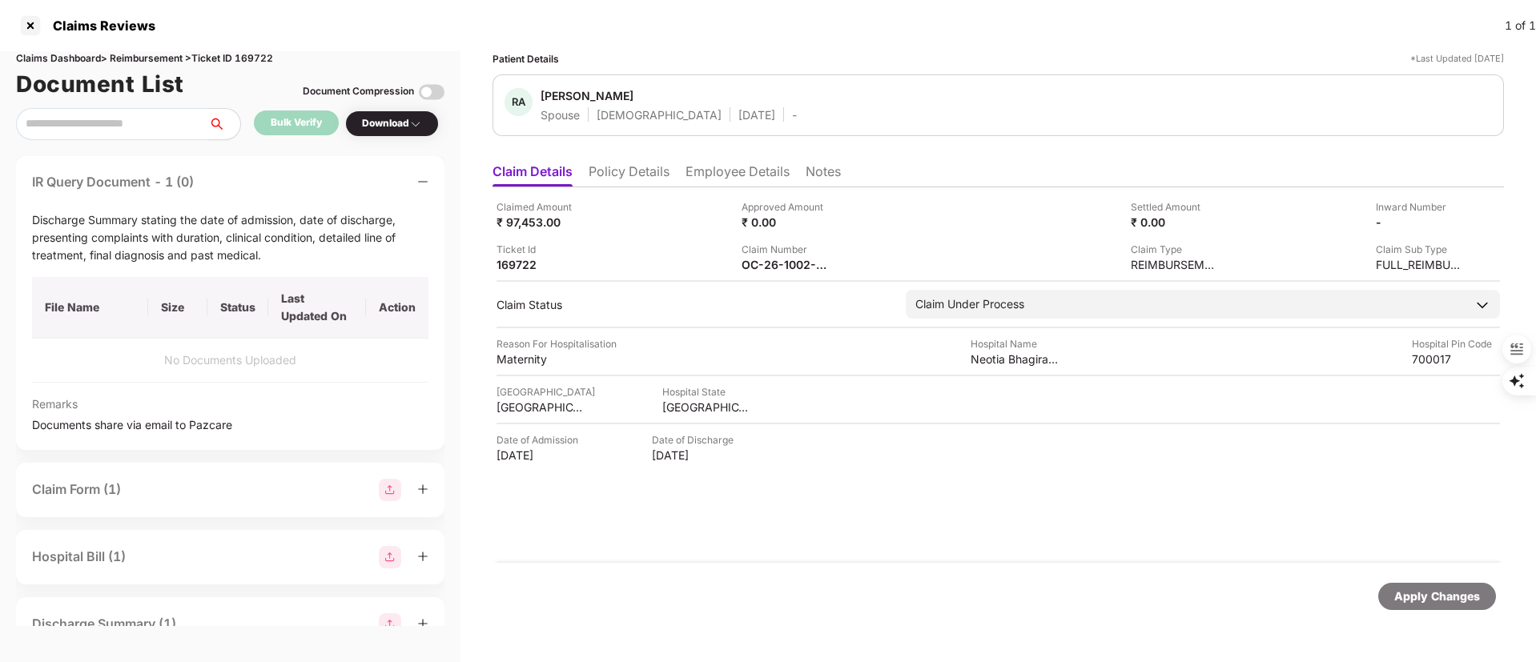
click at [929, 518] on div "Claimed Amount ₹ 97,453.00 Approved Amount ₹ 0.00 Settled Amount ₹ 0.00 Inward …" at bounding box center [998, 375] width 1011 height 376
click at [416, 182] on div "IR Query Document - 1 (0)" at bounding box center [230, 182] width 396 height 20
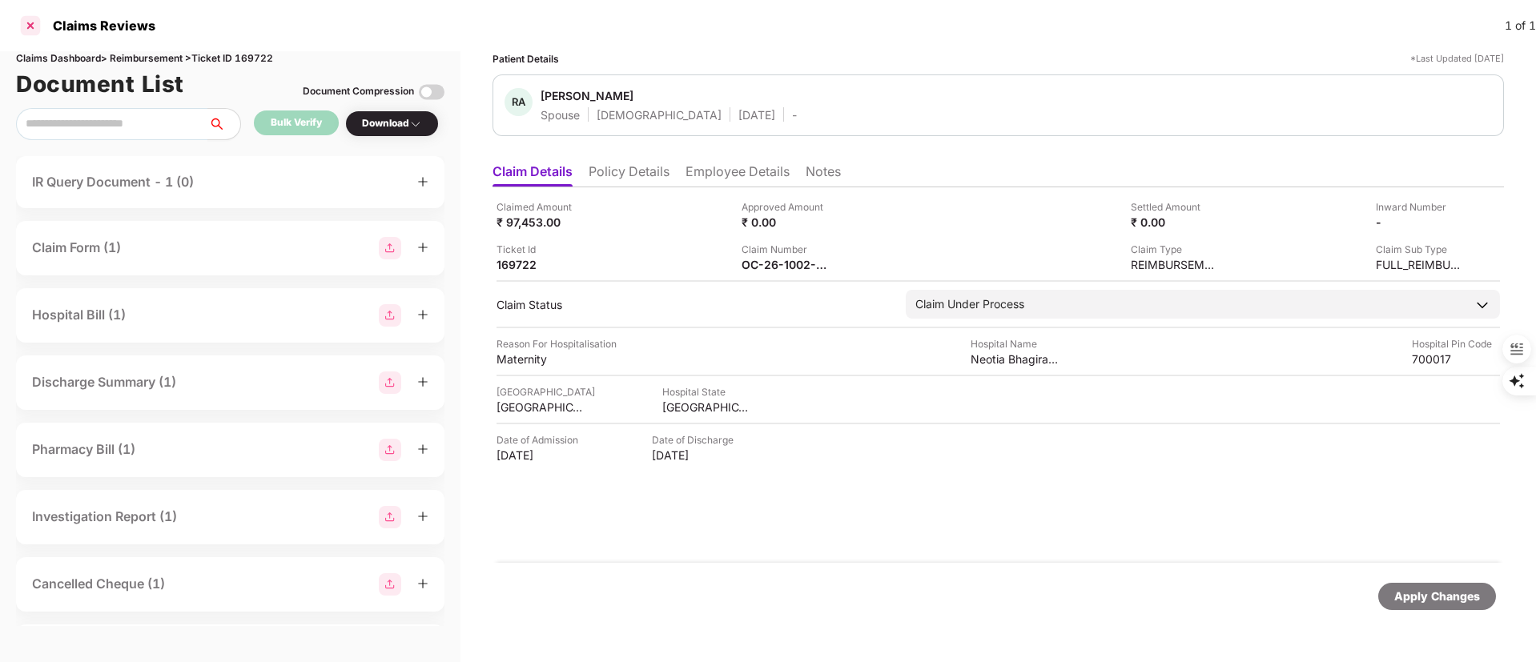
click at [30, 30] on div at bounding box center [31, 26] width 26 height 26
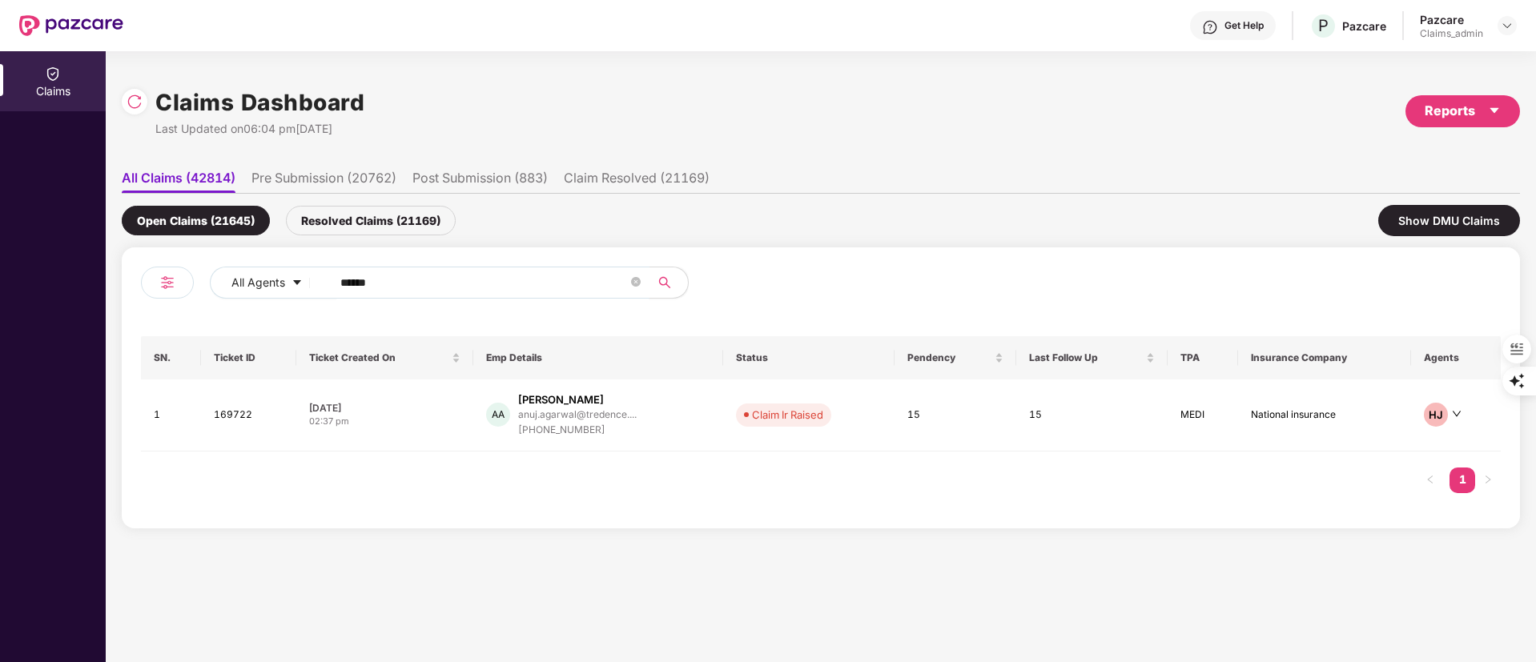
drag, startPoint x: 433, startPoint y: 270, endPoint x: 203, endPoint y: 288, distance: 230.6
click at [204, 288] on div "All Agents ******" at bounding box center [481, 289] width 680 height 45
paste input "text"
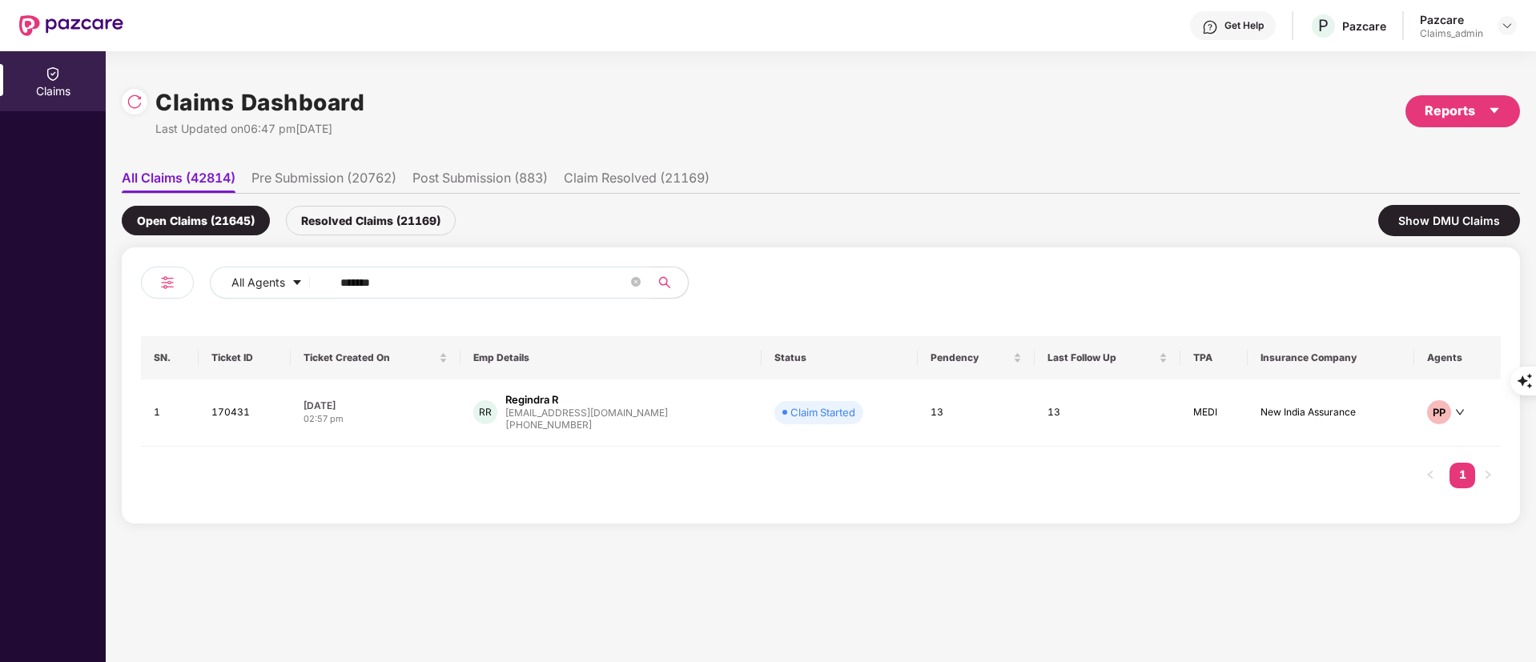
type input "******"
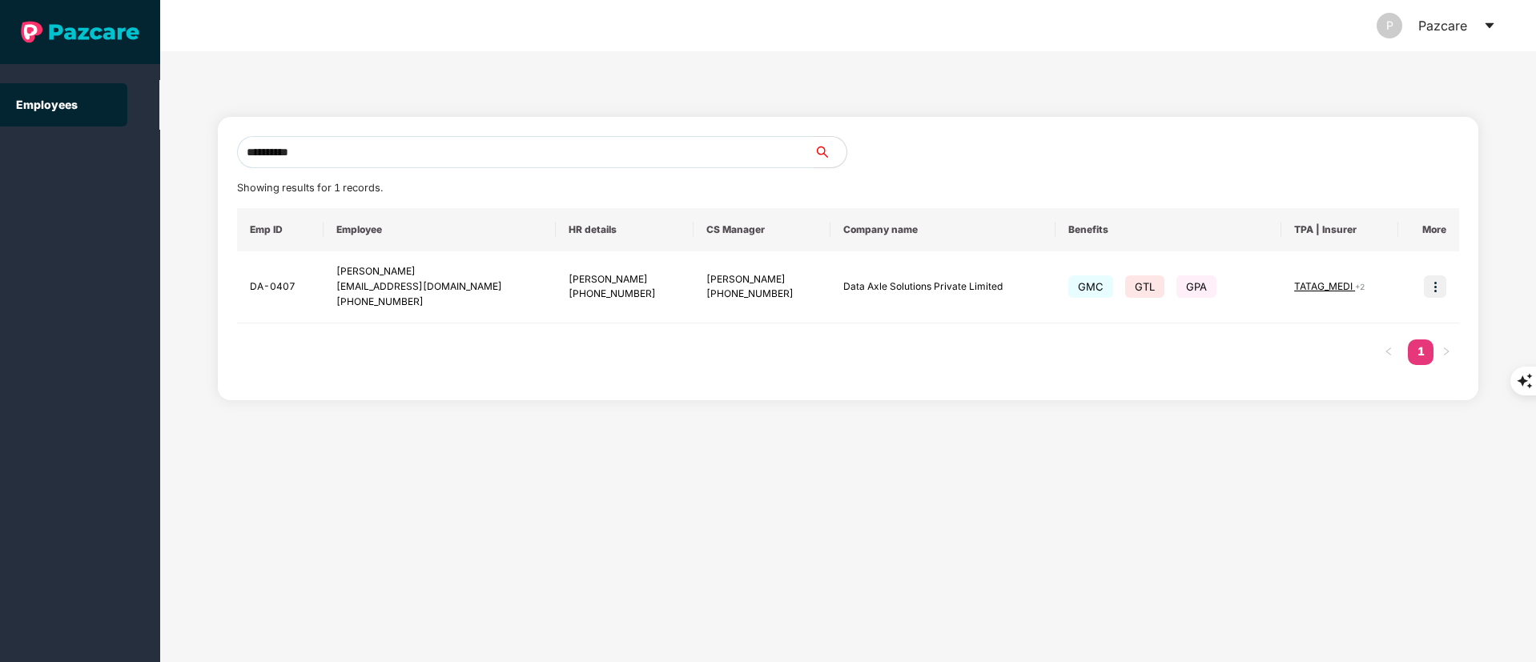
drag, startPoint x: 0, startPoint y: 0, endPoint x: 181, endPoint y: 163, distance: 243.8
click at [181, 163] on div "**********" at bounding box center [848, 356] width 1376 height 611
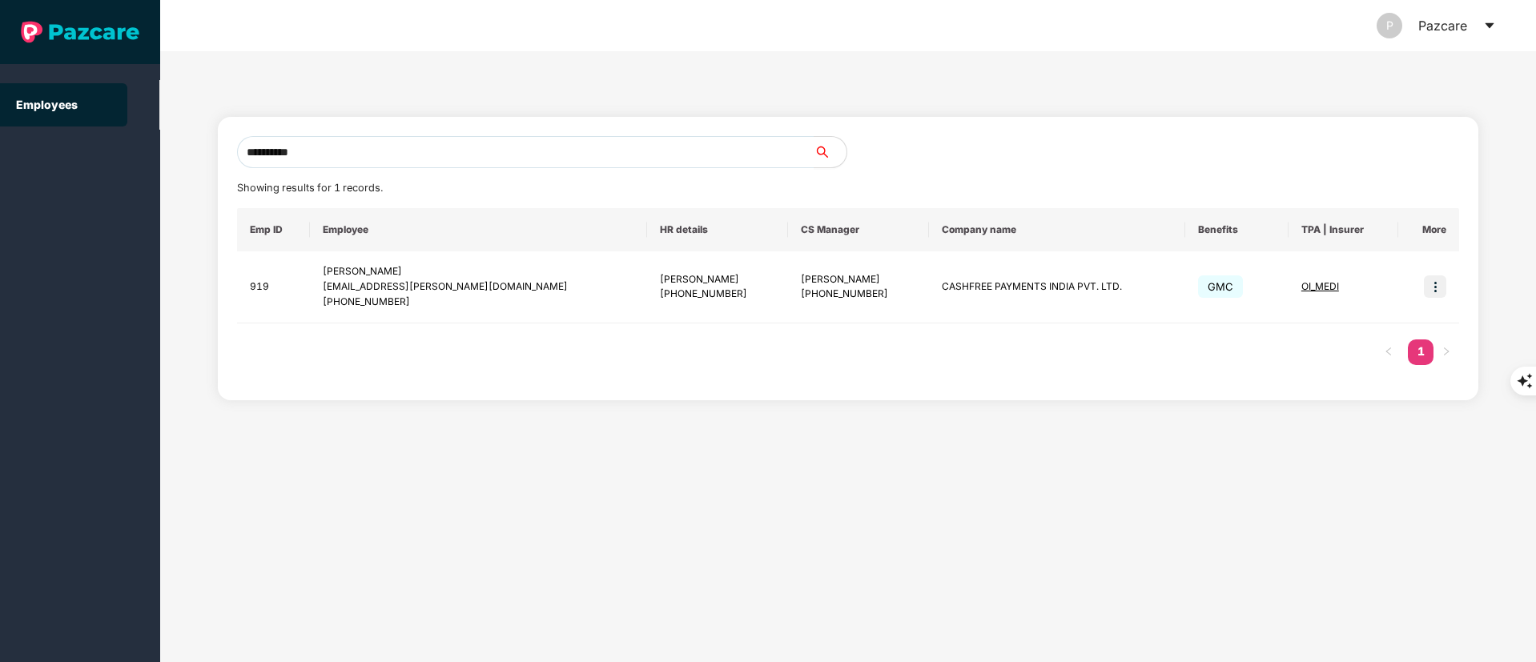
type input "**********"
